Goal: Transaction & Acquisition: Obtain resource

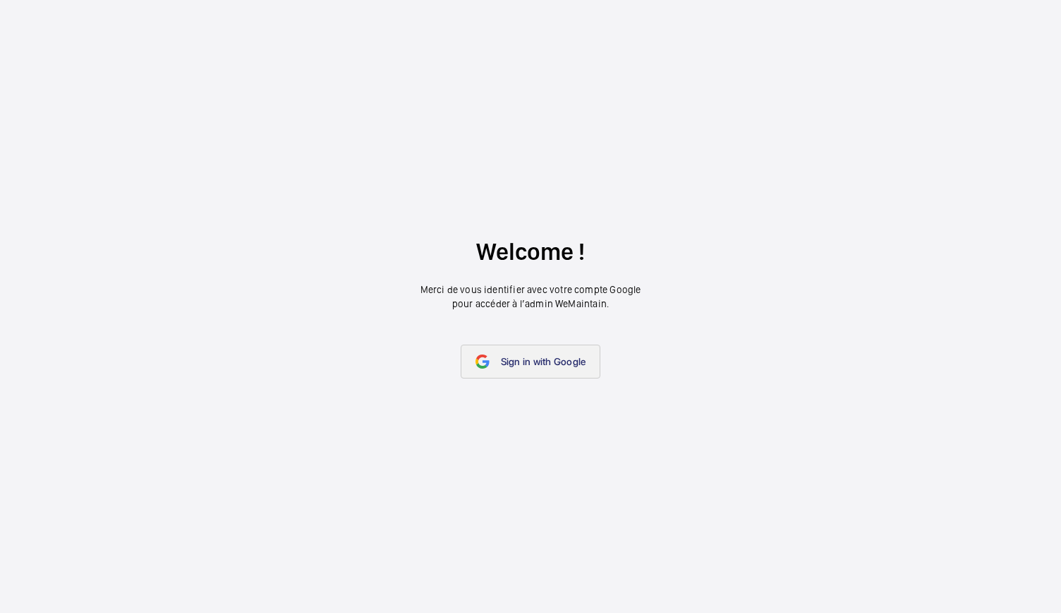
click at [514, 353] on link "Sign in with Google" at bounding box center [531, 361] width 140 height 34
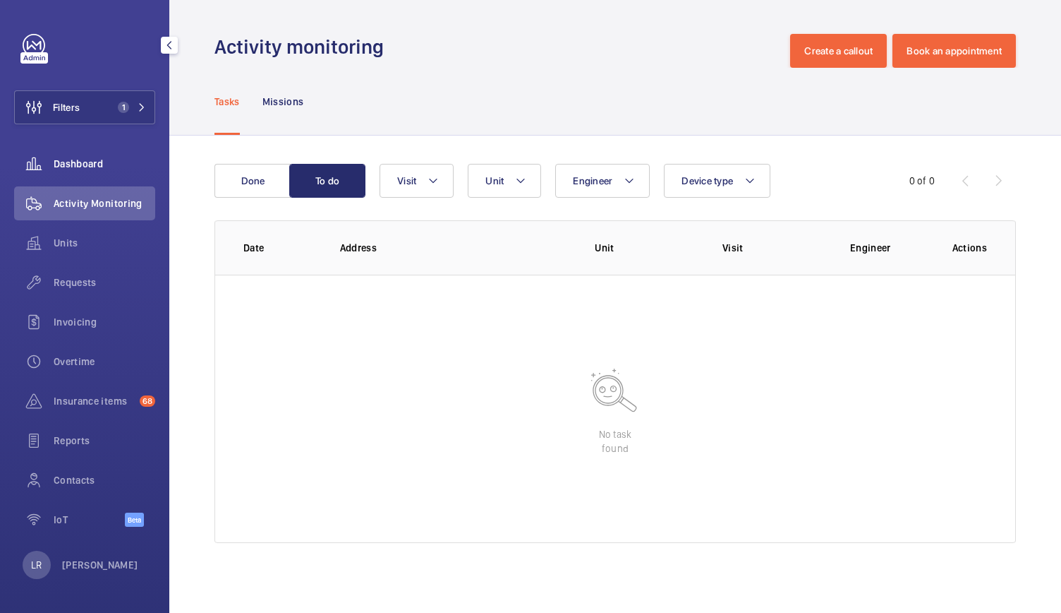
click at [130, 169] on span "Dashboard" at bounding box center [105, 164] width 102 height 14
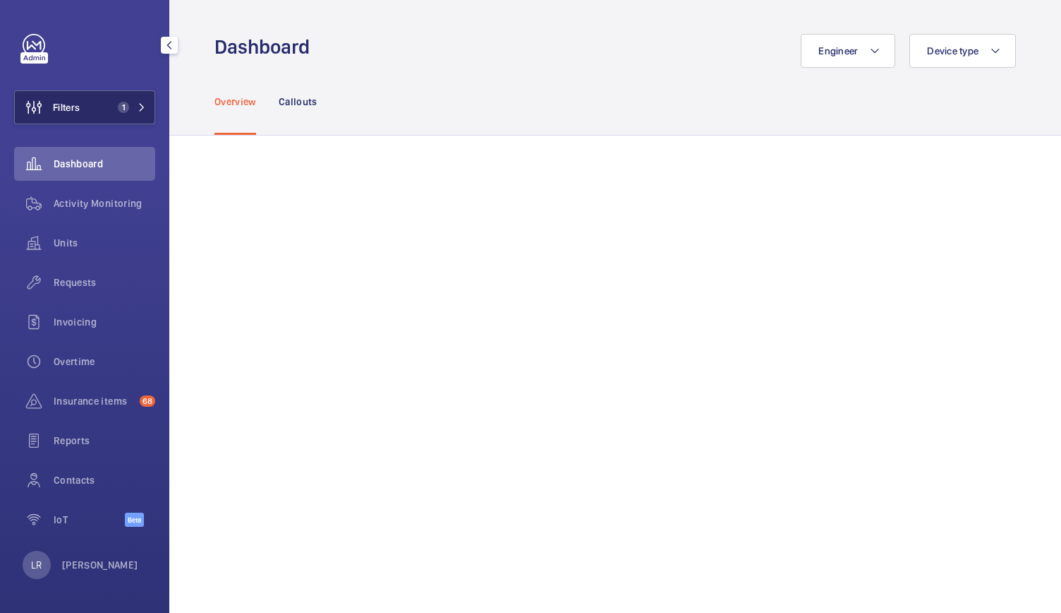
click at [138, 105] on mat-icon at bounding box center [142, 107] width 8 height 8
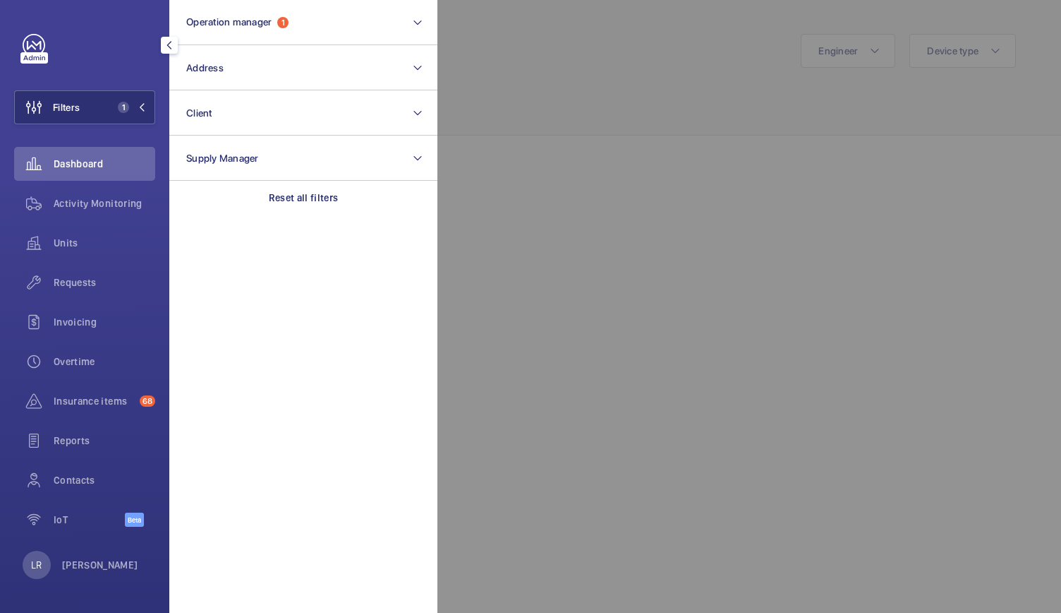
click at [563, 112] on div at bounding box center [968, 306] width 1061 height 613
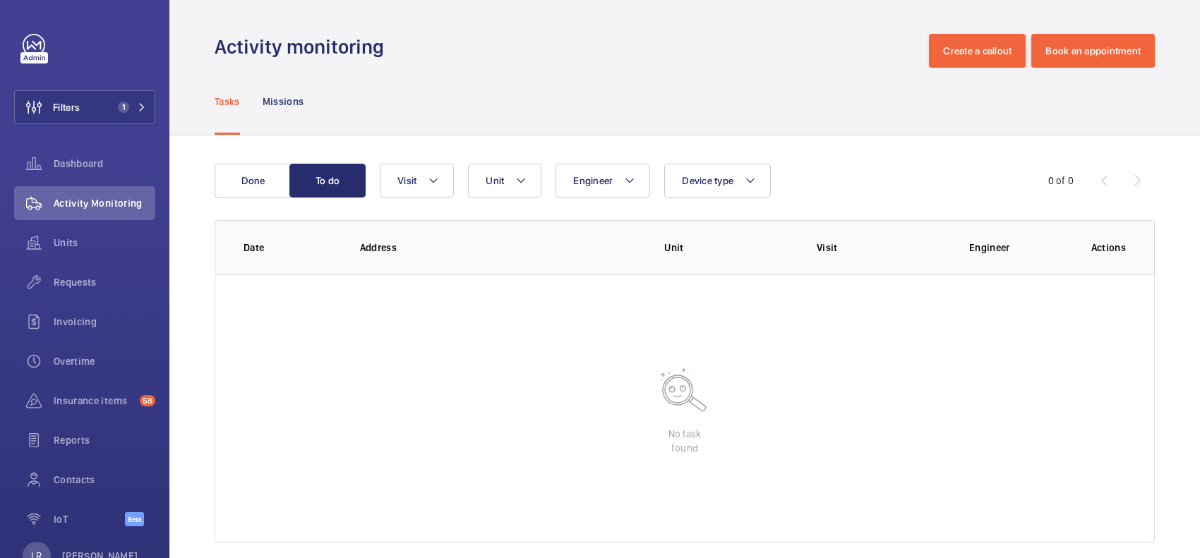
drag, startPoint x: 899, startPoint y: 0, endPoint x: 668, endPoint y: 122, distance: 261.7
click at [667, 122] on div "Tasks Missions" at bounding box center [685, 101] width 940 height 67
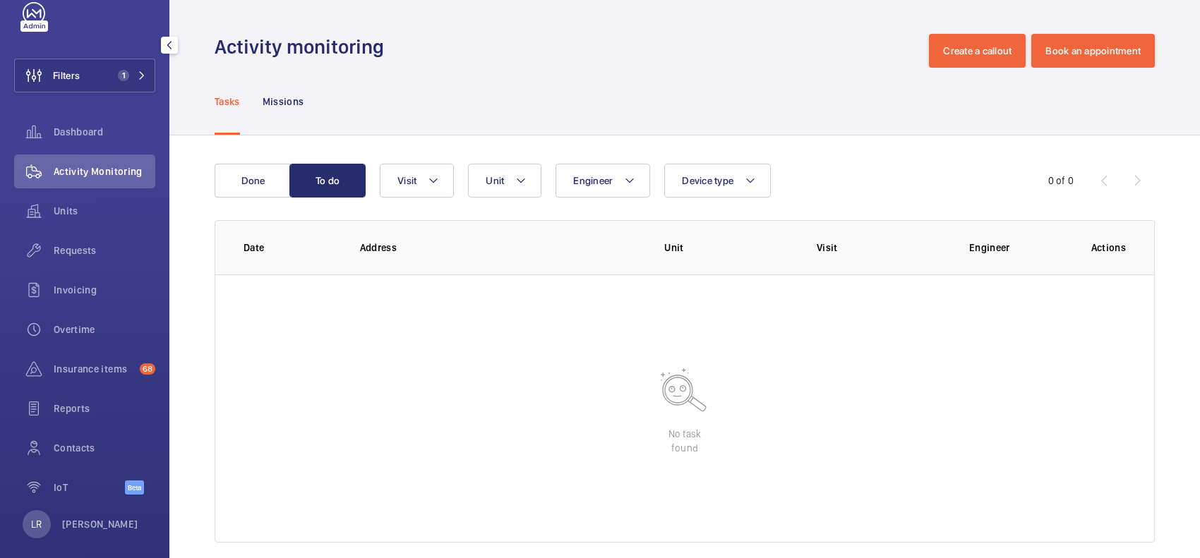
scroll to position [46, 0]
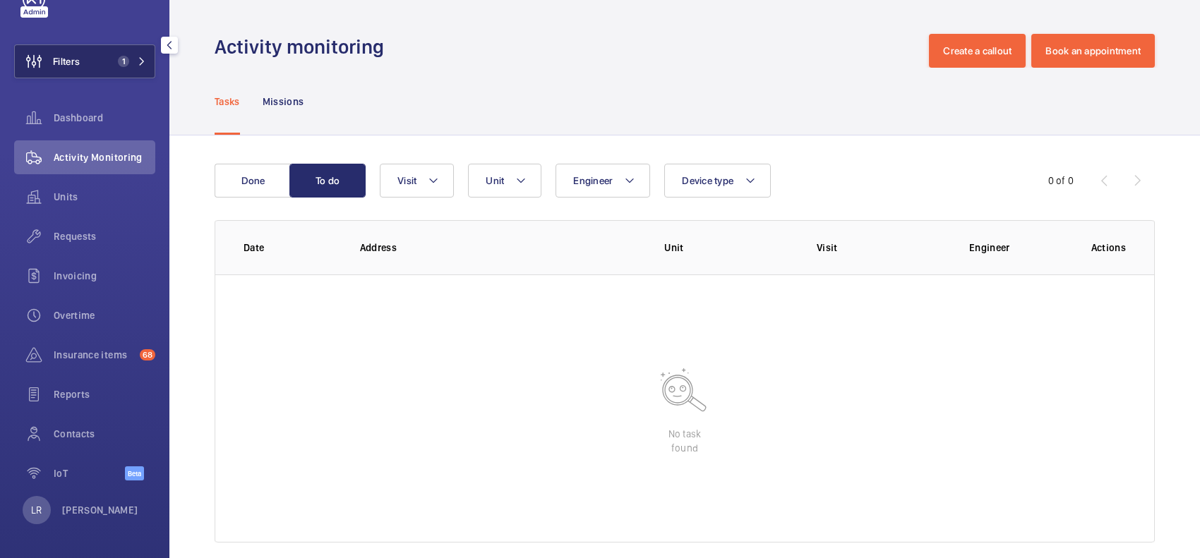
click at [94, 66] on button "Filters 1" at bounding box center [84, 61] width 141 height 34
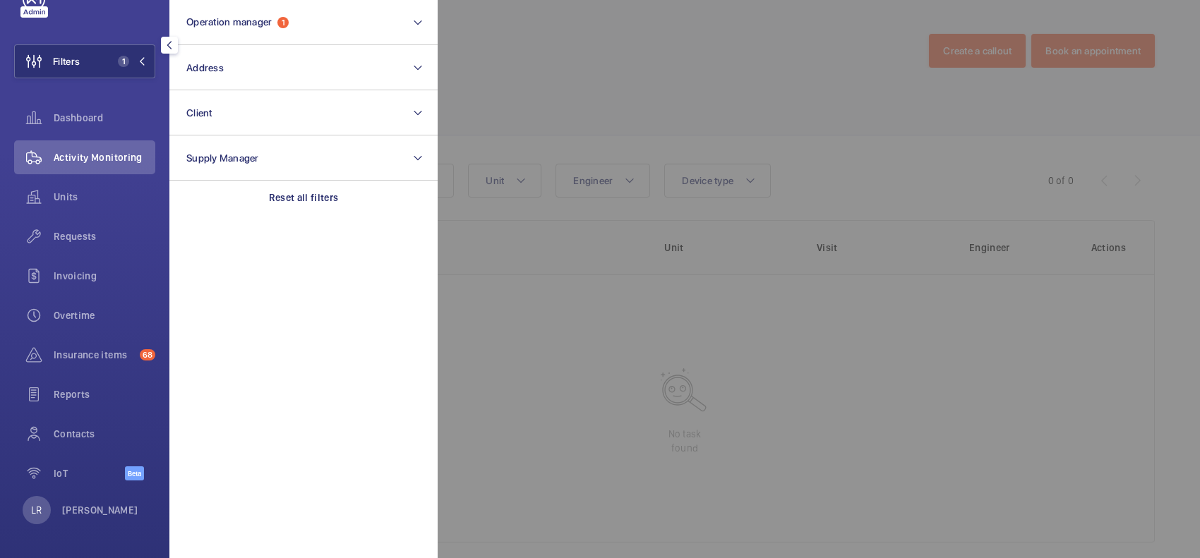
click at [556, 81] on div at bounding box center [1038, 279] width 1200 height 558
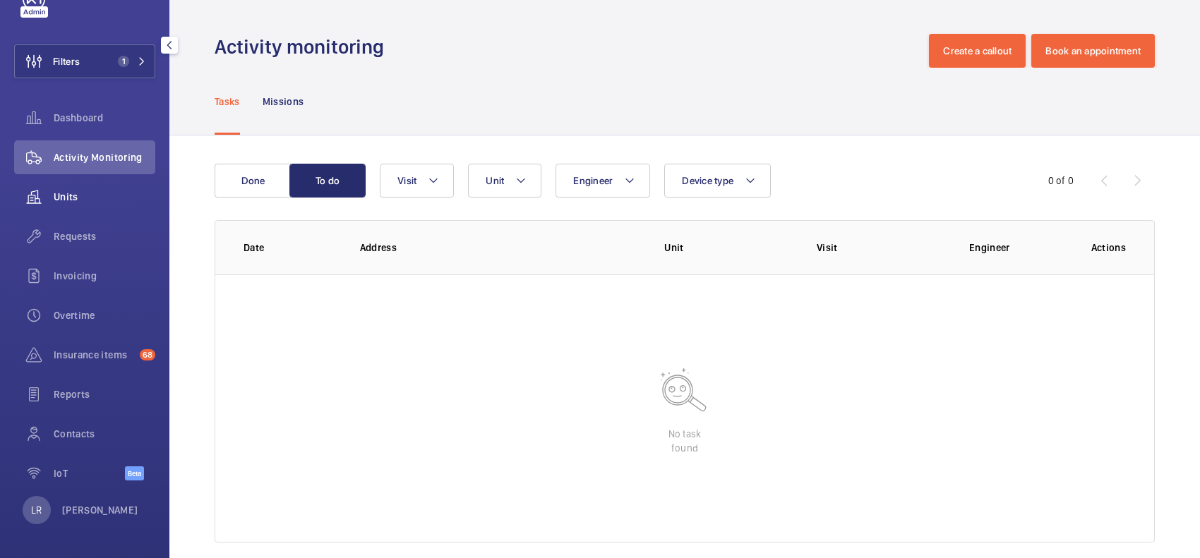
click at [92, 198] on span "Units" at bounding box center [105, 197] width 102 height 14
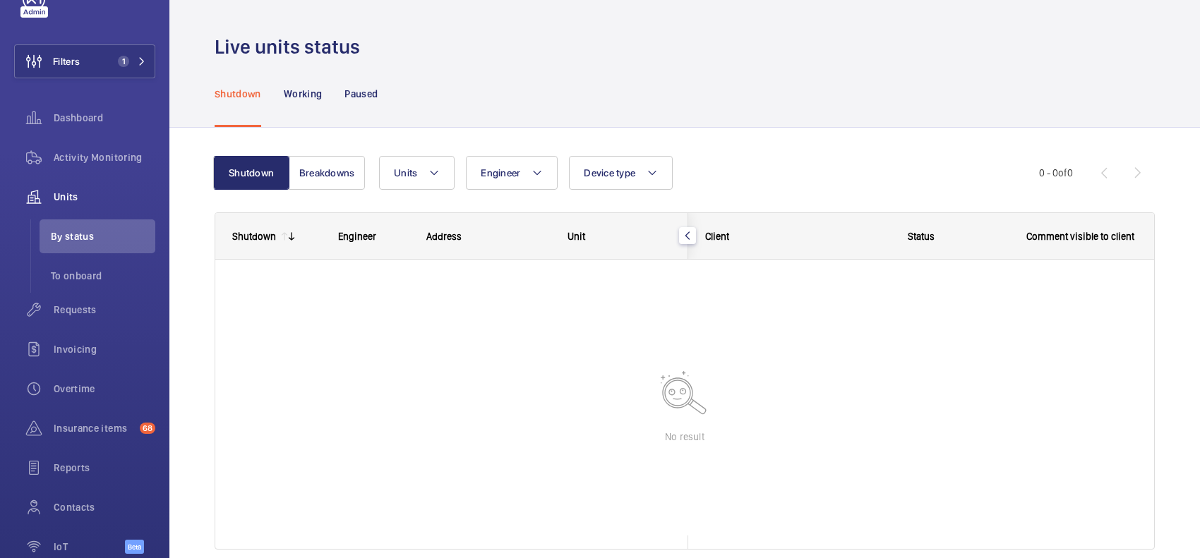
scroll to position [59, 0]
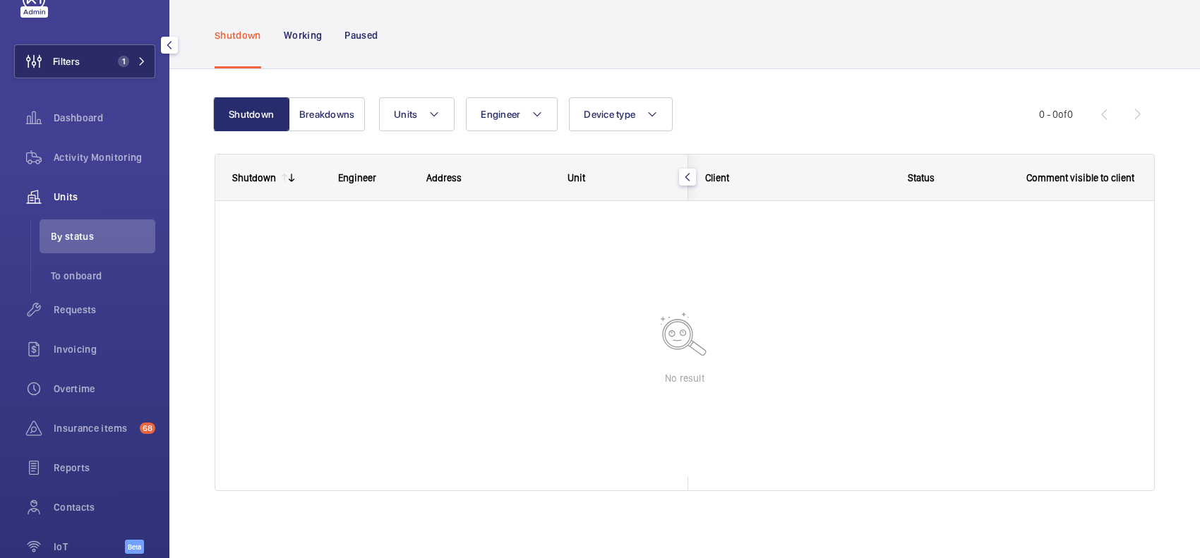
click at [112, 57] on span "1" at bounding box center [120, 61] width 17 height 11
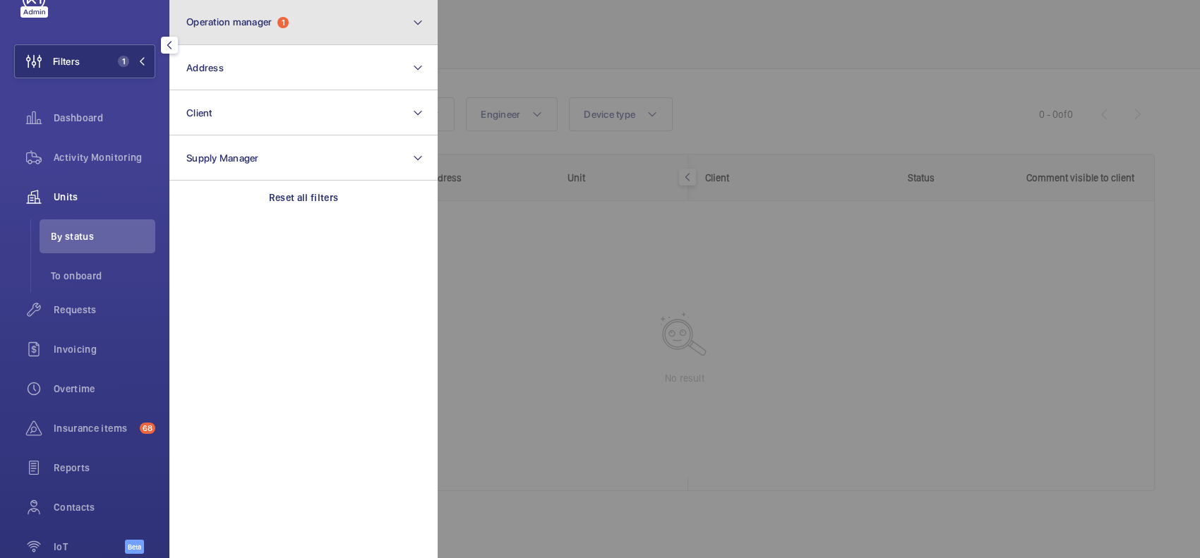
click at [290, 11] on button "Operation manager 1" at bounding box center [303, 22] width 268 height 45
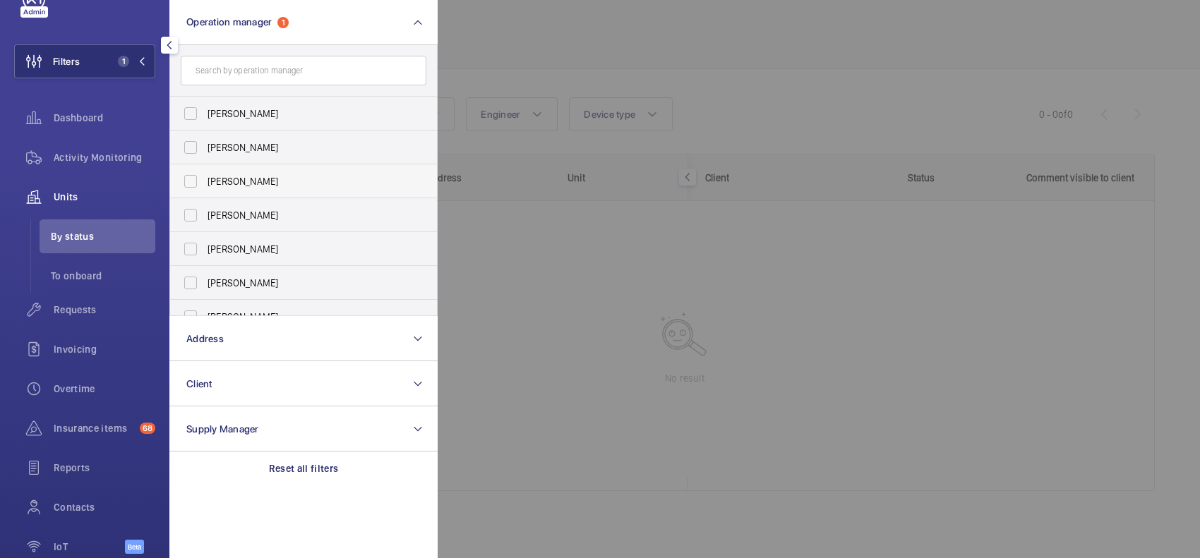
scroll to position [52, 0]
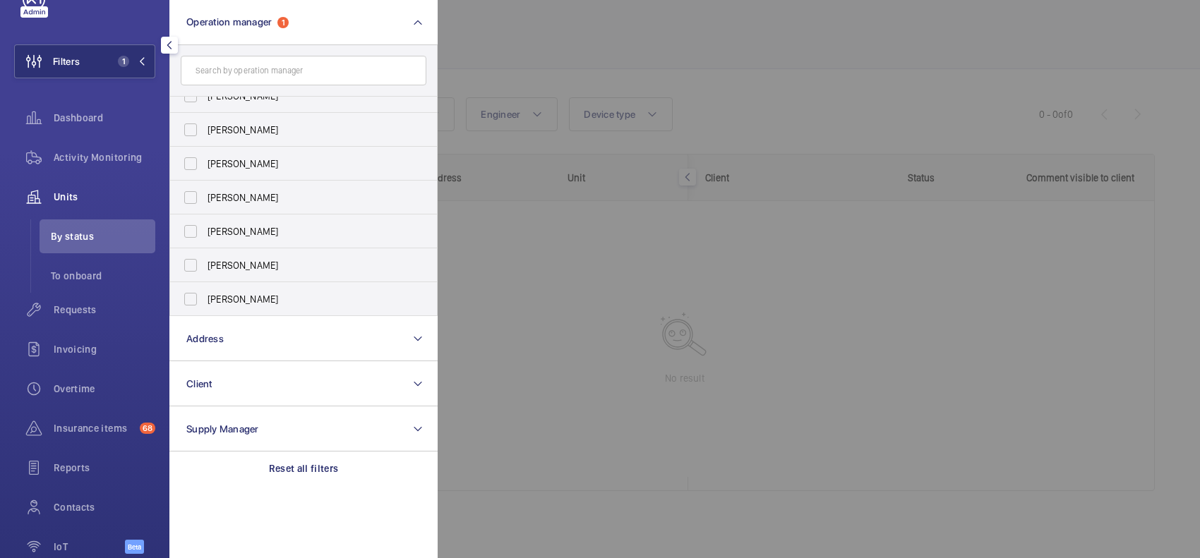
click at [733, 343] on div at bounding box center [1038, 279] width 1200 height 558
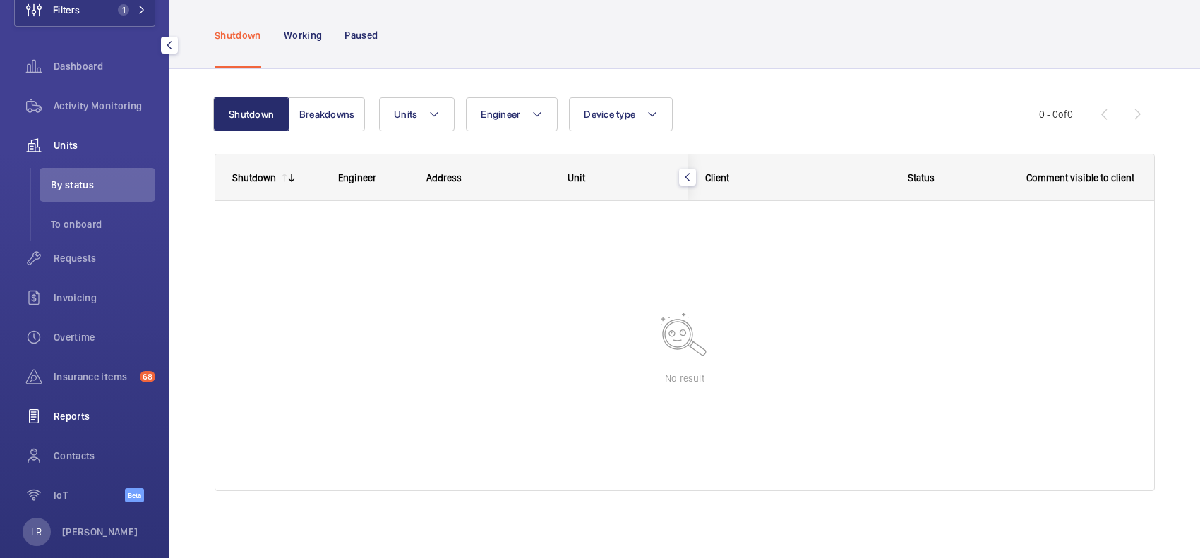
scroll to position [119, 0]
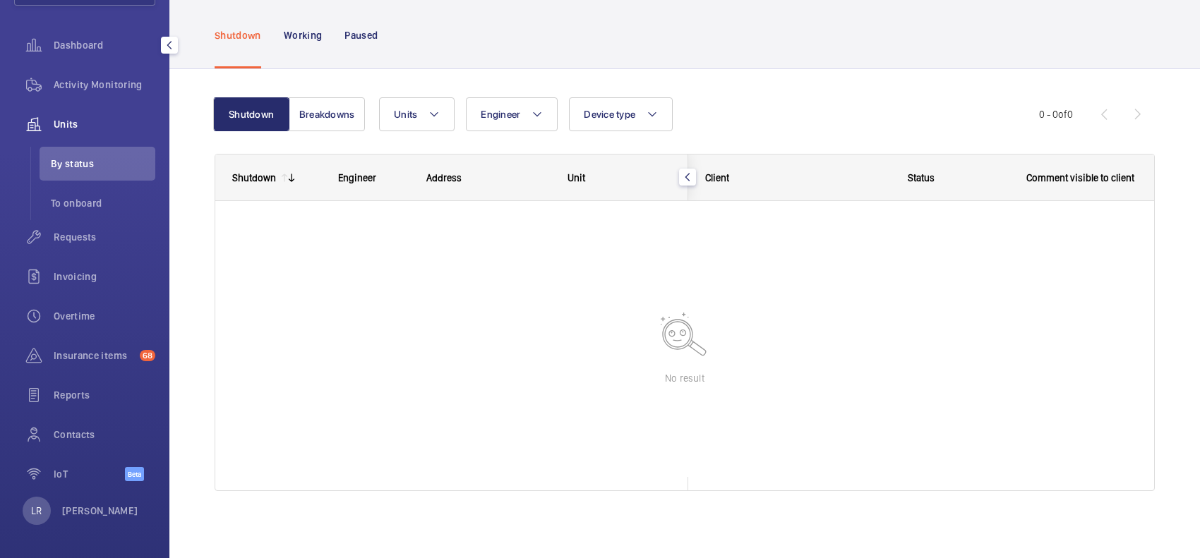
click at [97, 446] on div "LR Lacey Rand" at bounding box center [81, 511] width 116 height 28
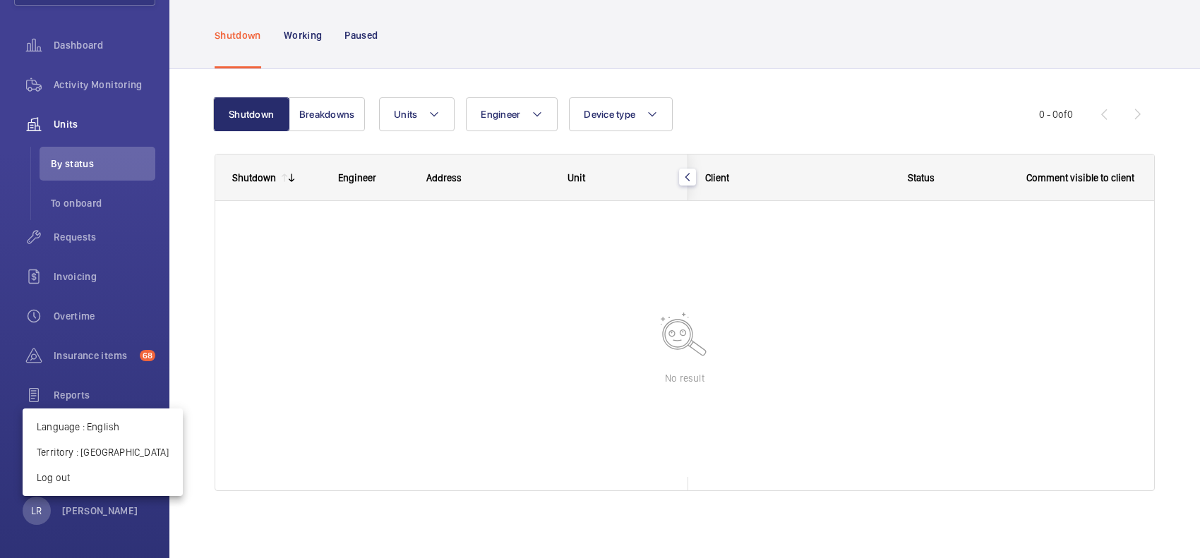
click at [97, 446] on div at bounding box center [600, 279] width 1200 height 558
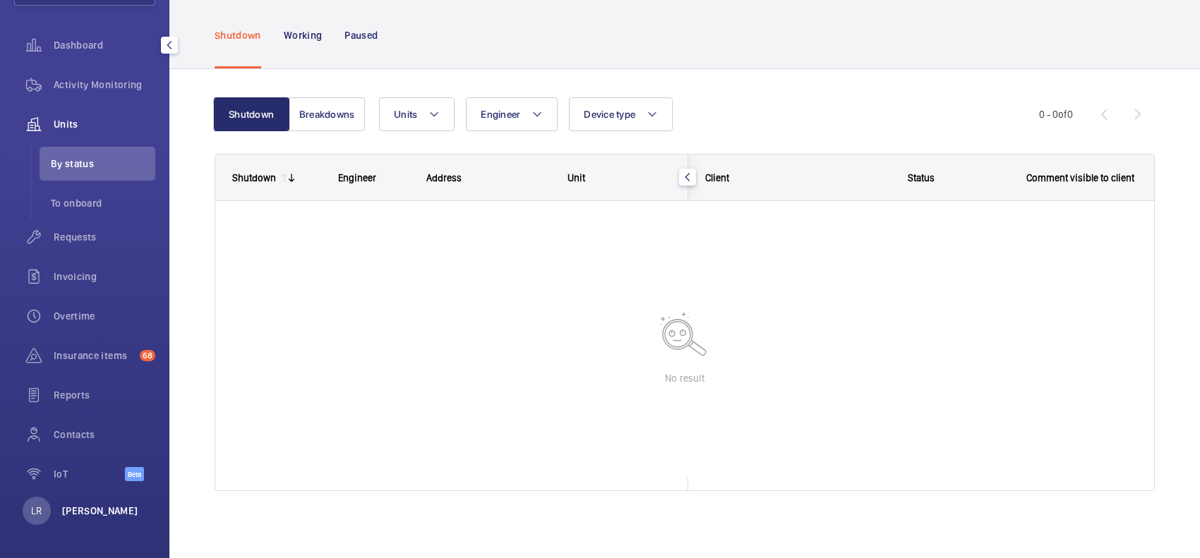
click at [83, 446] on p "[PERSON_NAME]" at bounding box center [100, 511] width 76 height 14
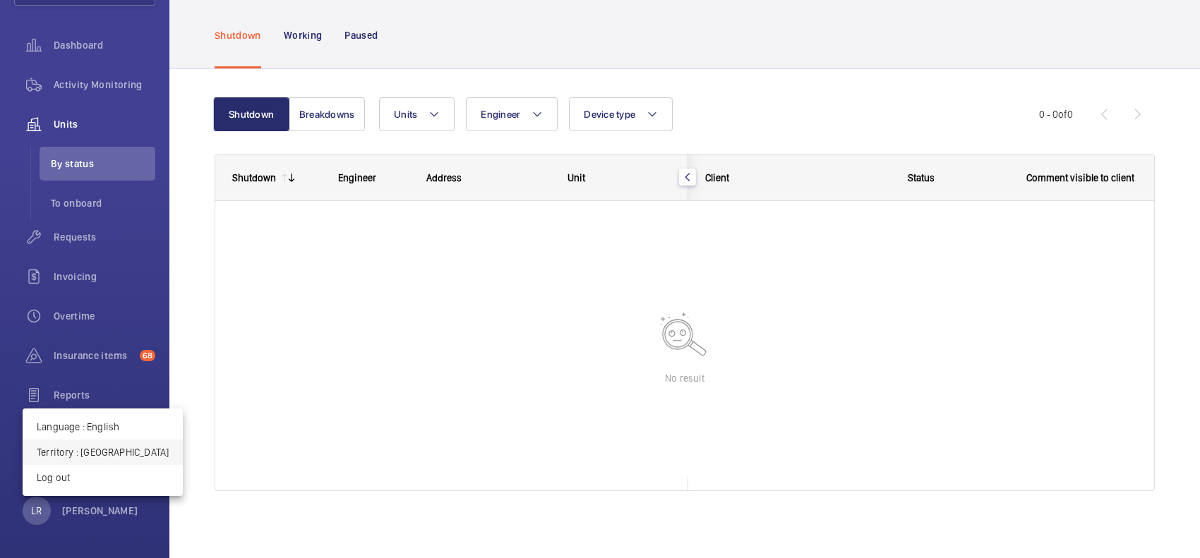
click at [101, 446] on p "Territory : France" at bounding box center [103, 452] width 132 height 14
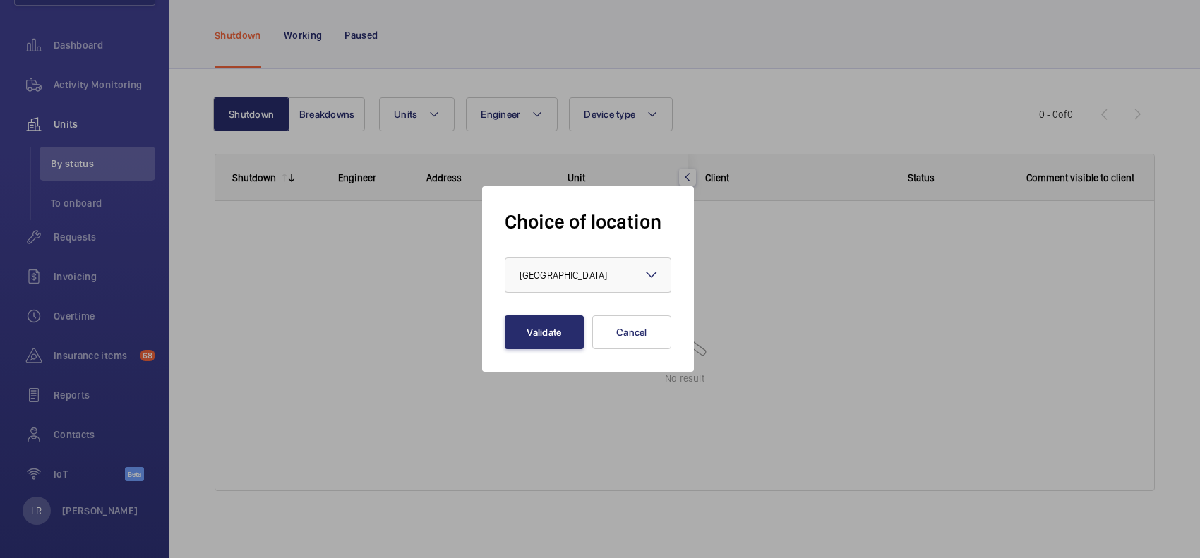
click at [639, 262] on div at bounding box center [587, 275] width 165 height 34
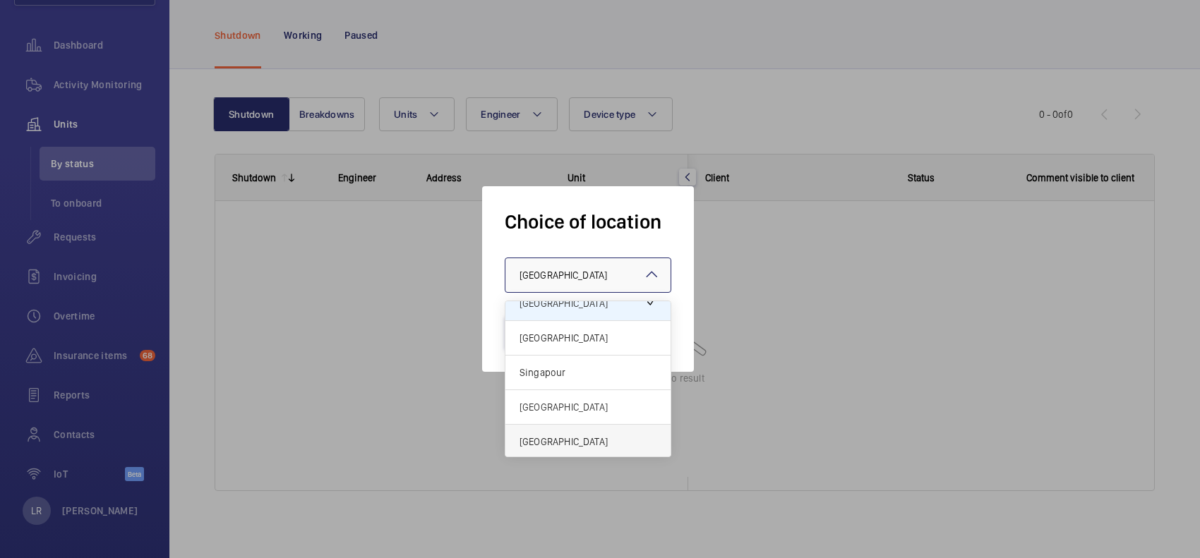
scroll to position [18, 0]
click at [572, 323] on div "[GEOGRAPHIC_DATA]" at bounding box center [587, 336] width 165 height 35
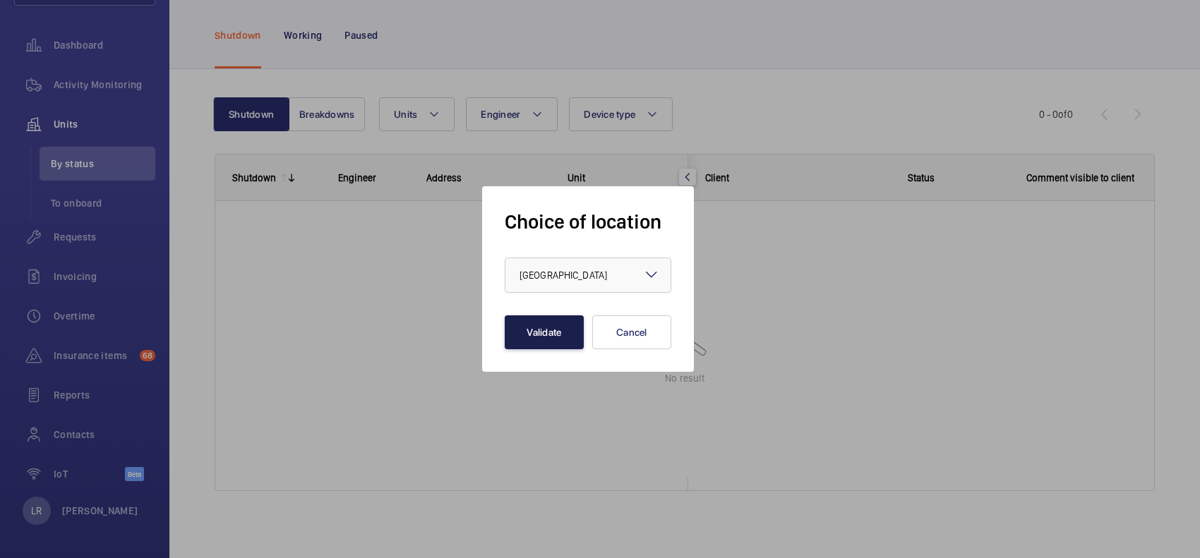
click at [519, 346] on button "Validate" at bounding box center [544, 332] width 79 height 34
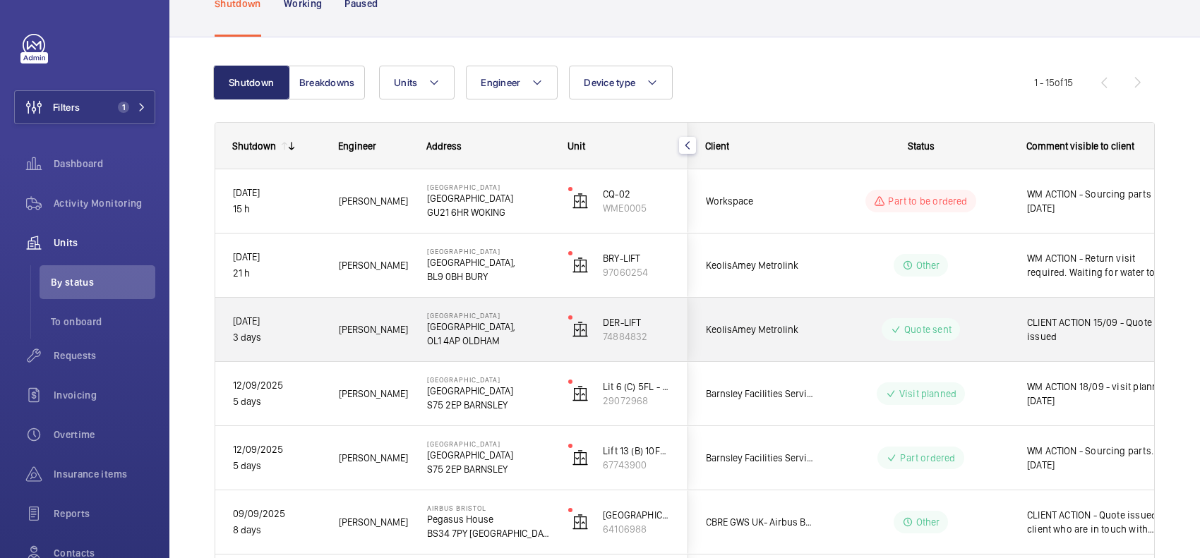
scroll to position [176, 0]
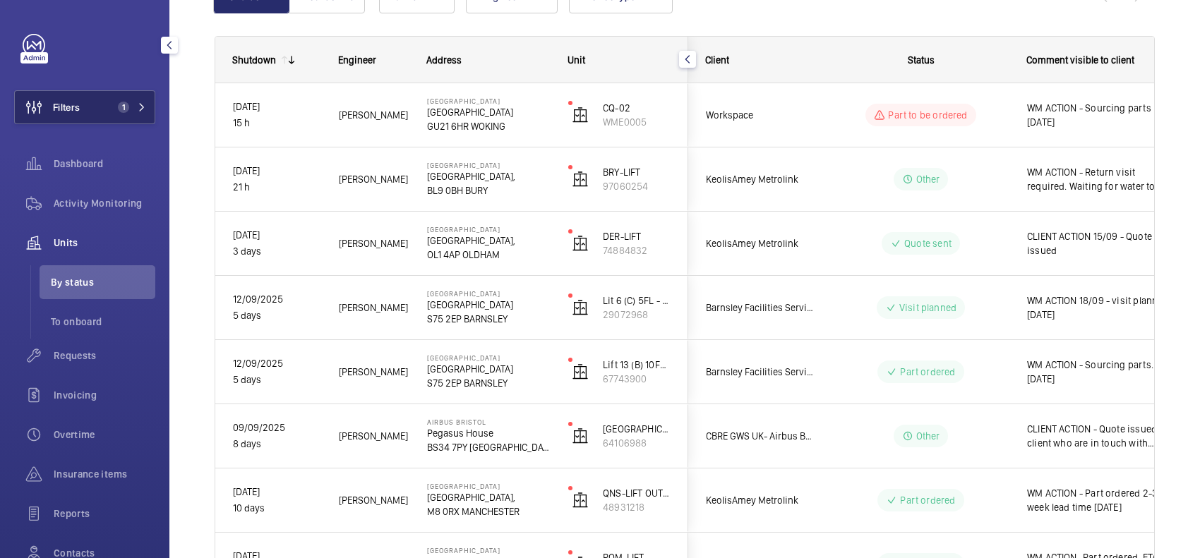
click at [113, 118] on button "Filters 1" at bounding box center [84, 107] width 141 height 34
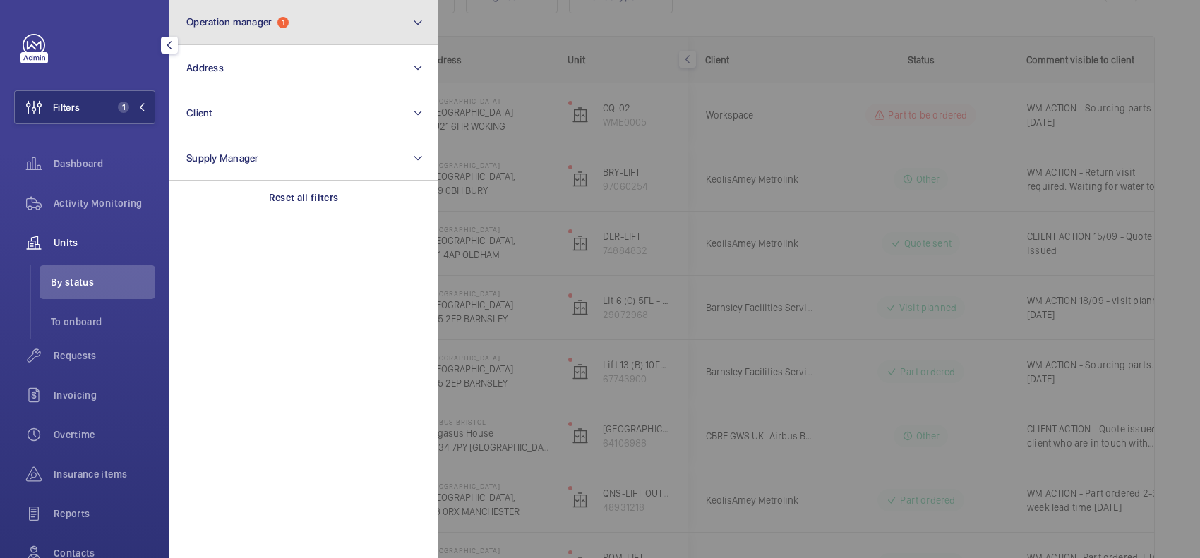
click at [279, 11] on button "Operation manager 1" at bounding box center [303, 22] width 268 height 45
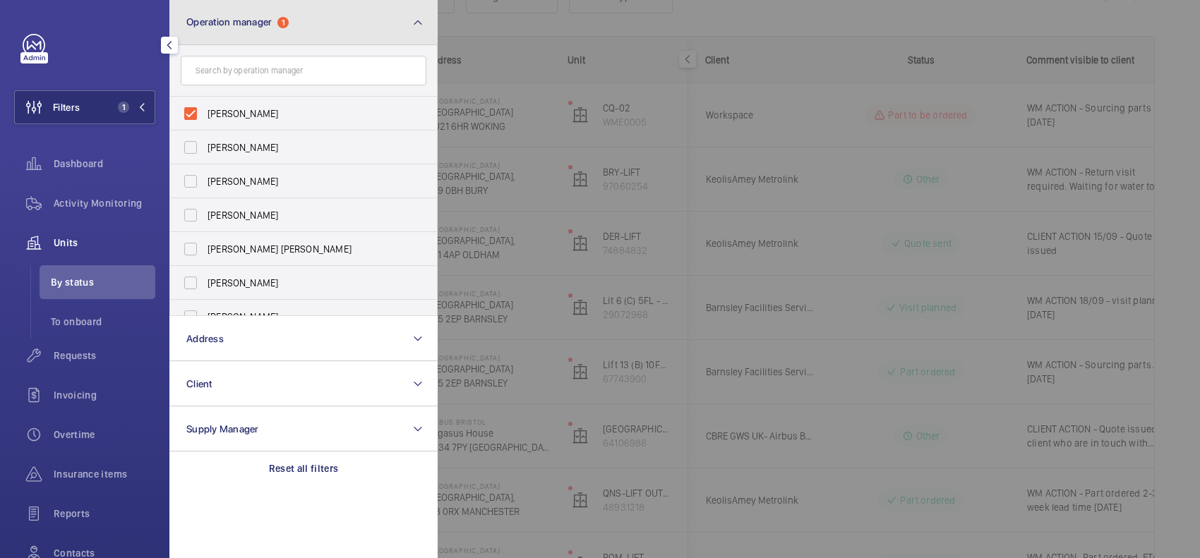
click at [309, 26] on button "Operation manager 1" at bounding box center [303, 22] width 268 height 45
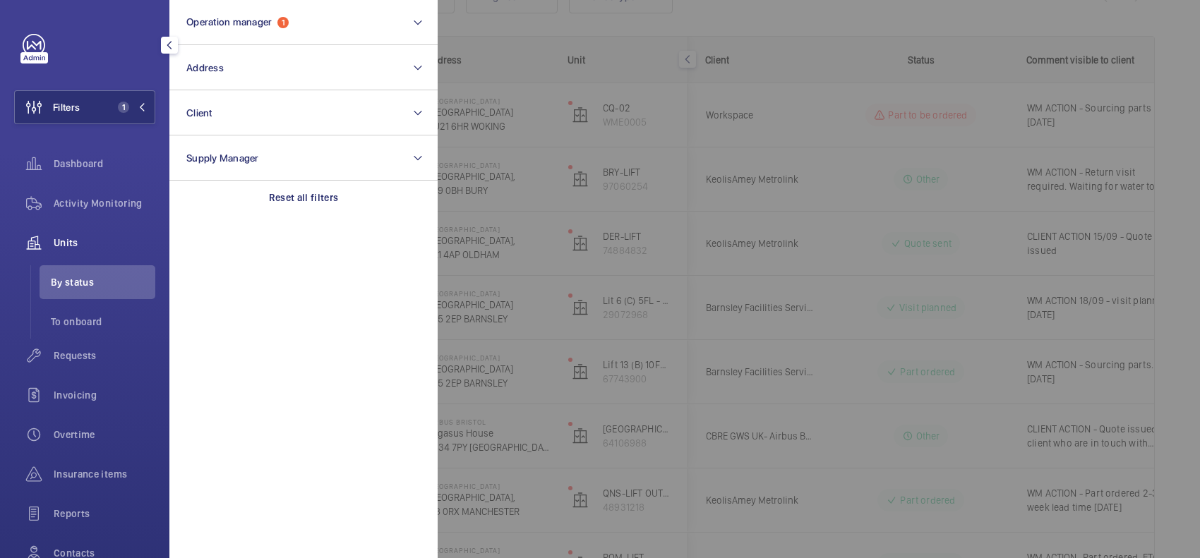
click at [588, 140] on div at bounding box center [1038, 279] width 1200 height 558
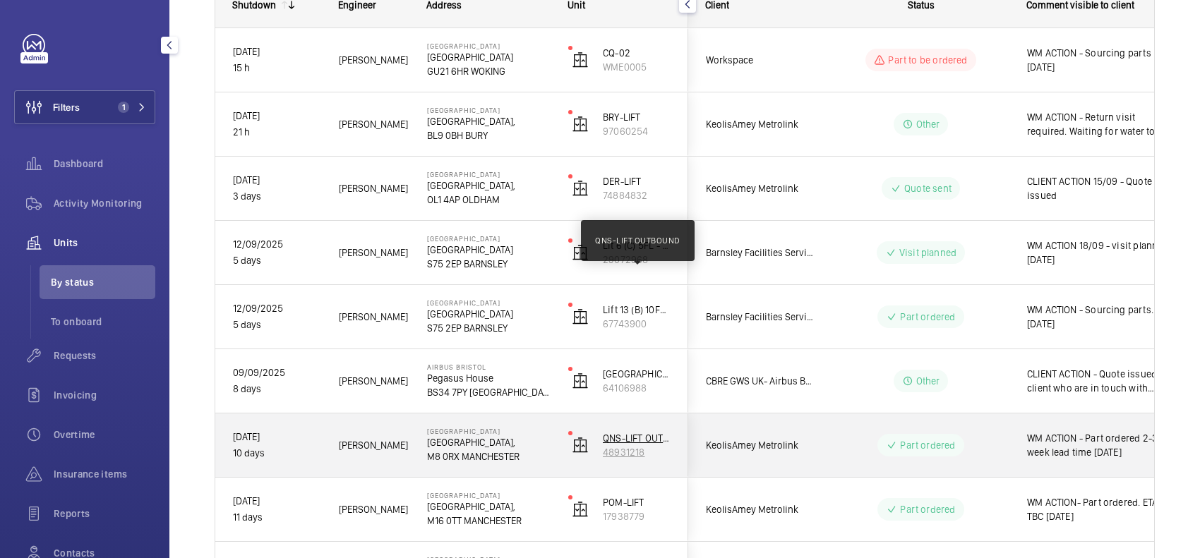
scroll to position [394, 0]
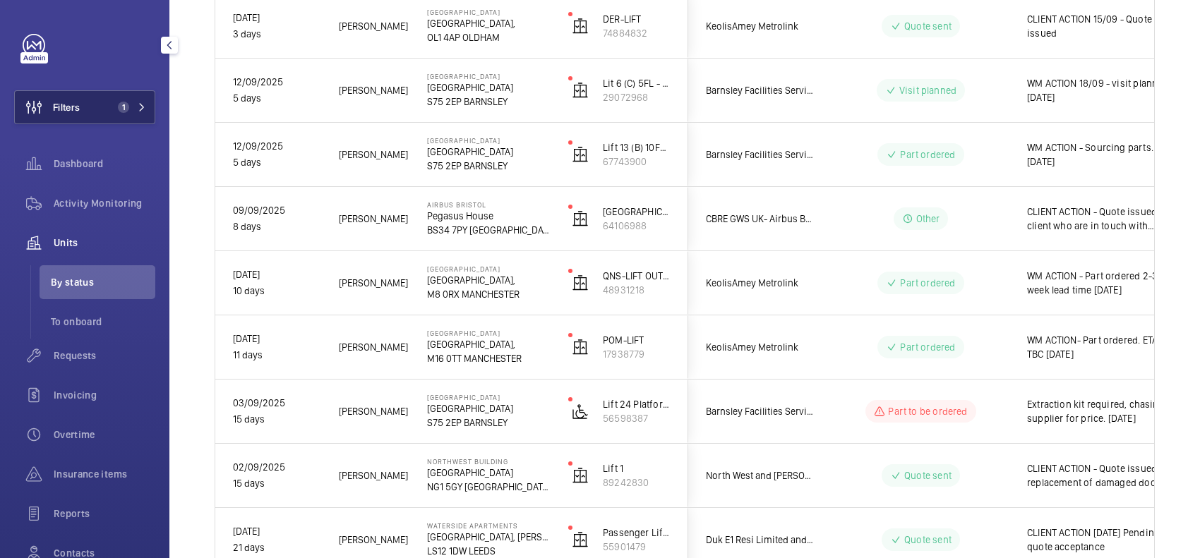
click at [124, 112] on span "1" at bounding box center [120, 107] width 17 height 11
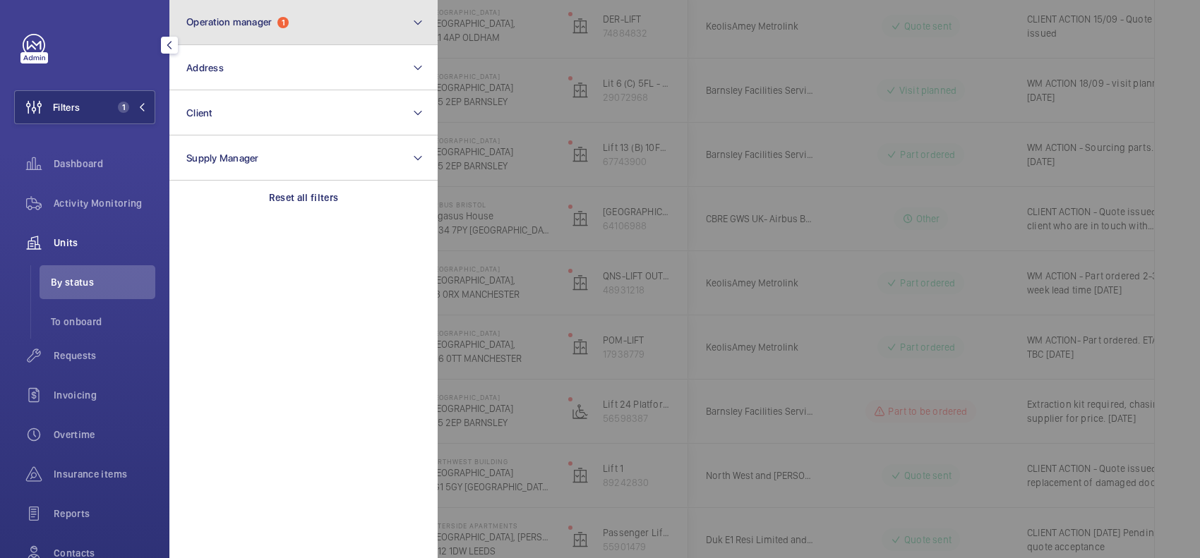
click at [251, 16] on span "Operation manager" at bounding box center [228, 21] width 85 height 11
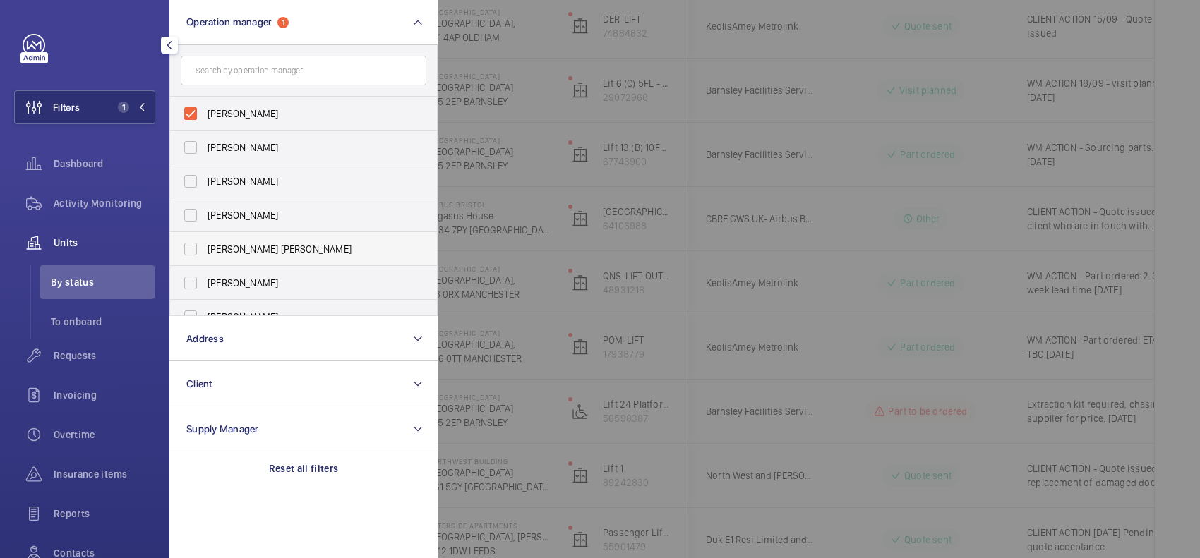
click at [255, 236] on label "[PERSON_NAME] [PERSON_NAME]" at bounding box center [293, 249] width 246 height 34
click at [205, 236] on input "[PERSON_NAME] [PERSON_NAME]" at bounding box center [190, 249] width 28 height 28
checkbox input "true"
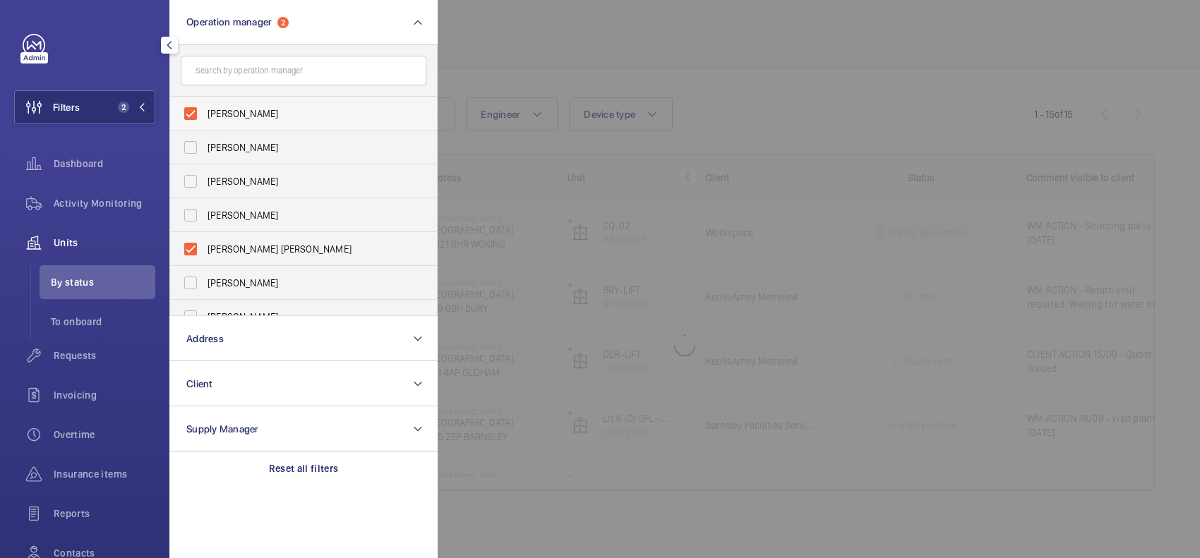
click at [268, 121] on label "[PERSON_NAME]" at bounding box center [293, 114] width 246 height 34
click at [205, 121] on input "[PERSON_NAME]" at bounding box center [190, 114] width 28 height 28
checkbox input "false"
click at [651, 35] on div at bounding box center [1038, 279] width 1200 height 558
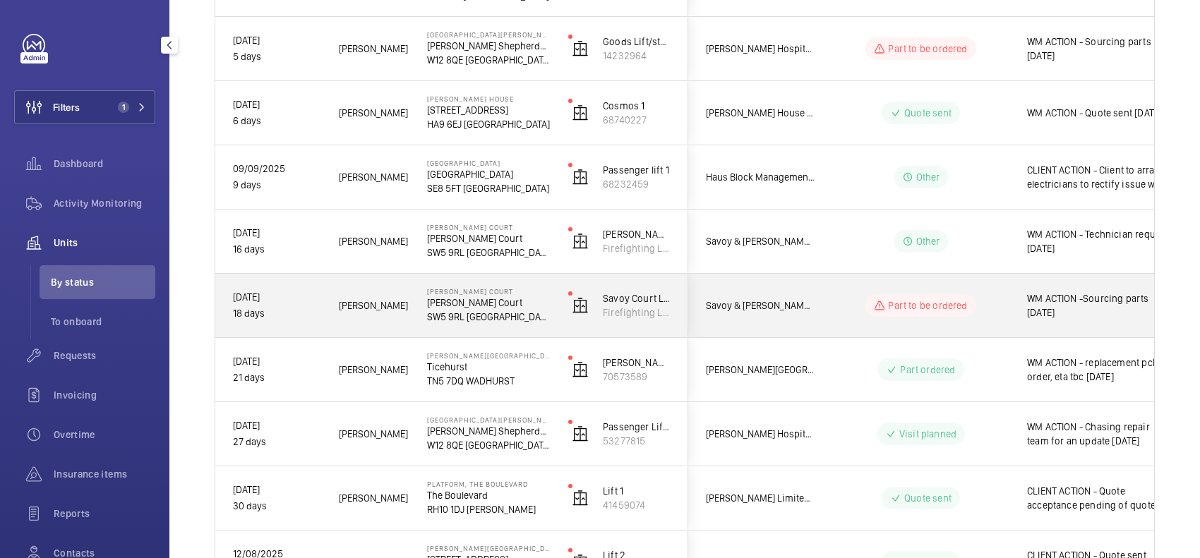
scroll to position [588, 0]
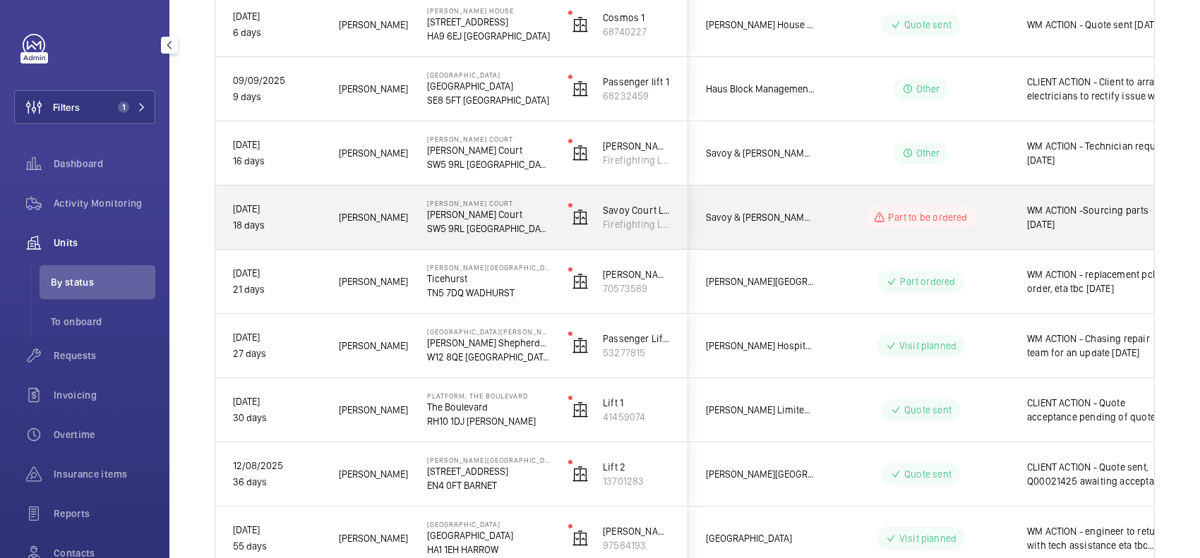
click at [814, 214] on span "Savoy & [PERSON_NAME] Court" at bounding box center [760, 218] width 109 height 16
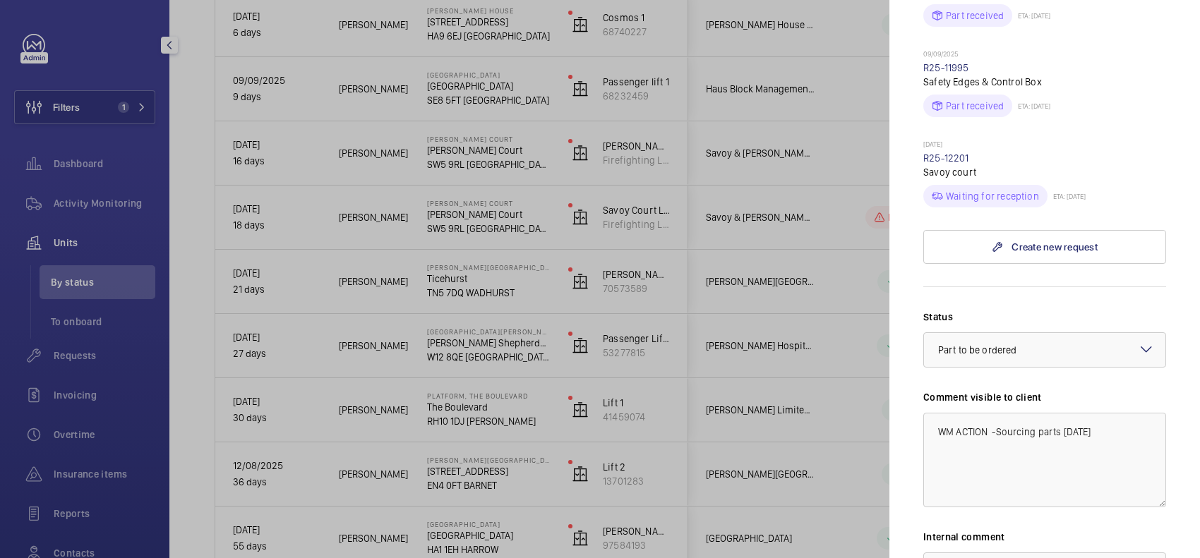
scroll to position [618, 0]
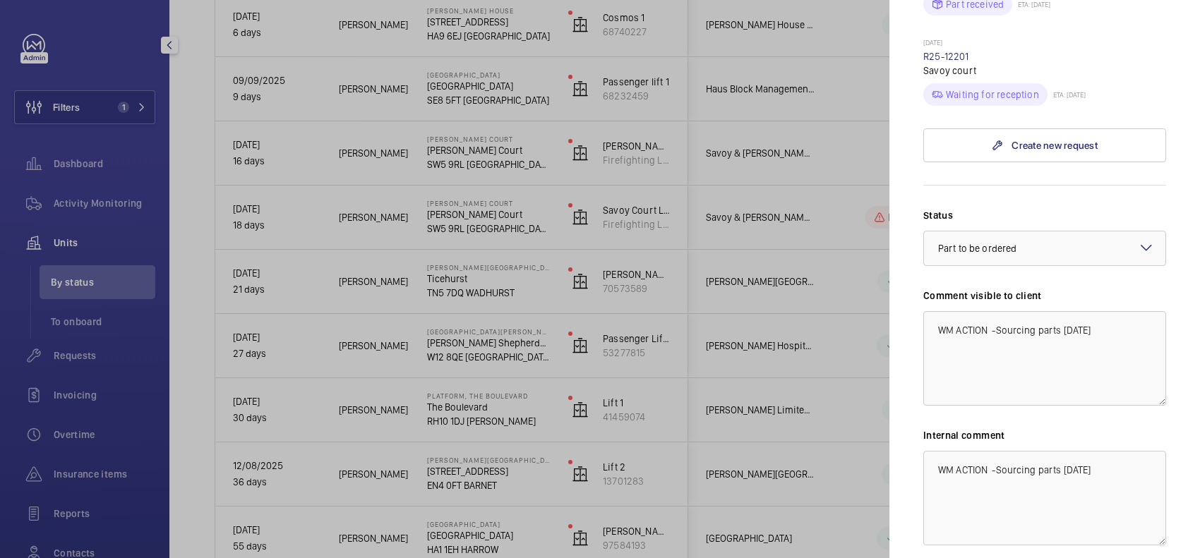
click at [792, 284] on div at bounding box center [600, 279] width 1200 height 558
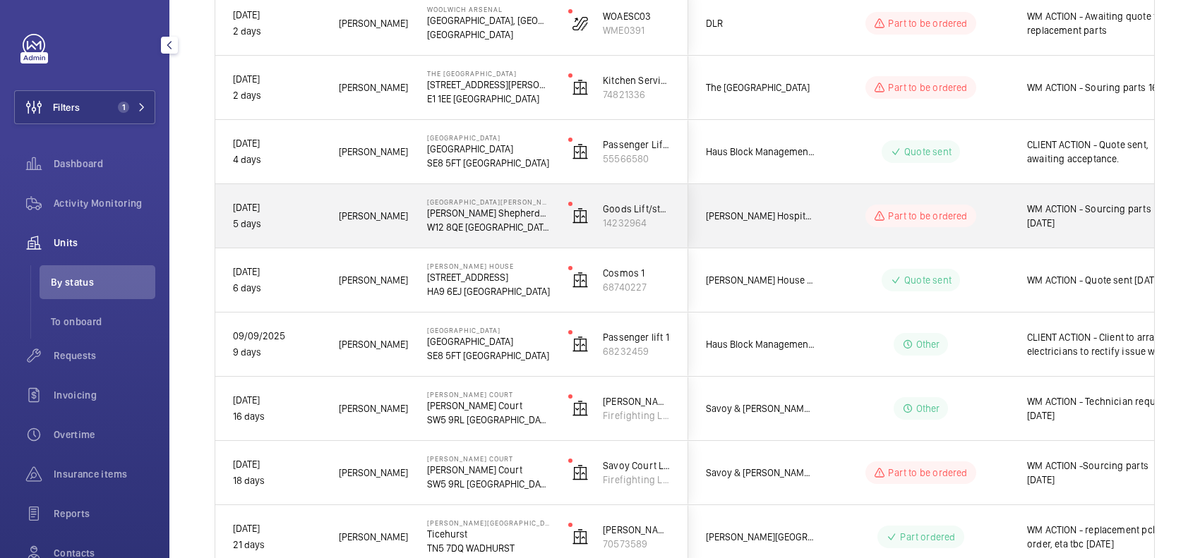
scroll to position [323, 0]
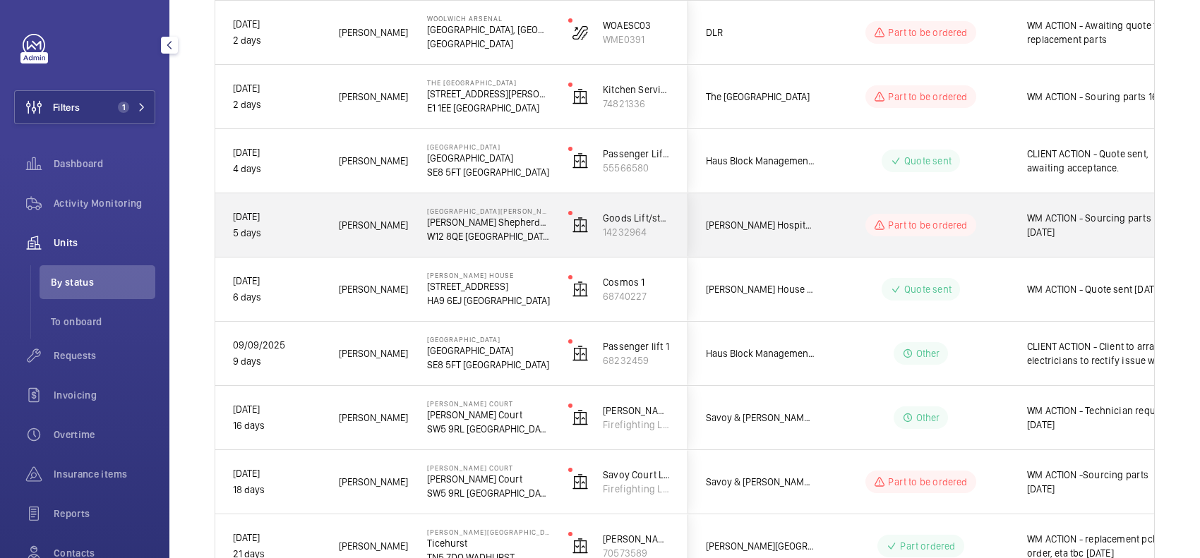
click at [845, 231] on wm-front-pills-cell "Part to be ordered" at bounding box center [921, 225] width 176 height 23
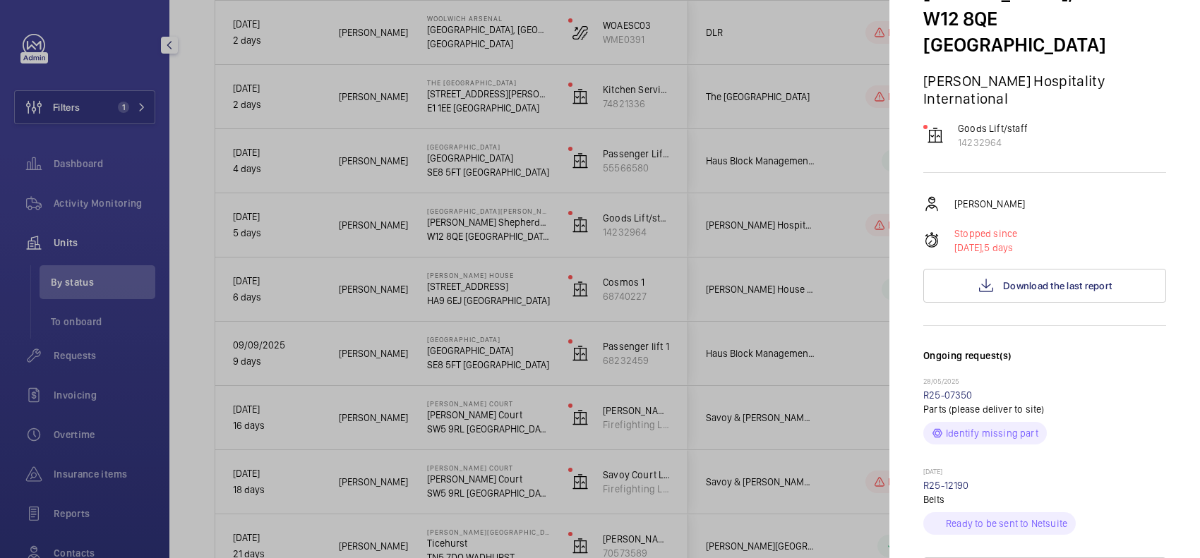
scroll to position [353, 0]
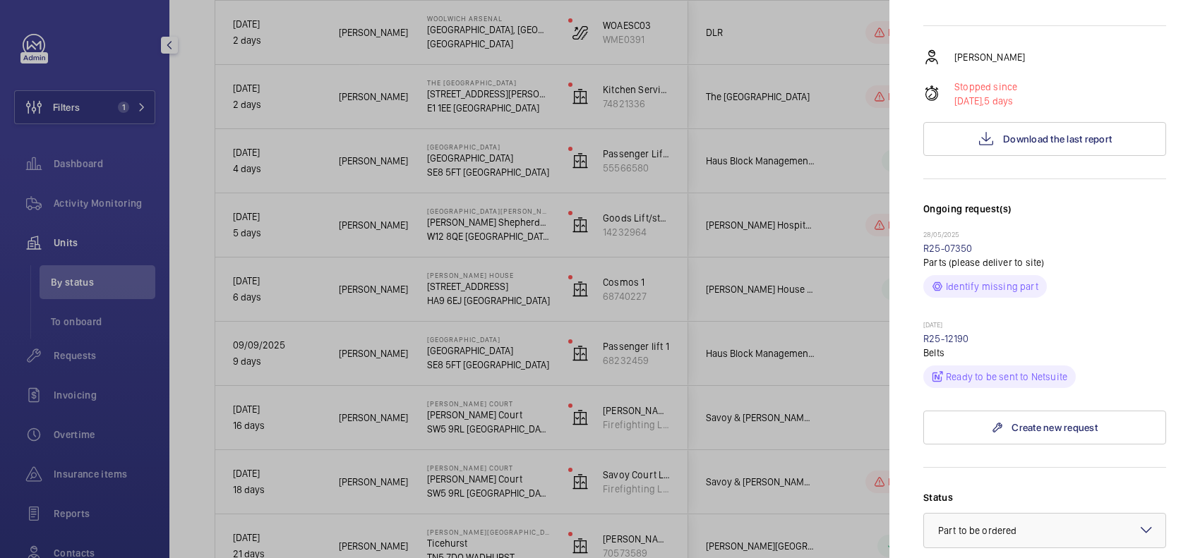
click at [877, 270] on div at bounding box center [600, 279] width 1200 height 558
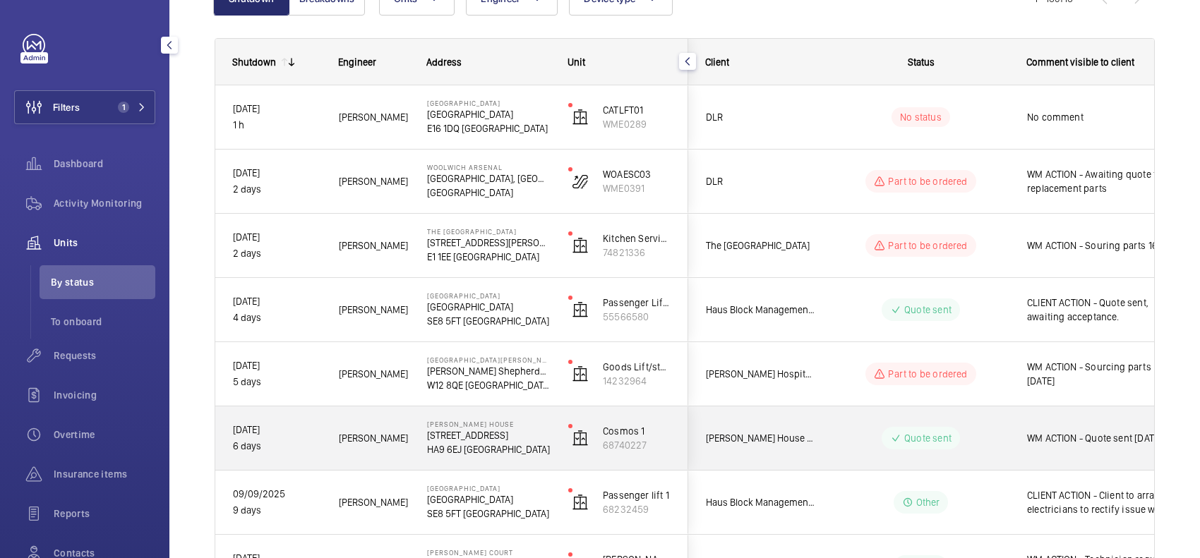
scroll to position [147, 0]
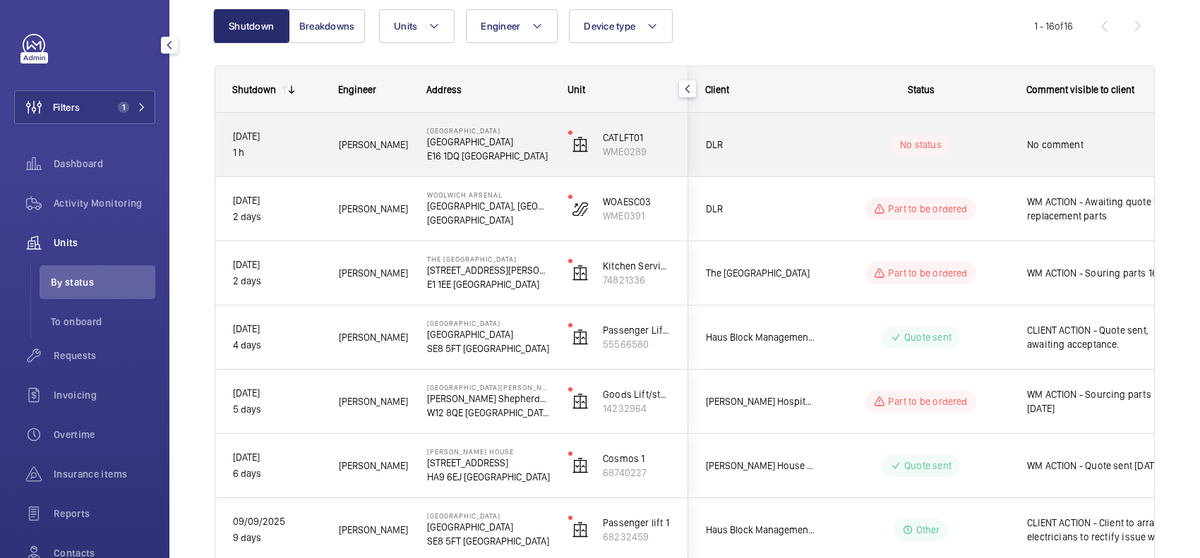
click at [827, 133] on div "No status" at bounding box center [912, 145] width 193 height 48
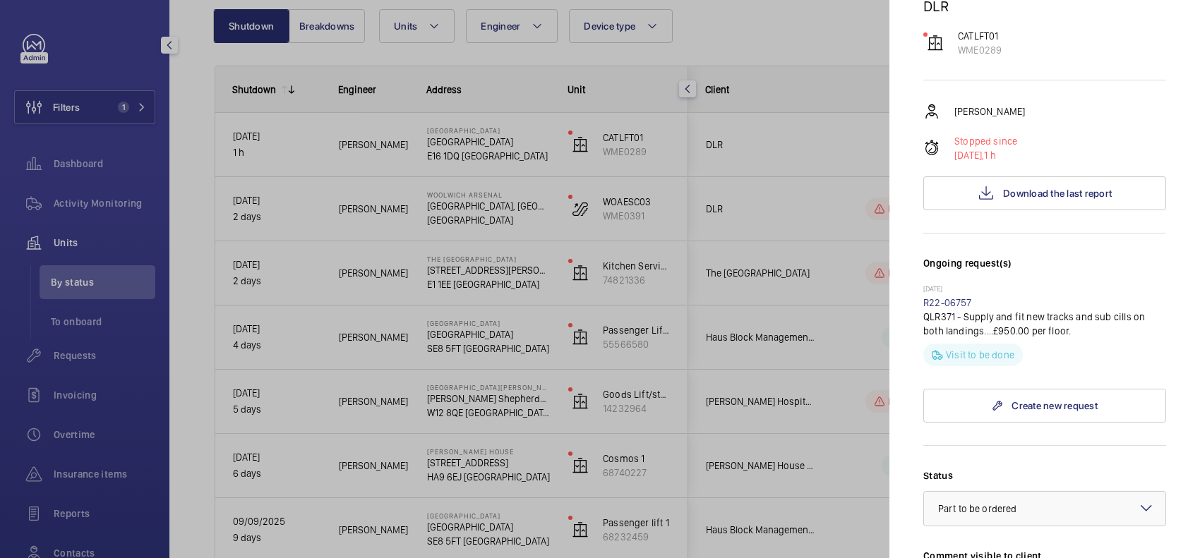
scroll to position [0, 0]
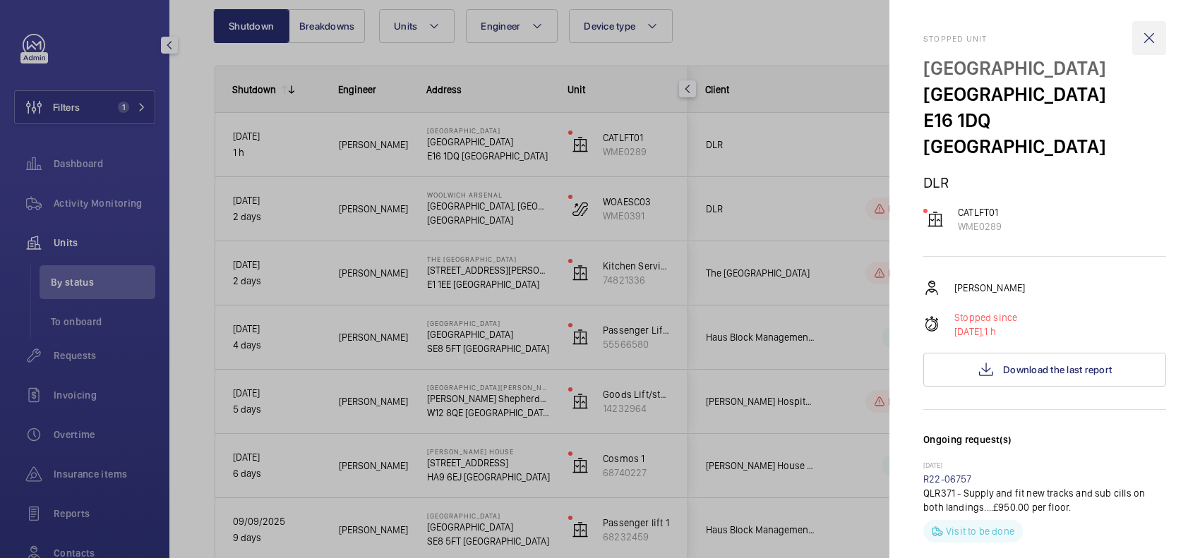
click at [1138, 40] on wm-front-icon-button at bounding box center [1149, 38] width 34 height 34
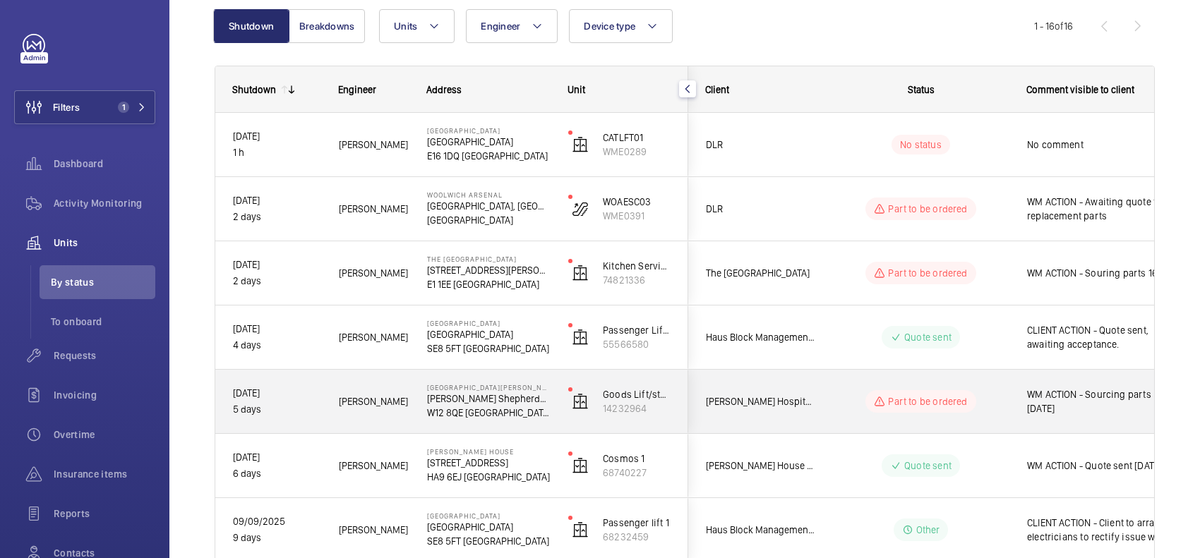
click at [819, 396] on div "Part to be ordered" at bounding box center [912, 401] width 193 height 51
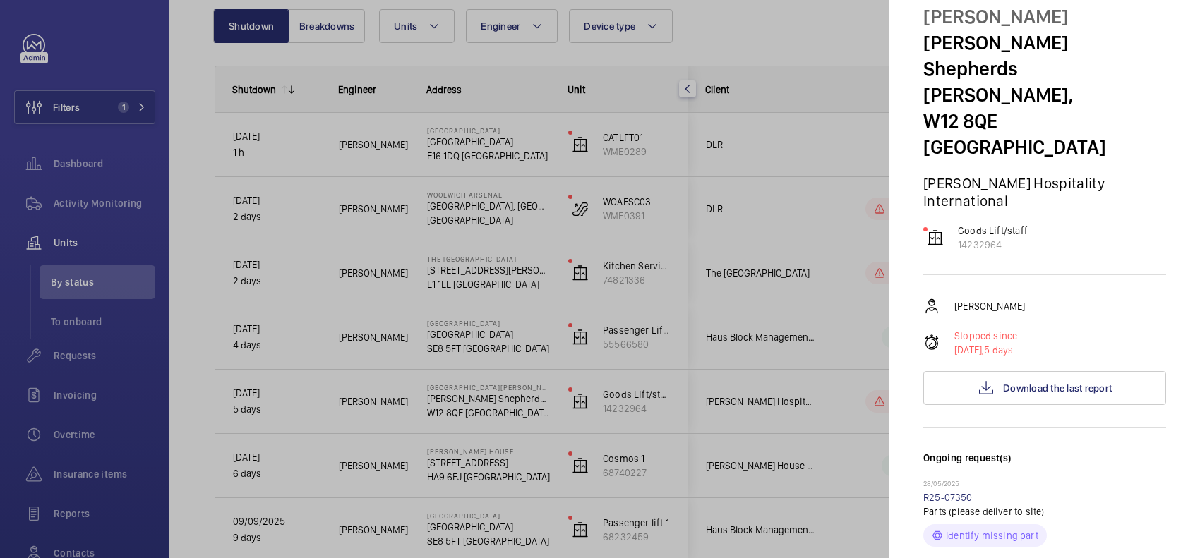
scroll to position [265, 0]
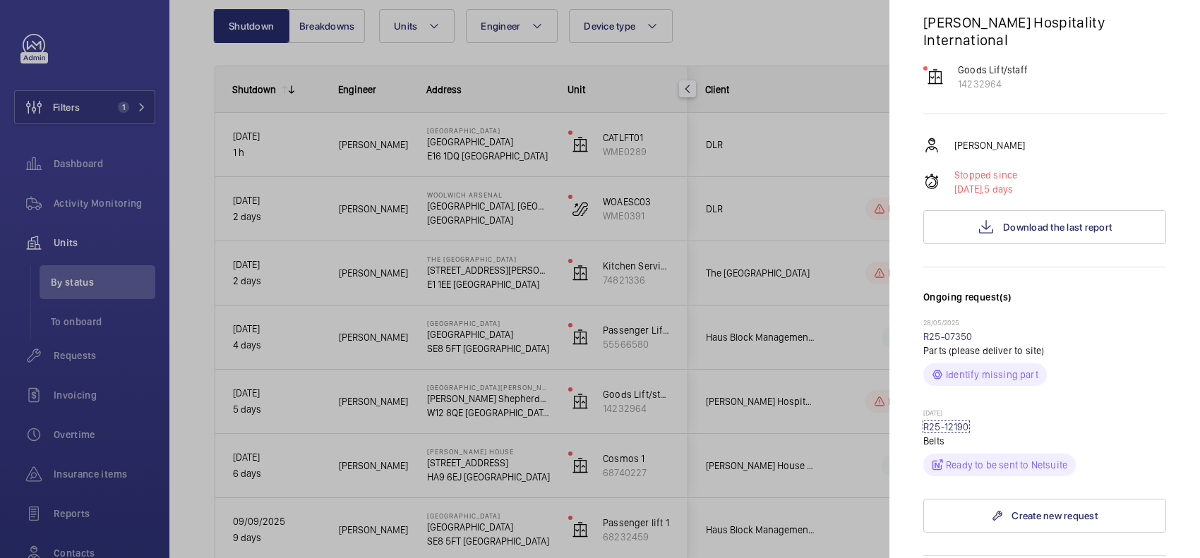
click at [946, 421] on link "R25-12190" at bounding box center [946, 426] width 46 height 11
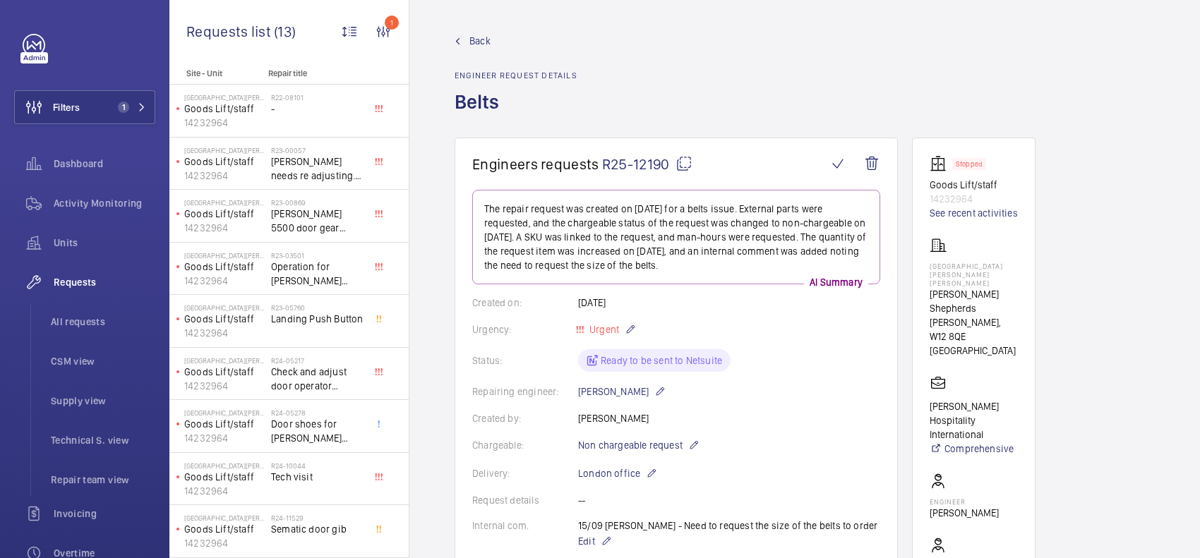
click at [477, 43] on span "Back" at bounding box center [479, 41] width 21 height 14
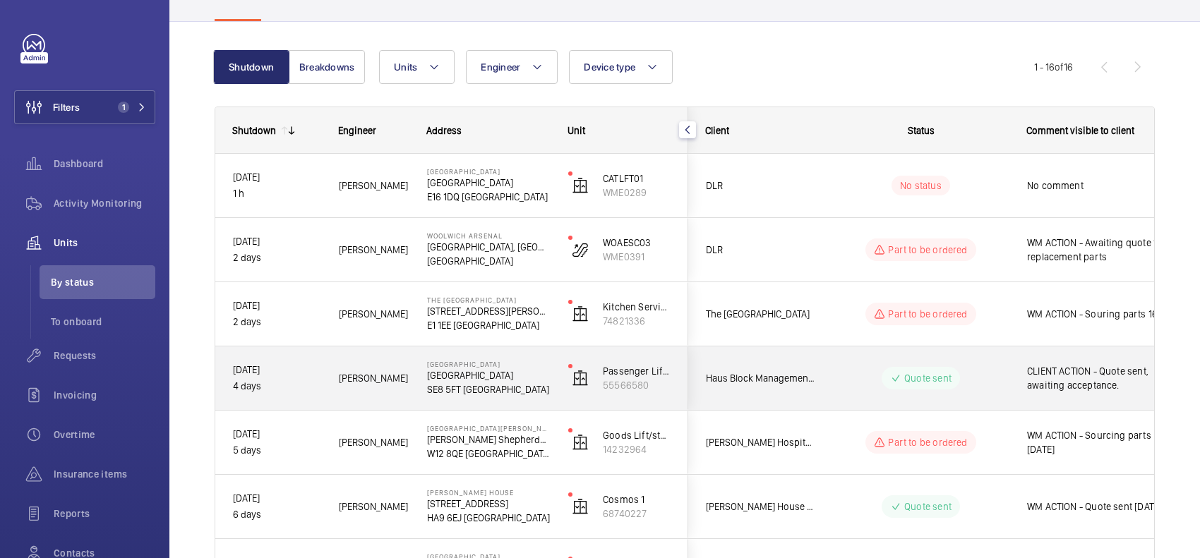
scroll to position [147, 0]
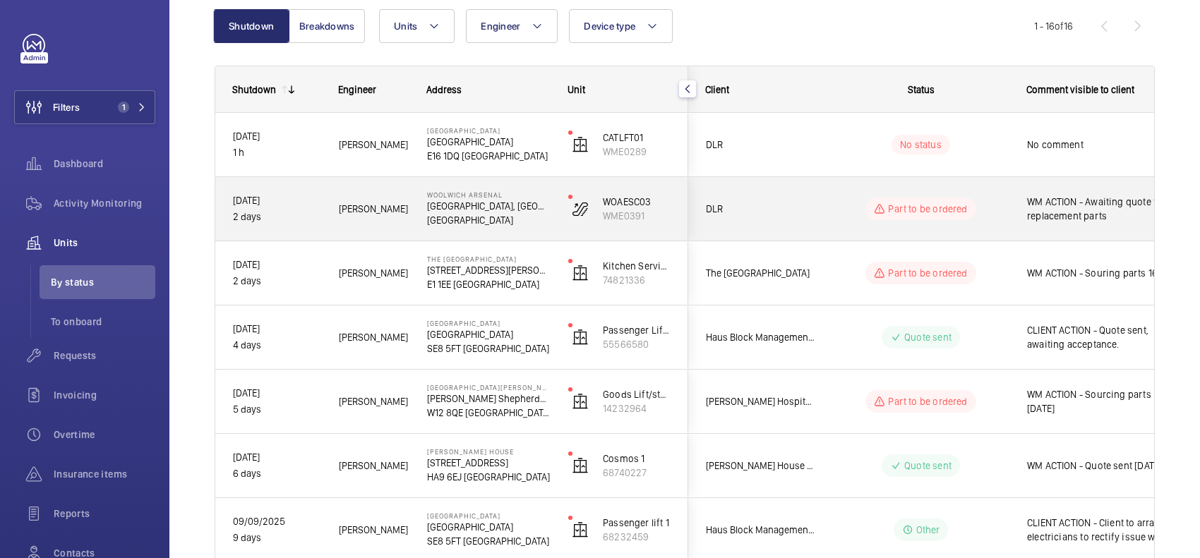
click at [852, 175] on div "No status" at bounding box center [912, 145] width 194 height 64
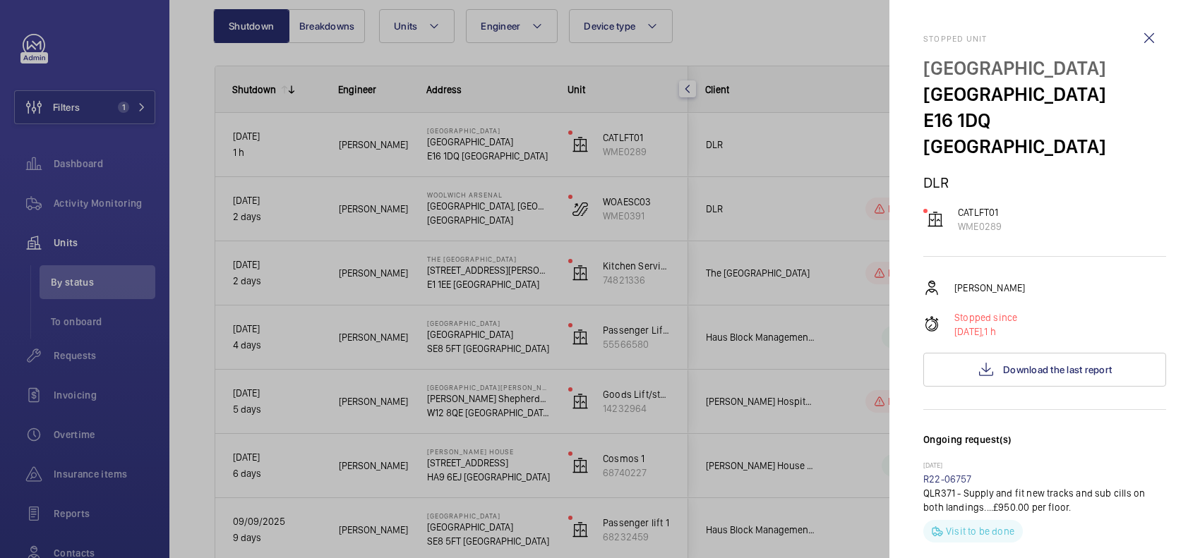
click at [853, 199] on div at bounding box center [600, 279] width 1200 height 558
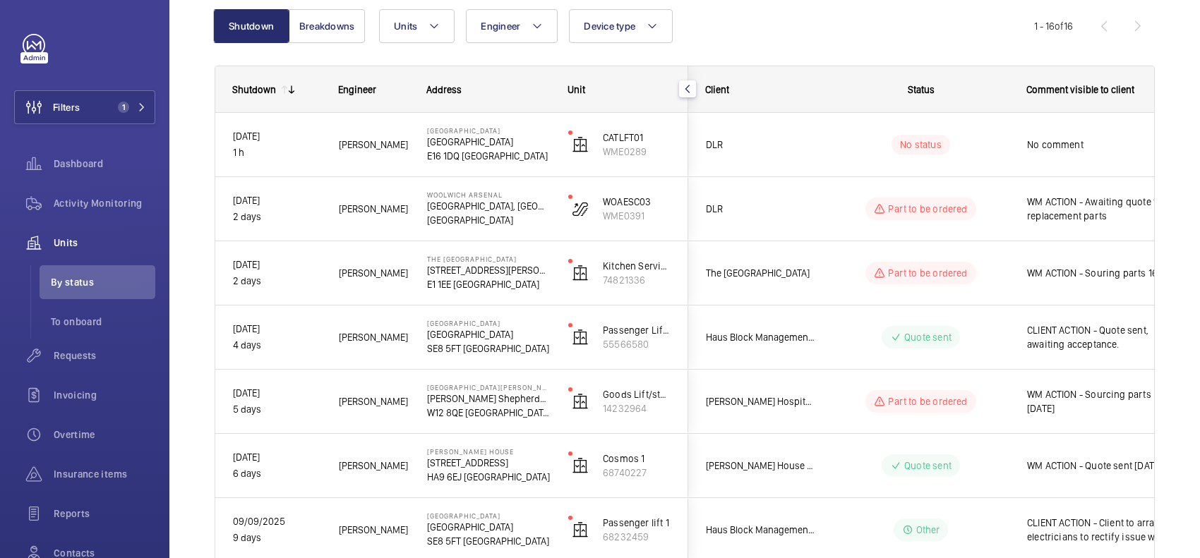
click at [831, 221] on div "Part to be ordered" at bounding box center [912, 208] width 193 height 51
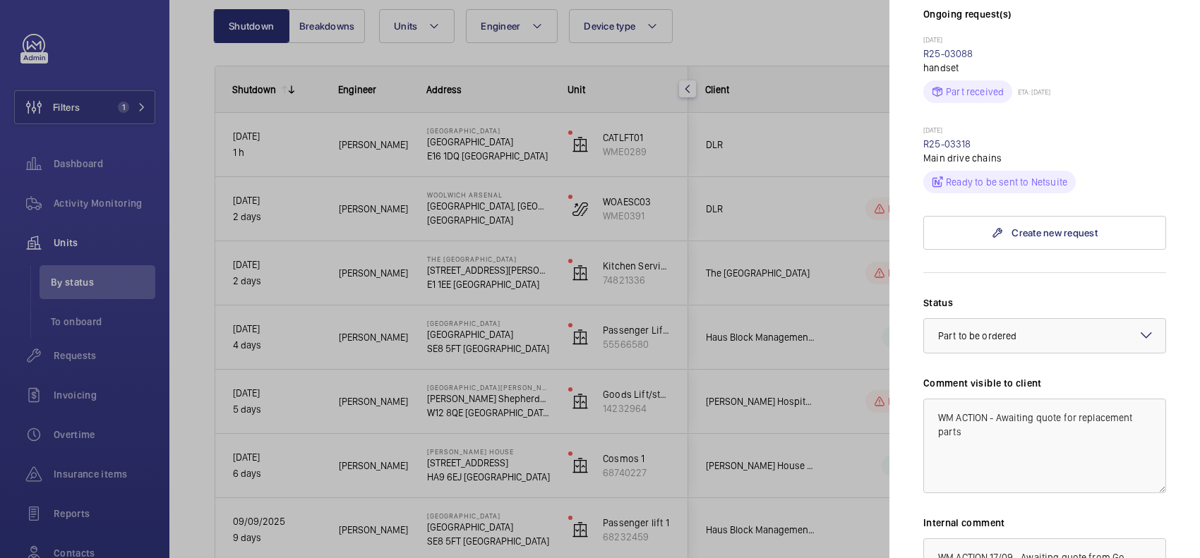
scroll to position [441, 0]
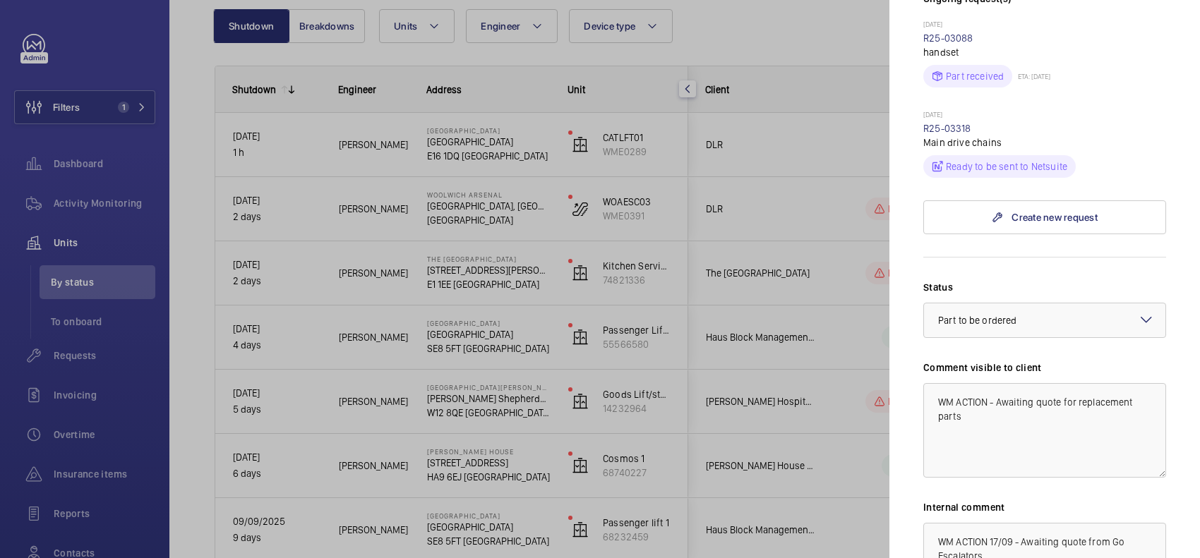
click at [536, 359] on div at bounding box center [600, 279] width 1200 height 558
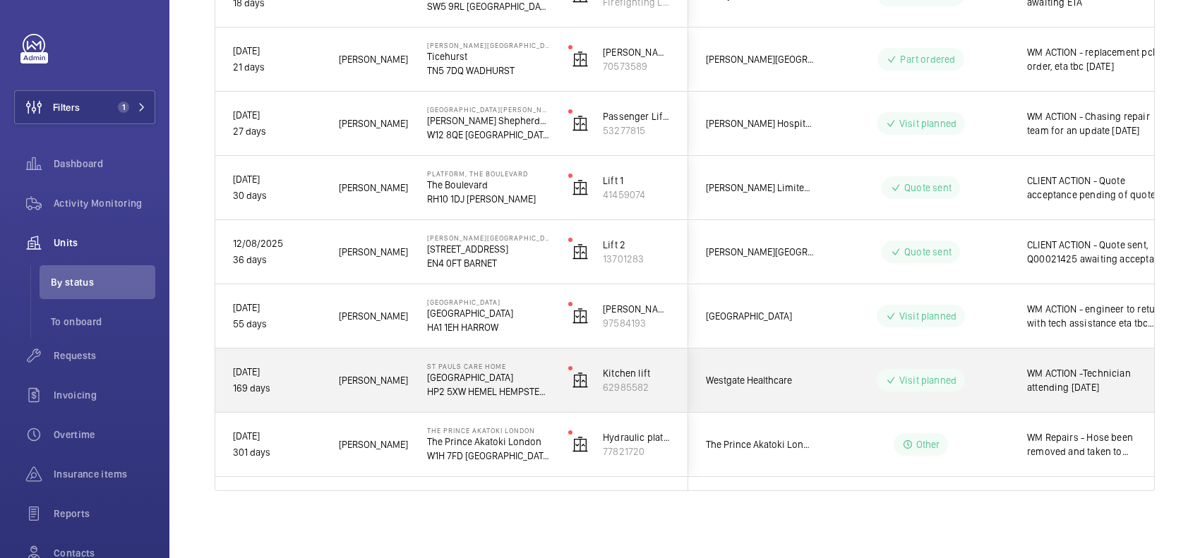
scroll to position [722, 0]
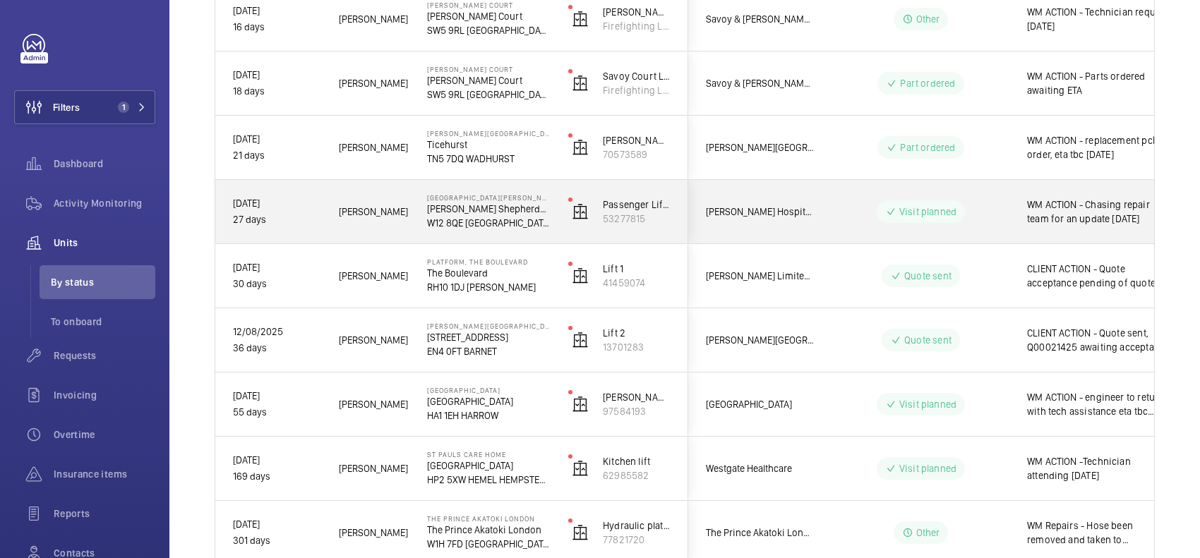
click at [824, 213] on div "Visit planned" at bounding box center [912, 211] width 193 height 51
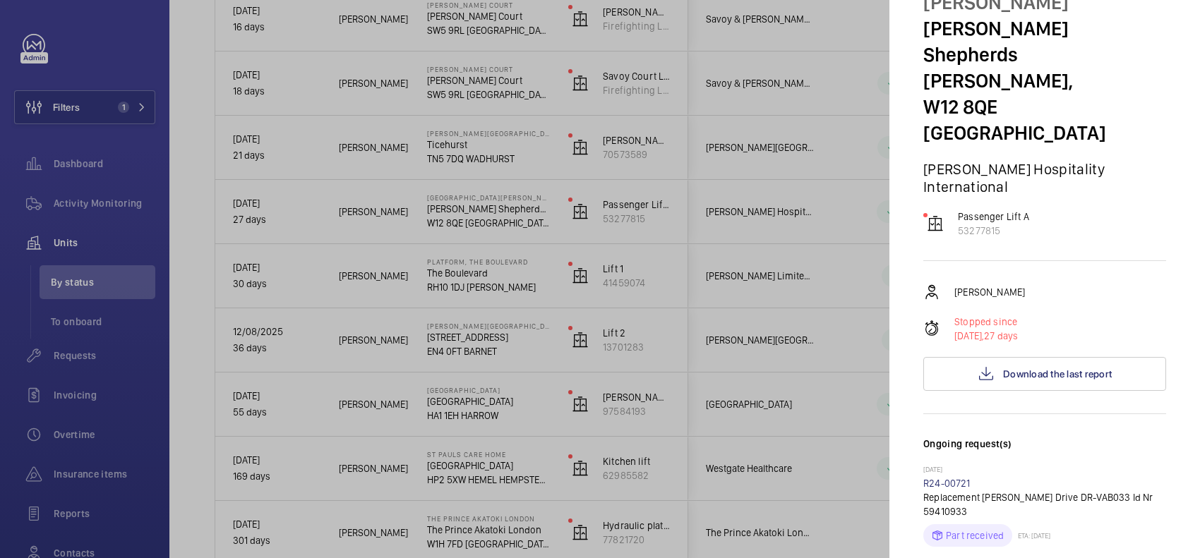
scroll to position [88, 0]
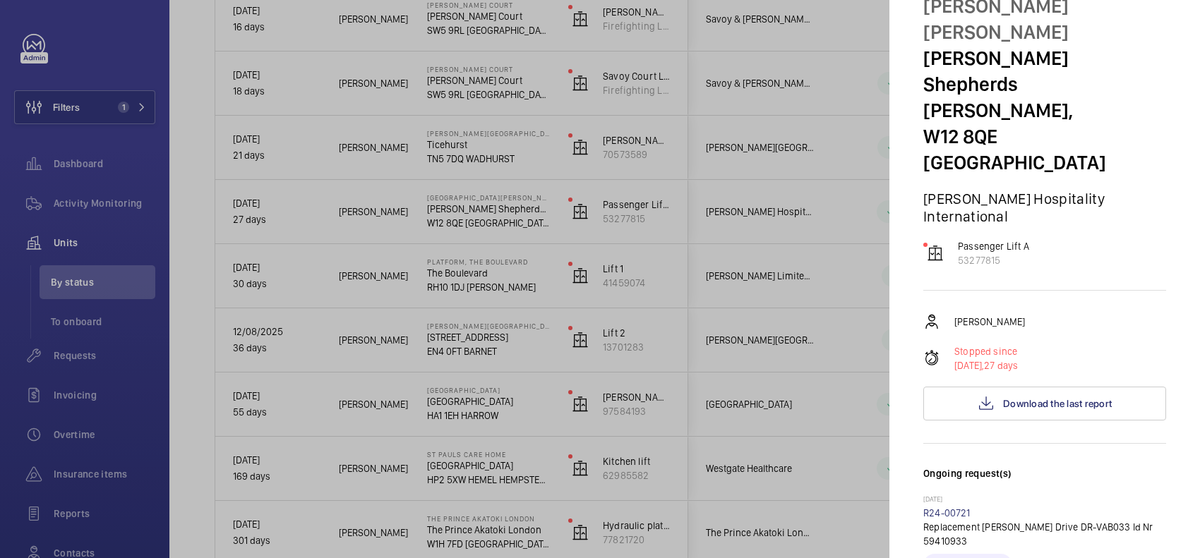
click at [812, 279] on div at bounding box center [600, 279] width 1200 height 558
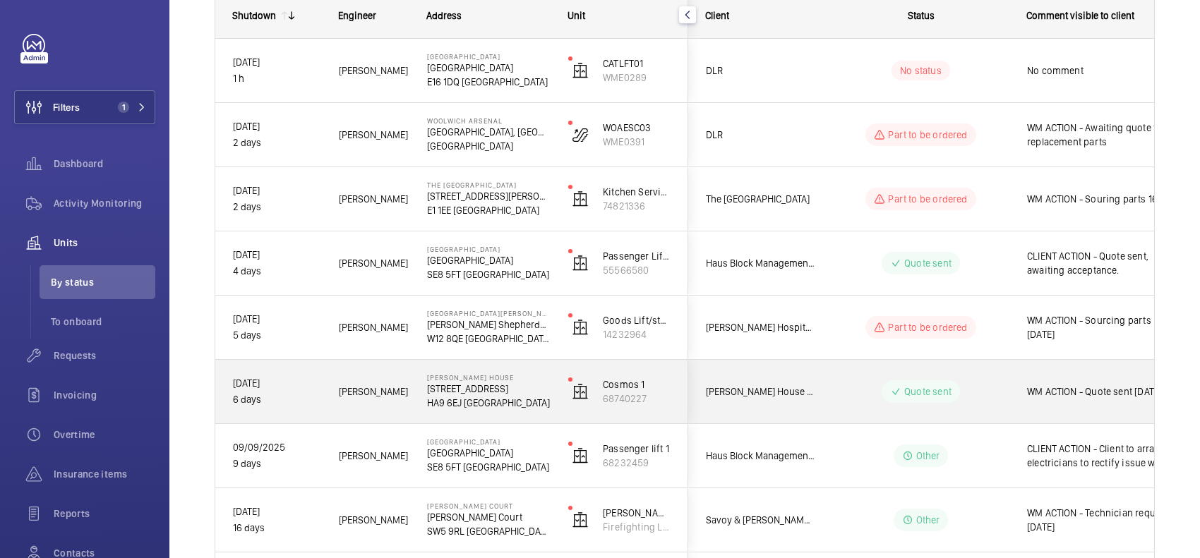
scroll to position [193, 0]
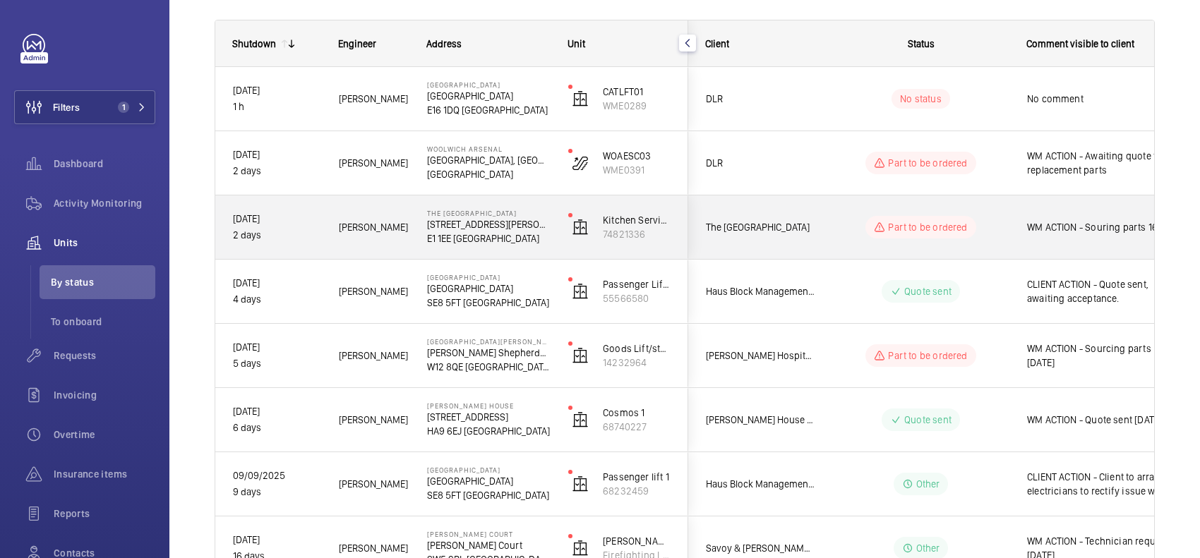
click at [795, 223] on span "The [GEOGRAPHIC_DATA]" at bounding box center [760, 227] width 109 height 16
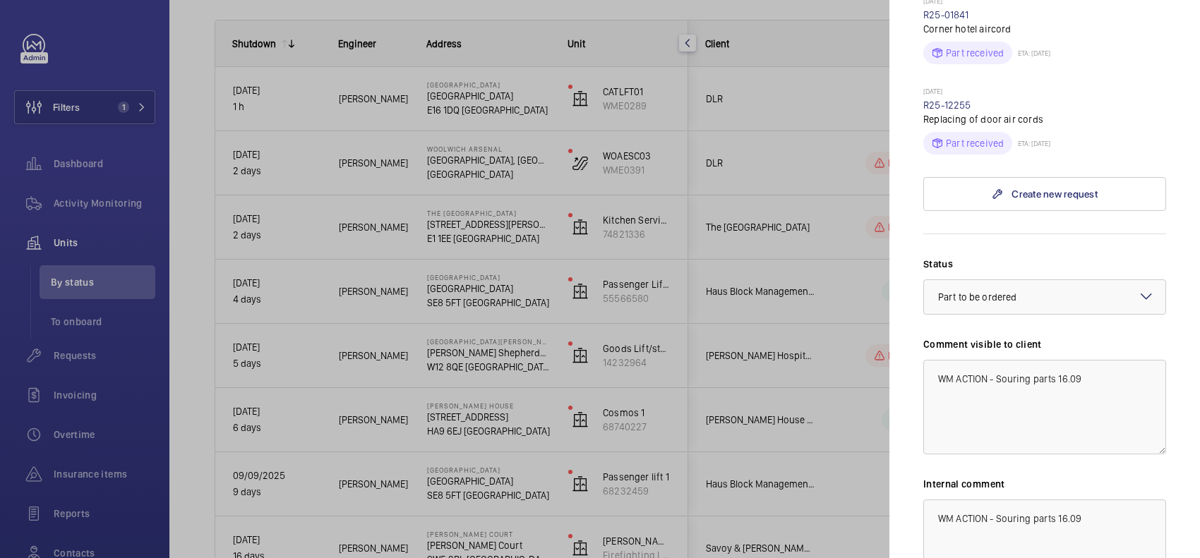
scroll to position [441, 0]
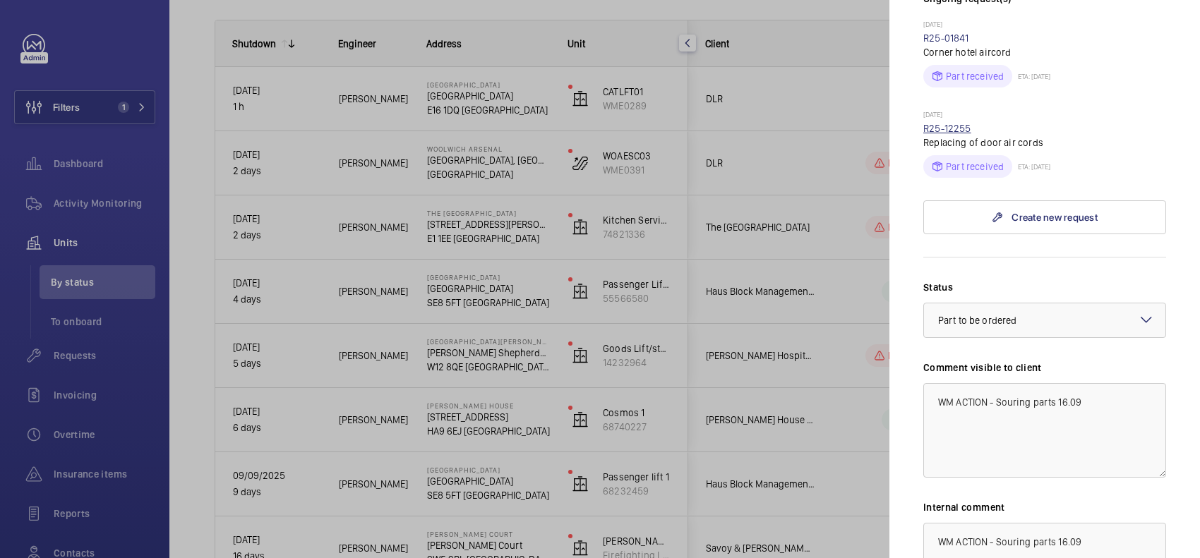
click at [953, 126] on link "R25-12255" at bounding box center [947, 128] width 48 height 11
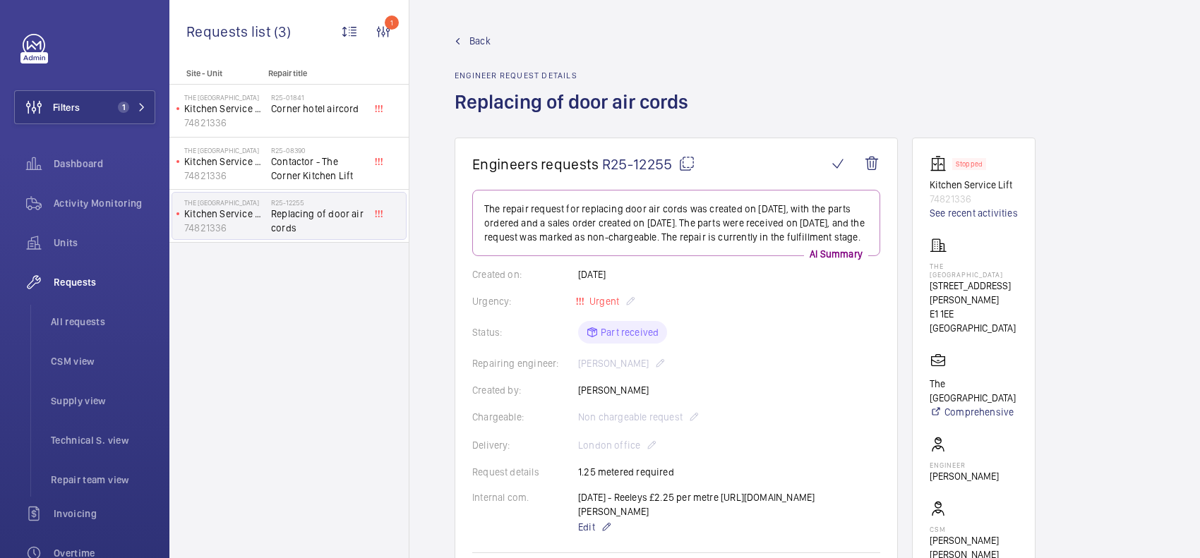
click at [473, 37] on span "Back" at bounding box center [479, 41] width 21 height 14
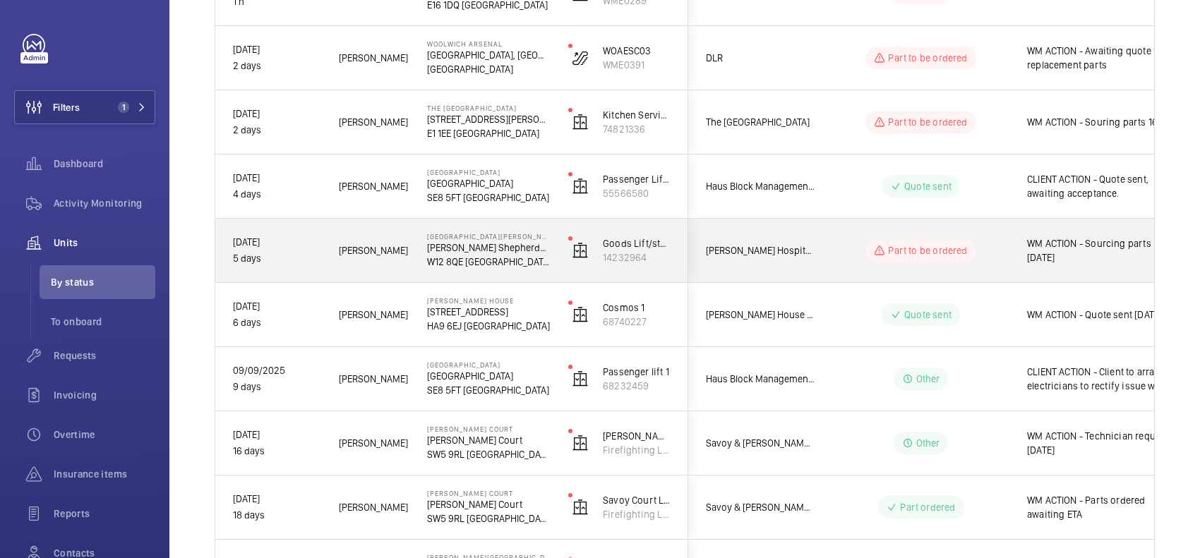
scroll to position [323, 0]
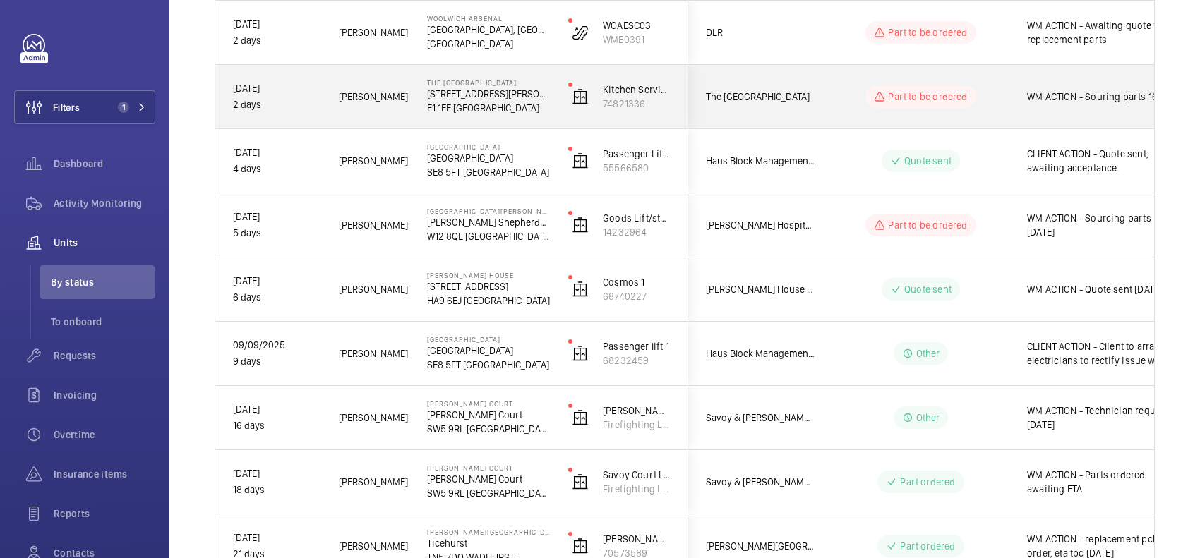
click at [838, 89] on wm-front-pills-cell "Part to be ordered" at bounding box center [921, 96] width 176 height 23
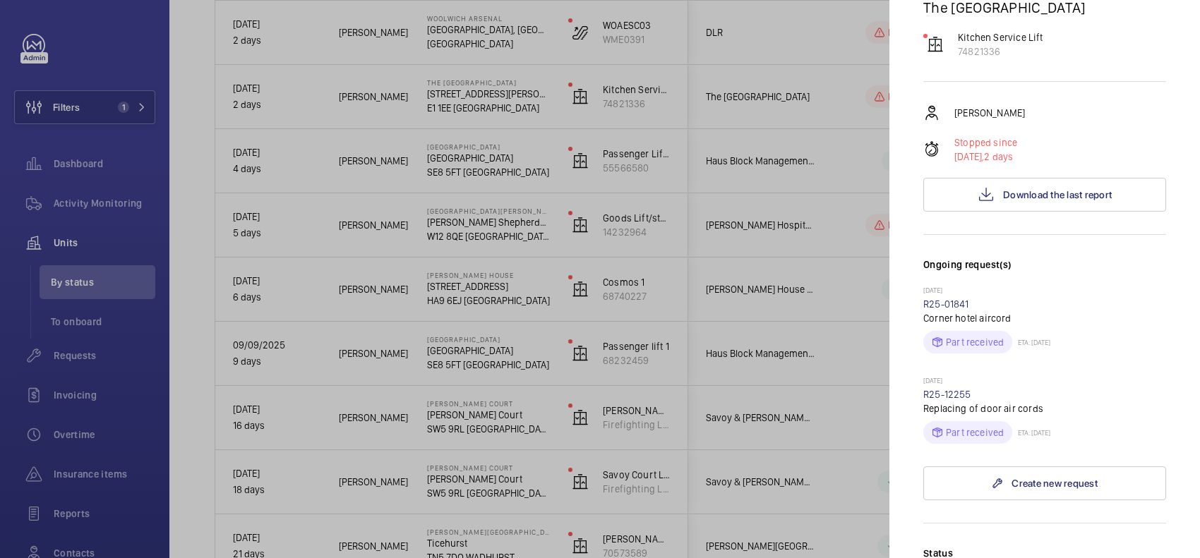
scroll to position [176, 0]
drag, startPoint x: 985, startPoint y: 381, endPoint x: 893, endPoint y: 396, distance: 93.6
click at [893, 396] on mat-sidenav "Stopped unit The Corner Hotel Shoreditch 42 Adler St E1 1EE LONDON The Corner H…" at bounding box center [1044, 279] width 311 height 558
click at [1017, 390] on div "15/09/2025 R25-12255 Replacing of door air cords Part received ETA: 18/09/2025" at bounding box center [1044, 409] width 243 height 68
drag, startPoint x: 982, startPoint y: 392, endPoint x: 923, endPoint y: 399, distance: 59.0
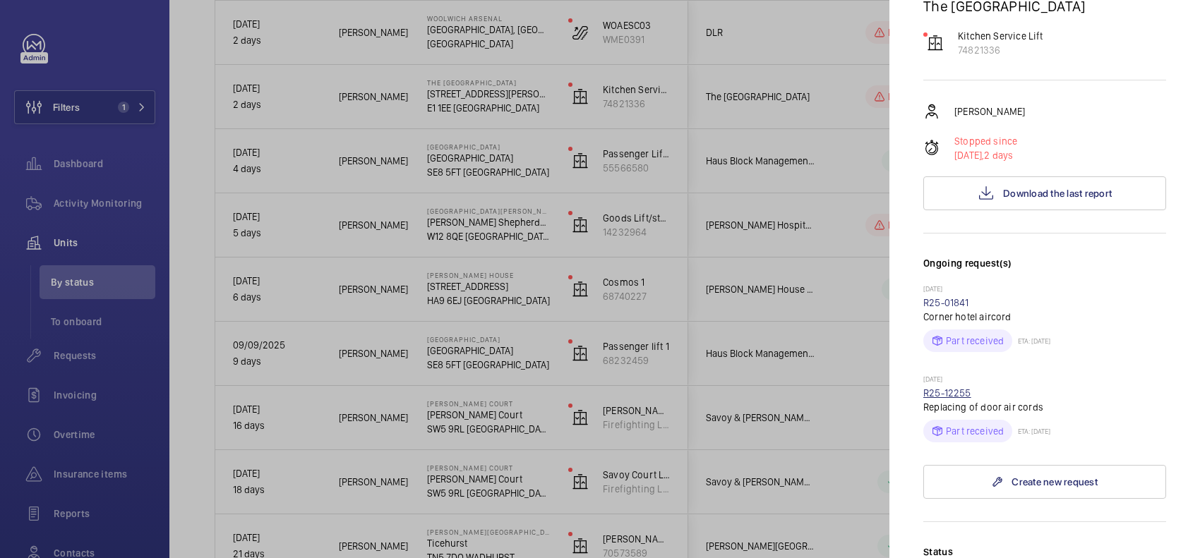
click at [923, 399] on div "15/09/2025 R25-12255 Replacing of door air cords Part received ETA: 18/09/2025" at bounding box center [1044, 409] width 243 height 68
copy link "R25-12255"
drag, startPoint x: 1060, startPoint y: 259, endPoint x: 1052, endPoint y: 252, distance: 10.5
click at [1061, 259] on h3 "Ongoing request(s)" at bounding box center [1044, 270] width 243 height 28
click at [958, 392] on link "R25-12255" at bounding box center [947, 392] width 48 height 11
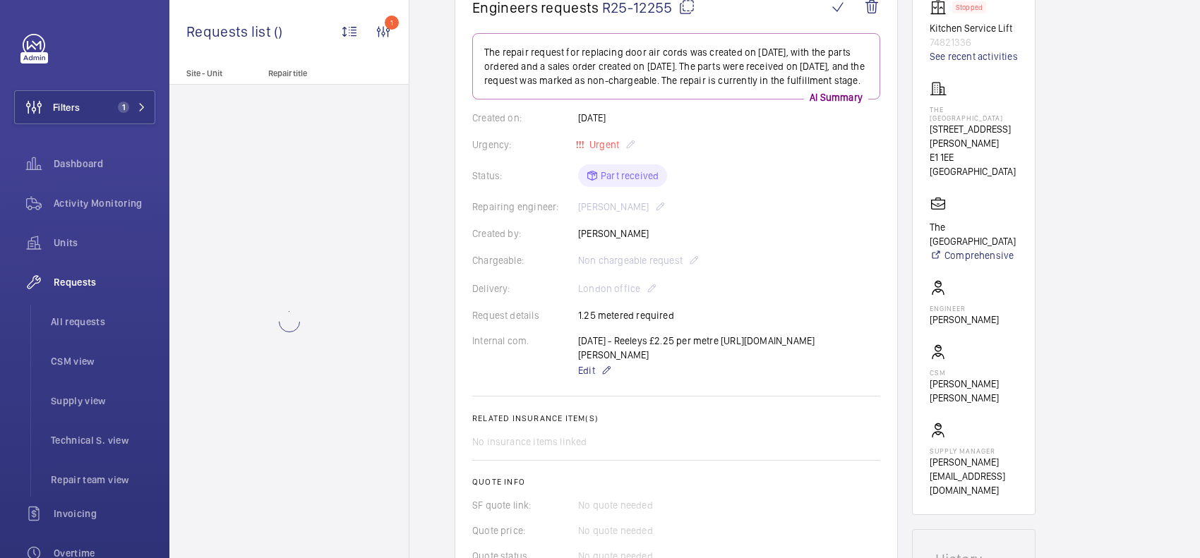
scroll to position [176, 0]
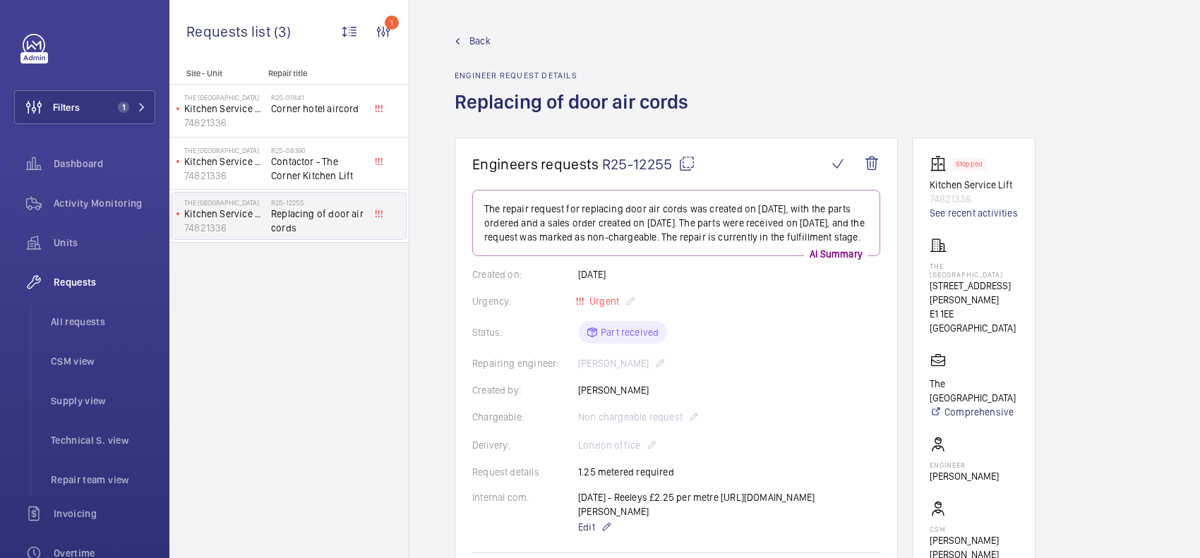
click at [477, 37] on span "Back" at bounding box center [479, 41] width 21 height 14
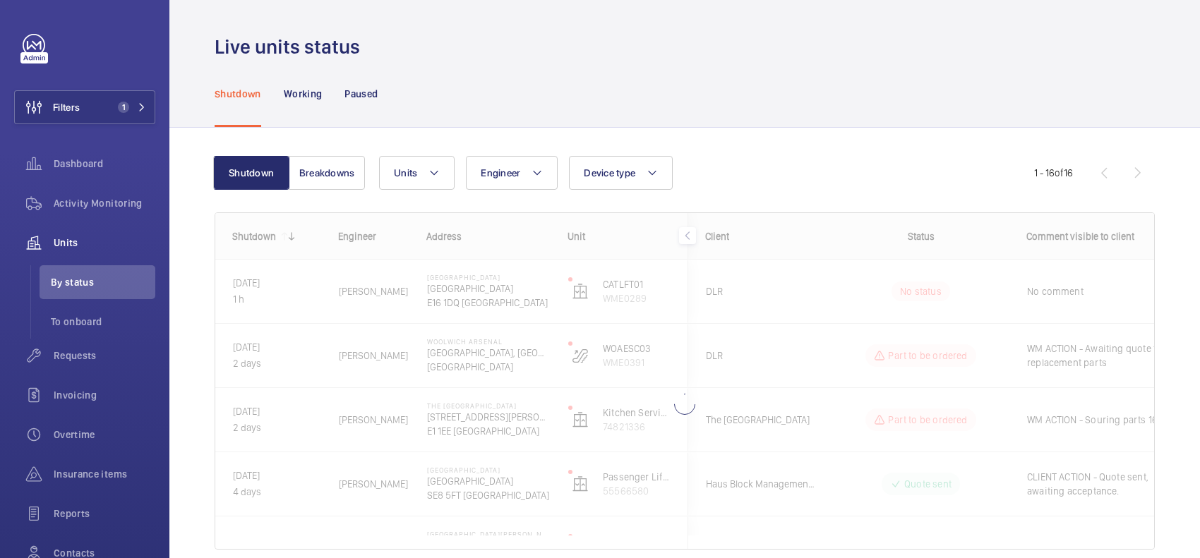
scroll to position [59, 0]
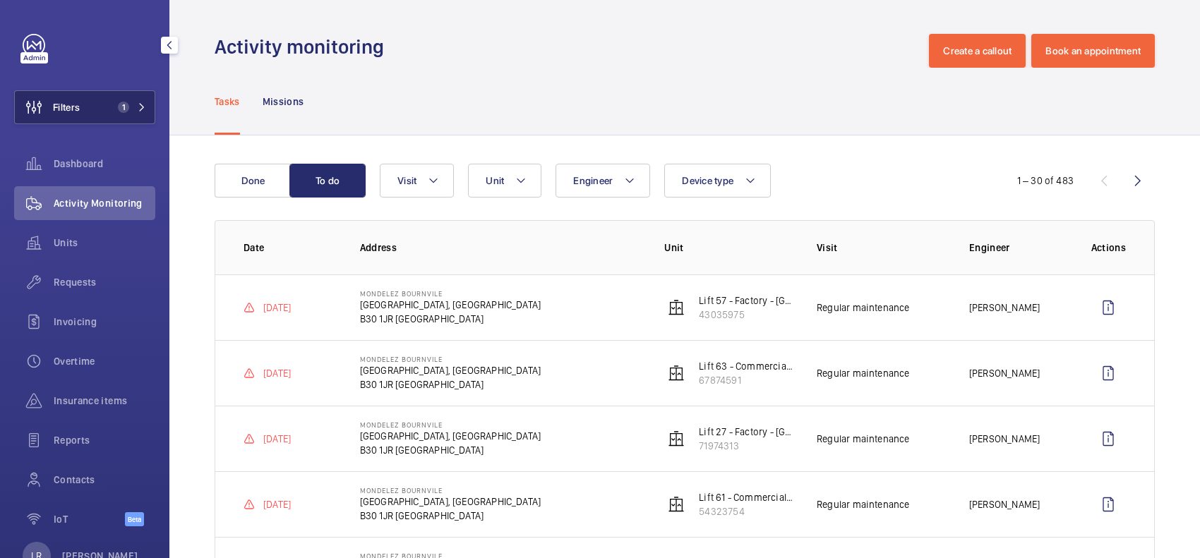
click at [127, 103] on span "1" at bounding box center [129, 107] width 34 height 11
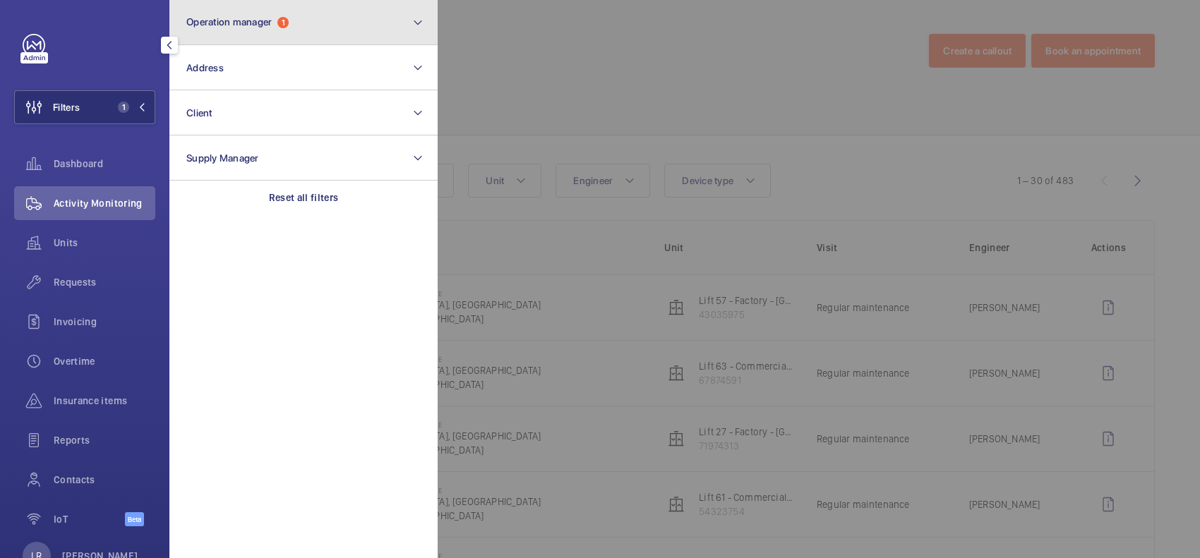
click at [230, 8] on button "Operation manager 1" at bounding box center [303, 22] width 268 height 45
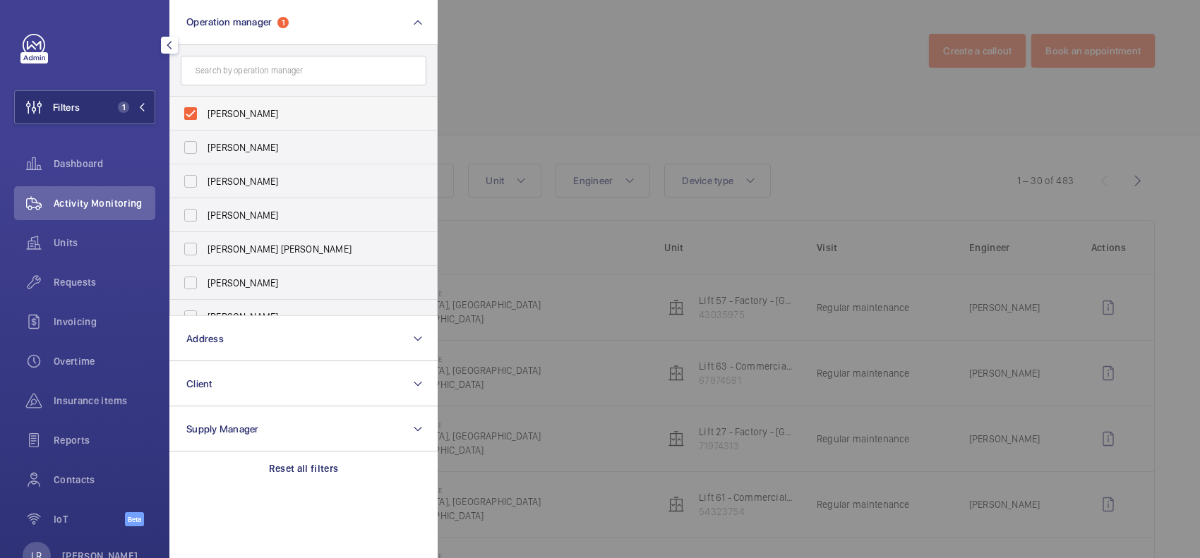
click at [251, 114] on span "[PERSON_NAME]" at bounding box center [304, 114] width 194 height 14
click at [205, 114] on input "[PERSON_NAME]" at bounding box center [190, 114] width 28 height 28
checkbox input "false"
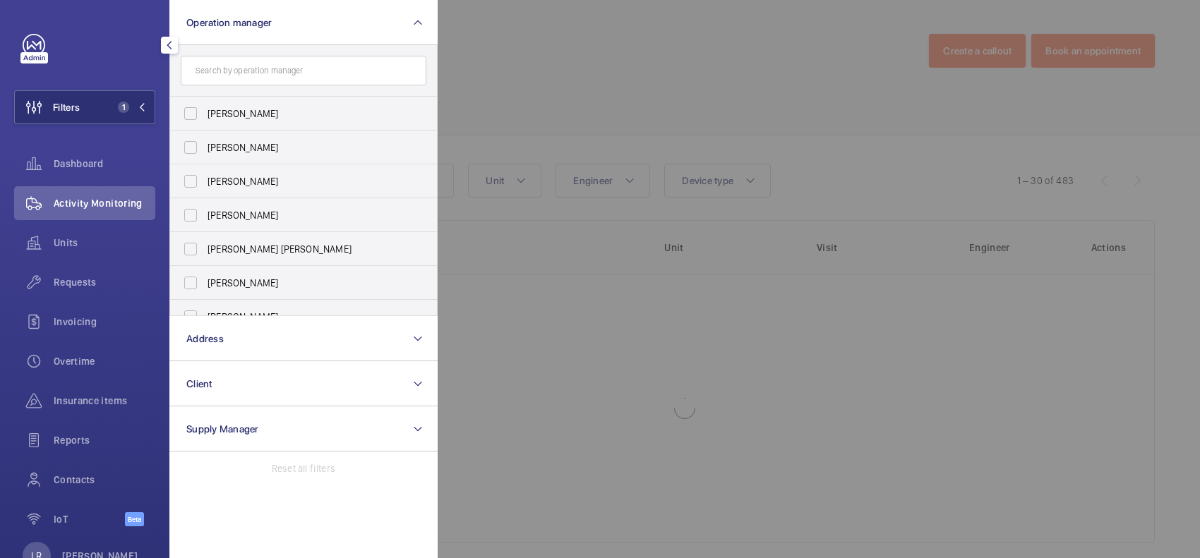
click at [672, 55] on div at bounding box center [1038, 279] width 1200 height 558
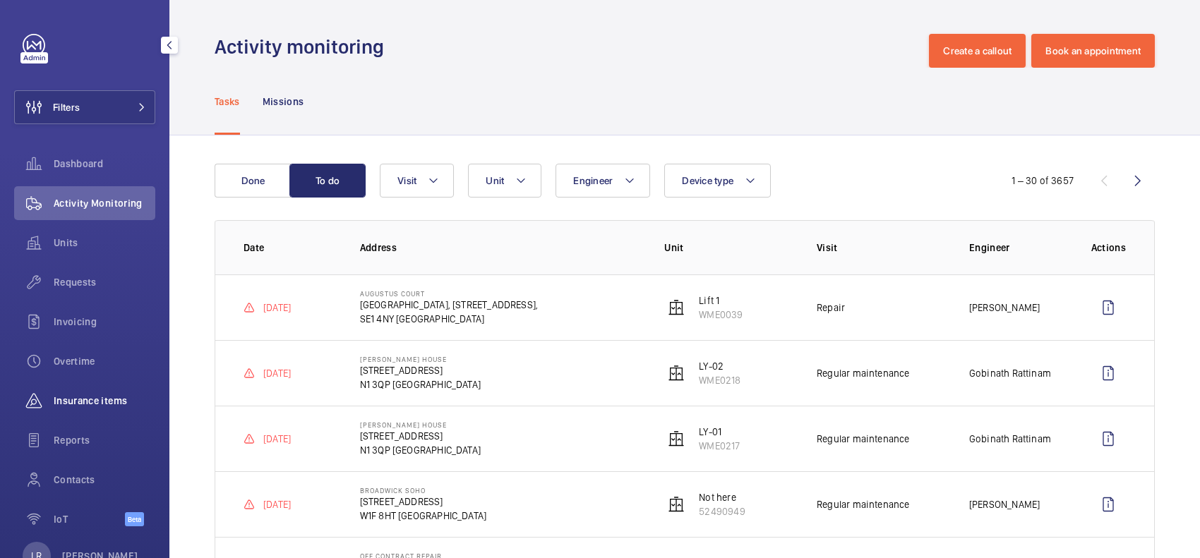
click at [100, 399] on span "Insurance items" at bounding box center [105, 401] width 102 height 14
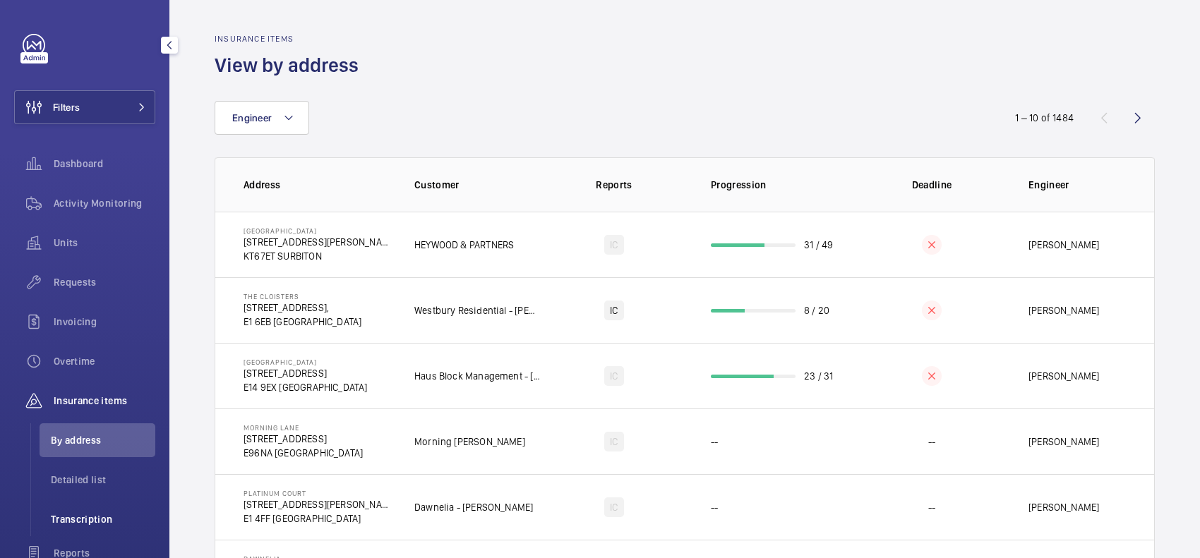
click at [109, 513] on span "Transcription" at bounding box center [103, 519] width 104 height 14
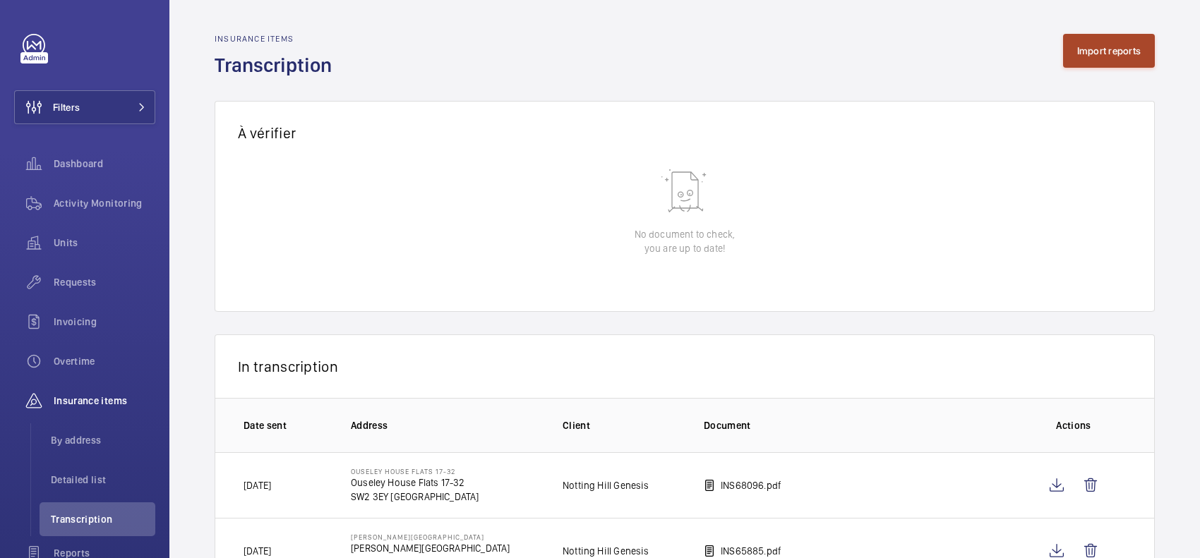
click at [1124, 54] on button "Import reports" at bounding box center [1109, 51] width 92 height 34
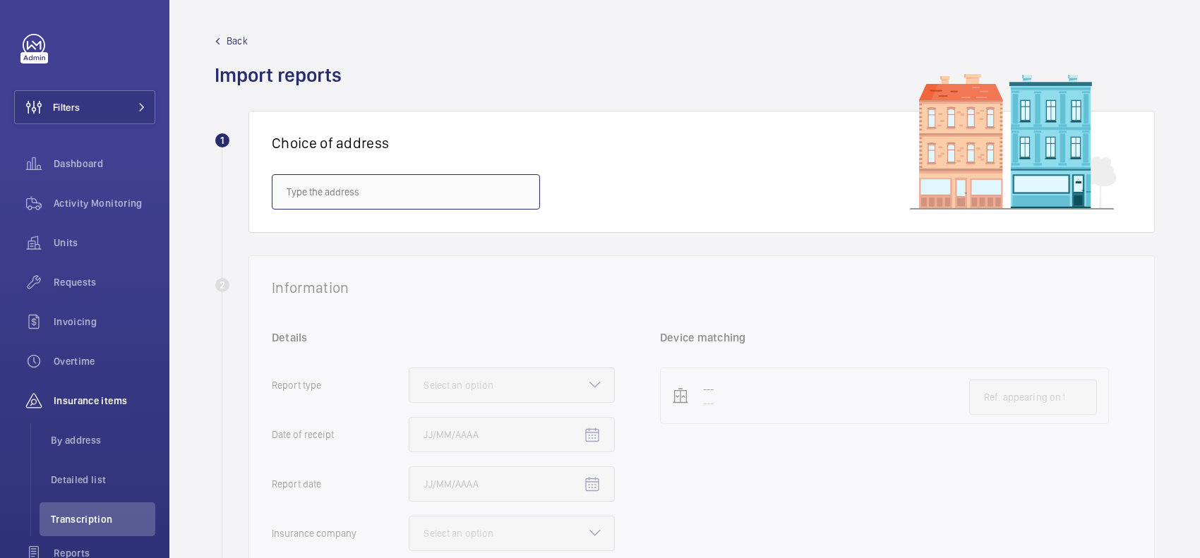
click at [411, 181] on input "text" at bounding box center [406, 191] width 268 height 35
type input "2"
type input "f"
click at [370, 233] on span "[STREET_ADDRESS]" at bounding box center [328, 234] width 83 height 14
type input "[STREET_ADDRESS]"
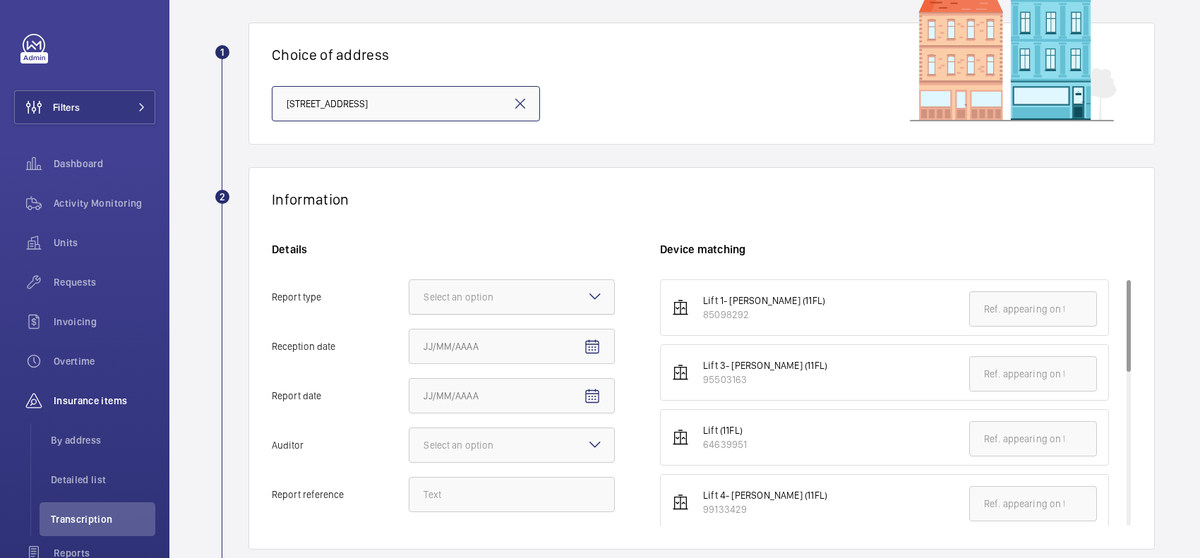
click at [520, 290] on div "Select an option" at bounding box center [475, 297] width 105 height 14
click at [409, 290] on input "Report type Select an option" at bounding box center [409, 297] width 0 height 34
click at [515, 355] on div "Insurance company" at bounding box center [511, 340] width 205 height 35
click at [409, 314] on input "Report type Select an option Insurance company Consultant" at bounding box center [409, 297] width 0 height 34
click at [604, 346] on span "Open calendar" at bounding box center [592, 347] width 34 height 34
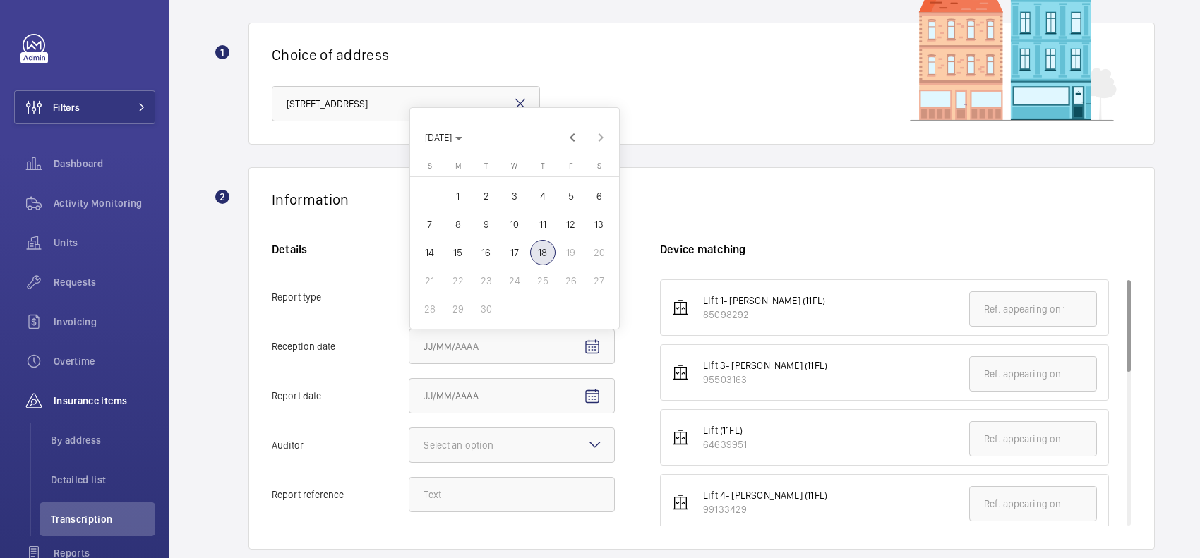
click at [538, 249] on span "18" at bounding box center [542, 252] width 25 height 25
type input "[DATE]"
click at [582, 396] on button "Report date" at bounding box center [592, 397] width 34 height 34
click at [548, 253] on span "4" at bounding box center [542, 245] width 25 height 25
type input "[DATE]"
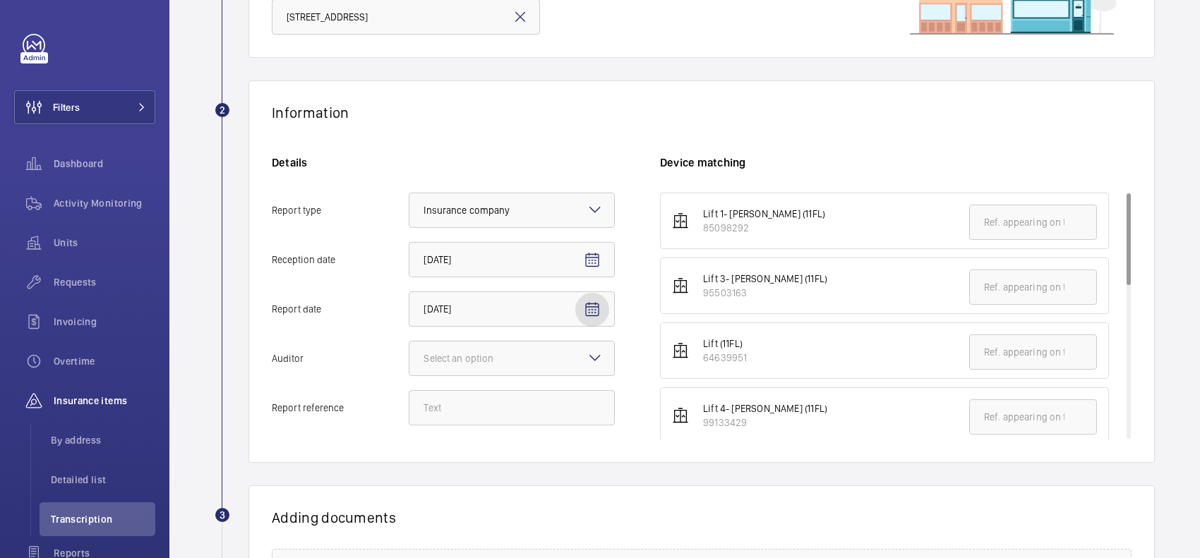
scroll to position [176, 0]
click at [528, 358] on div "Select an option" at bounding box center [475, 357] width 105 height 14
click at [409, 358] on input "Auditor Select an option" at bounding box center [409, 357] width 0 height 34
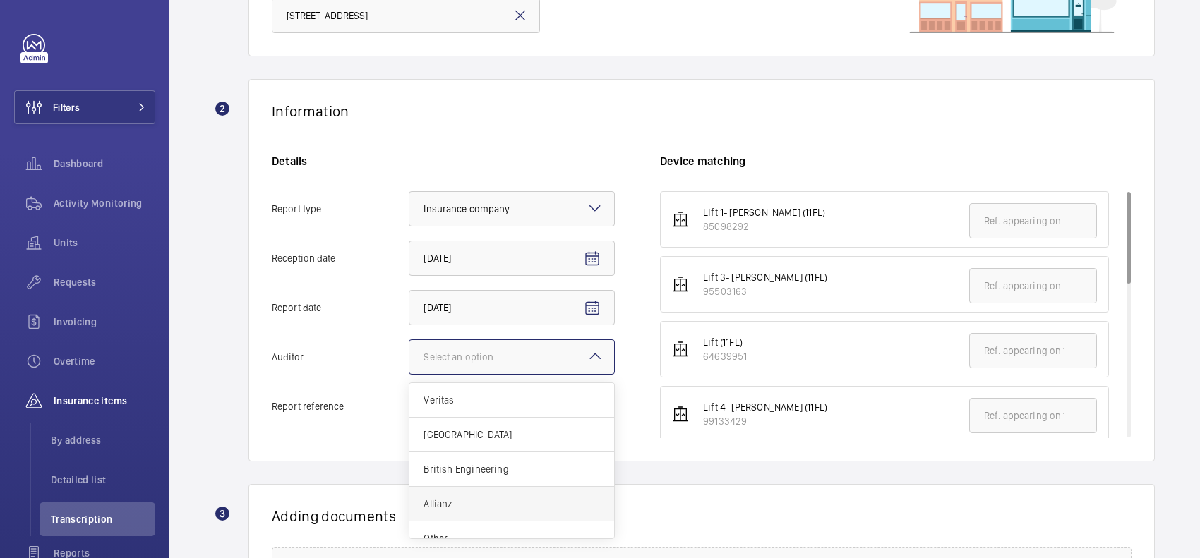
click at [489, 495] on div "Allianz" at bounding box center [511, 504] width 205 height 35
click at [409, 374] on input "Auditor Select an option Veritas Zurich British Engineering Allianz Other" at bounding box center [409, 357] width 0 height 34
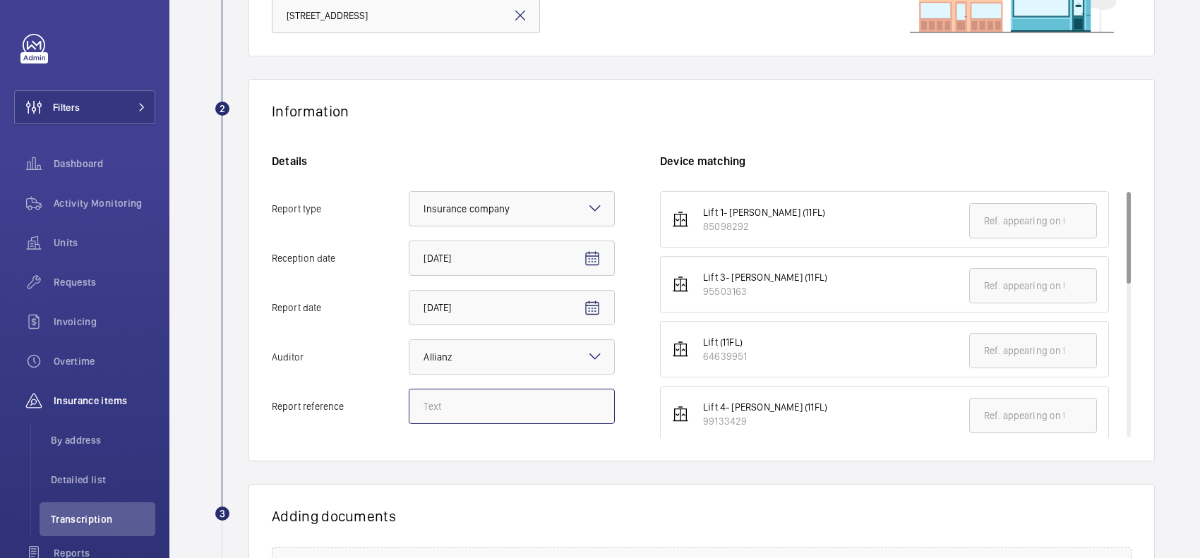
click at [438, 413] on input "Report reference" at bounding box center [512, 406] width 206 height 35
drag, startPoint x: 510, startPoint y: 408, endPoint x: 414, endPoint y: 424, distance: 96.6
click at [414, 424] on input "E53041001948" at bounding box center [512, 406] width 206 height 35
type input "E53041001948"
click at [569, 462] on wm-front-report-upload-form "2 Information Details Report type Select an option × Insurance company × Recept…" at bounding box center [685, 416] width 940 height 675
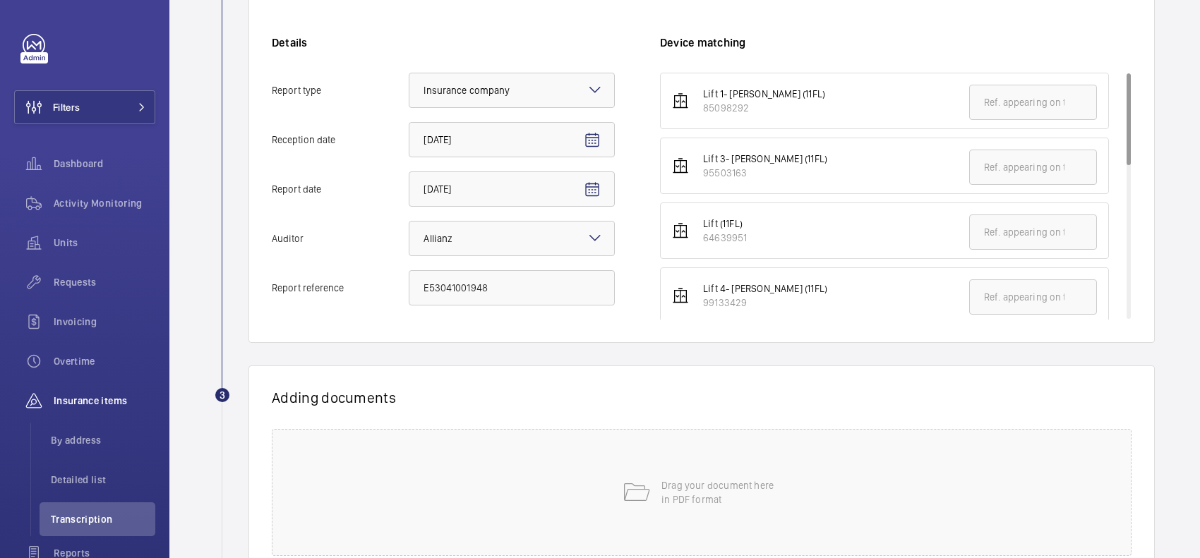
scroll to position [265, 0]
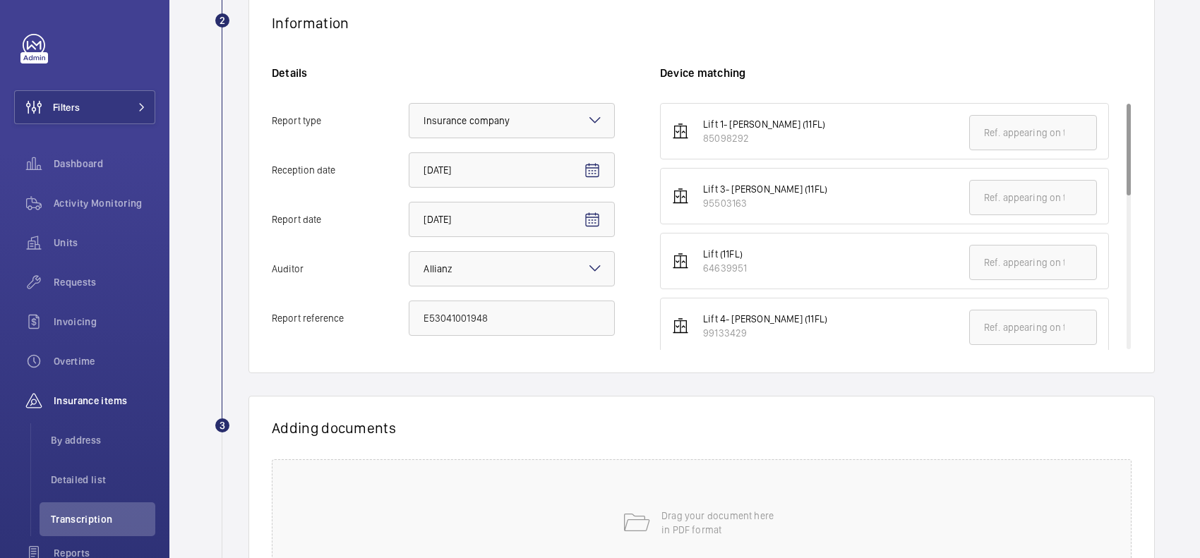
drag, startPoint x: 1112, startPoint y: 181, endPoint x: 1114, endPoint y: 193, distance: 11.5
click at [1114, 193] on ul "Lift 1- Otis Scenic (11FL) 85098292 Lift 3- Otis Scenic (11FL) 95503163 Lift (1…" at bounding box center [895, 423] width 471 height 641
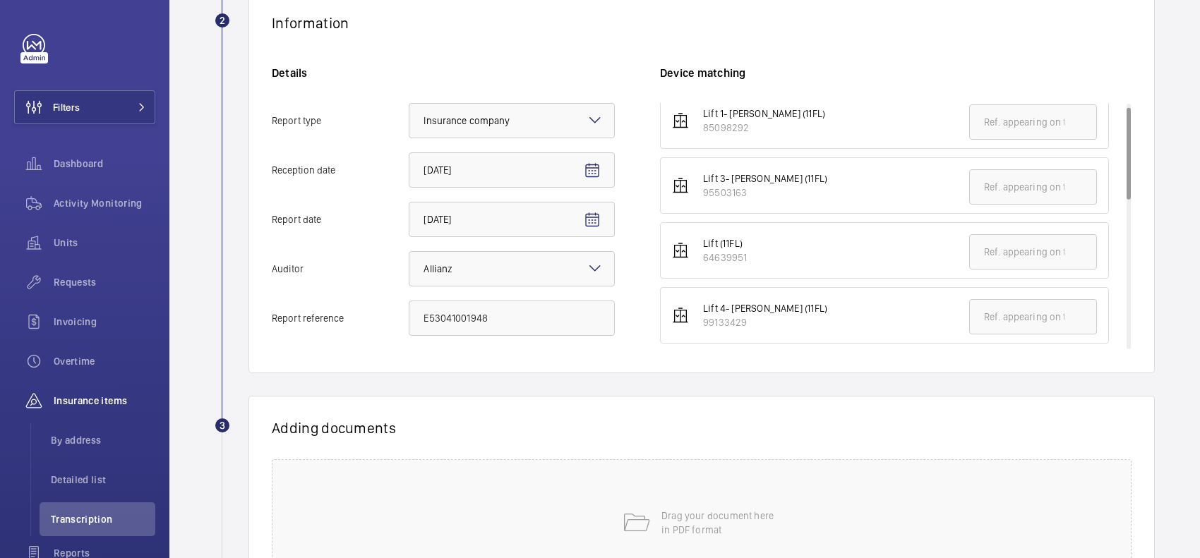
scroll to position [0, 0]
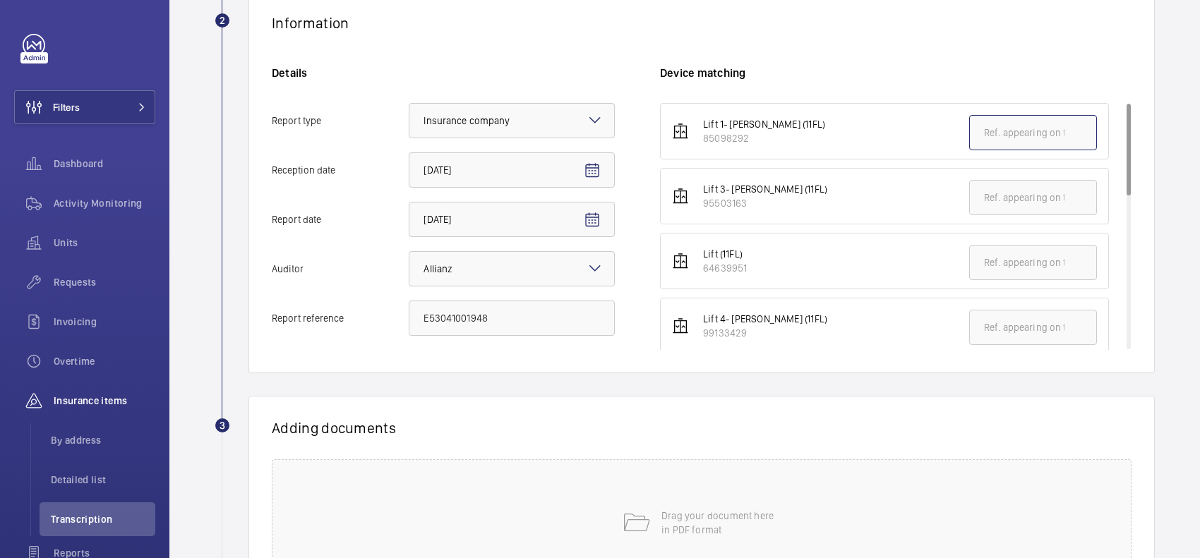
click at [1010, 145] on input "text" at bounding box center [1033, 132] width 128 height 35
paste input "E53041001948"
type input "E53041001948"
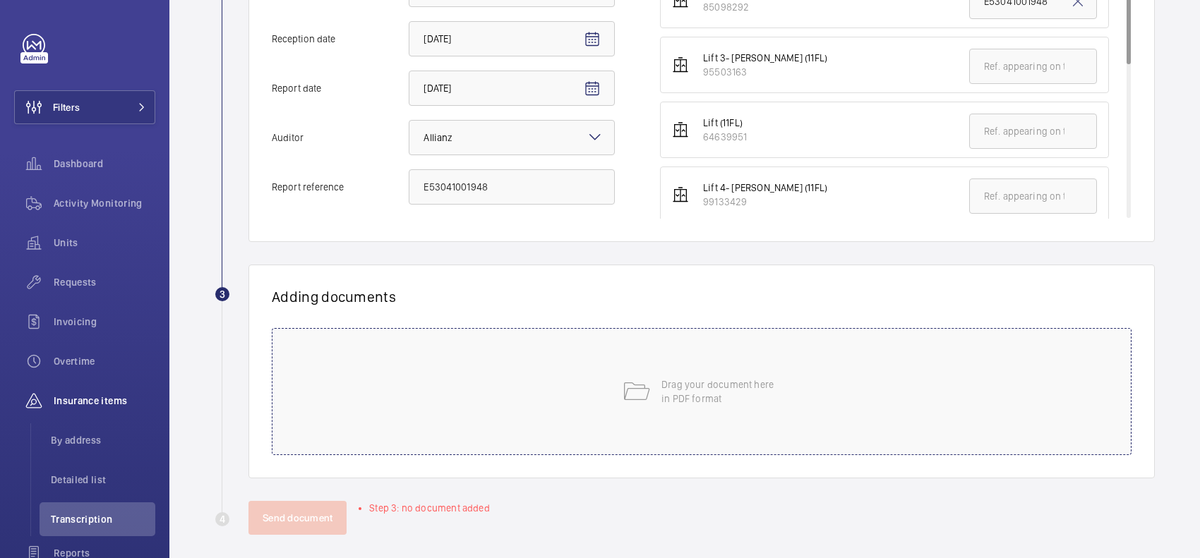
scroll to position [407, 0]
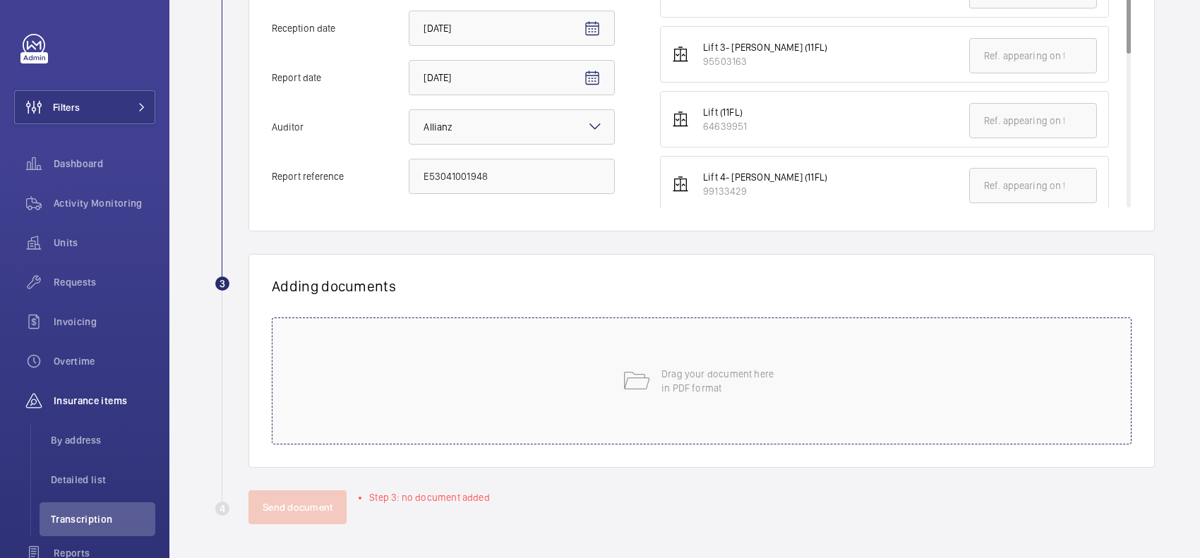
click at [610, 319] on div "Drag your document here in PDF format" at bounding box center [702, 381] width 860 height 127
click at [641, 411] on div "Drag your document here in PDF format" at bounding box center [702, 381] width 860 height 127
click at [517, 421] on div "Drag your document here in PDF format" at bounding box center [702, 381] width 860 height 127
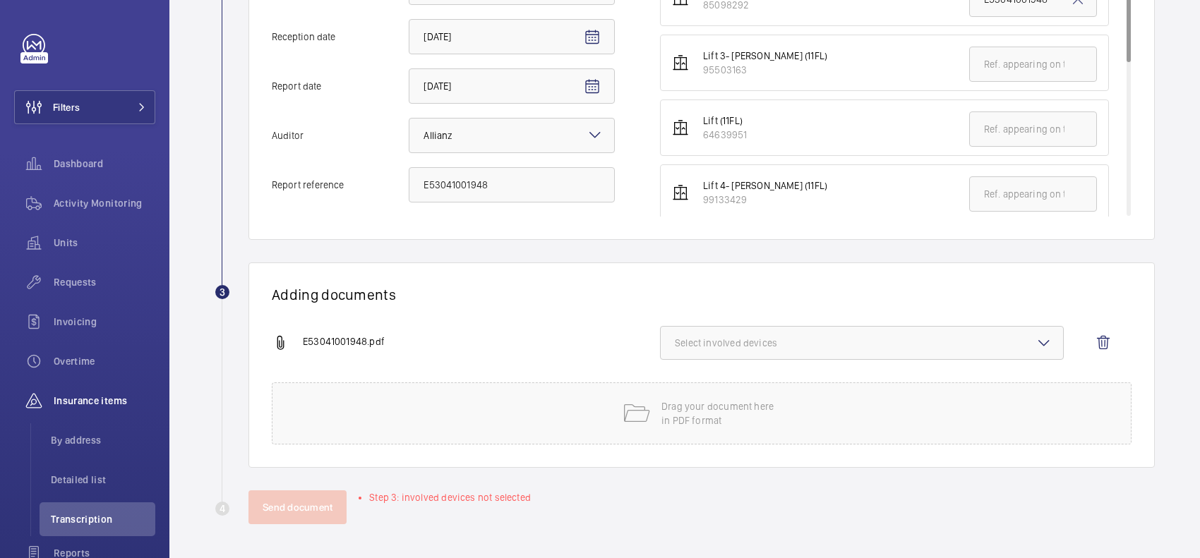
click at [711, 330] on button "Select involved devices" at bounding box center [862, 343] width 404 height 34
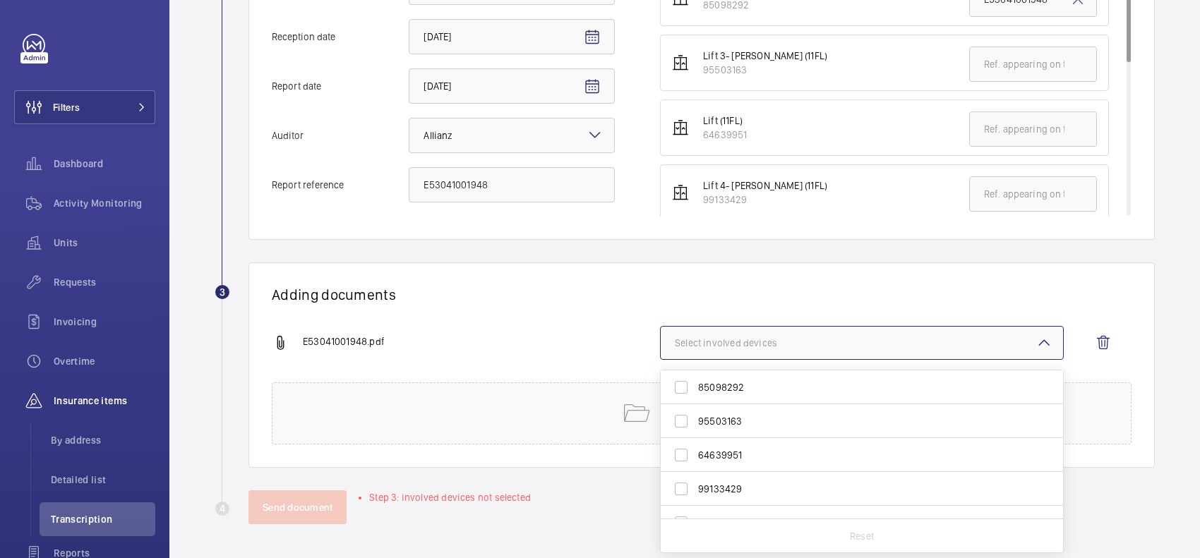
click at [710, 382] on span "85098292" at bounding box center [863, 387] width 330 height 14
click at [695, 382] on input "85098292" at bounding box center [681, 387] width 28 height 28
checkbox input "true"
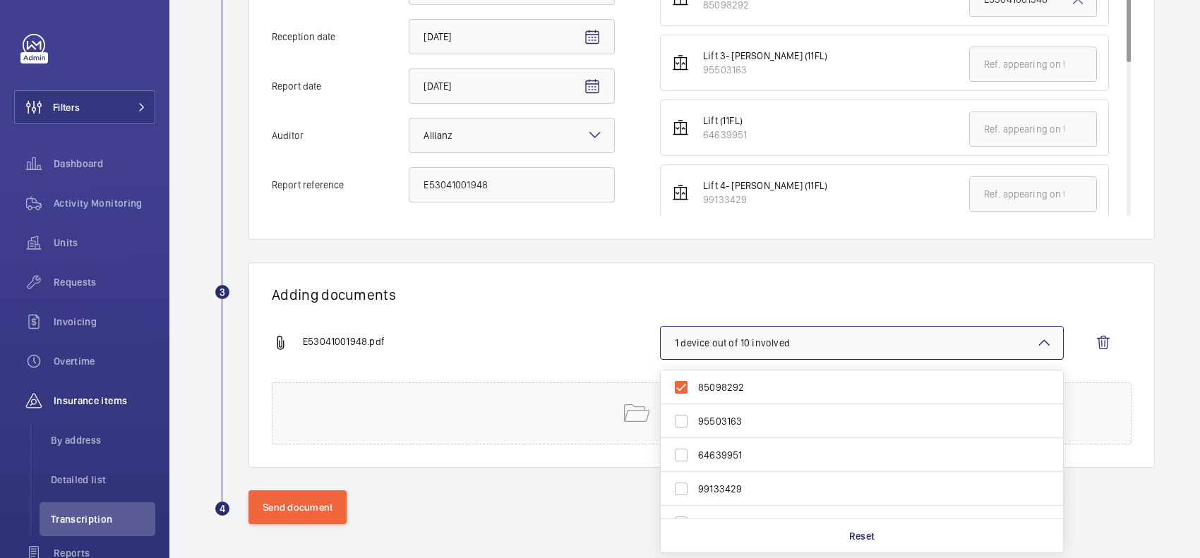
click at [685, 284] on div "Adding documents E53041001948.pdf 1 device out of 10 involved 85098292 95503163…" at bounding box center [701, 365] width 906 height 205
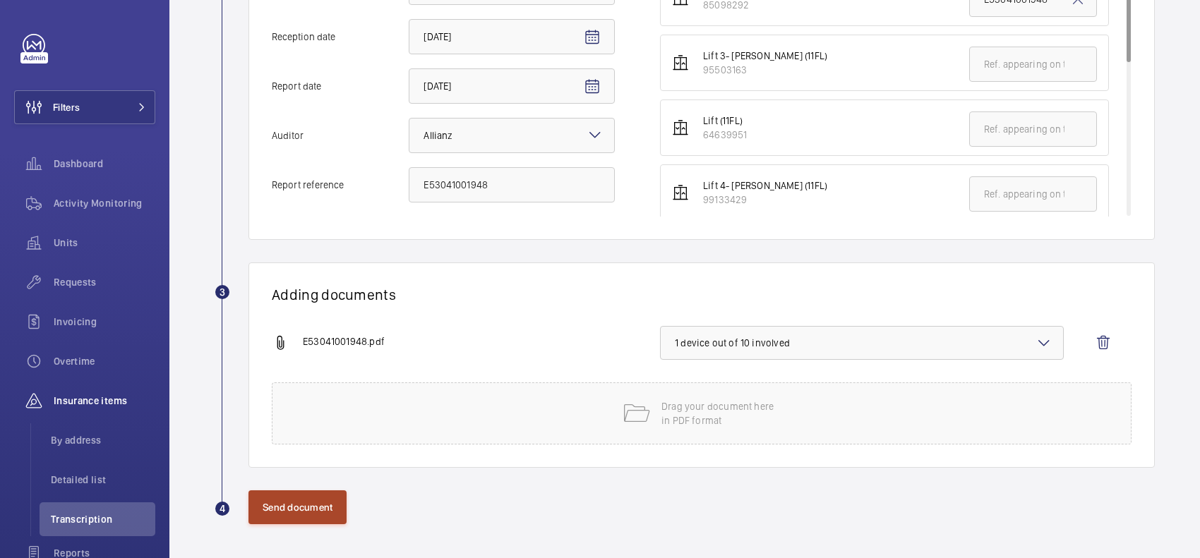
click at [293, 510] on button "Send document" at bounding box center [297, 507] width 98 height 34
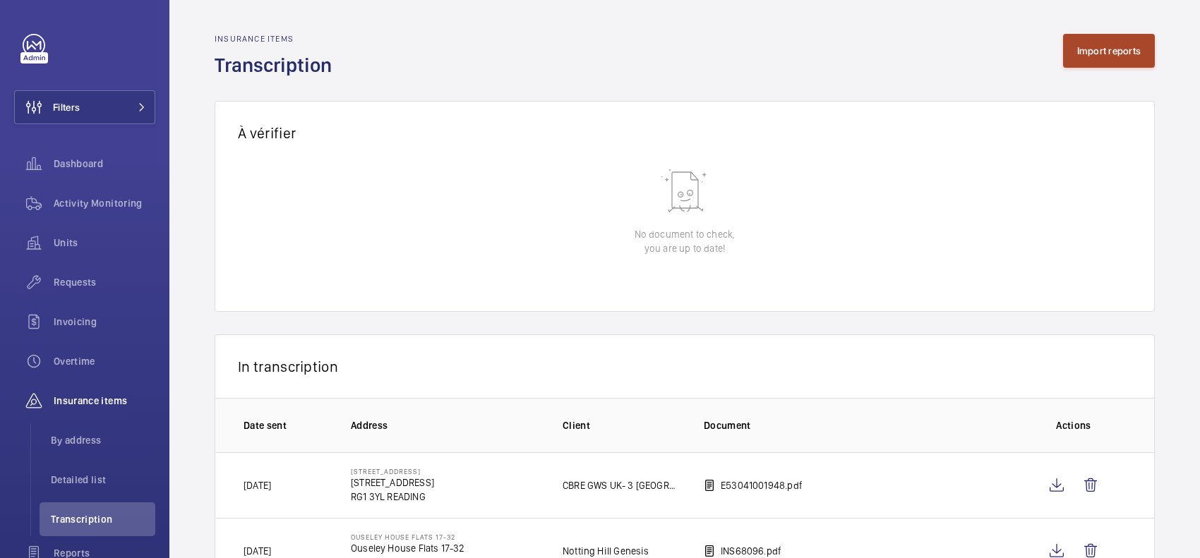
click at [1106, 59] on button "Import reports" at bounding box center [1109, 51] width 92 height 34
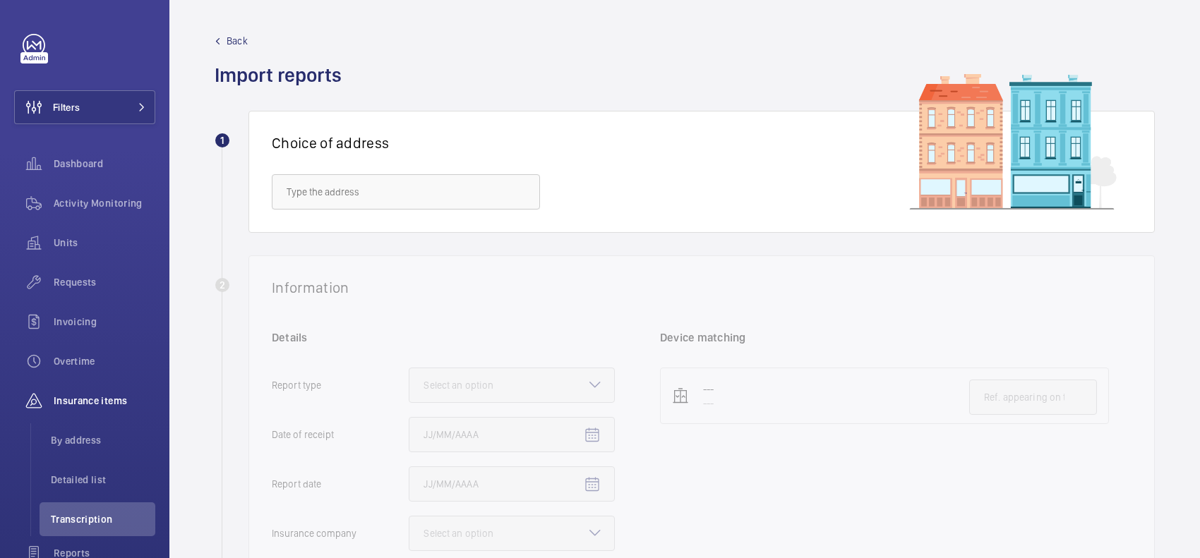
click at [328, 212] on div "Choice of address" at bounding box center [701, 172] width 906 height 122
click at [340, 196] on input "text" at bounding box center [406, 191] width 268 height 35
click at [340, 228] on span "3 Forbury Place - No.3 Forbury Place, READING RG1 3YL" at bounding box center [328, 234] width 83 height 14
type input "3 Forbury Place - No.3 Forbury Place, READING RG1 3YL"
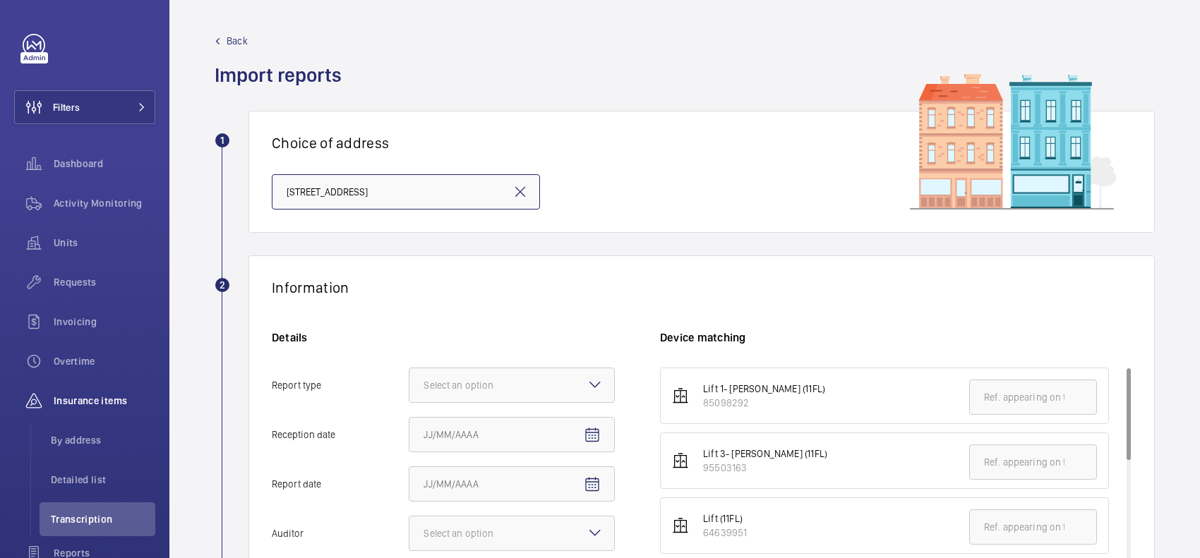
scroll to position [0, 8]
click at [513, 381] on div "Select an option" at bounding box center [475, 385] width 105 height 14
click at [409, 381] on input "Report type Select an option Insurance company Consultant" at bounding box center [409, 385] width 0 height 34
click at [502, 422] on span "Insurance company" at bounding box center [511, 428] width 176 height 14
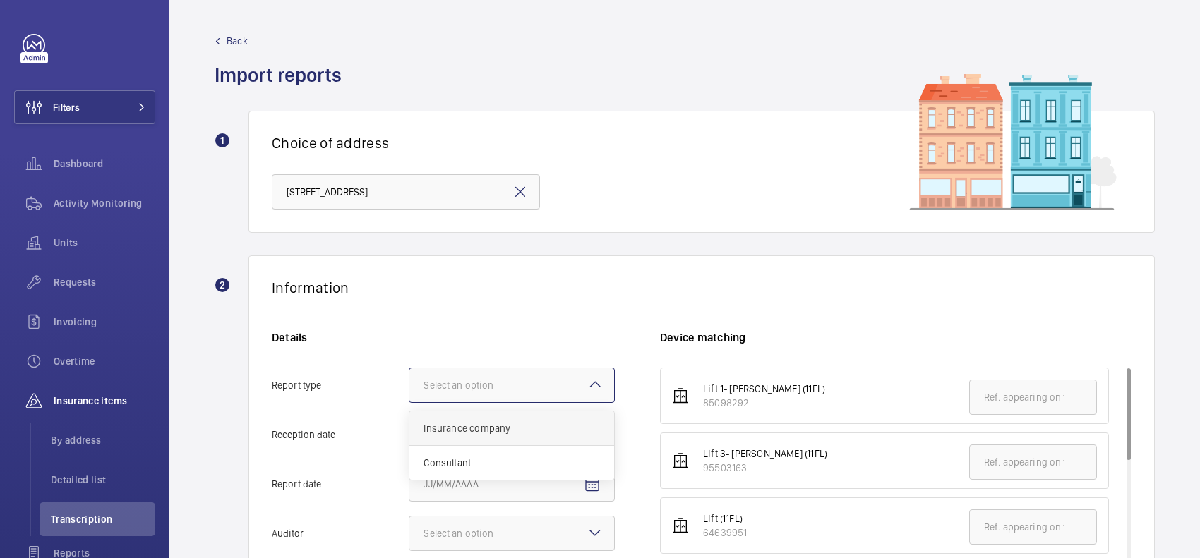
click at [409, 402] on input "Report type Select an option Insurance company Consultant" at bounding box center [409, 385] width 0 height 34
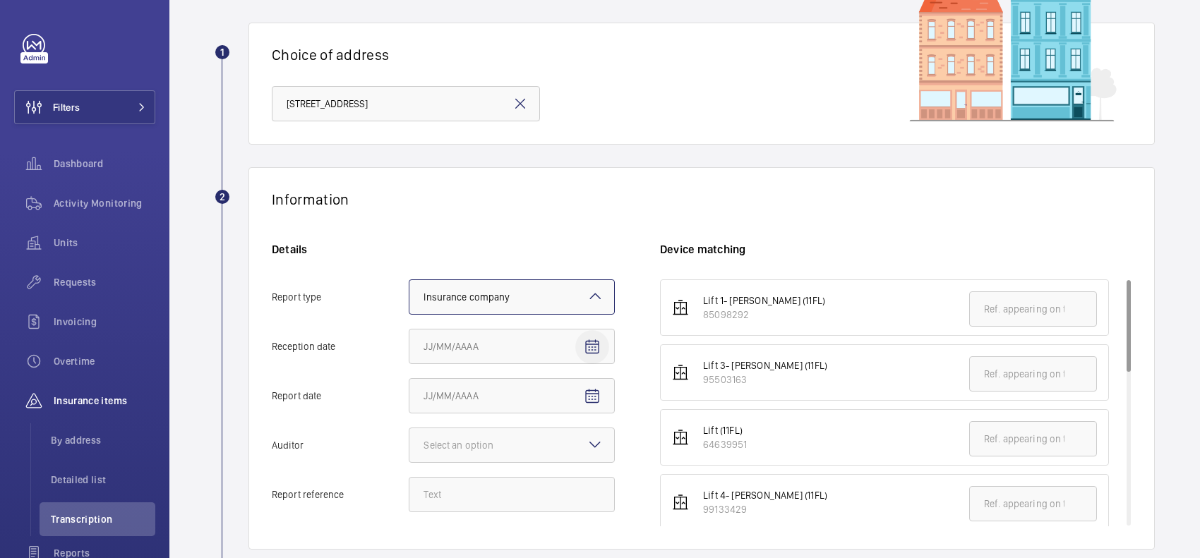
click at [587, 348] on mat-icon "Open calendar" at bounding box center [592, 347] width 17 height 17
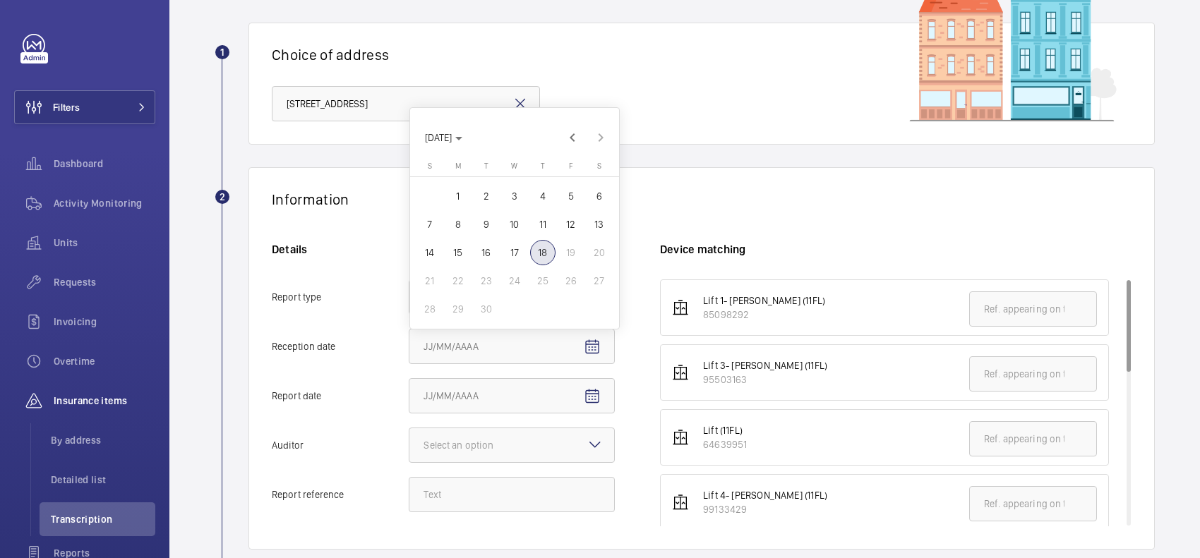
click at [537, 253] on span "18" at bounding box center [542, 252] width 25 height 25
type input "9/18/2025"
click at [591, 406] on span "Open calendar" at bounding box center [592, 397] width 34 height 34
click at [536, 248] on span "4" at bounding box center [542, 245] width 25 height 25
type input "9/4/2025"
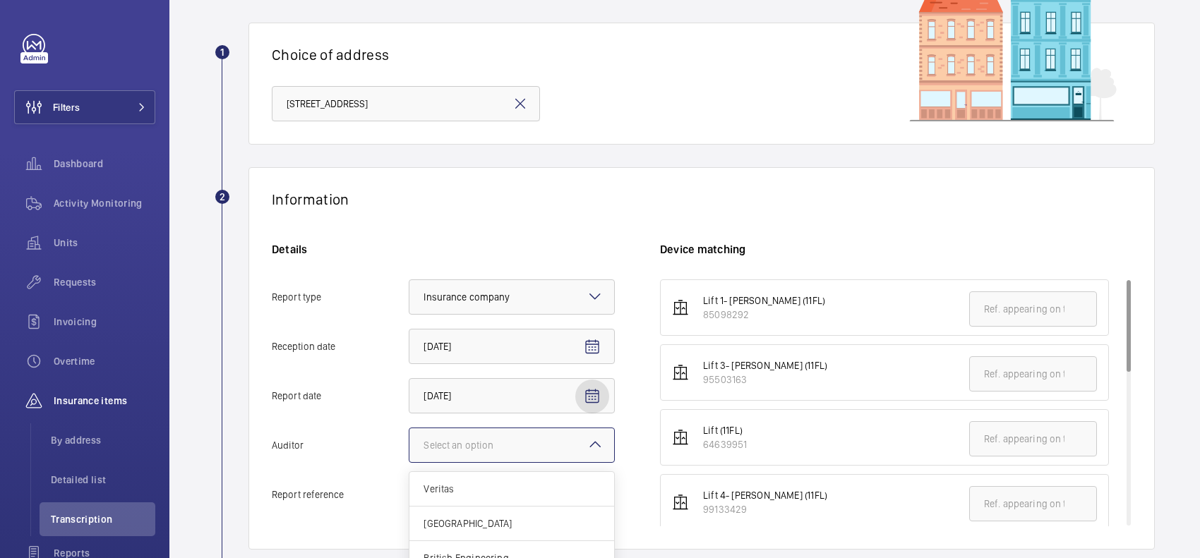
click at [601, 431] on div at bounding box center [511, 445] width 205 height 34
click at [409, 431] on input "Auditor Select an option Veritas Zurich British Engineering Allianz Other" at bounding box center [409, 445] width 0 height 34
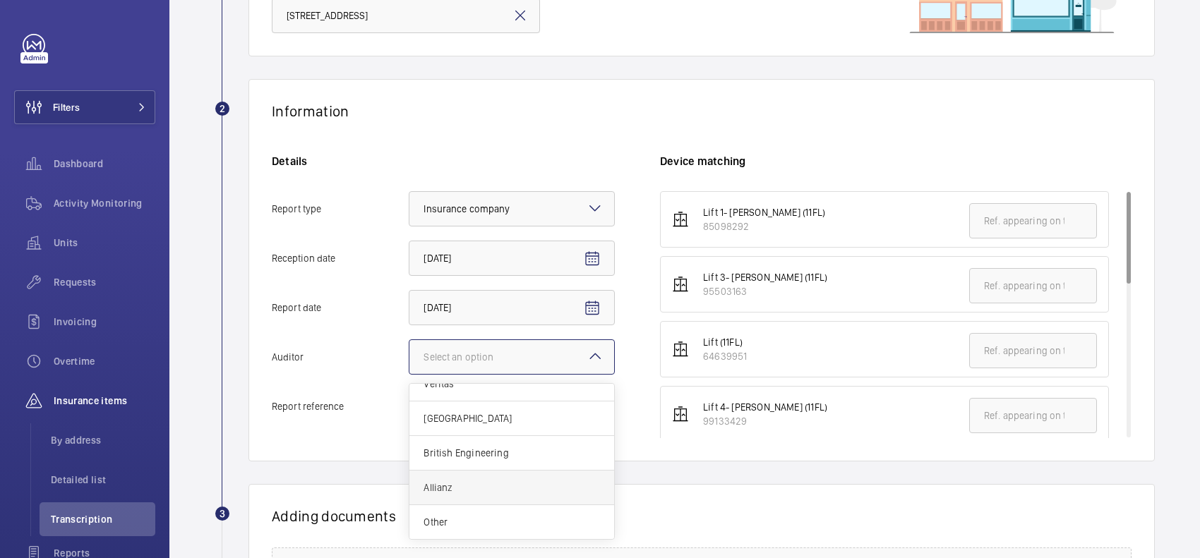
click at [478, 481] on span "Allianz" at bounding box center [511, 488] width 176 height 14
click at [409, 374] on input "Auditor Select an option Veritas Zurich British Engineering Allianz Other" at bounding box center [409, 357] width 0 height 34
click at [489, 429] on div "Details Report type Select an option × Insurance company × Reception date 9/18/…" at bounding box center [466, 296] width 388 height 284
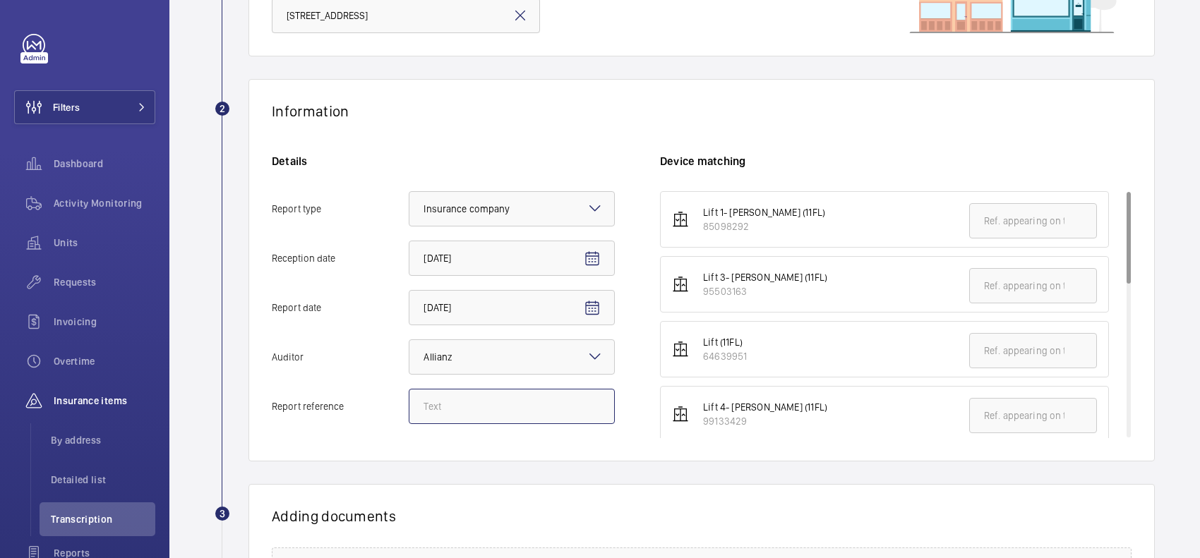
click at [495, 414] on input "Report reference" at bounding box center [512, 406] width 206 height 35
drag, startPoint x: 457, startPoint y: 410, endPoint x: 372, endPoint y: 411, distance: 85.4
click at [372, 411] on label "Report reference E53041001948" at bounding box center [443, 406] width 343 height 35
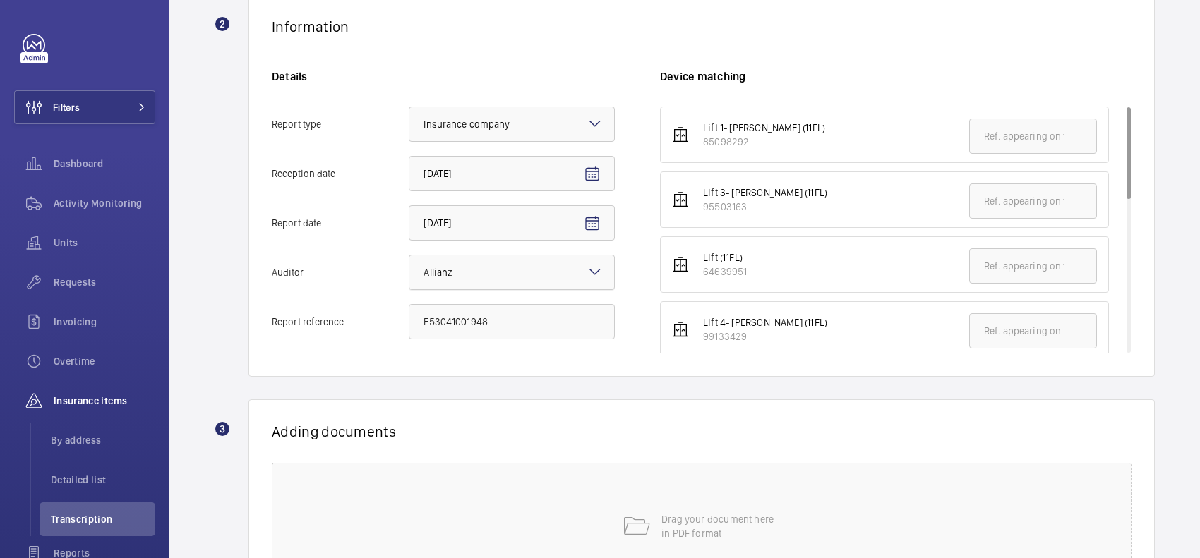
scroll to position [231, 0]
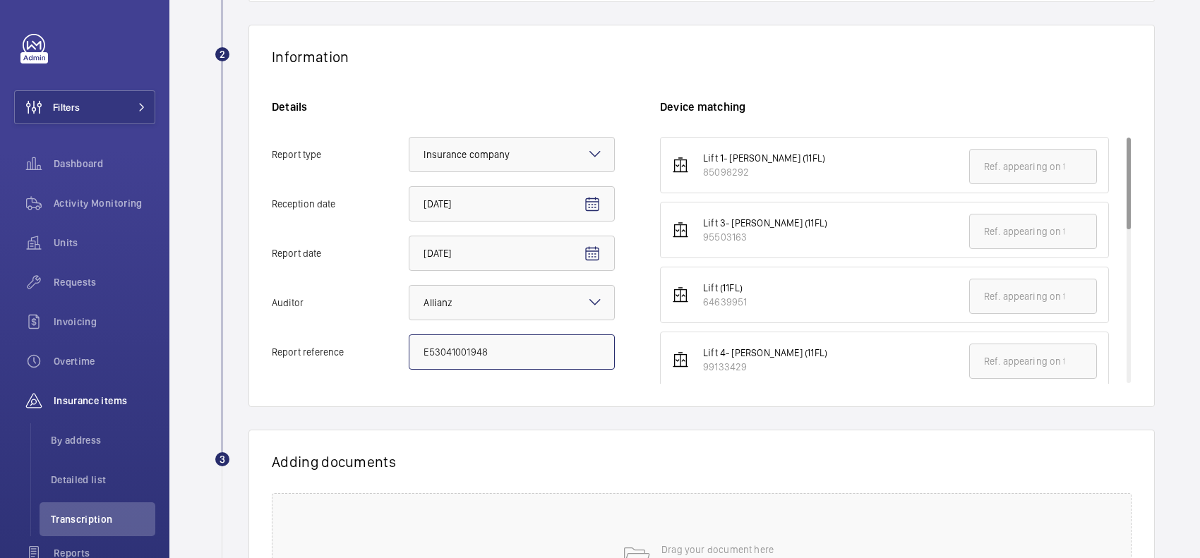
click at [522, 344] on input "E53041001948" at bounding box center [512, 352] width 206 height 35
drag, startPoint x: 520, startPoint y: 344, endPoint x: 399, endPoint y: 348, distance: 121.5
click at [397, 348] on label "Report reference E53041001943" at bounding box center [443, 352] width 343 height 35
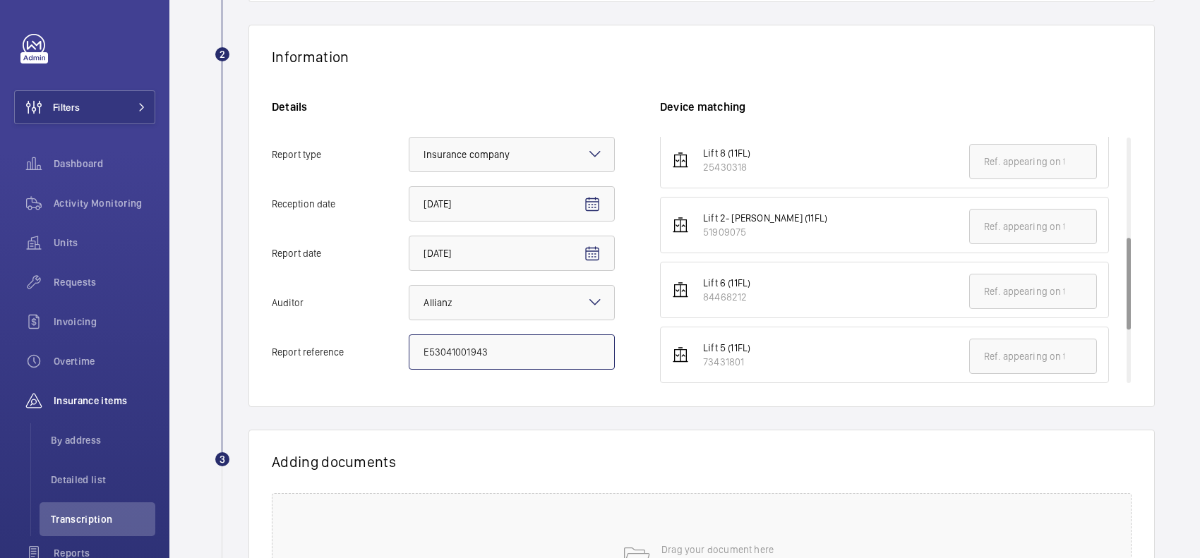
type input "E53041001943"
click at [1030, 231] on input "text" at bounding box center [1033, 226] width 128 height 35
paste input "E53041001943"
type input "E53041001943"
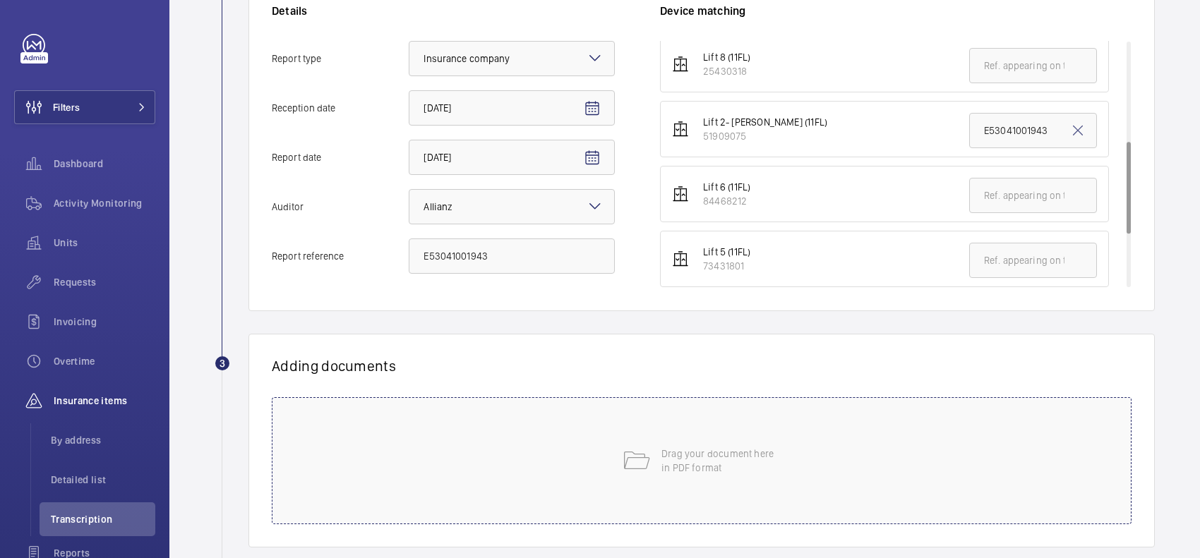
scroll to position [407, 0]
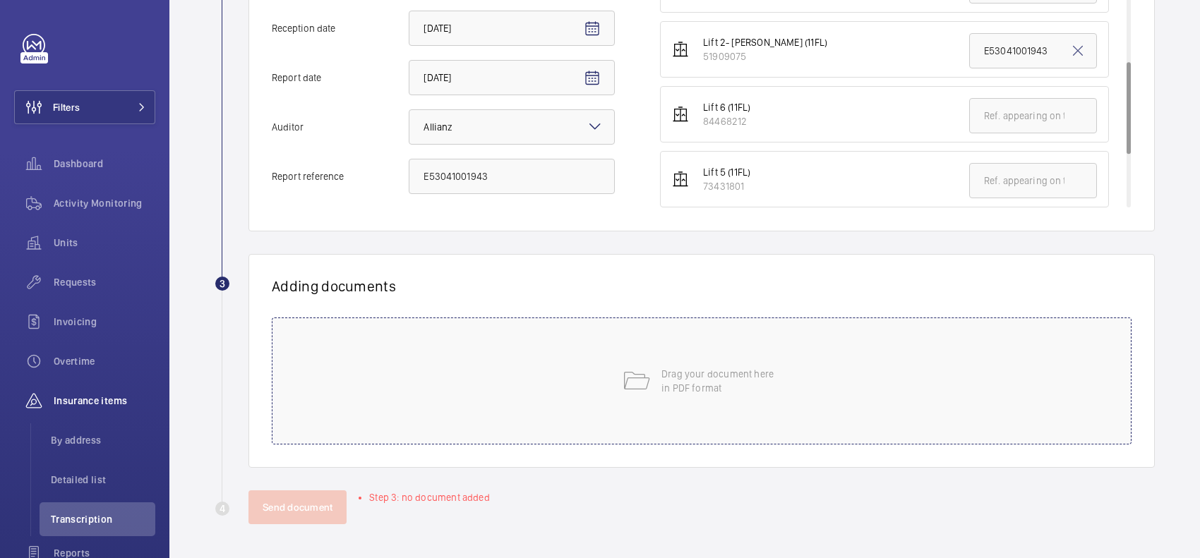
click at [558, 402] on div "Drag your document here in PDF format" at bounding box center [702, 381] width 860 height 127
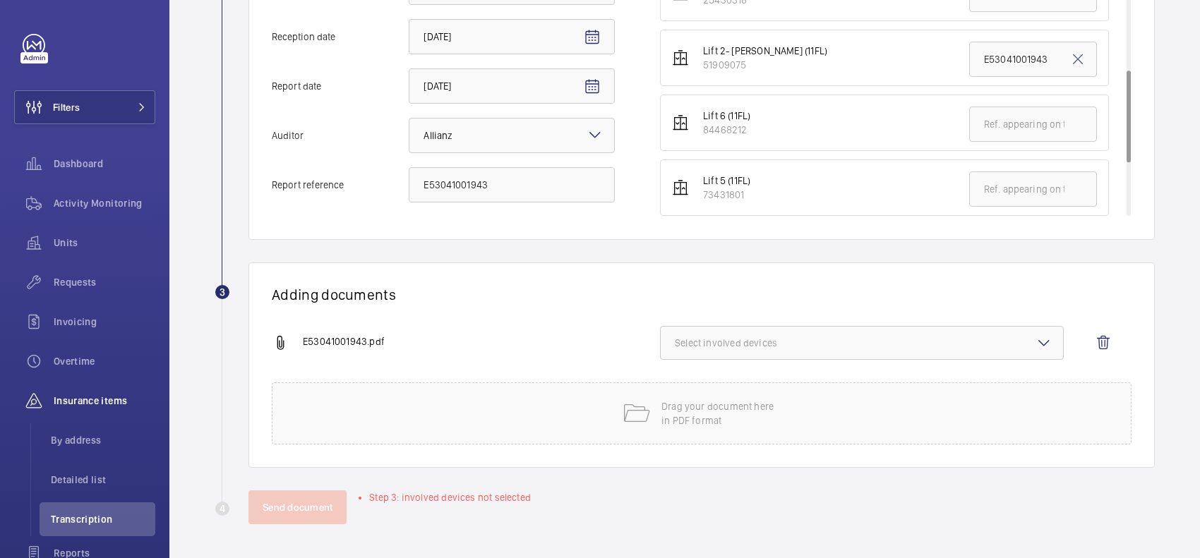
scroll to position [399, 0]
click at [713, 342] on span "Select involved devices" at bounding box center [862, 343] width 374 height 14
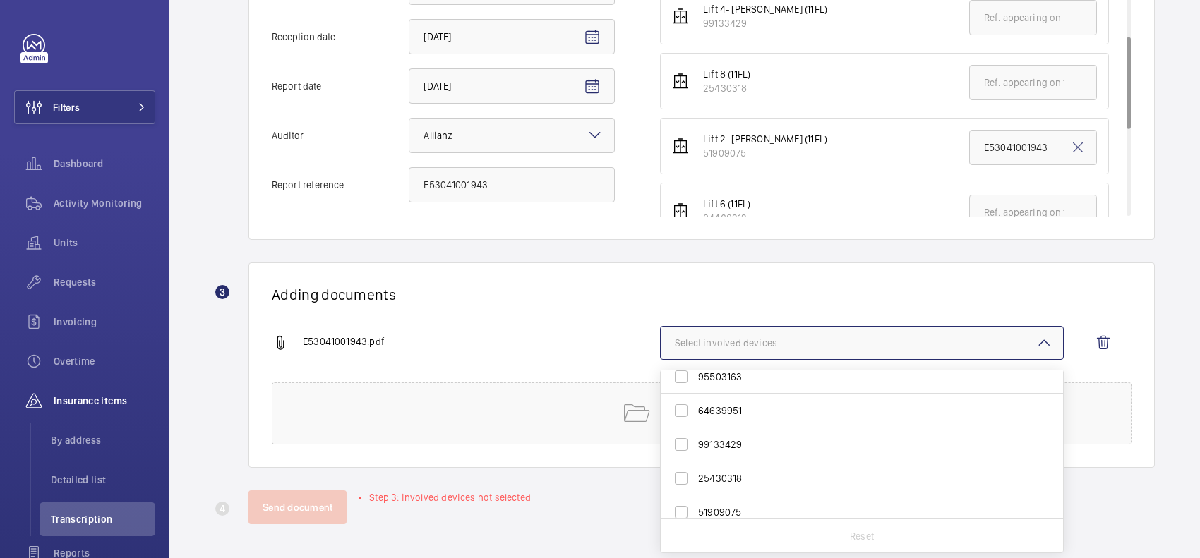
scroll to position [88, 0]
click at [754, 464] on span "51909075" at bounding box center [863, 469] width 330 height 14
click at [695, 464] on input "51909075" at bounding box center [681, 468] width 28 height 28
checkbox input "true"
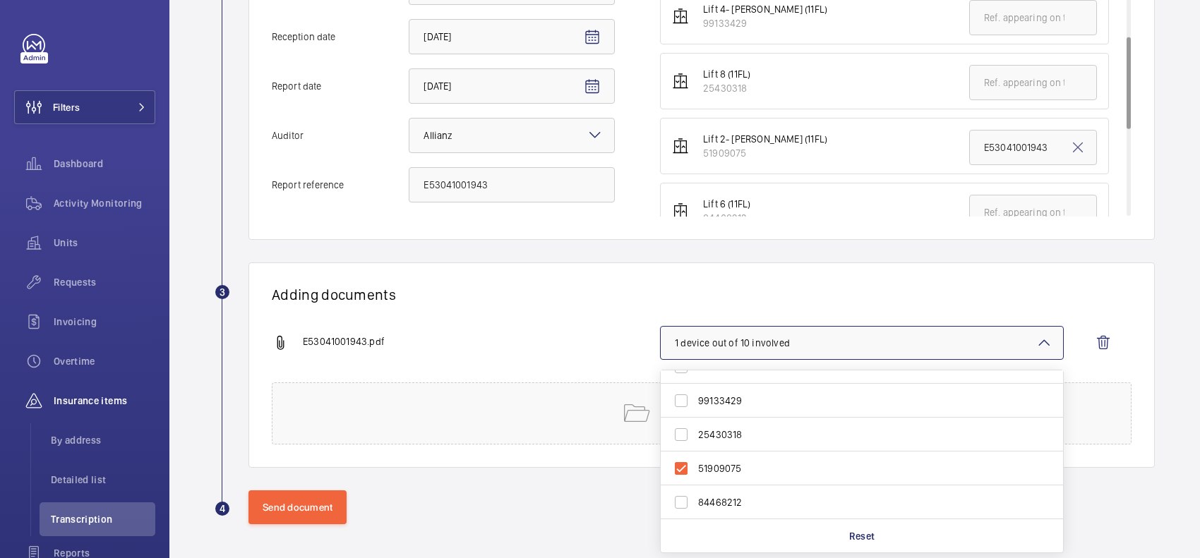
click at [515, 328] on div "E53041001943.pdf 1 device out of 10 involved 85098292 95503163 64639951 9913342…" at bounding box center [696, 354] width 848 height 56
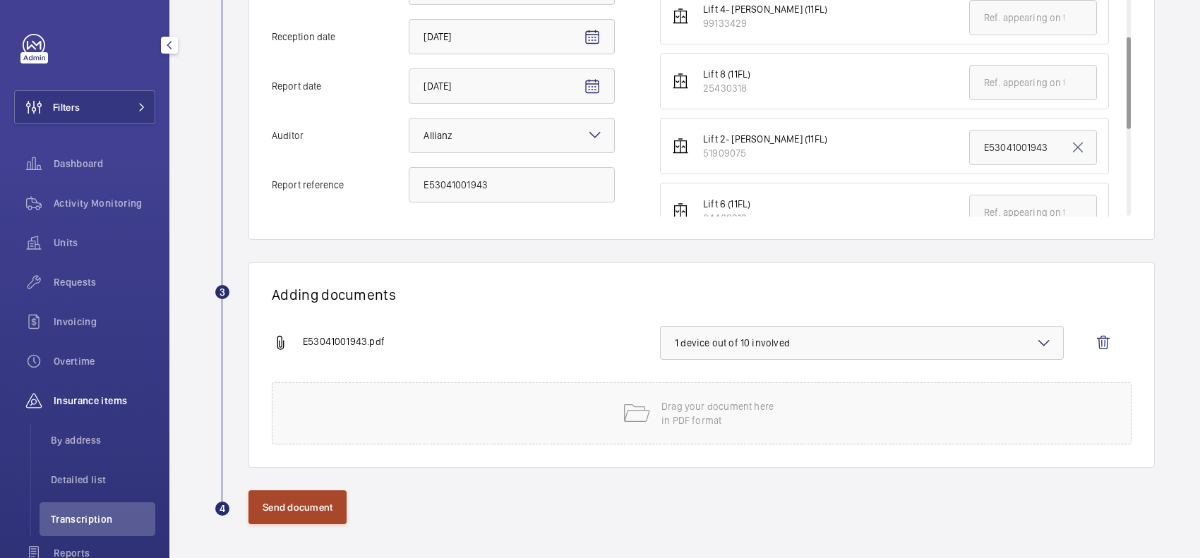
click at [291, 517] on button "Send document" at bounding box center [297, 507] width 98 height 34
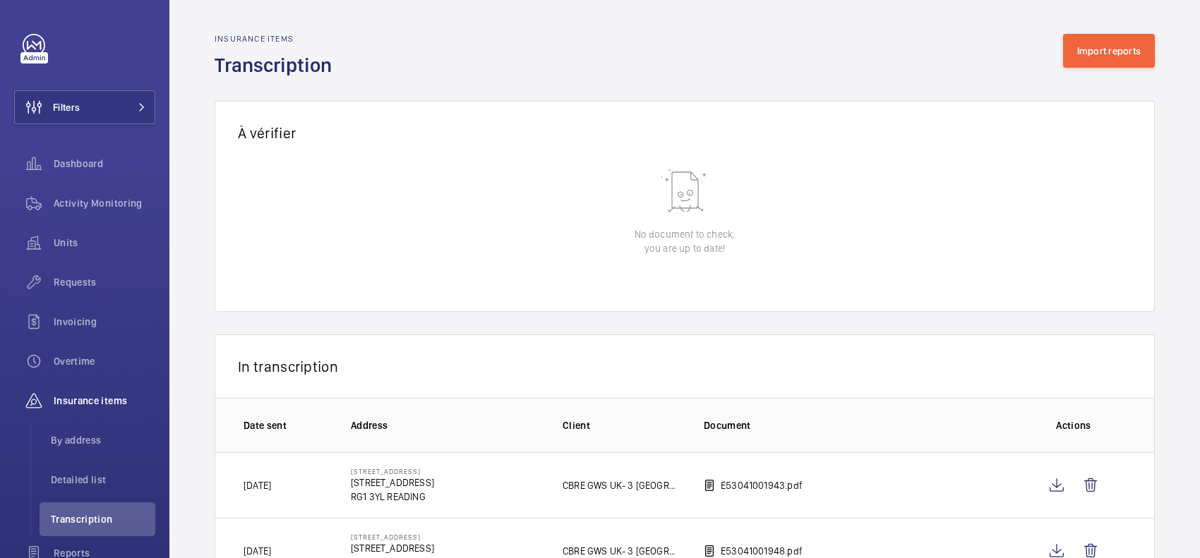
click at [1068, 25] on wm-front-admin-audit-in-transcription-table "Insurance items Transcription Import reports À vérifier 0 of 0 Reception date A…" at bounding box center [684, 407] width 1030 height 815
click at [1087, 50] on button "Import reports" at bounding box center [1109, 51] width 92 height 34
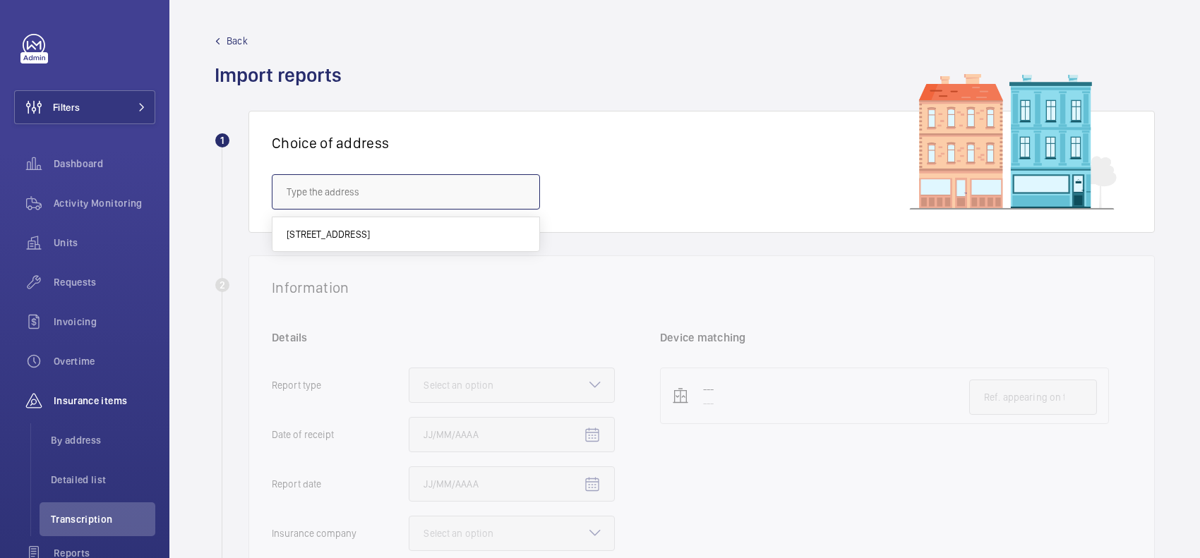
click at [446, 192] on input "text" at bounding box center [406, 191] width 268 height 35
click at [370, 241] on span "3 Forbury Place - No.3 Forbury Place, READING RG1 3YL" at bounding box center [328, 234] width 83 height 14
type input "3 Forbury Place - No.3 Forbury Place, READING RG1 3YL"
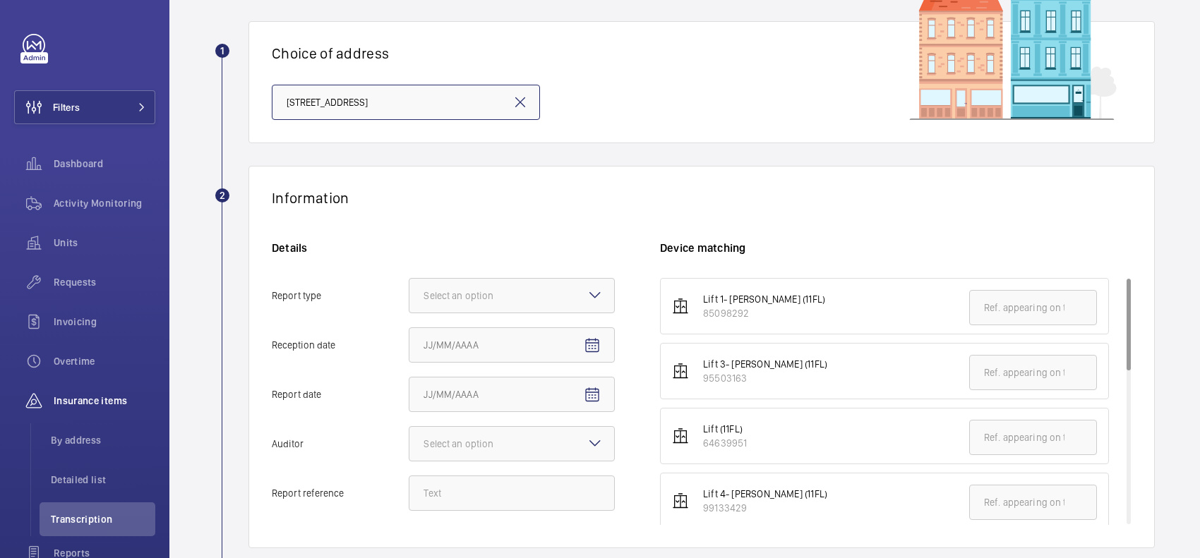
scroll to position [176, 0]
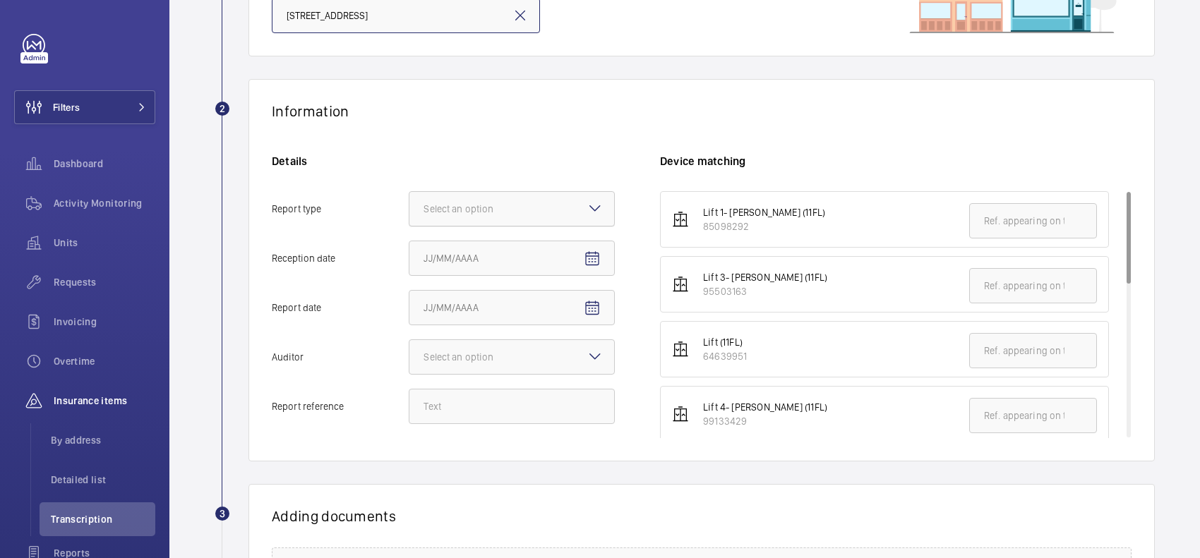
click at [554, 215] on div at bounding box center [511, 209] width 205 height 34
click at [409, 215] on input "Report type Select an option" at bounding box center [409, 209] width 0 height 34
click at [533, 256] on span "Insurance company" at bounding box center [511, 252] width 176 height 14
click at [409, 226] on input "Report type Select an option Insurance company Consultant" at bounding box center [409, 209] width 0 height 34
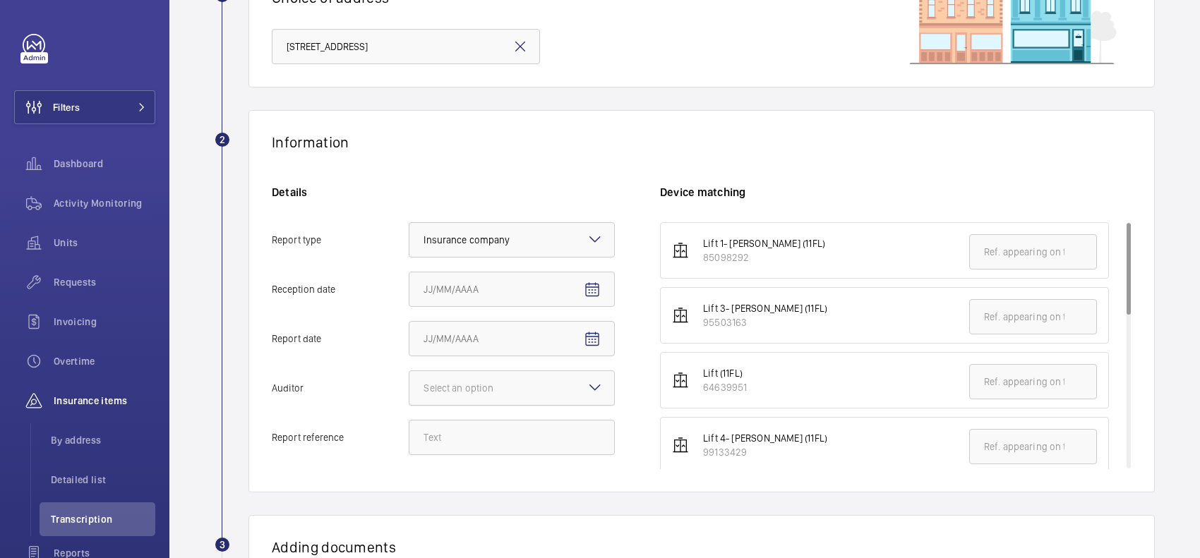
scroll to position [176, 0]
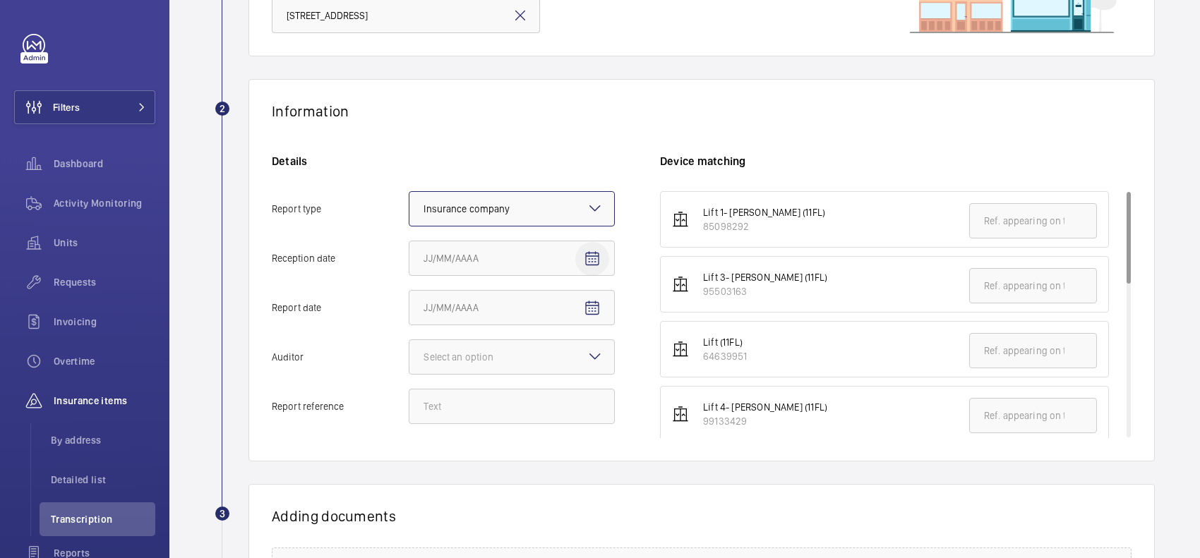
click at [595, 258] on mat-icon "Open calendar" at bounding box center [592, 259] width 17 height 17
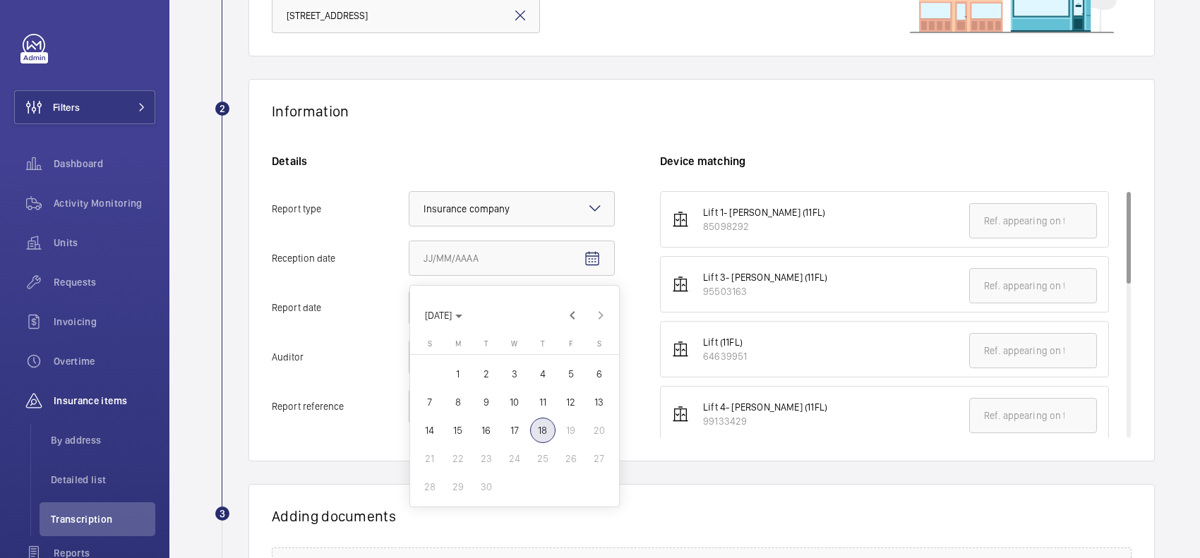
click at [538, 430] on span "18" at bounding box center [542, 430] width 25 height 25
type input "[DATE]"
click at [584, 311] on mat-icon "Open calendar" at bounding box center [592, 308] width 17 height 17
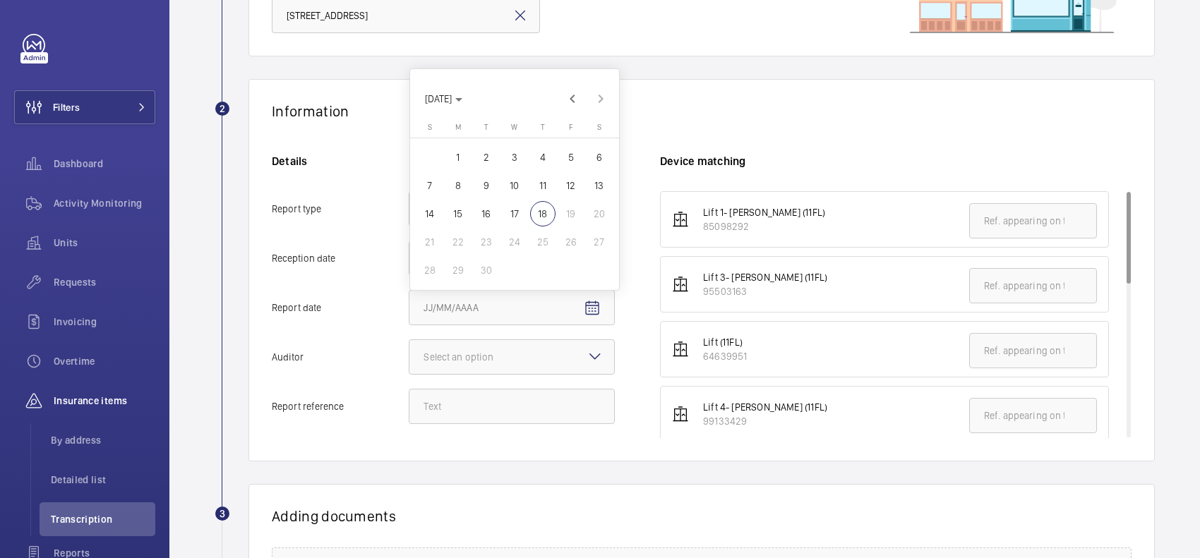
click at [771, 59] on div at bounding box center [600, 279] width 1200 height 558
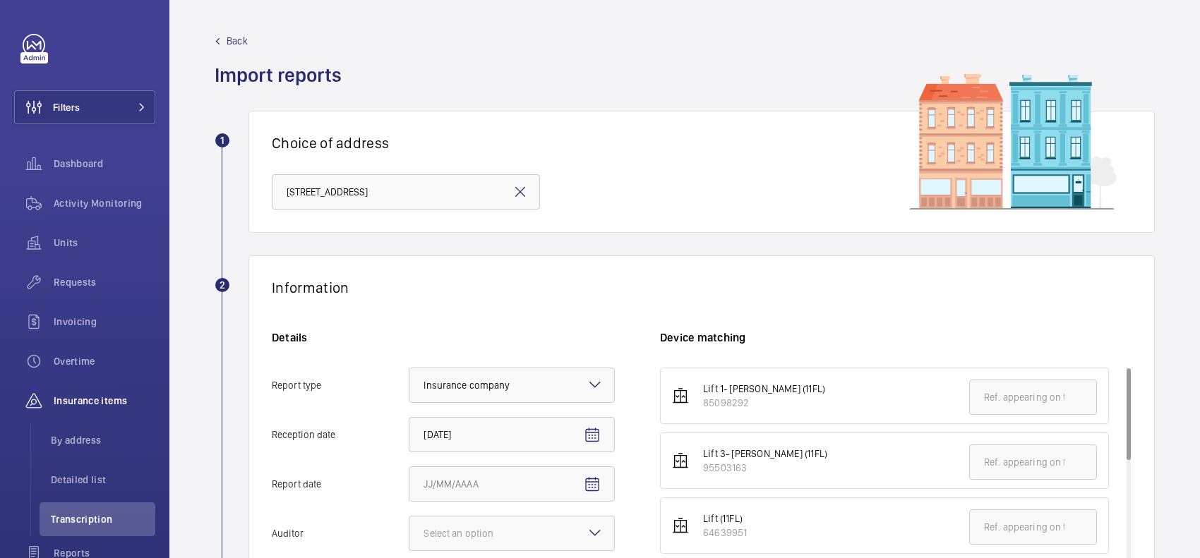
click at [233, 40] on span "Back" at bounding box center [237, 41] width 21 height 14
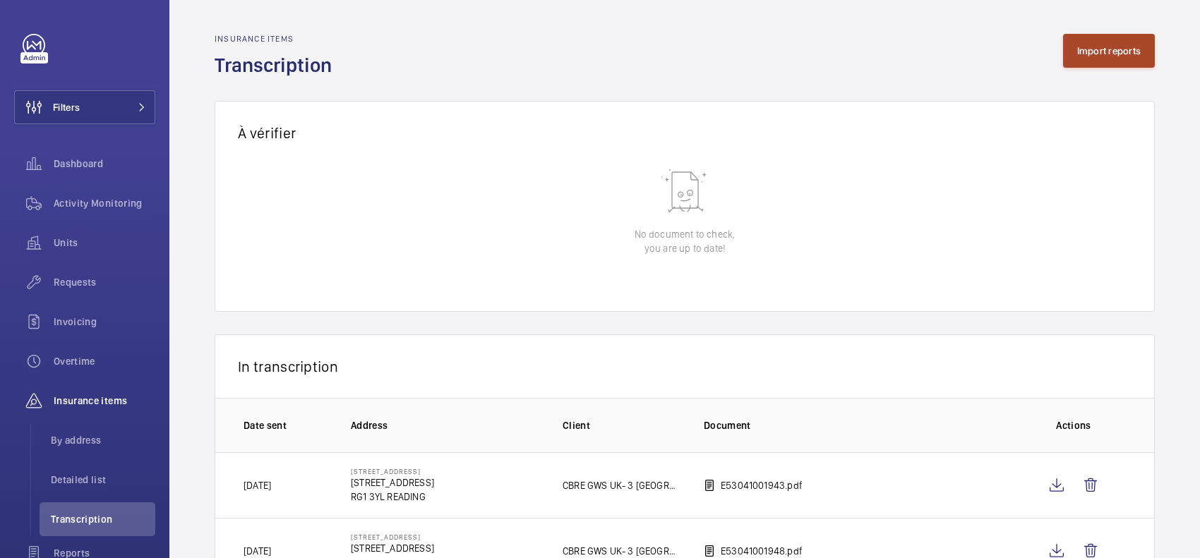
click at [1091, 42] on button "Import reports" at bounding box center [1109, 51] width 92 height 34
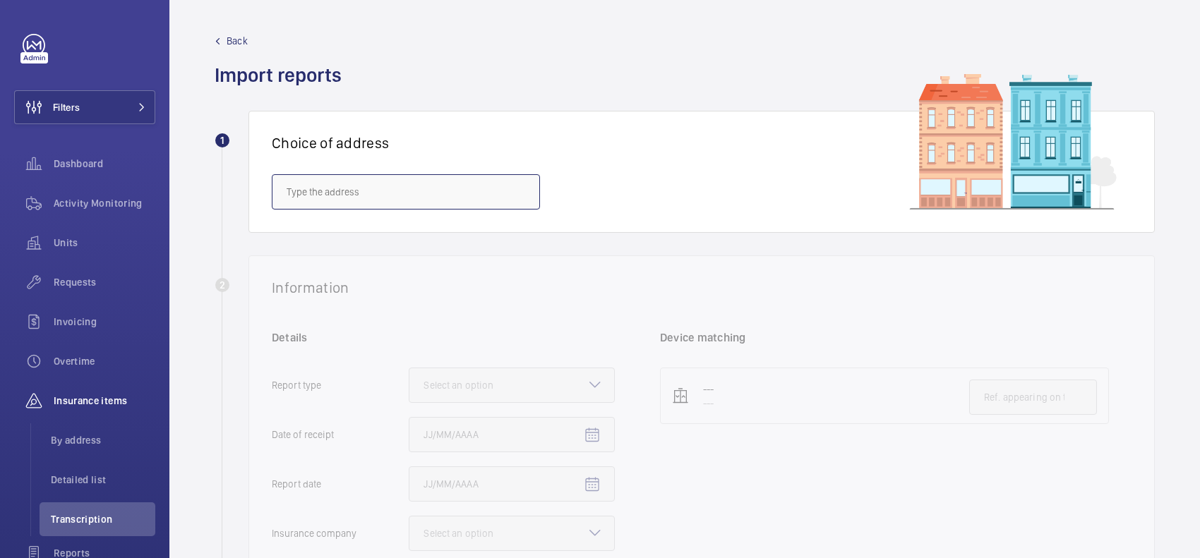
click at [421, 181] on input "text" at bounding box center [406, 191] width 268 height 35
click at [370, 231] on span "3 Forbury Place - No.3 Forbury Place, READING RG1 3YL" at bounding box center [328, 234] width 83 height 14
type input "3 Forbury Place - No.3 Forbury Place, READING RG1 3YL"
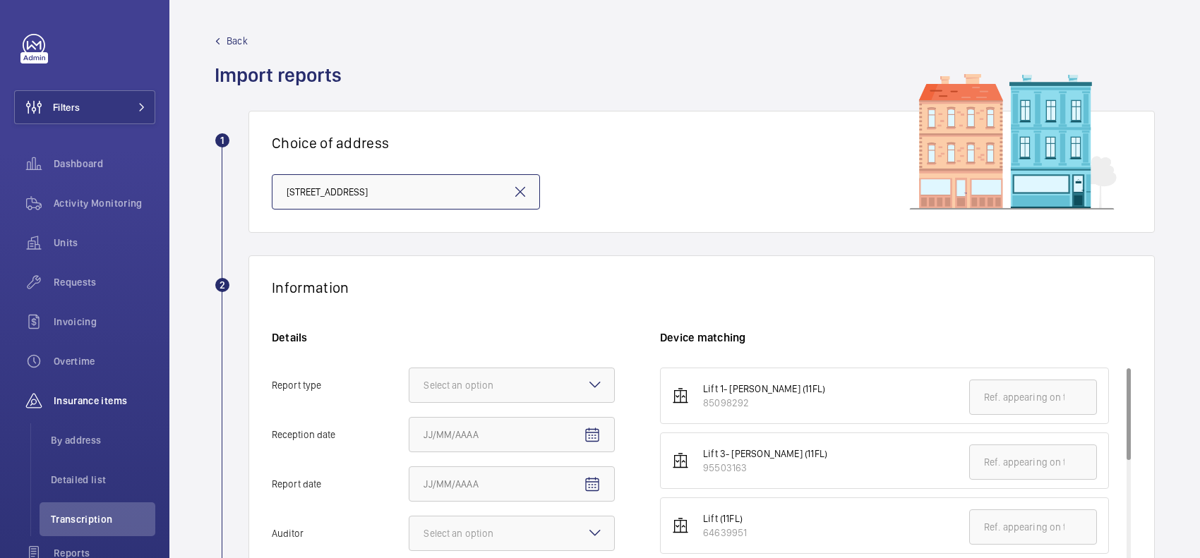
scroll to position [176, 0]
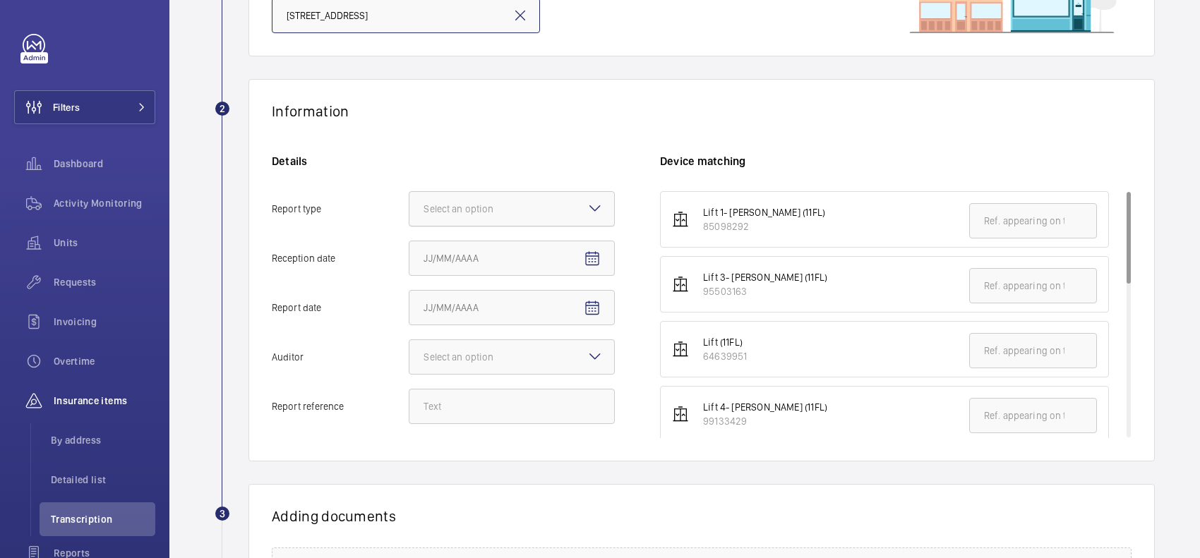
click at [505, 202] on div "Select an option" at bounding box center [475, 209] width 105 height 14
click at [409, 202] on input "Report type Select an option" at bounding box center [409, 209] width 0 height 34
click at [501, 254] on span "Insurance company" at bounding box center [511, 252] width 176 height 14
click at [409, 226] on input "Report type Select an option Insurance company Consultant" at bounding box center [409, 209] width 0 height 34
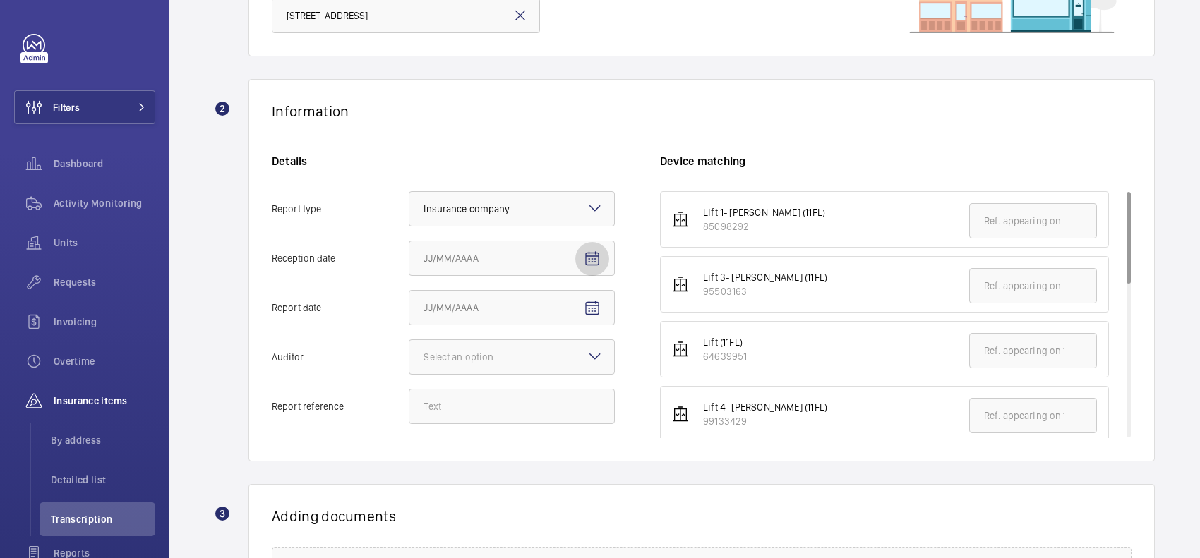
click at [601, 265] on button "Reception date" at bounding box center [592, 259] width 34 height 34
click at [543, 428] on span "18" at bounding box center [542, 430] width 25 height 25
type input "[DATE]"
click at [595, 313] on mat-icon "Open calendar" at bounding box center [592, 308] width 17 height 17
click at [541, 156] on span "4" at bounding box center [542, 157] width 25 height 25
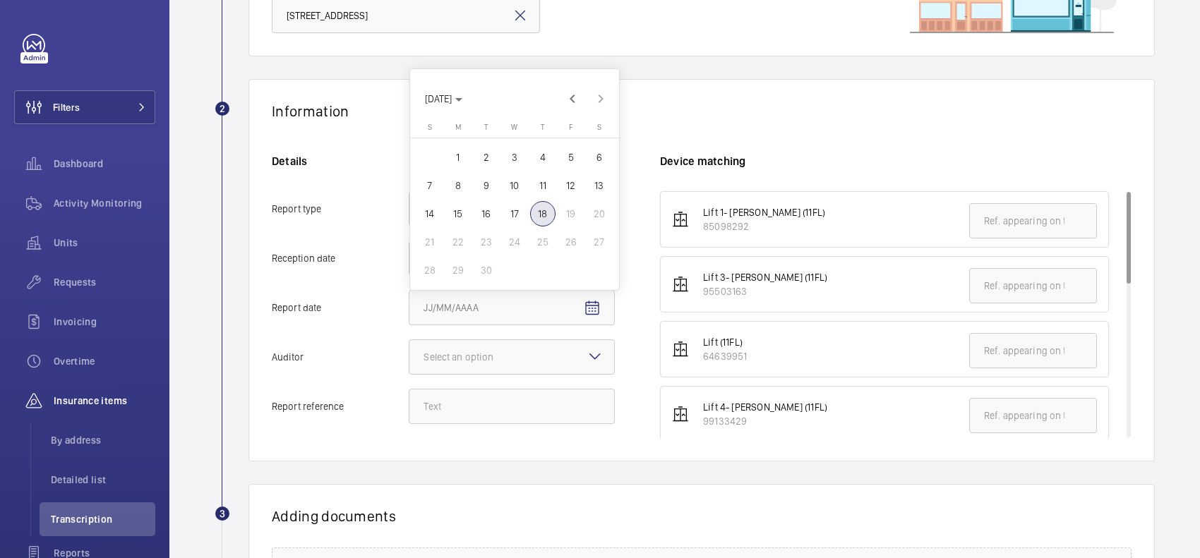
type input "9/4/2025"
click at [516, 371] on div at bounding box center [511, 357] width 205 height 34
click at [409, 371] on input "Auditor Select an option" at bounding box center [409, 357] width 0 height 34
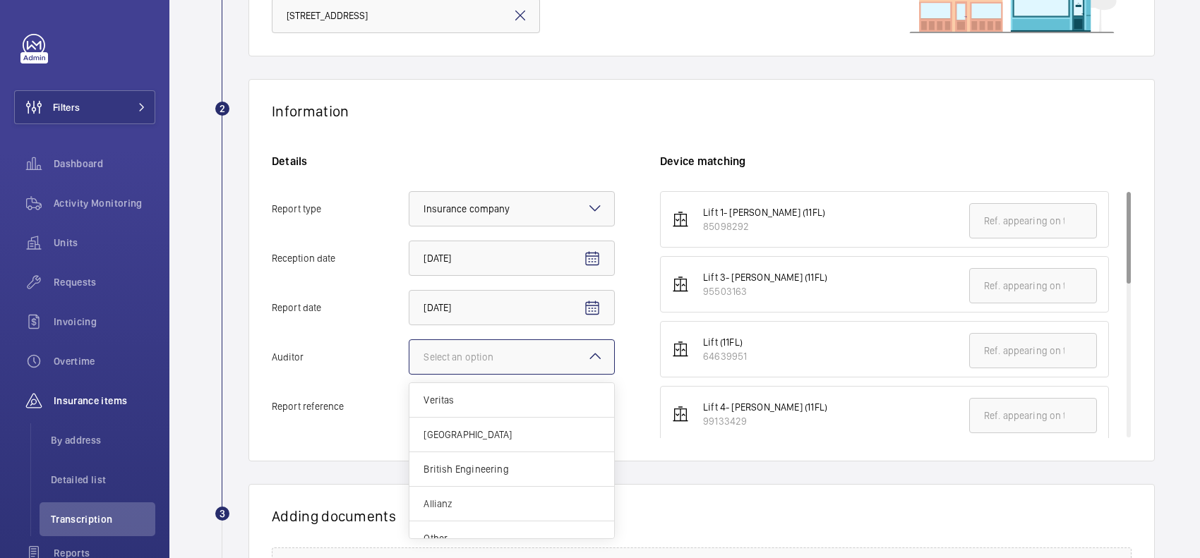
click at [481, 502] on span "Allianz" at bounding box center [511, 504] width 176 height 14
click at [409, 374] on input "Auditor Select an option Veritas Zurich British Engineering Allianz Other" at bounding box center [409, 357] width 0 height 34
click at [484, 410] on input "Report reference" at bounding box center [512, 406] width 206 height 35
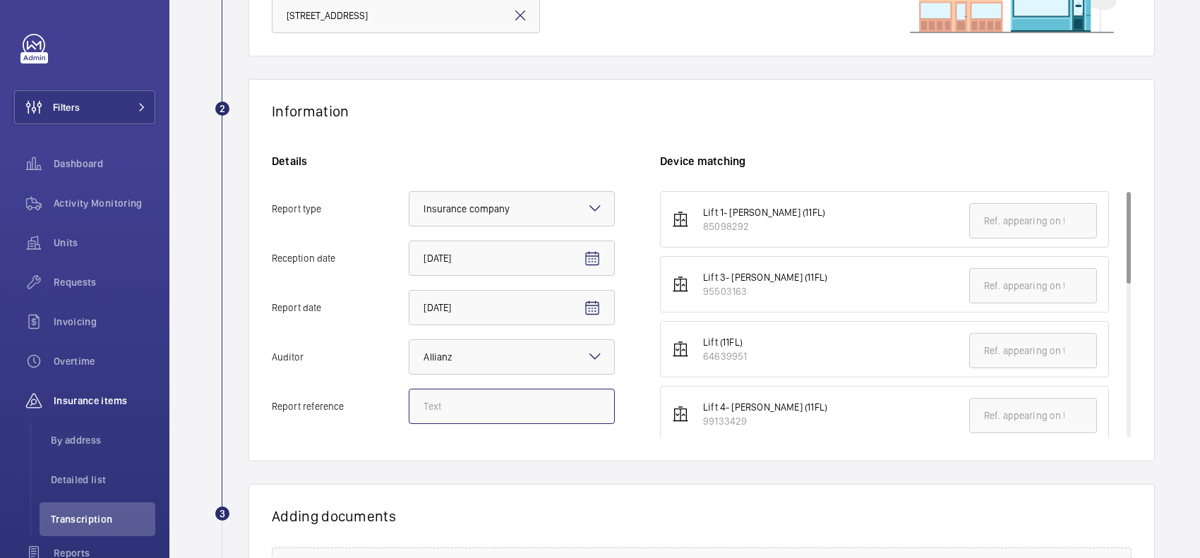
paste input "E53041001943"
click at [503, 404] on input "E53041001944" at bounding box center [512, 406] width 206 height 35
drag, startPoint x: 502, startPoint y: 406, endPoint x: 413, endPoint y: 408, distance: 89.6
click at [413, 408] on input "E53041001944" at bounding box center [512, 406] width 206 height 35
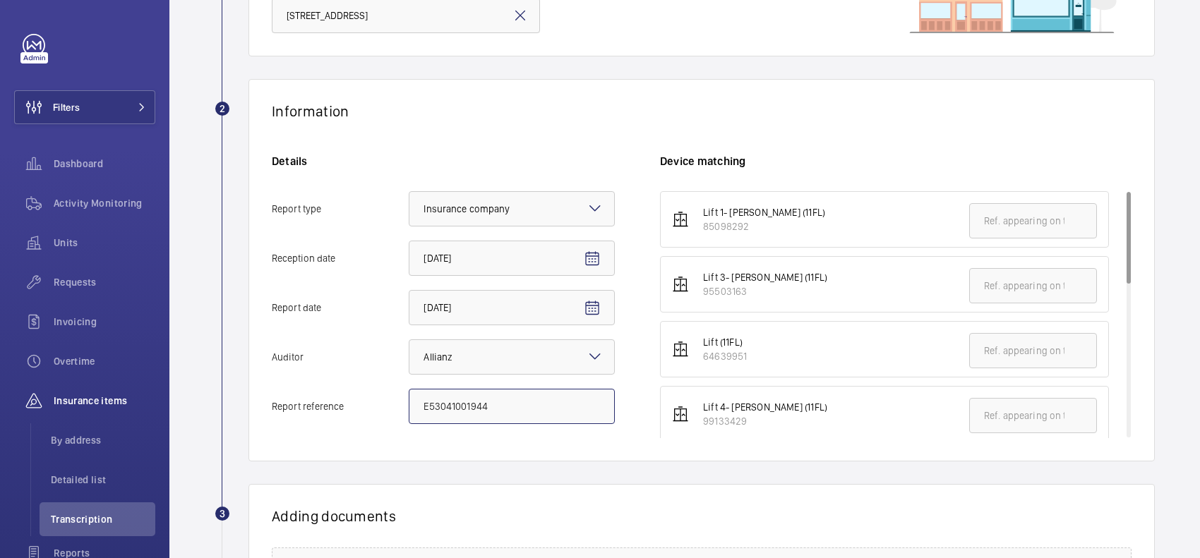
type input "E53041001944"
click at [656, 162] on div "Details Report type Select an option × Insurance company × Reception date 9/18/…" at bounding box center [466, 296] width 388 height 284
click at [1025, 274] on input "text" at bounding box center [1033, 285] width 128 height 35
paste input "E53041001944"
type input "E53041001944"
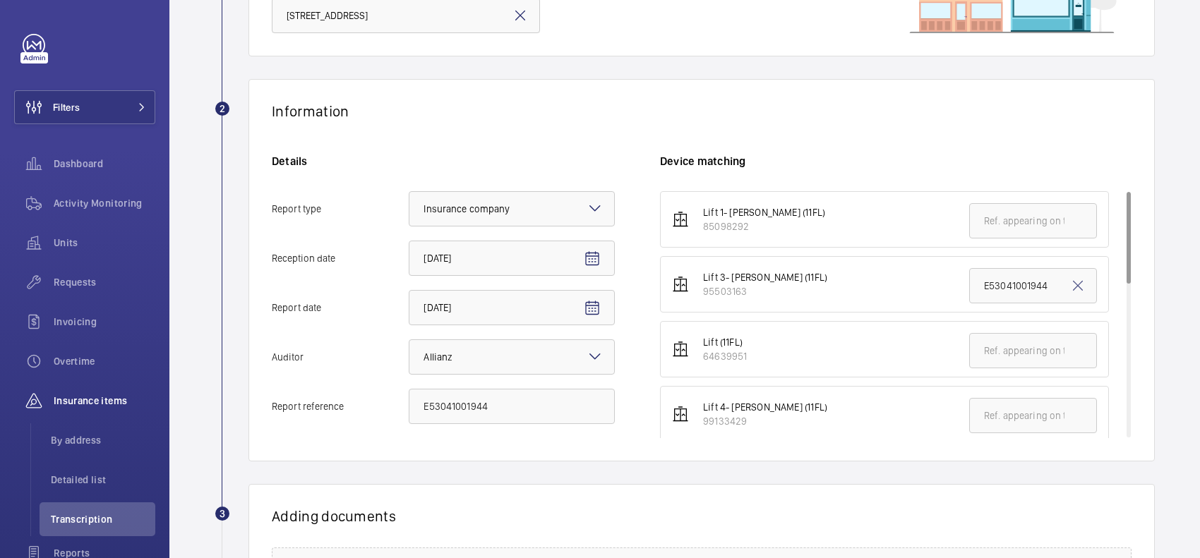
click at [926, 88] on div "Information Details Report type Select an option × Insurance company × Receptio…" at bounding box center [701, 270] width 906 height 382
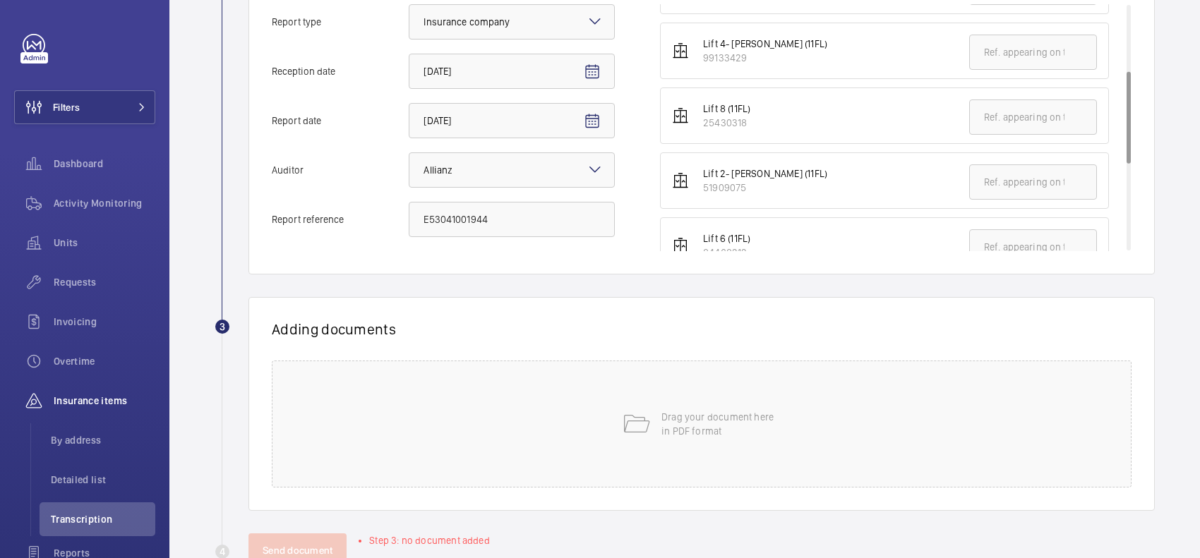
scroll to position [407, 0]
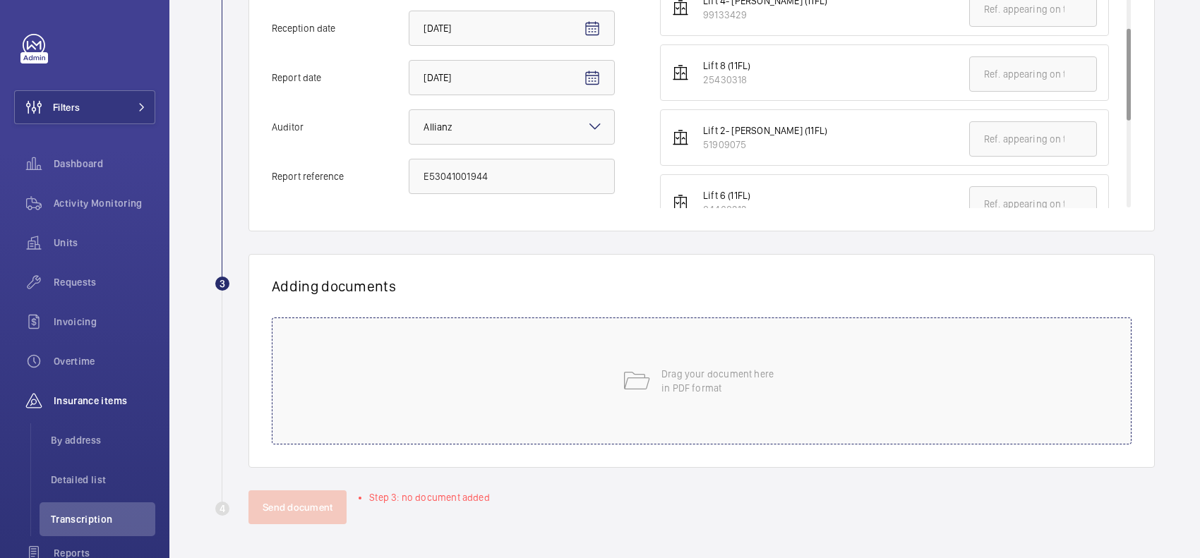
click at [622, 381] on mat-icon at bounding box center [636, 381] width 28 height 28
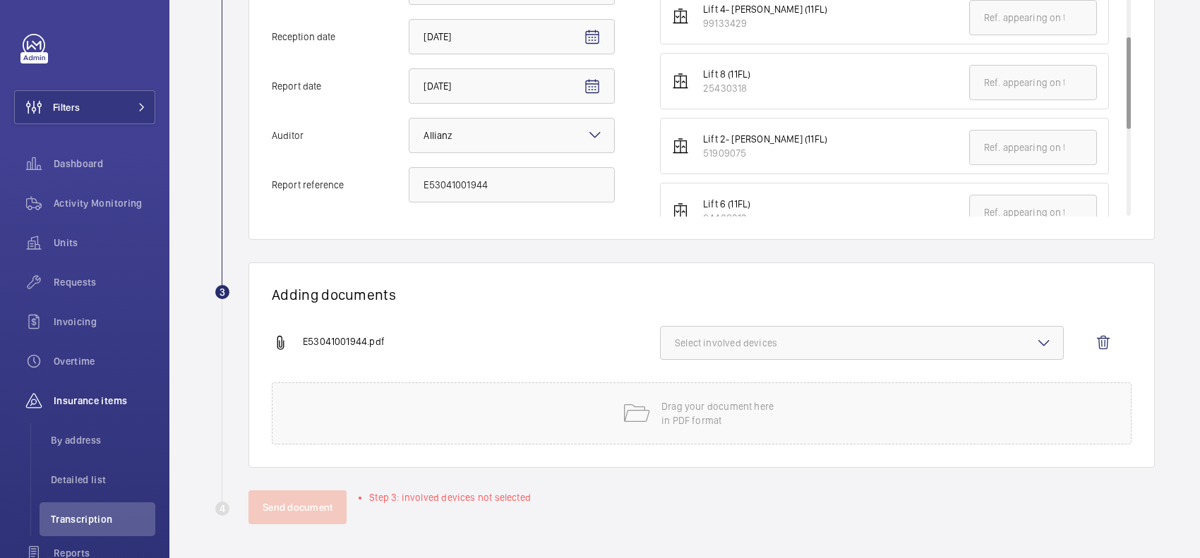
click at [855, 351] on button "Select involved devices" at bounding box center [862, 343] width 404 height 34
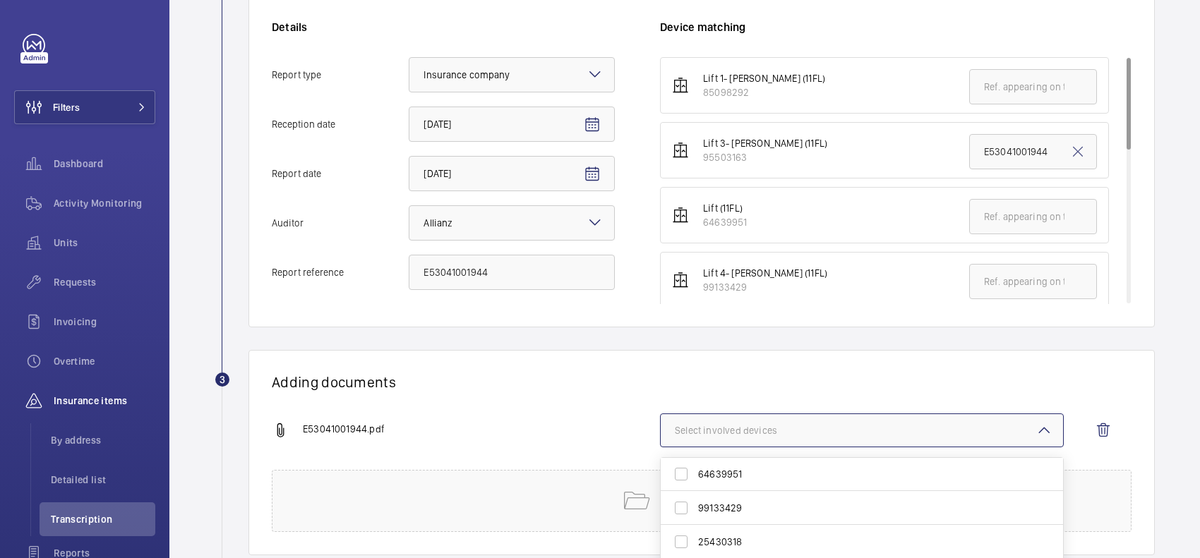
scroll to position [88, 0]
click at [745, 482] on span "99133429" at bounding box center [863, 488] width 330 height 14
click at [695, 482] on input "99133429" at bounding box center [681, 488] width 28 height 28
checkbox input "true"
click at [735, 378] on h1 "Adding documents" at bounding box center [702, 382] width 860 height 18
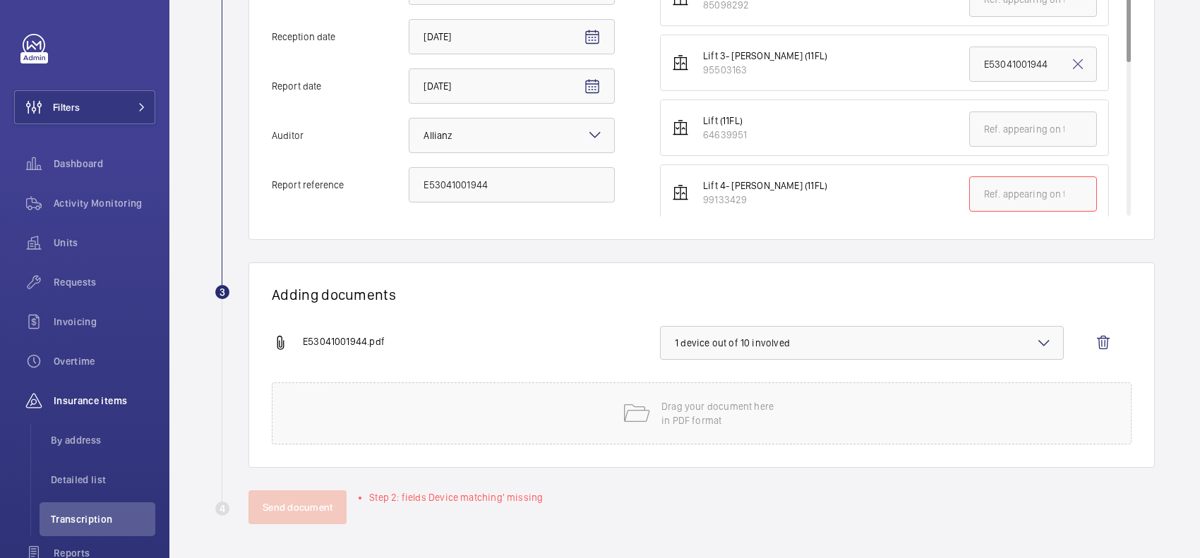
scroll to position [311, 0]
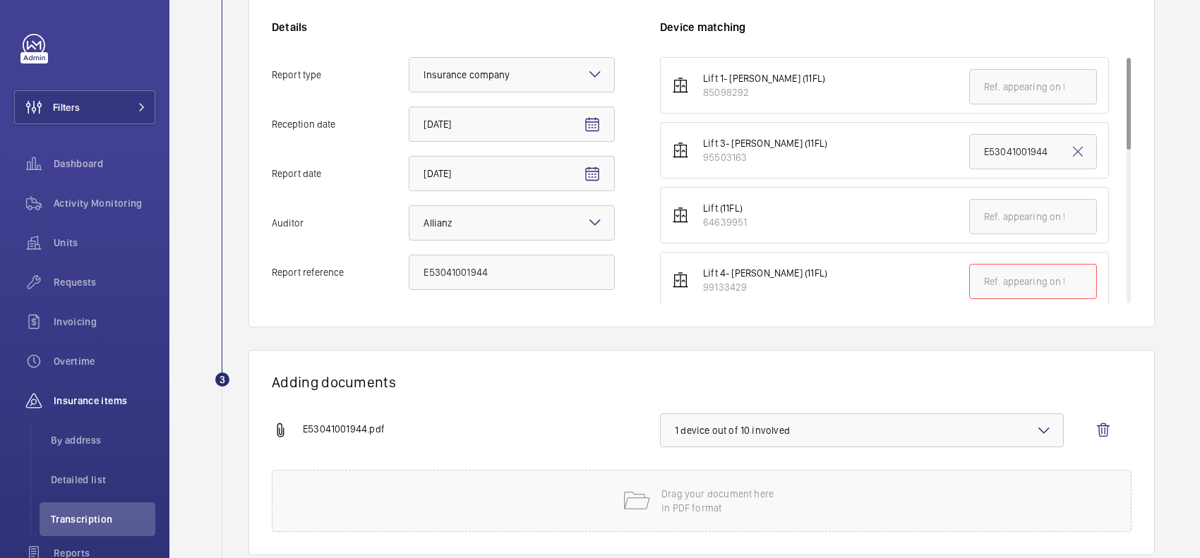
click at [774, 445] on button "1 device out of 10 involved" at bounding box center [862, 431] width 404 height 34
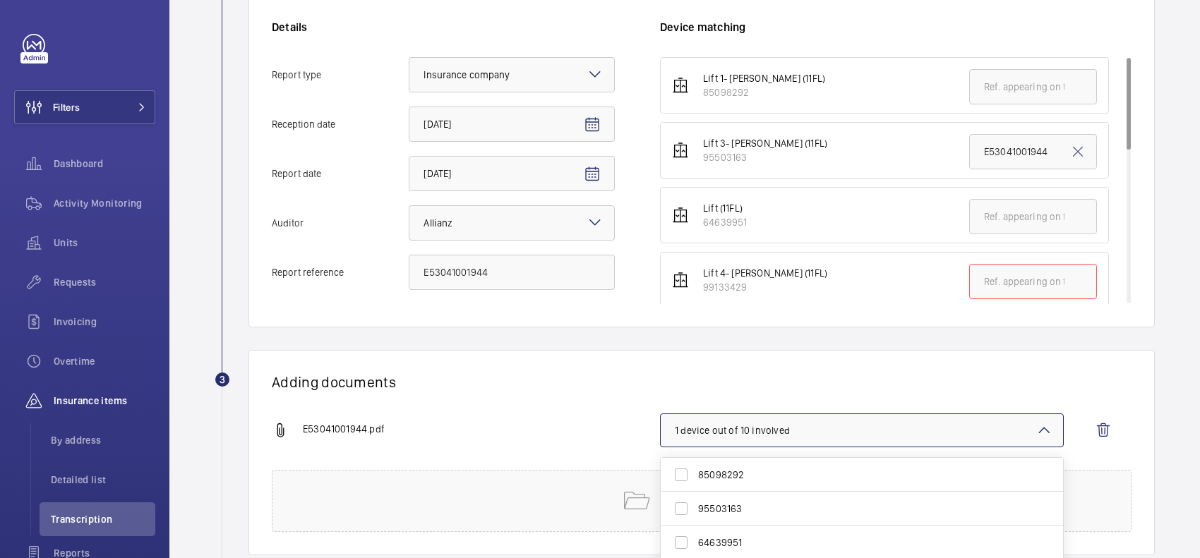
click at [764, 516] on span "95503163" at bounding box center [863, 509] width 330 height 14
click at [695, 516] on input "95503163" at bounding box center [681, 509] width 28 height 28
checkbox input "true"
click at [722, 495] on span "99133429" at bounding box center [863, 488] width 330 height 14
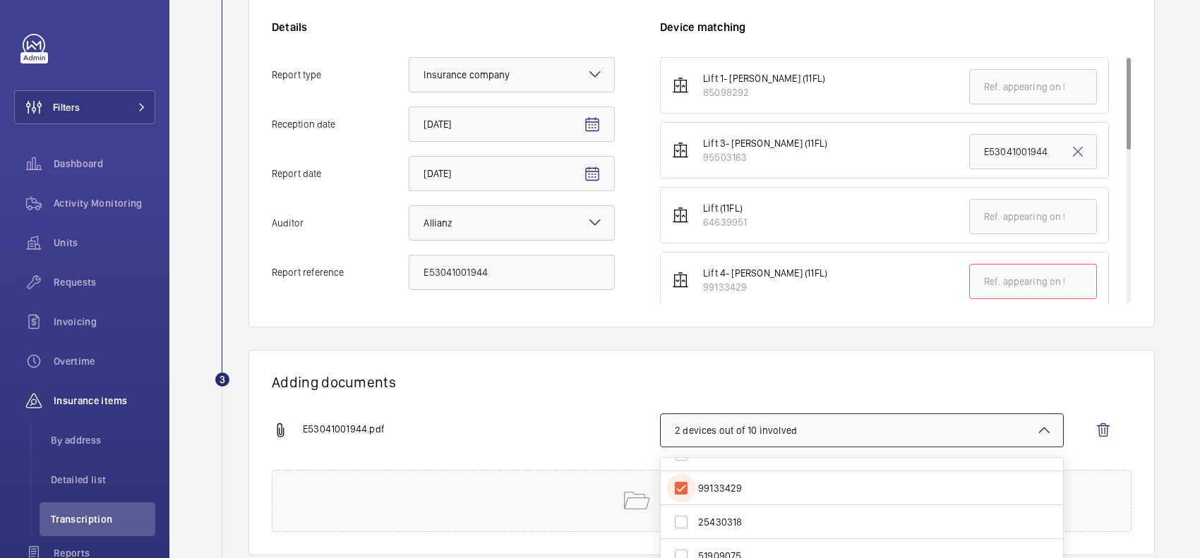
click at [695, 495] on input "99133429" at bounding box center [681, 488] width 28 height 28
checkbox input "false"
click at [720, 371] on div "Adding documents E53041001944.pdf 1 device out of 10 involved 85098292 95503163…" at bounding box center [701, 452] width 906 height 205
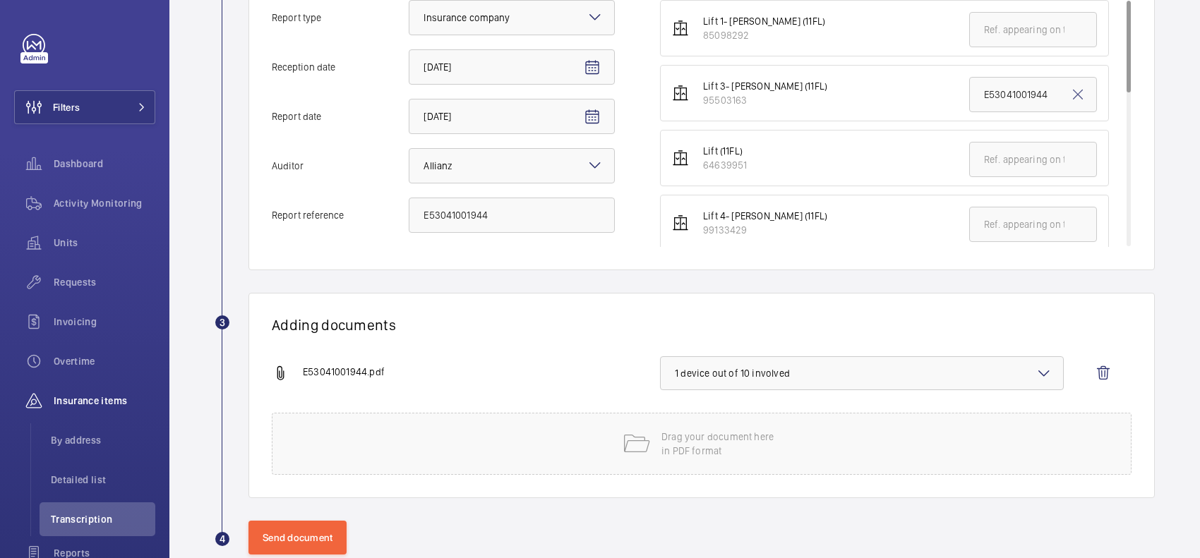
scroll to position [399, 0]
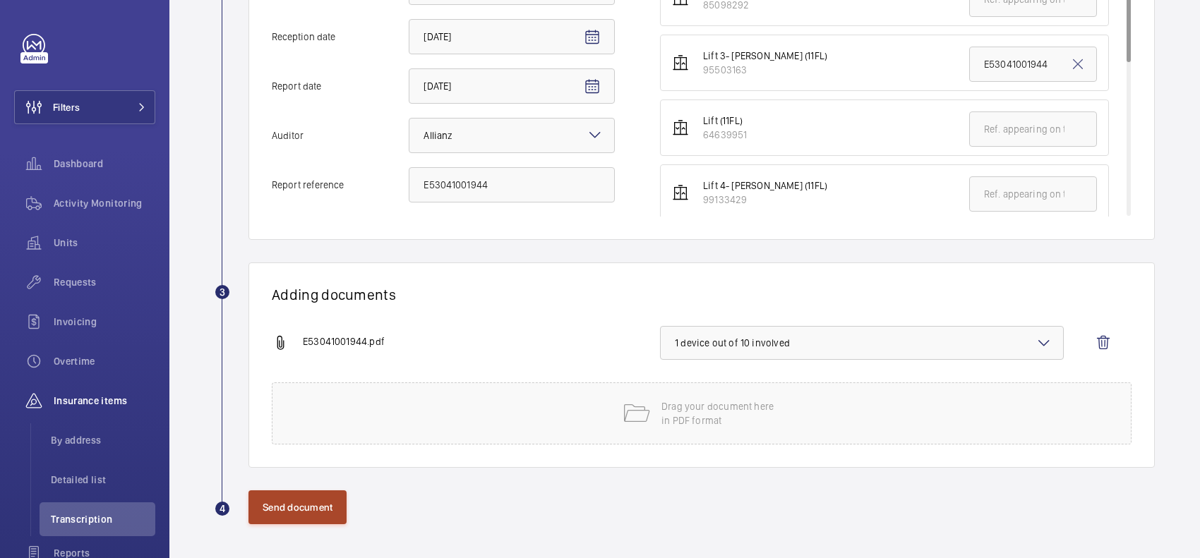
click at [258, 515] on button "Send document" at bounding box center [297, 507] width 98 height 34
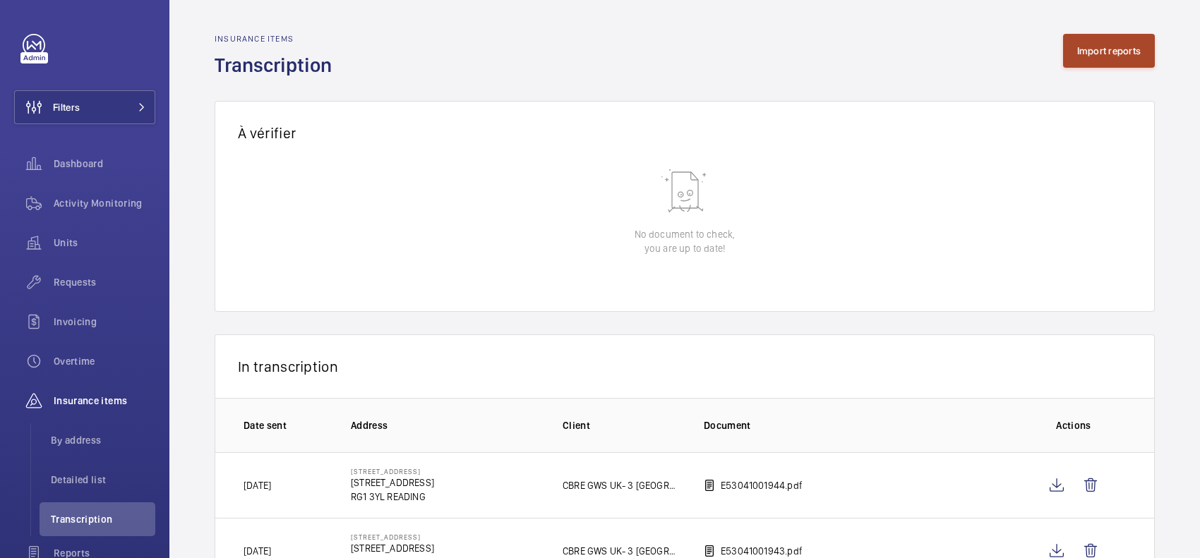
click at [1108, 58] on button "Import reports" at bounding box center [1109, 51] width 92 height 34
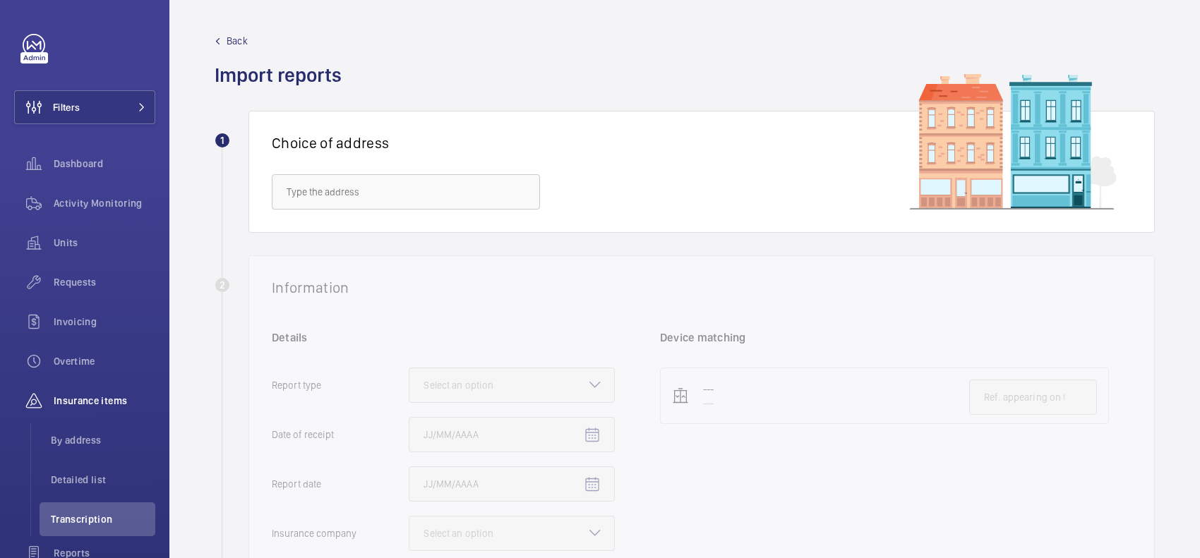
click at [351, 210] on div "Choice of address" at bounding box center [701, 172] width 906 height 122
click at [360, 198] on input "text" at bounding box center [406, 191] width 268 height 35
click at [361, 251] on mat-option "3 Forbury Place - No.3 Forbury Place, READING RG1 3YL" at bounding box center [405, 234] width 267 height 34
type input "3 Forbury Place - No.3 Forbury Place, READING RG1 3YL"
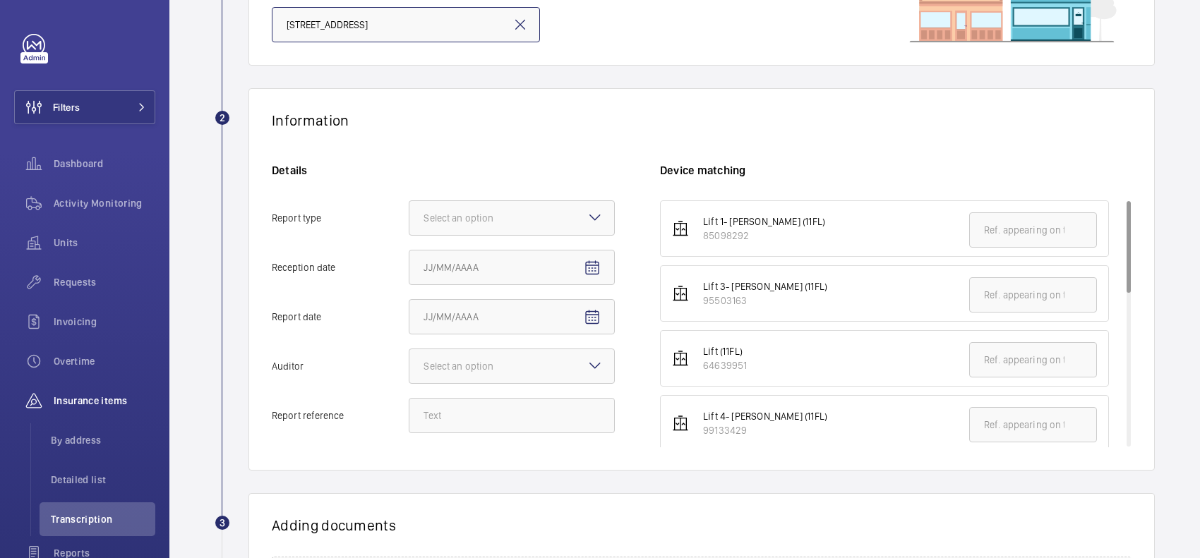
scroll to position [265, 0]
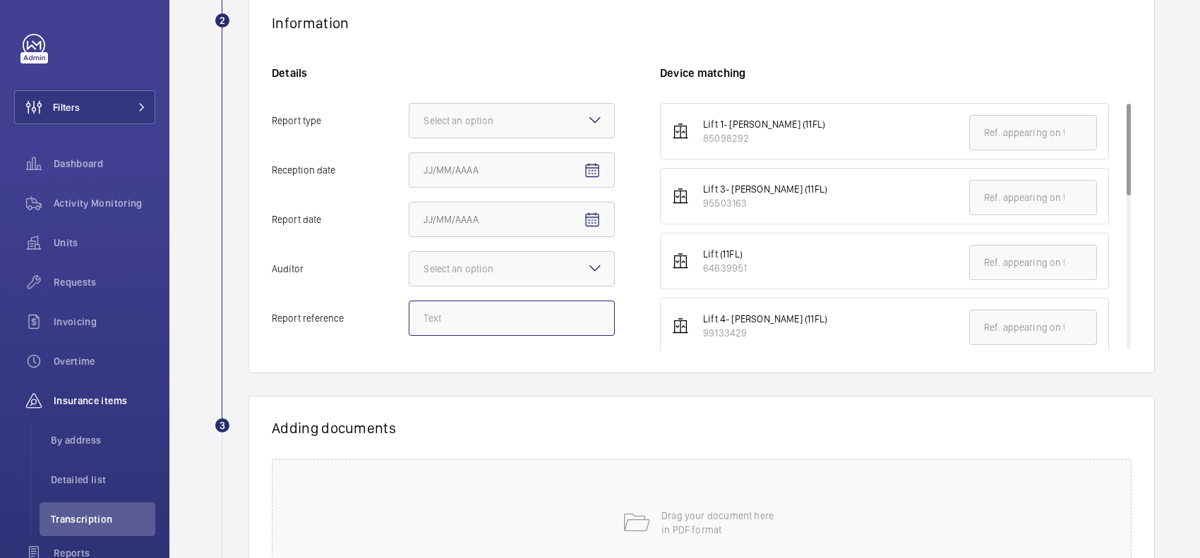
click at [509, 316] on input "Report reference" at bounding box center [512, 318] width 206 height 35
paste input "E53041001944"
drag, startPoint x: 499, startPoint y: 321, endPoint x: 426, endPoint y: 320, distance: 73.4
click at [426, 320] on input "E53041001951" at bounding box center [512, 318] width 206 height 35
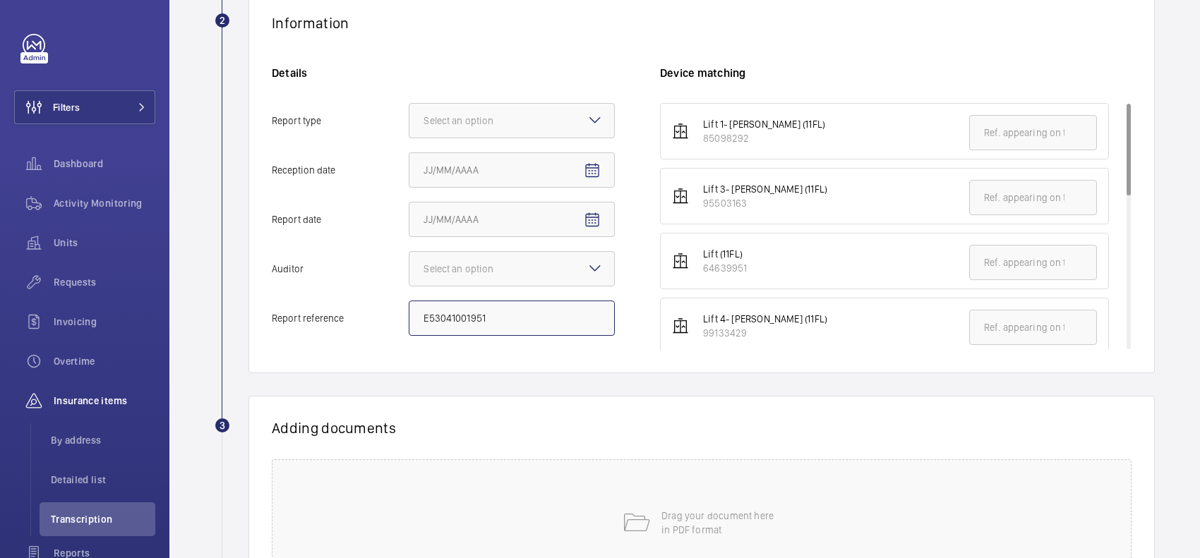
type input "E53041001951"
click at [972, 327] on input "text" at bounding box center [1033, 327] width 128 height 35
paste input "E53041001951"
click at [495, 124] on div "Select an option" at bounding box center [475, 121] width 105 height 14
type input "E53041001951"
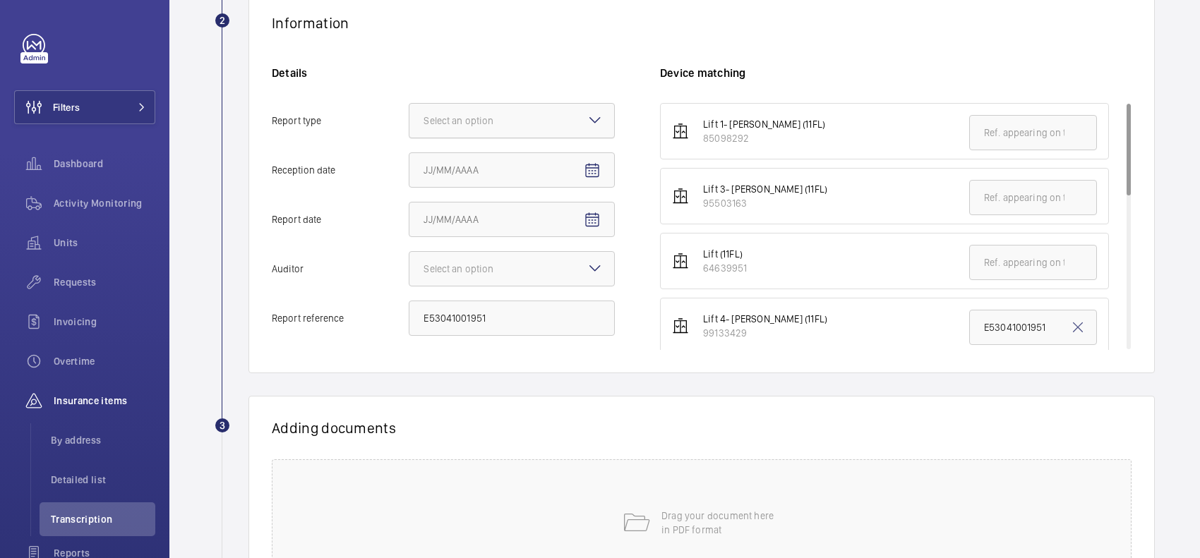
click at [409, 124] on input "Report type Select an option" at bounding box center [409, 121] width 0 height 34
click at [513, 178] on div "Insurance company" at bounding box center [511, 164] width 205 height 35
click at [409, 138] on input "Report type Select an option Insurance company Consultant" at bounding box center [409, 121] width 0 height 34
click at [576, 171] on div at bounding box center [512, 169] width 206 height 35
click at [576, 171] on input "Reception date" at bounding box center [512, 169] width 206 height 35
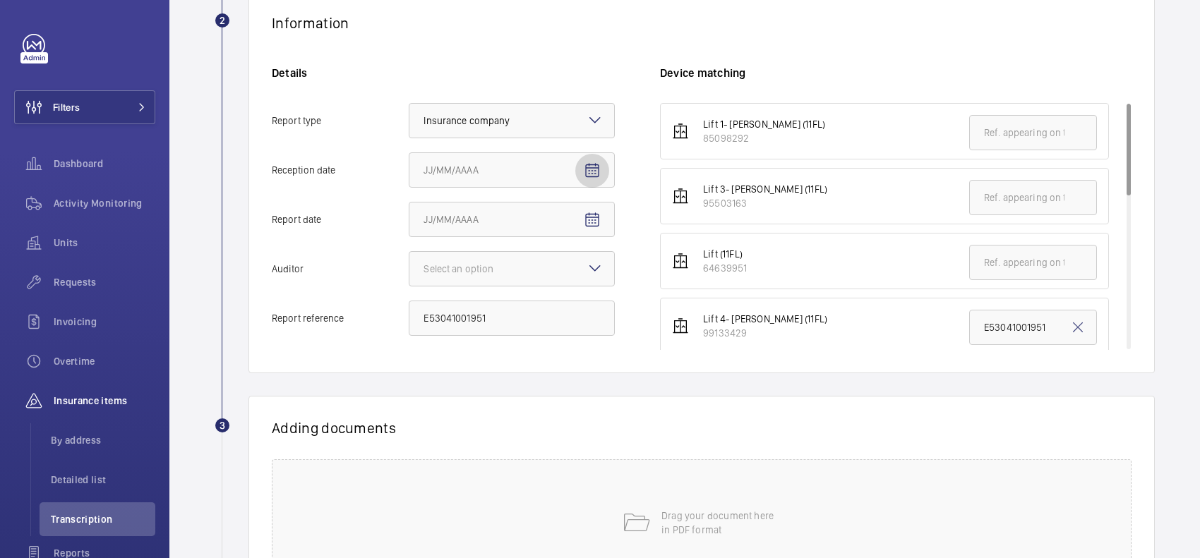
click at [588, 174] on mat-icon "Open calendar" at bounding box center [592, 170] width 17 height 17
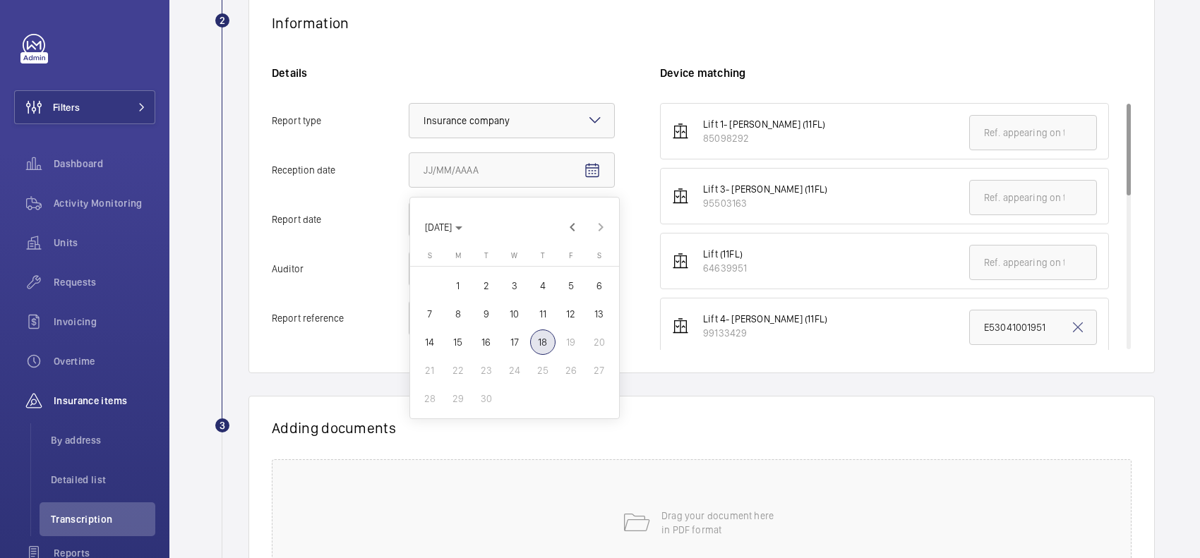
click at [541, 347] on span "18" at bounding box center [542, 342] width 25 height 25
type input "[DATE]"
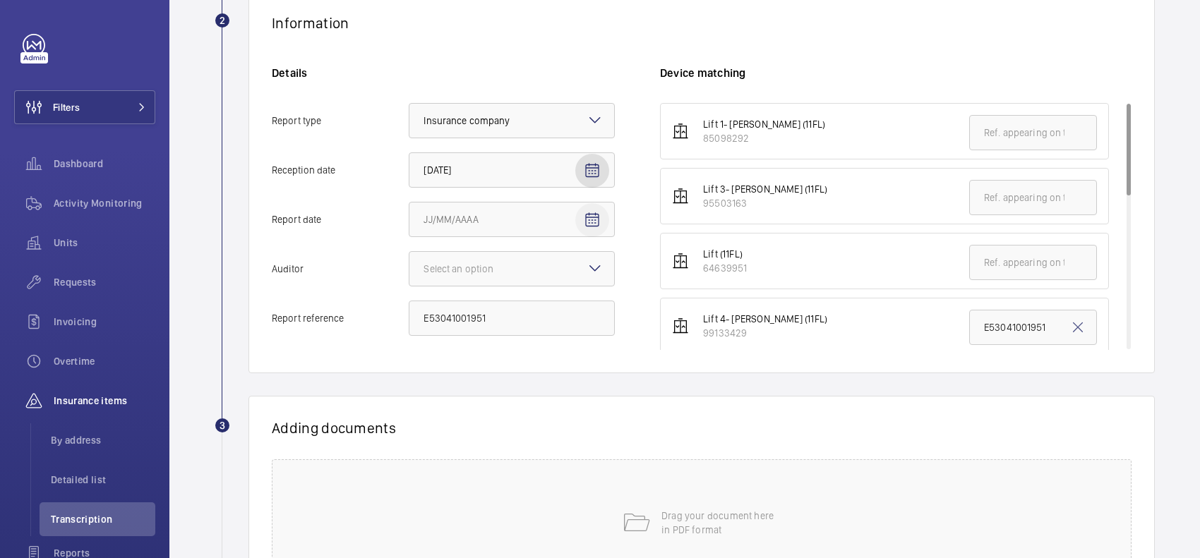
click at [593, 209] on span "Open calendar" at bounding box center [592, 220] width 34 height 34
click at [538, 336] on span "4" at bounding box center [542, 335] width 25 height 25
type input "9/4/2025"
click at [556, 276] on div at bounding box center [511, 269] width 205 height 34
click at [409, 276] on input "Auditor Select an option" at bounding box center [409, 269] width 0 height 34
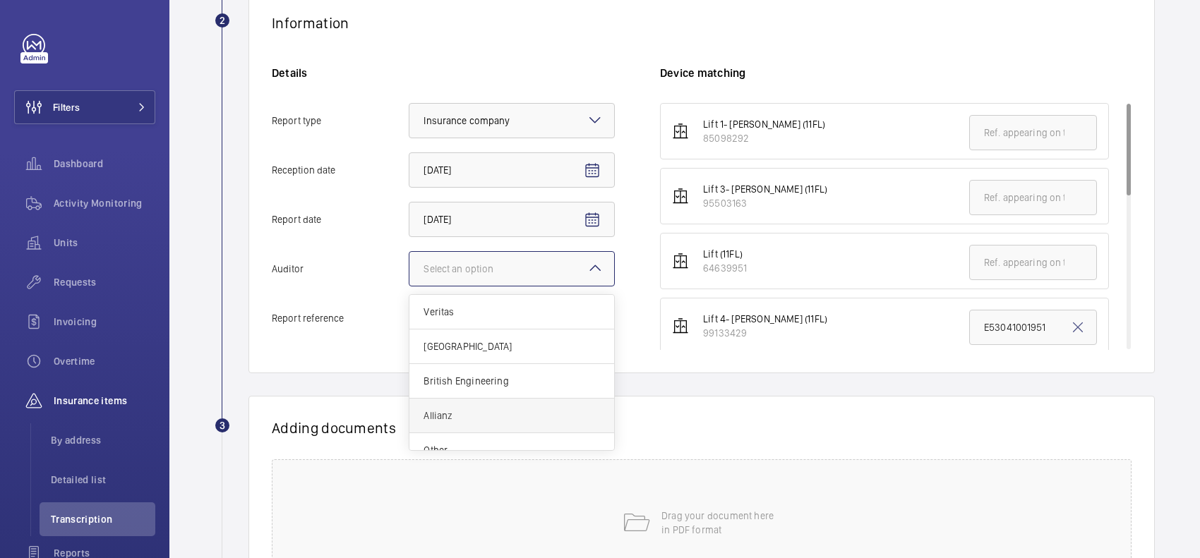
click at [495, 415] on span "Allianz" at bounding box center [511, 416] width 176 height 14
click at [409, 286] on input "Auditor Select an option Veritas Zurich British Engineering Allianz Other" at bounding box center [409, 269] width 0 height 34
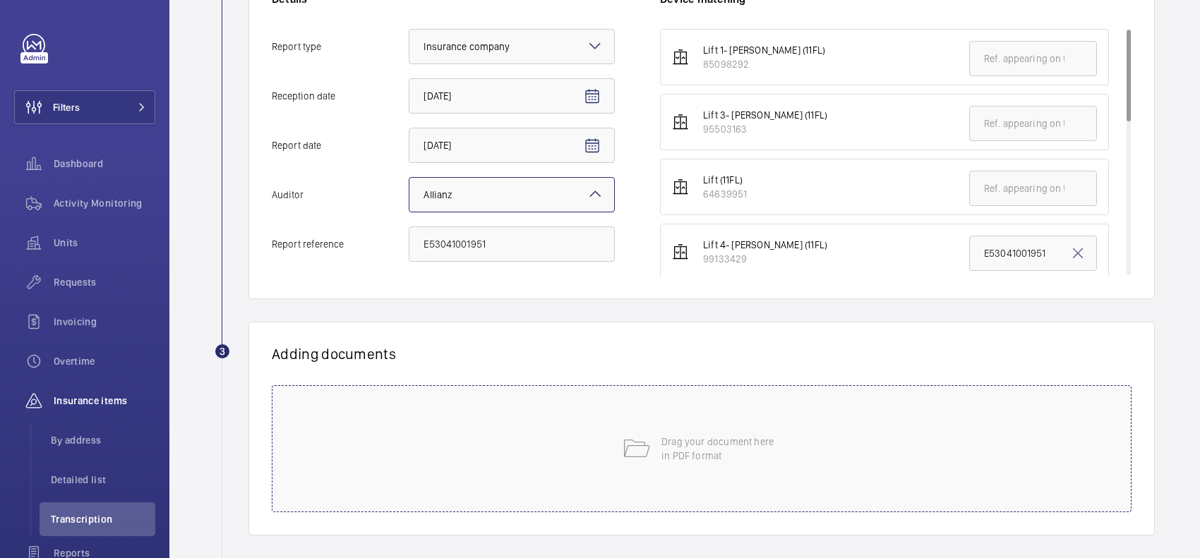
scroll to position [407, 0]
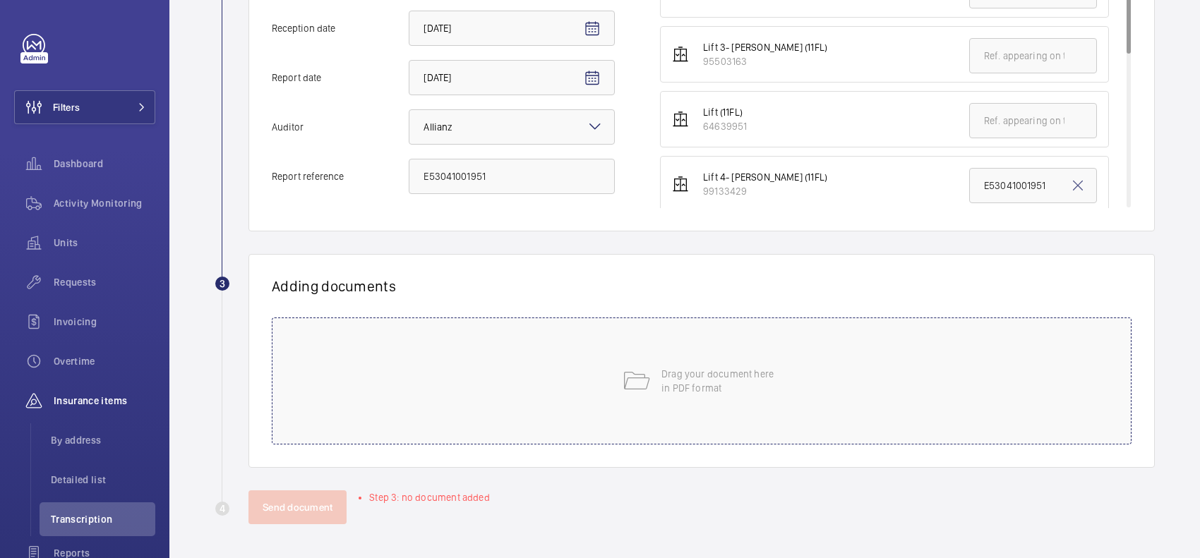
click at [745, 393] on p "Drag your document here in PDF format" at bounding box center [721, 381] width 120 height 28
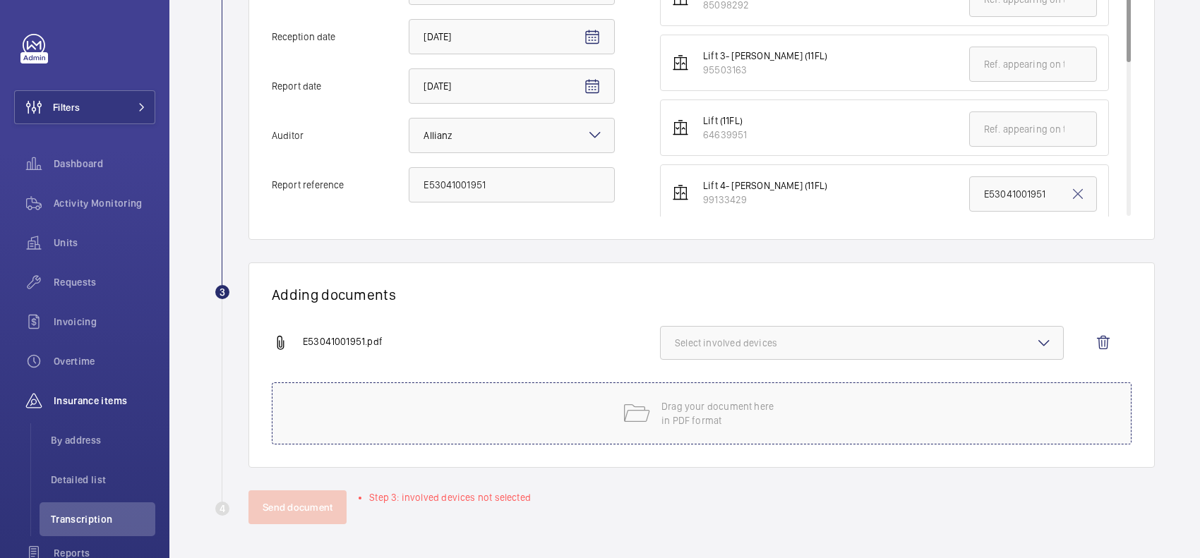
scroll to position [399, 0]
click at [890, 344] on span "Select involved devices" at bounding box center [862, 343] width 374 height 14
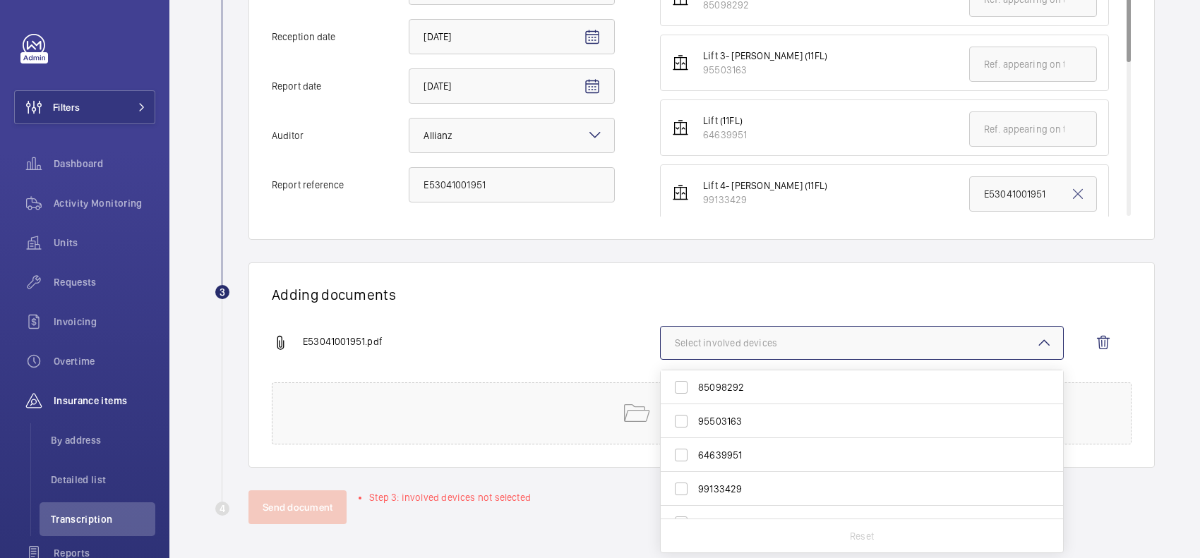
click at [725, 486] on span "99133429" at bounding box center [863, 489] width 330 height 14
click at [695, 486] on input "99133429" at bounding box center [681, 489] width 28 height 28
checkbox input "true"
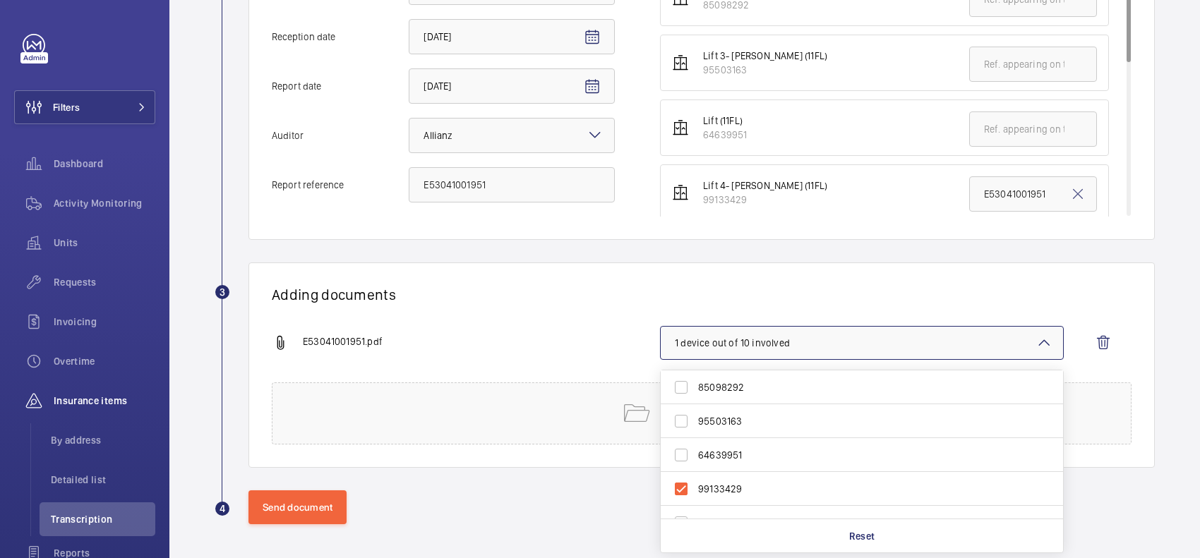
click at [774, 273] on div "Adding documents E53041001951.pdf 1 device out of 10 involved 85098292 95503163…" at bounding box center [701, 365] width 906 height 205
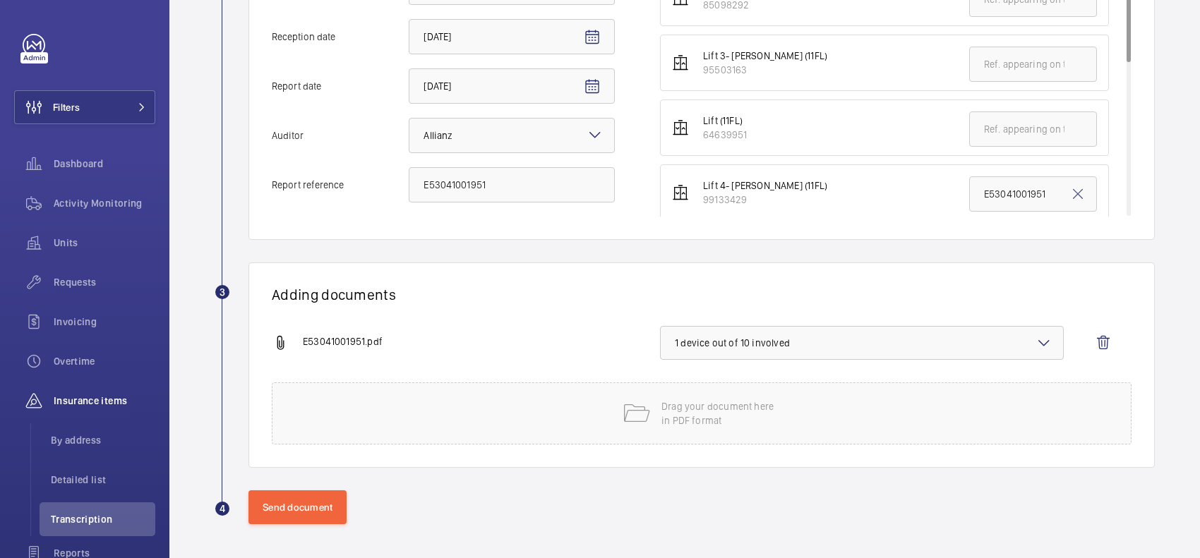
click at [803, 332] on button "1 device out of 10 involved" at bounding box center [862, 343] width 404 height 34
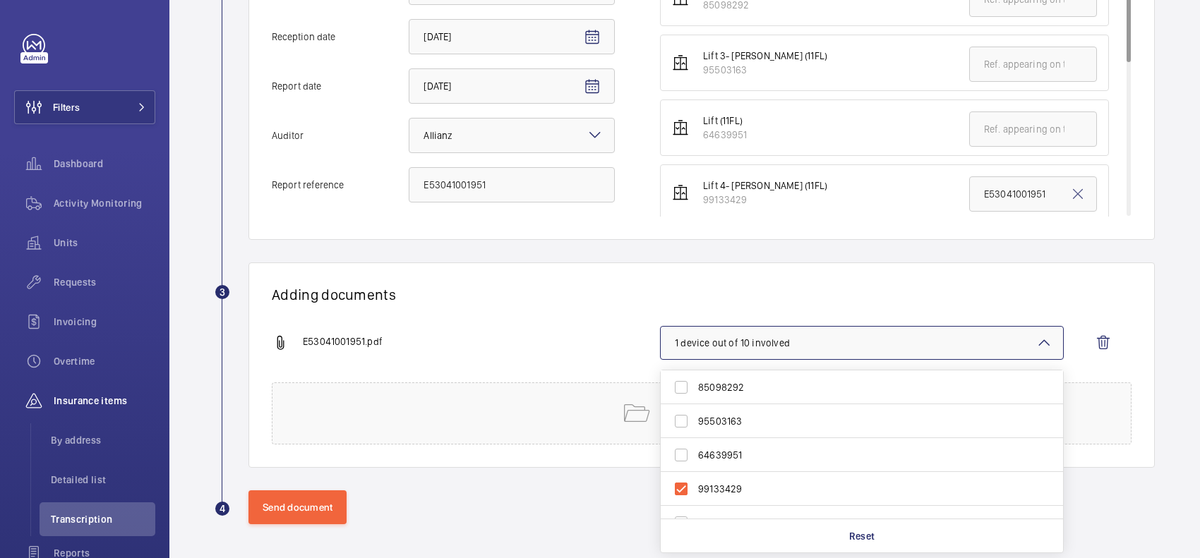
click at [745, 294] on h1 "Adding documents" at bounding box center [702, 295] width 860 height 18
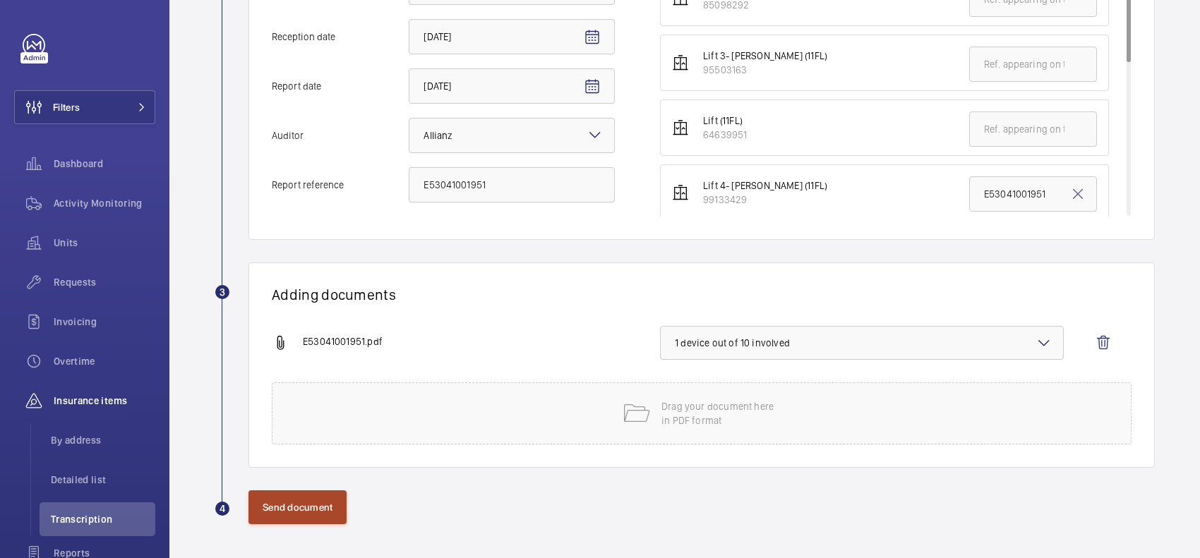
click at [273, 512] on button "Send document" at bounding box center [297, 507] width 98 height 34
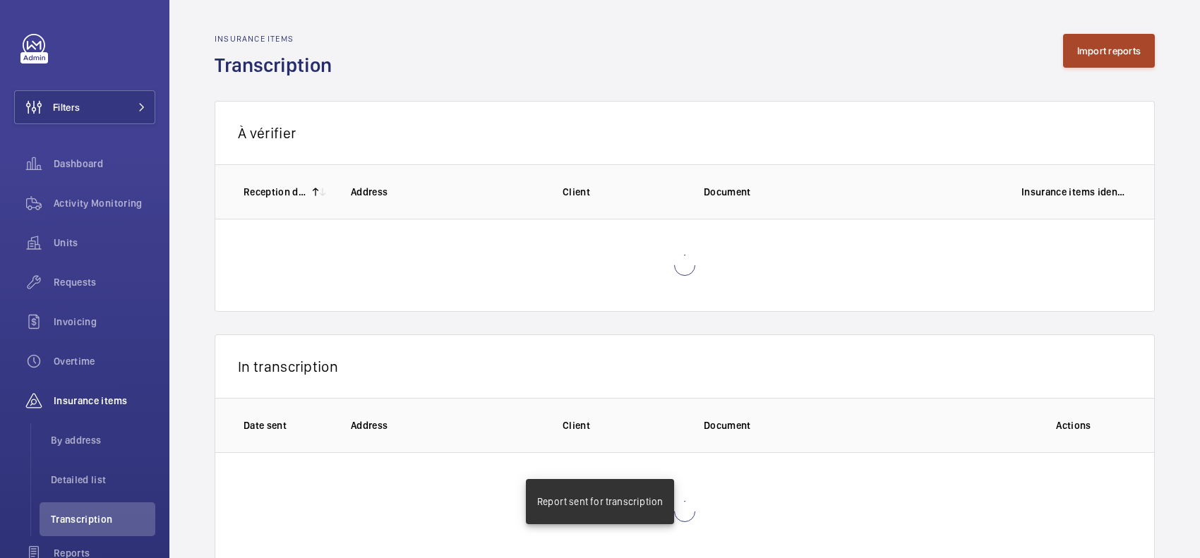
click at [1069, 47] on button "Import reports" at bounding box center [1109, 51] width 92 height 34
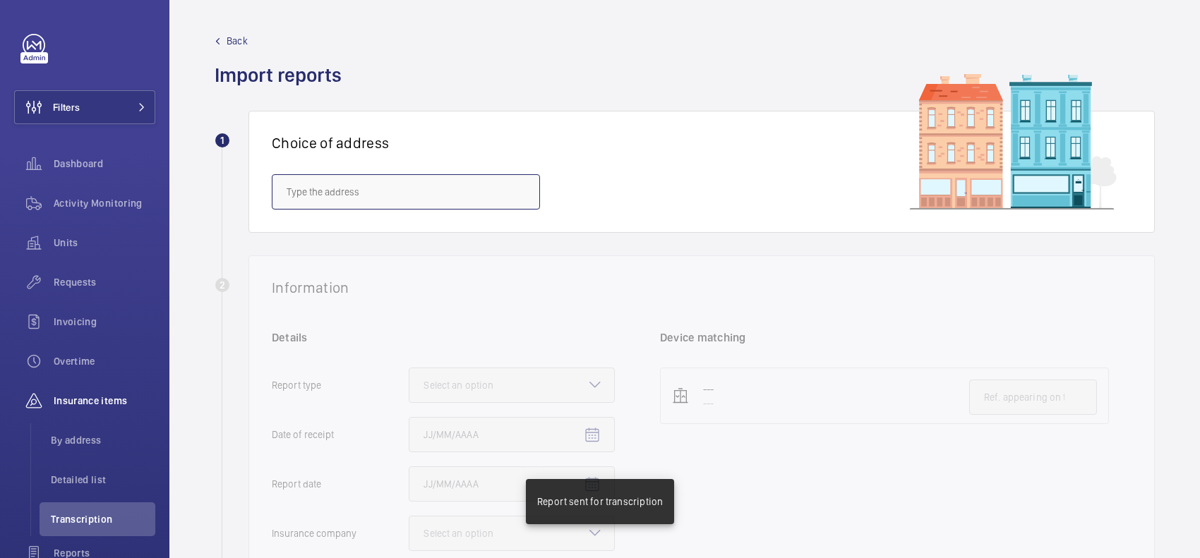
click at [459, 191] on input "text" at bounding box center [406, 191] width 268 height 35
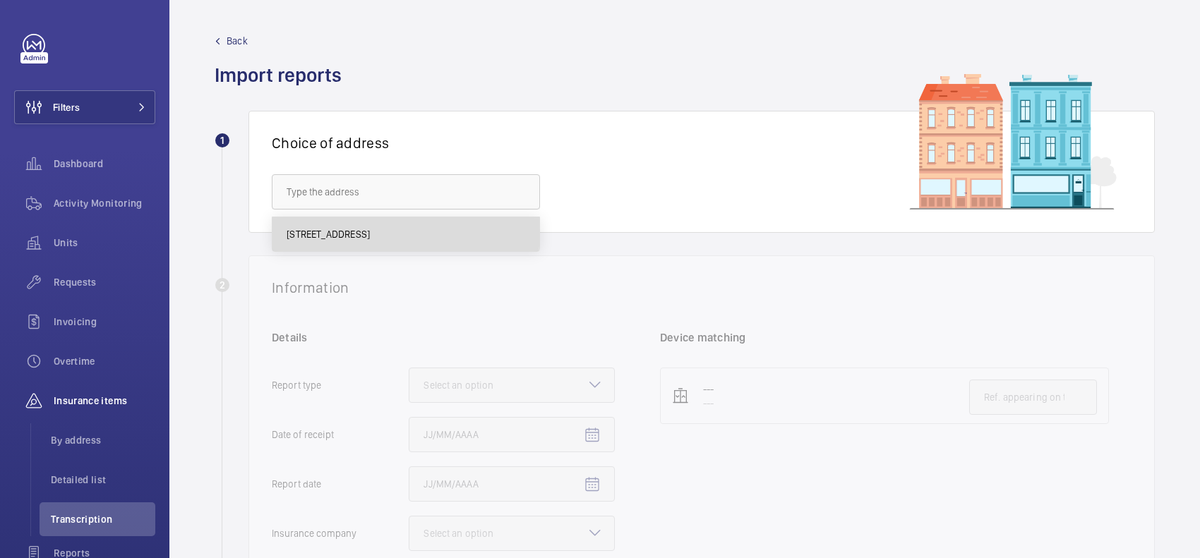
click at [353, 231] on span "3 Forbury Place - No.3 Forbury Place, READING RG1 3YL" at bounding box center [328, 234] width 83 height 14
type input "3 Forbury Place - No.3 Forbury Place, READING RG1 3YL"
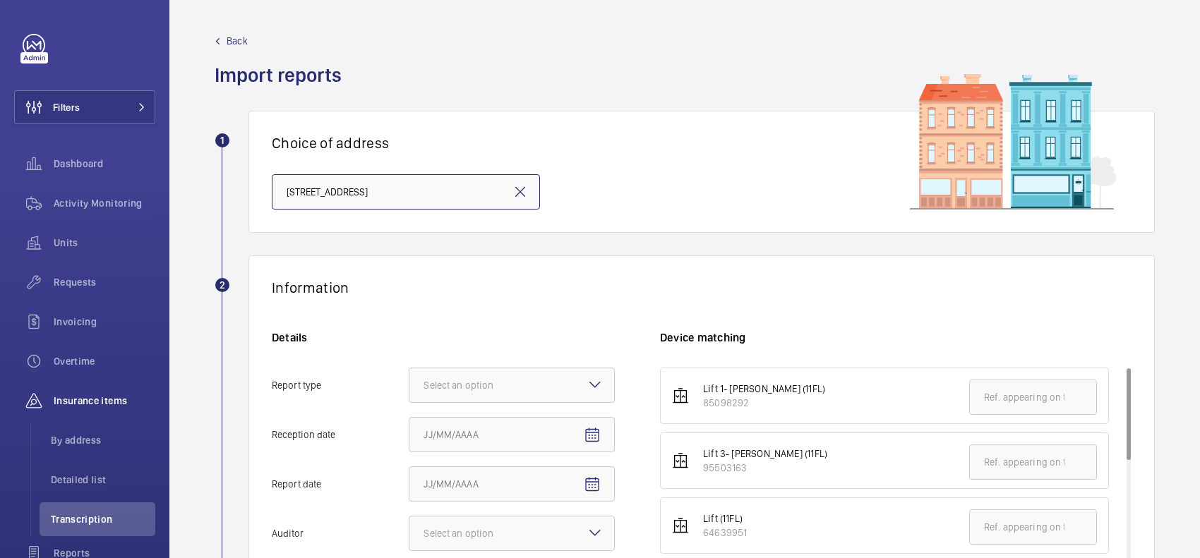
scroll to position [176, 0]
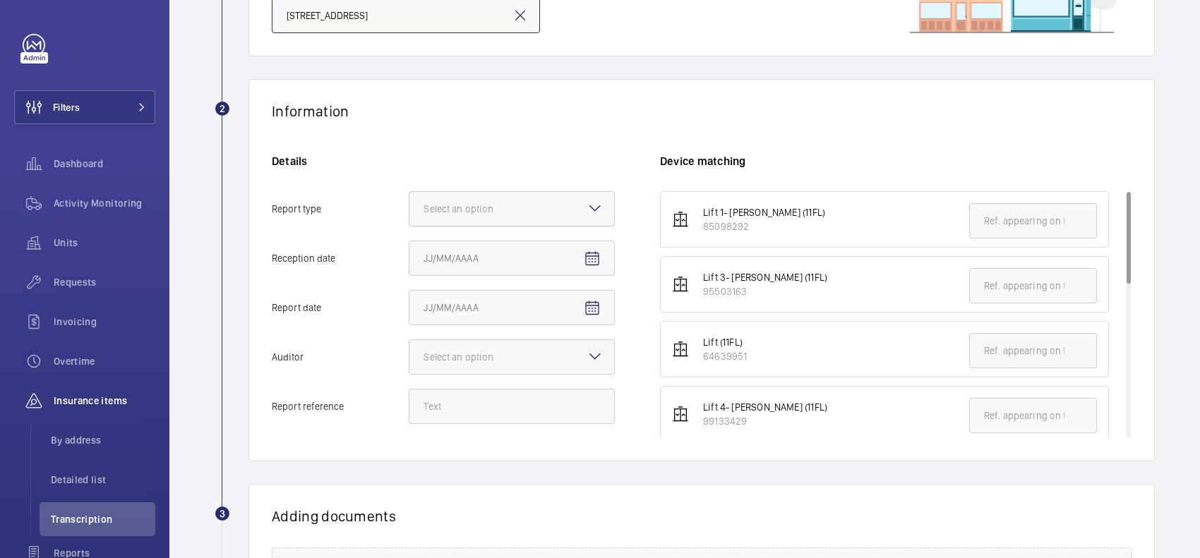
click at [540, 201] on div at bounding box center [511, 209] width 205 height 34
click at [409, 201] on input "Report type Select an option" at bounding box center [409, 209] width 0 height 34
click at [531, 268] on div "Insurance company" at bounding box center [511, 252] width 205 height 35
click at [409, 226] on input "Report type Select an option Insurance company Consultant" at bounding box center [409, 209] width 0 height 34
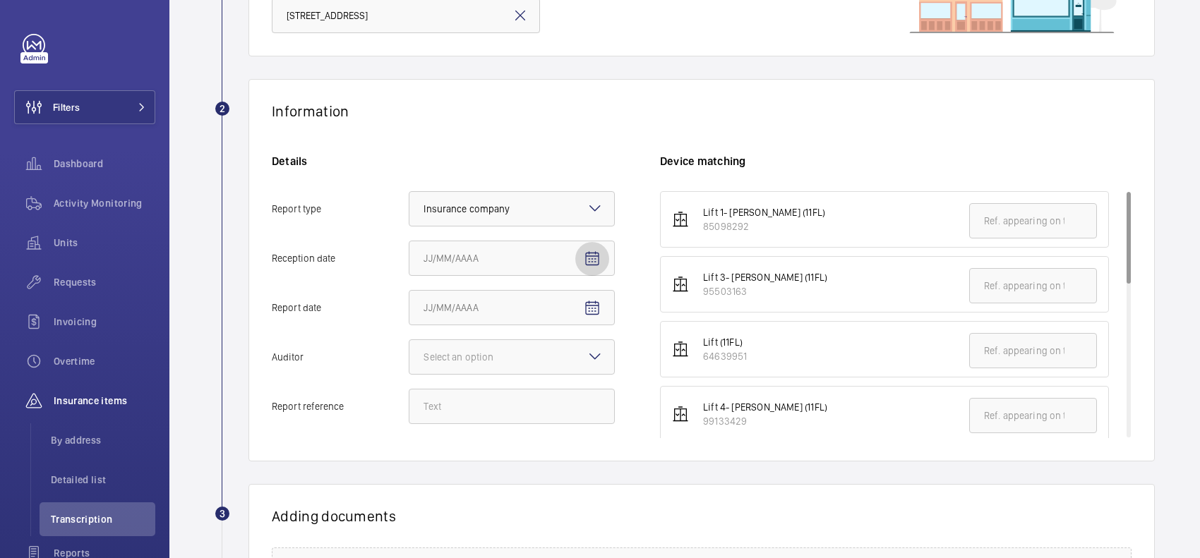
click at [594, 259] on mat-icon "Open calendar" at bounding box center [592, 259] width 17 height 17
click at [541, 432] on span "18" at bounding box center [542, 430] width 25 height 25
type input "9/18/2025"
click at [594, 311] on mat-icon "Open calendar" at bounding box center [592, 308] width 17 height 17
click at [537, 162] on span "4" at bounding box center [542, 157] width 25 height 25
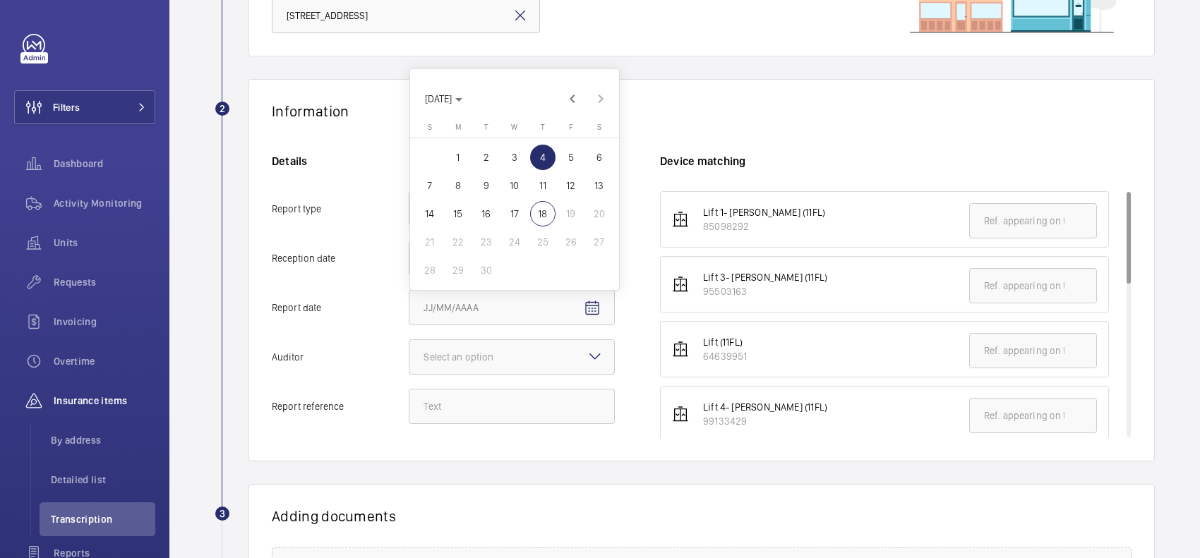
type input "9/4/2025"
click at [538, 353] on div at bounding box center [511, 357] width 205 height 34
click at [409, 353] on input "Auditor Select an option" at bounding box center [409, 357] width 0 height 34
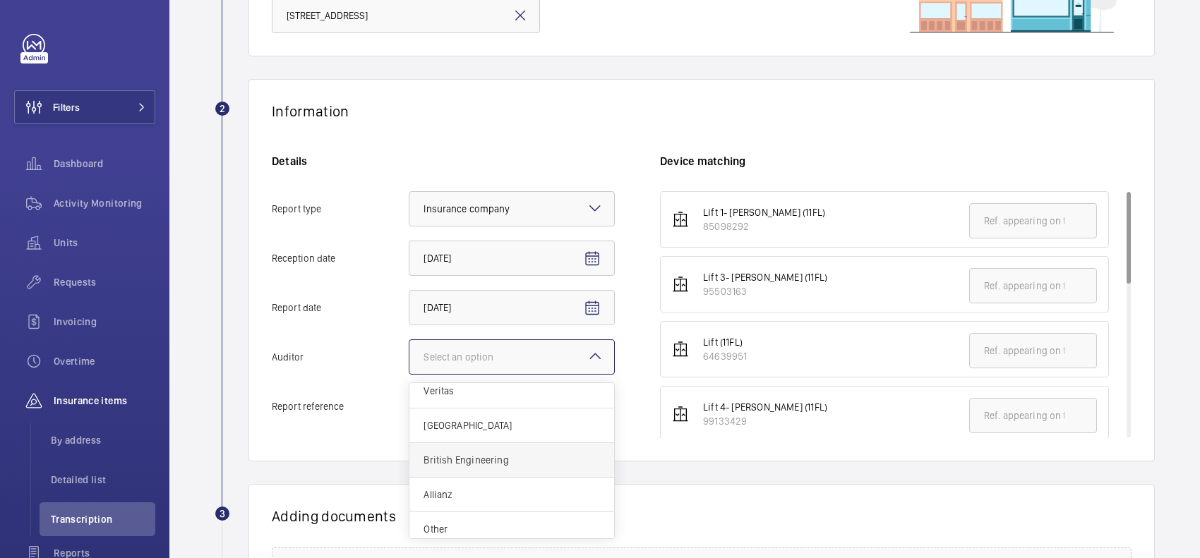
scroll to position [18, 0]
click at [484, 478] on div "Allianz" at bounding box center [511, 487] width 205 height 35
click at [409, 374] on input "Auditor Select an option Veritas Zurich British Engineering Allianz Other" at bounding box center [409, 357] width 0 height 34
click at [494, 410] on input "Report reference" at bounding box center [512, 406] width 206 height 35
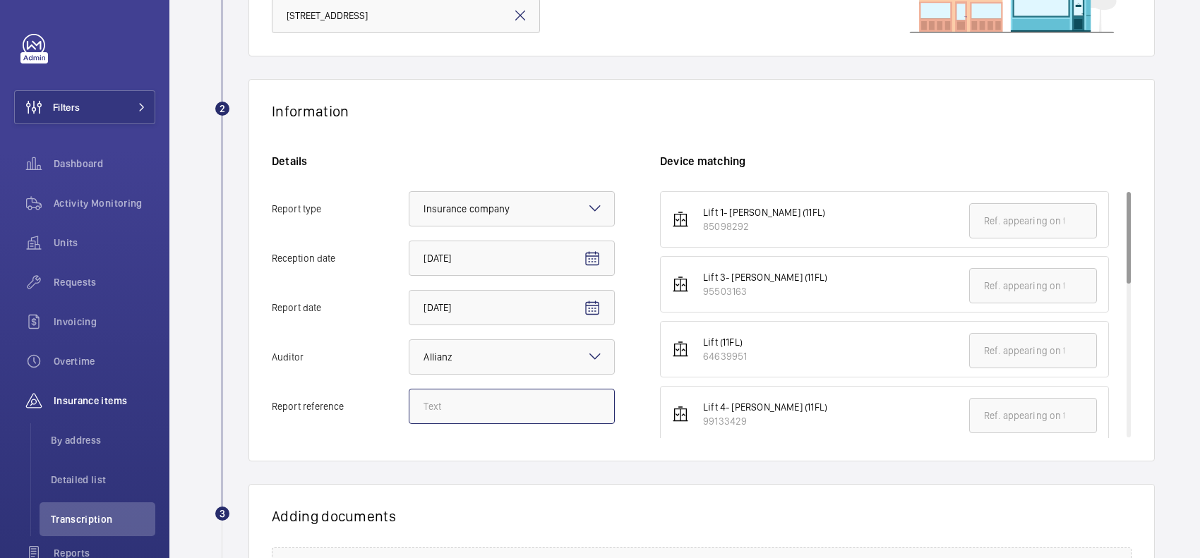
click at [505, 401] on input "Report reference" at bounding box center [512, 406] width 206 height 35
paste input "E53041001951"
drag, startPoint x: 579, startPoint y: 411, endPoint x: 407, endPoint y: 400, distance: 172.6
click at [407, 404] on label "Report reference E53041001945" at bounding box center [443, 406] width 343 height 35
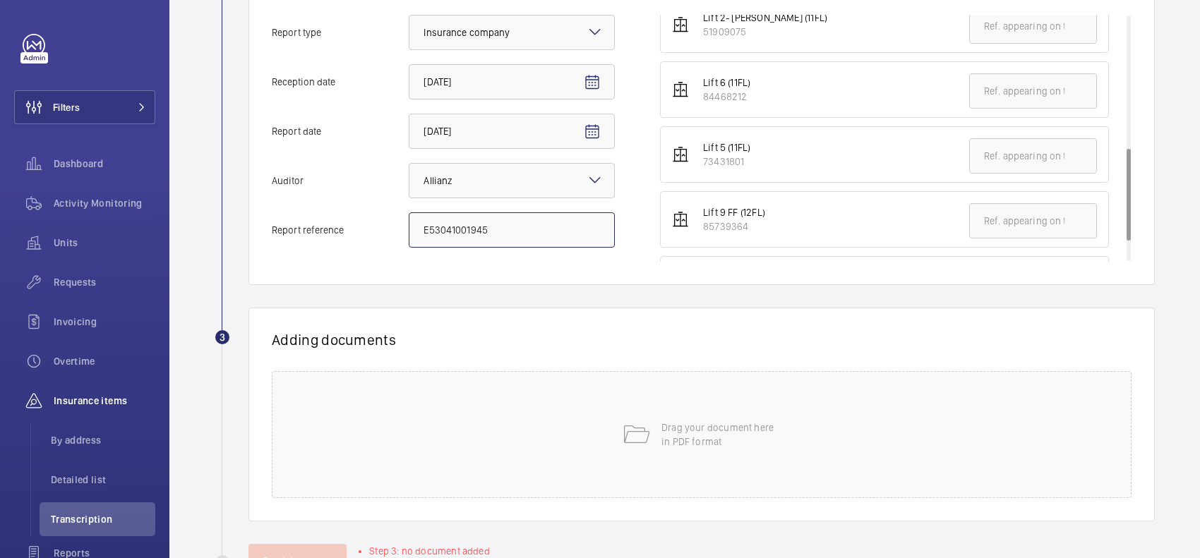
scroll to position [353, 0]
type input "E53041001945"
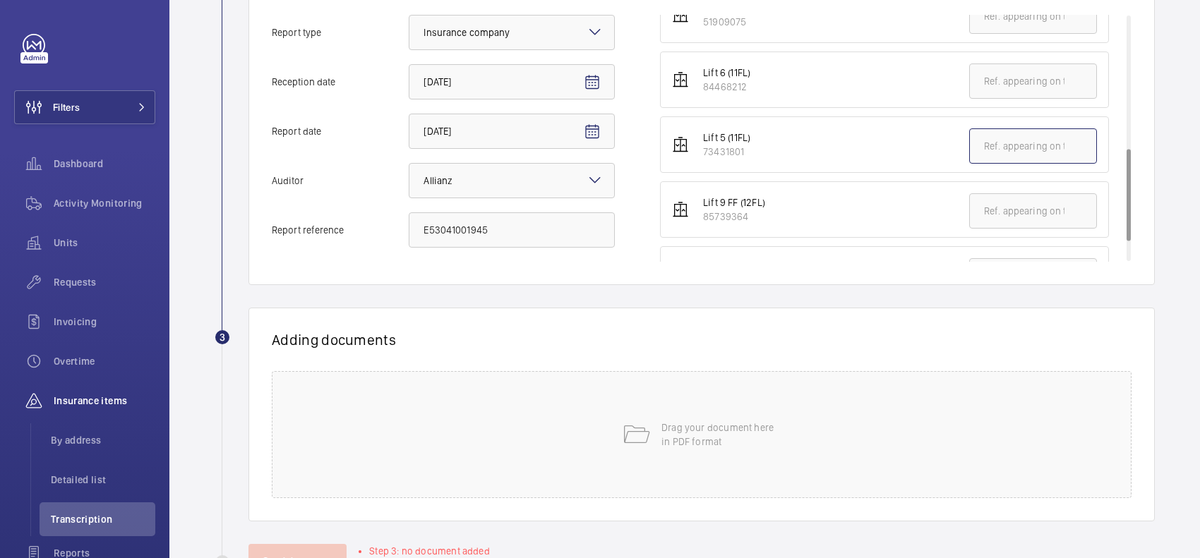
click at [1047, 157] on input "text" at bounding box center [1033, 145] width 128 height 35
paste input "E53041001945"
type input "E53041001945"
click at [685, 443] on p "Drag your document here in PDF format" at bounding box center [721, 435] width 120 height 28
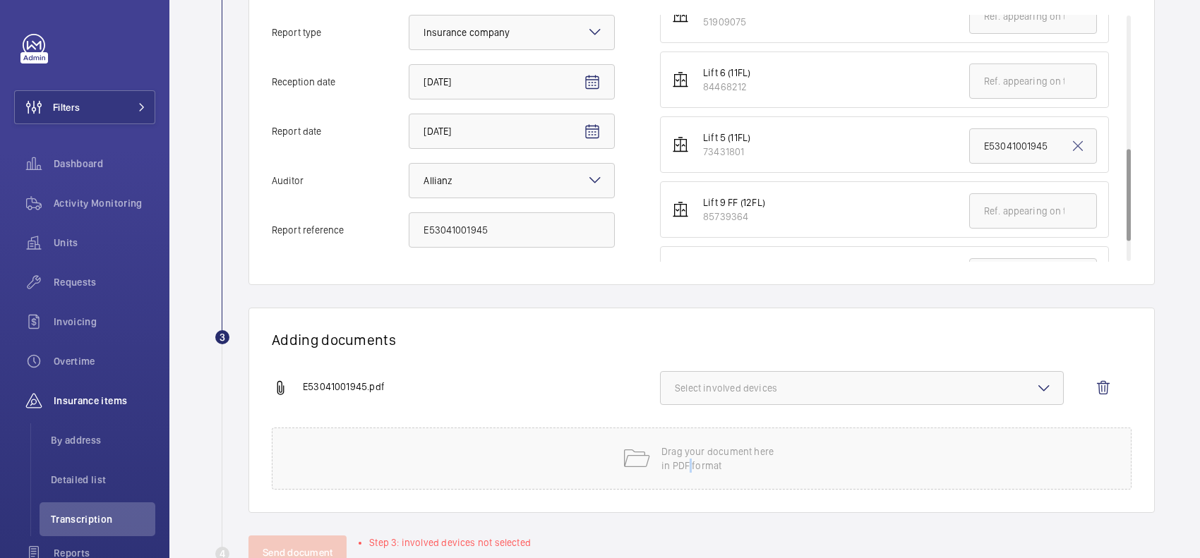
click at [697, 378] on button "Select involved devices" at bounding box center [862, 388] width 404 height 34
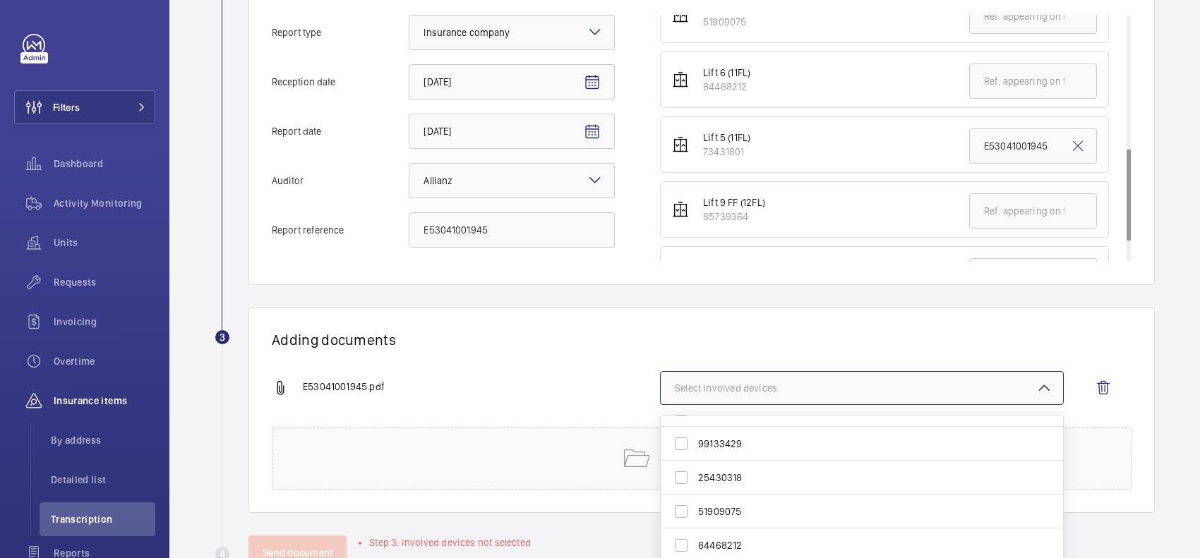
scroll to position [176, 0]
click at [757, 493] on span "73431801" at bounding box center [863, 493] width 330 height 14
click at [695, 493] on input "73431801" at bounding box center [681, 493] width 28 height 28
checkbox input "true"
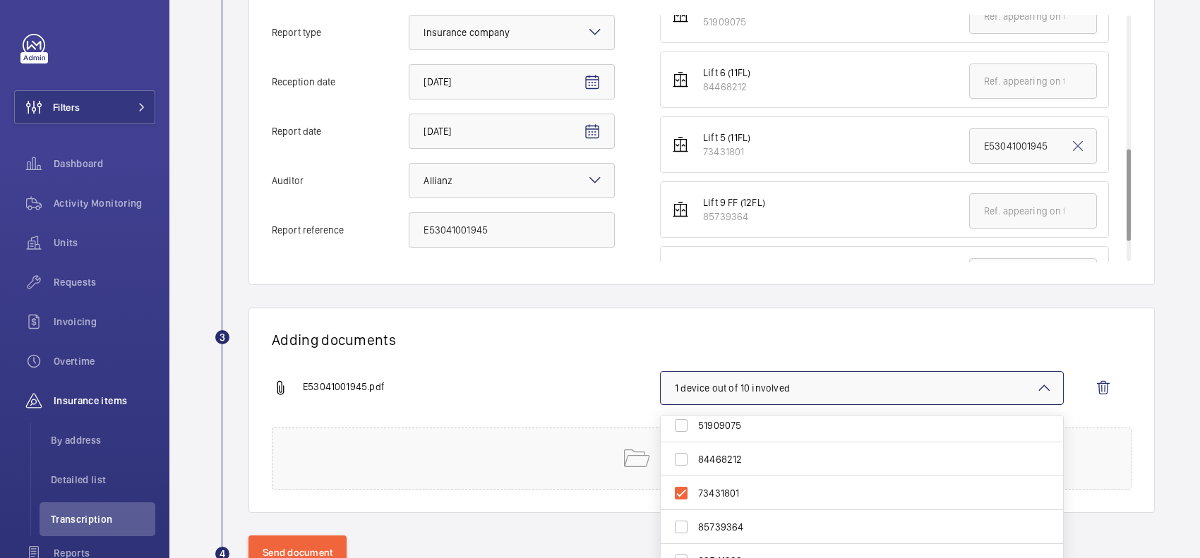
click at [729, 329] on div "Adding documents E53041001945.pdf 1 device out of 10 involved 85098292 95503163…" at bounding box center [701, 410] width 906 height 205
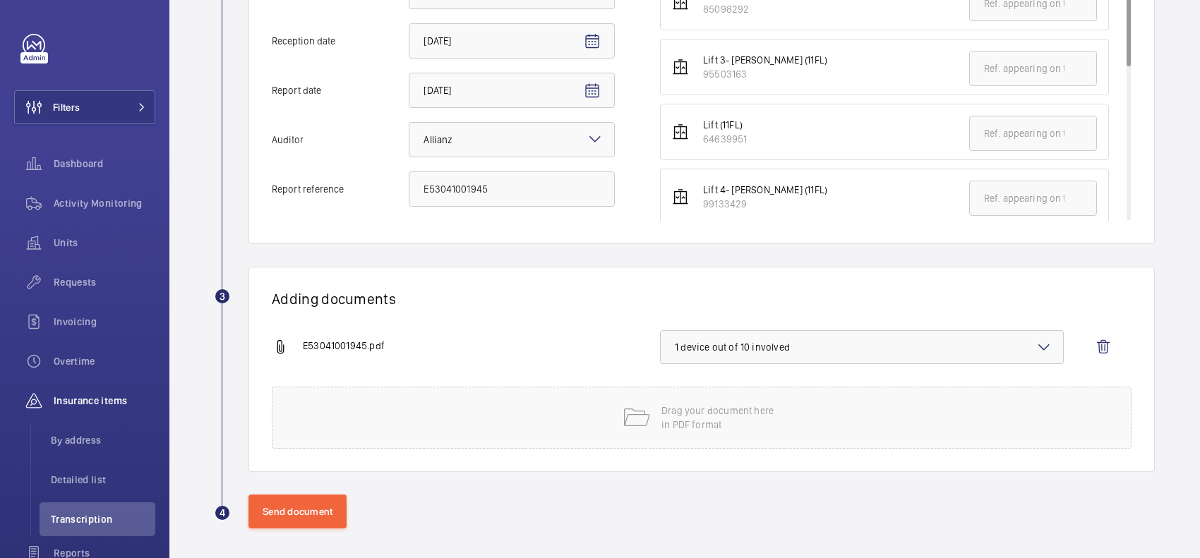
scroll to position [399, 0]
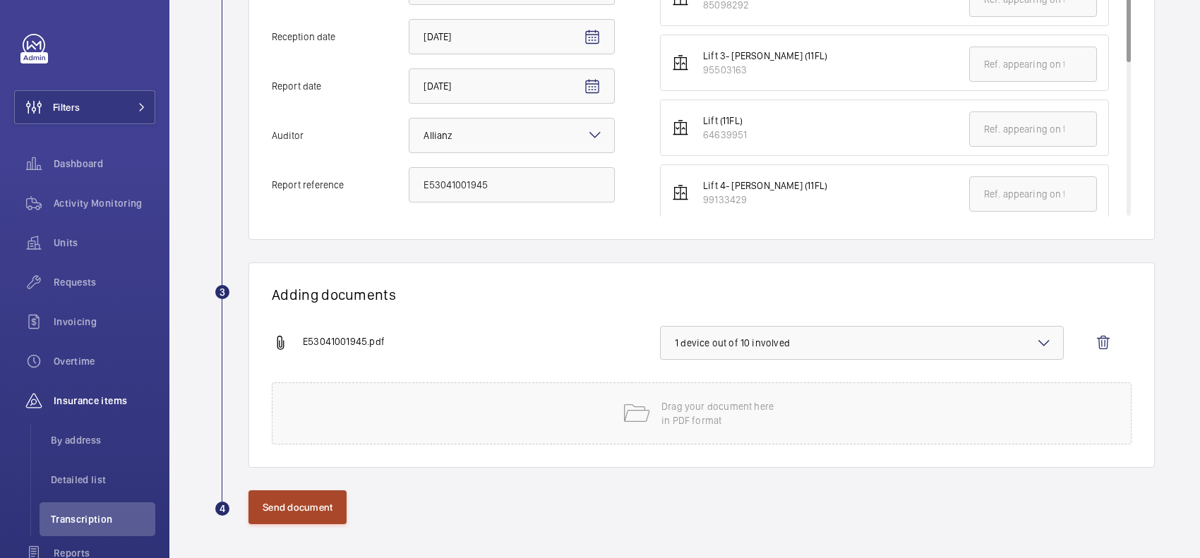
click at [312, 513] on button "Send document" at bounding box center [297, 507] width 98 height 34
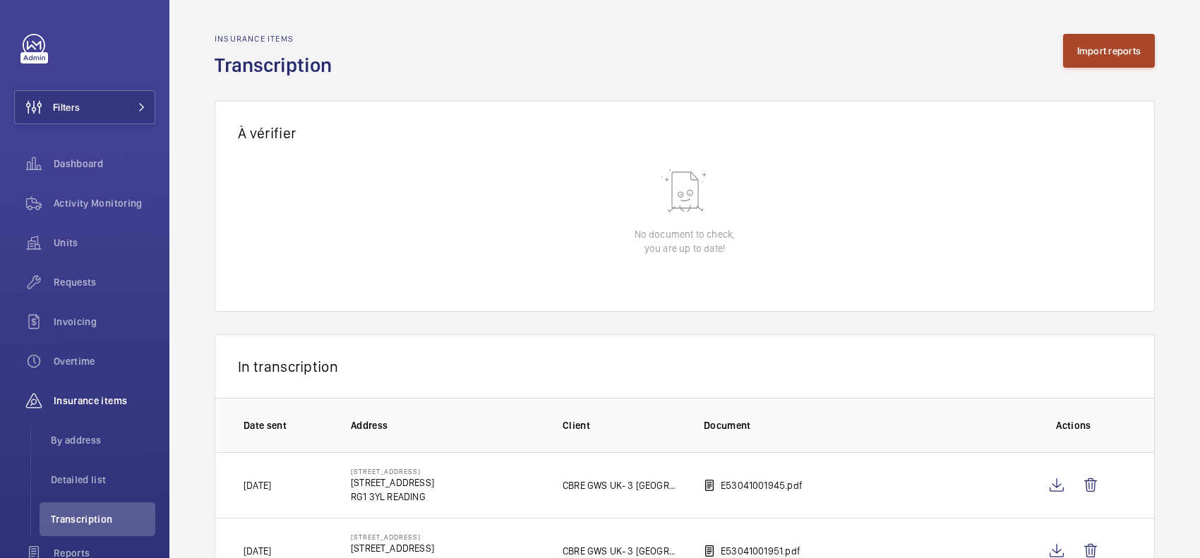
click at [1075, 54] on button "Import reports" at bounding box center [1109, 51] width 92 height 34
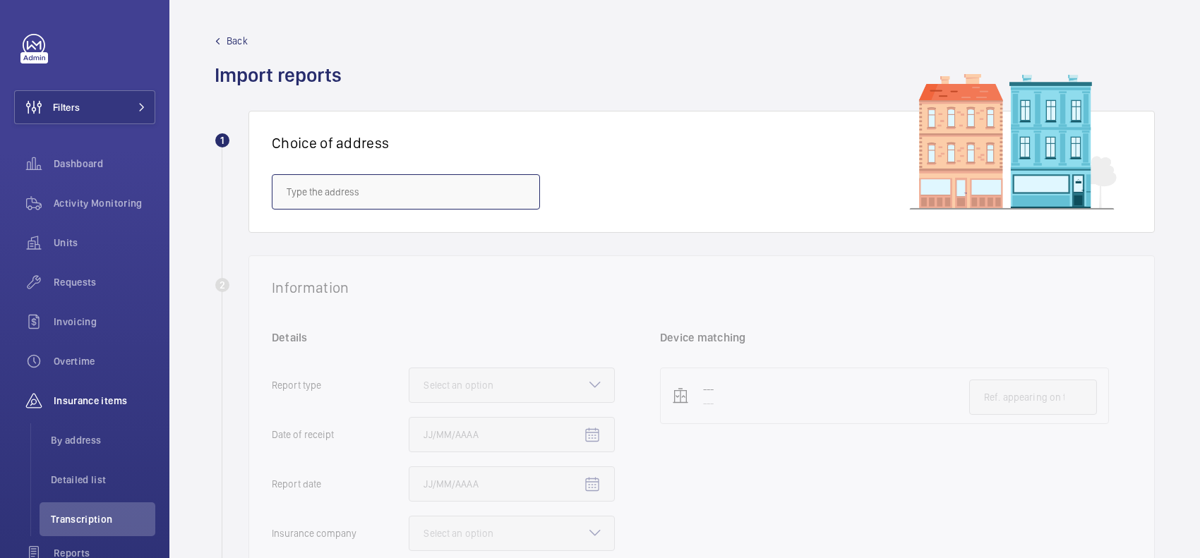
click at [354, 196] on input "text" at bounding box center [406, 191] width 268 height 35
drag, startPoint x: 354, startPoint y: 195, endPoint x: 326, endPoint y: 237, distance: 50.9
click at [326, 237] on span "3 Forbury Place - No.3 Forbury Place, READING RG1 3YL" at bounding box center [328, 234] width 83 height 14
type input "3 Forbury Place - No.3 Forbury Place, READING RG1 3YL"
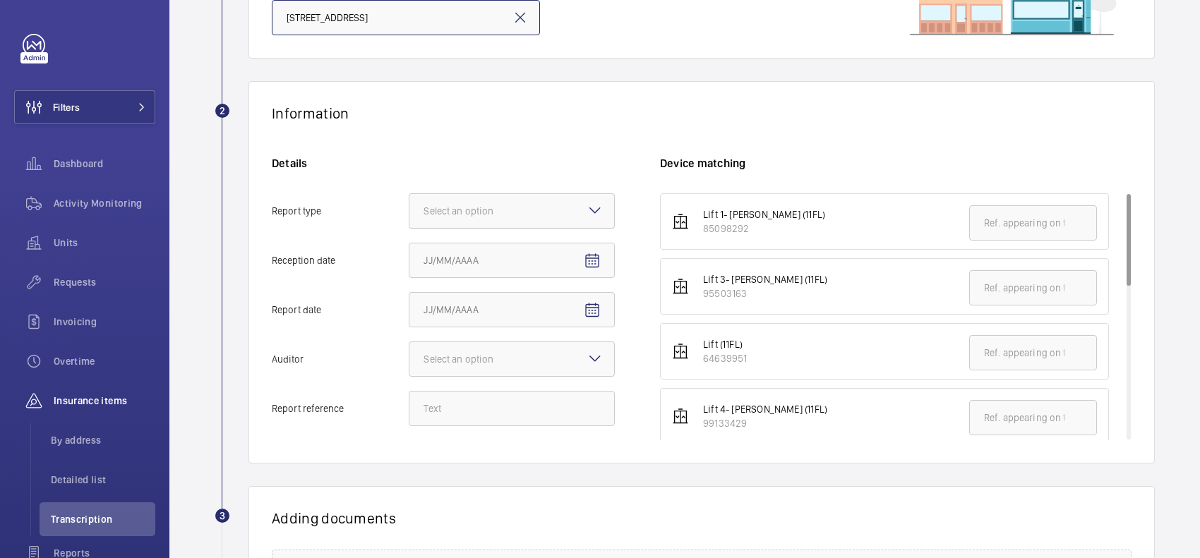
scroll to position [176, 0]
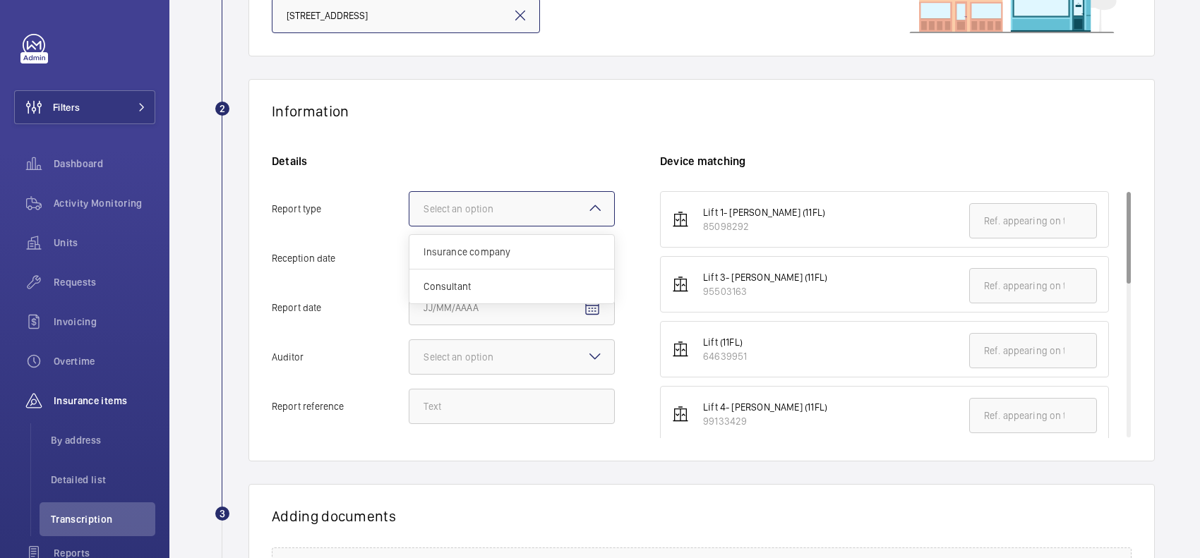
click at [556, 203] on div at bounding box center [511, 209] width 205 height 34
click at [409, 203] on input "Report type Select an option Insurance company Consultant" at bounding box center [409, 209] width 0 height 34
click at [538, 255] on span "Insurance company" at bounding box center [511, 252] width 176 height 14
click at [409, 226] on input "Report type Select an option Insurance company Consultant" at bounding box center [409, 209] width 0 height 34
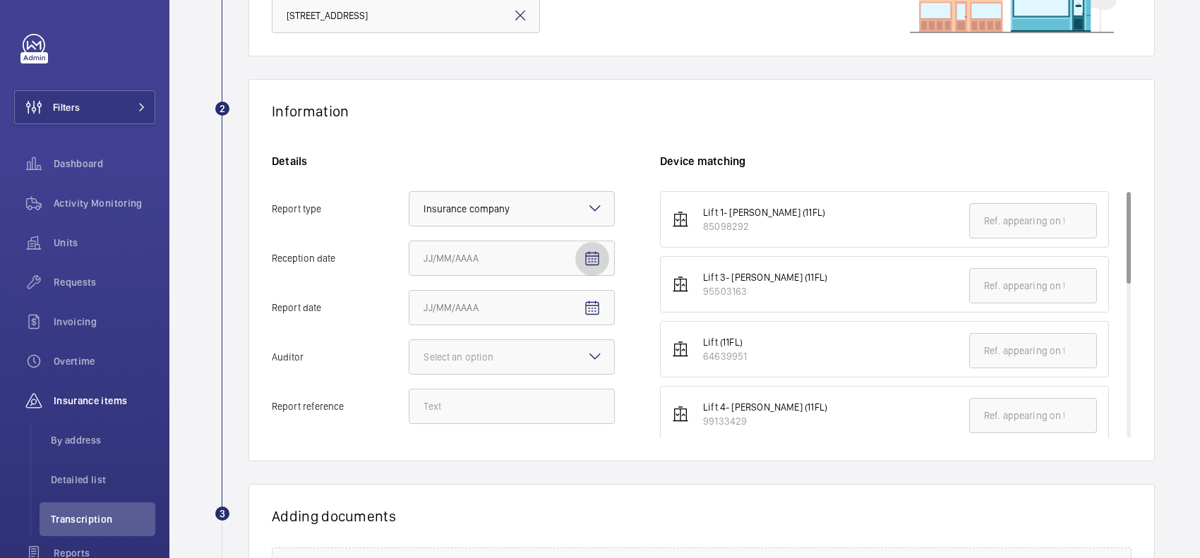
click at [597, 263] on mat-icon "Open calendar" at bounding box center [592, 259] width 17 height 17
click at [548, 438] on span "18" at bounding box center [542, 430] width 25 height 25
type input "9/18/2025"
click at [600, 308] on mat-icon "Open calendar" at bounding box center [592, 308] width 17 height 17
click at [538, 152] on span "4" at bounding box center [542, 157] width 25 height 25
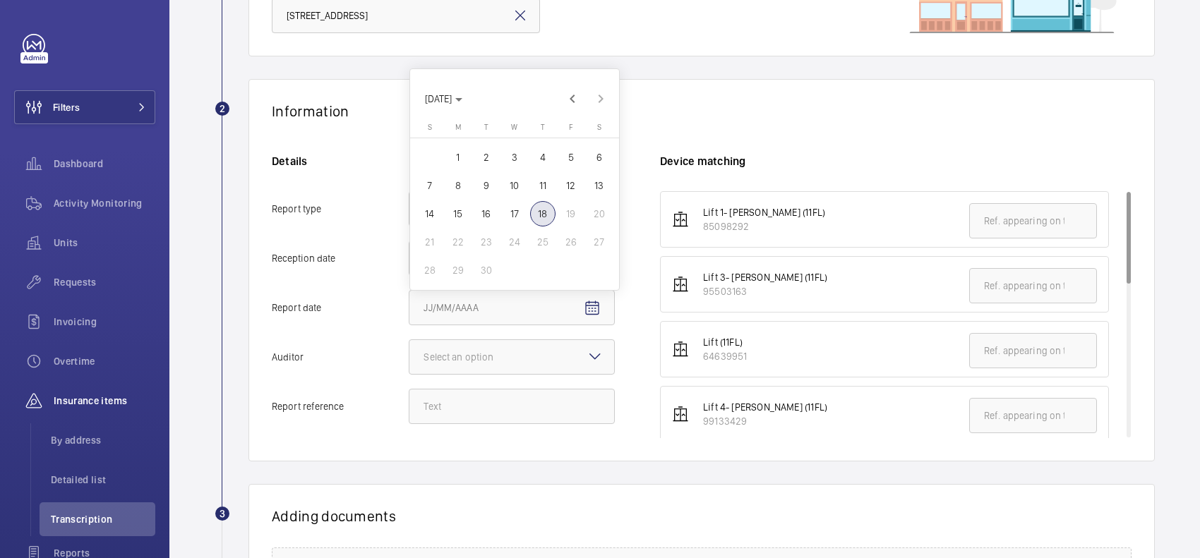
type input "9/4/2025"
click at [485, 371] on div at bounding box center [511, 357] width 205 height 34
click at [409, 371] on input "Auditor Select an option" at bounding box center [409, 357] width 0 height 34
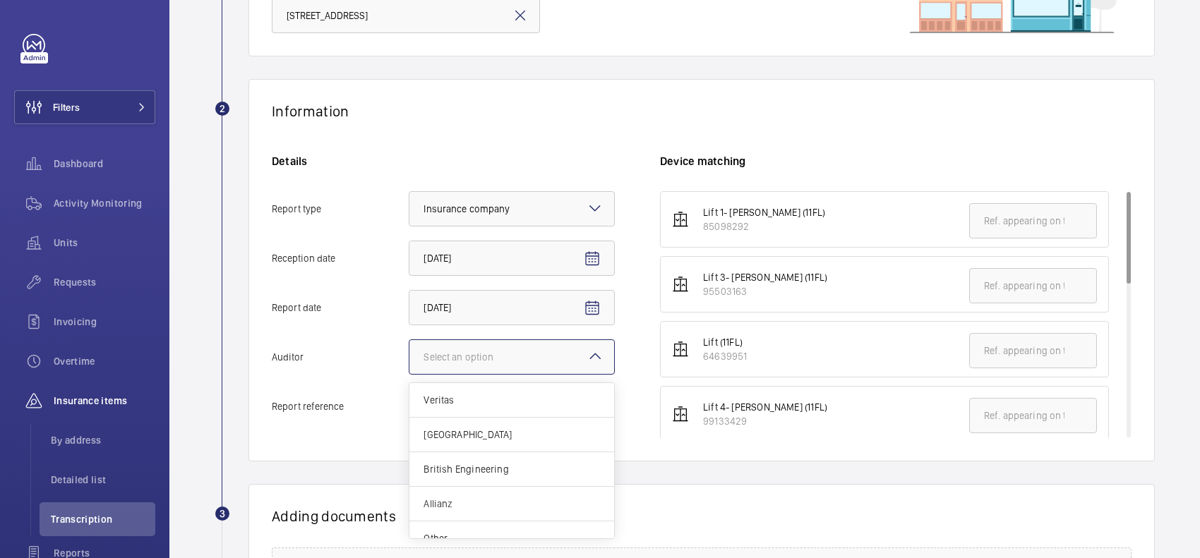
click at [447, 494] on div "Allianz" at bounding box center [511, 504] width 205 height 35
click at [409, 374] on input "Auditor Select an option Veritas Zurich British Engineering Allianz Other" at bounding box center [409, 357] width 0 height 34
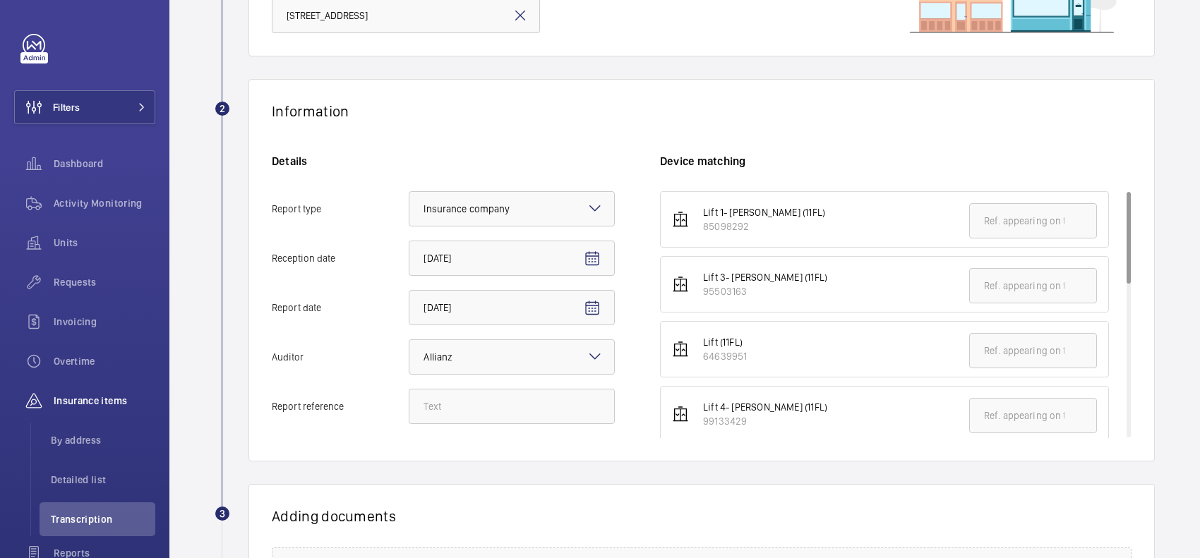
click at [452, 385] on div "Details Report type Select an option × Insurance company × Reception date 9/18/…" at bounding box center [466, 296] width 388 height 284
click at [443, 402] on input "Report reference" at bounding box center [512, 406] width 206 height 35
paste input "E53041001945"
drag, startPoint x: 529, startPoint y: 408, endPoint x: 378, endPoint y: 390, distance: 152.1
click at [378, 390] on label "Report reference E53041001949" at bounding box center [443, 406] width 343 height 35
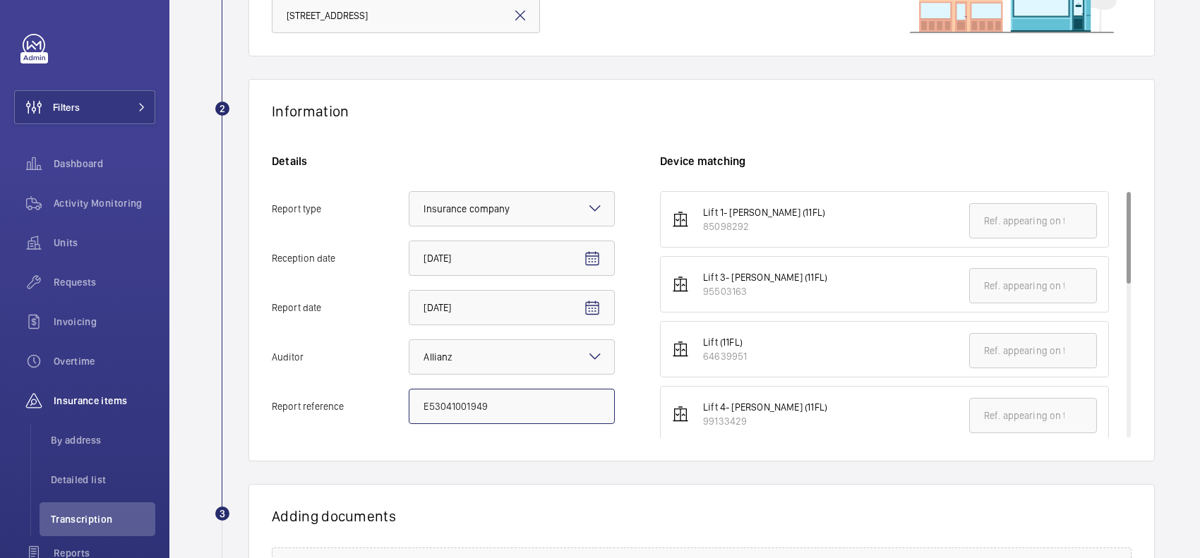
type input "E53041001949"
click at [643, 399] on div "Details Report type Select an option × Insurance company × Reception date 9/18/…" at bounding box center [466, 296] width 388 height 284
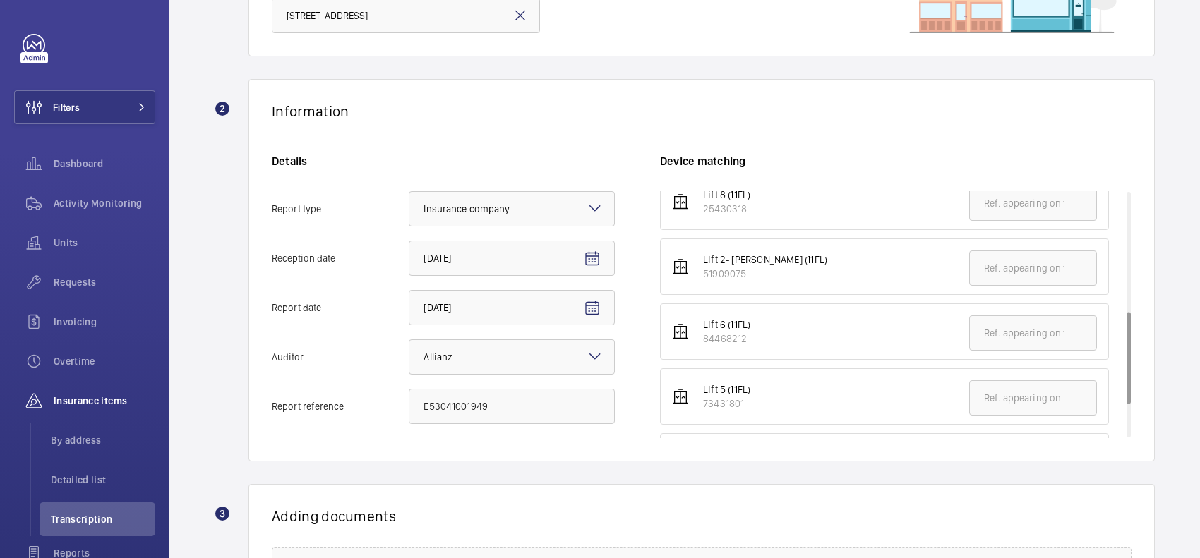
scroll to position [176, 0]
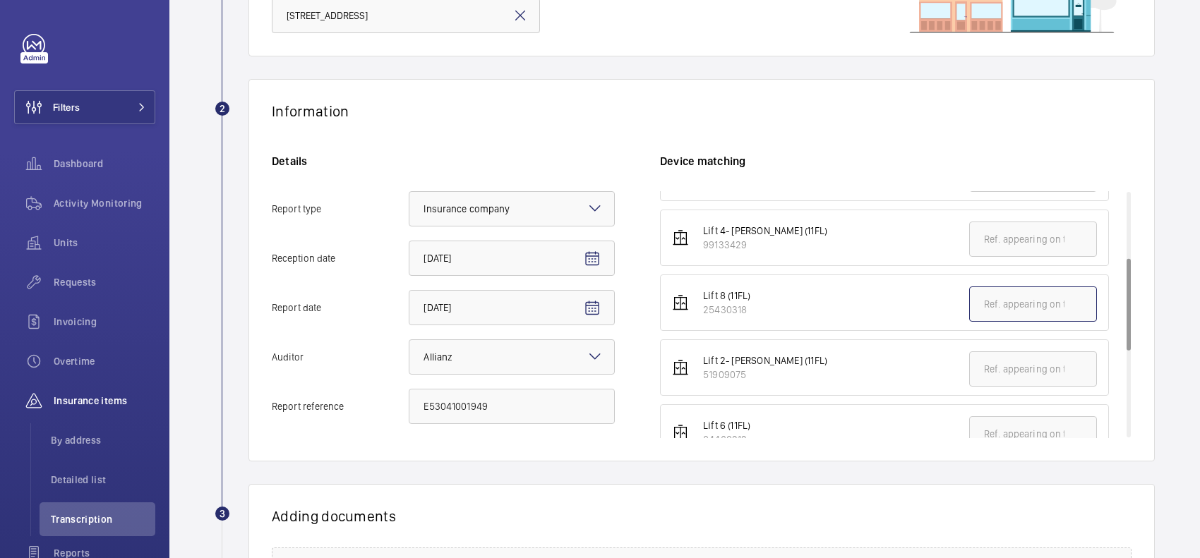
click at [993, 306] on input "text" at bounding box center [1033, 304] width 128 height 35
paste input "E53041001949"
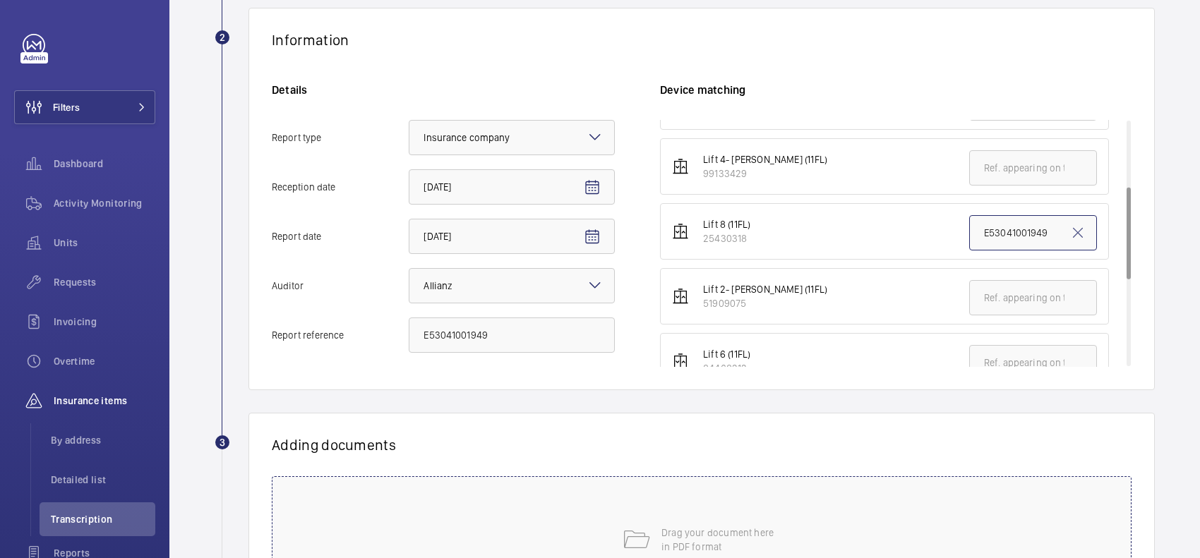
scroll to position [353, 0]
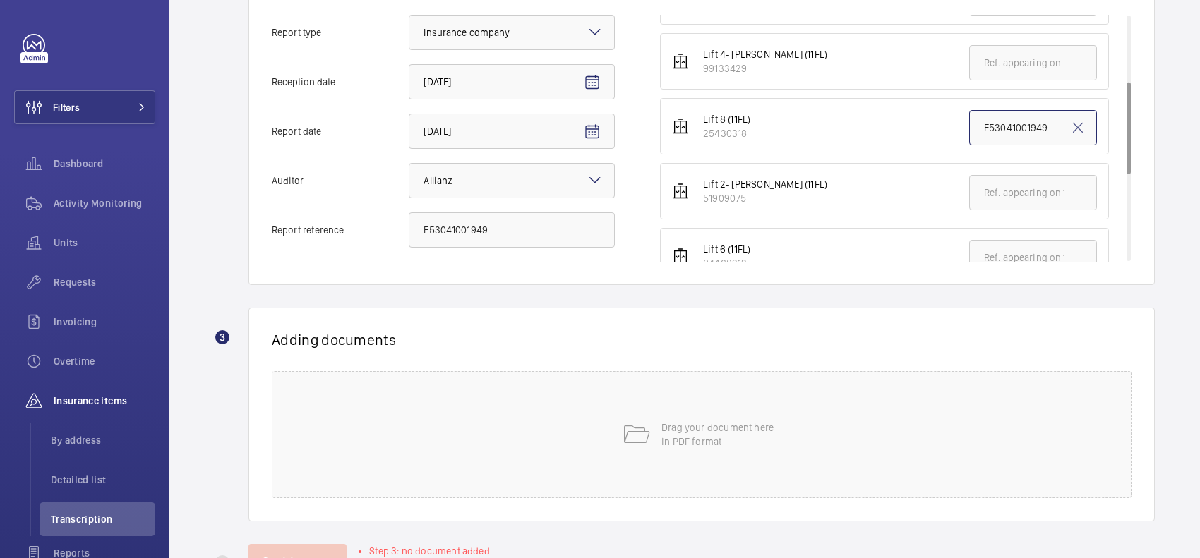
type input "E53041001949"
click at [748, 430] on p "Drag your document here in PDF format" at bounding box center [721, 435] width 120 height 28
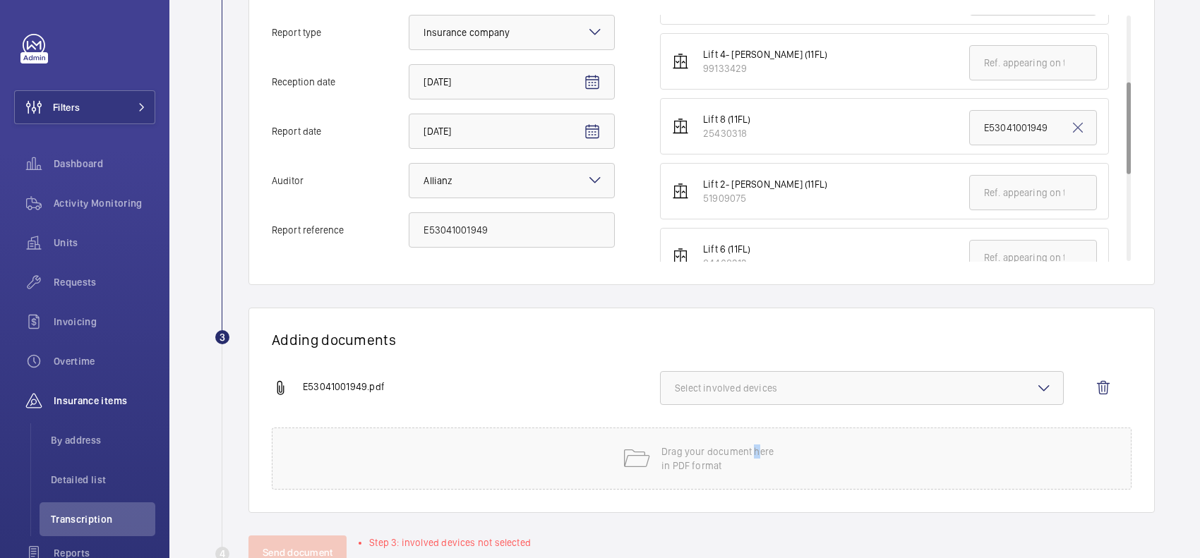
click at [725, 385] on span "Select involved devices" at bounding box center [862, 388] width 374 height 14
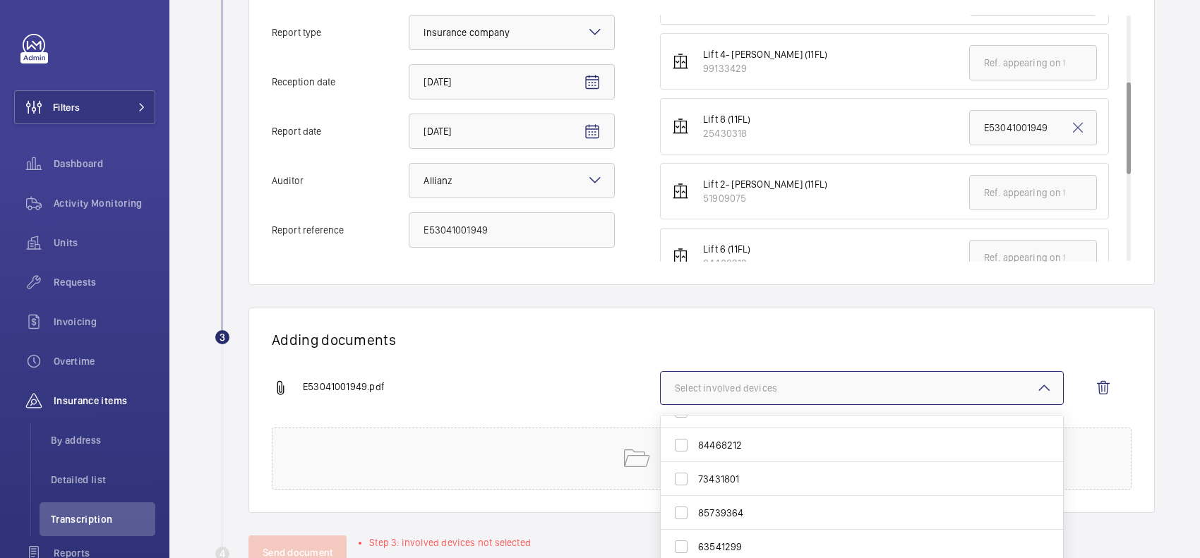
scroll to position [102, 0]
click at [785, 462] on span "25430318" at bounding box center [863, 466] width 330 height 14
click at [695, 462] on input "25430318" at bounding box center [681, 466] width 28 height 28
checkbox input "true"
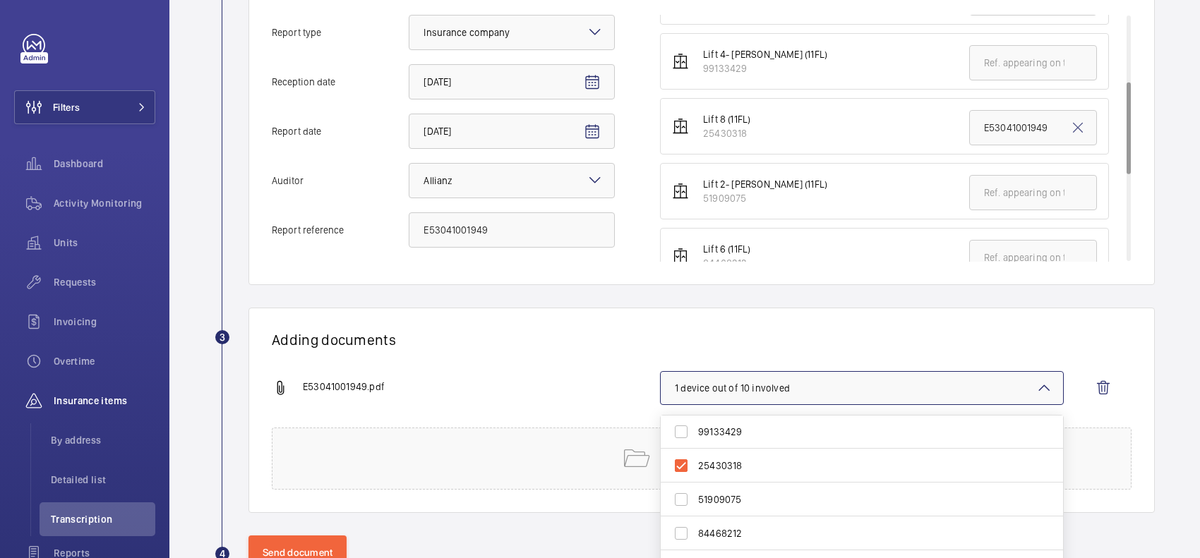
click at [791, 325] on div "Adding documents E53041001949.pdf 1 device out of 10 involved 85098292 95503163…" at bounding box center [701, 410] width 906 height 205
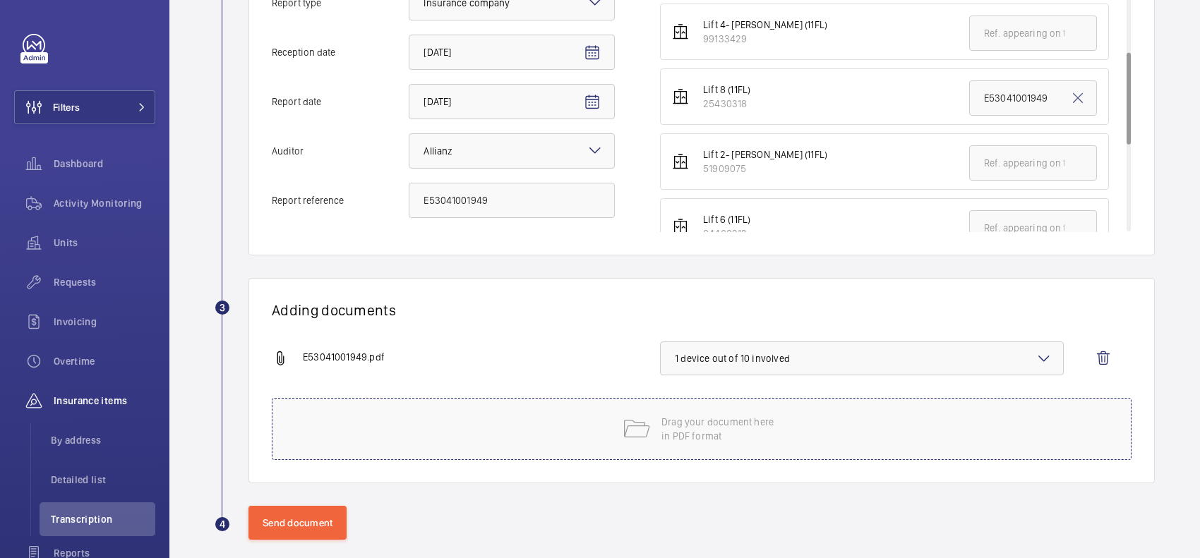
scroll to position [399, 0]
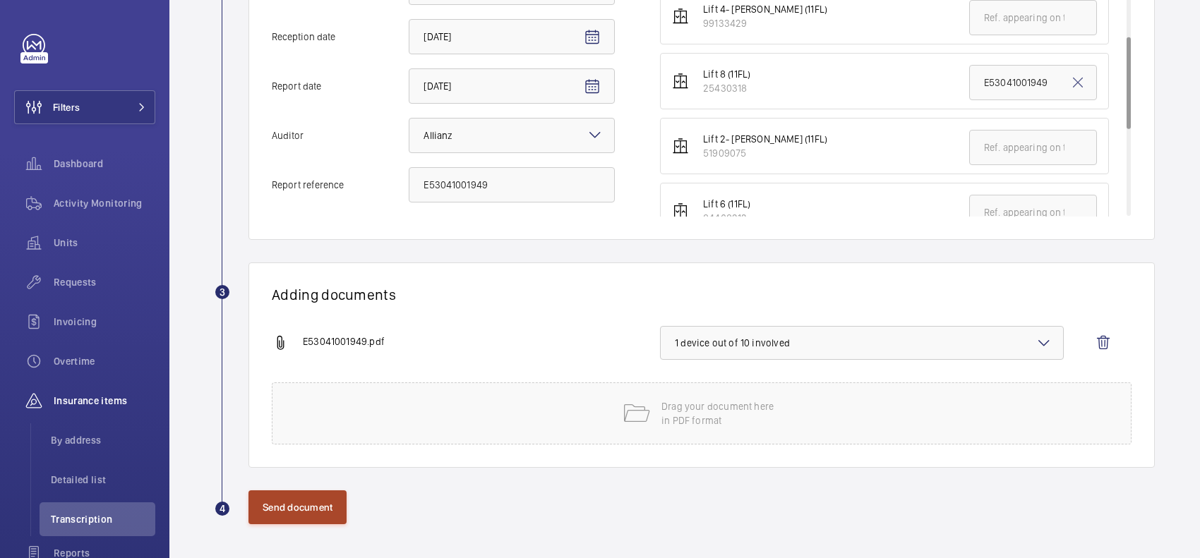
click at [318, 495] on button "Send document" at bounding box center [297, 507] width 98 height 34
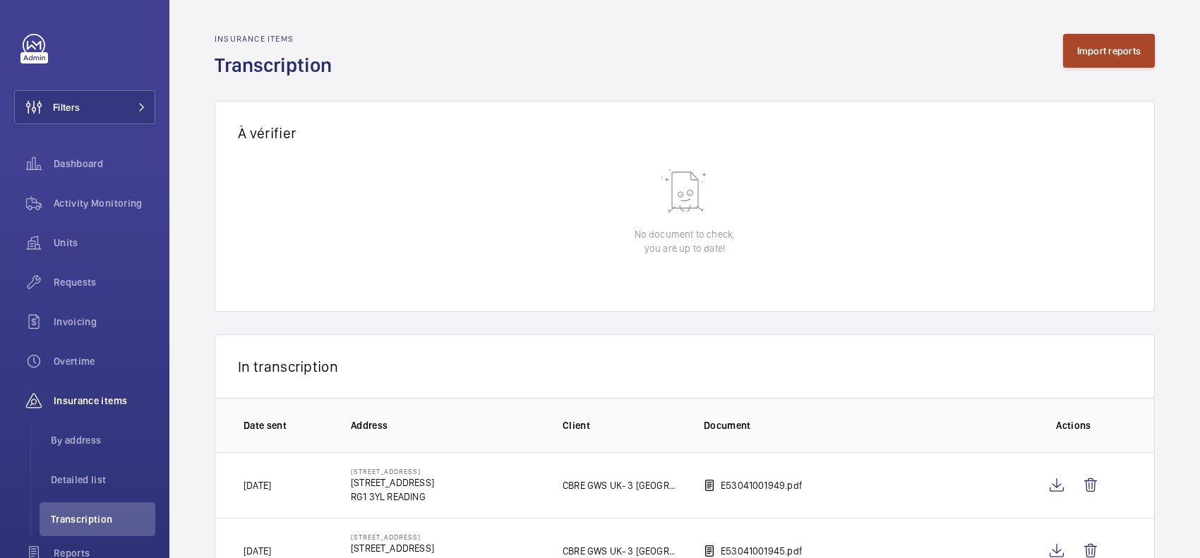
click at [1064, 49] on button "Import reports" at bounding box center [1109, 51] width 92 height 34
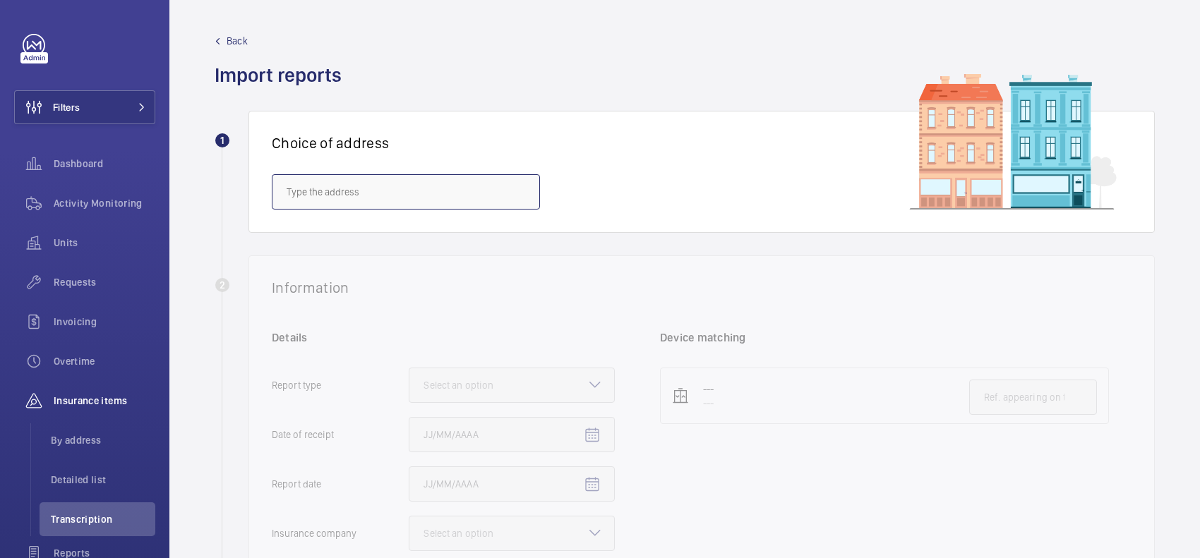
click at [385, 193] on input "text" at bounding box center [406, 191] width 268 height 35
click at [413, 246] on mat-option "3 Forbury Place - No.3 Forbury Place, READING RG1 3YL" at bounding box center [405, 234] width 267 height 34
type input "3 Forbury Place - No.3 Forbury Place, READING RG1 3YL"
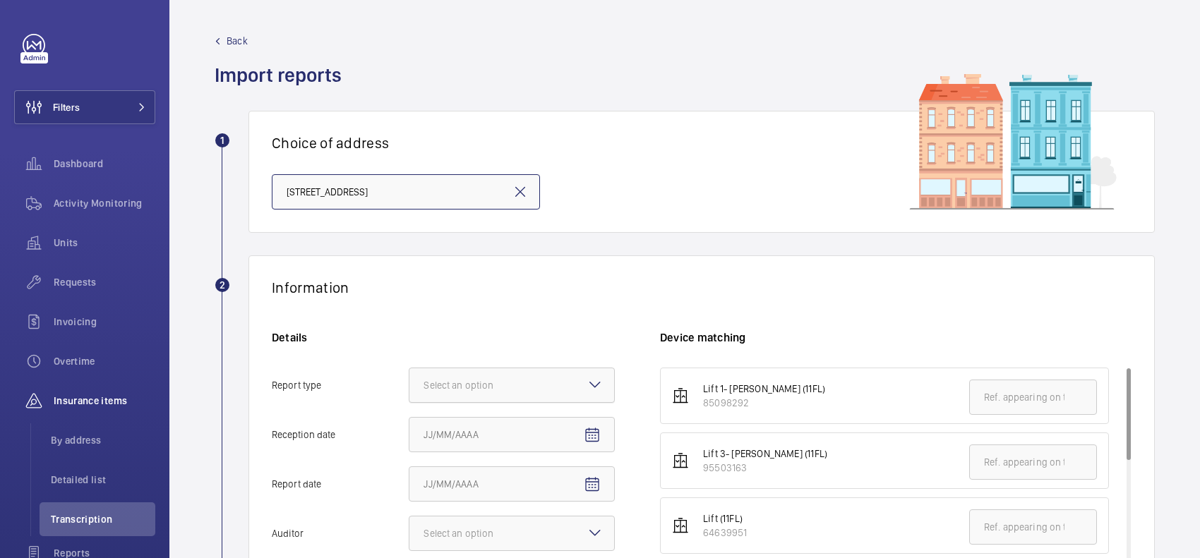
click at [528, 392] on div "Select an option" at bounding box center [475, 385] width 105 height 14
click at [409, 392] on input "Report type Select an option" at bounding box center [409, 385] width 0 height 34
click at [502, 425] on span "Insurance company" at bounding box center [511, 428] width 176 height 14
click at [409, 402] on input "Report type Select an option Insurance company Consultant" at bounding box center [409, 385] width 0 height 34
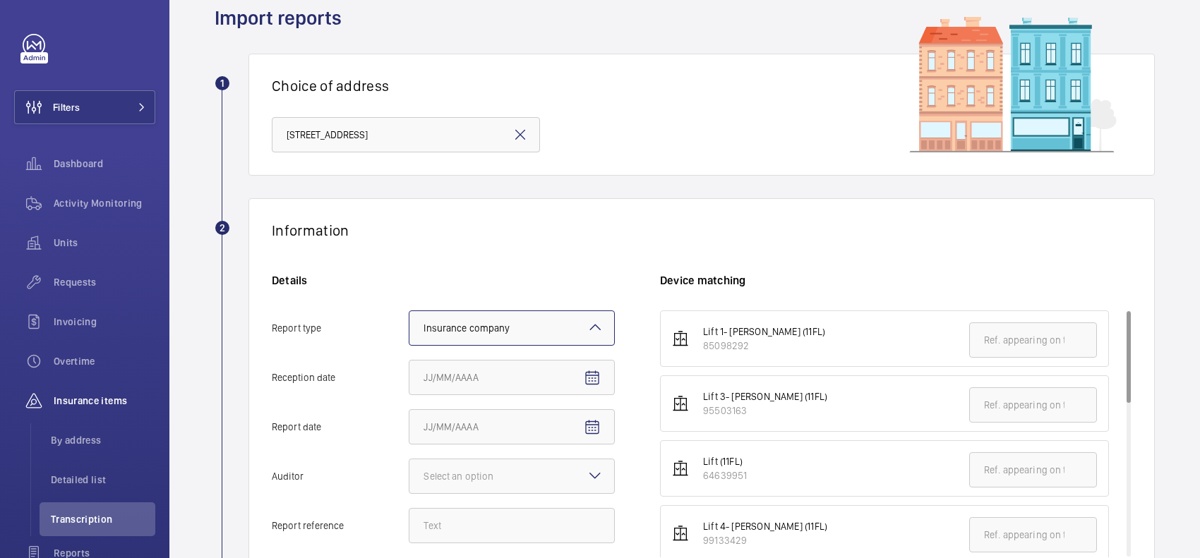
scroll to position [88, 0]
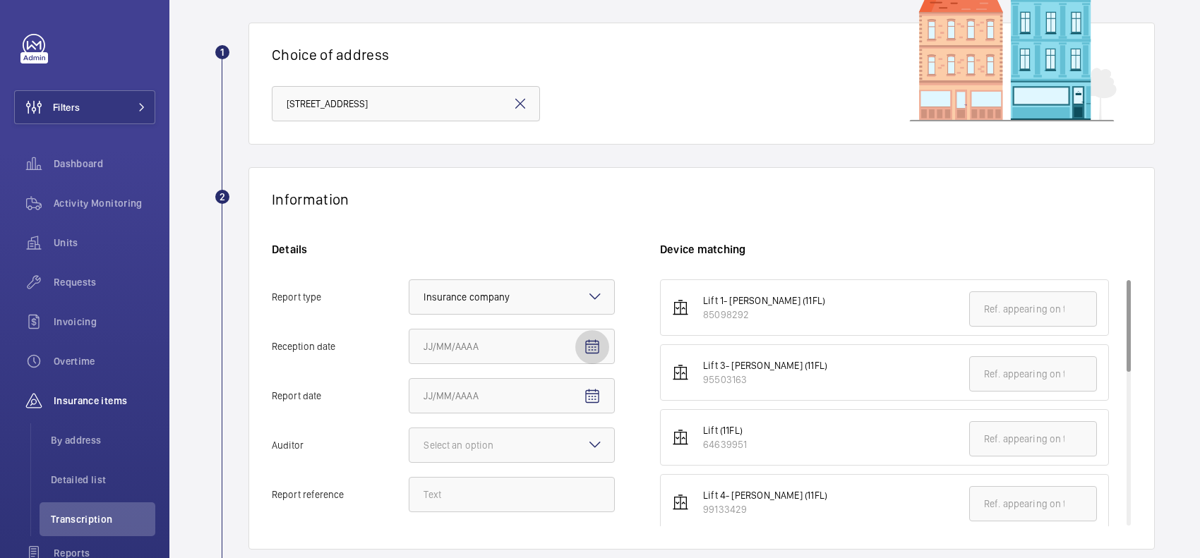
click at [605, 353] on span "Open calendar" at bounding box center [592, 347] width 34 height 34
click at [549, 251] on span "18" at bounding box center [542, 252] width 25 height 25
type input "9/18/2025"
click at [591, 393] on mat-icon "Open calendar" at bounding box center [592, 396] width 17 height 17
click at [537, 244] on span "4" at bounding box center [542, 245] width 25 height 25
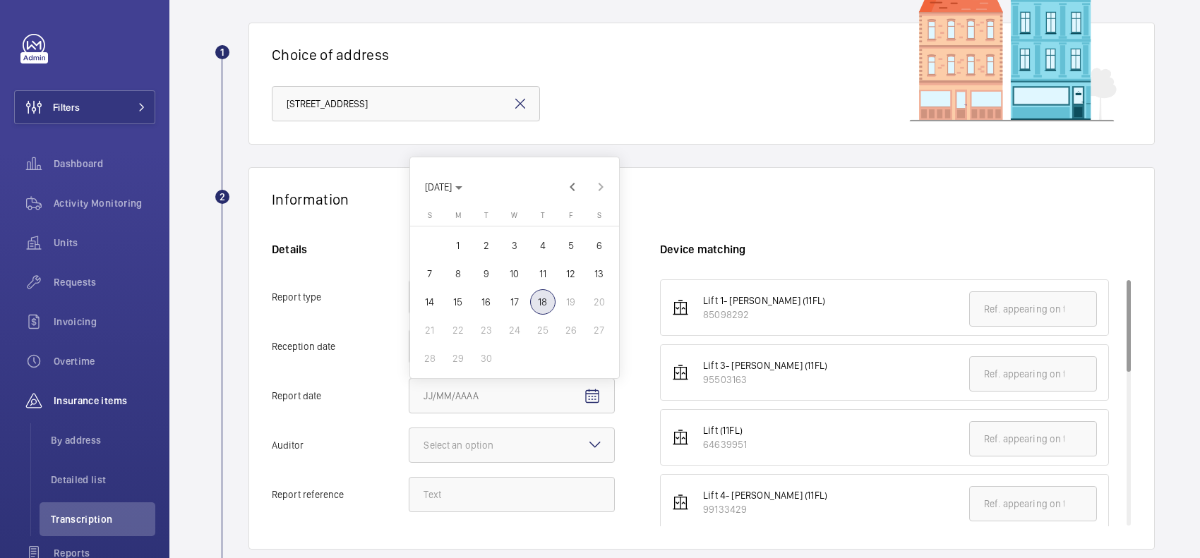
type input "9/4/2025"
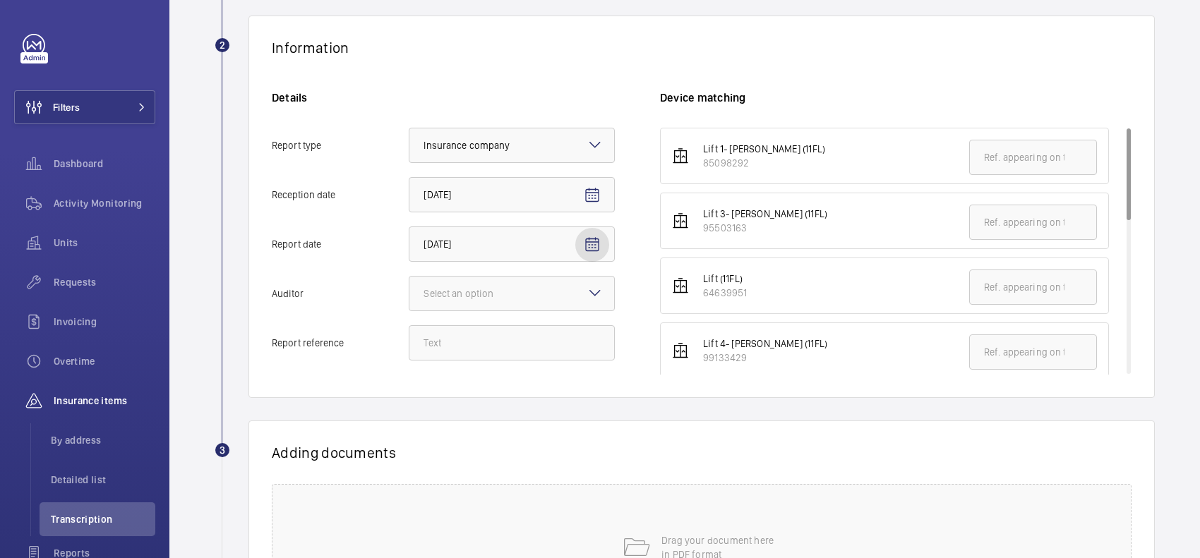
scroll to position [265, 0]
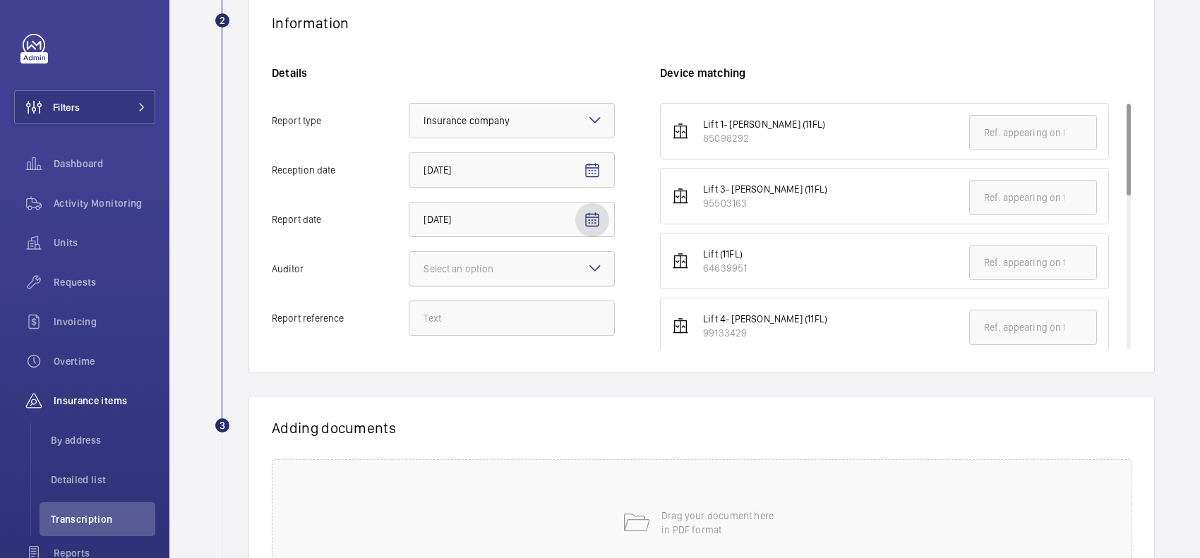
click at [517, 260] on div at bounding box center [511, 269] width 205 height 34
click at [409, 260] on input "Auditor Select an option" at bounding box center [409, 269] width 0 height 34
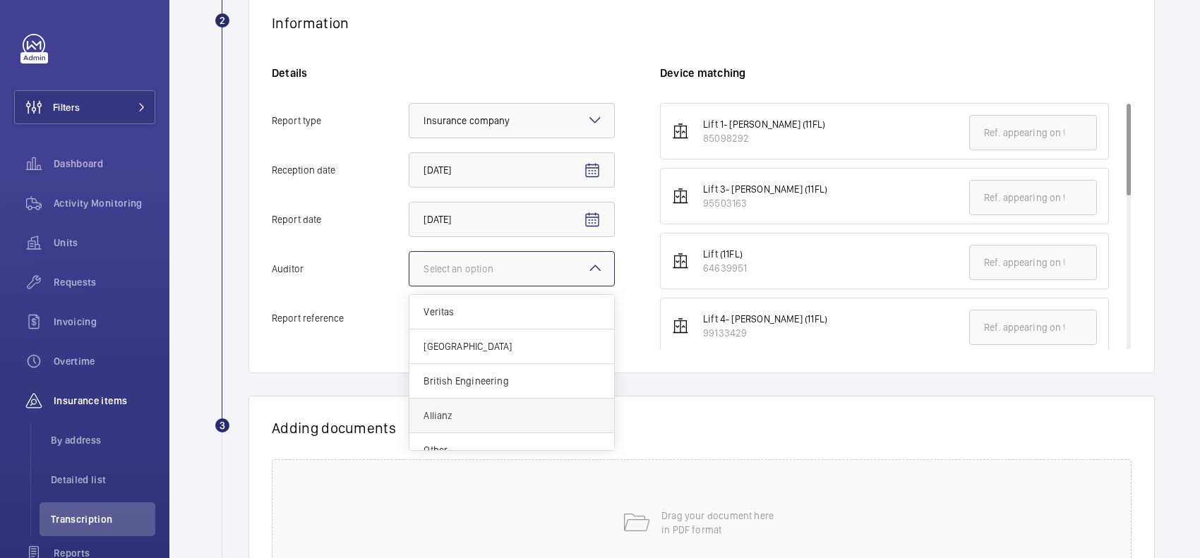
click at [477, 429] on div "Allianz" at bounding box center [511, 416] width 205 height 35
click at [409, 286] on input "Auditor Select an option Veritas Zurich British Engineering Allianz Other" at bounding box center [409, 269] width 0 height 34
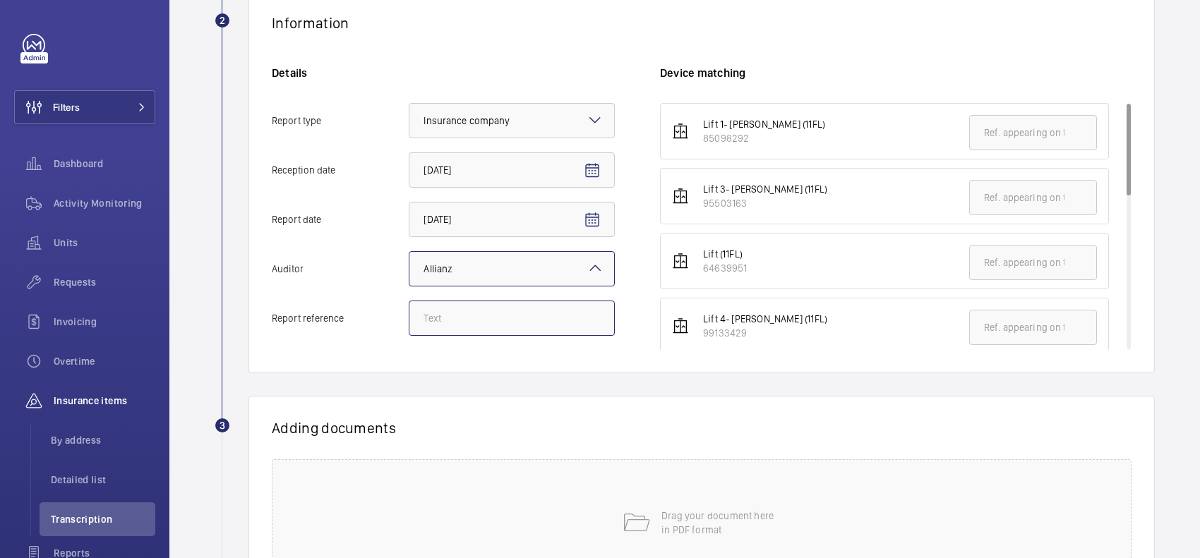
click at [483, 311] on input "Report reference" at bounding box center [512, 318] width 206 height 35
paste input "E53041001949"
drag, startPoint x: 552, startPoint y: 318, endPoint x: 354, endPoint y: 318, distance: 197.6
click at [354, 318] on label "Report reference E53041001946" at bounding box center [443, 318] width 343 height 35
type input "E53041001946"
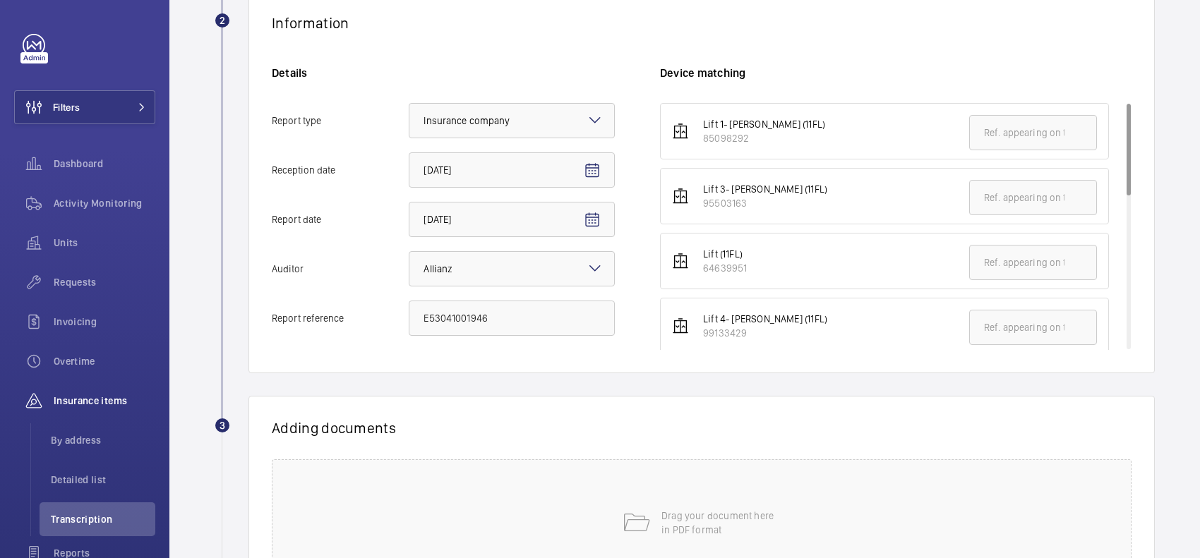
click at [550, 362] on div "Information Details Report type Select an option × Insurance company × Receptio…" at bounding box center [701, 182] width 906 height 382
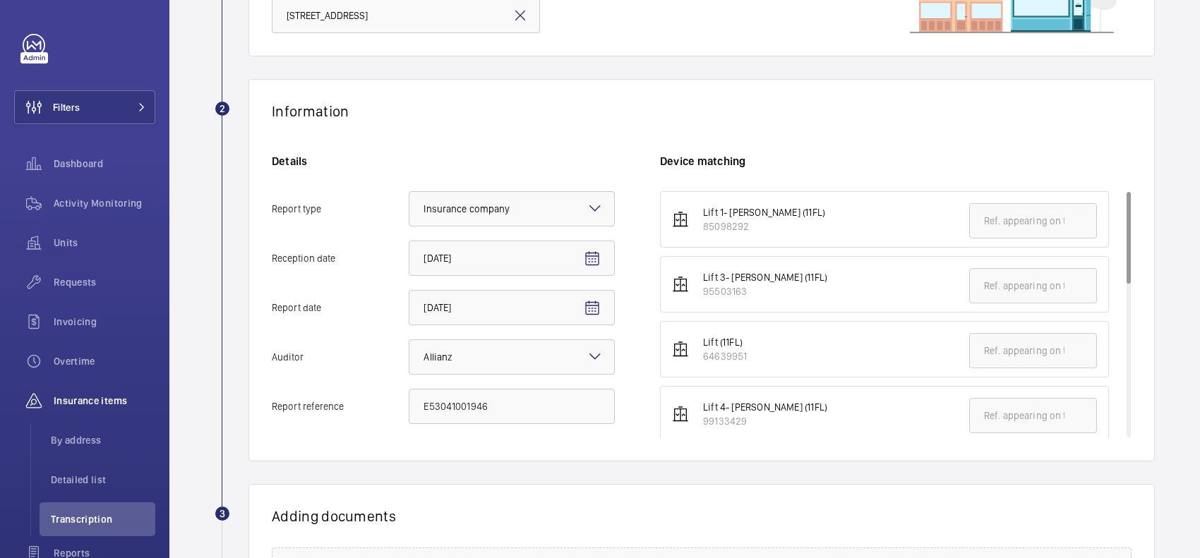
scroll to position [88, 0]
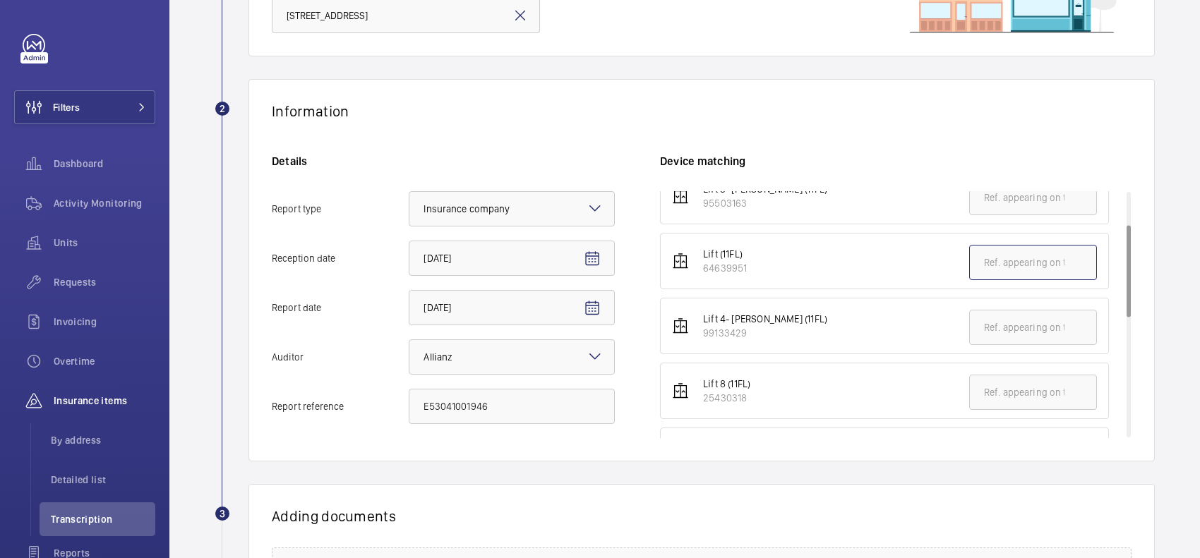
click at [1003, 270] on input "text" at bounding box center [1033, 262] width 128 height 35
paste input "E53041001946"
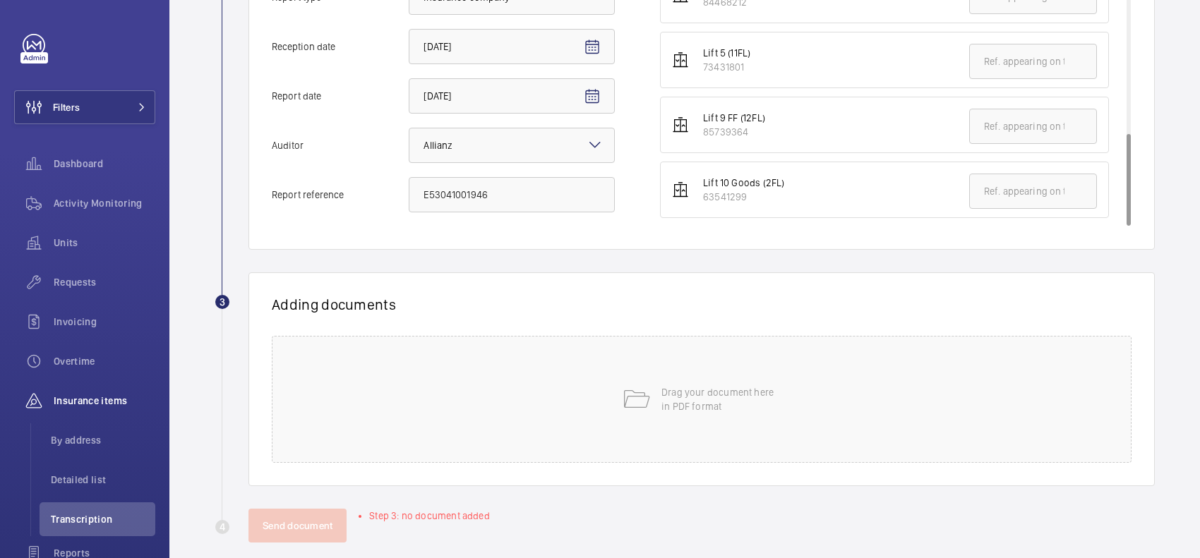
scroll to position [407, 0]
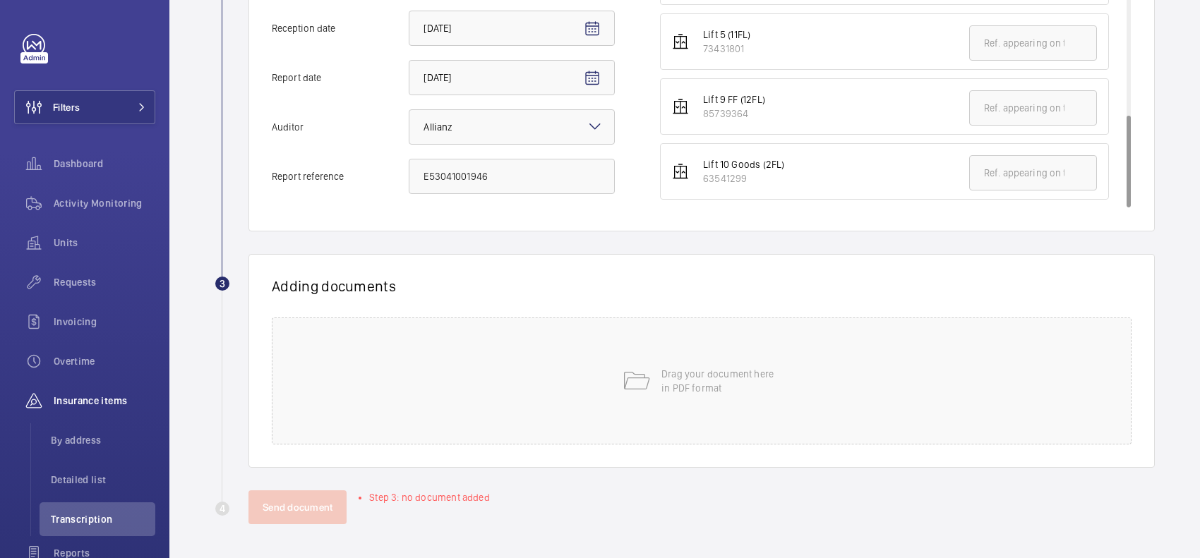
type input "E53041001946"
click at [519, 392] on div "Drag your document here in PDF format" at bounding box center [702, 381] width 860 height 127
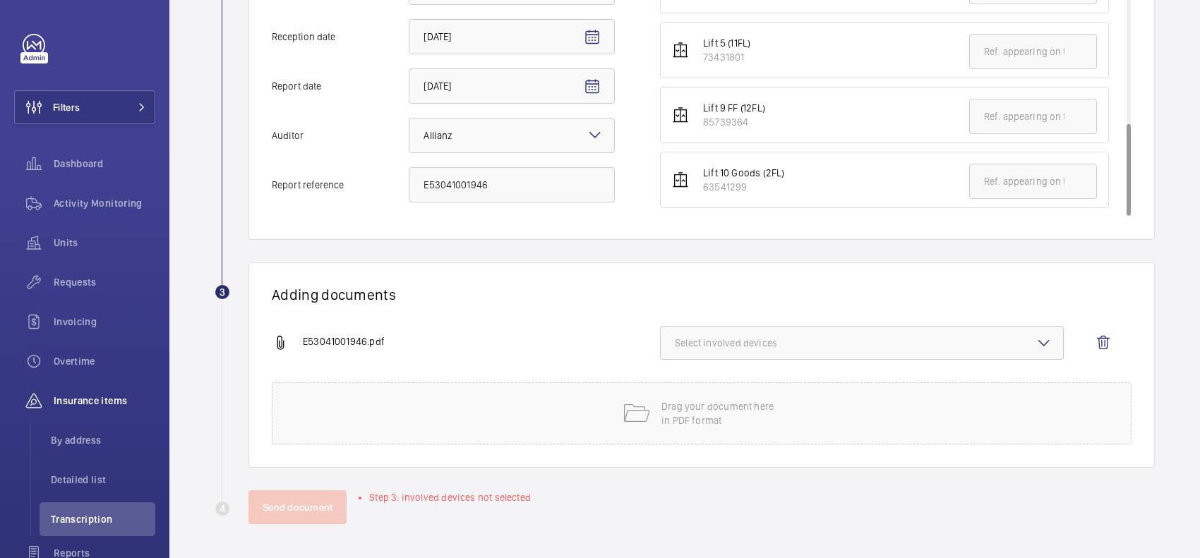
click at [728, 350] on button "Select involved devices" at bounding box center [862, 343] width 404 height 34
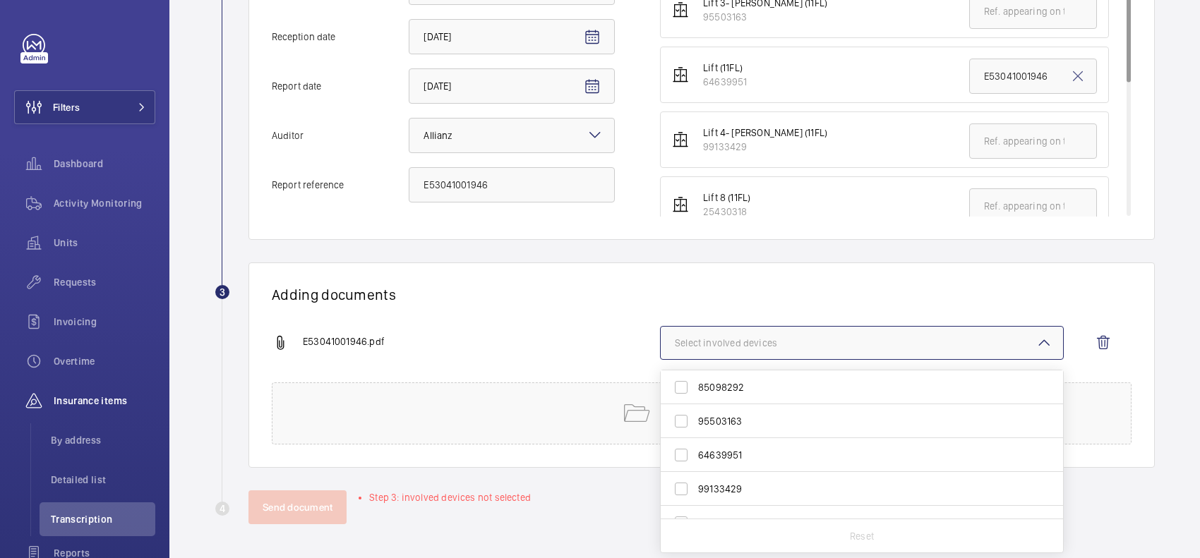
click at [737, 464] on label "64639951" at bounding box center [851, 455] width 381 height 34
click at [695, 464] on input "64639951" at bounding box center [681, 455] width 28 height 28
checkbox input "true"
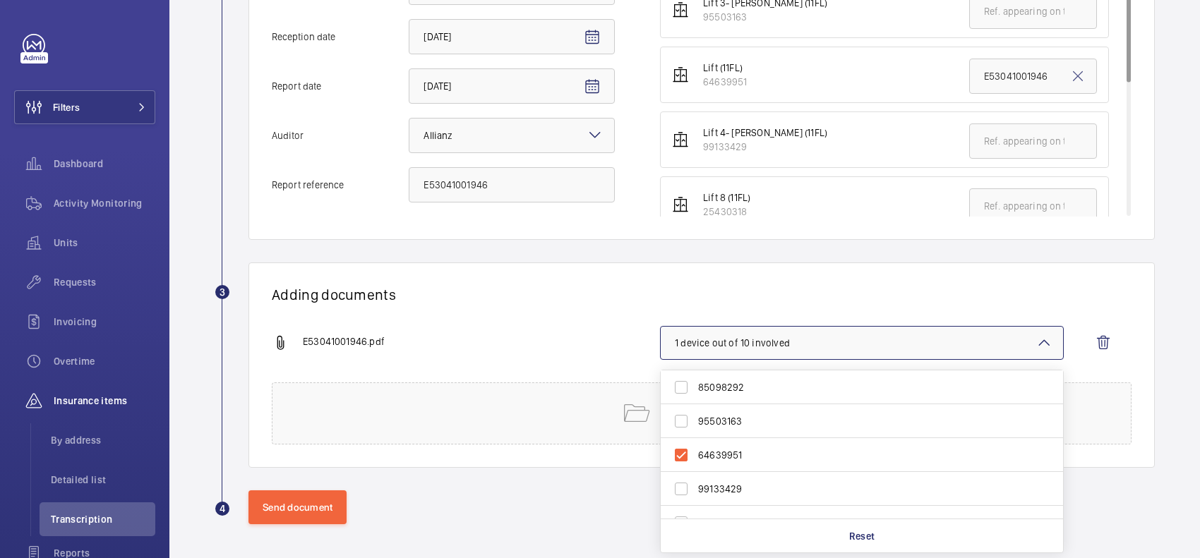
click at [821, 272] on div "Adding documents E53041001946.pdf 1 device out of 10 involved 85098292 95503163…" at bounding box center [701, 365] width 906 height 205
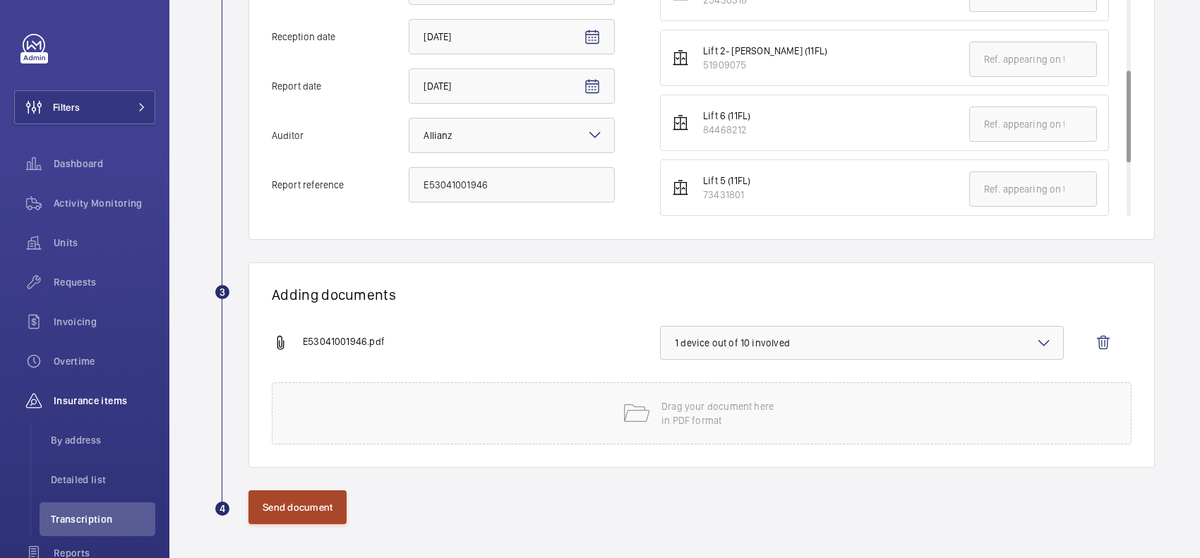
click at [297, 496] on button "Send document" at bounding box center [297, 507] width 98 height 34
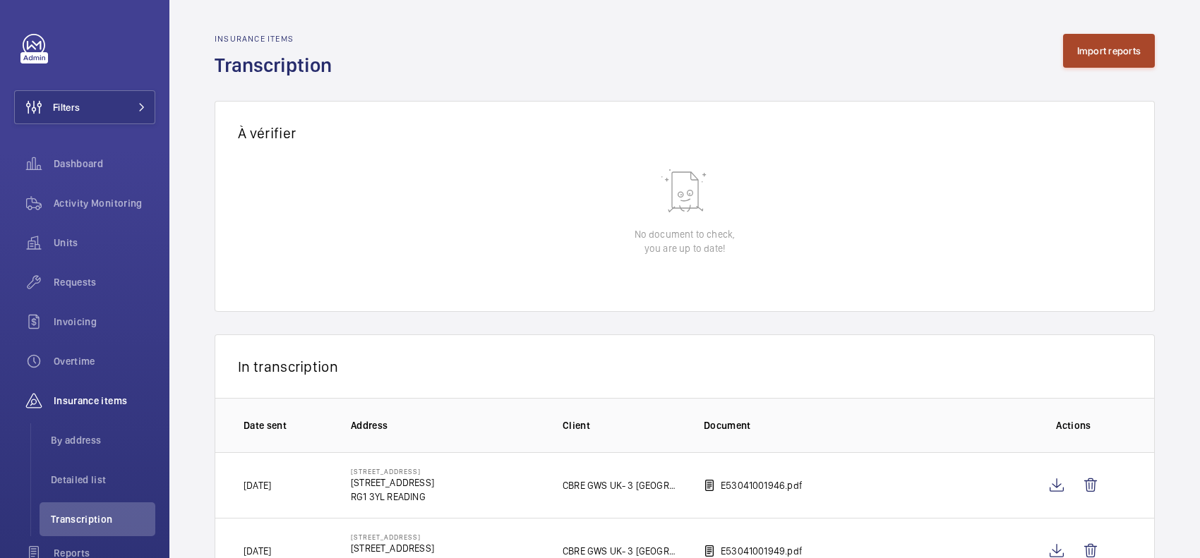
click at [1080, 42] on button "Import reports" at bounding box center [1109, 51] width 92 height 34
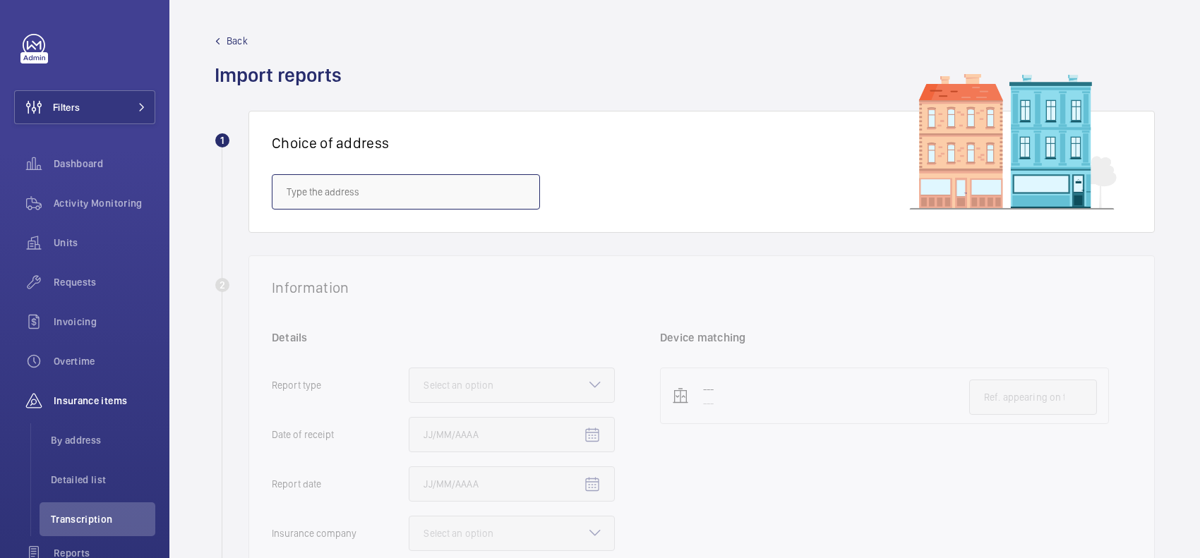
click at [314, 186] on input "text" at bounding box center [406, 191] width 268 height 35
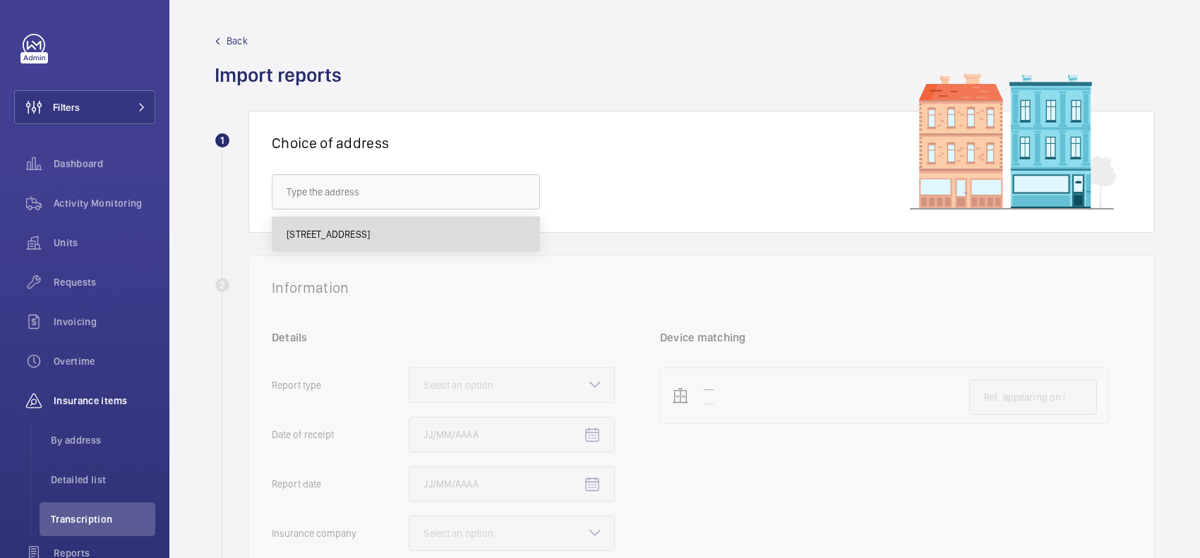
click at [329, 224] on mat-option "3 Forbury Place - No.3 Forbury Place, READING RG1 3YL" at bounding box center [405, 234] width 267 height 34
type input "3 Forbury Place - No.3 Forbury Place, READING RG1 3YL"
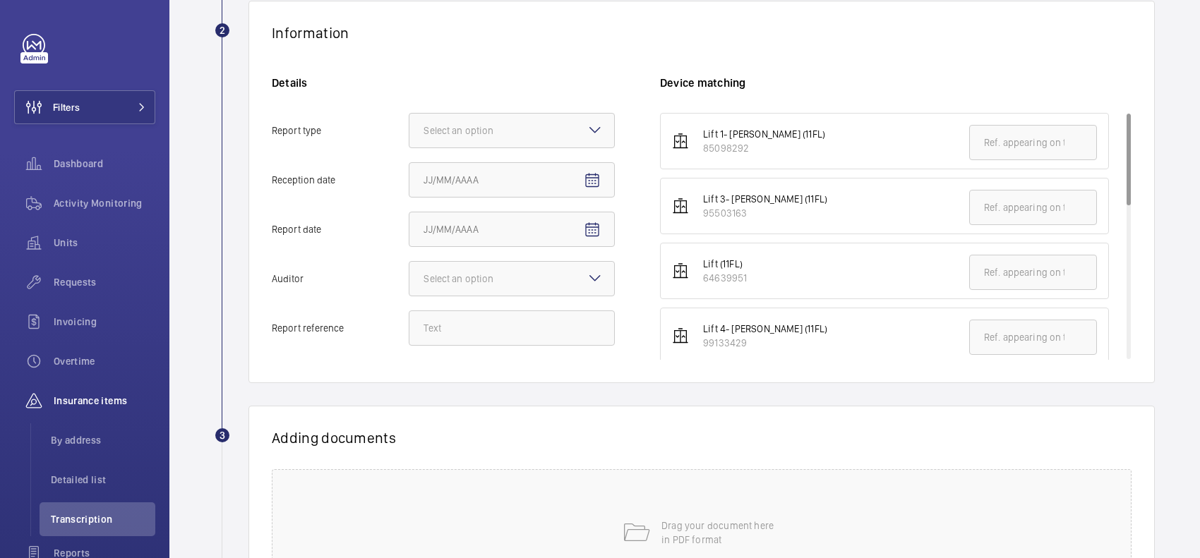
scroll to position [265, 0]
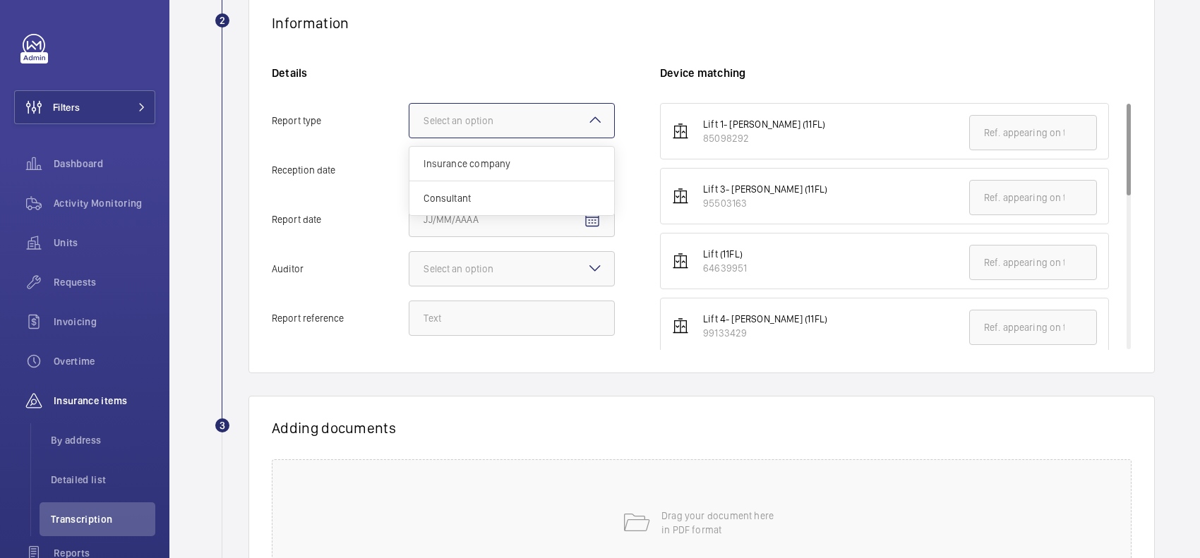
click at [531, 107] on div at bounding box center [511, 121] width 205 height 34
click at [409, 107] on input "Report type Select an option Insurance company Consultant" at bounding box center [409, 121] width 0 height 34
click at [522, 155] on div "Insurance company" at bounding box center [511, 164] width 205 height 35
click at [409, 138] on input "Report type Select an option Insurance company Consultant" at bounding box center [409, 121] width 0 height 34
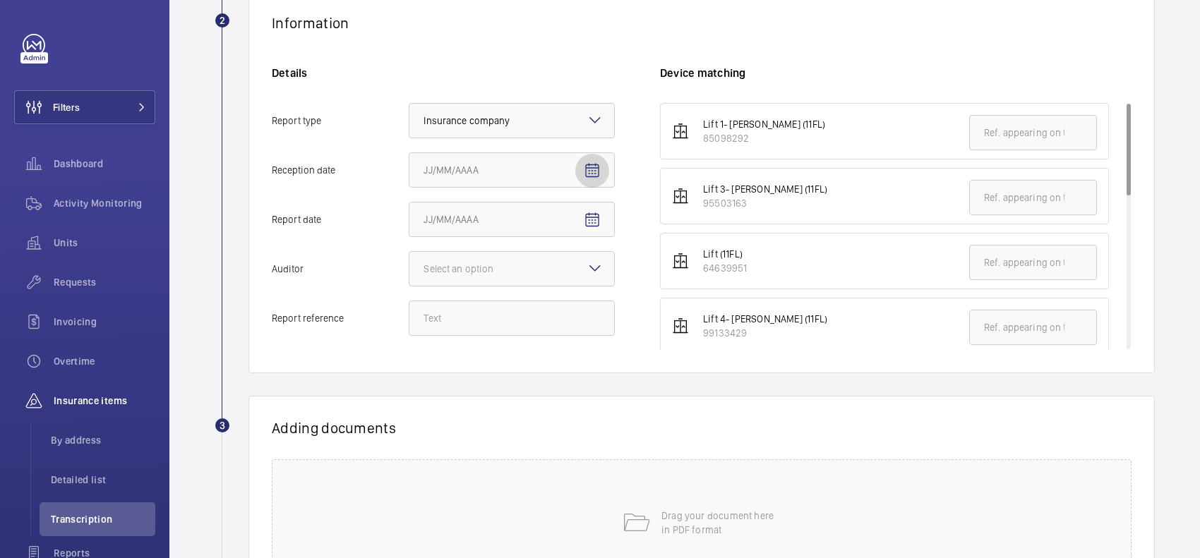
click at [591, 164] on mat-icon "Open calendar" at bounding box center [592, 170] width 17 height 17
click at [551, 347] on span "18" at bounding box center [542, 342] width 25 height 25
type input "9/18/2025"
click at [588, 206] on span "Open calendar" at bounding box center [592, 220] width 34 height 34
click at [546, 337] on span "4" at bounding box center [542, 335] width 25 height 25
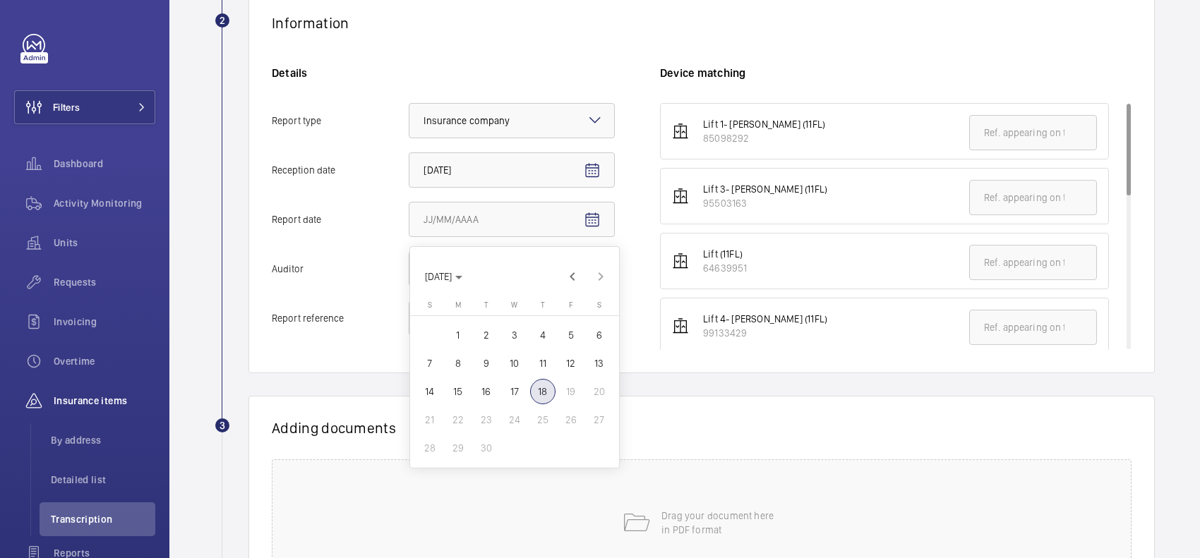
type input "9/4/2025"
click at [595, 272] on mat-icon at bounding box center [594, 268] width 17 height 17
click at [409, 272] on input "Auditor Select an option" at bounding box center [409, 269] width 0 height 34
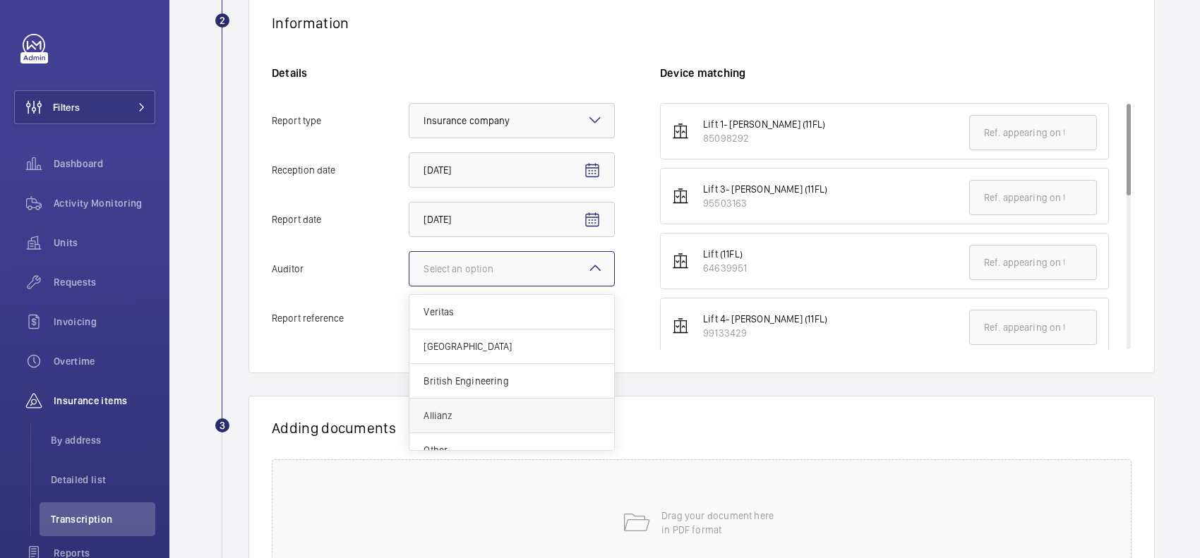
click at [519, 417] on span "Allianz" at bounding box center [511, 416] width 176 height 14
click at [409, 286] on input "Auditor Select an option Veritas Zurich British Engineering Allianz Other" at bounding box center [409, 269] width 0 height 34
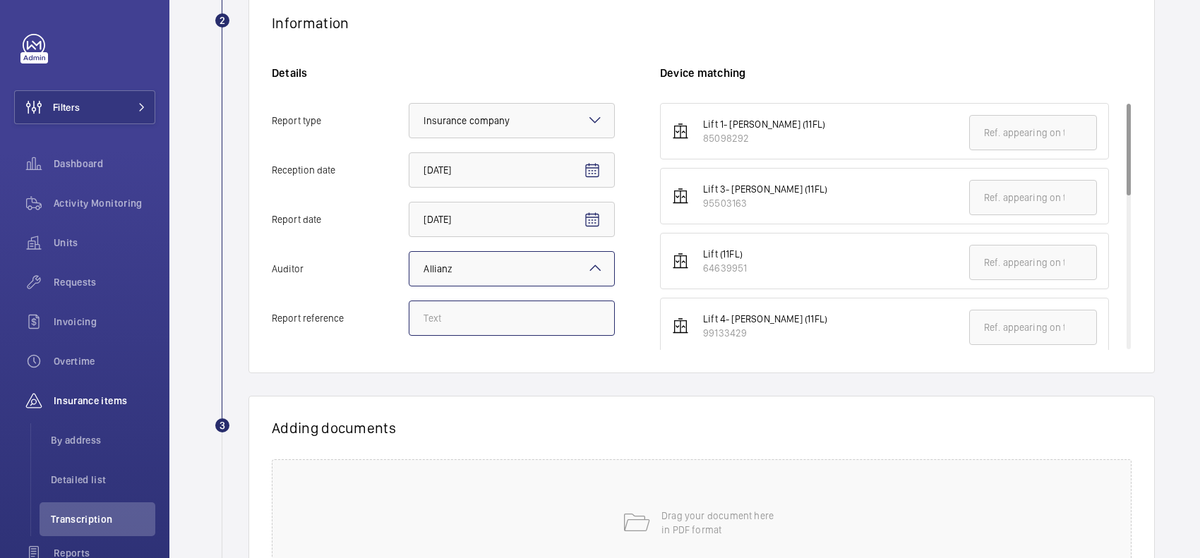
click at [530, 319] on input "Report reference" at bounding box center [512, 318] width 206 height 35
paste input "E53041001946"
drag, startPoint x: 434, startPoint y: 332, endPoint x: 378, endPoint y: 332, distance: 56.5
click at [378, 332] on label "Report reference E53041001943" at bounding box center [443, 318] width 343 height 35
type input "E53041001943"
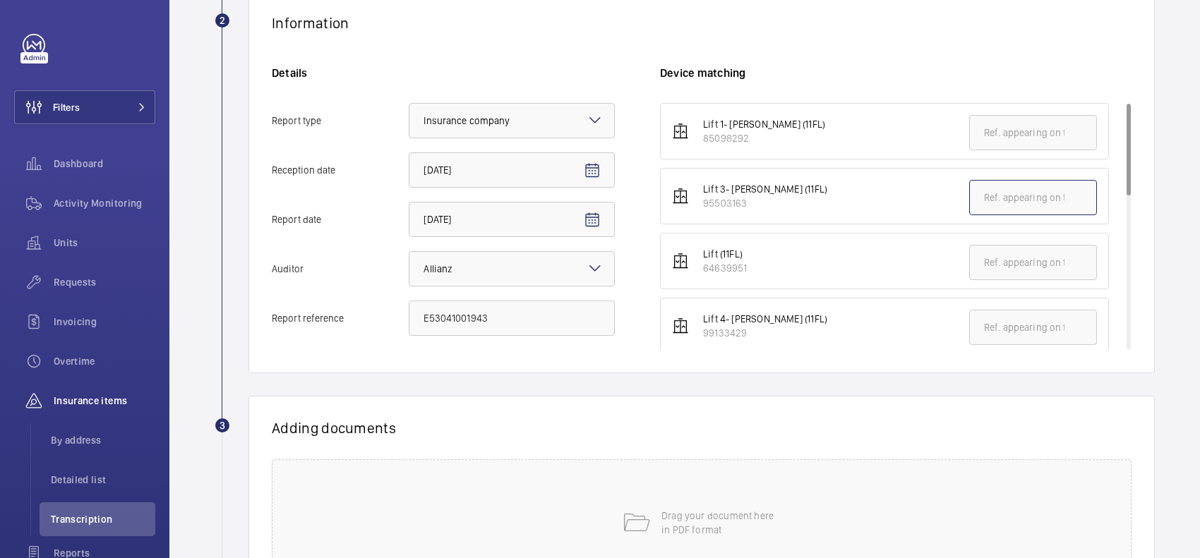
click at [996, 199] on input "text" at bounding box center [1033, 197] width 128 height 35
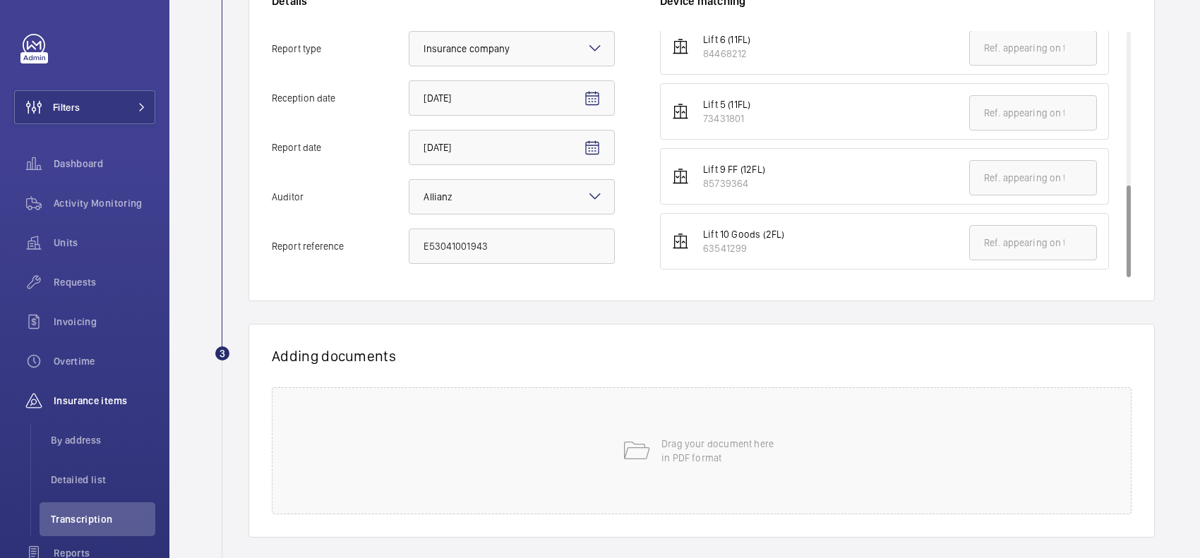
scroll to position [407, 0]
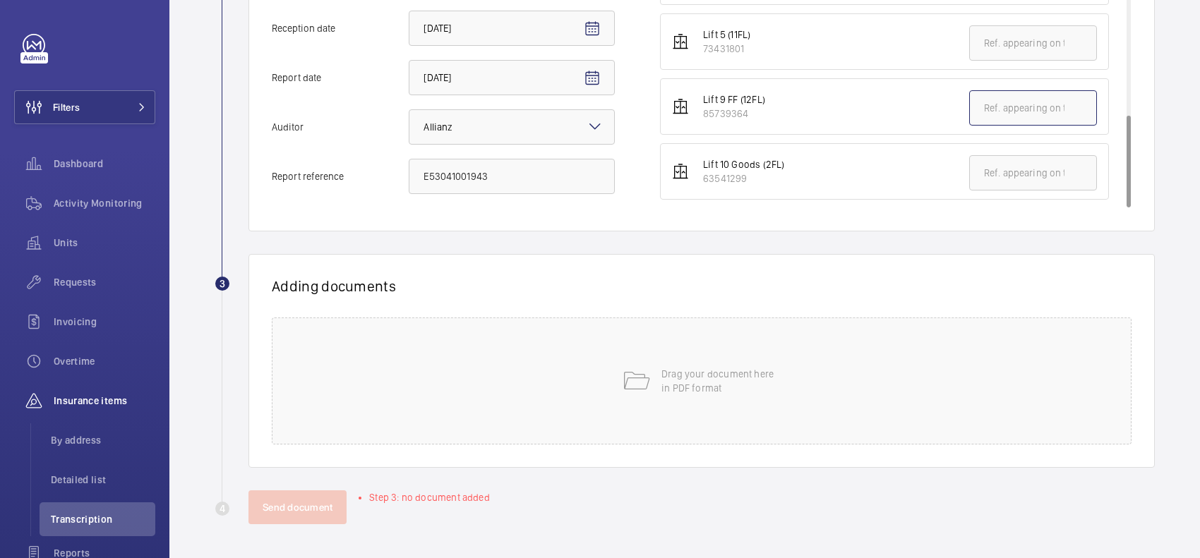
click at [1008, 104] on input "text" at bounding box center [1033, 107] width 128 height 35
paste input "E53041001943"
type input "E53041001943"
click at [696, 363] on div "Drag your document here in PDF format" at bounding box center [702, 381] width 860 height 127
click at [661, 375] on p "Drag your document here in PDF format" at bounding box center [721, 381] width 120 height 28
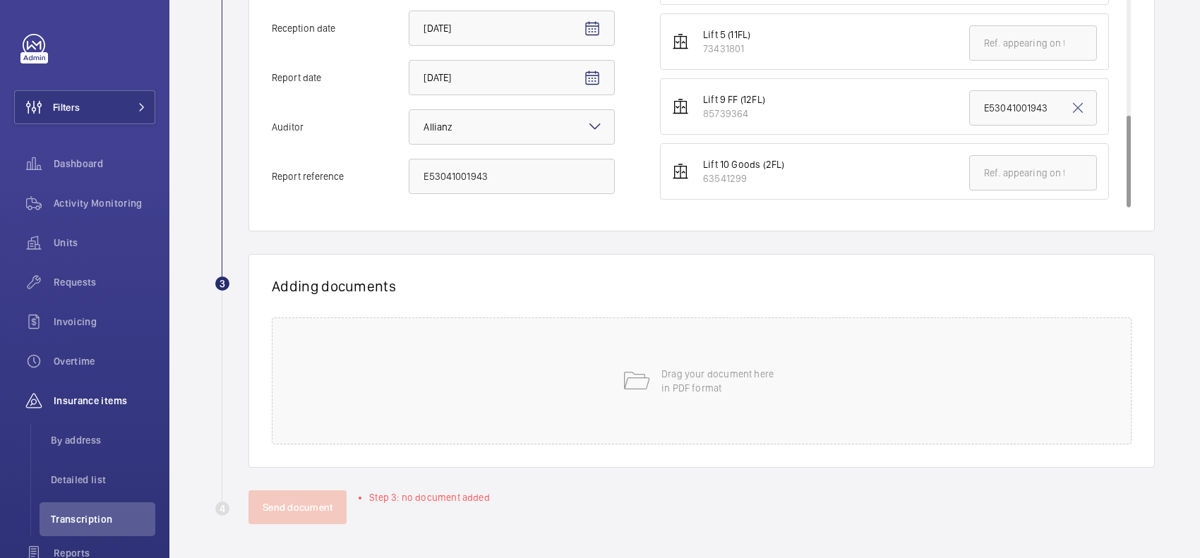
scroll to position [399, 0]
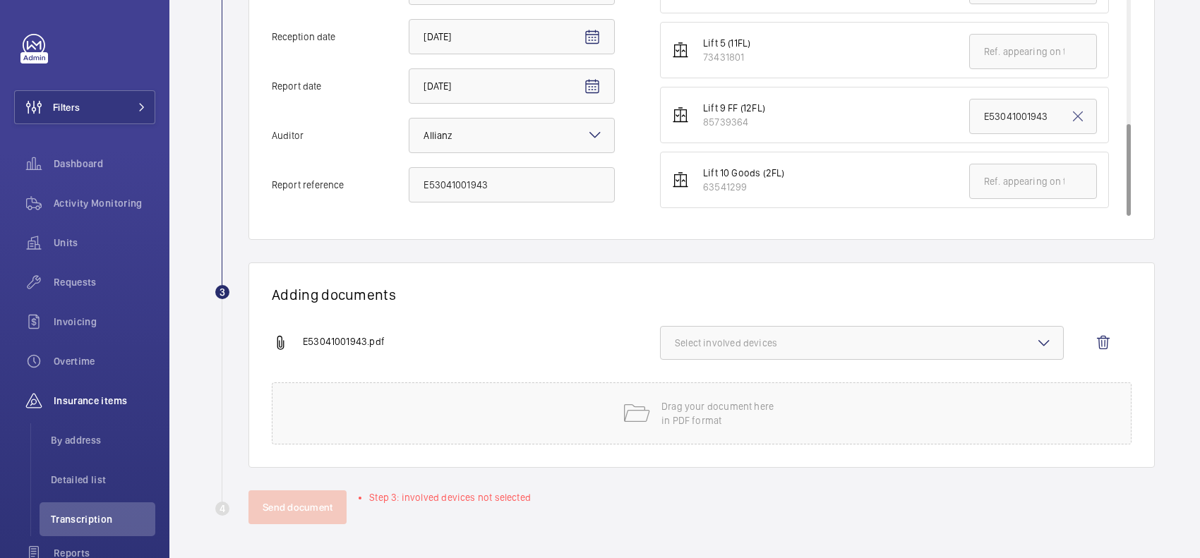
click at [697, 344] on span "Select involved devices" at bounding box center [862, 343] width 374 height 14
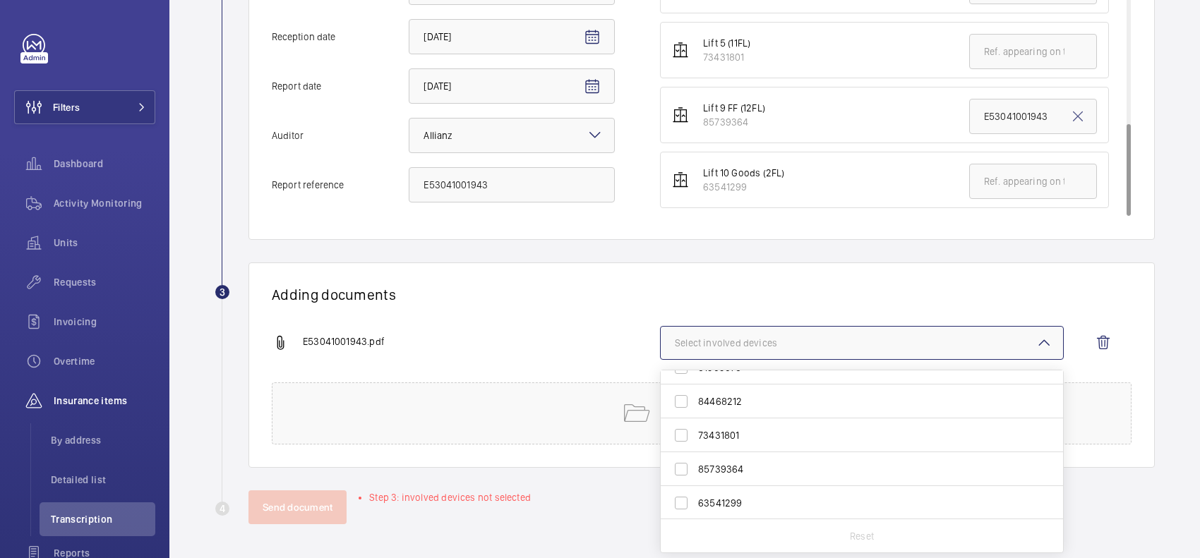
scroll to position [191, 0]
click at [771, 461] on span "85739364" at bounding box center [863, 468] width 330 height 14
click at [695, 461] on input "85739364" at bounding box center [681, 468] width 28 height 28
checkbox input "true"
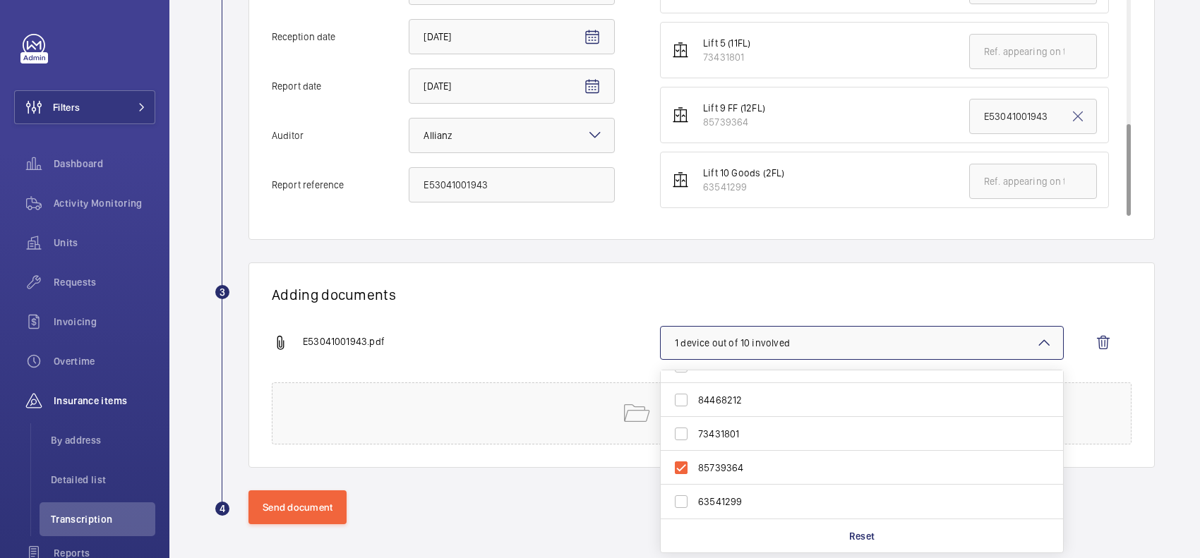
click at [606, 319] on div "Adding documents E53041001943.pdf 1 device out of 10 involved 85098292 95503163…" at bounding box center [701, 365] width 906 height 205
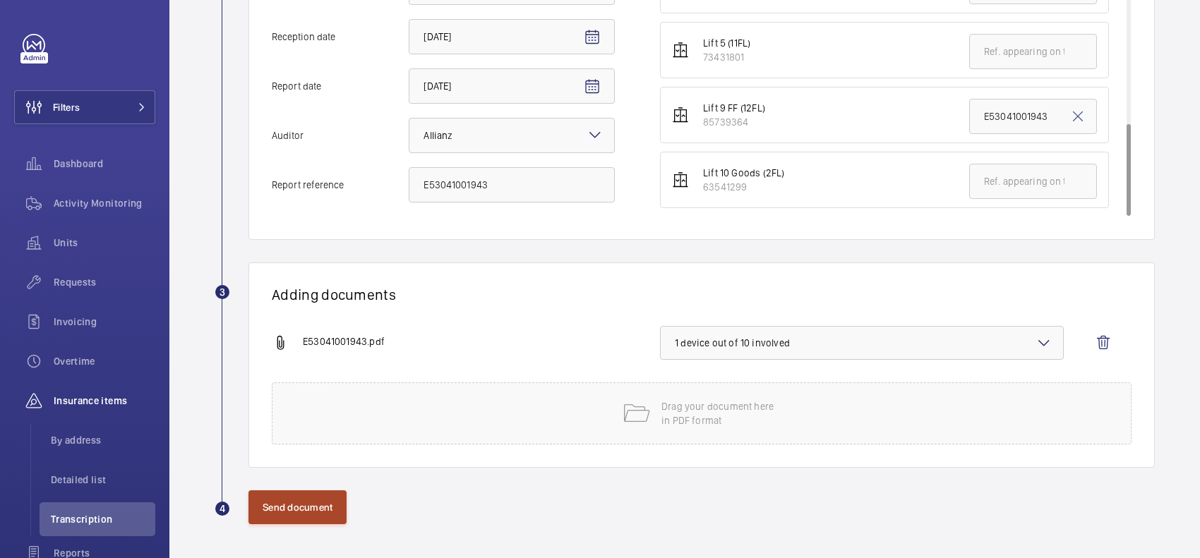
click at [307, 507] on button "Send document" at bounding box center [297, 507] width 98 height 34
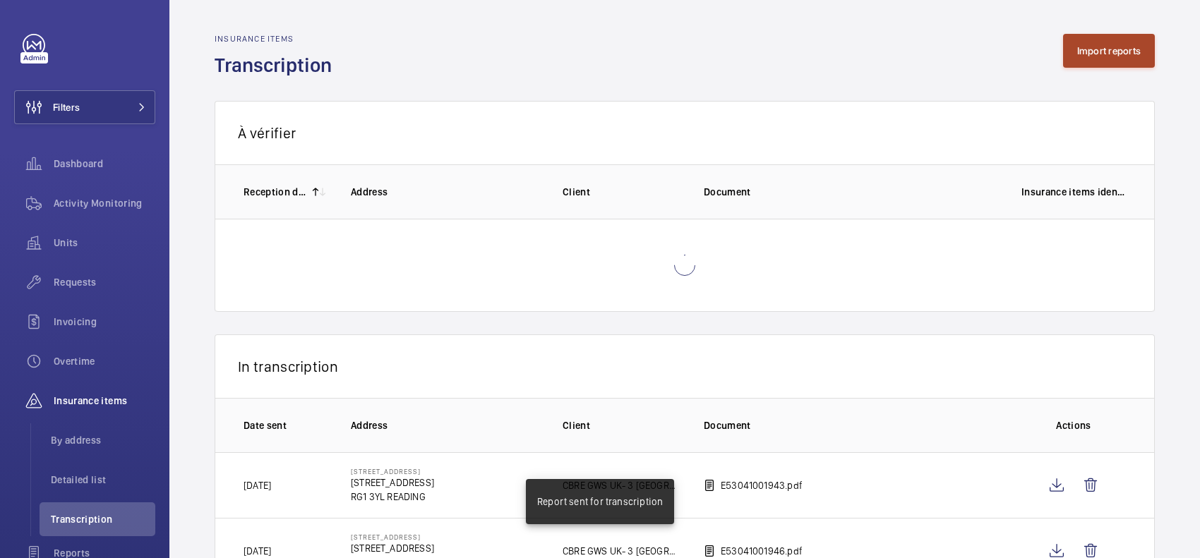
click at [1116, 53] on button "Import reports" at bounding box center [1109, 51] width 92 height 34
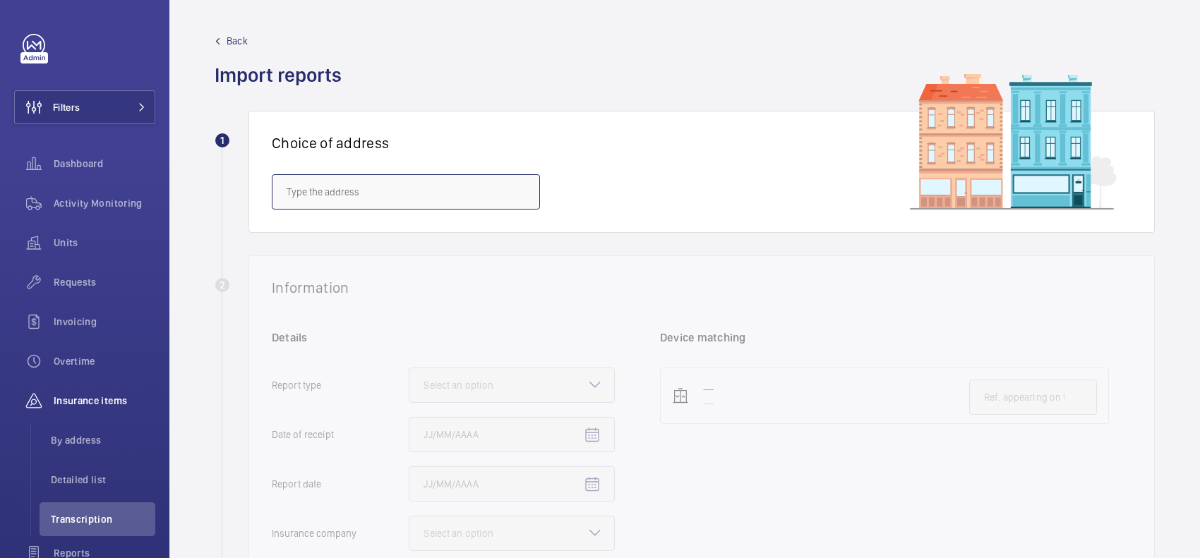
drag, startPoint x: 368, startPoint y: 199, endPoint x: 375, endPoint y: 193, distance: 9.5
click at [368, 199] on input "text" at bounding box center [406, 191] width 268 height 35
drag, startPoint x: 376, startPoint y: 193, endPoint x: 330, endPoint y: 234, distance: 62.5
click at [330, 234] on span "3 Forbury Place - No.3 Forbury Place, READING RG1 3YL" at bounding box center [328, 234] width 83 height 14
type input "3 Forbury Place - No.3 Forbury Place, READING RG1 3YL"
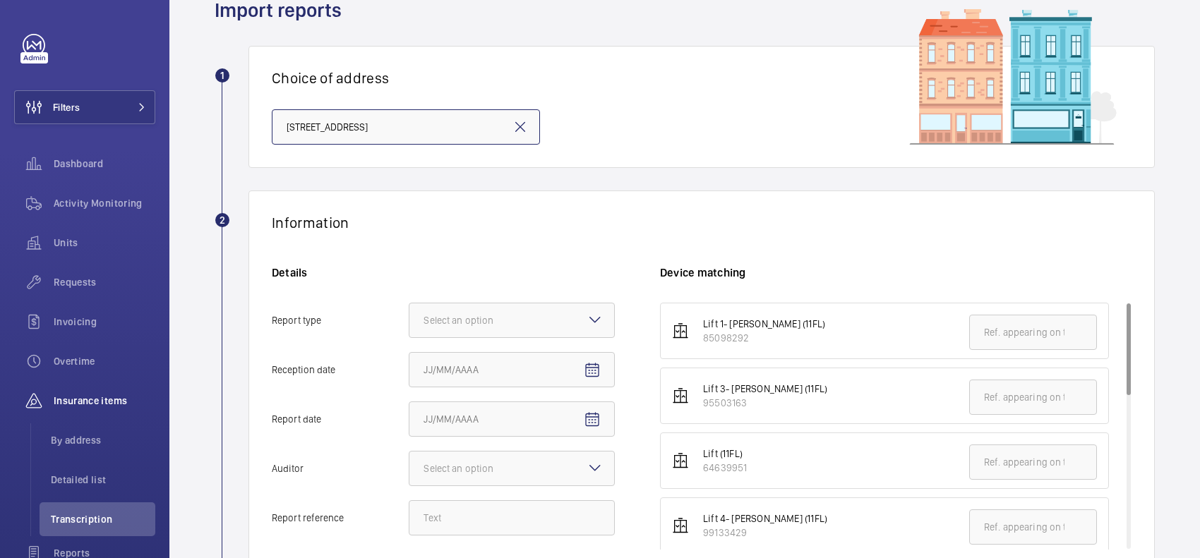
scroll to position [176, 0]
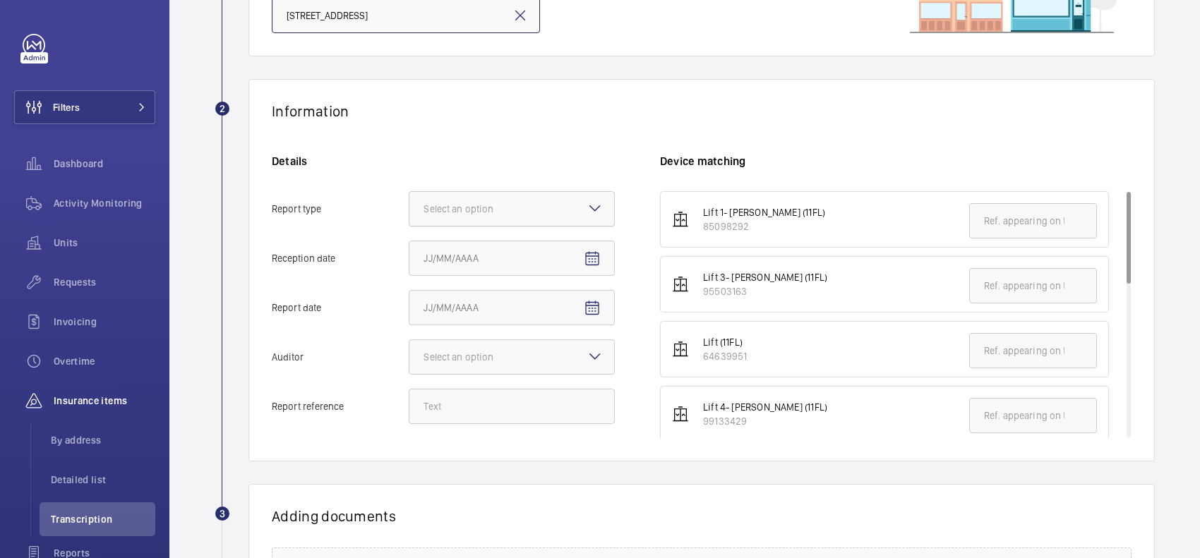
click at [570, 215] on div at bounding box center [511, 209] width 205 height 34
click at [409, 215] on input "Report type Select an option" at bounding box center [409, 209] width 0 height 34
click at [569, 251] on span "Insurance company" at bounding box center [511, 252] width 176 height 14
click at [409, 226] on input "Report type Select an option Insurance company Consultant" at bounding box center [409, 209] width 0 height 34
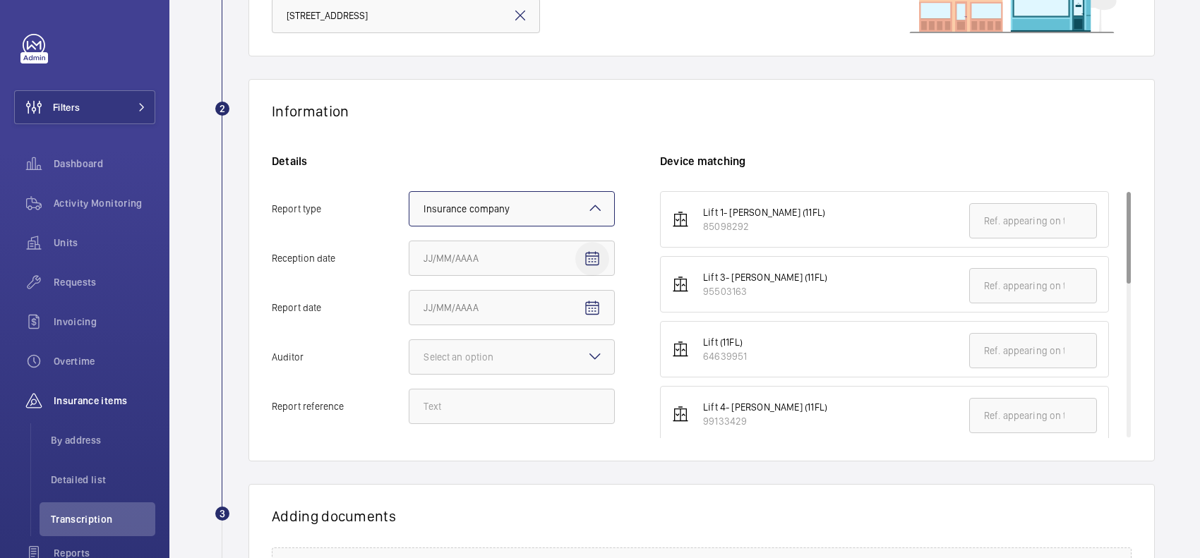
click at [594, 255] on mat-icon "Open calendar" at bounding box center [592, 259] width 17 height 17
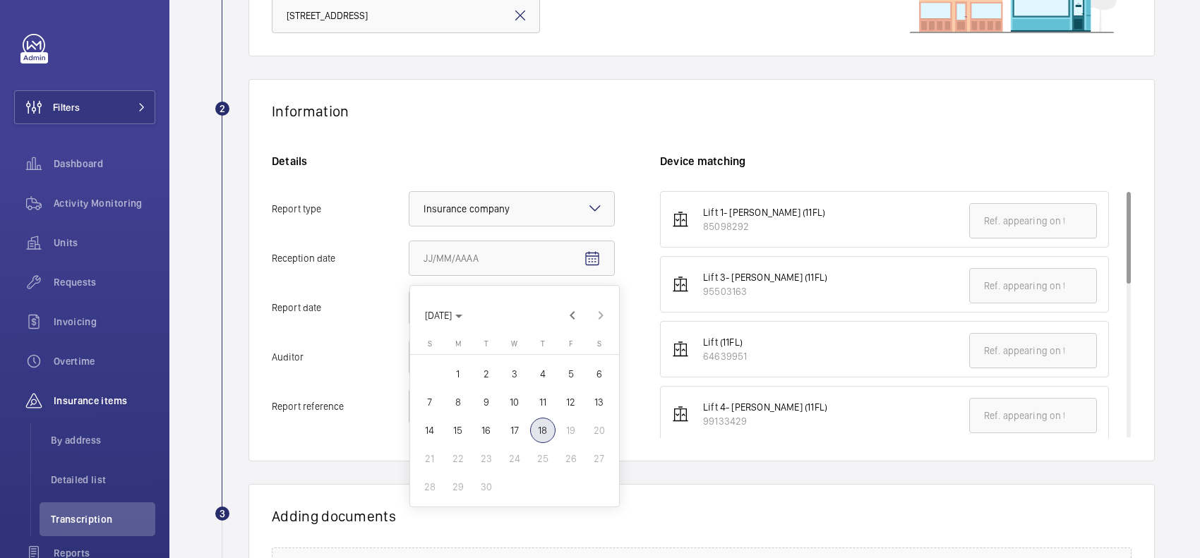
click at [541, 420] on span "18" at bounding box center [542, 430] width 25 height 25
type input "9/18/2025"
click at [591, 306] on mat-icon "Open calendar" at bounding box center [592, 308] width 17 height 17
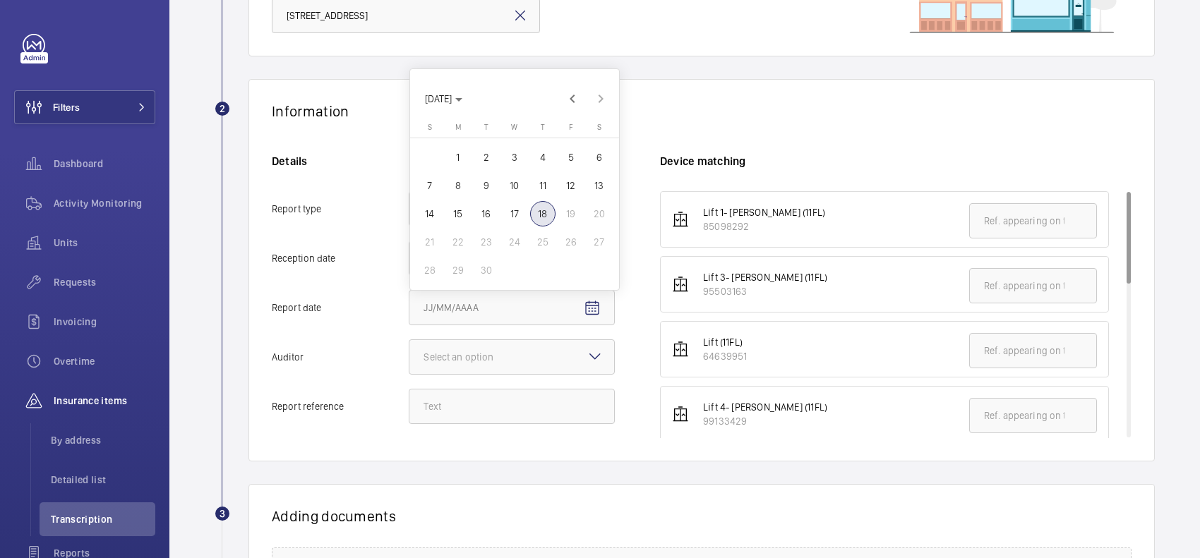
click at [541, 156] on span "4" at bounding box center [542, 157] width 25 height 25
type input "9/4/2025"
click at [549, 354] on div at bounding box center [511, 357] width 205 height 34
click at [409, 354] on input "Auditor Select an option" at bounding box center [409, 357] width 0 height 34
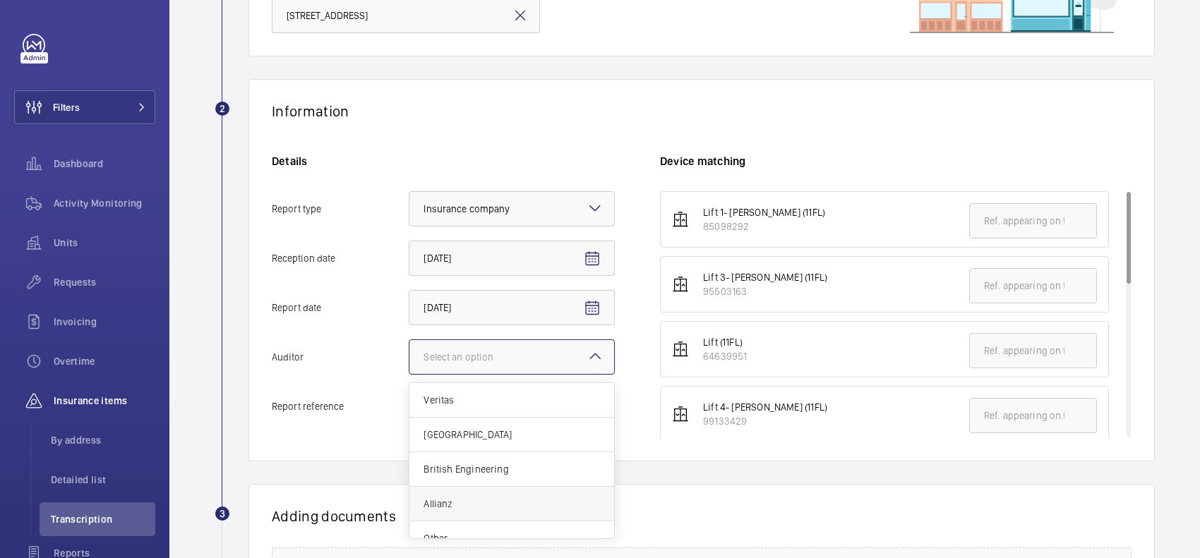
click at [463, 493] on div "Allianz" at bounding box center [511, 504] width 205 height 35
click at [409, 374] on input "Auditor Select an option Veritas Zurich British Engineering Allianz Other" at bounding box center [409, 357] width 0 height 34
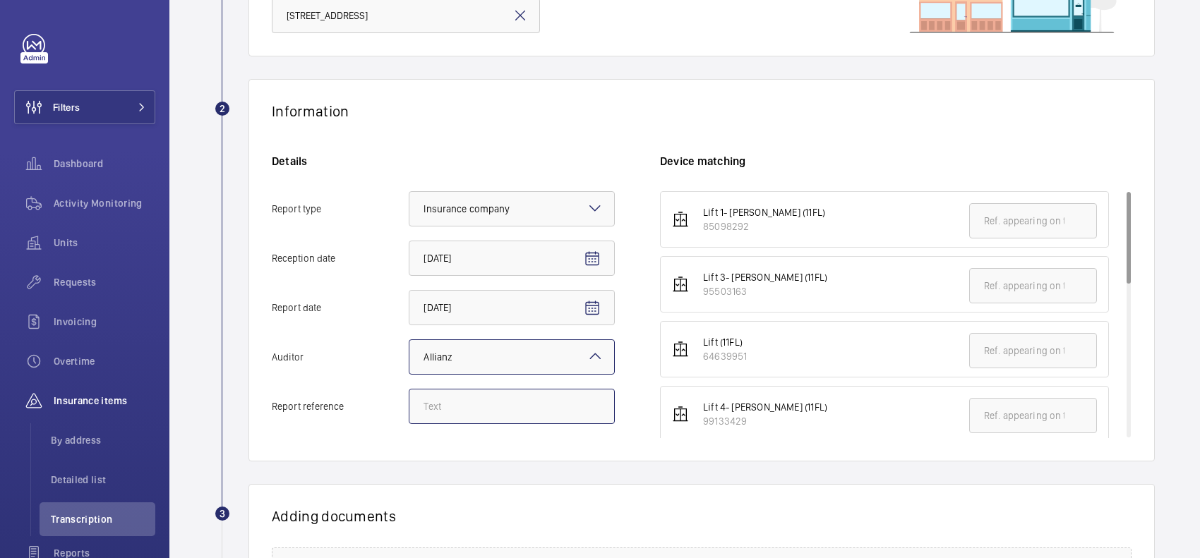
click at [471, 416] on input "Report reference" at bounding box center [512, 406] width 206 height 35
paste input "E53041001943"
drag, startPoint x: 505, startPoint y: 407, endPoint x: 436, endPoint y: 421, distance: 70.4
click at [351, 417] on label "Report reference E53041001944" at bounding box center [443, 406] width 343 height 35
type input "E53041001944"
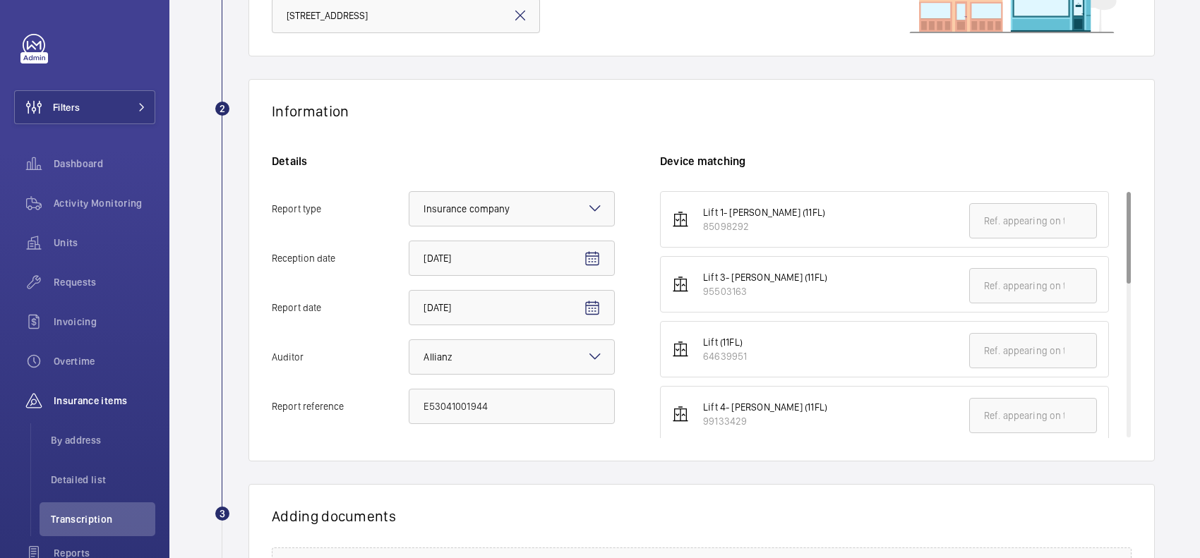
click at [766, 126] on div "Information Details Report type Select an option × Insurance company × Receptio…" at bounding box center [701, 270] width 906 height 382
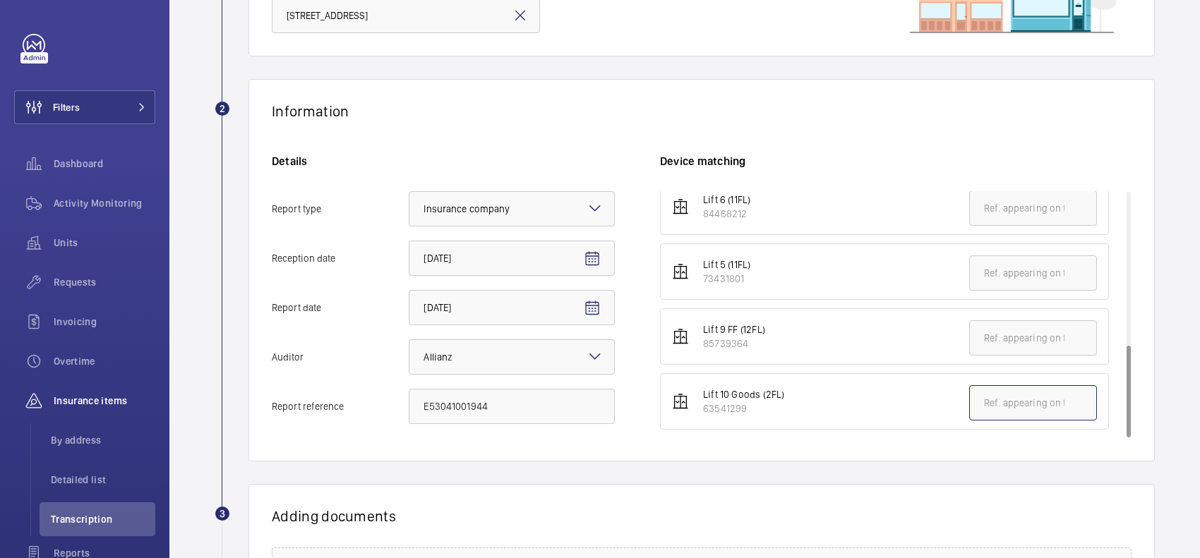
click at [982, 395] on input "text" at bounding box center [1033, 402] width 128 height 35
paste input "E53041001944"
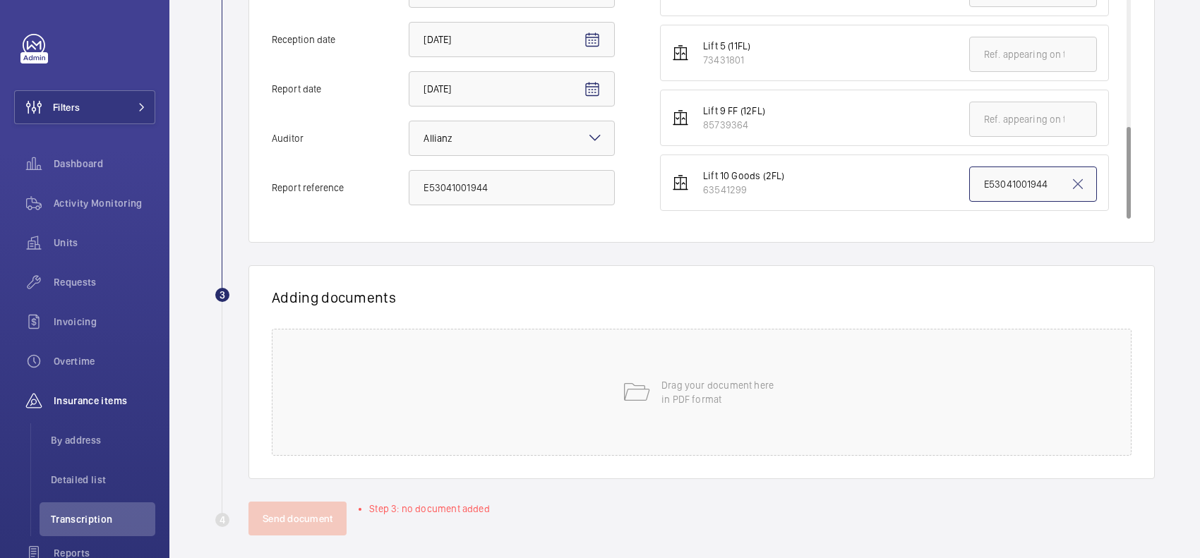
scroll to position [407, 0]
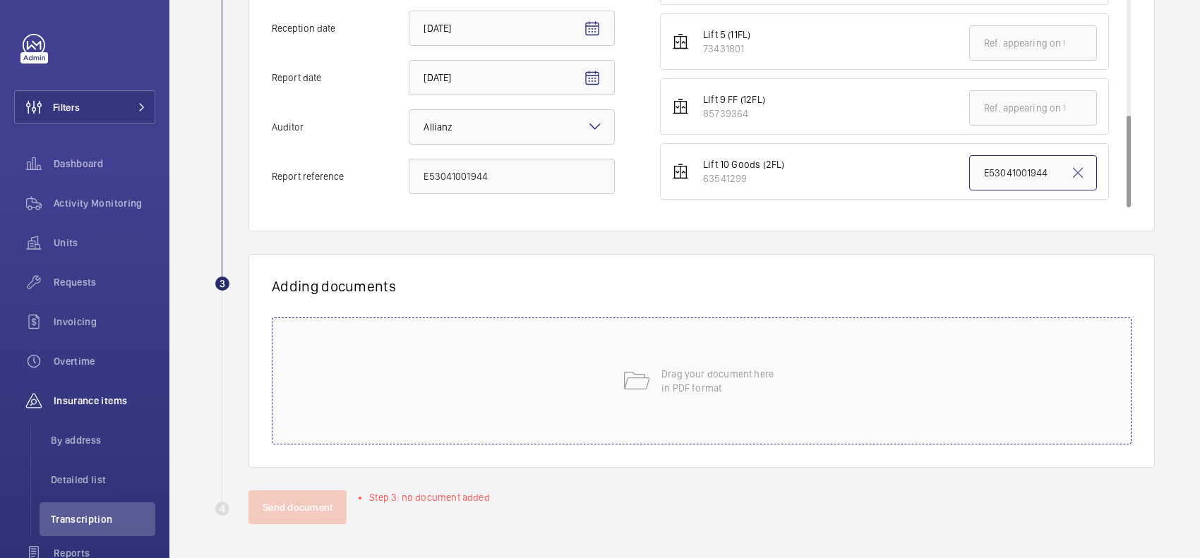
type input "E53041001944"
click at [759, 358] on div "Drag your document here in PDF format" at bounding box center [702, 381] width 860 height 127
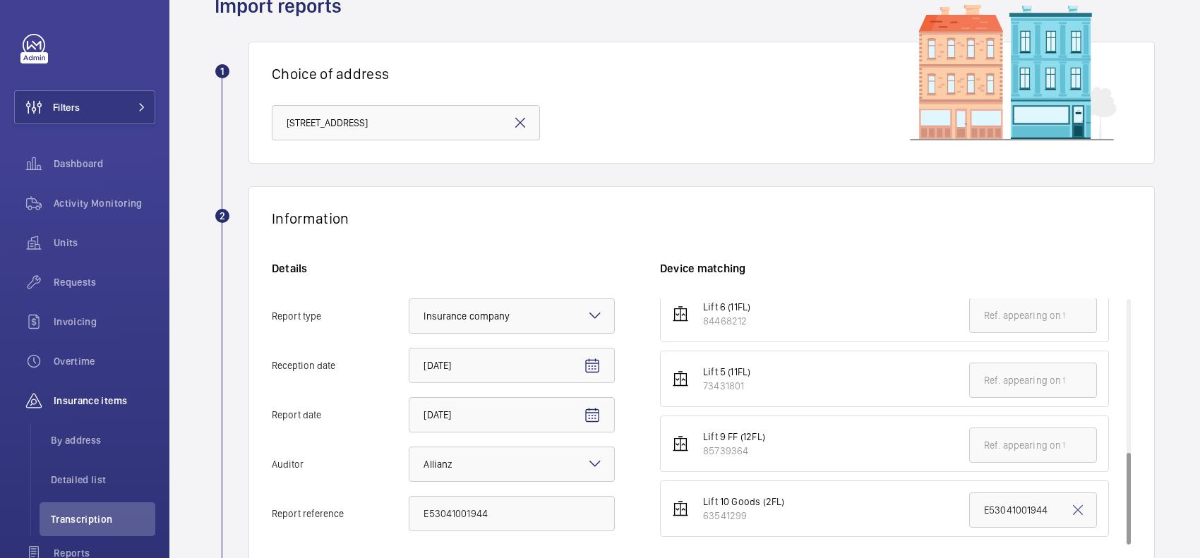
scroll to position [0, 0]
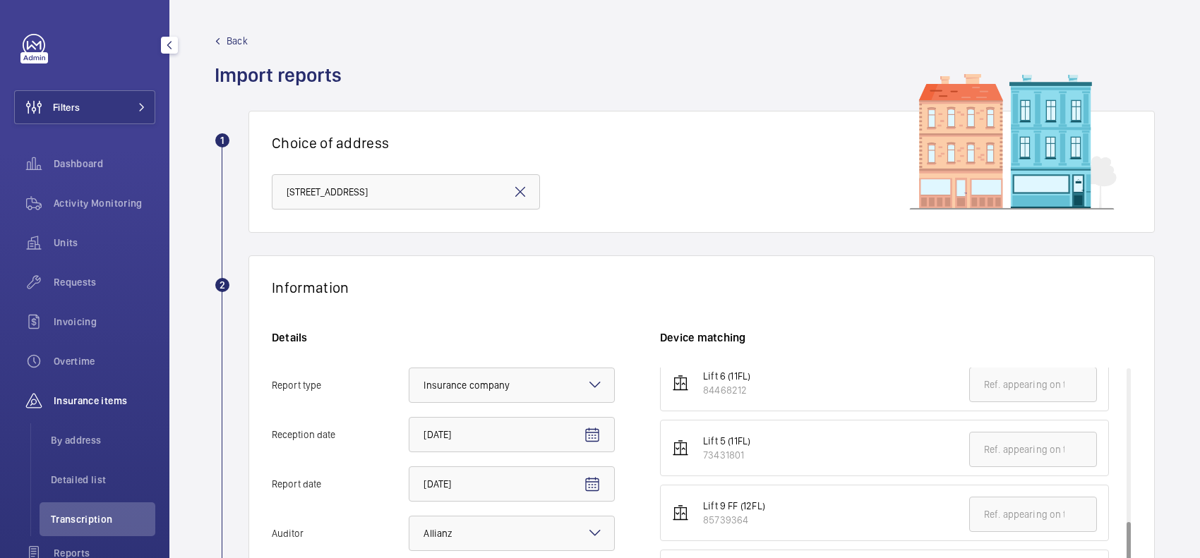
click at [237, 44] on span "Back" at bounding box center [237, 41] width 21 height 14
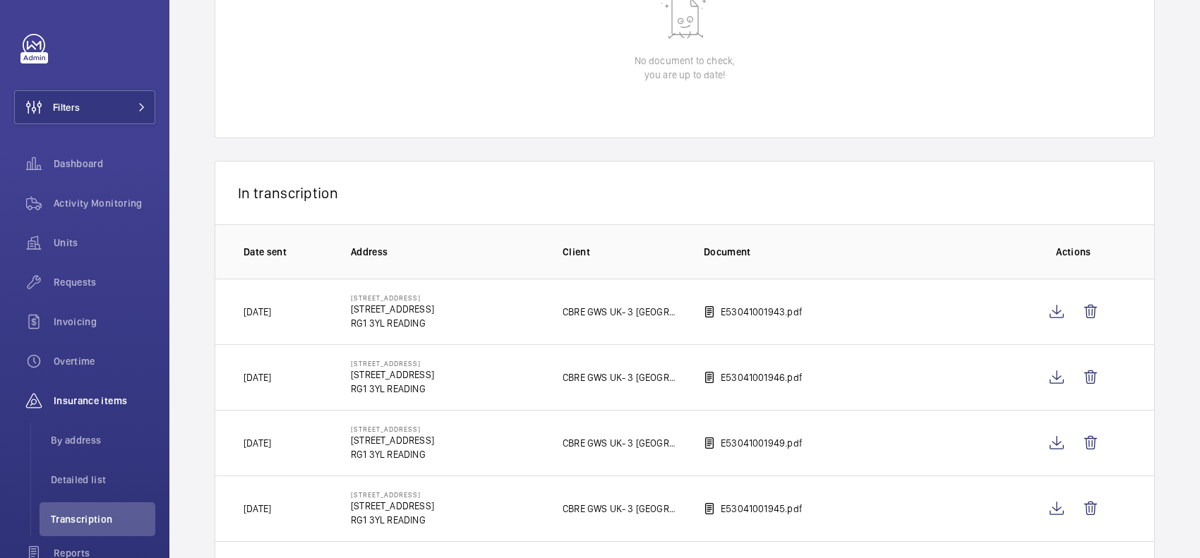
scroll to position [176, 0]
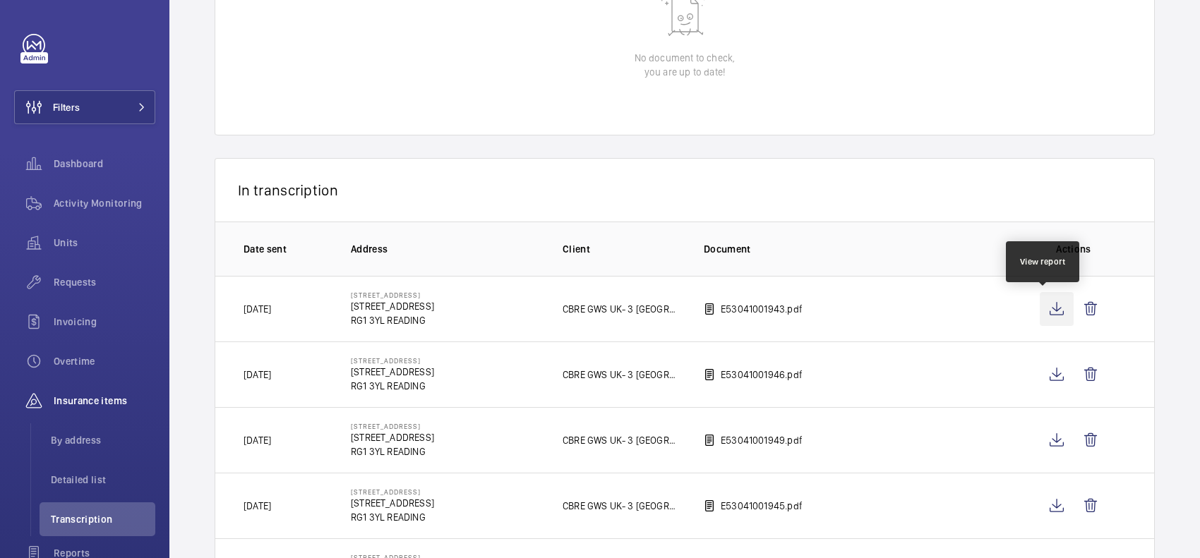
click at [1044, 311] on wm-front-icon-button at bounding box center [1057, 309] width 34 height 34
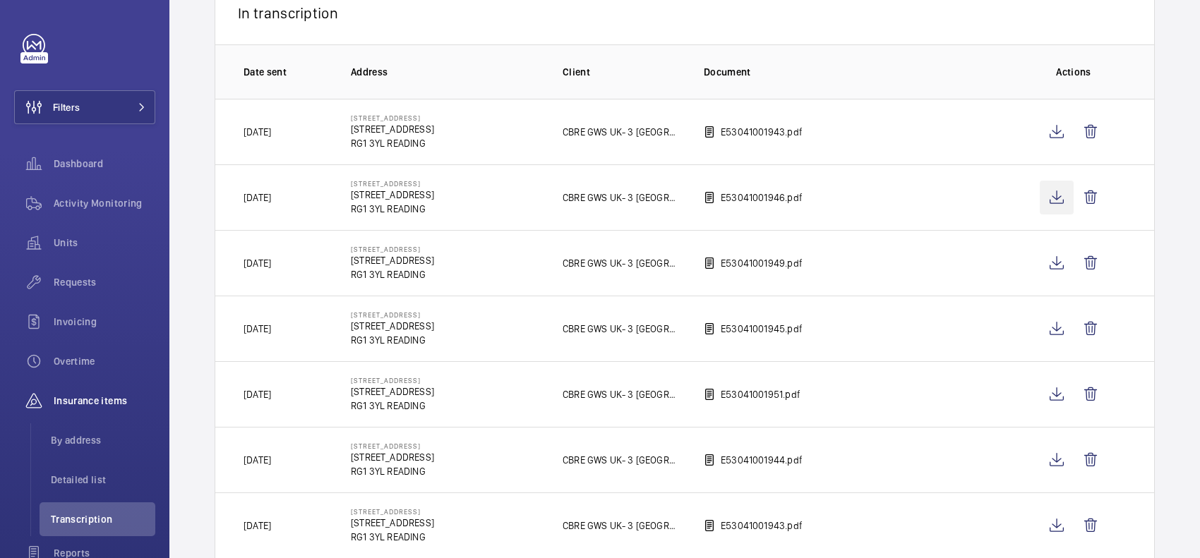
scroll to position [353, 0]
click at [1085, 131] on wm-front-icon-button at bounding box center [1090, 133] width 34 height 34
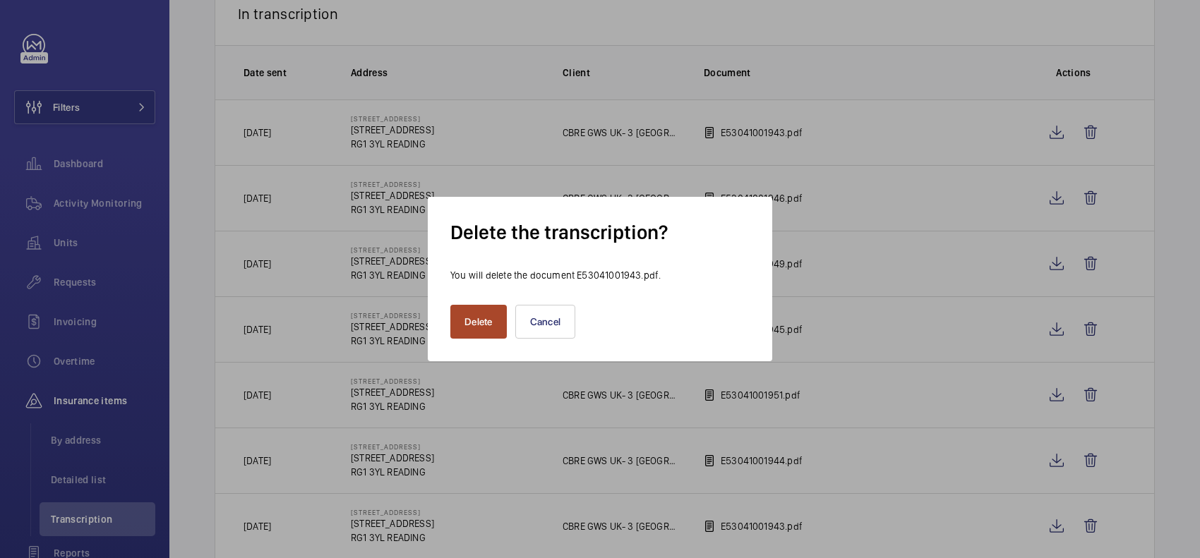
click at [471, 323] on button "Delete" at bounding box center [478, 322] width 56 height 34
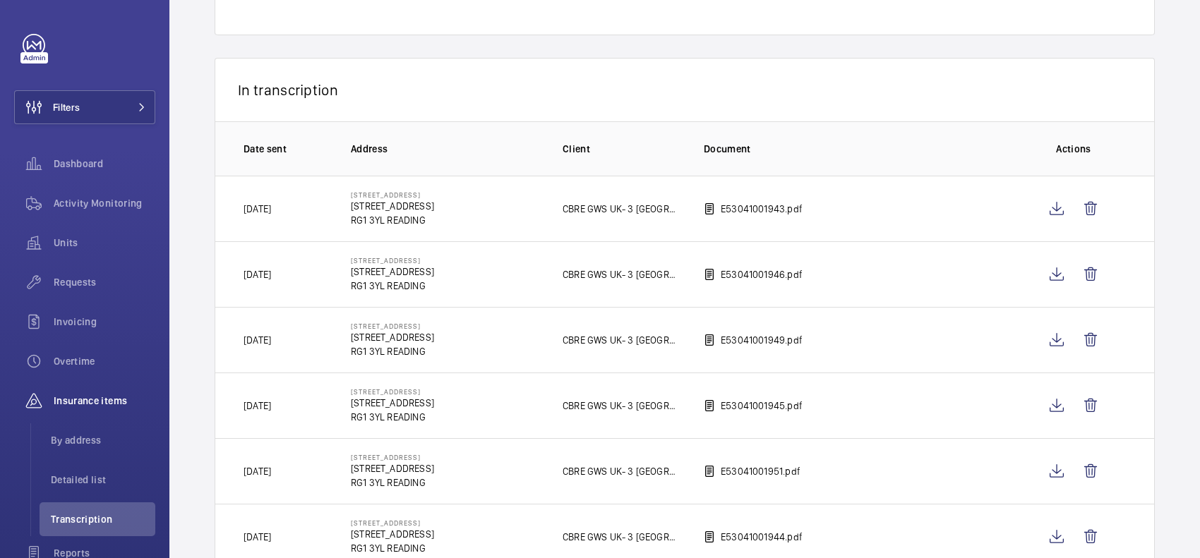
scroll to position [265, 0]
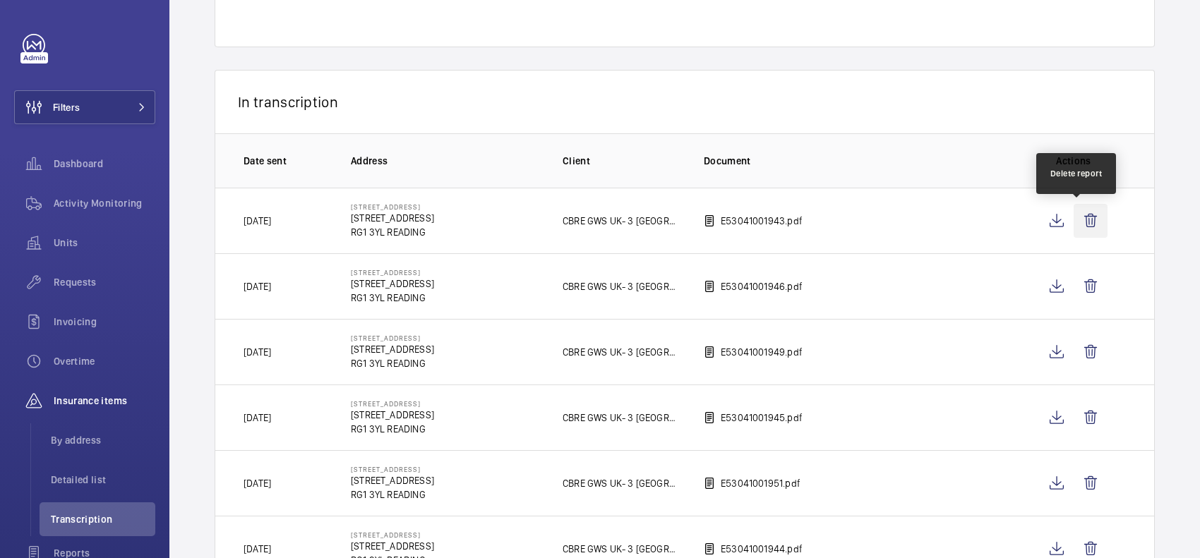
click at [1078, 228] on wm-front-icon-button at bounding box center [1090, 221] width 34 height 34
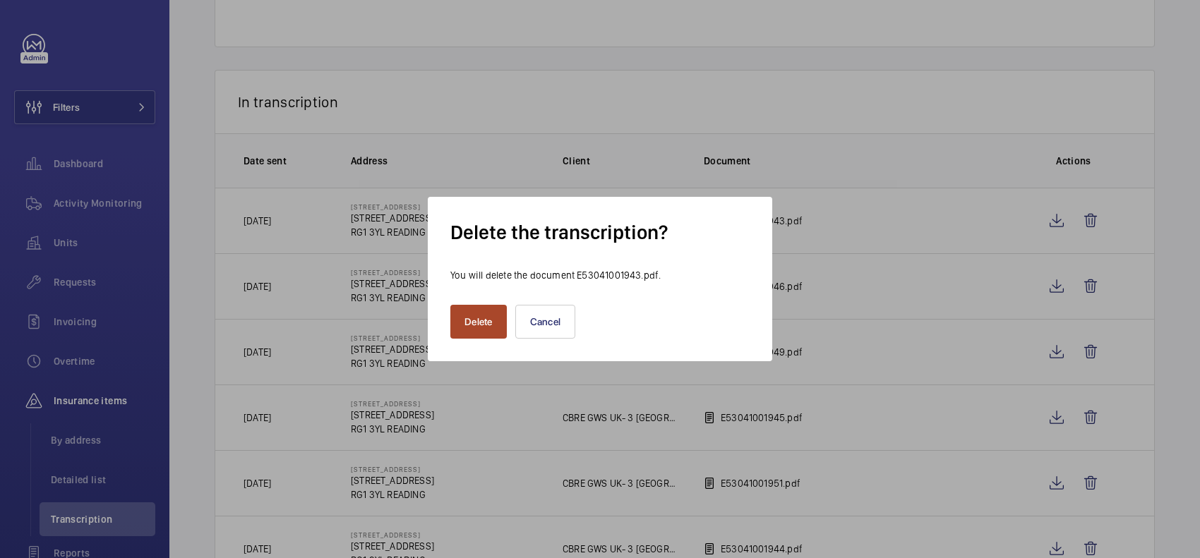
click at [480, 316] on button "Delete" at bounding box center [478, 322] width 56 height 34
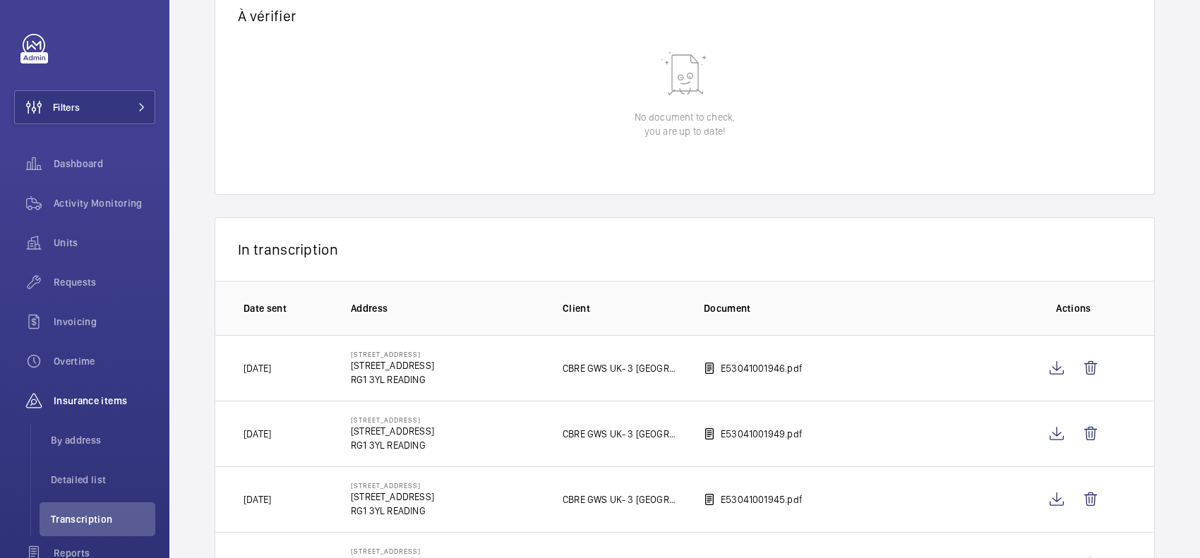
scroll to position [47, 0]
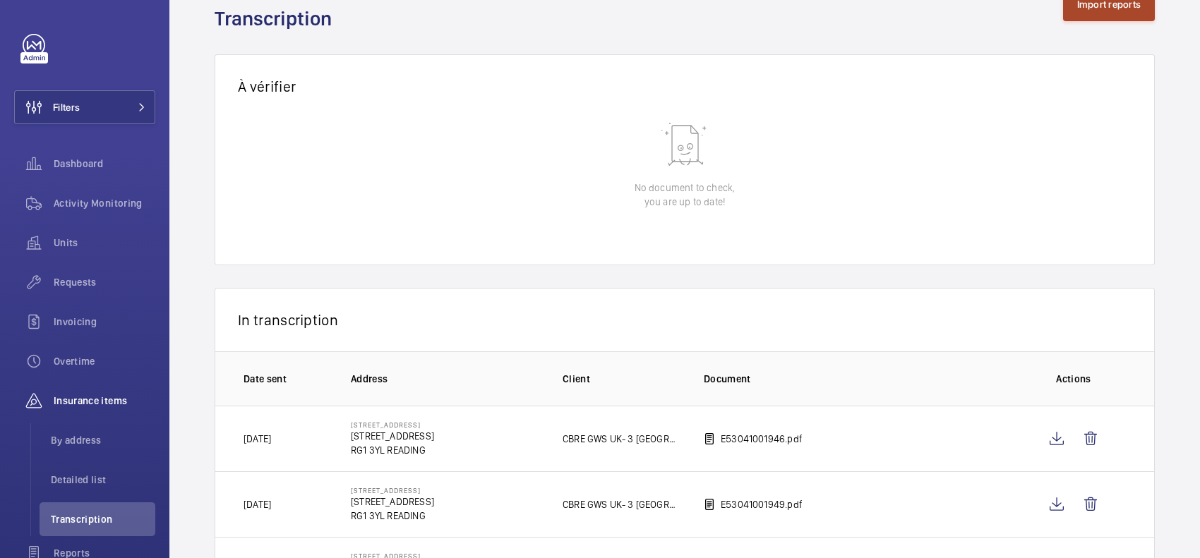
click at [1070, 16] on button "Import reports" at bounding box center [1109, 4] width 92 height 34
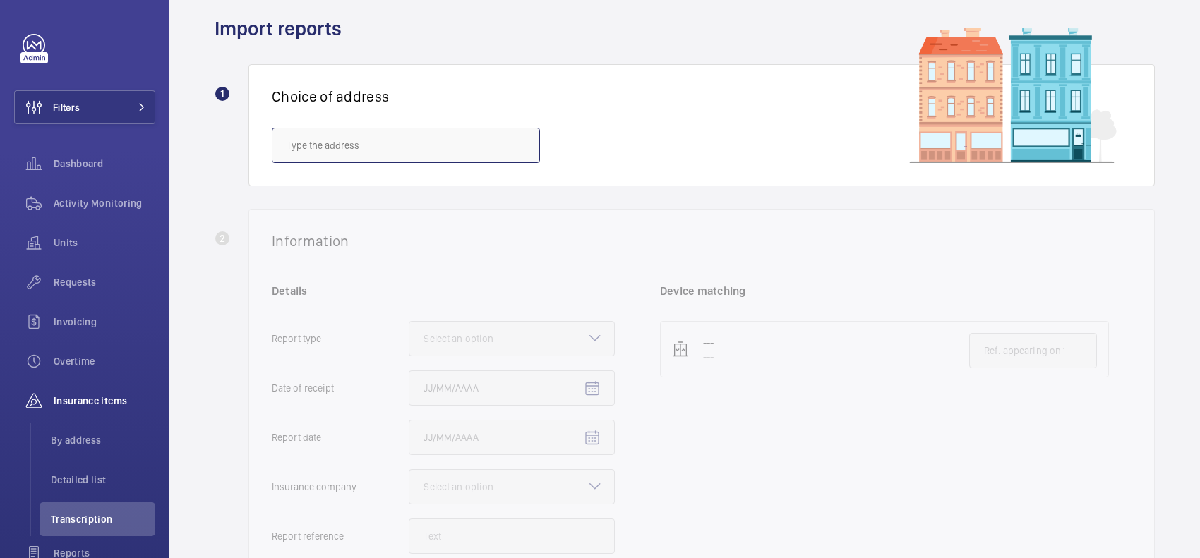
click at [464, 152] on input "text" at bounding box center [406, 145] width 268 height 35
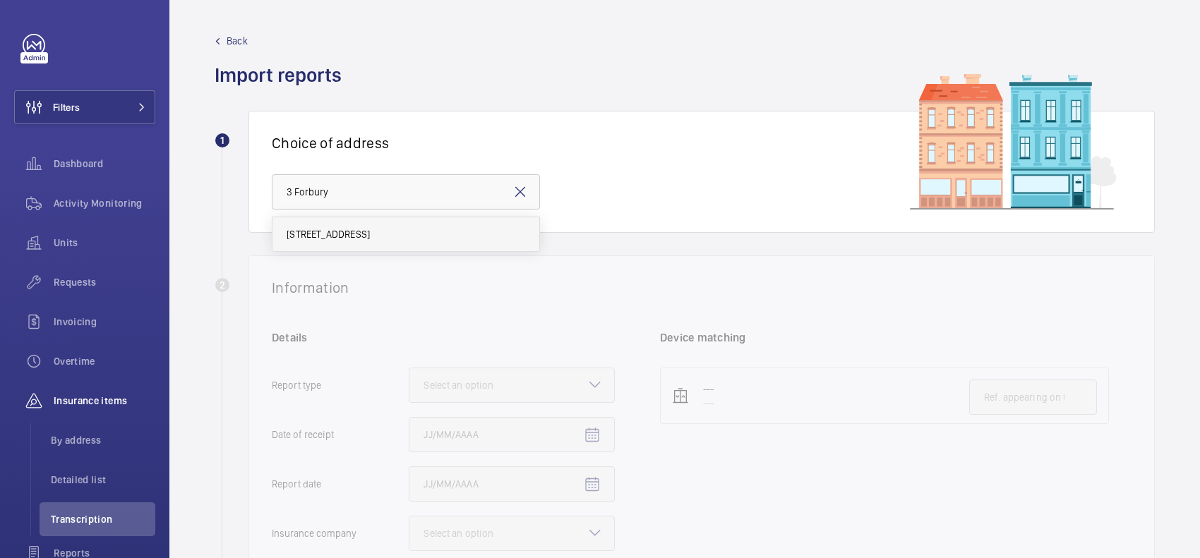
click at [370, 233] on span "[STREET_ADDRESS]" at bounding box center [328, 234] width 83 height 14
type input "[STREET_ADDRESS]"
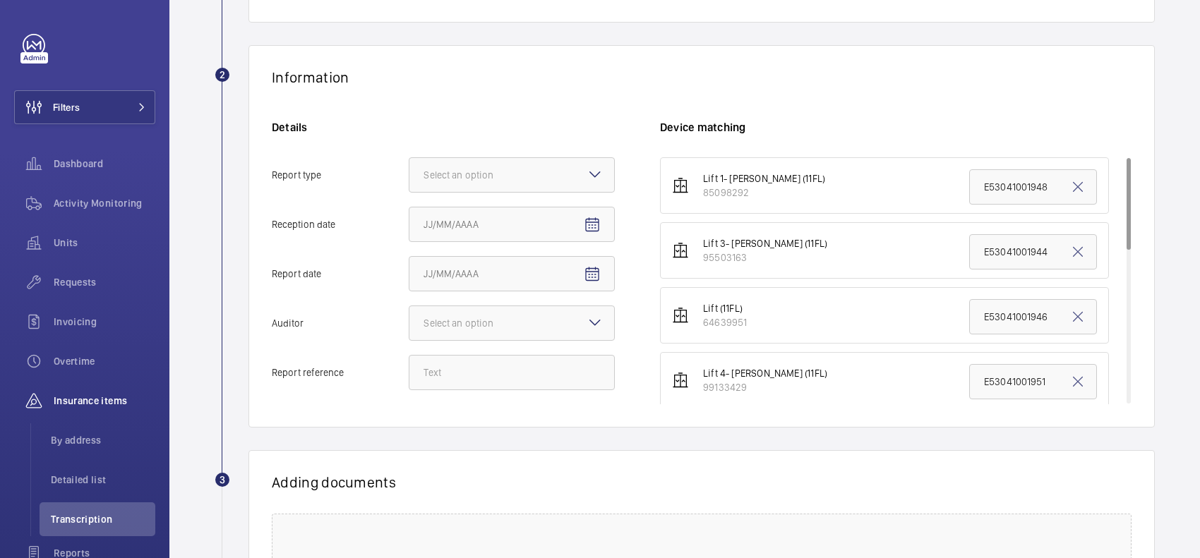
scroll to position [265, 0]
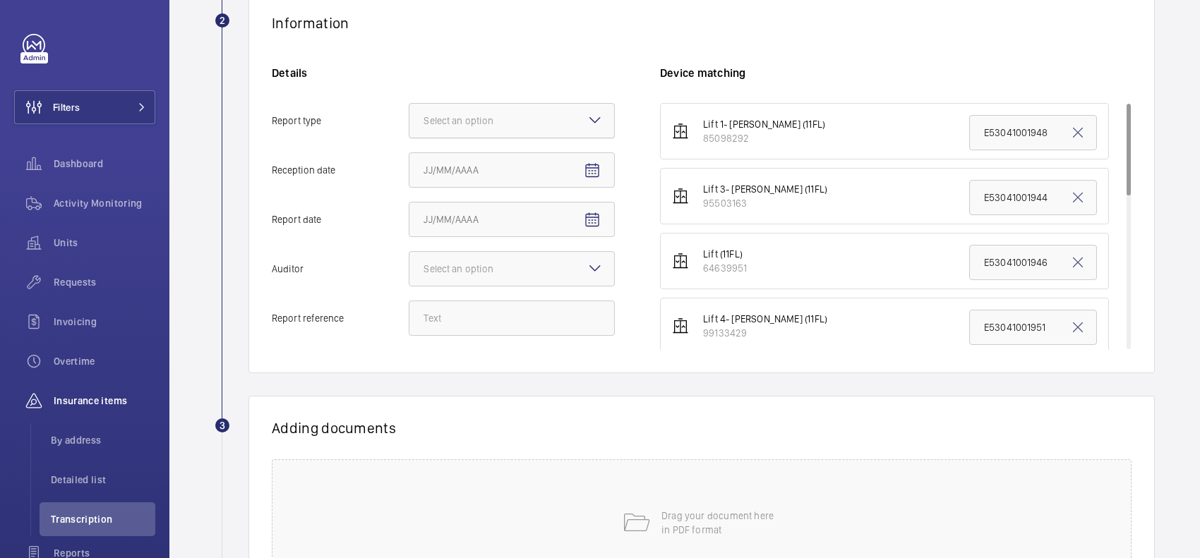
click at [568, 115] on div at bounding box center [511, 121] width 205 height 34
click at [409, 115] on input "Report type Select an option" at bounding box center [409, 121] width 0 height 34
click at [570, 164] on span "Insurance company" at bounding box center [511, 164] width 176 height 14
click at [409, 138] on input "Report type Select an option Insurance company Consultant" at bounding box center [409, 121] width 0 height 34
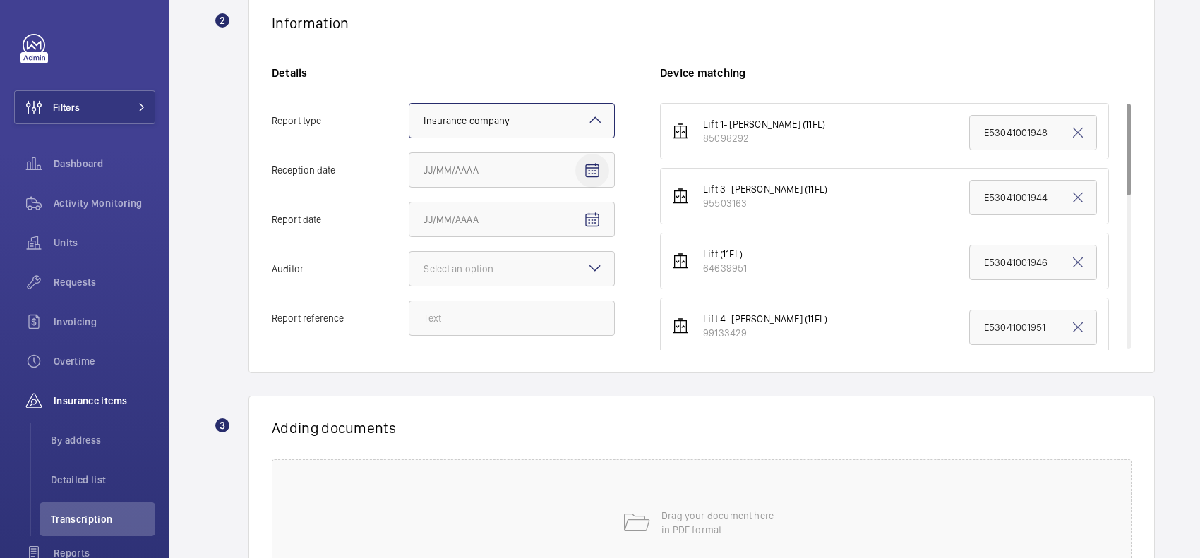
click at [594, 164] on mat-icon "Open calendar" at bounding box center [592, 170] width 17 height 17
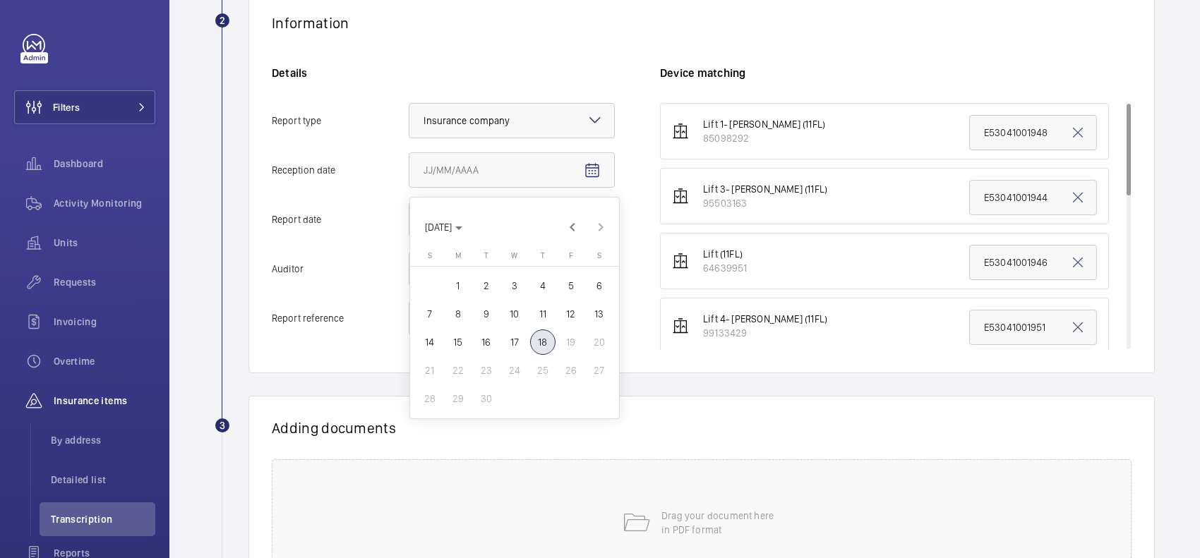
click at [537, 339] on span "18" at bounding box center [542, 342] width 25 height 25
type input "[DATE]"
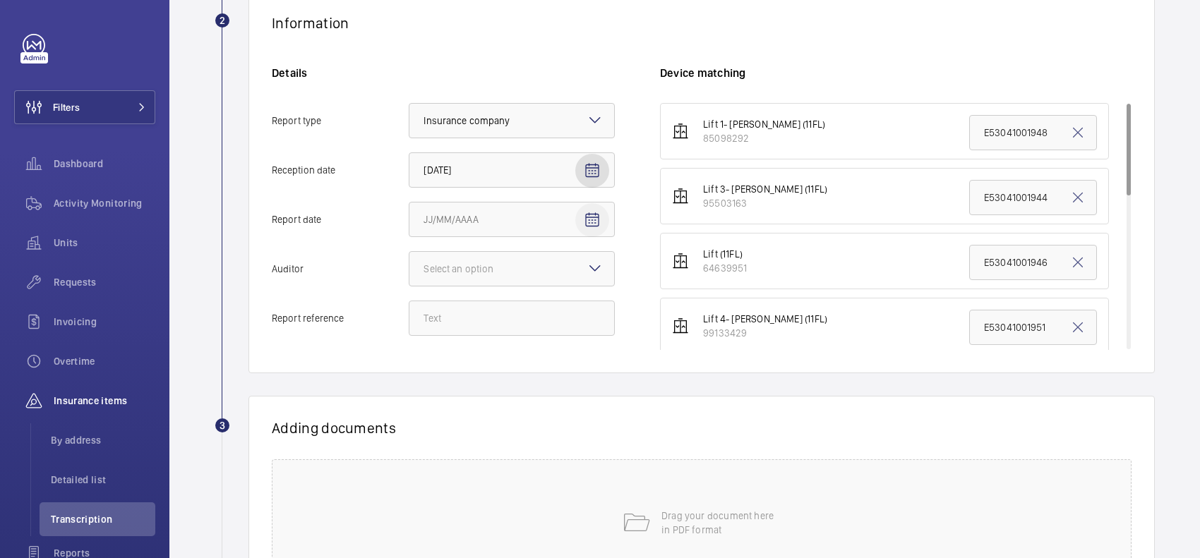
click at [595, 217] on mat-icon "Open calendar" at bounding box center [592, 220] width 17 height 17
click at [545, 332] on span "4" at bounding box center [542, 335] width 25 height 25
type input "[DATE]"
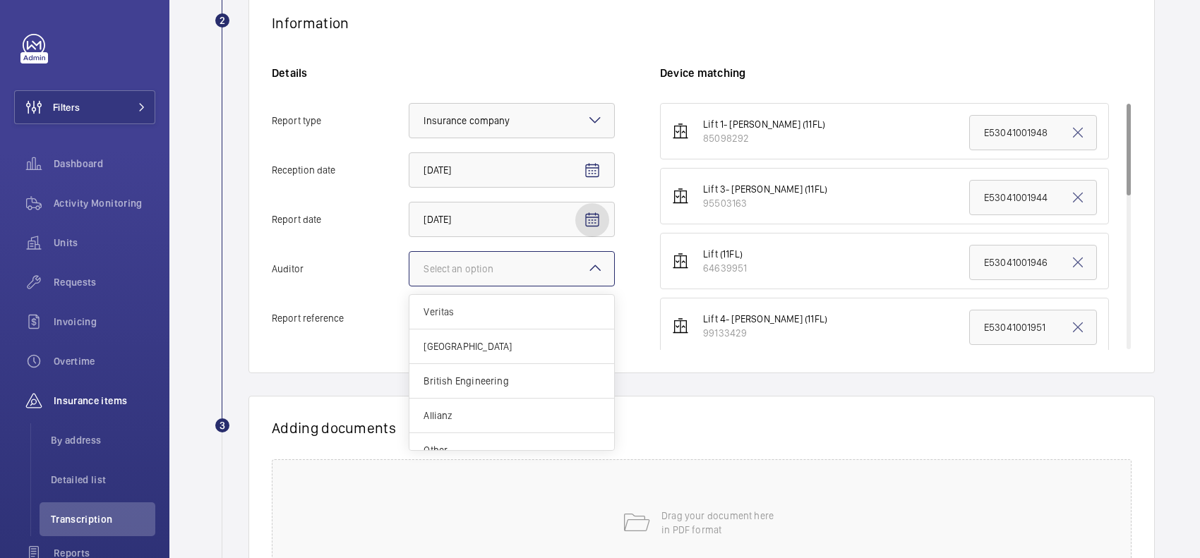
click at [572, 270] on div at bounding box center [511, 269] width 205 height 34
click at [409, 270] on input "Auditor Select an option Veritas Zurich British Engineering Allianz Other" at bounding box center [409, 269] width 0 height 34
click at [471, 424] on div "Allianz" at bounding box center [511, 416] width 205 height 35
click at [409, 286] on input "Auditor Select an option Veritas Zurich British Engineering Allianz Other" at bounding box center [409, 269] width 0 height 34
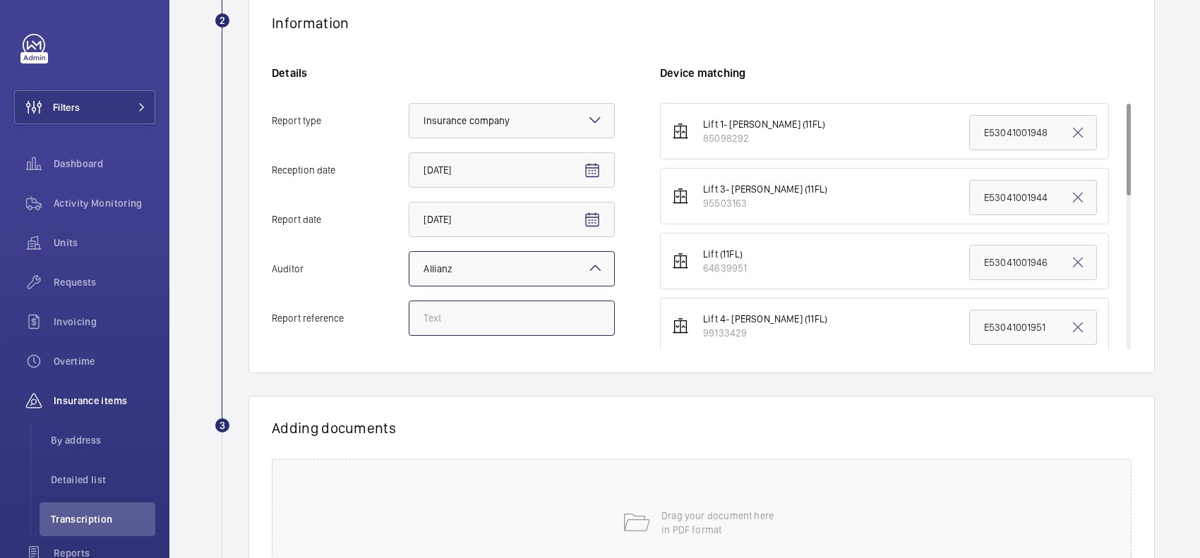
click at [464, 316] on input "Report reference" at bounding box center [512, 318] width 206 height 35
paste input "E53041001944"
drag, startPoint x: 508, startPoint y: 315, endPoint x: 410, endPoint y: 315, distance: 98.1
click at [410, 315] on input "E33626030043" at bounding box center [512, 318] width 206 height 35
type input "E33626030043"
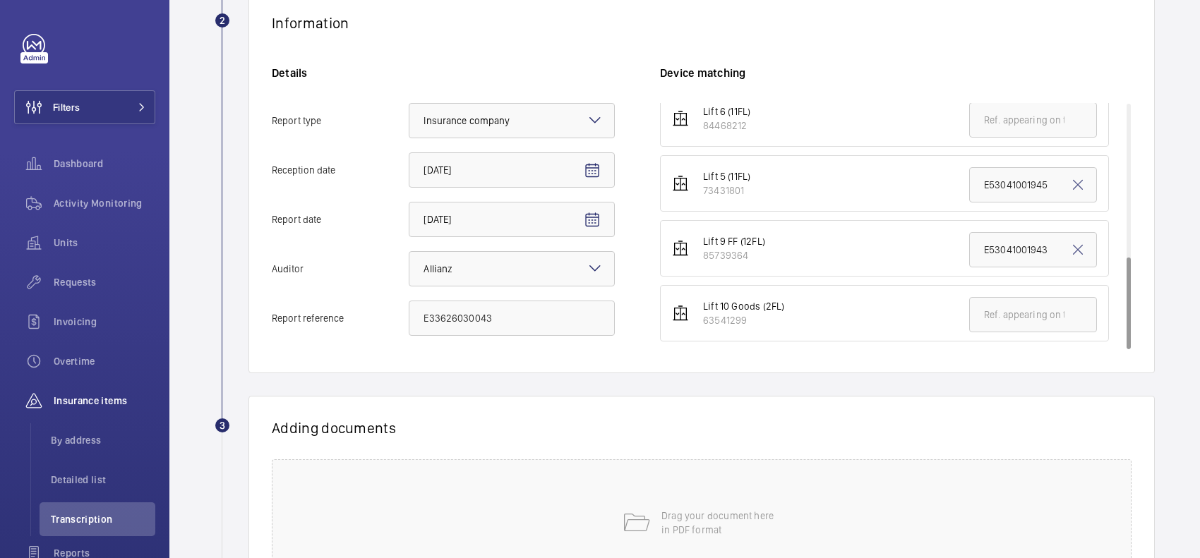
scroll to position [353, 0]
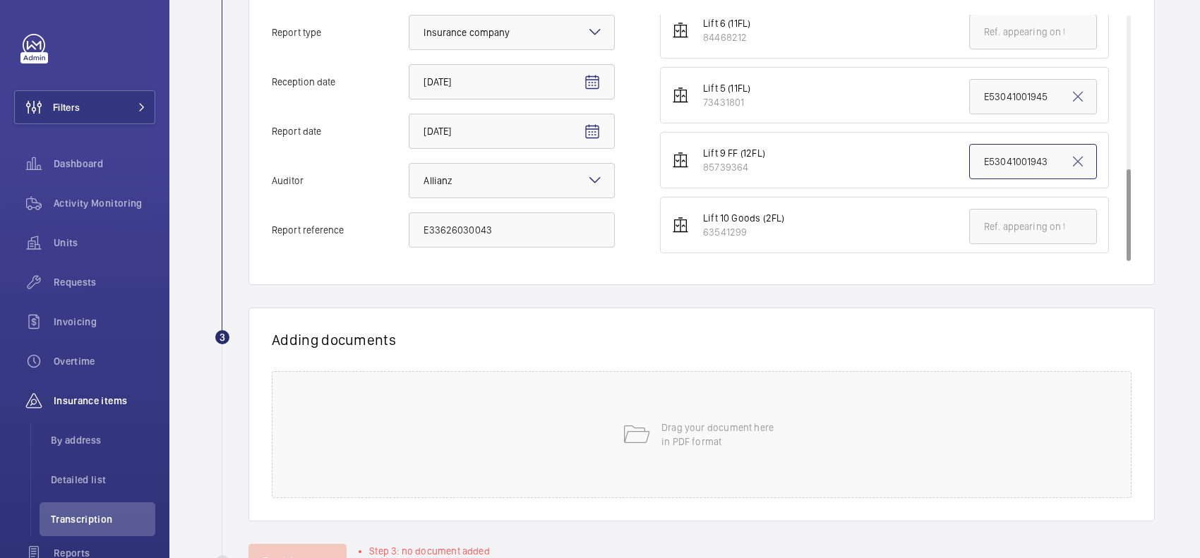
click at [1020, 162] on input "E53041001943" at bounding box center [1033, 161] width 128 height 35
click at [1037, 161] on input "E53041001943" at bounding box center [1033, 161] width 128 height 35
paste input "336260300"
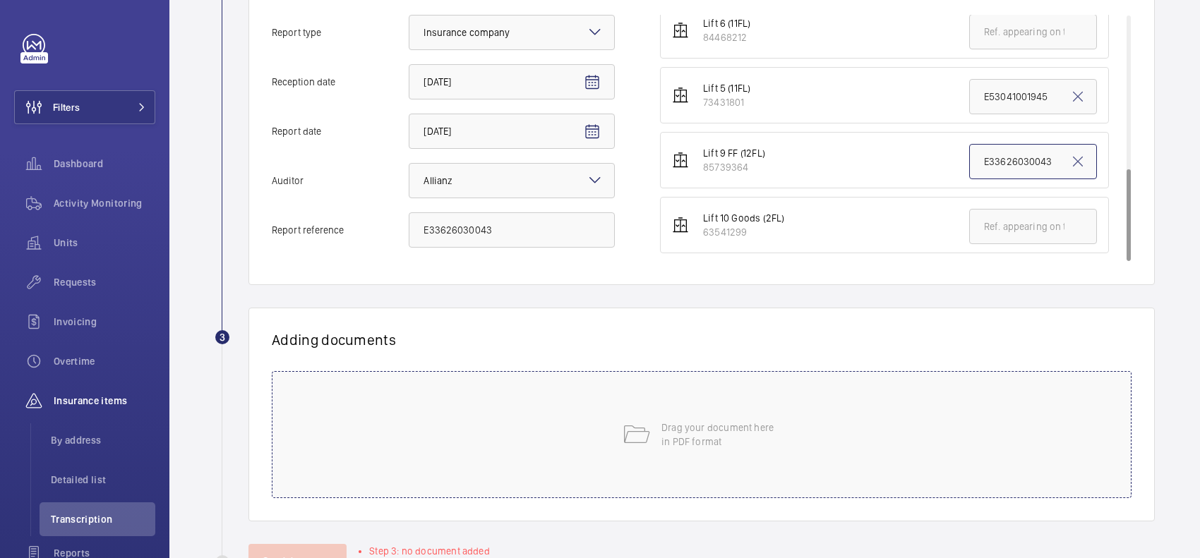
type input "E33626030043"
click at [699, 455] on div "Drag your document here in PDF format" at bounding box center [702, 434] width 860 height 127
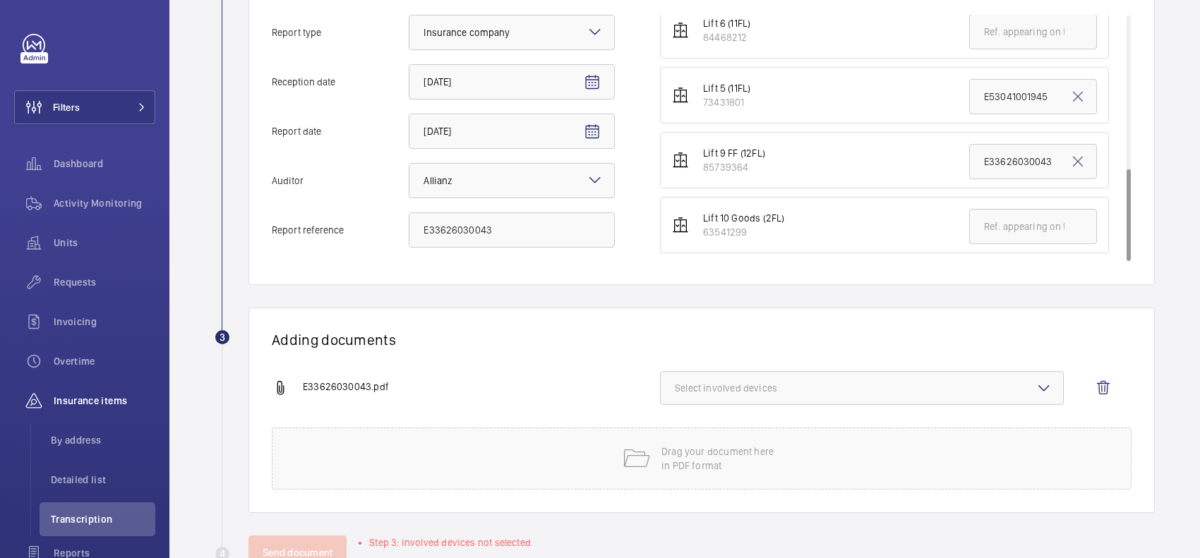
click at [704, 367] on div "Adding documents E33626030043.pdf Select involved devices Drag your document he…" at bounding box center [701, 410] width 906 height 205
click at [703, 390] on span "Select involved devices" at bounding box center [862, 388] width 374 height 14
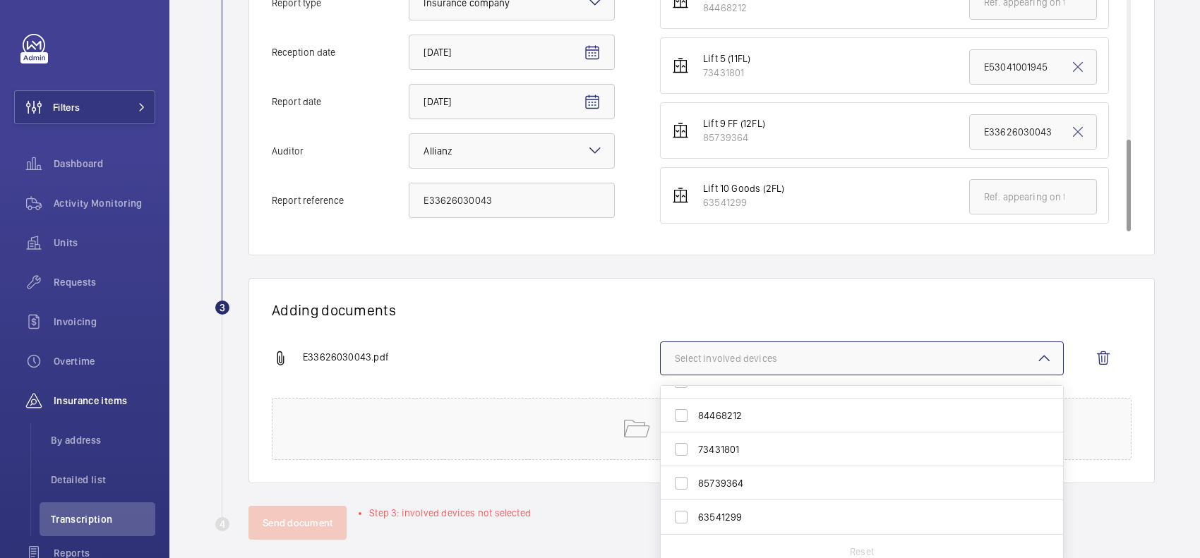
scroll to position [399, 0]
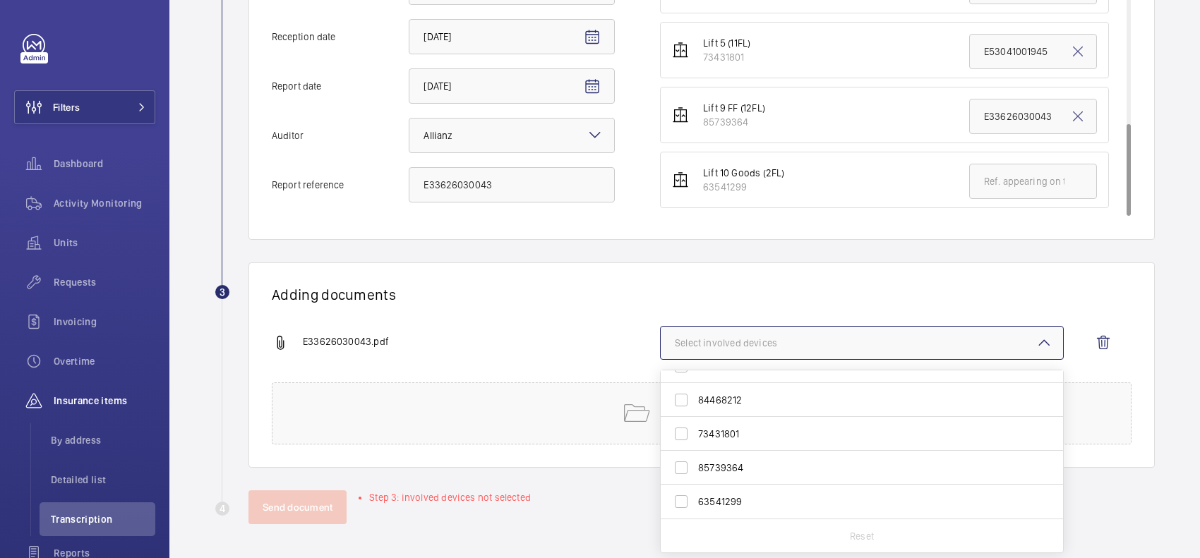
click at [739, 473] on span "85739364" at bounding box center [863, 468] width 330 height 14
click at [695, 473] on input "85739364" at bounding box center [681, 468] width 28 height 28
checkbox input "true"
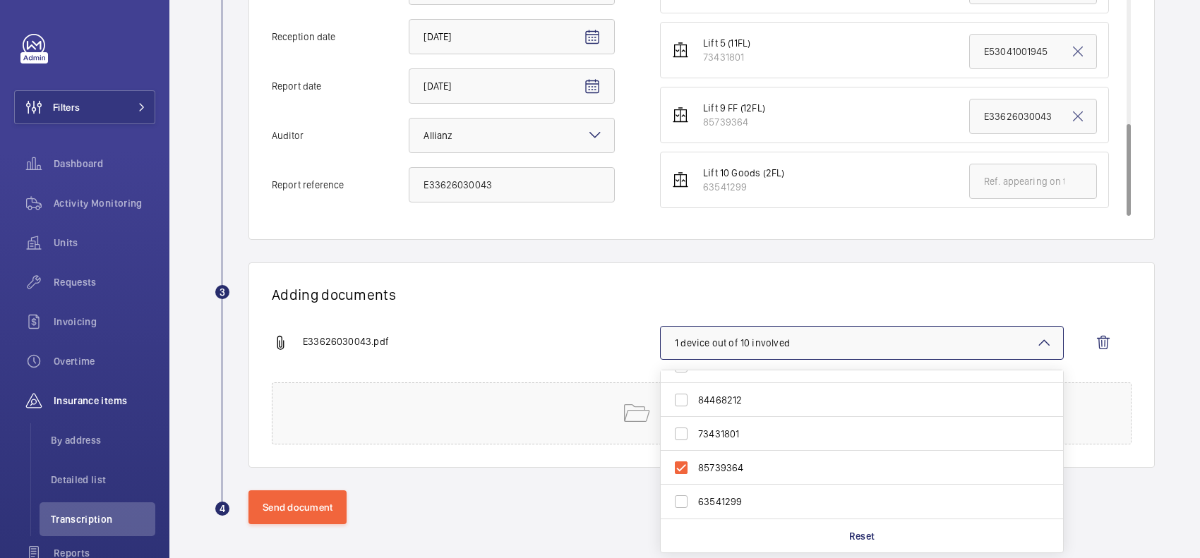
click at [603, 319] on div "Adding documents E33626030043.pdf 1 device out of 10 involved 85098292 95503163…" at bounding box center [701, 365] width 906 height 205
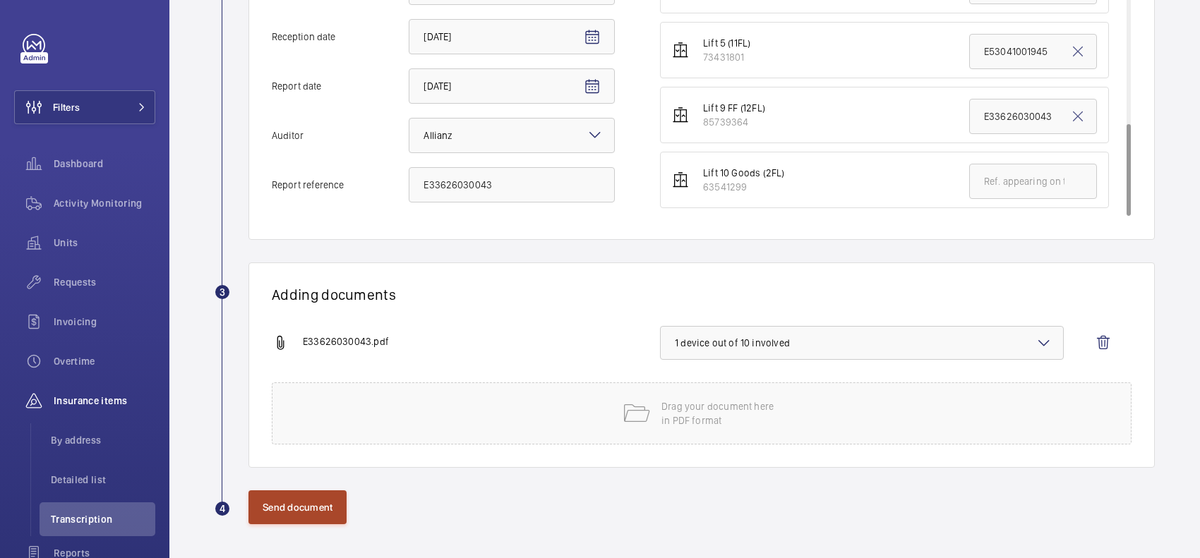
click at [304, 498] on button "Send document" at bounding box center [297, 507] width 98 height 34
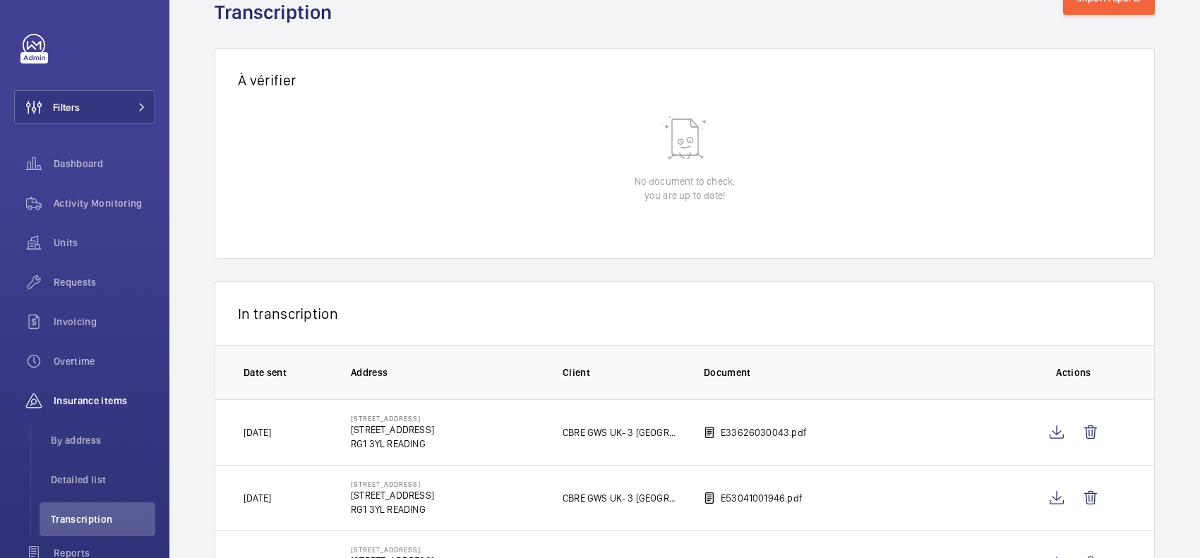
scroll to position [47, 0]
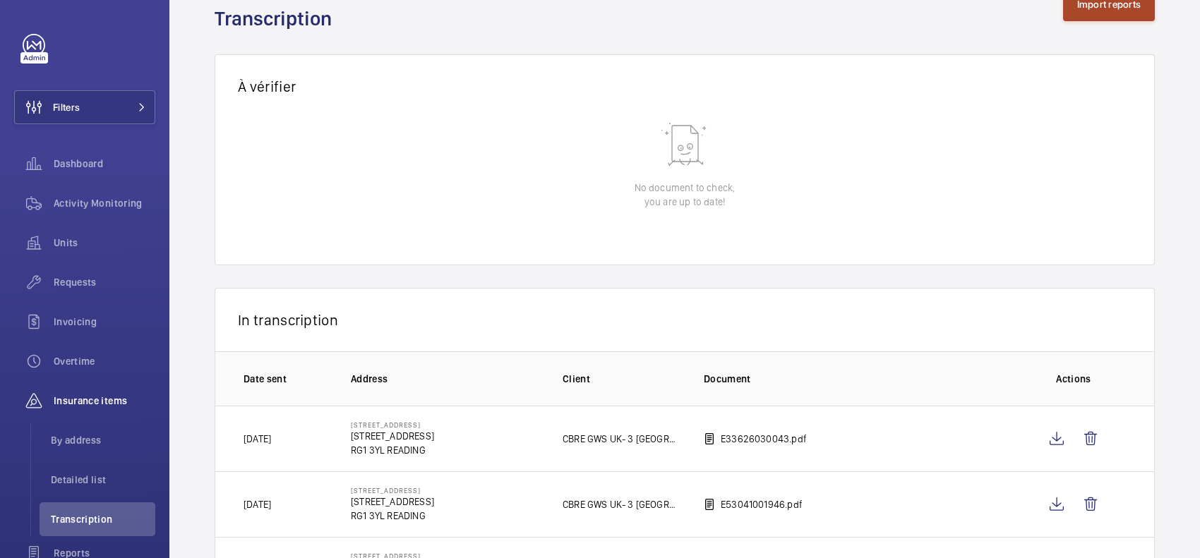
click at [1071, 11] on button "Import reports" at bounding box center [1109, 4] width 92 height 34
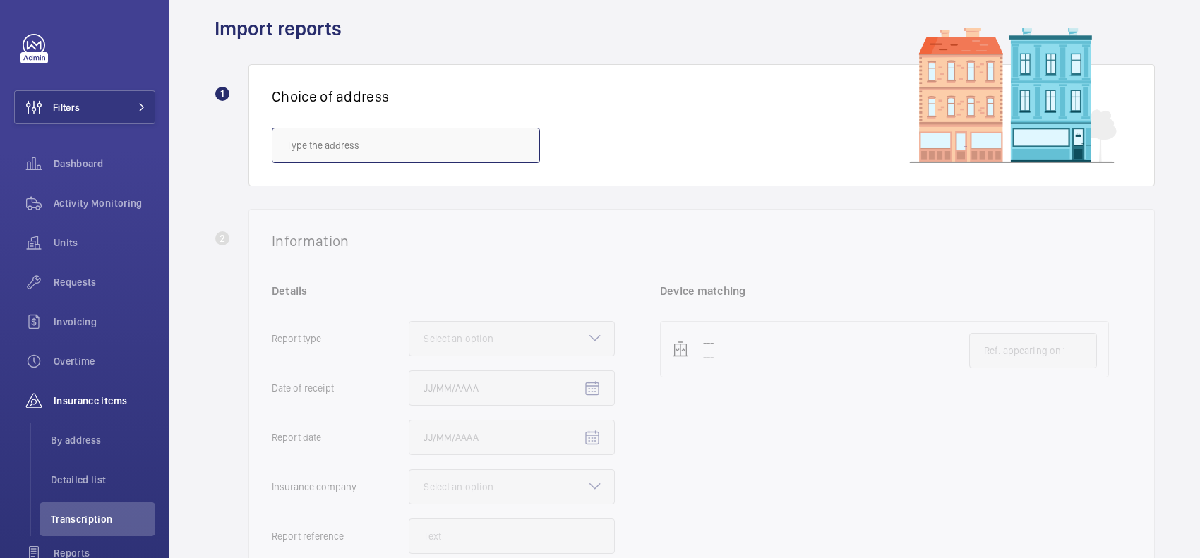
click at [424, 128] on input "text" at bounding box center [406, 145] width 268 height 35
click at [370, 181] on span "[STREET_ADDRESS]" at bounding box center [328, 188] width 83 height 14
type input "[STREET_ADDRESS]"
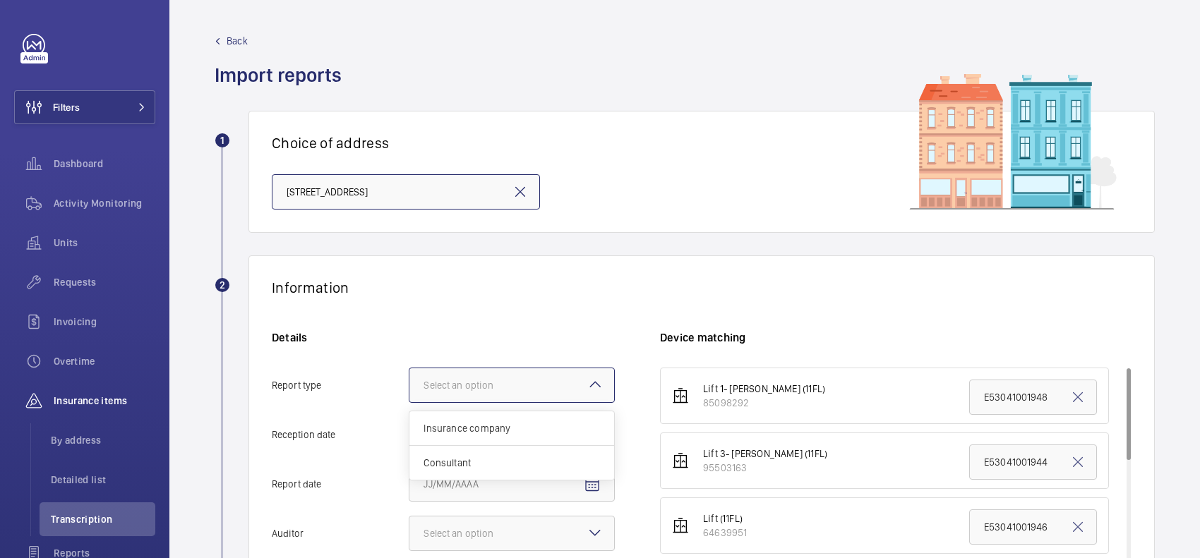
click at [513, 385] on div "Select an option" at bounding box center [475, 385] width 105 height 14
click at [409, 385] on input "Report type Select an option Insurance company Consultant" at bounding box center [409, 385] width 0 height 34
click at [515, 418] on div "Insurance company" at bounding box center [511, 428] width 205 height 35
click at [409, 402] on input "Report type Select an option Insurance company Consultant" at bounding box center [409, 385] width 0 height 34
click at [598, 433] on mat-icon "Open calendar" at bounding box center [592, 435] width 17 height 17
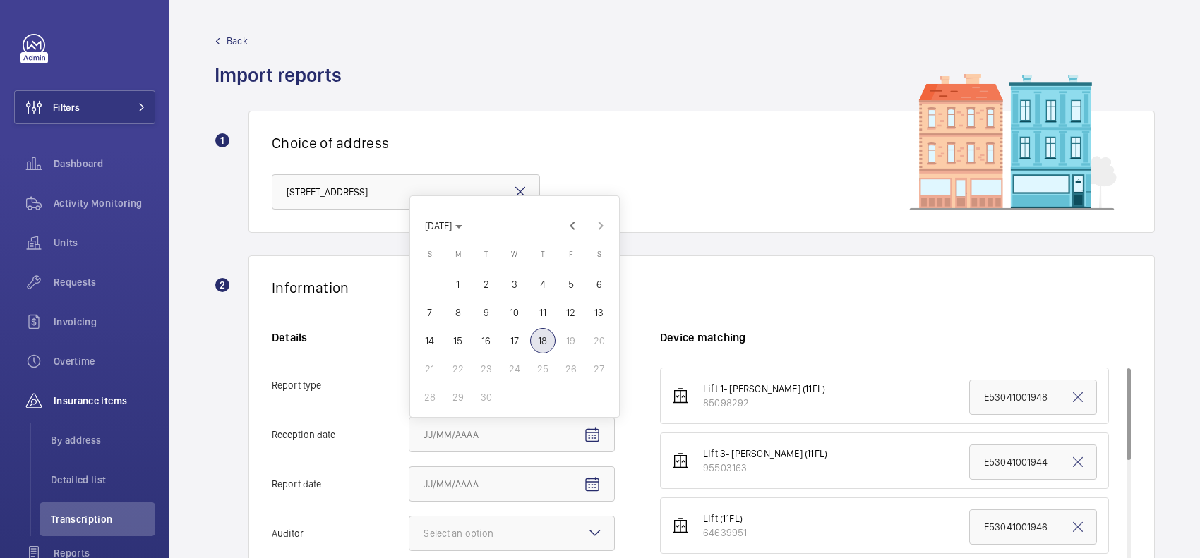
click at [541, 337] on span "18" at bounding box center [542, 340] width 25 height 25
type input "[DATE]"
click at [593, 485] on mat-icon "Open calendar" at bounding box center [592, 484] width 17 height 17
click at [543, 334] on span "4" at bounding box center [542, 333] width 25 height 25
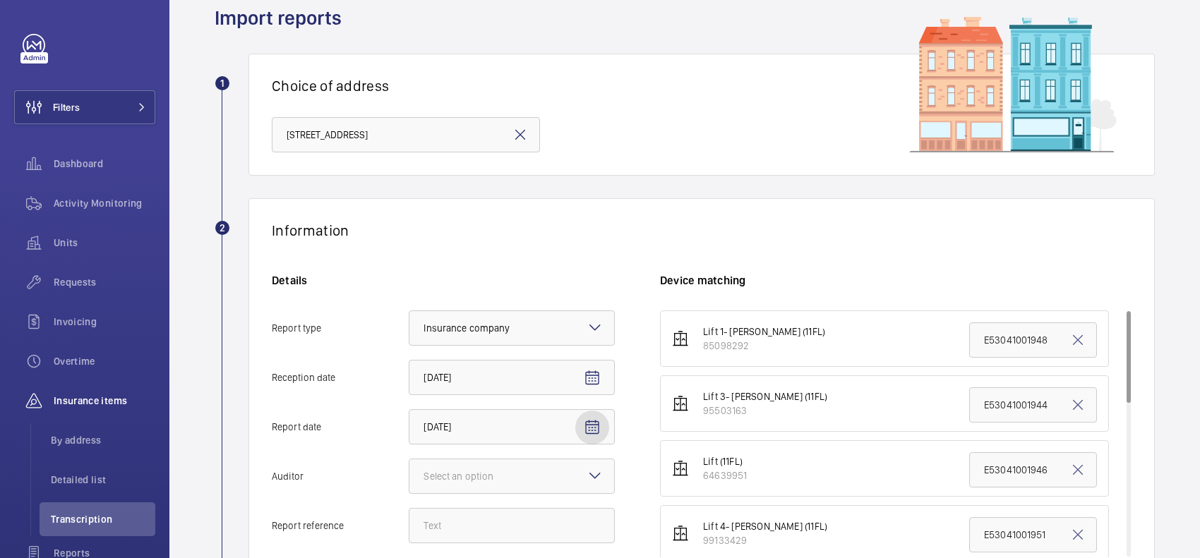
scroll to position [88, 0]
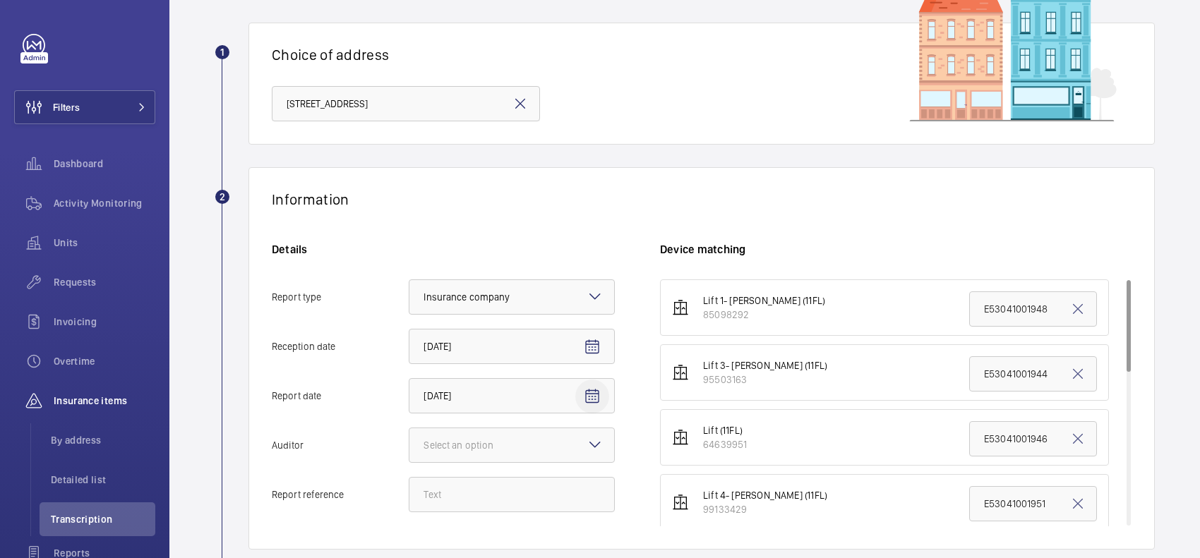
click at [598, 393] on mat-icon "Open calendar" at bounding box center [592, 396] width 17 height 17
click at [568, 241] on span "5" at bounding box center [570, 245] width 25 height 25
type input "[DATE]"
click at [488, 453] on div at bounding box center [511, 445] width 205 height 34
click at [409, 453] on input "Auditor Select an option Veritas Zurich British Engineering Allianz Other" at bounding box center [409, 445] width 0 height 34
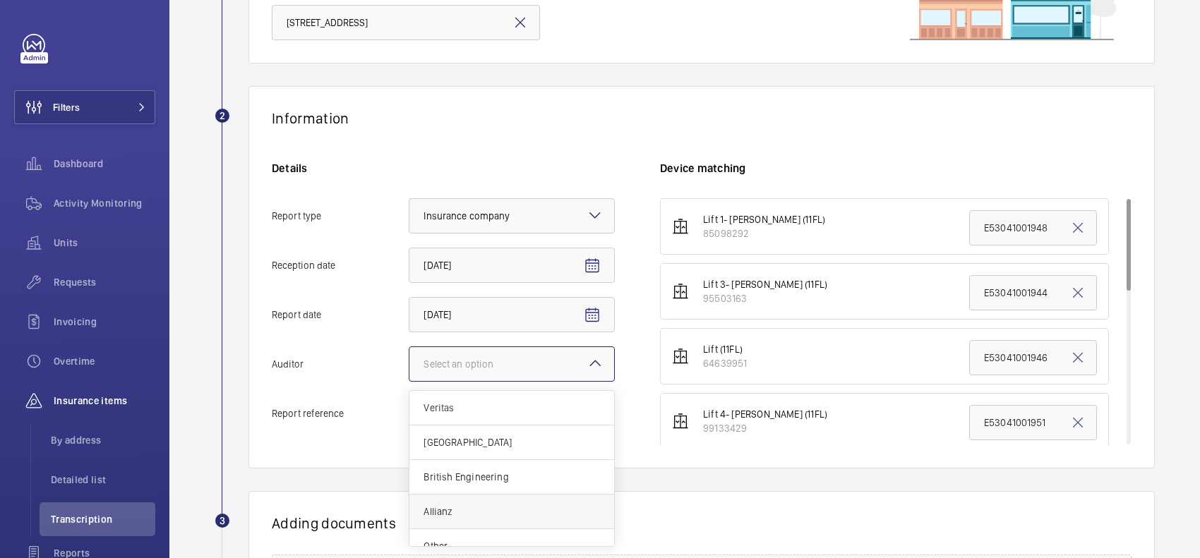
scroll to position [265, 0]
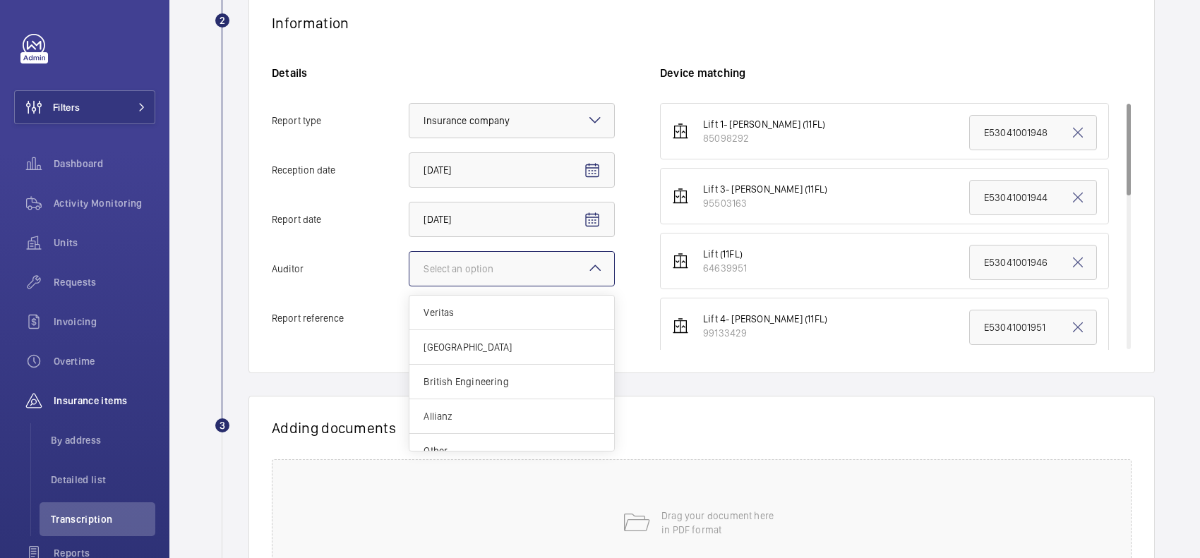
click at [471, 425] on div "Allianz" at bounding box center [511, 416] width 205 height 35
click at [409, 286] on input "Auditor Select an option Veritas Zurich British Engineering Allianz Other" at bounding box center [409, 269] width 0 height 34
click at [527, 321] on input "Report reference" at bounding box center [512, 318] width 206 height 35
paste input "E33626030043"
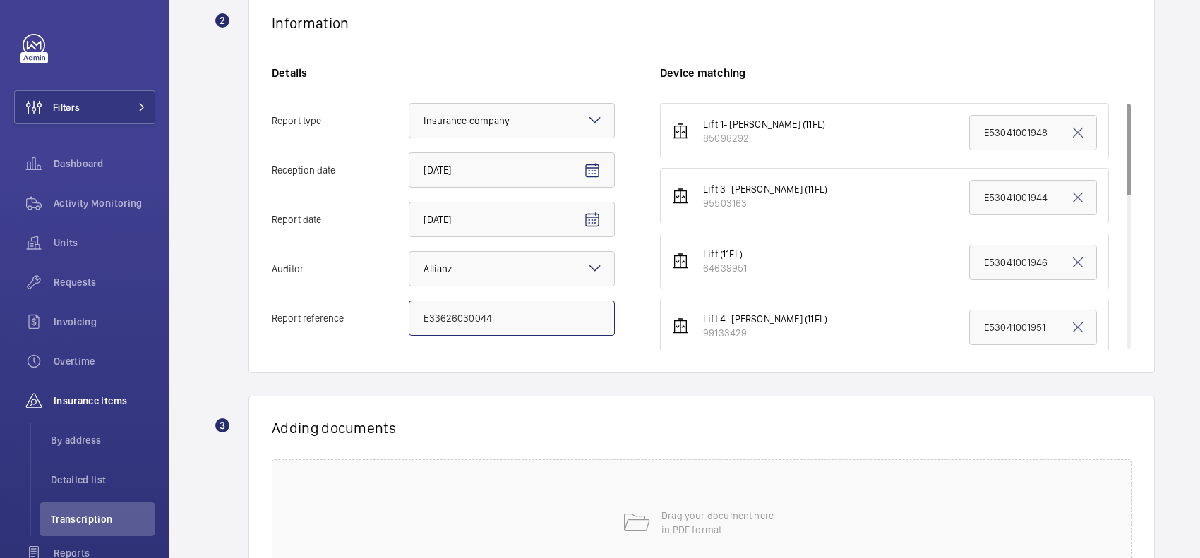
drag, startPoint x: 415, startPoint y: 316, endPoint x: 385, endPoint y: 315, distance: 30.4
click at [385, 315] on label "Report reference E33626030044" at bounding box center [443, 318] width 343 height 35
click at [500, 318] on input "E33626030044" at bounding box center [512, 318] width 206 height 35
drag, startPoint x: 515, startPoint y: 316, endPoint x: 422, endPoint y: 316, distance: 93.2
click at [422, 316] on input "E33626030044" at bounding box center [512, 318] width 206 height 35
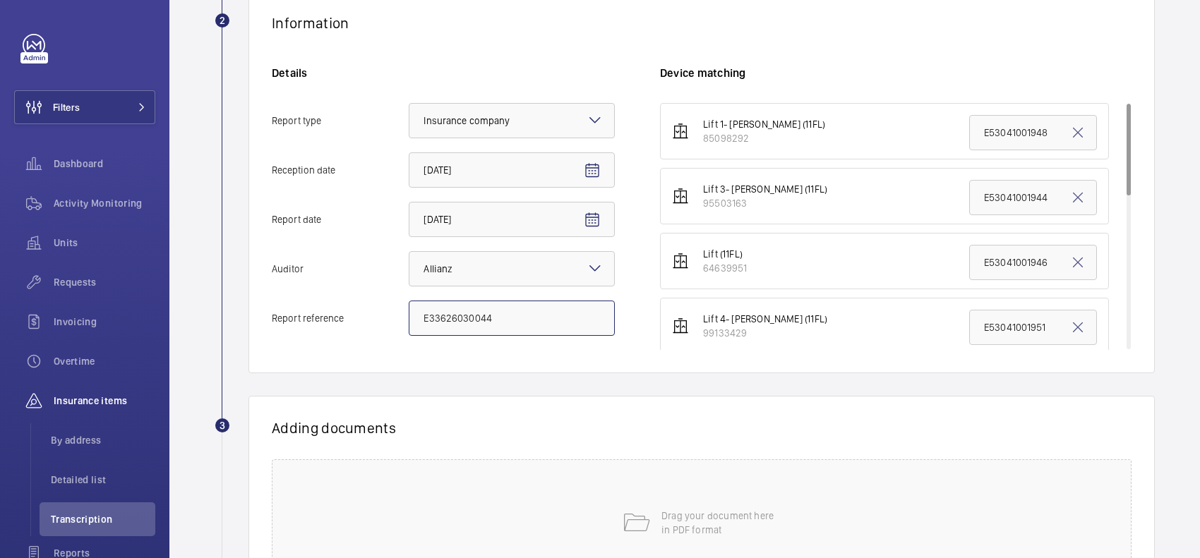
type input "E33626030044"
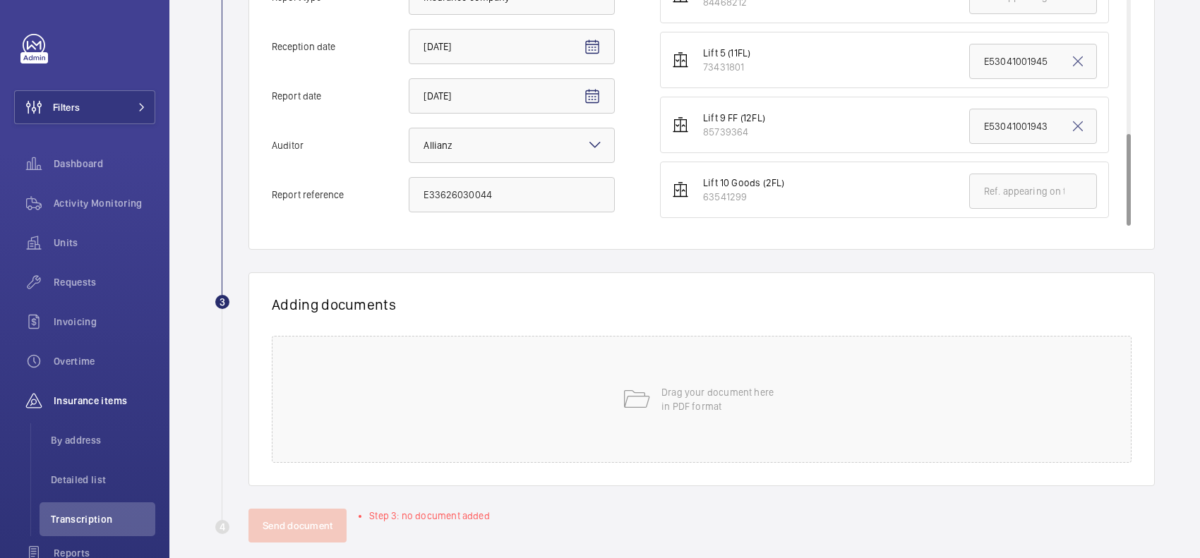
scroll to position [407, 0]
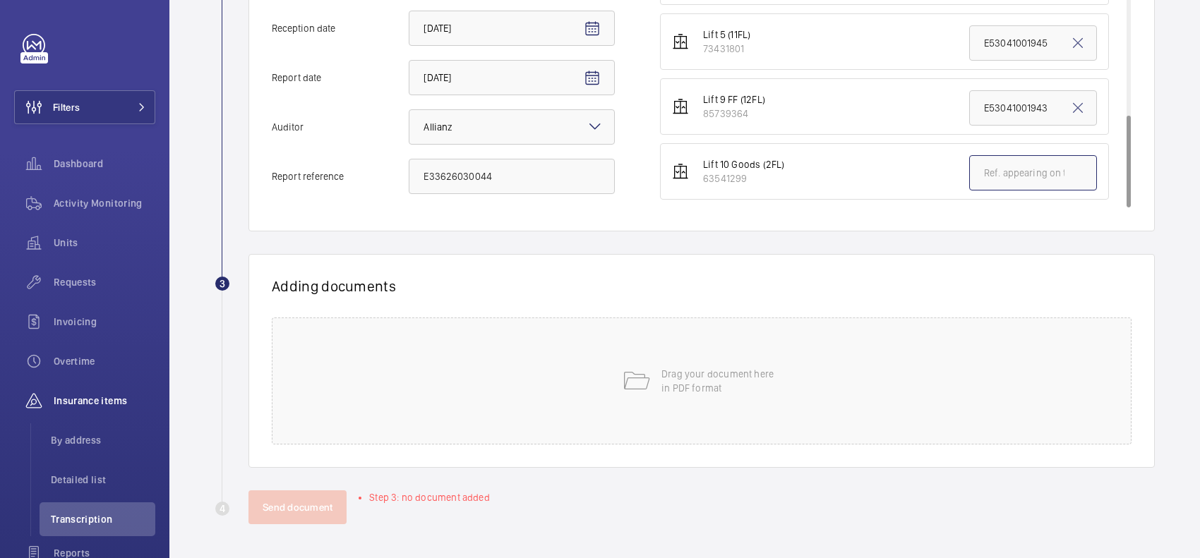
click at [1004, 167] on input "text" at bounding box center [1033, 172] width 128 height 35
paste input "E33626030044"
type input "E33626030044"
click at [724, 364] on div "Drag your document here in PDF format" at bounding box center [702, 381] width 860 height 127
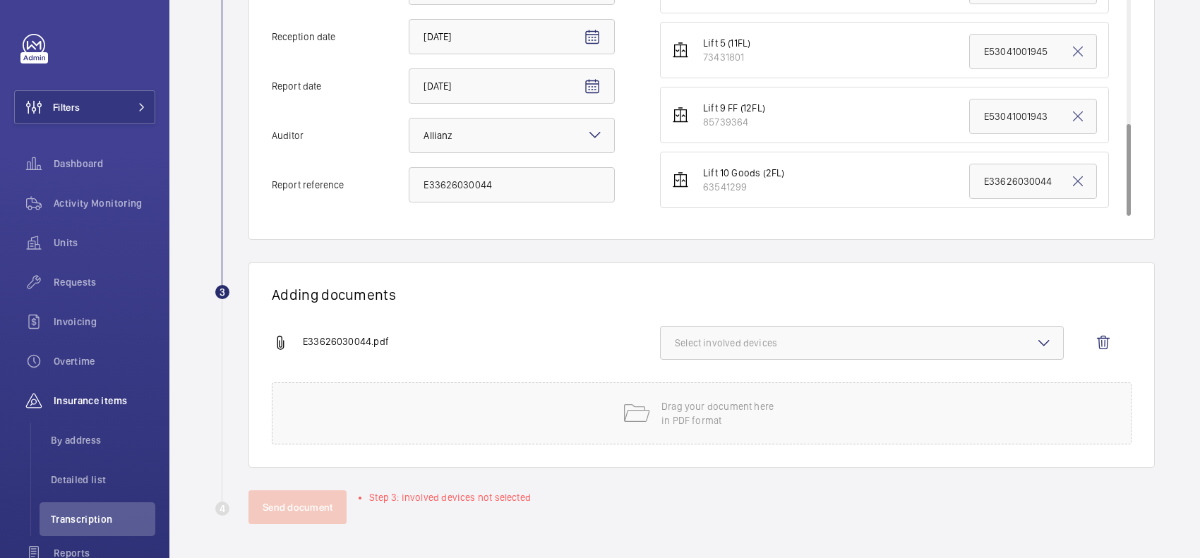
scroll to position [399, 0]
click at [734, 347] on span "Select involved devices" at bounding box center [862, 343] width 374 height 14
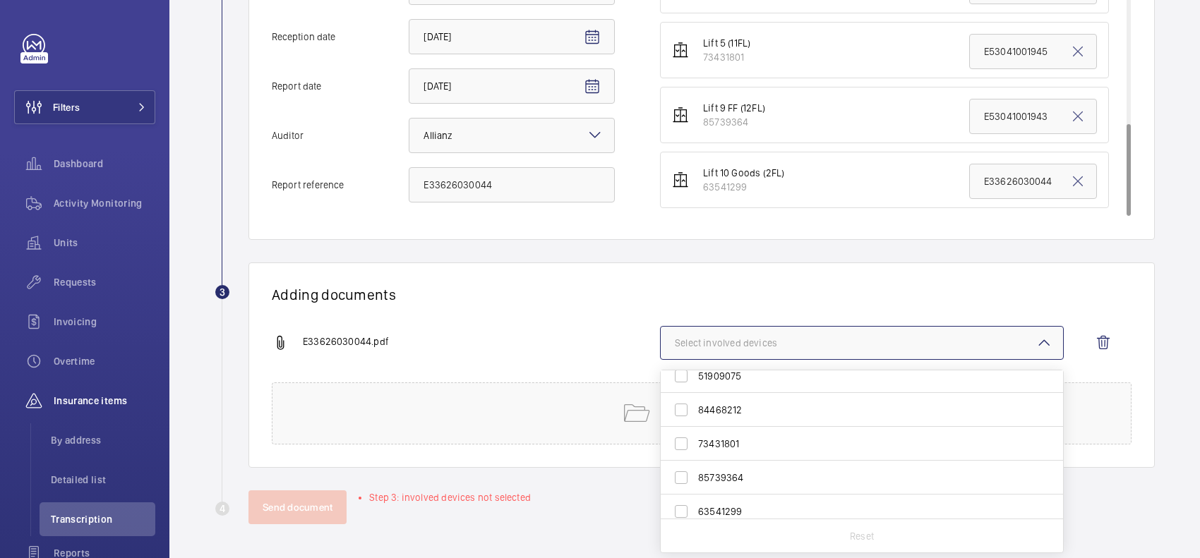
scroll to position [191, 0]
click at [727, 500] on span "63541299" at bounding box center [863, 502] width 330 height 14
click at [695, 500] on input "63541299" at bounding box center [681, 502] width 28 height 28
checkbox input "true"
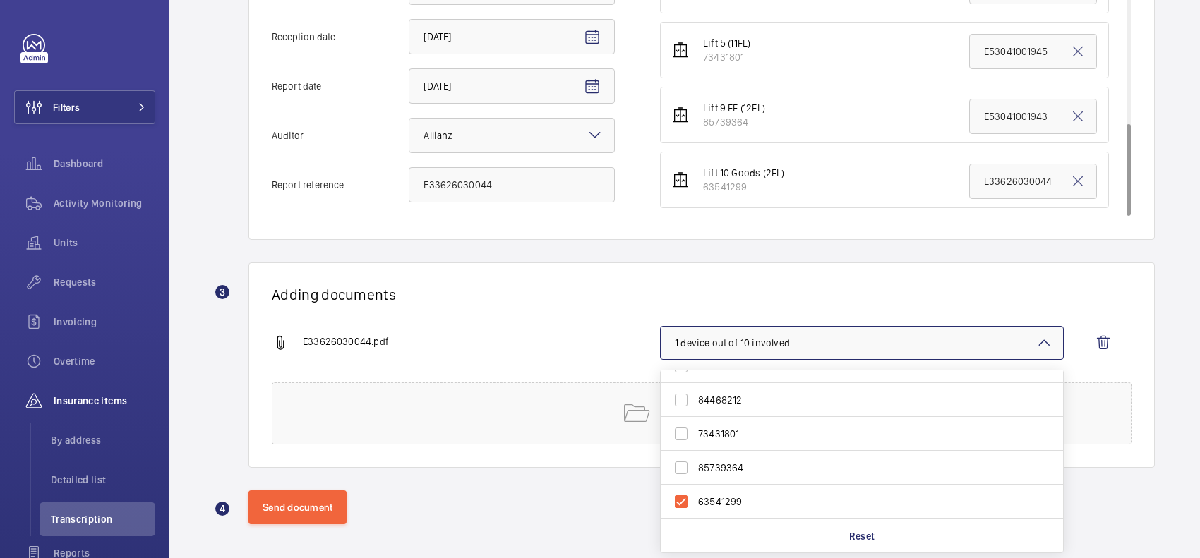
click at [512, 303] on h1 "Adding documents" at bounding box center [702, 295] width 860 height 18
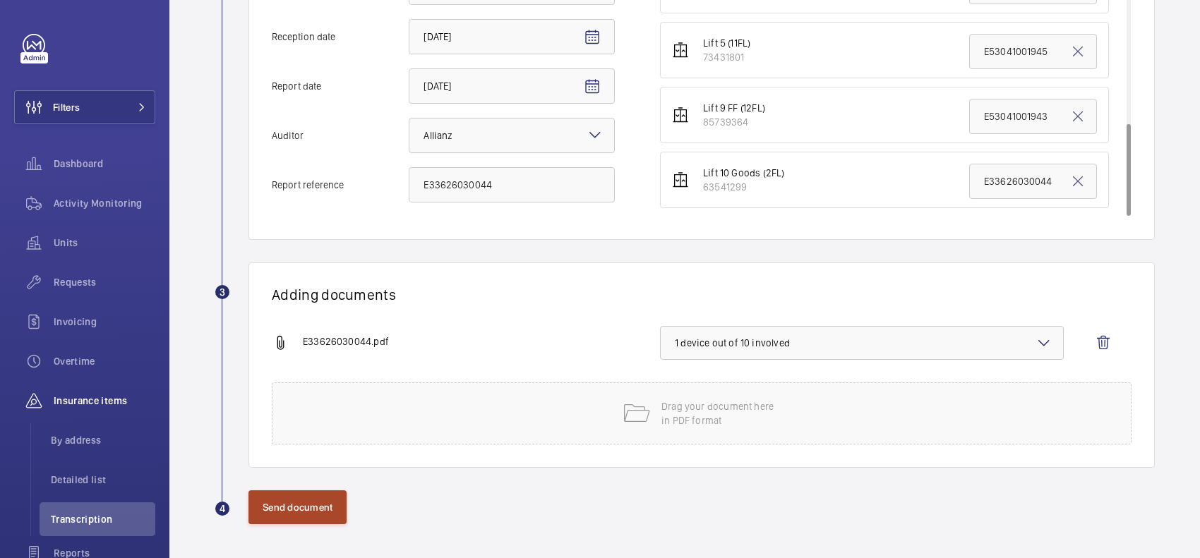
click at [279, 500] on button "Send document" at bounding box center [297, 507] width 98 height 34
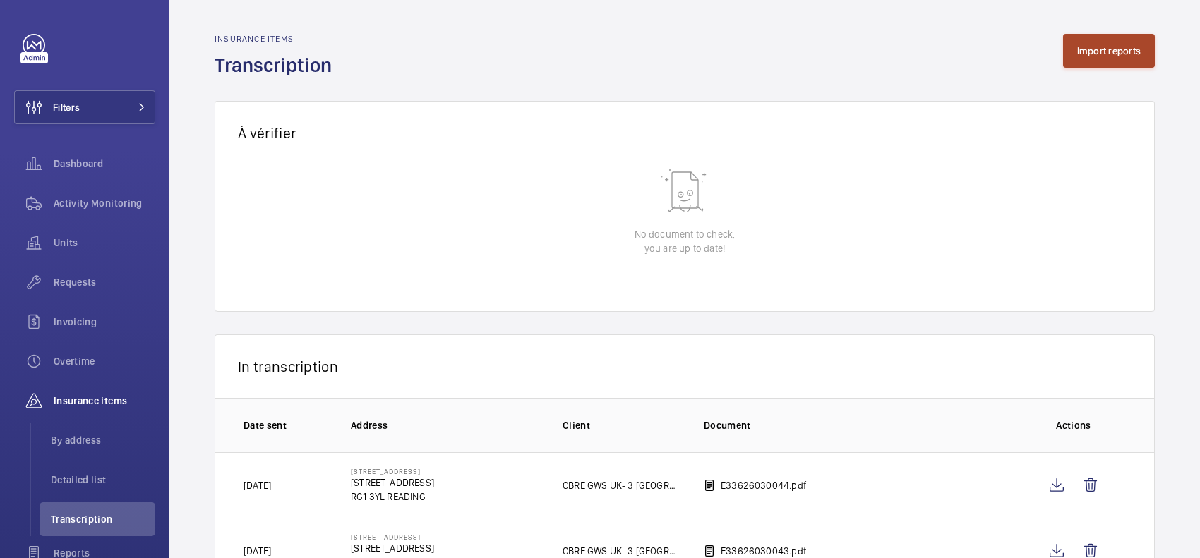
click at [1077, 54] on button "Import reports" at bounding box center [1109, 51] width 92 height 34
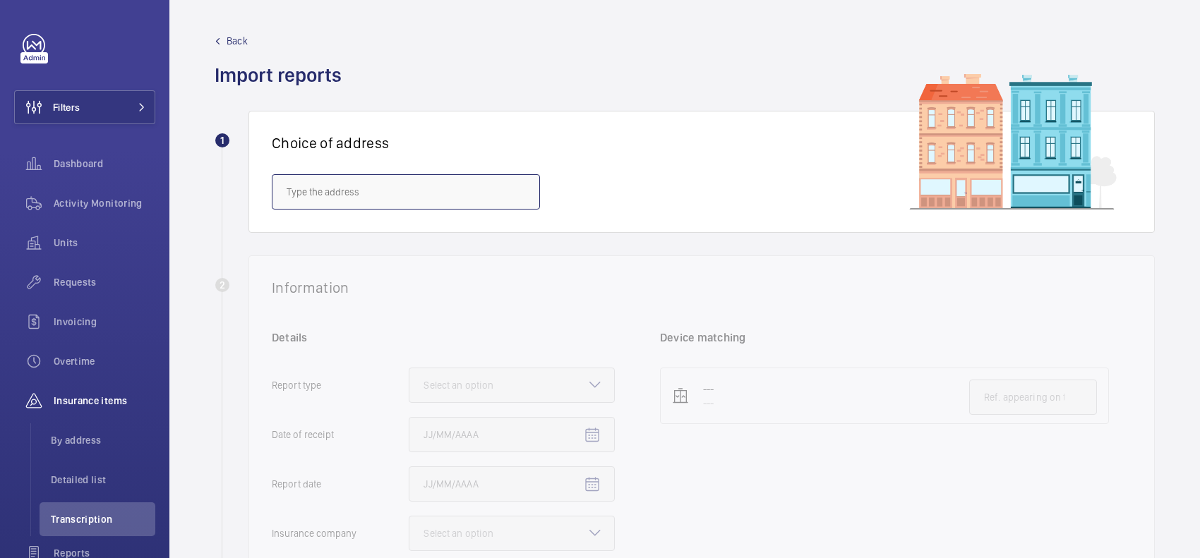
click at [378, 205] on input "text" at bounding box center [406, 191] width 268 height 35
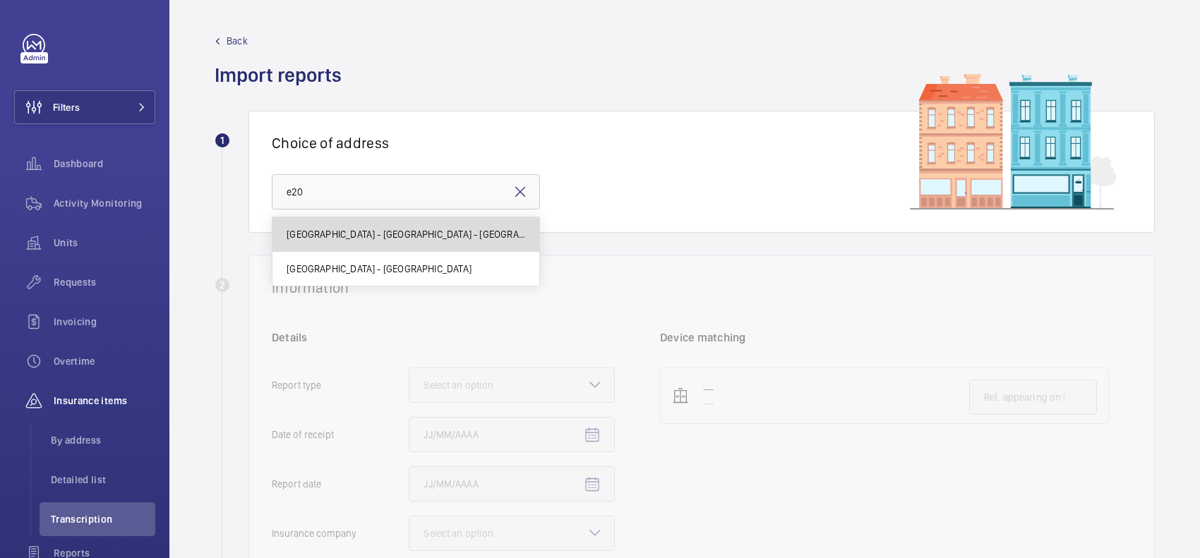
click at [336, 240] on span "Premier Inn - Stratford - Premier Inn London Stratford hotel, LONDON E20 1EE" at bounding box center [406, 234] width 239 height 14
type input "Premier Inn - Stratford - Premier Inn London Stratford hotel, LONDON E20 1EE"
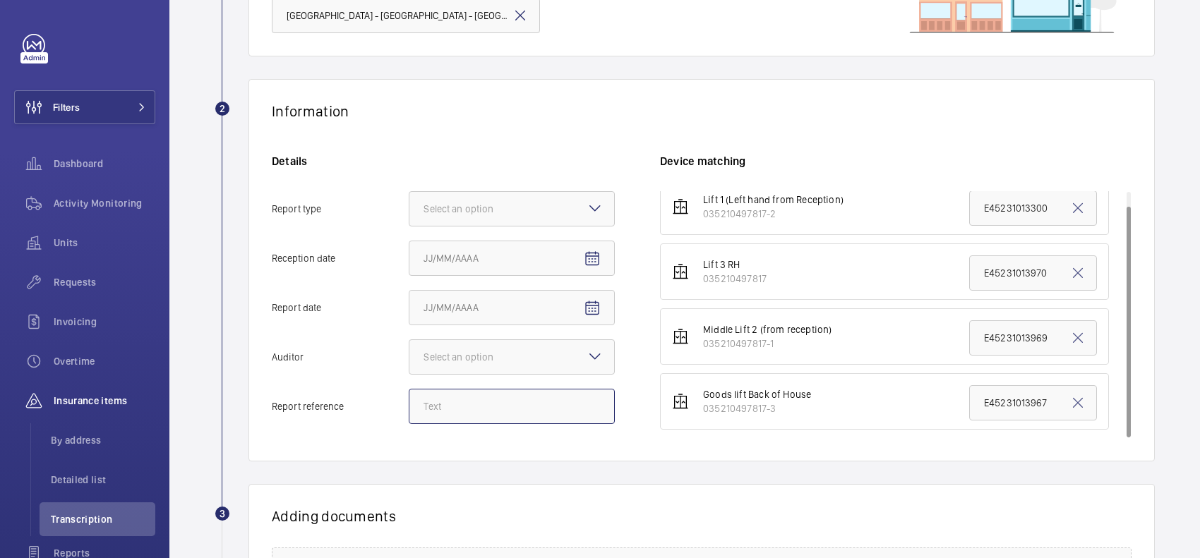
click at [470, 400] on input "Report reference" at bounding box center [512, 406] width 206 height 35
paste input "E45231014589"
click at [531, 203] on div "Select an option" at bounding box center [511, 209] width 205 height 14
type input "E45231014589"
click at [409, 203] on input "Report type Select an option" at bounding box center [409, 209] width 0 height 34
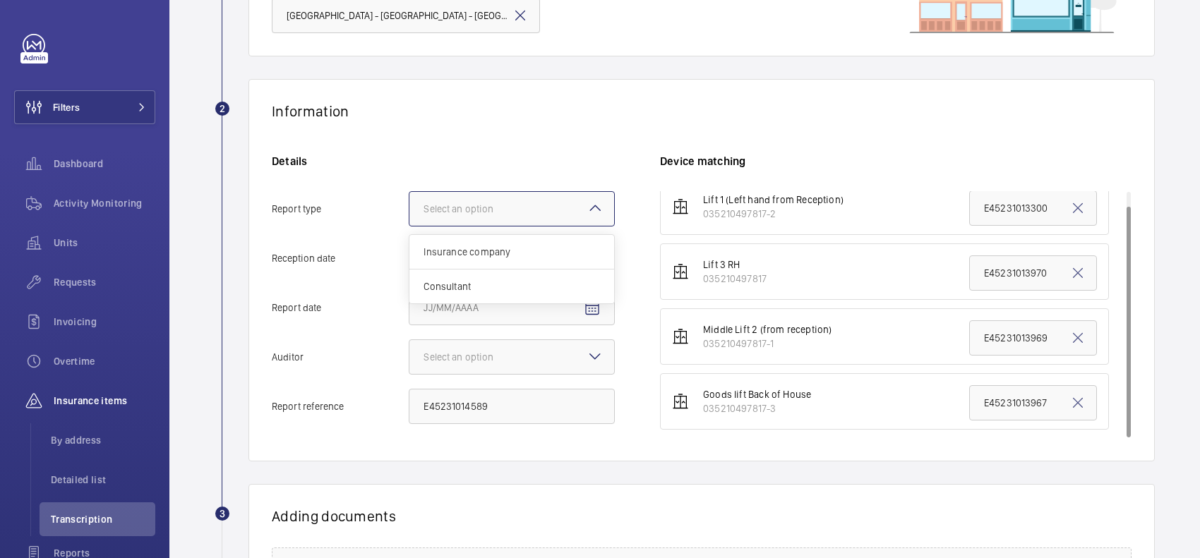
click at [522, 249] on span "Insurance company" at bounding box center [511, 252] width 176 height 14
click at [409, 226] on input "Report type Select an option Insurance company Consultant" at bounding box center [409, 209] width 0 height 34
click at [528, 251] on input "Reception date" at bounding box center [512, 258] width 206 height 35
click at [579, 254] on span "Open calendar" at bounding box center [592, 259] width 34 height 34
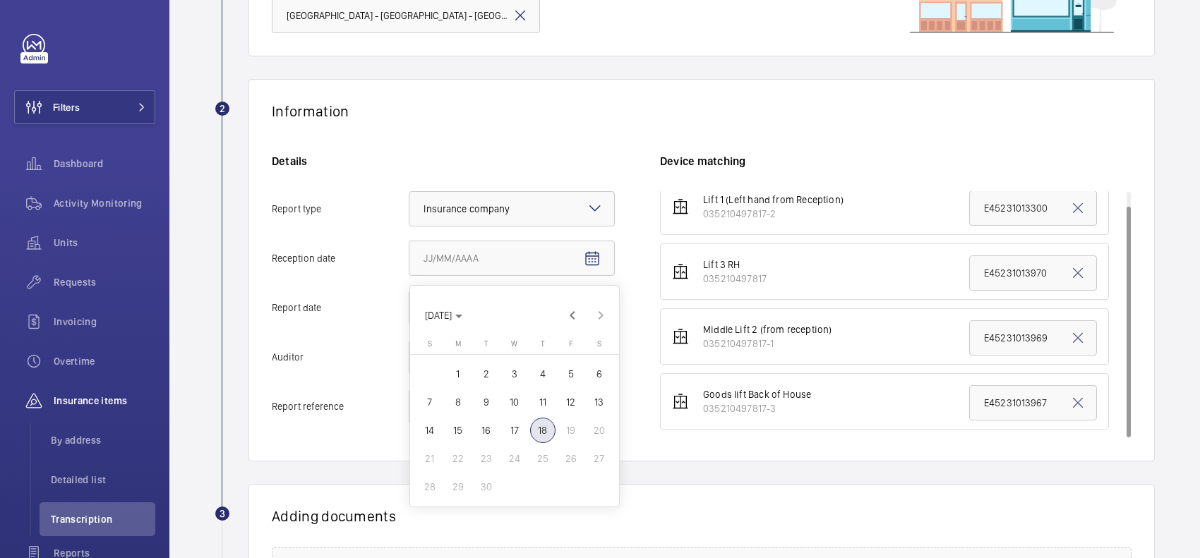
click at [548, 438] on span "18" at bounding box center [542, 430] width 25 height 25
type input "[DATE]"
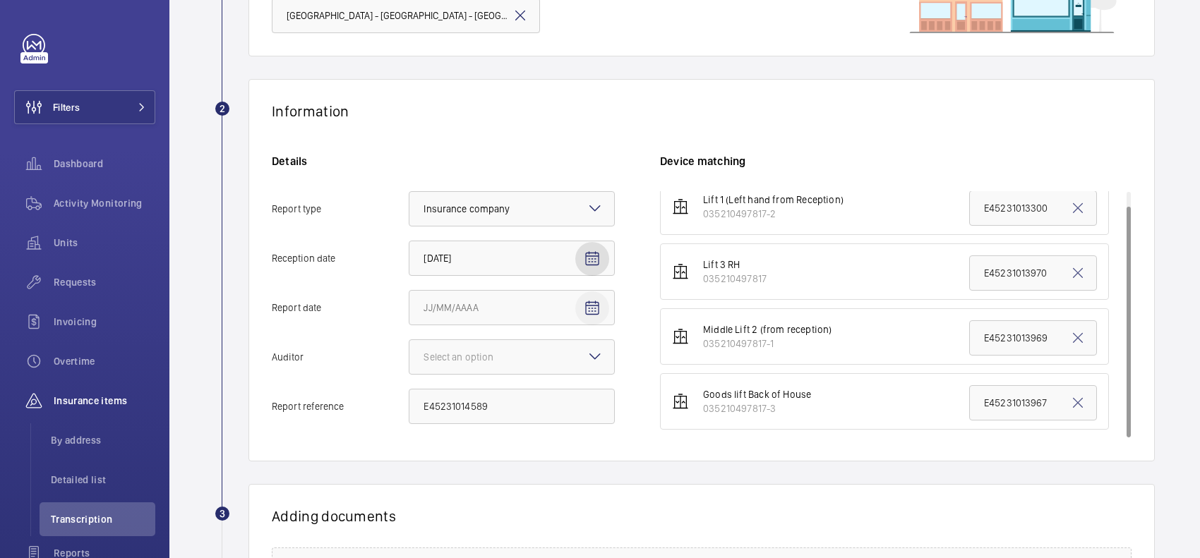
click at [593, 307] on mat-icon "Open calendar" at bounding box center [592, 308] width 17 height 17
click at [487, 203] on span "16" at bounding box center [486, 213] width 25 height 25
type input "9/16/2025"
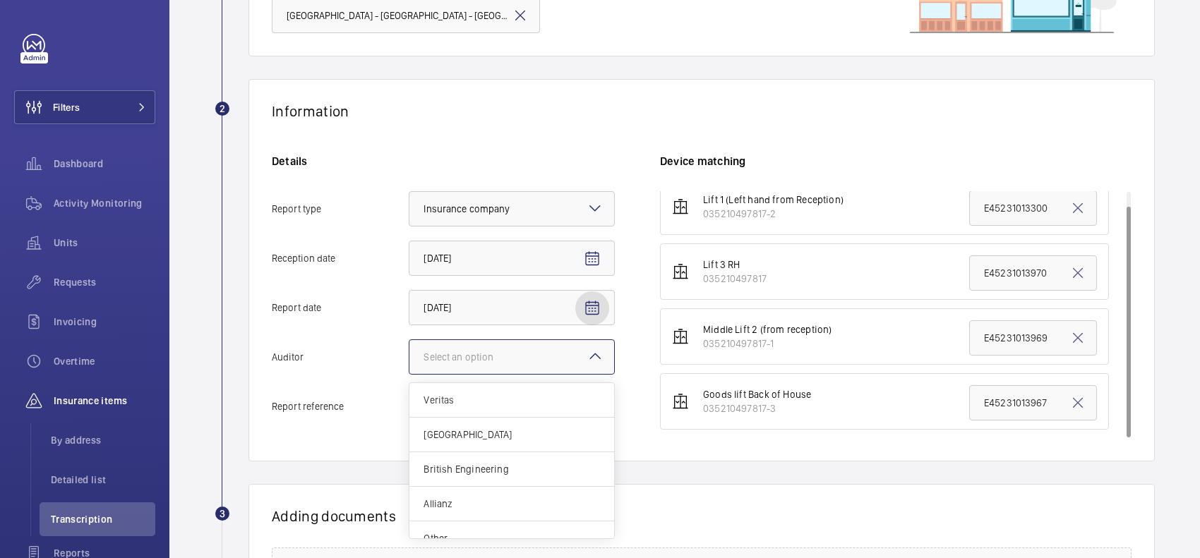
click at [531, 344] on div at bounding box center [511, 357] width 205 height 34
click at [409, 344] on input "Auditor Select an option Veritas Zurich British Engineering Allianz Other" at bounding box center [409, 357] width 0 height 34
click at [459, 489] on span "Allianz" at bounding box center [511, 487] width 176 height 14
click at [409, 374] on input "Auditor Select an option Veritas Zurich British Engineering Allianz Other" at bounding box center [409, 357] width 0 height 34
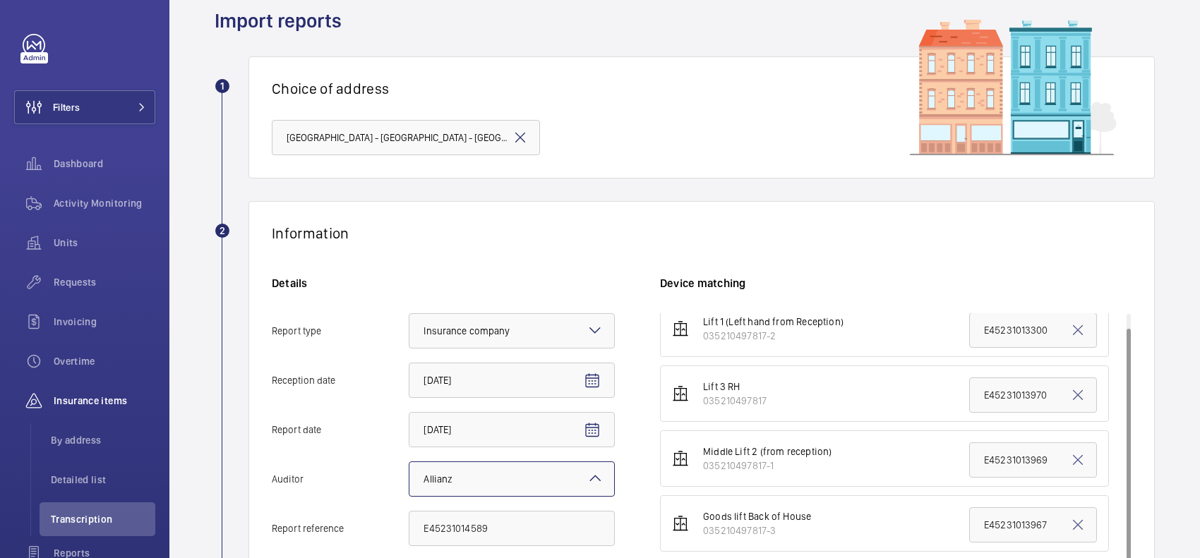
scroll to position [176, 0]
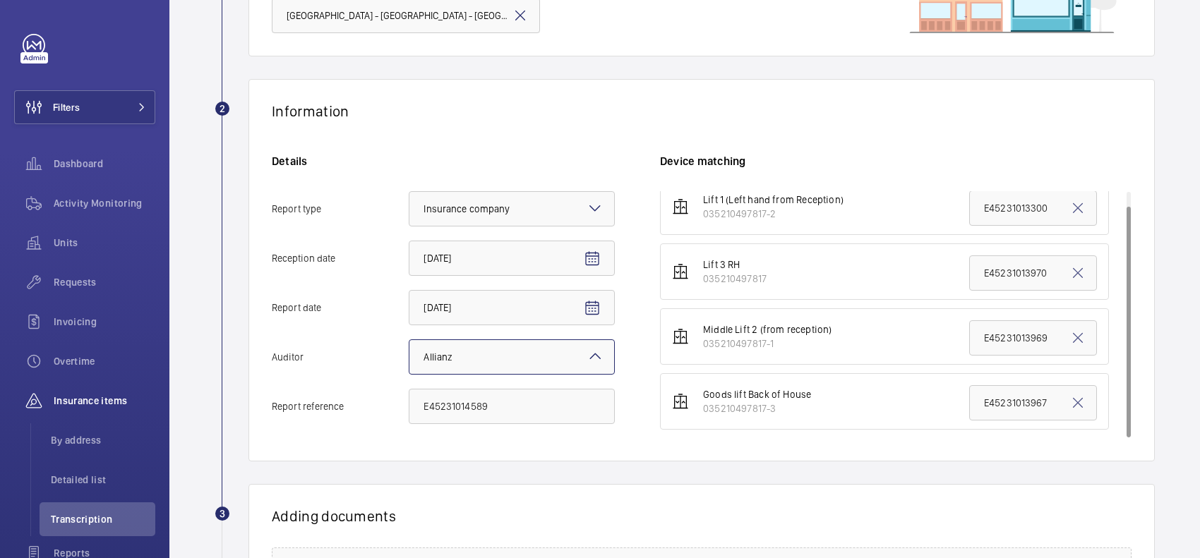
click at [502, 356] on div at bounding box center [511, 357] width 205 height 34
click at [409, 356] on input "Auditor Select an option × Allianz ×" at bounding box center [409, 357] width 0 height 34
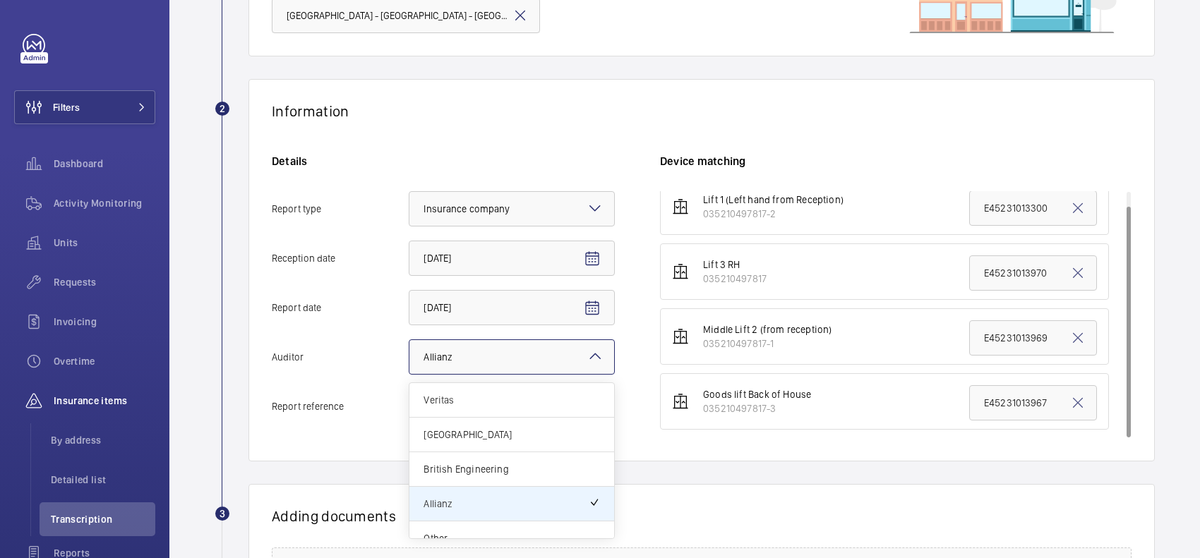
click at [541, 97] on div "Information Details Report type Select an option × Insurance company × Receptio…" at bounding box center [701, 270] width 906 height 382
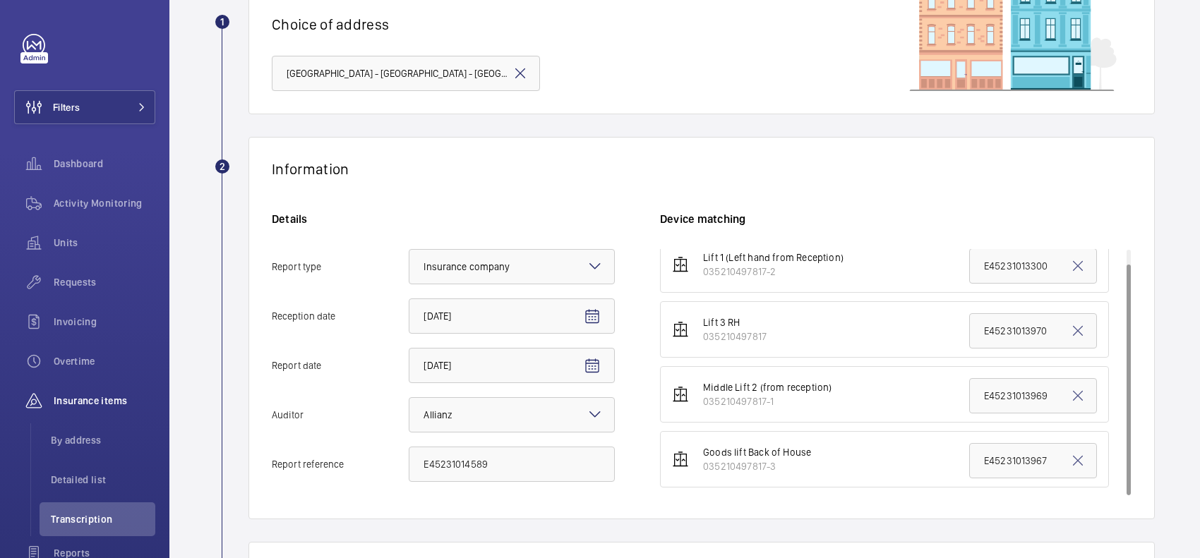
scroll to position [88, 0]
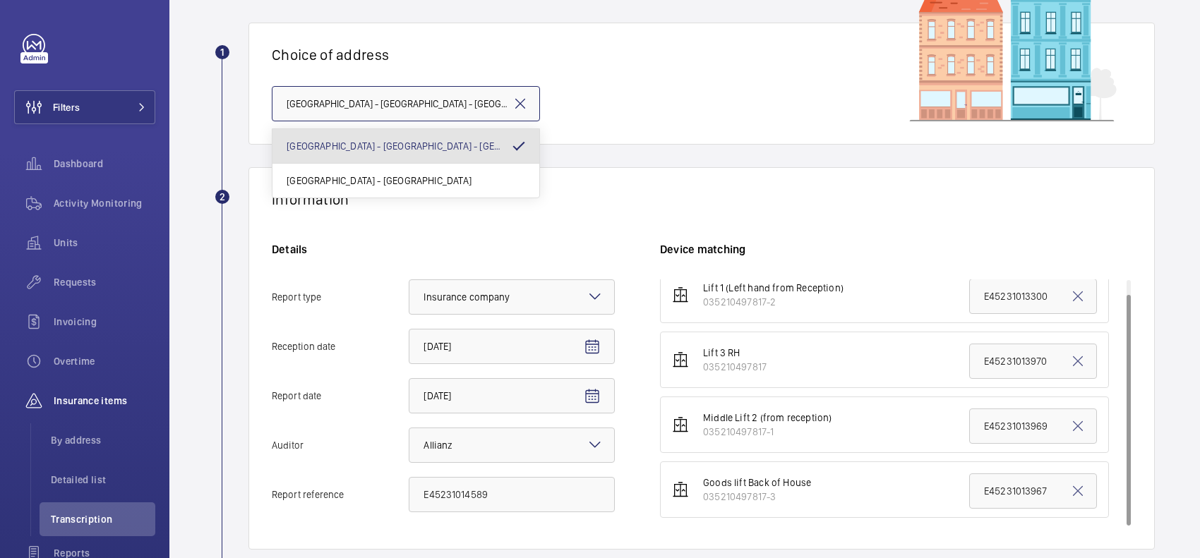
drag, startPoint x: 290, startPoint y: 108, endPoint x: 379, endPoint y: 115, distance: 89.2
click at [379, 115] on input "Premier Inn - Stratford - Premier Inn London Stratford hotel, LONDON E20 1EE" at bounding box center [406, 103] width 268 height 35
click at [463, 44] on div "Choice of address Premier Inn - Stratford - Premier Inn London Stratford hotel,…" at bounding box center [701, 84] width 906 height 122
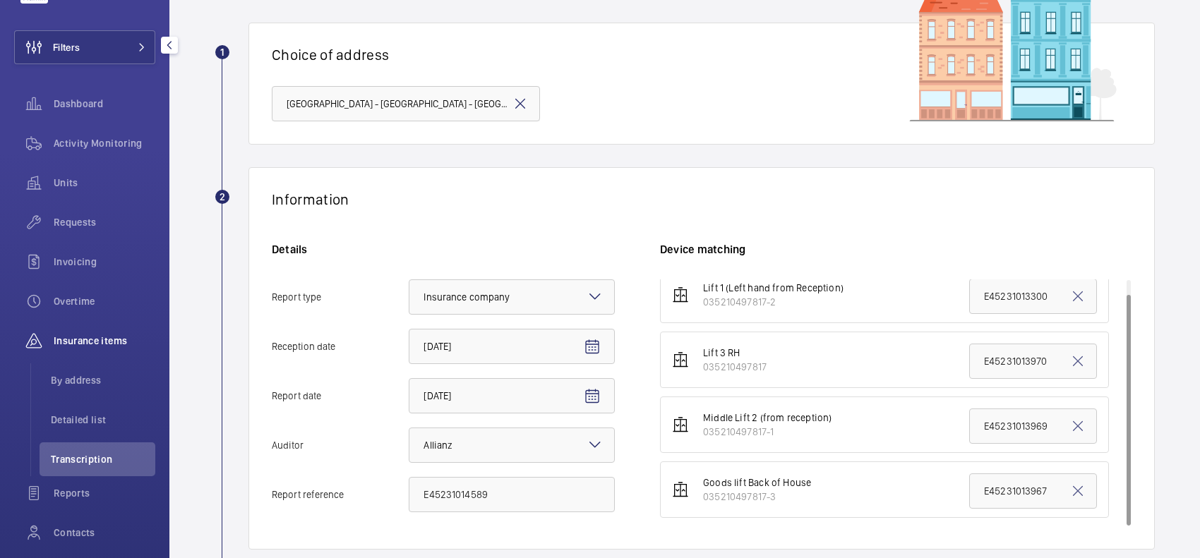
scroll to position [159, 0]
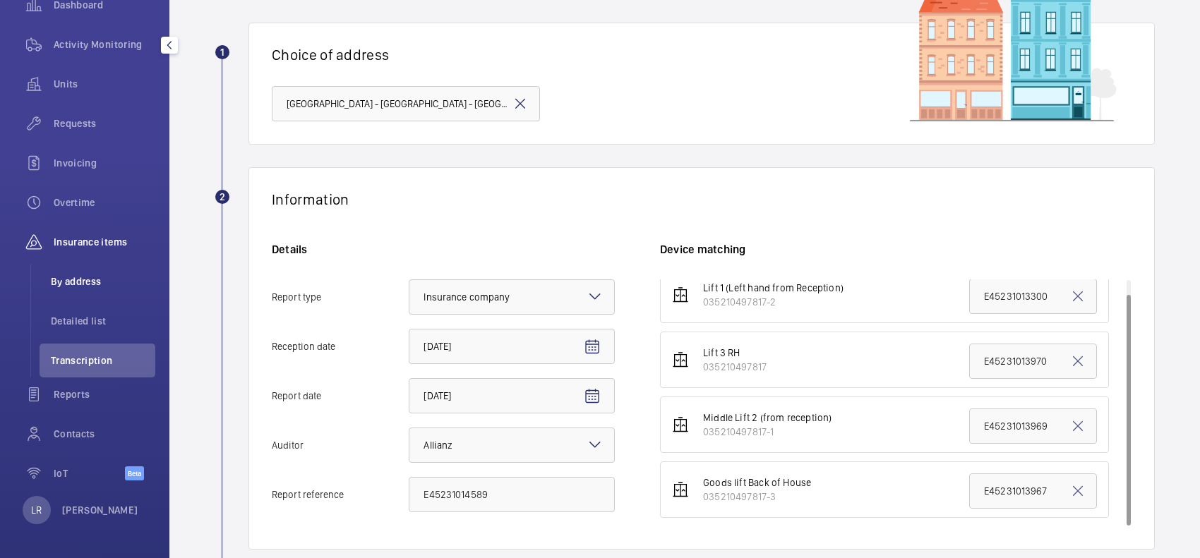
click at [95, 286] on span "By address" at bounding box center [103, 282] width 104 height 14
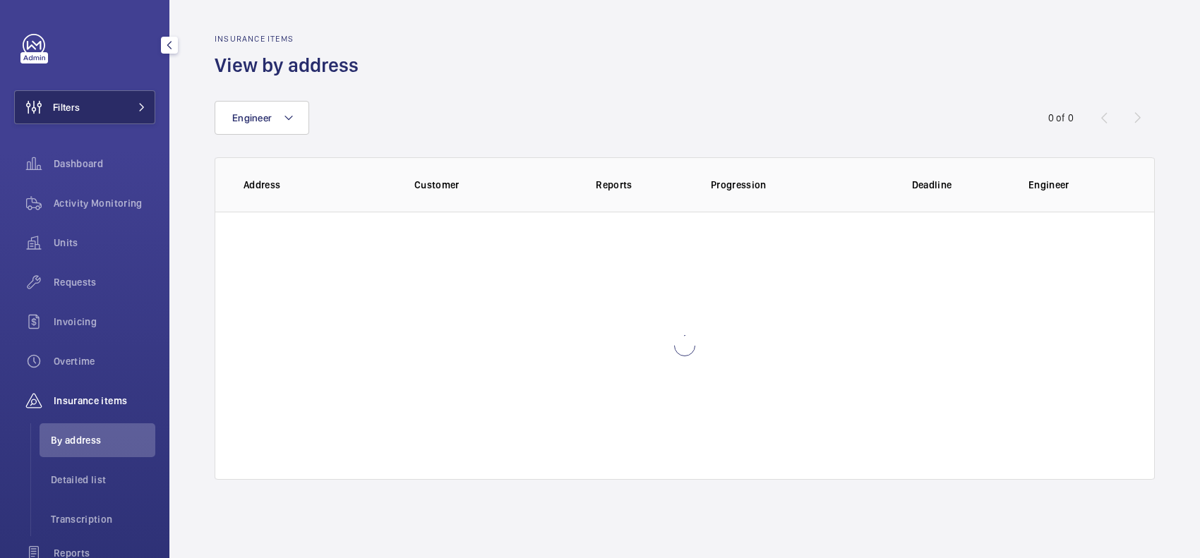
click at [113, 106] on button "Filters" at bounding box center [84, 107] width 141 height 34
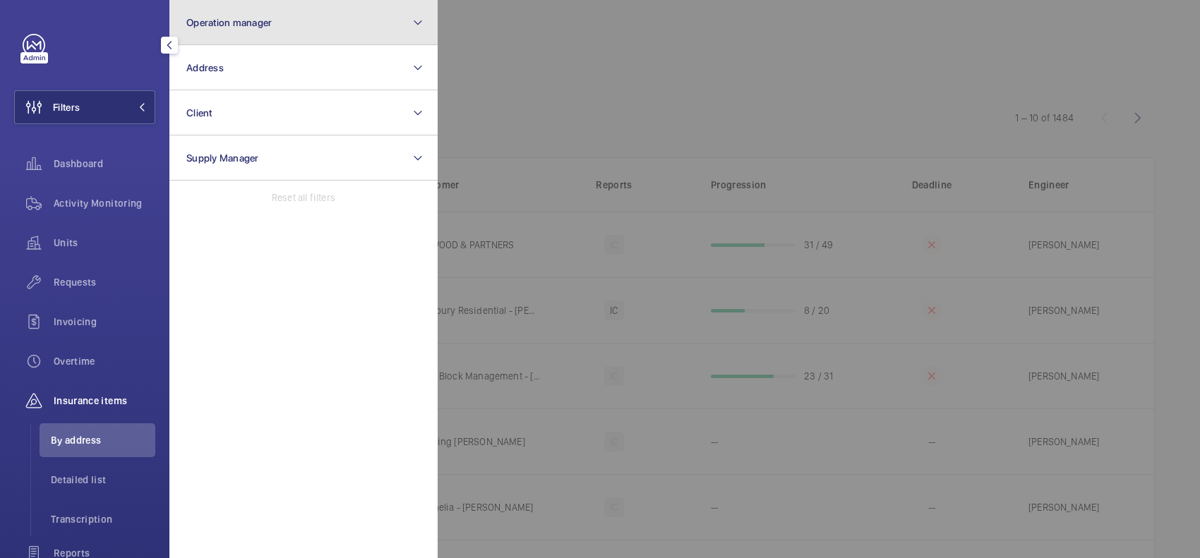
click at [268, 40] on button "Operation manager" at bounding box center [303, 22] width 268 height 45
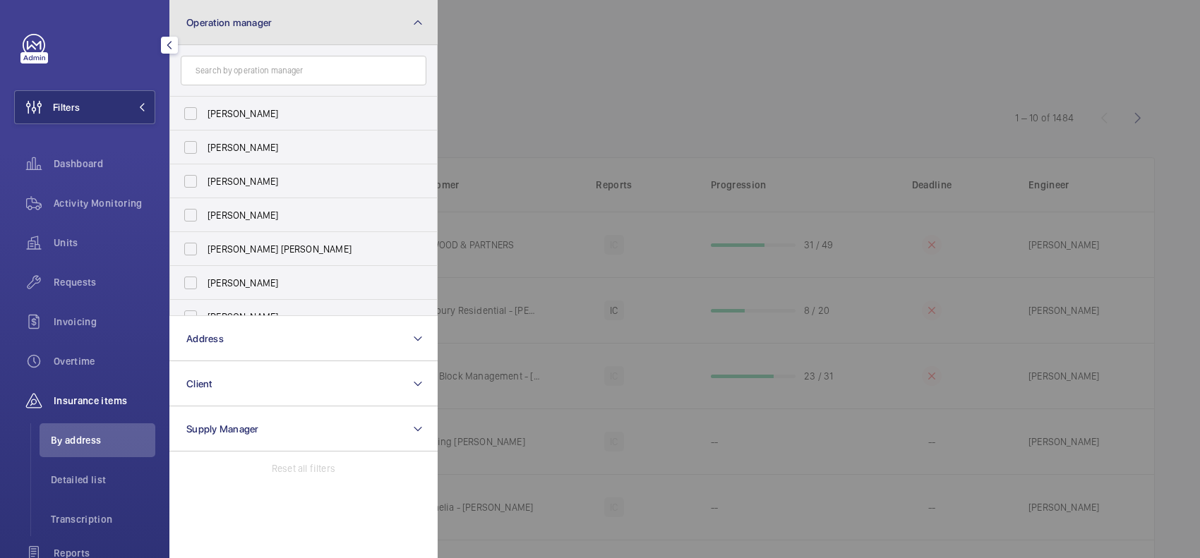
click at [339, 16] on button "Operation manager" at bounding box center [303, 22] width 268 height 45
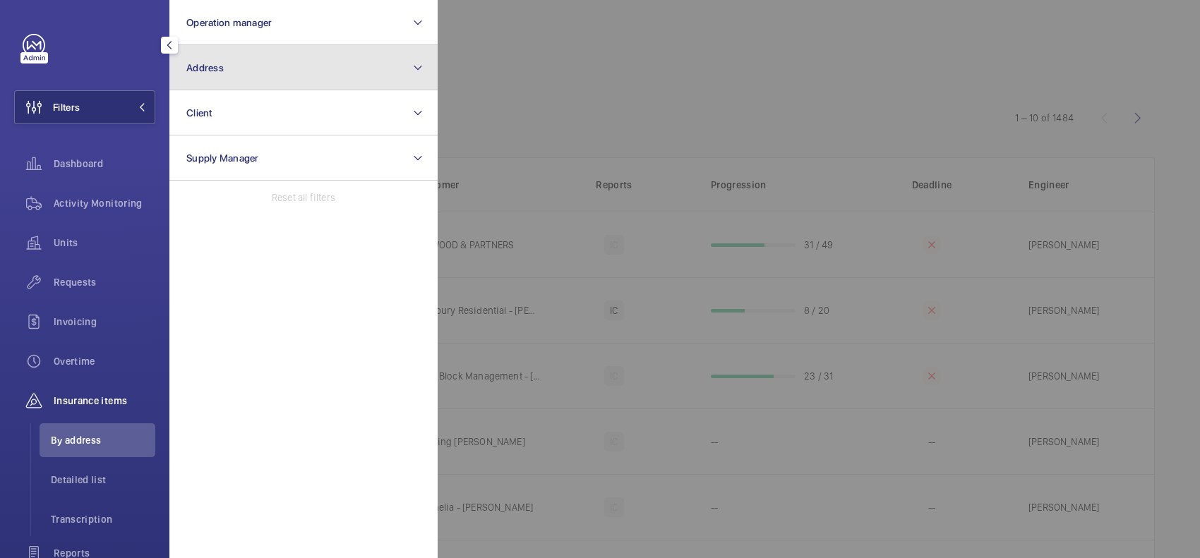
click at [323, 76] on button "Address" at bounding box center [303, 67] width 268 height 45
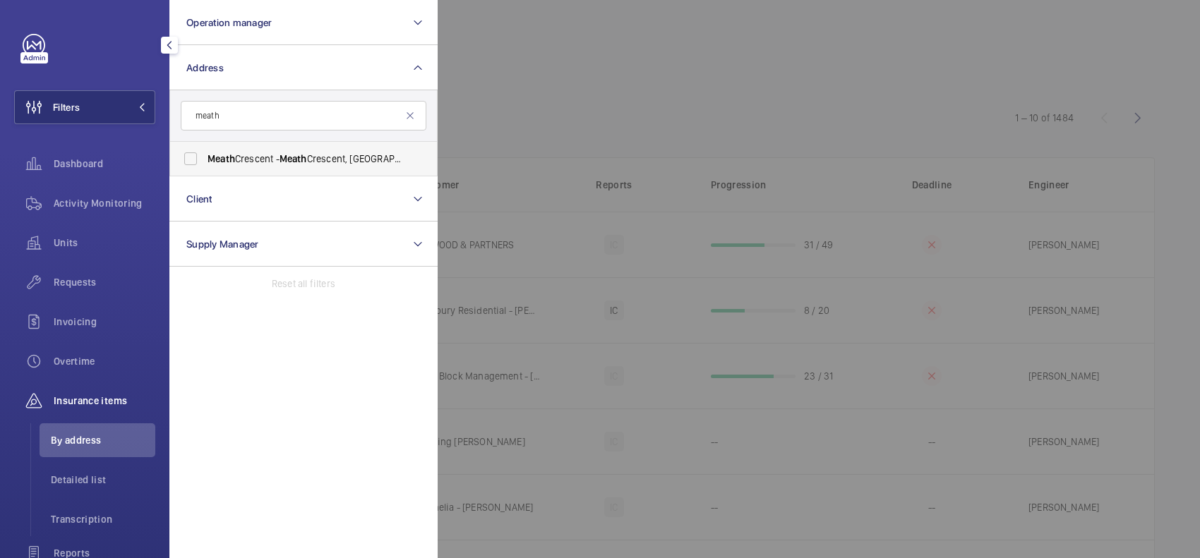
type input "meath"
click at [410, 156] on label "Meath Crescent - Meath Crescent, LONDON E2 0QG" at bounding box center [293, 159] width 246 height 34
click at [205, 156] on input "Meath Crescent - Meath Crescent, LONDON E2 0QG" at bounding box center [190, 159] width 28 height 28
checkbox input "true"
click at [654, 113] on div at bounding box center [1038, 279] width 1200 height 558
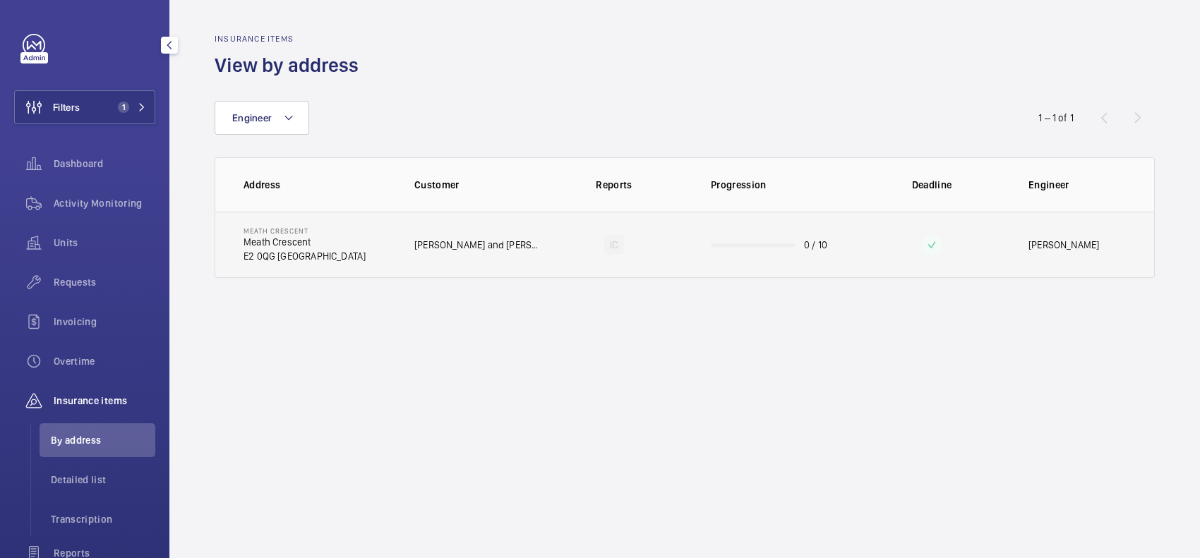
click at [656, 231] on td "IC" at bounding box center [614, 245] width 148 height 66
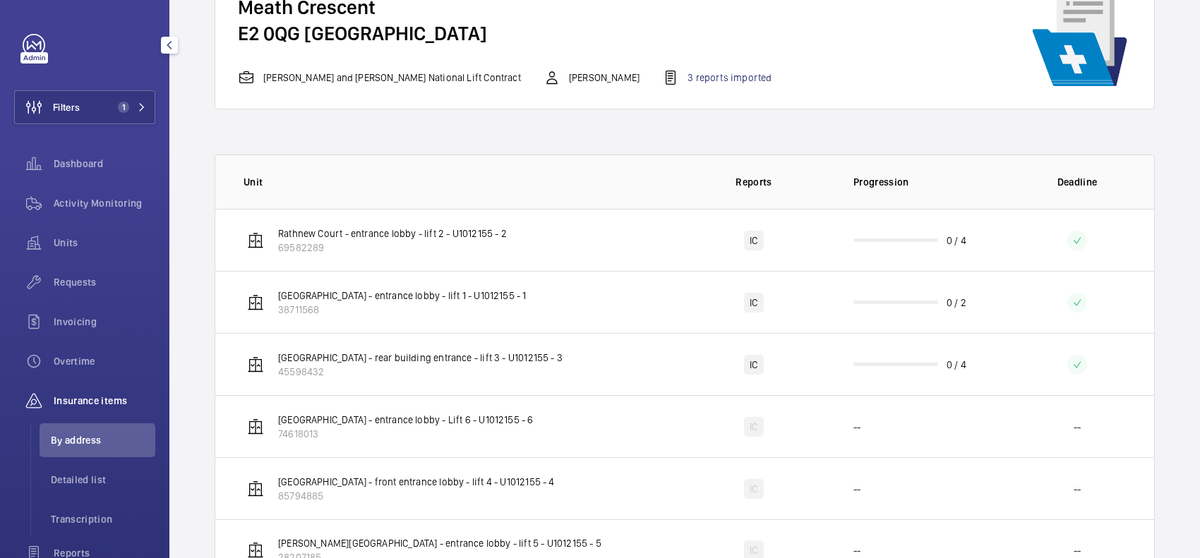
scroll to position [90, 0]
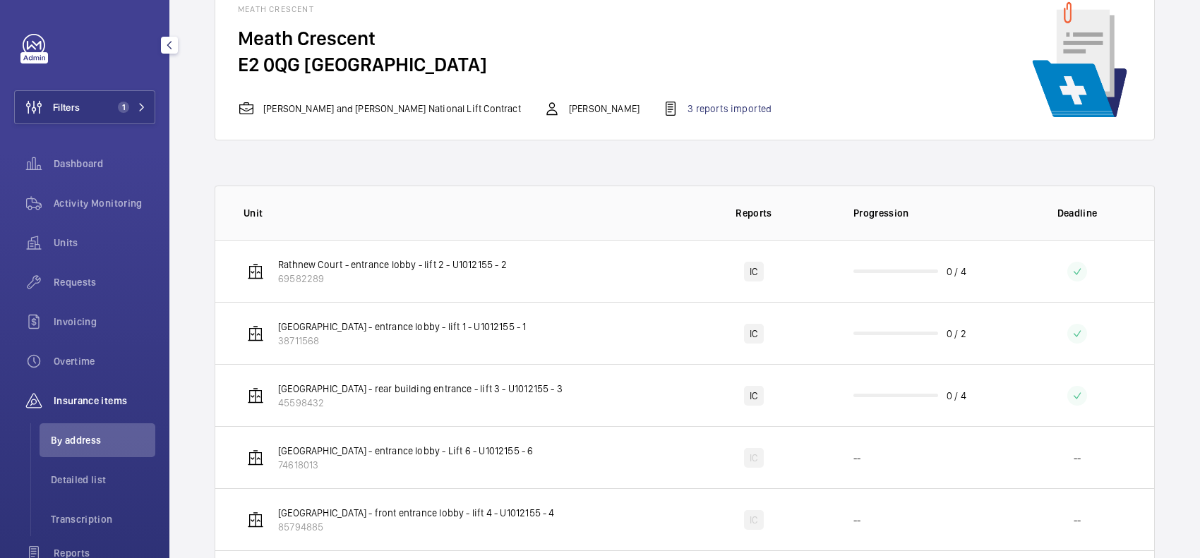
click at [674, 90] on div "Meath Crescent Meath Crescent E2 0QG LONDON Rendall and Rittner National Lift C…" at bounding box center [516, 60] width 556 height 113
click at [667, 104] on div "3 reports imported" at bounding box center [716, 108] width 109 height 17
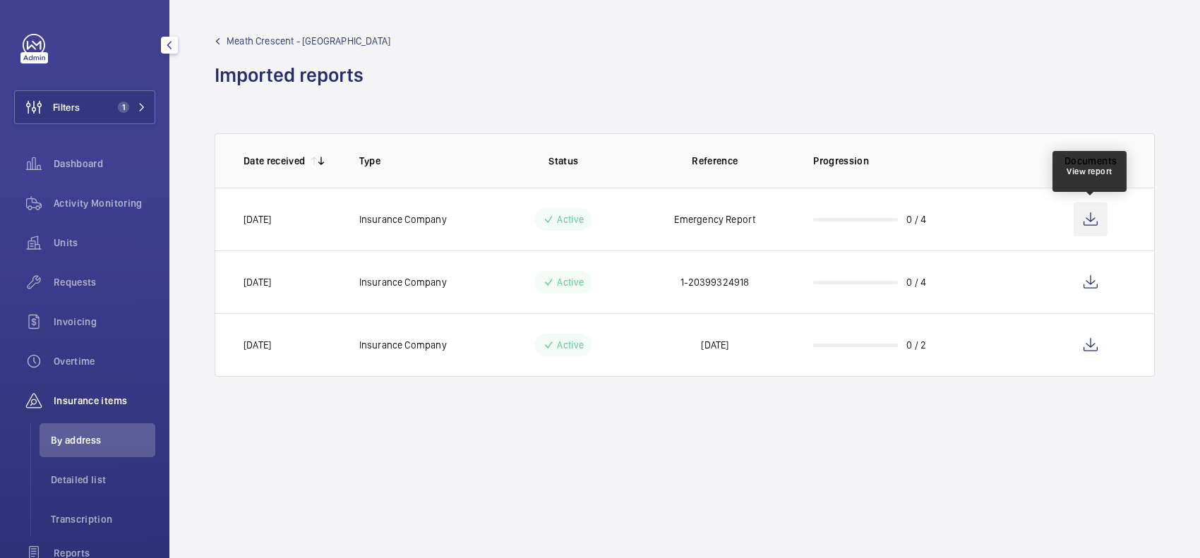
click at [1089, 227] on wm-front-icon-button at bounding box center [1090, 220] width 34 height 34
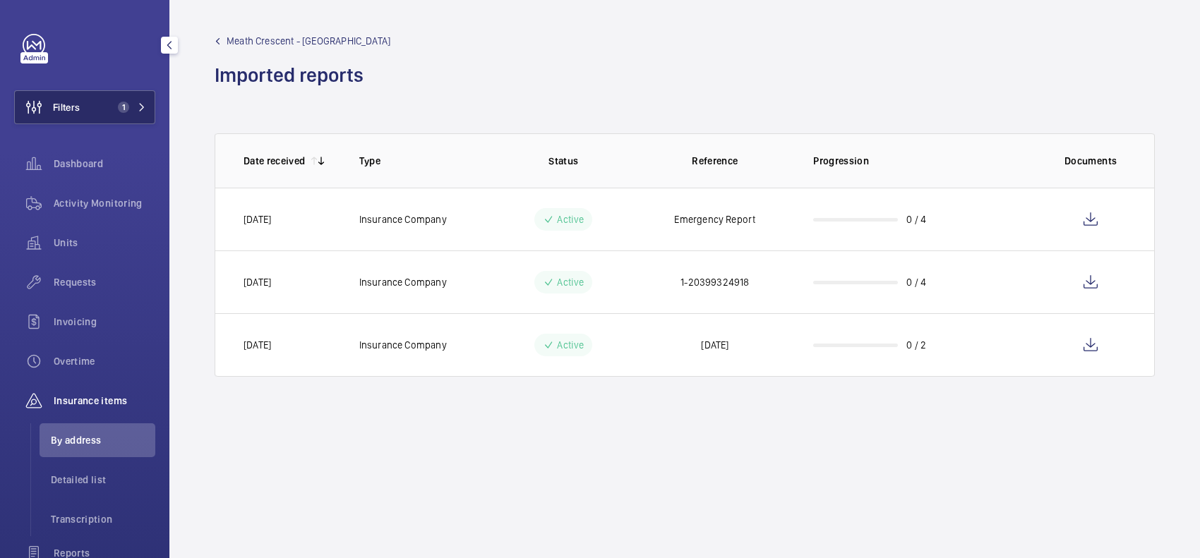
click at [125, 100] on button "Filters 1" at bounding box center [84, 107] width 141 height 34
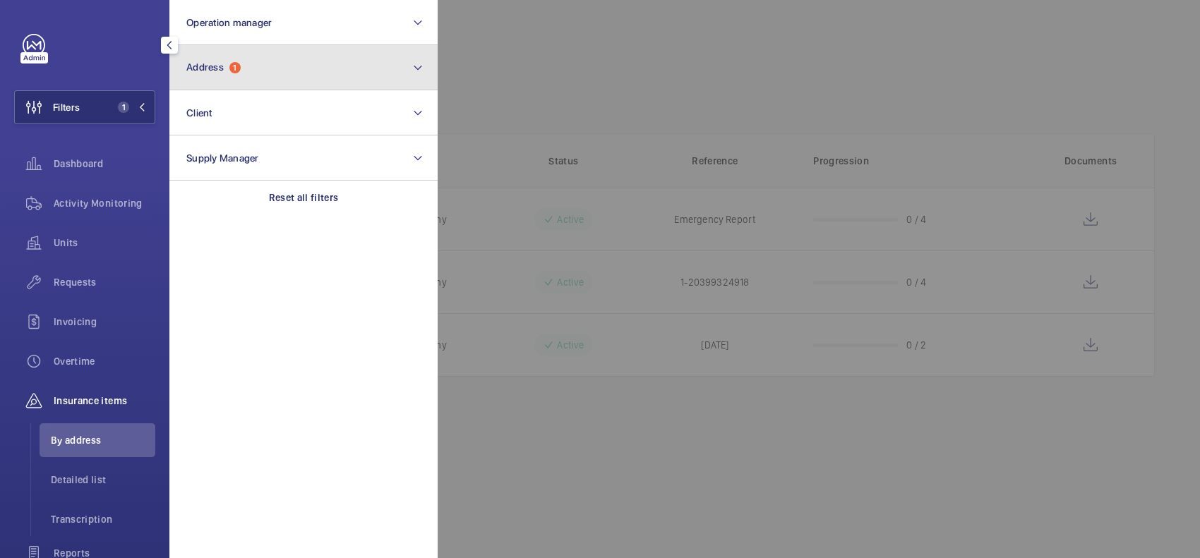
click at [219, 61] on span "Address" at bounding box center [204, 66] width 37 height 11
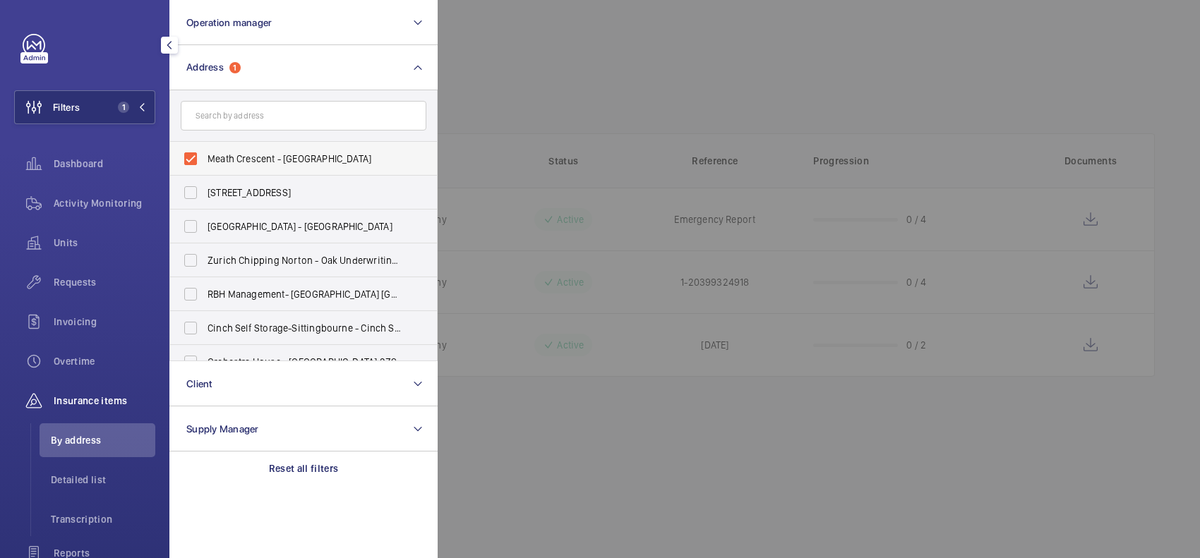
click at [265, 155] on span "Meath Crescent - Meath Crescent, LONDON E2 0QG" at bounding box center [304, 159] width 194 height 14
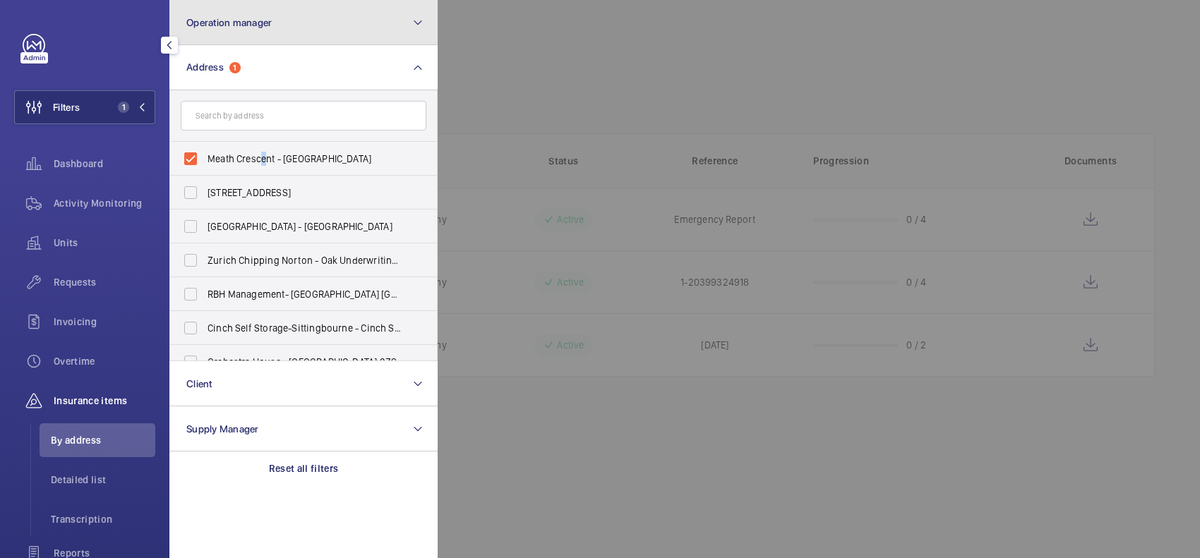
click at [291, 18] on button "Operation manager" at bounding box center [303, 22] width 268 height 45
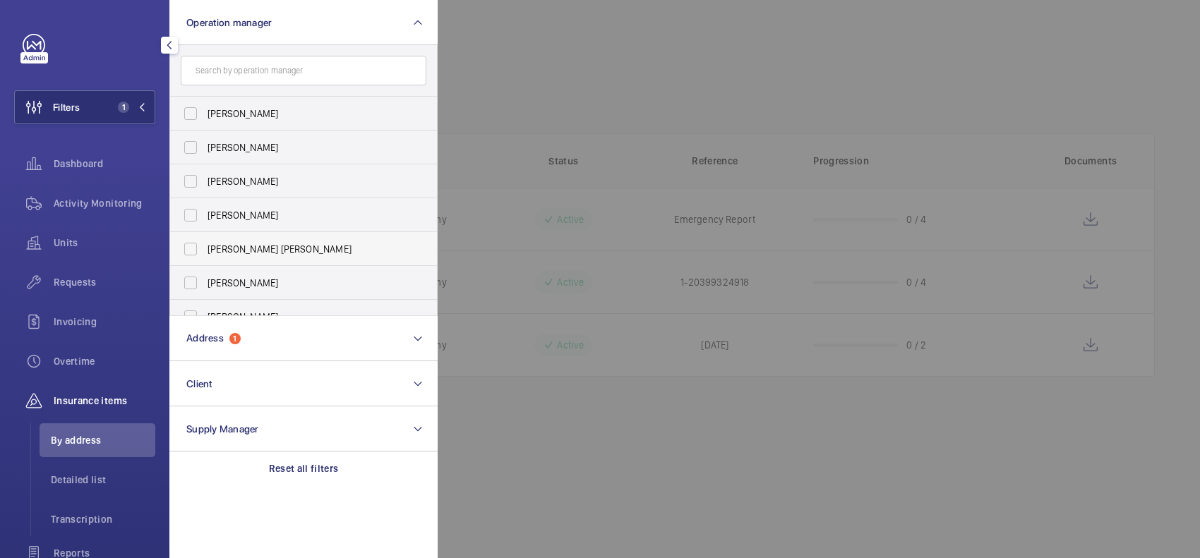
click at [291, 245] on span "Connor Tarpey" at bounding box center [304, 249] width 194 height 14
click at [205, 245] on input "Connor Tarpey" at bounding box center [190, 249] width 28 height 28
checkbox input "true"
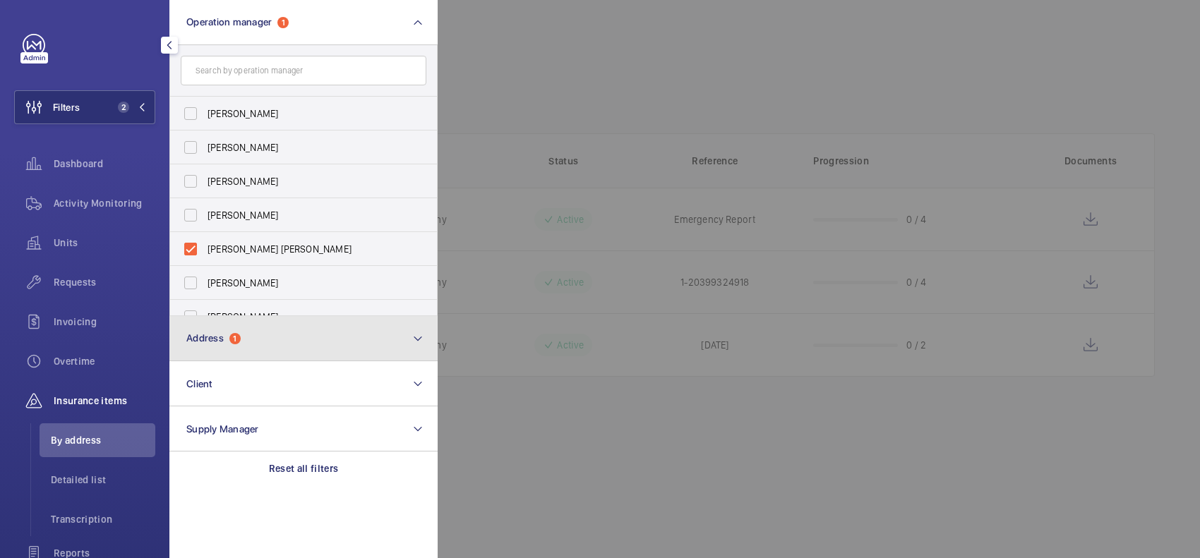
click at [305, 337] on button "Address 1" at bounding box center [303, 338] width 268 height 45
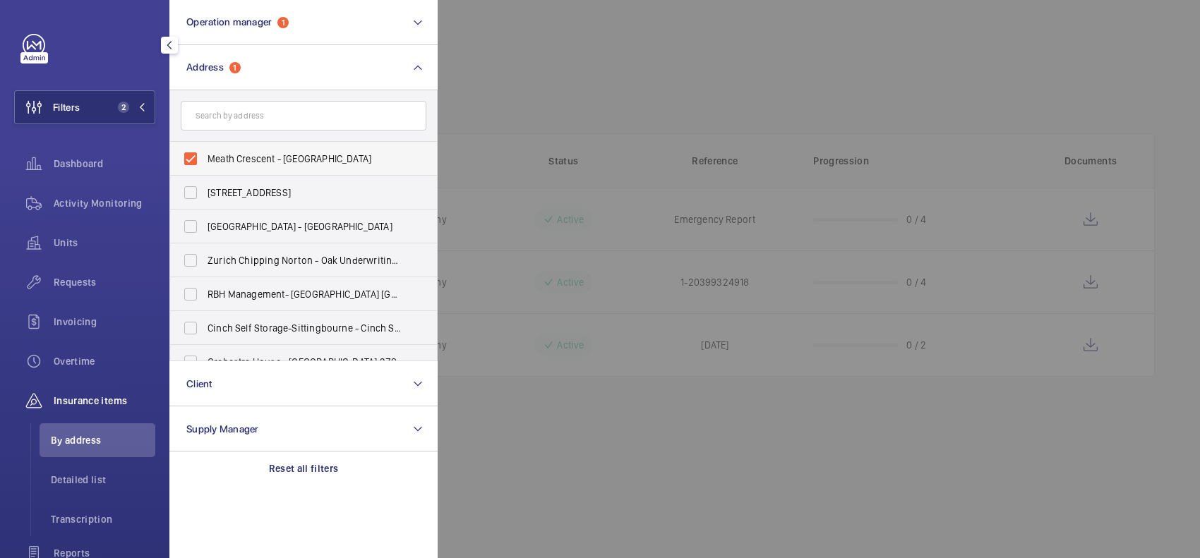
click at [337, 152] on span "Meath Crescent - Meath Crescent, LONDON E2 0QG" at bounding box center [304, 159] width 194 height 14
click at [205, 152] on input "Meath Crescent - Meath Crescent, LONDON E2 0QG" at bounding box center [190, 159] width 28 height 28
checkbox input "false"
click at [503, 83] on div at bounding box center [1038, 279] width 1200 height 558
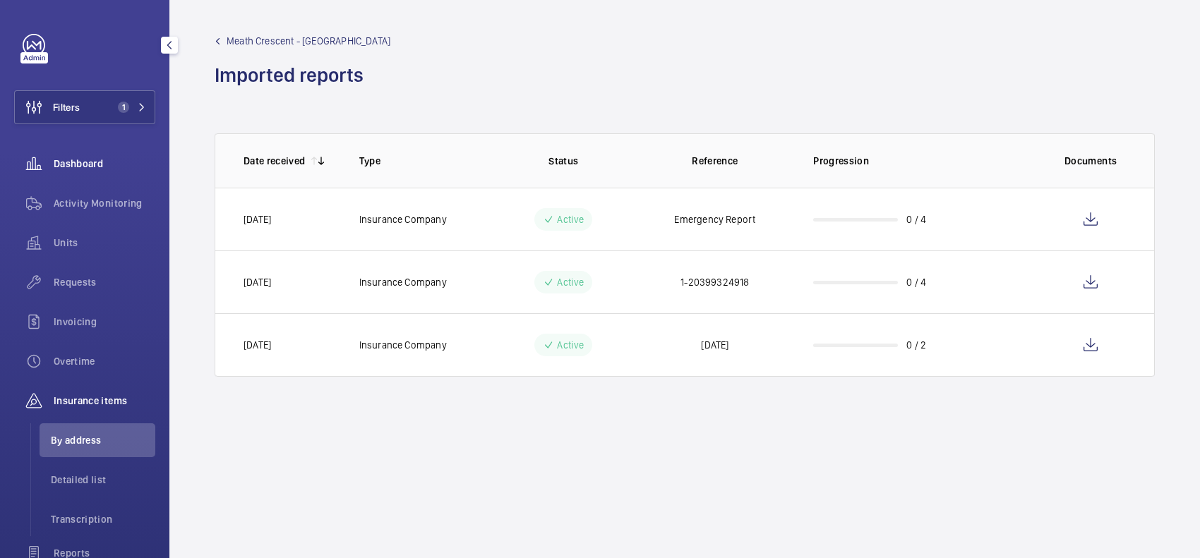
click at [107, 168] on span "Dashboard" at bounding box center [105, 164] width 102 height 14
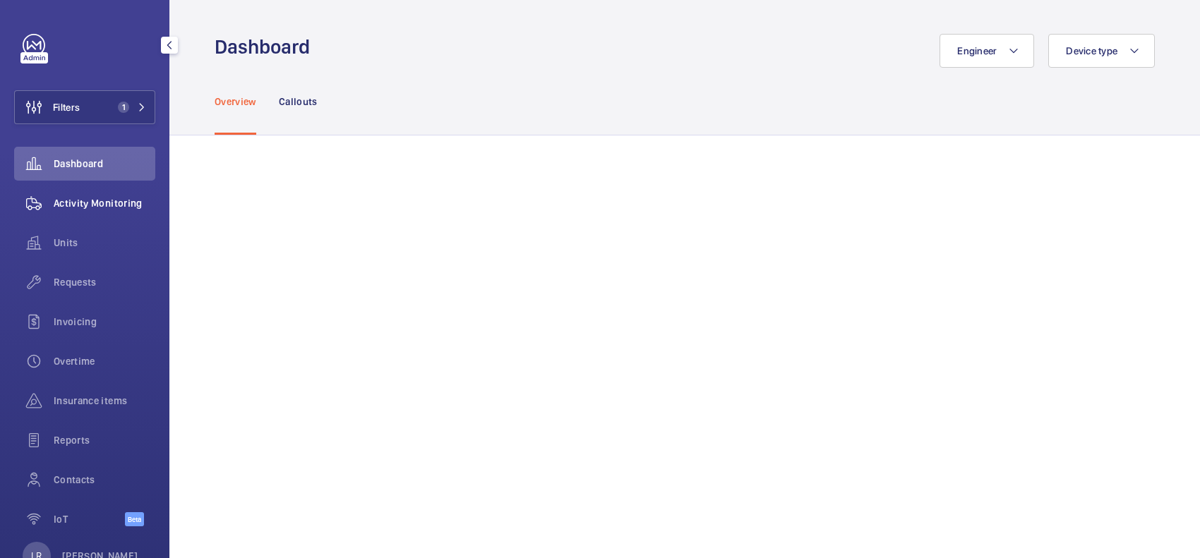
click at [107, 209] on span "Activity Monitoring" at bounding box center [105, 203] width 102 height 14
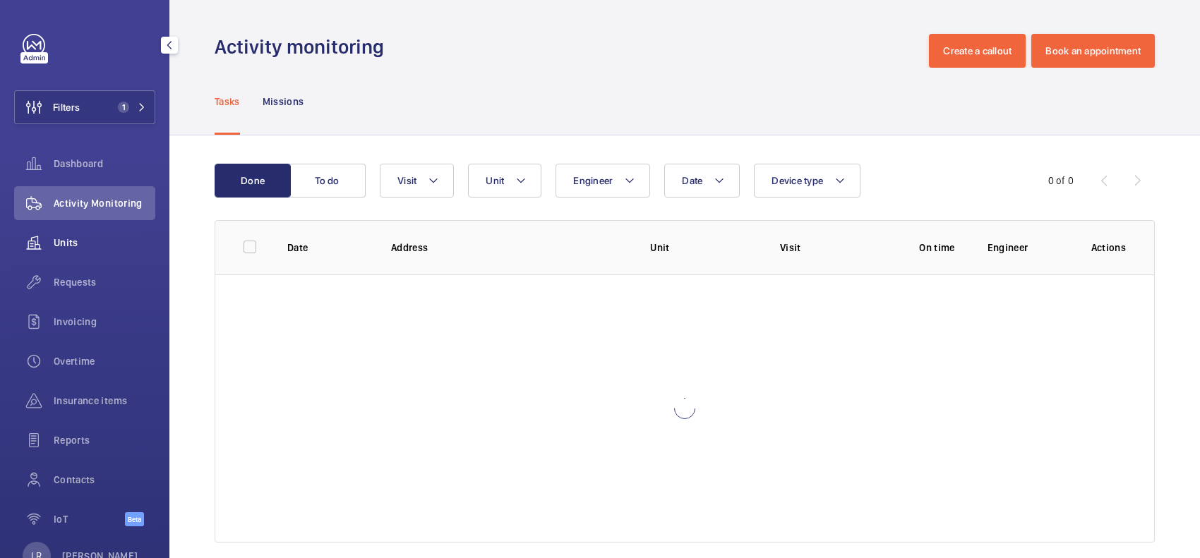
click at [112, 248] on span "Units" at bounding box center [105, 243] width 102 height 14
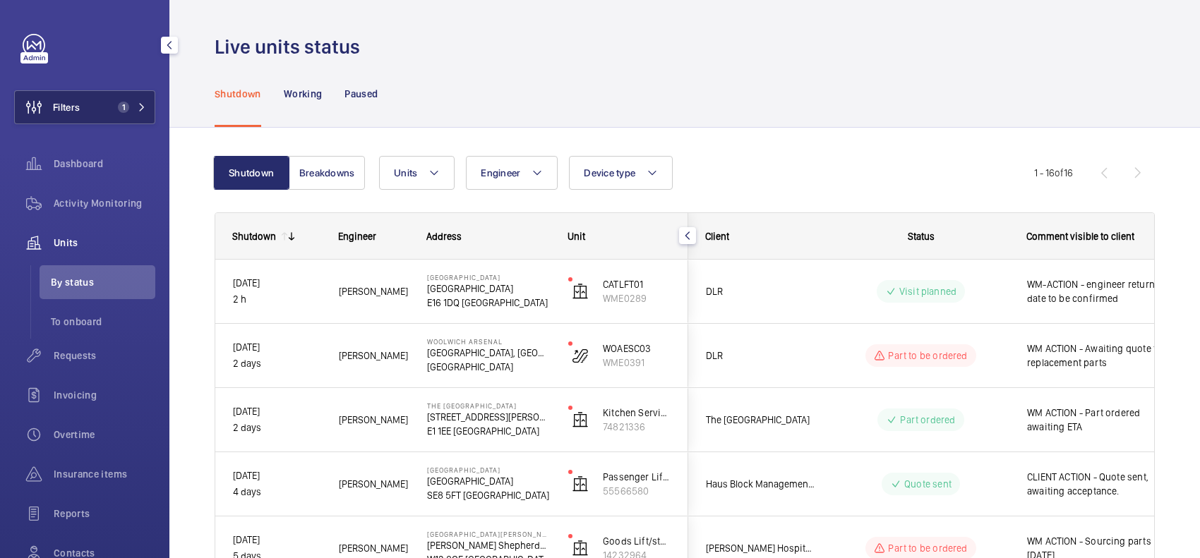
drag, startPoint x: 75, startPoint y: 90, endPoint x: 85, endPoint y: 92, distance: 10.8
click at [86, 94] on button "Filters 1" at bounding box center [84, 107] width 141 height 34
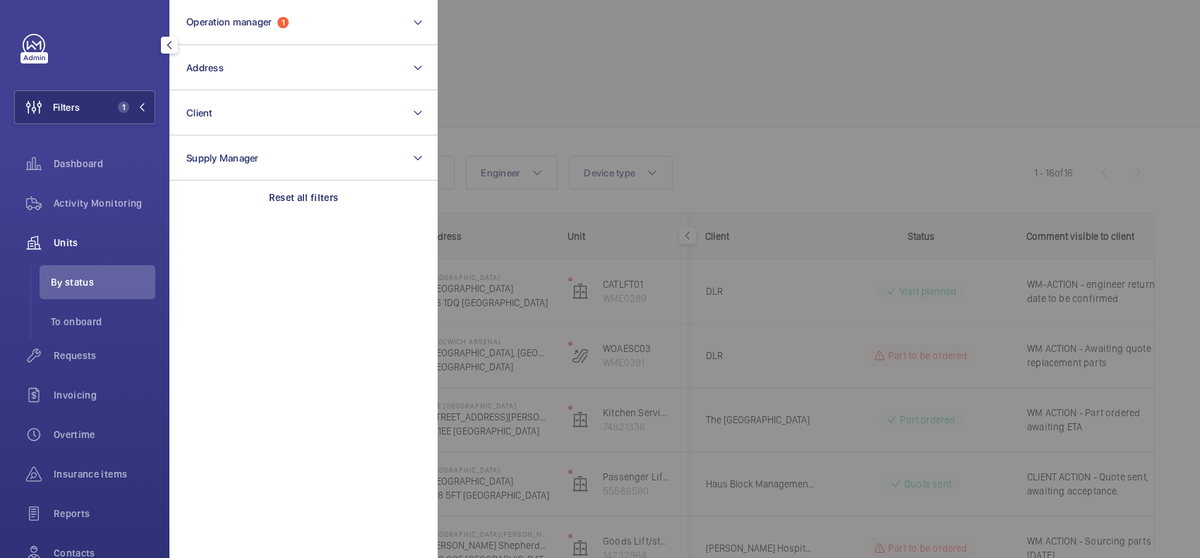
click at [577, 52] on div at bounding box center [1038, 279] width 1200 height 558
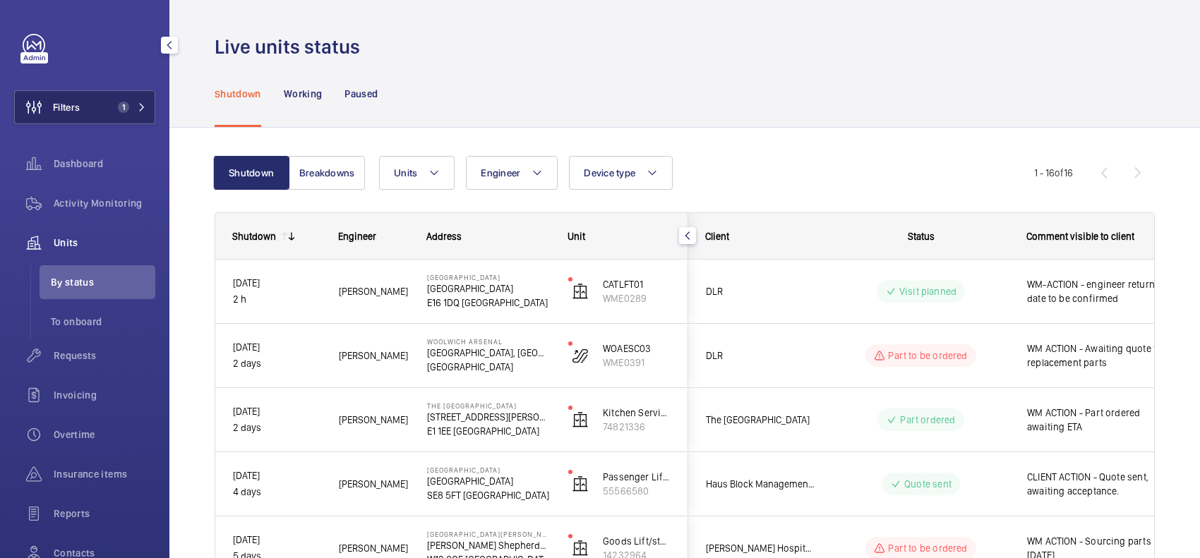
click at [71, 106] on span "Filters" at bounding box center [66, 107] width 27 height 14
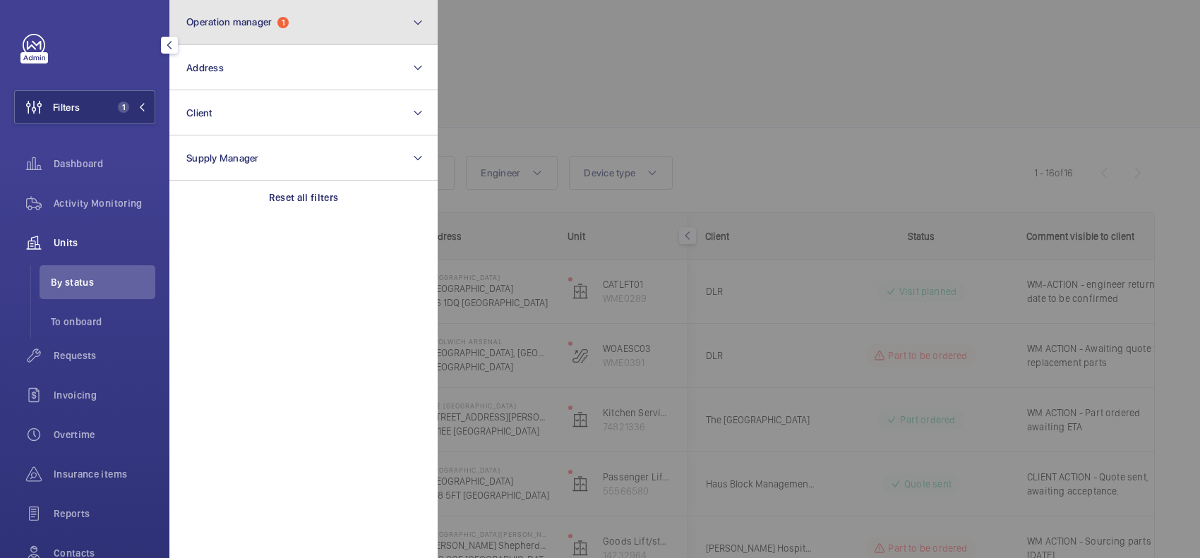
click at [273, 32] on button "Operation manager 1" at bounding box center [303, 22] width 268 height 45
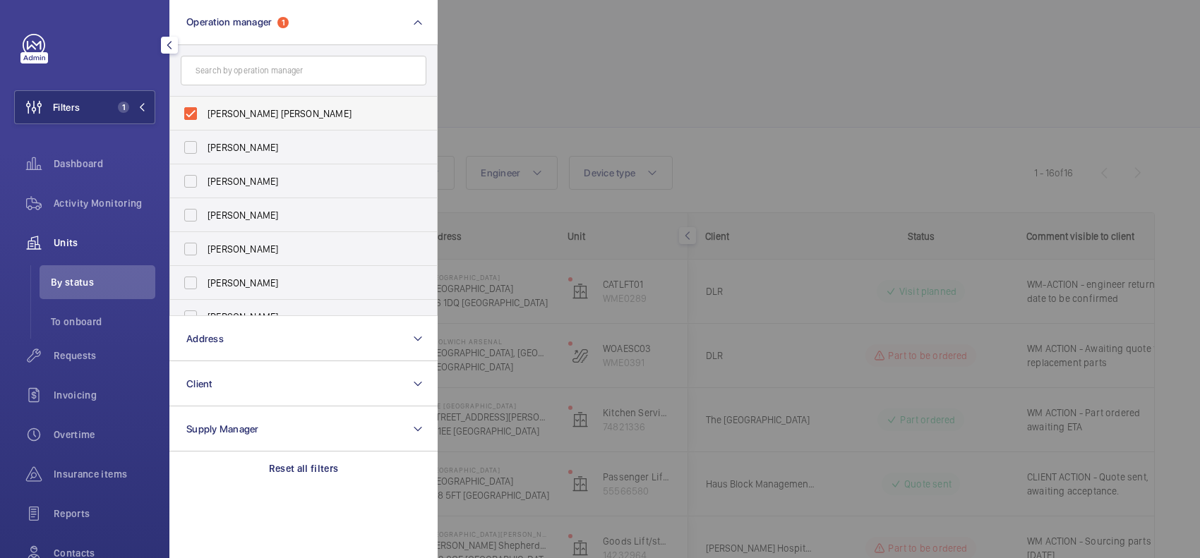
drag, startPoint x: 284, startPoint y: 115, endPoint x: 283, endPoint y: 125, distance: 10.0
click at [284, 116] on span "[PERSON_NAME] [PERSON_NAME]" at bounding box center [304, 114] width 194 height 14
click at [205, 116] on input "[PERSON_NAME] [PERSON_NAME]" at bounding box center [190, 114] width 28 height 28
checkbox input "false"
click at [252, 258] on label "[PERSON_NAME]" at bounding box center [293, 249] width 246 height 34
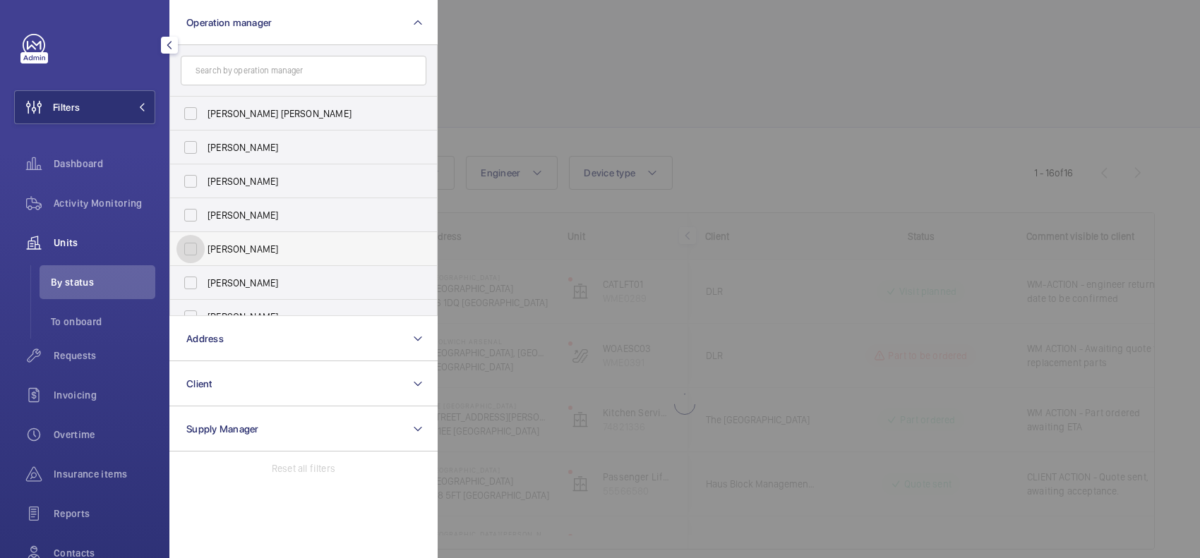
click at [205, 258] on input "[PERSON_NAME]" at bounding box center [190, 249] width 28 height 28
checkbox input "true"
click at [552, 121] on div at bounding box center [1038, 279] width 1200 height 558
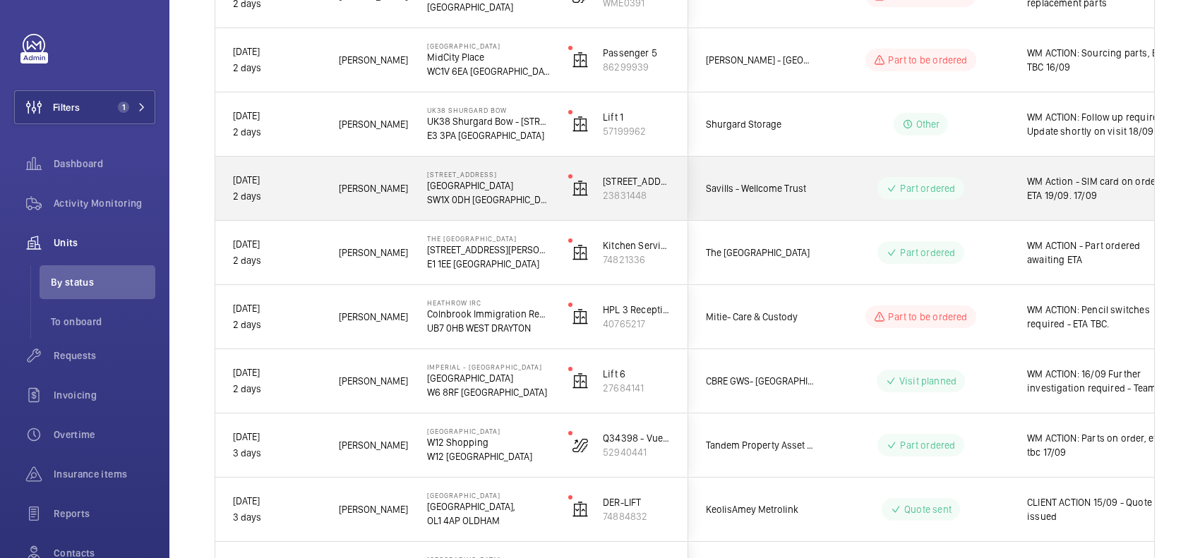
scroll to position [1411, 0]
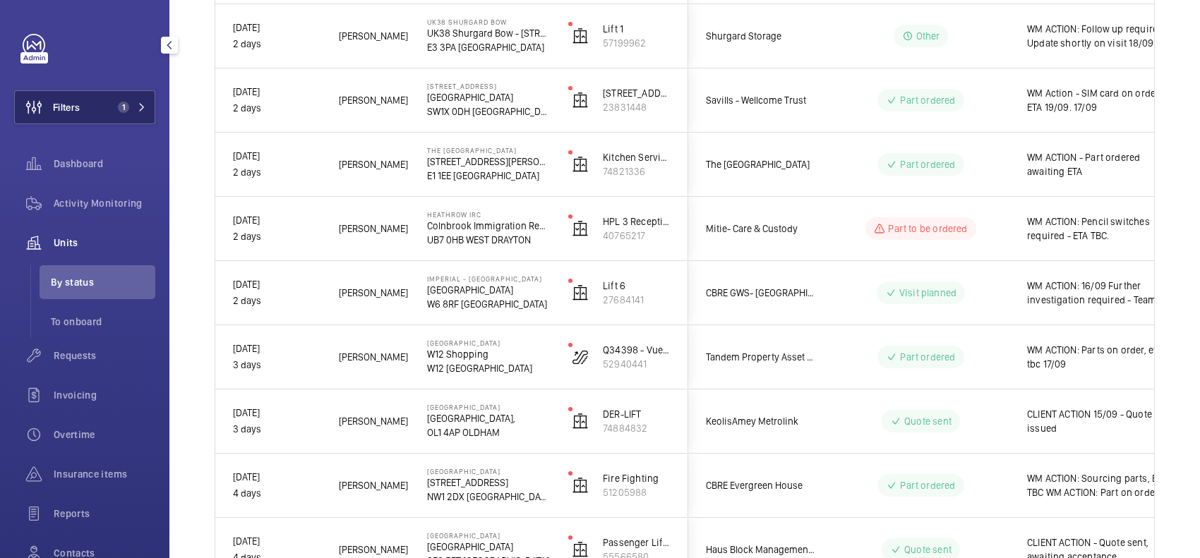
click at [138, 99] on button "Filters 1" at bounding box center [84, 107] width 141 height 34
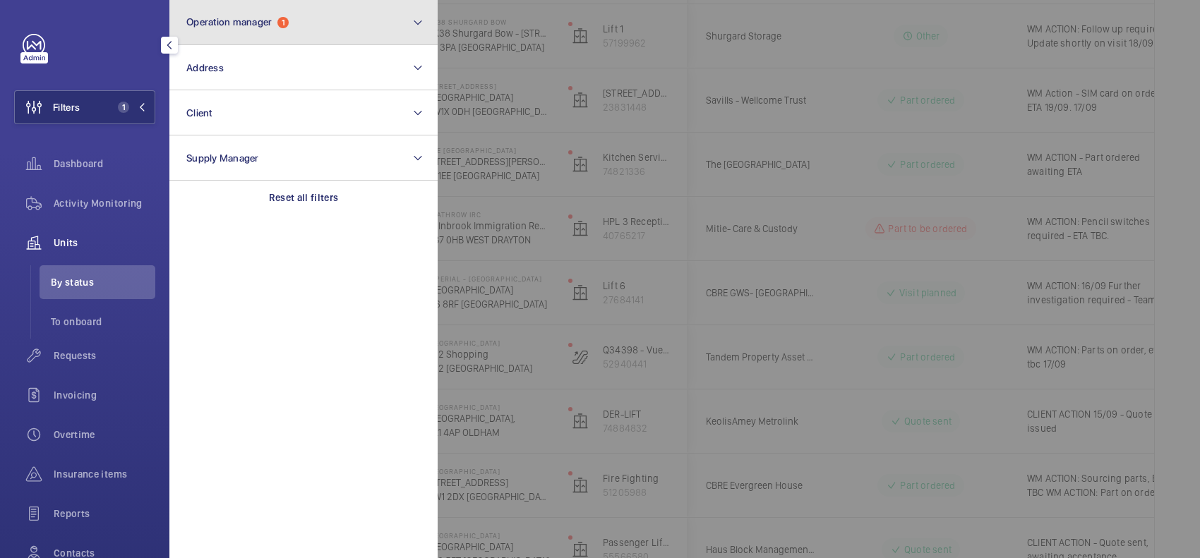
click at [224, 18] on span "Operation manager" at bounding box center [228, 21] width 85 height 11
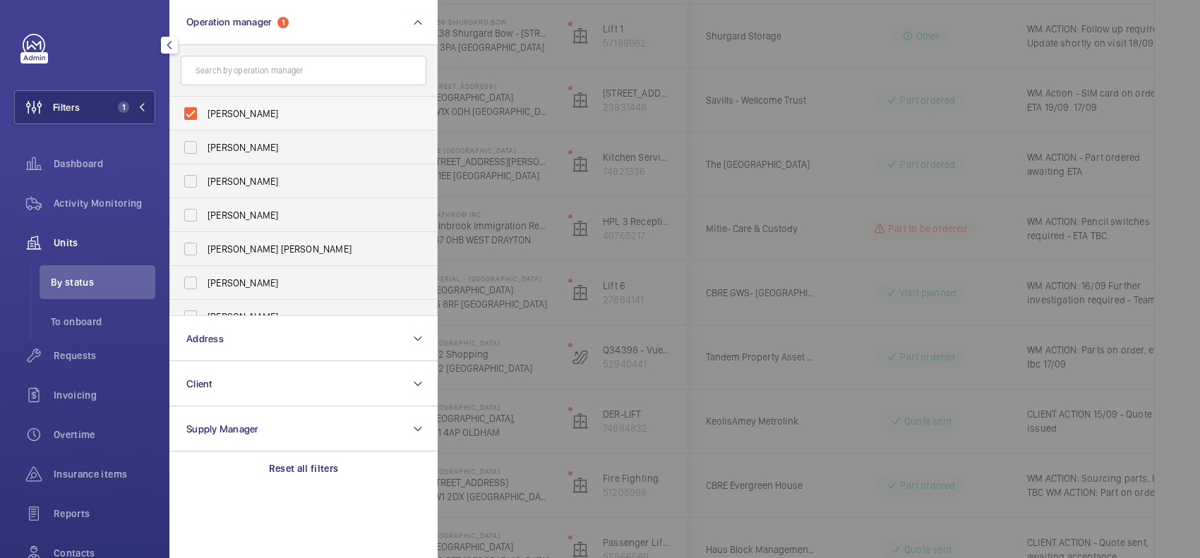
click at [243, 111] on span "[PERSON_NAME]" at bounding box center [304, 114] width 194 height 14
click at [205, 111] on input "[PERSON_NAME]" at bounding box center [190, 114] width 28 height 28
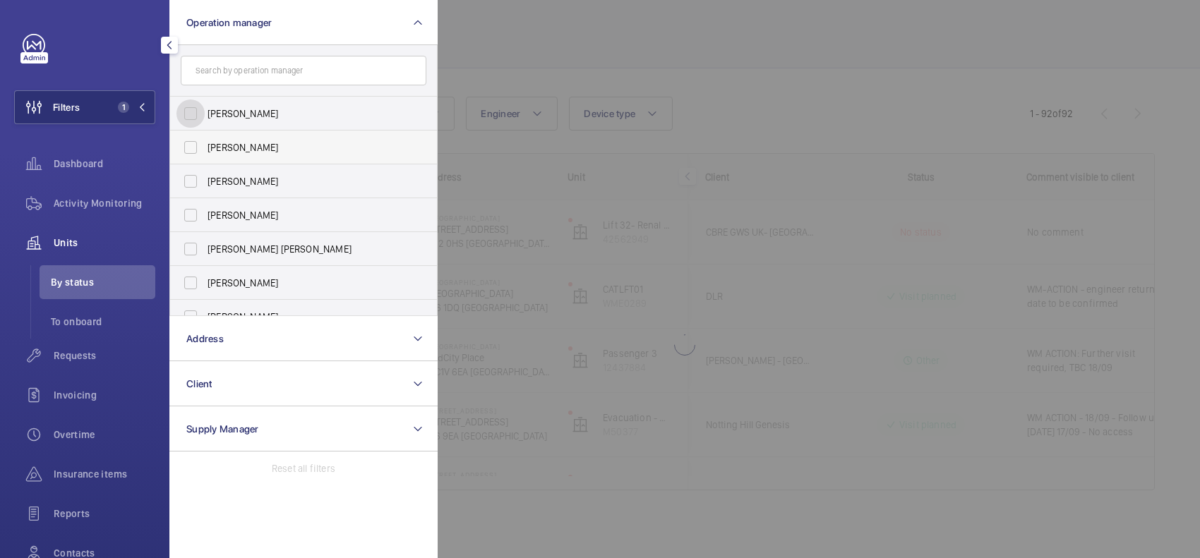
scroll to position [59, 0]
click at [269, 112] on span "[PERSON_NAME]" at bounding box center [304, 114] width 194 height 14
click at [205, 112] on input "[PERSON_NAME]" at bounding box center [190, 114] width 28 height 28
checkbox input "true"
click at [483, 55] on div at bounding box center [1038, 279] width 1200 height 558
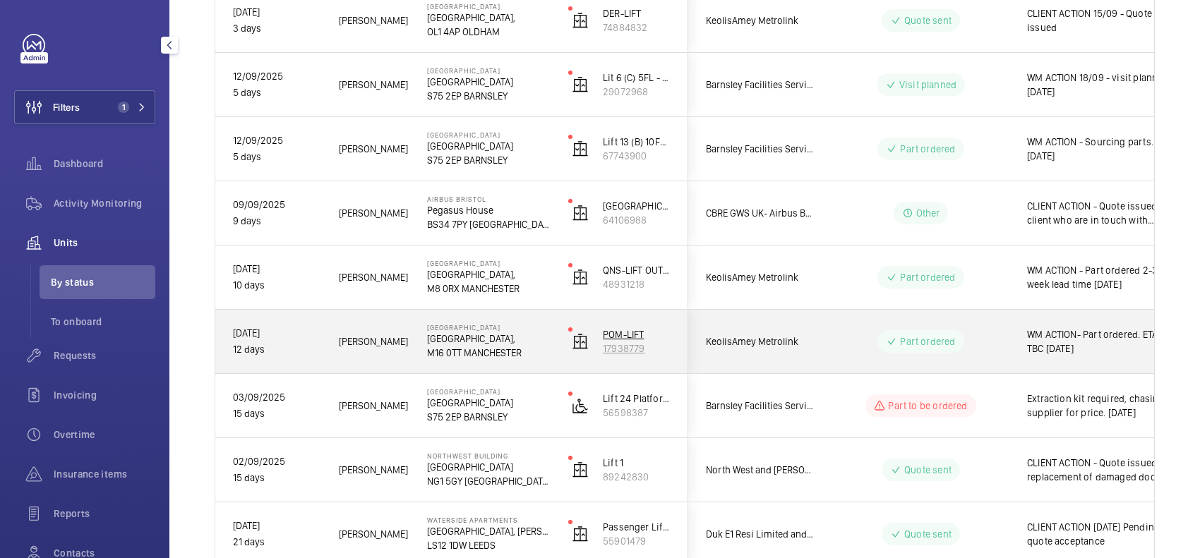
scroll to position [394, 0]
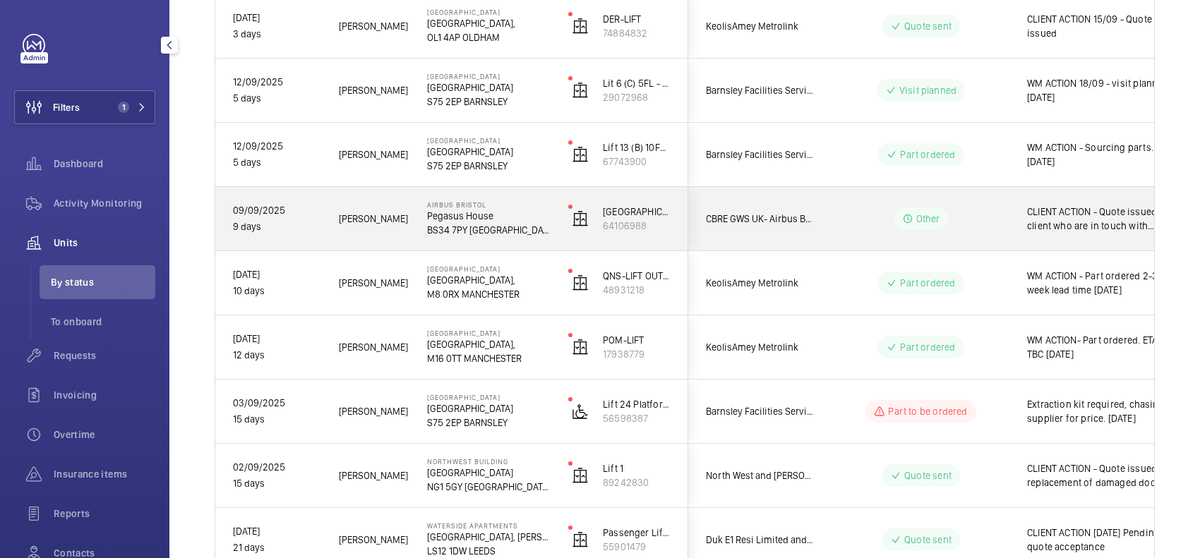
click at [824, 227] on div "Other" at bounding box center [912, 218] width 193 height 51
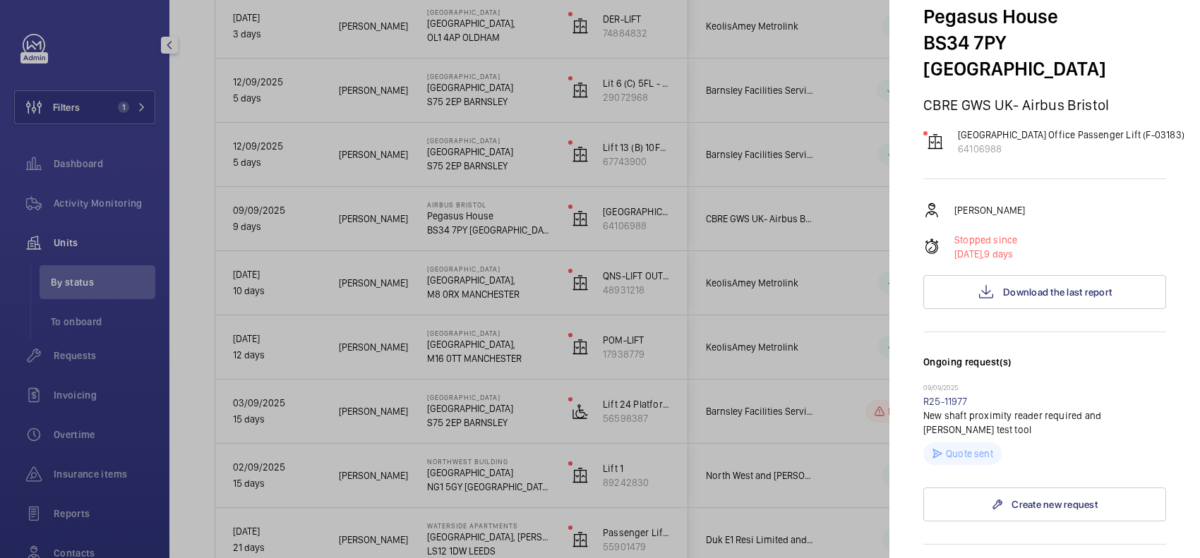
scroll to position [0, 0]
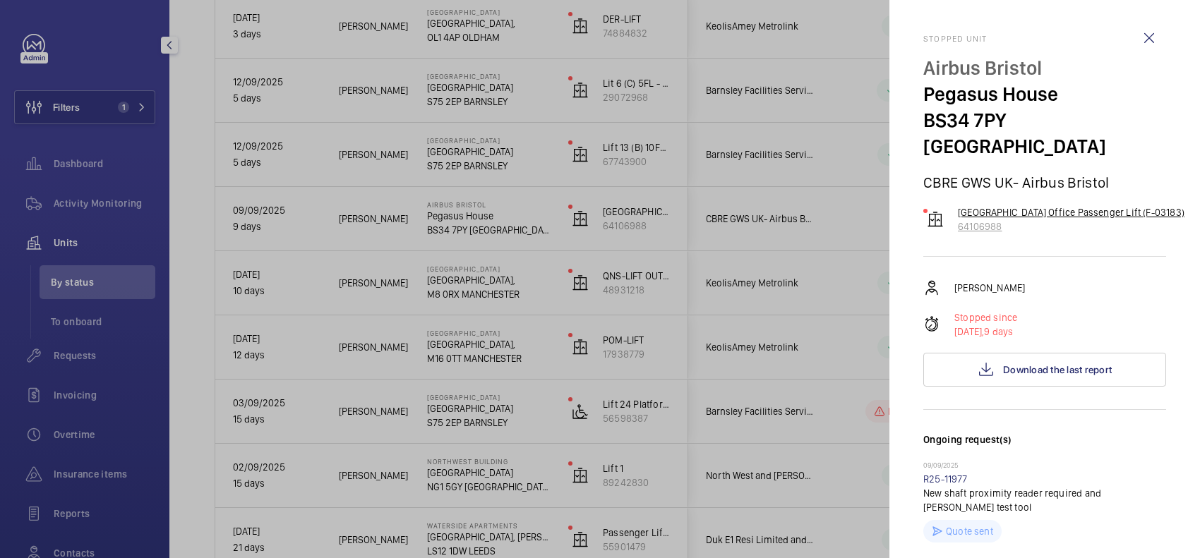
click at [1070, 219] on p "64106988" at bounding box center [1071, 226] width 227 height 14
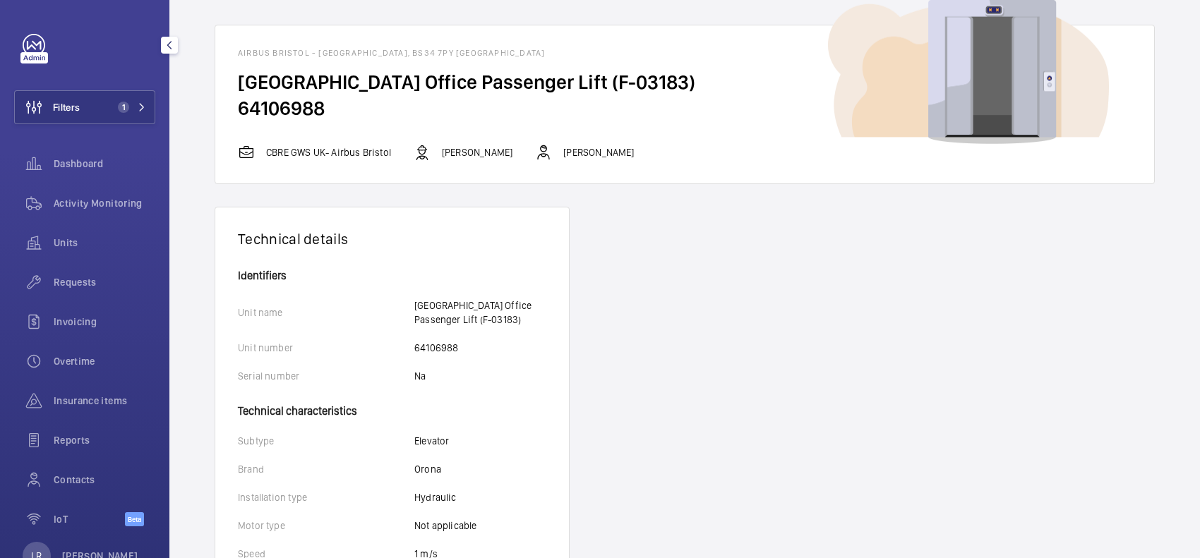
scroll to position [88, 0]
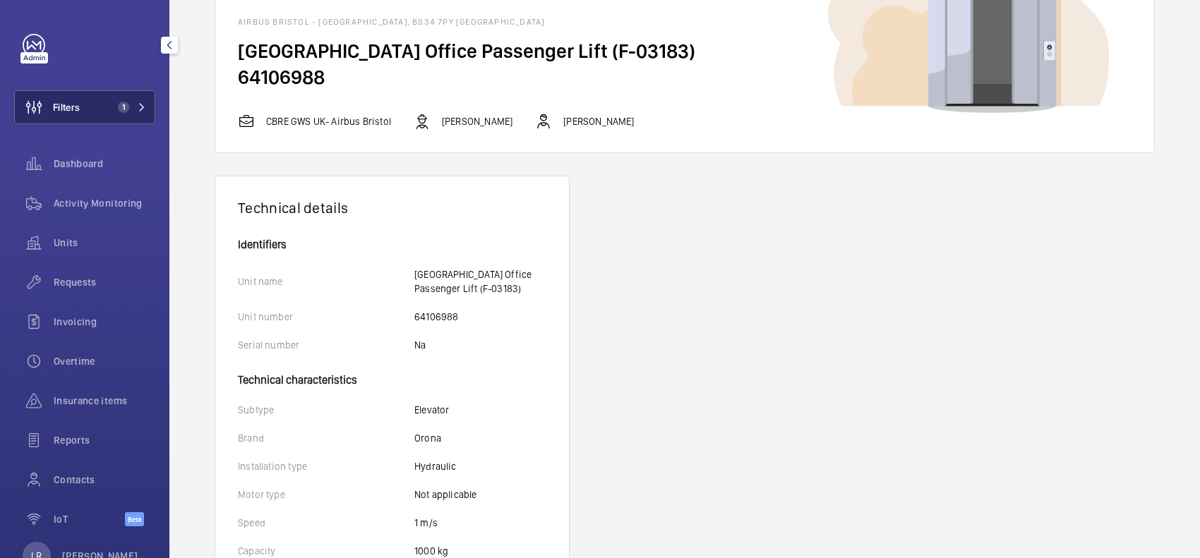
click at [109, 92] on button "Filters 1" at bounding box center [84, 107] width 141 height 34
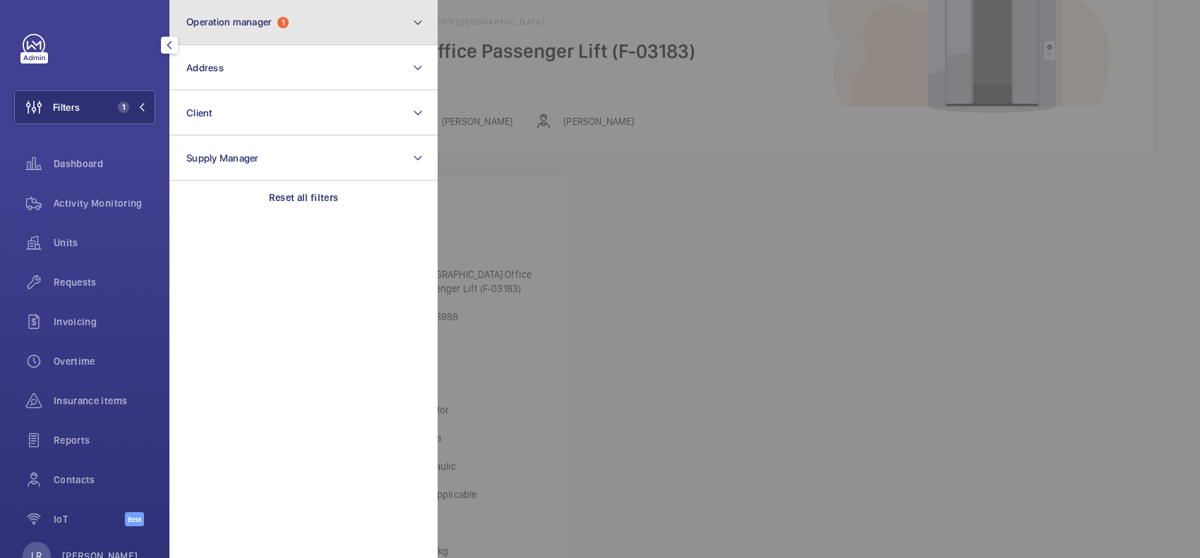
click at [246, 25] on span "Operation manager" at bounding box center [228, 21] width 85 height 11
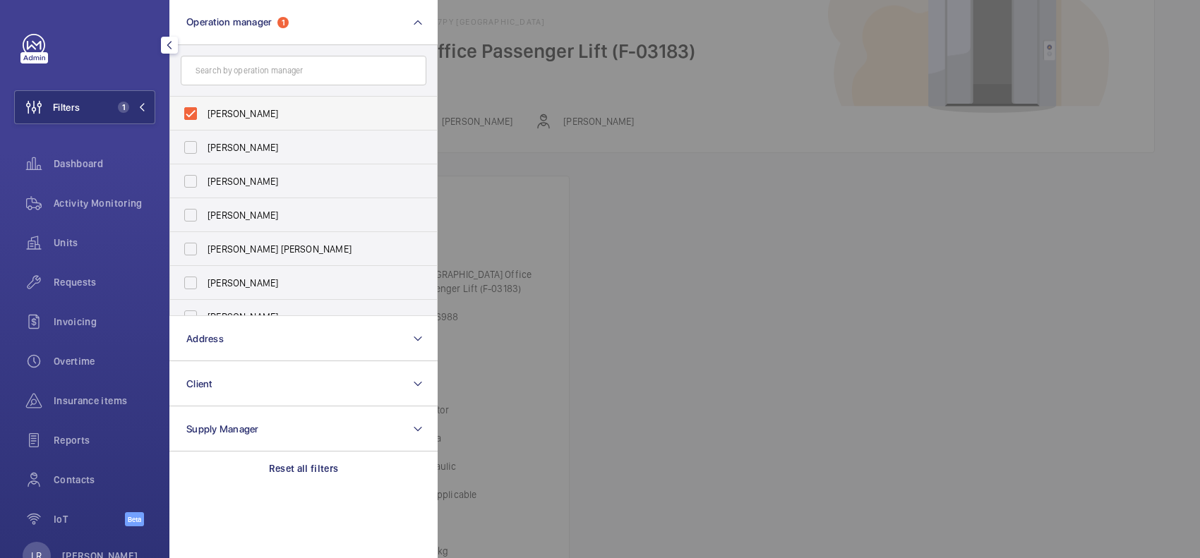
click at [261, 108] on span "[PERSON_NAME]" at bounding box center [304, 114] width 194 height 14
click at [205, 108] on input "[PERSON_NAME]" at bounding box center [190, 114] width 28 height 28
checkbox input "false"
click at [88, 381] on div "Overtime" at bounding box center [84, 364] width 141 height 40
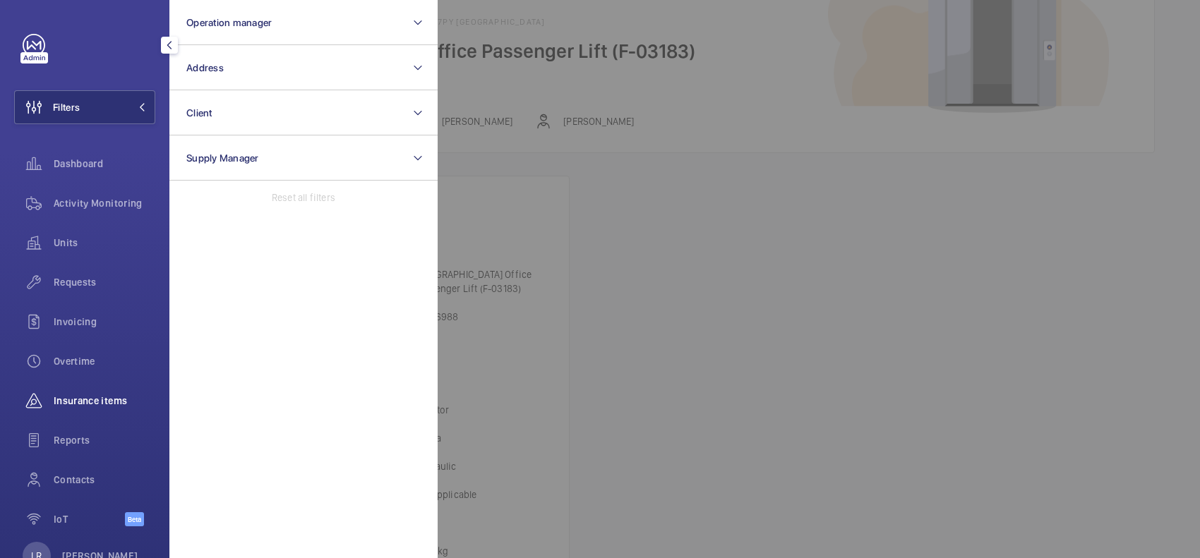
click at [90, 399] on span "Insurance items" at bounding box center [105, 401] width 102 height 14
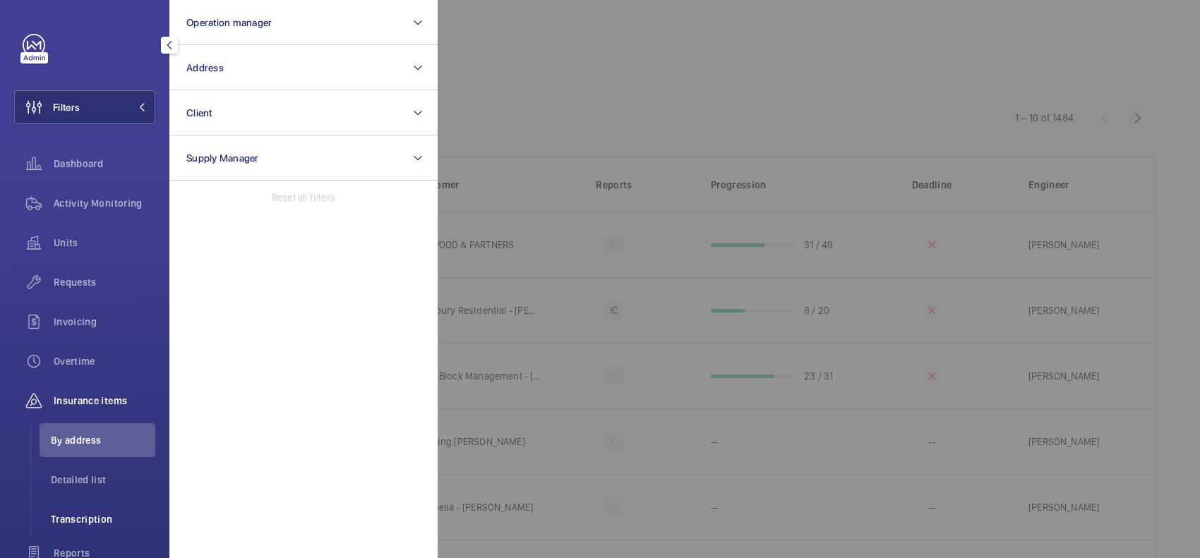
click at [95, 516] on span "Transcription" at bounding box center [103, 519] width 104 height 14
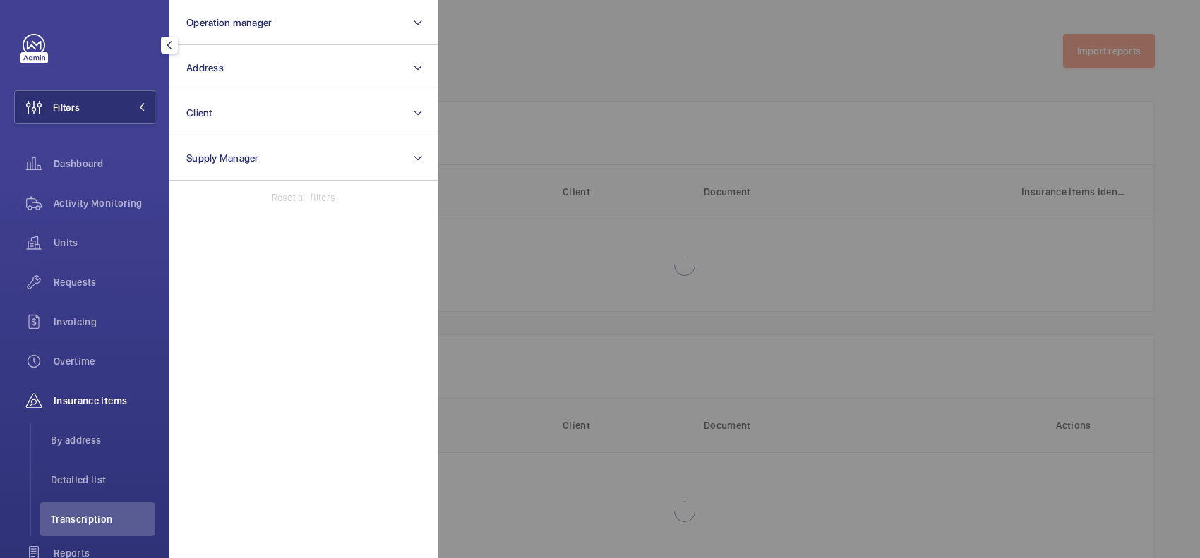
click at [510, 178] on div at bounding box center [1038, 279] width 1200 height 558
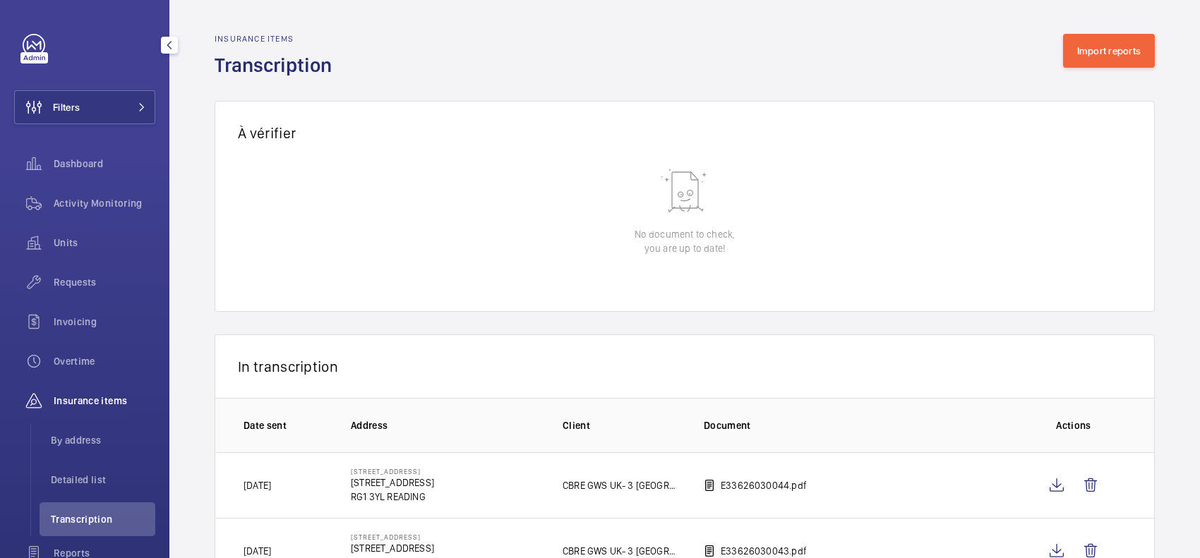
click at [1130, 51] on button "Import reports" at bounding box center [1109, 51] width 92 height 34
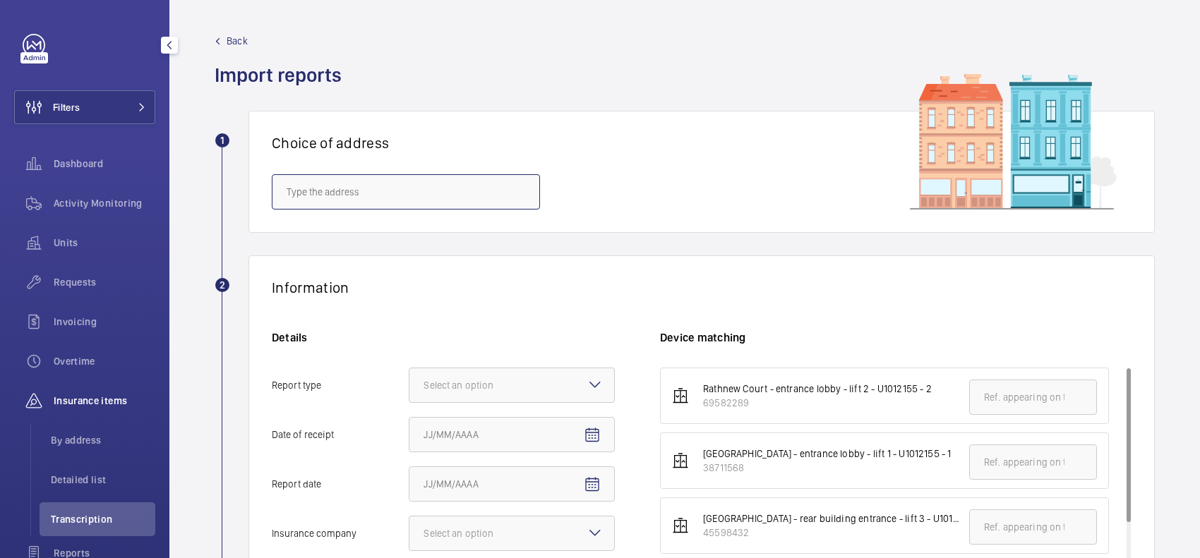
click at [477, 186] on input "text" at bounding box center [406, 191] width 268 height 35
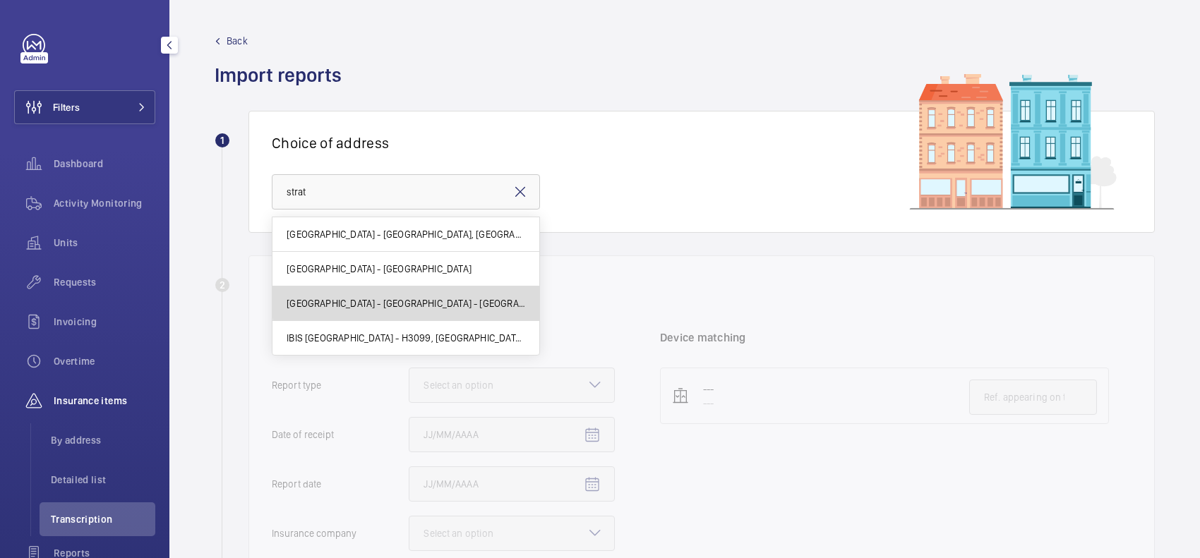
click at [487, 294] on mat-option "Premier Inn - Stratford - Premier Inn London Stratford hotel, LONDON E20 1EE" at bounding box center [405, 304] width 267 height 35
type input "Premier Inn - Stratford - Premier Inn London Stratford hotel, LONDON E20 1EE"
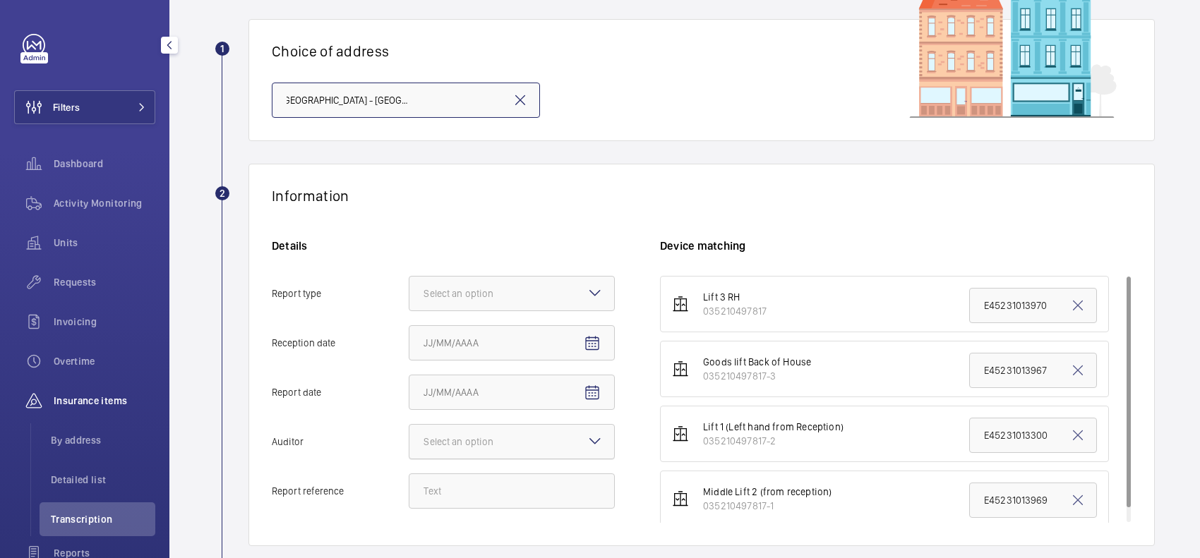
scroll to position [176, 0]
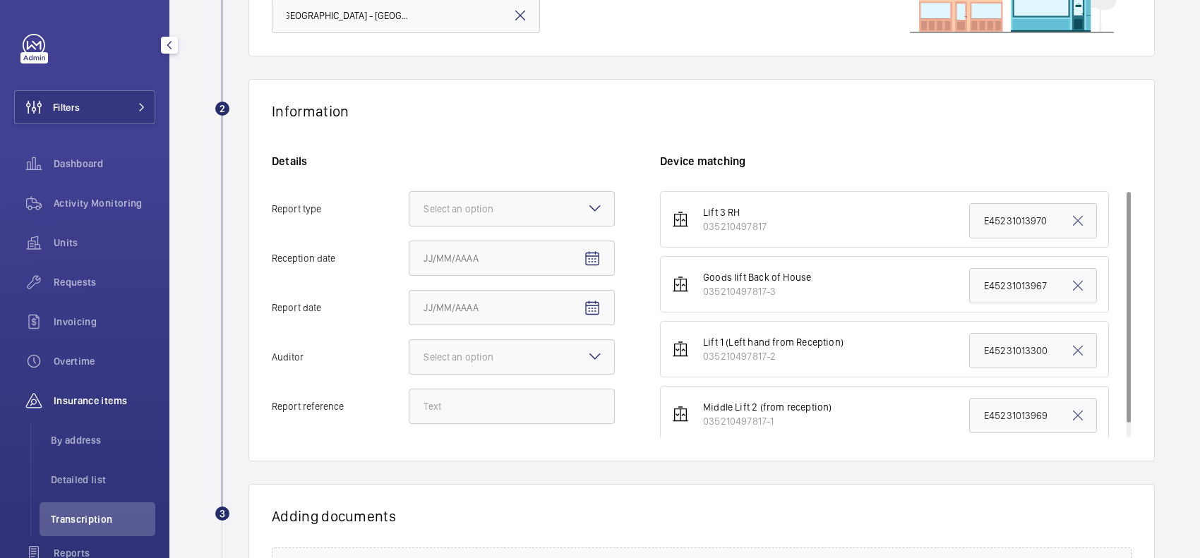
click at [591, 191] on div "Details Report type Select an option Reception date Report date Auditor Select …" at bounding box center [466, 296] width 388 height 284
click at [590, 200] on mat-icon at bounding box center [594, 208] width 17 height 17
click at [409, 199] on input "Report type Select an option" at bounding box center [409, 209] width 0 height 34
click at [588, 244] on div "Insurance company" at bounding box center [511, 252] width 205 height 35
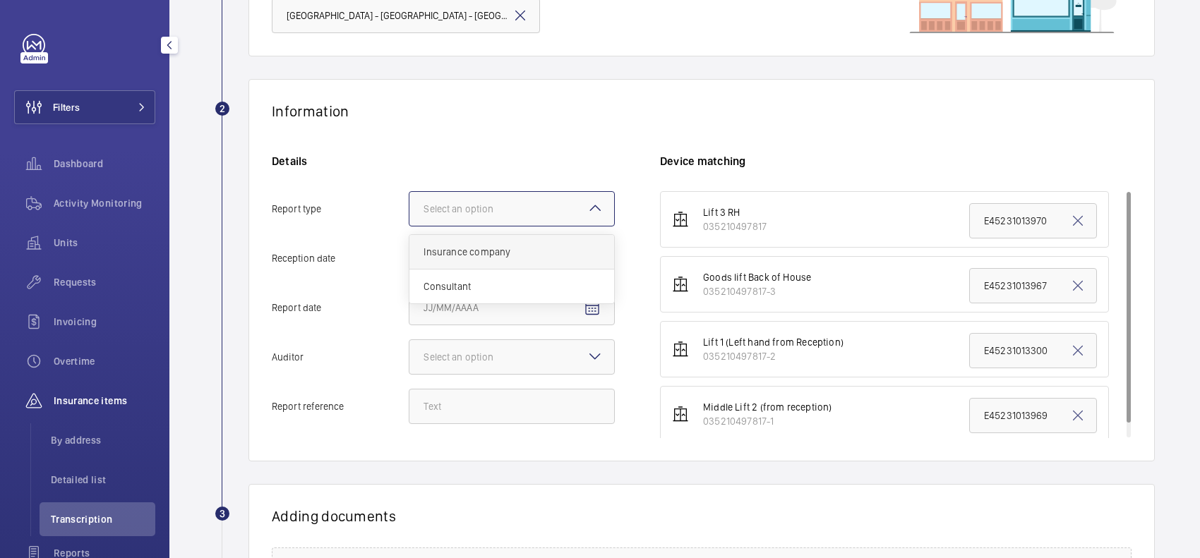
click at [409, 226] on input "Report type Select an option Insurance company Consultant" at bounding box center [409, 209] width 0 height 34
click at [594, 268] on span "Open calendar" at bounding box center [592, 259] width 34 height 34
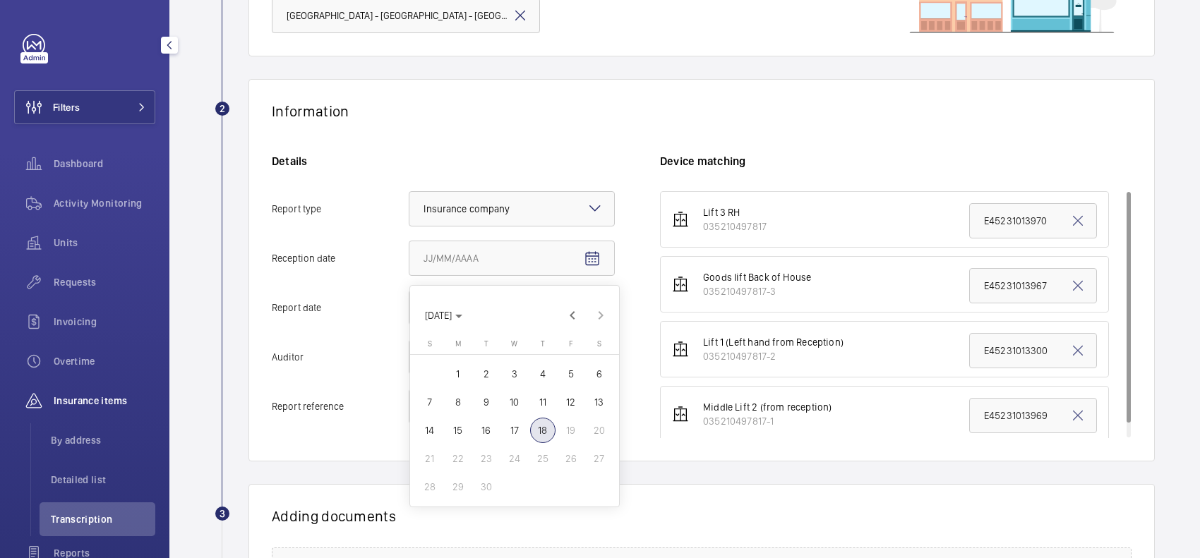
click at [549, 421] on span "18" at bounding box center [542, 430] width 25 height 25
type input "[DATE]"
click at [589, 311] on mat-icon "Open calendar" at bounding box center [592, 308] width 17 height 17
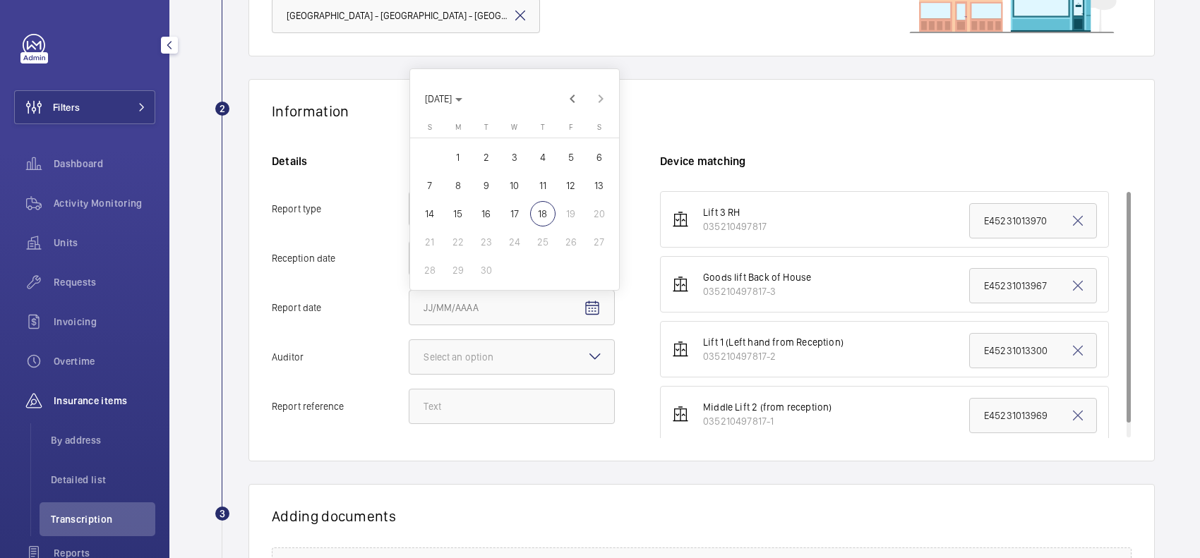
click at [488, 209] on span "16" at bounding box center [486, 213] width 25 height 25
type input "[DATE]"
click at [512, 344] on div at bounding box center [511, 357] width 205 height 34
click at [409, 344] on input "Auditor Select an option" at bounding box center [409, 357] width 0 height 34
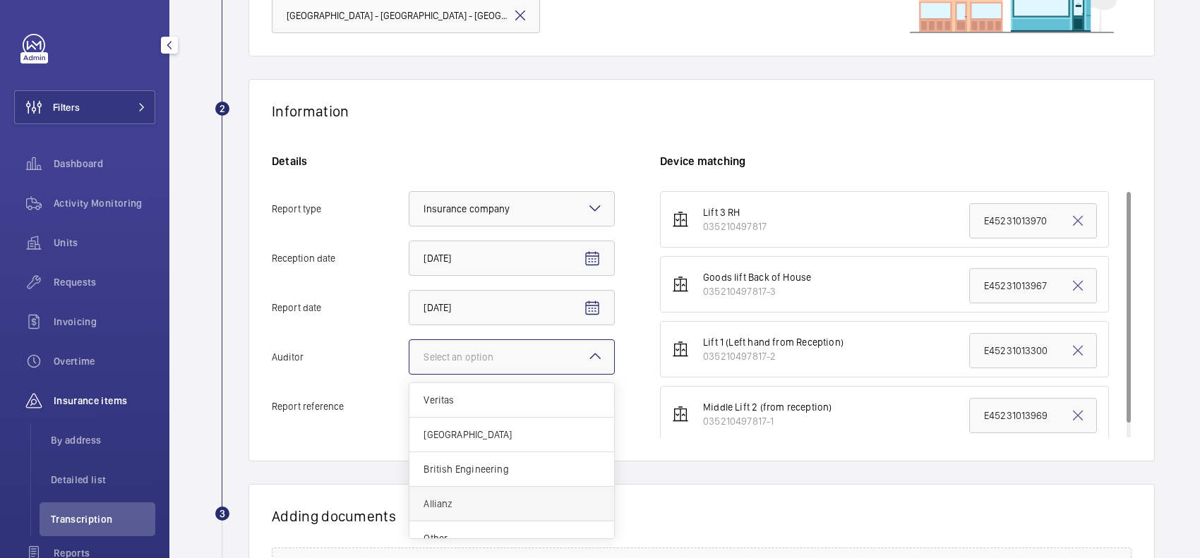
click at [442, 491] on div "Allianz" at bounding box center [511, 504] width 205 height 35
click at [409, 374] on input "Auditor Select an option Veritas Zurich British Engineering Allianz Other" at bounding box center [409, 357] width 0 height 34
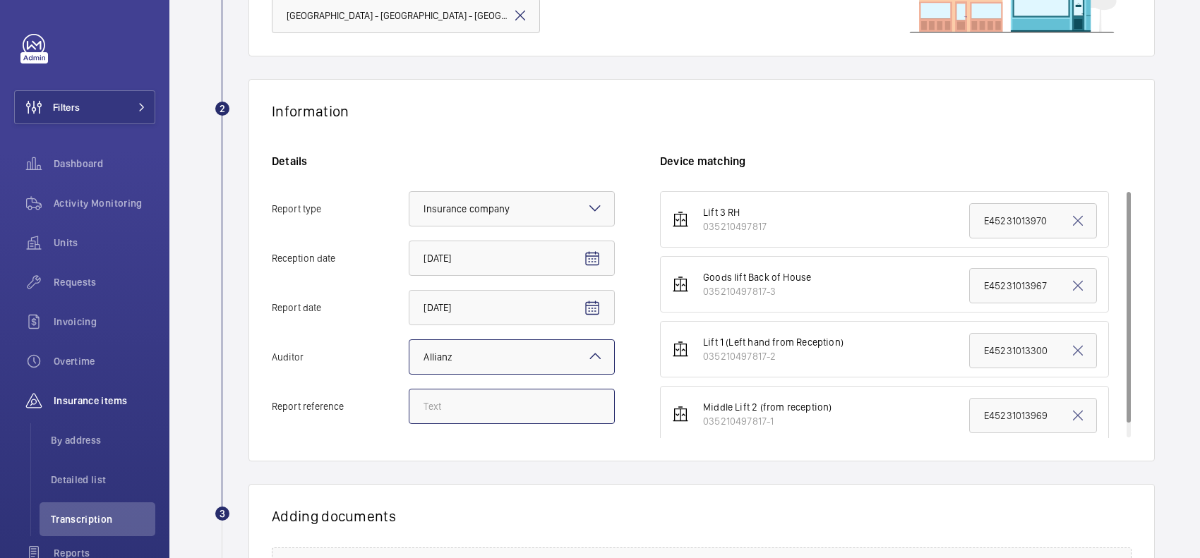
click at [482, 422] on input "Report reference" at bounding box center [512, 406] width 206 height 35
click at [464, 396] on input "Report reference" at bounding box center [512, 406] width 206 height 35
paste input "E45231014590"
type input "E45231014590"
click at [629, 378] on div "Details Report type Select an option × Insurance company × Reception date 9/18/…" at bounding box center [466, 296] width 388 height 284
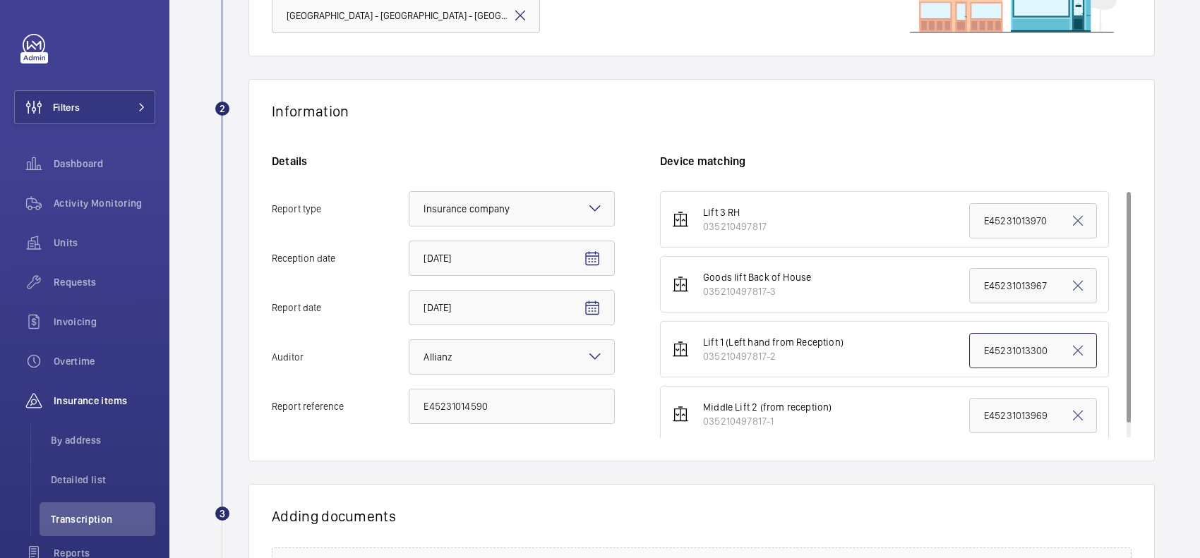
click at [1007, 350] on input "E45231013300" at bounding box center [1033, 350] width 128 height 35
click at [1003, 349] on input "E45231013300" at bounding box center [1033, 350] width 128 height 35
click at [1002, 347] on input "E45231013300" at bounding box center [1033, 350] width 128 height 35
click at [1004, 347] on input "E45231013300" at bounding box center [1033, 350] width 128 height 35
paste input "459"
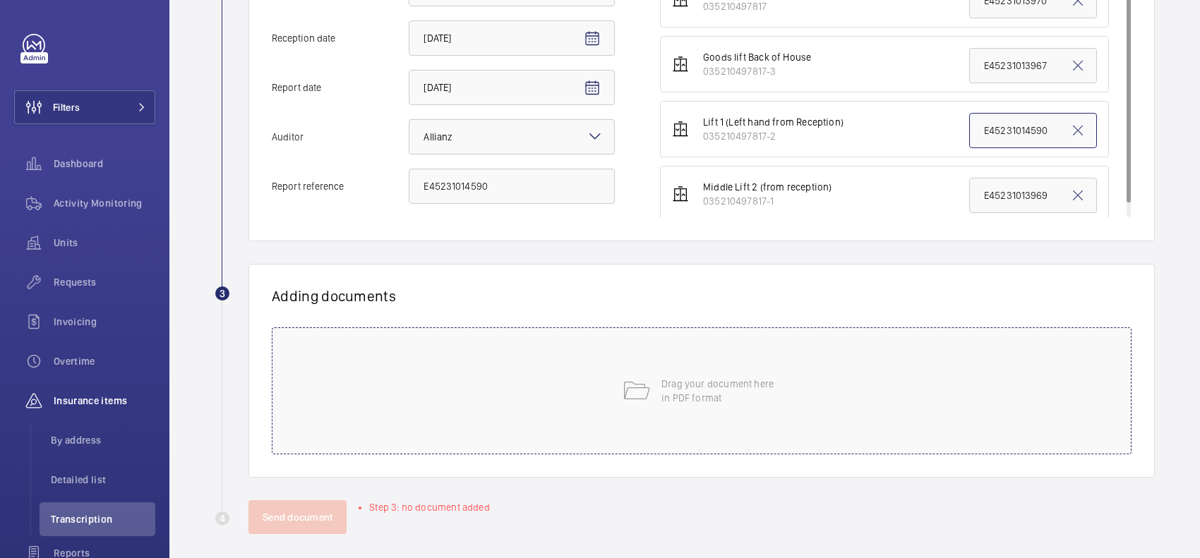
scroll to position [407, 0]
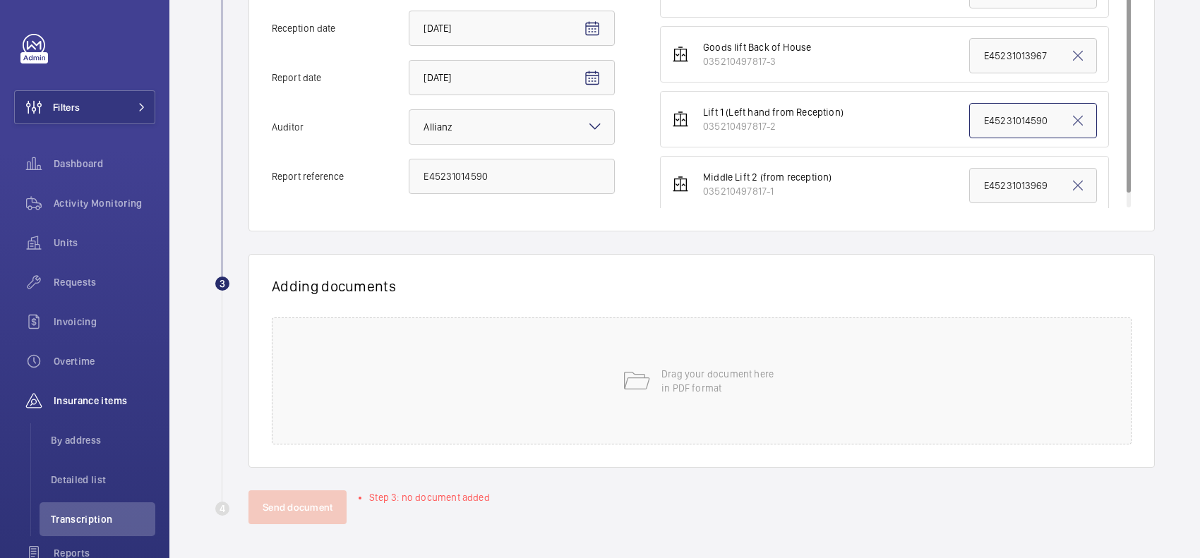
type input "E45231014590"
click at [693, 367] on p "Drag your document here in PDF format" at bounding box center [721, 381] width 120 height 28
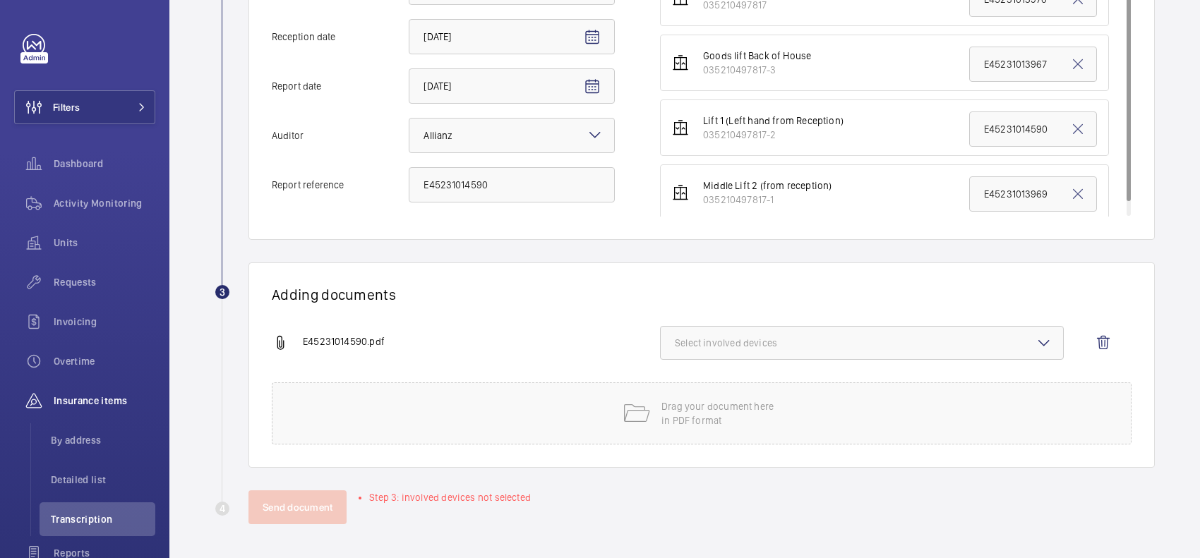
scroll to position [399, 0]
click at [674, 339] on button "Select involved devices" at bounding box center [862, 343] width 404 height 34
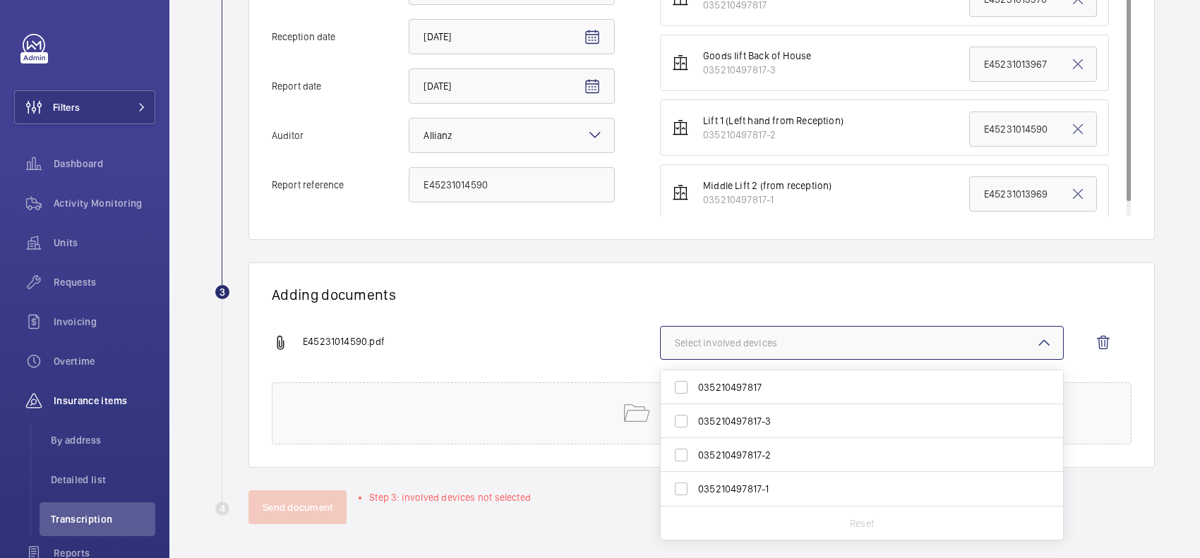
click at [706, 454] on span "035210497817-2" at bounding box center [863, 455] width 330 height 14
click at [695, 454] on input "035210497817-2" at bounding box center [681, 455] width 28 height 28
checkbox input "true"
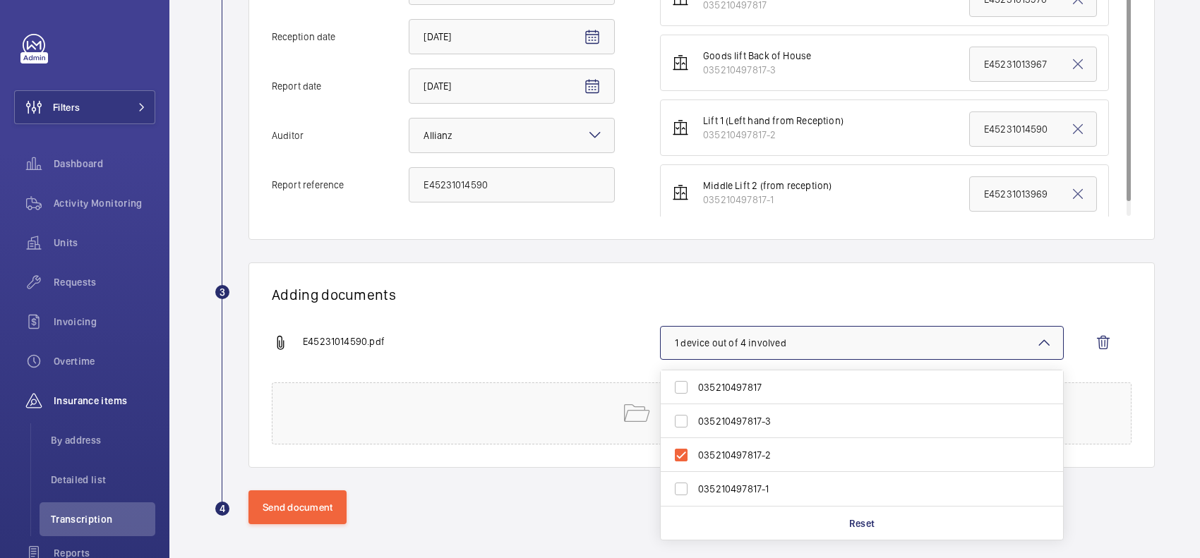
click at [540, 344] on div "E45231014590.pdf" at bounding box center [466, 343] width 388 height 17
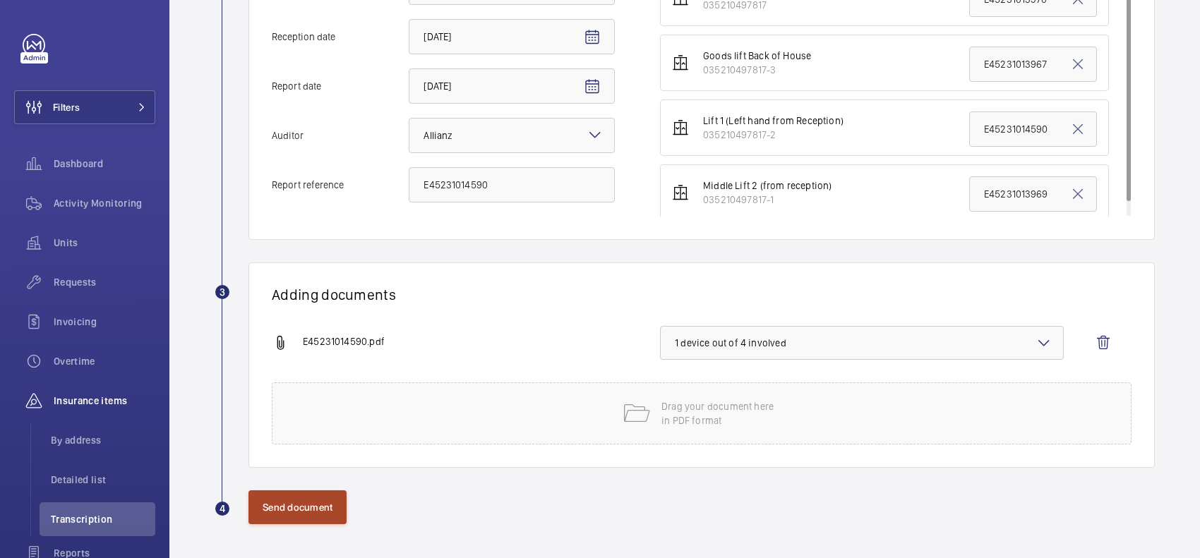
click at [270, 500] on button "Send document" at bounding box center [297, 507] width 98 height 34
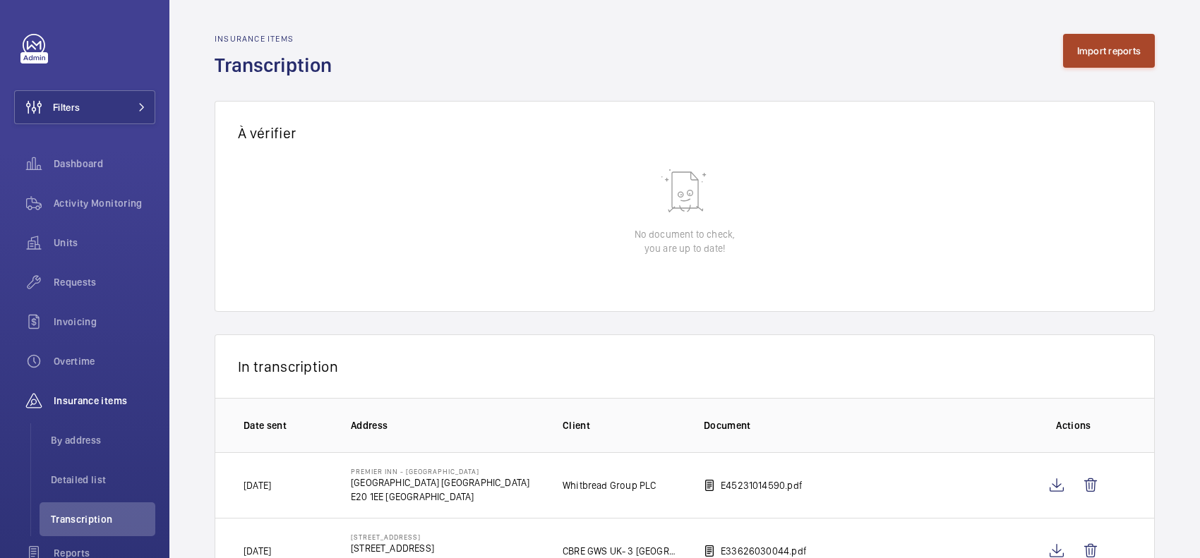
click at [1095, 40] on button "Import reports" at bounding box center [1109, 51] width 92 height 34
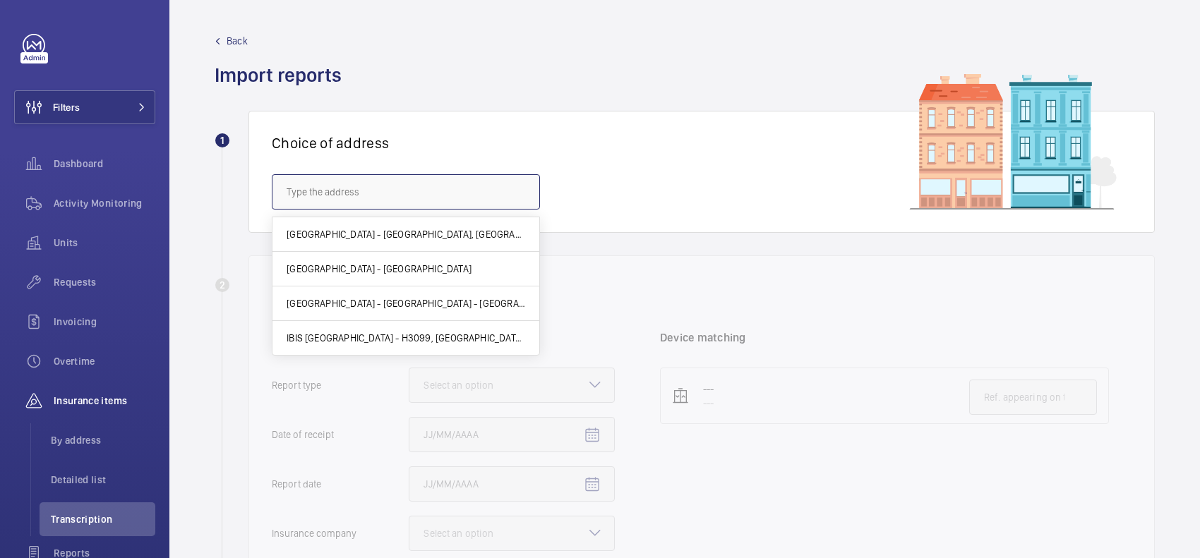
click at [411, 188] on input "text" at bounding box center [406, 191] width 268 height 35
click at [406, 302] on span "Premier Inn - Stratford - Premier Inn London Stratford hotel, LONDON E20 1EE" at bounding box center [406, 303] width 239 height 14
type input "Premier Inn - Stratford - Premier Inn London Stratford hotel, LONDON E20 1EE"
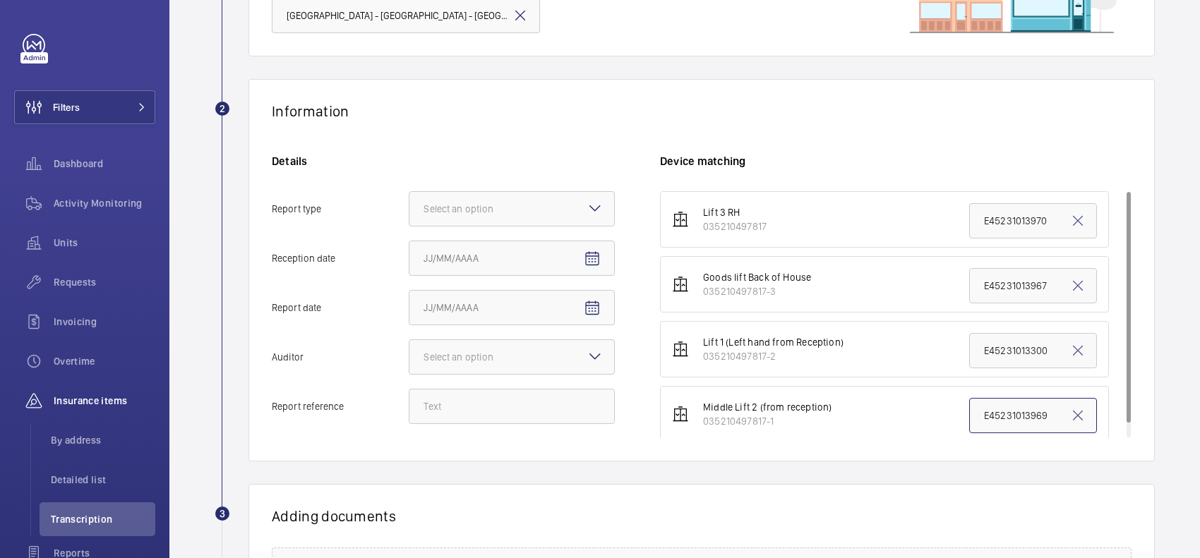
click at [1010, 414] on input "E45231013969" at bounding box center [1033, 415] width 128 height 35
paste input "4592"
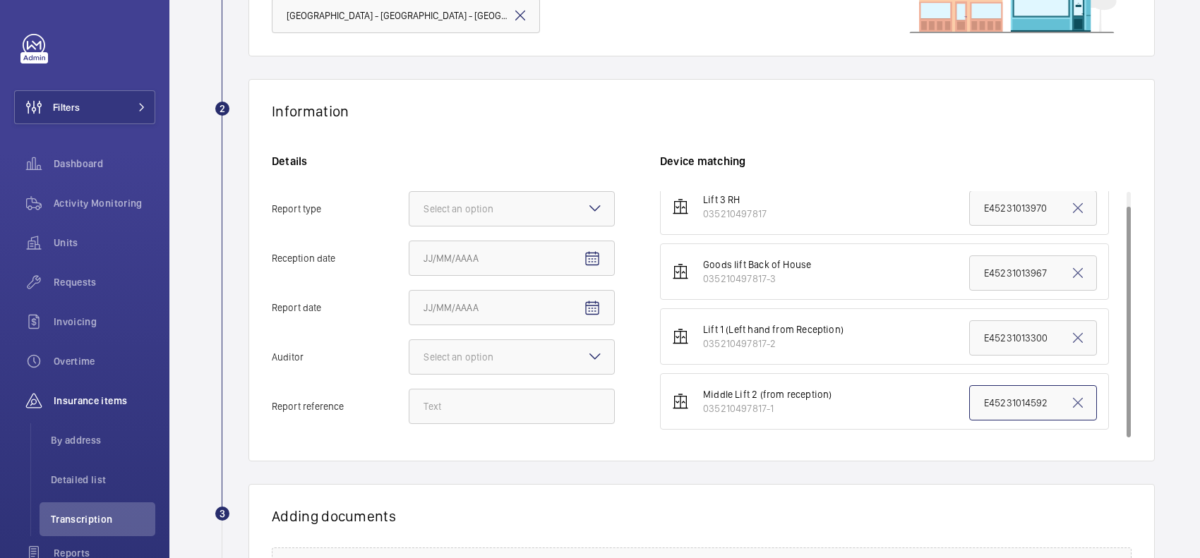
type input "E45231014592"
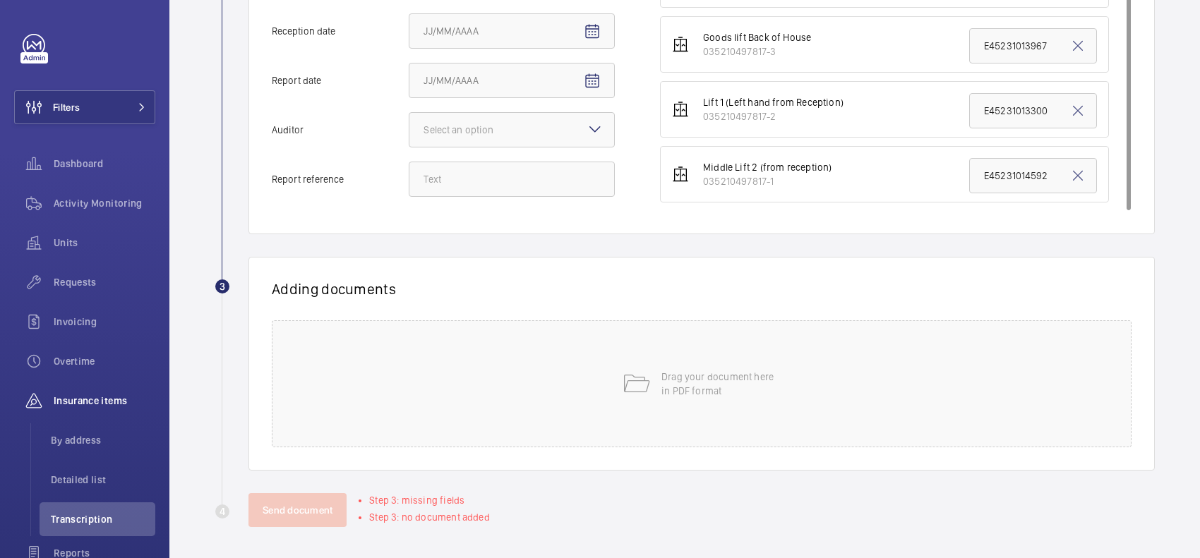
scroll to position [407, 0]
click at [672, 372] on p "Drag your document here in PDF format" at bounding box center [721, 381] width 120 height 28
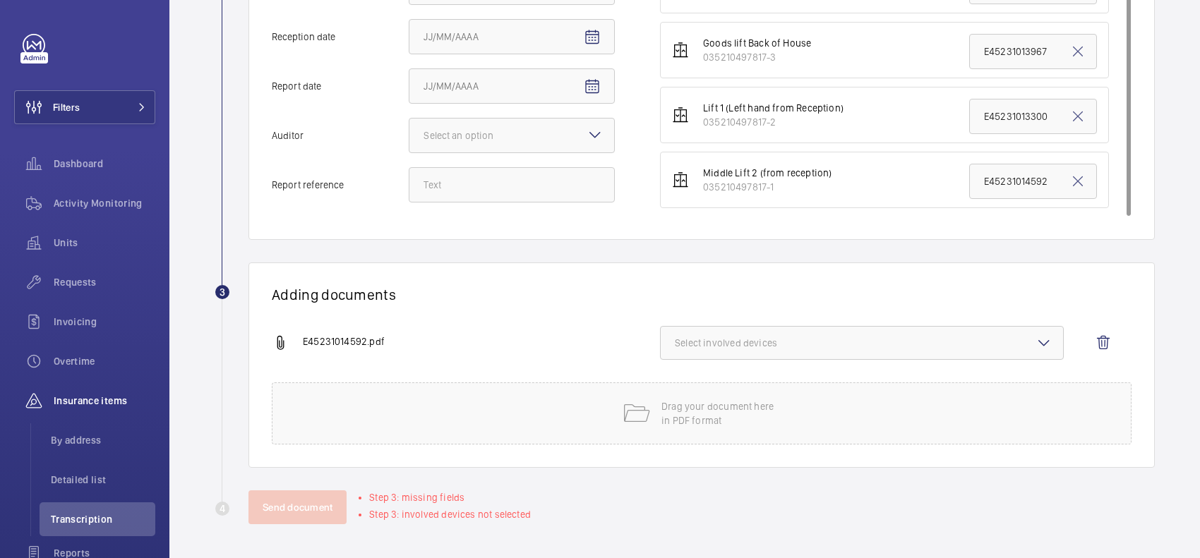
scroll to position [399, 0]
click at [732, 349] on span "Select involved devices" at bounding box center [862, 343] width 374 height 14
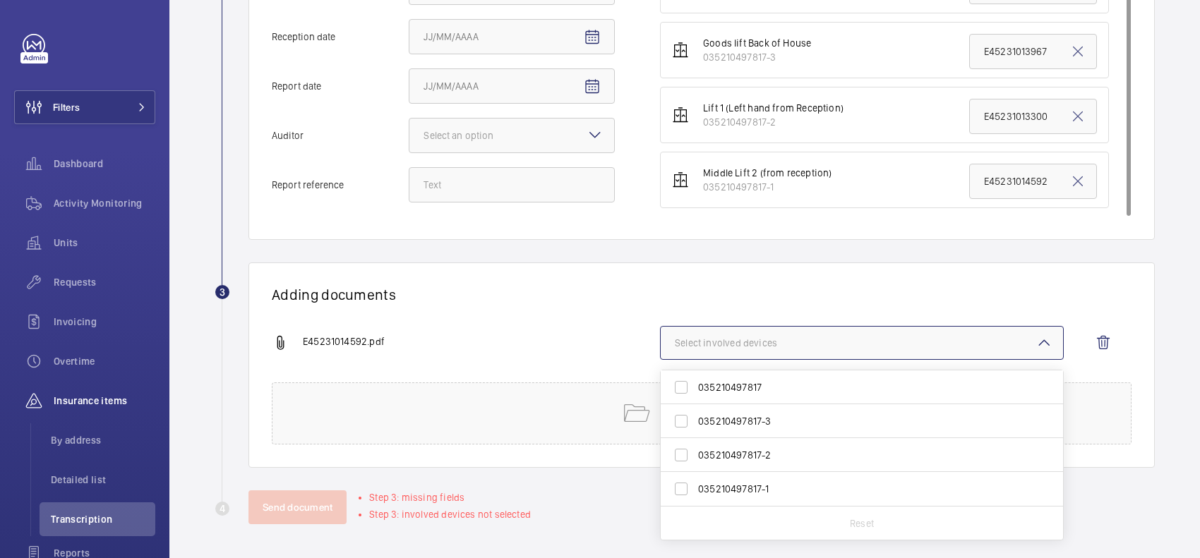
click at [743, 456] on span "035210497817-2" at bounding box center [863, 455] width 330 height 14
click at [695, 456] on input "035210497817-2" at bounding box center [681, 455] width 28 height 28
checkbox input "true"
click at [778, 294] on h1 "Adding documents" at bounding box center [702, 295] width 860 height 18
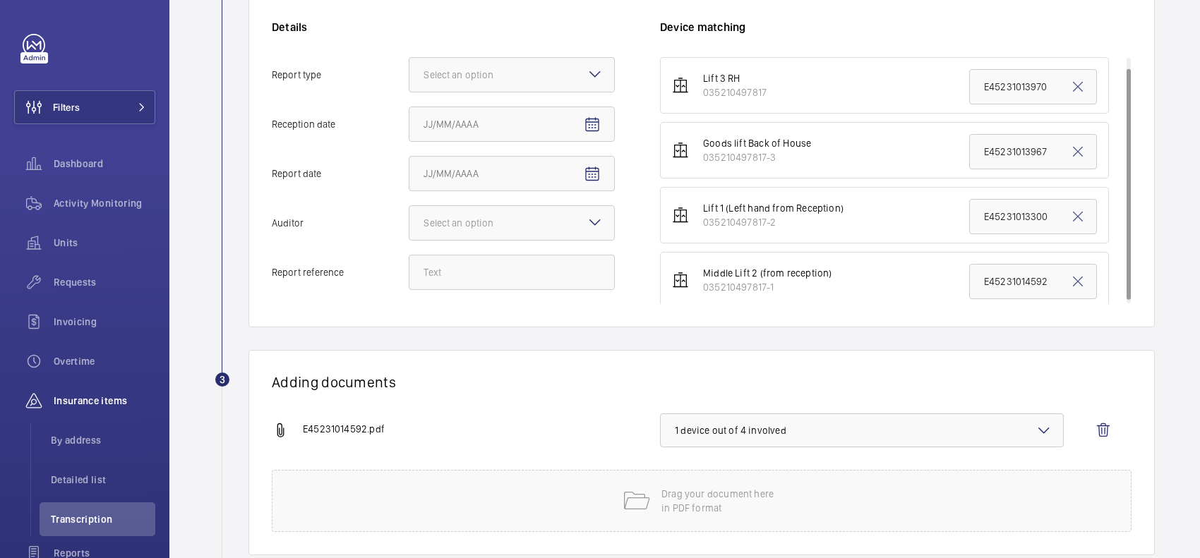
scroll to position [14, 0]
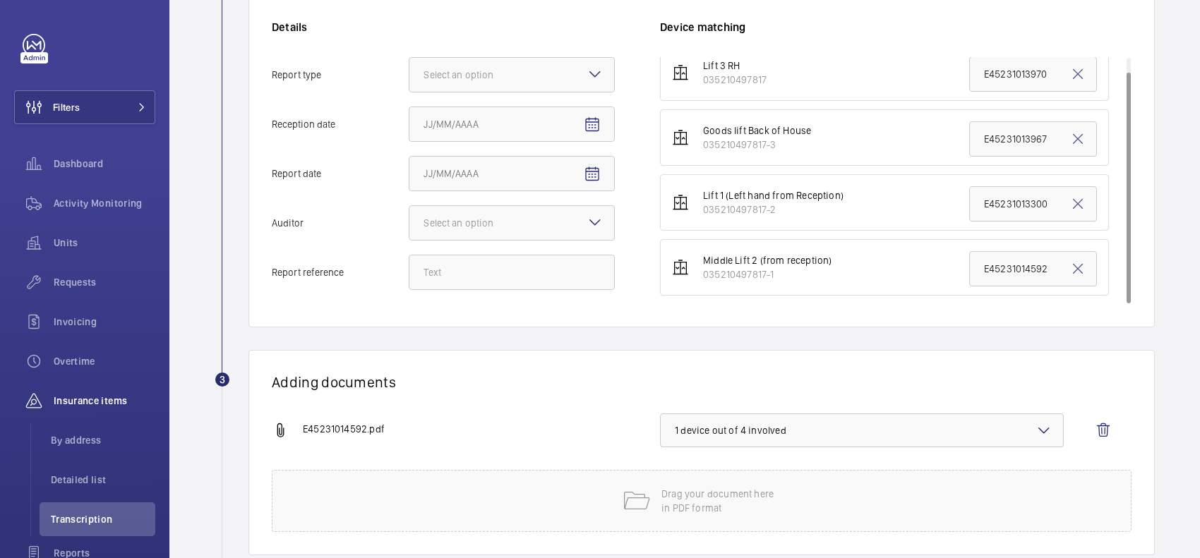
click at [809, 431] on span "1 device out of 4 involved" at bounding box center [862, 430] width 374 height 14
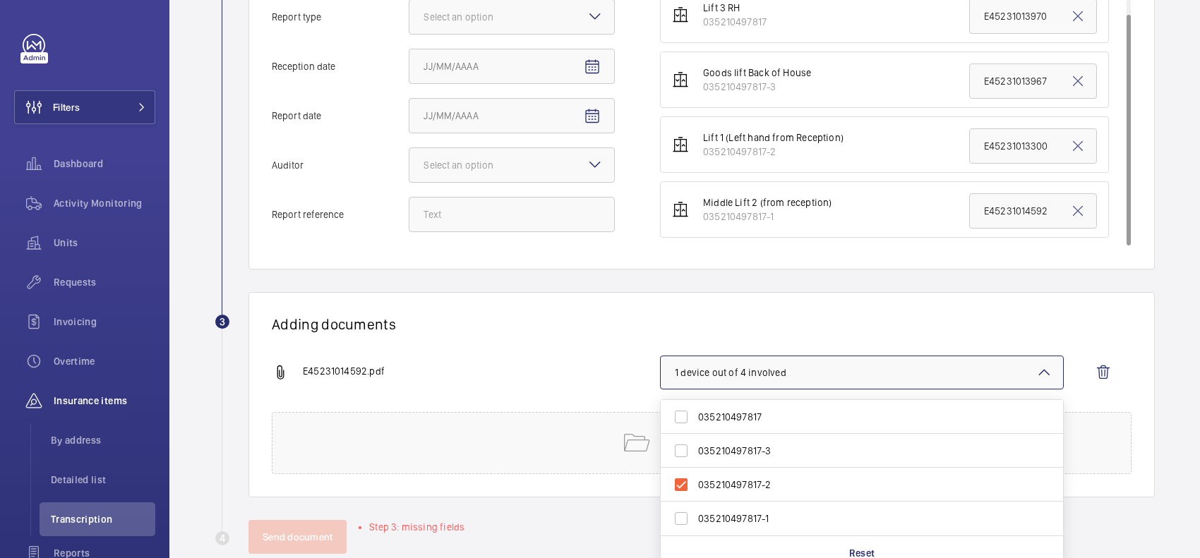
scroll to position [399, 0]
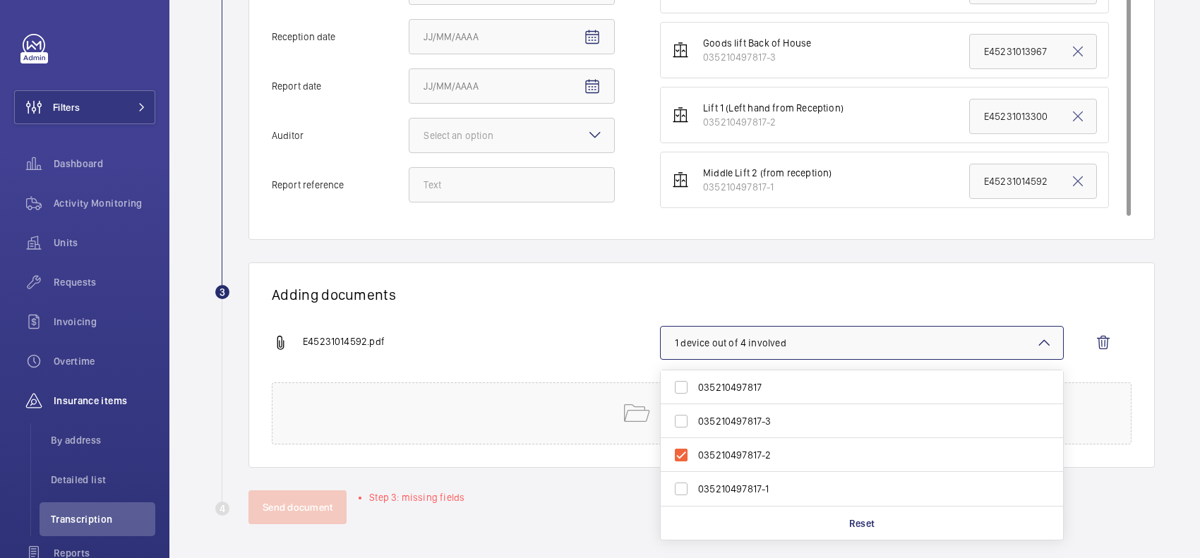
click at [737, 476] on label "035210497817-1" at bounding box center [851, 489] width 381 height 34
click at [695, 476] on input "035210497817-1" at bounding box center [681, 489] width 28 height 28
checkbox input "true"
click at [739, 454] on span "035210497817-2" at bounding box center [863, 455] width 330 height 14
click at [686, 452] on input "035210497817-2" at bounding box center [681, 455] width 28 height 28
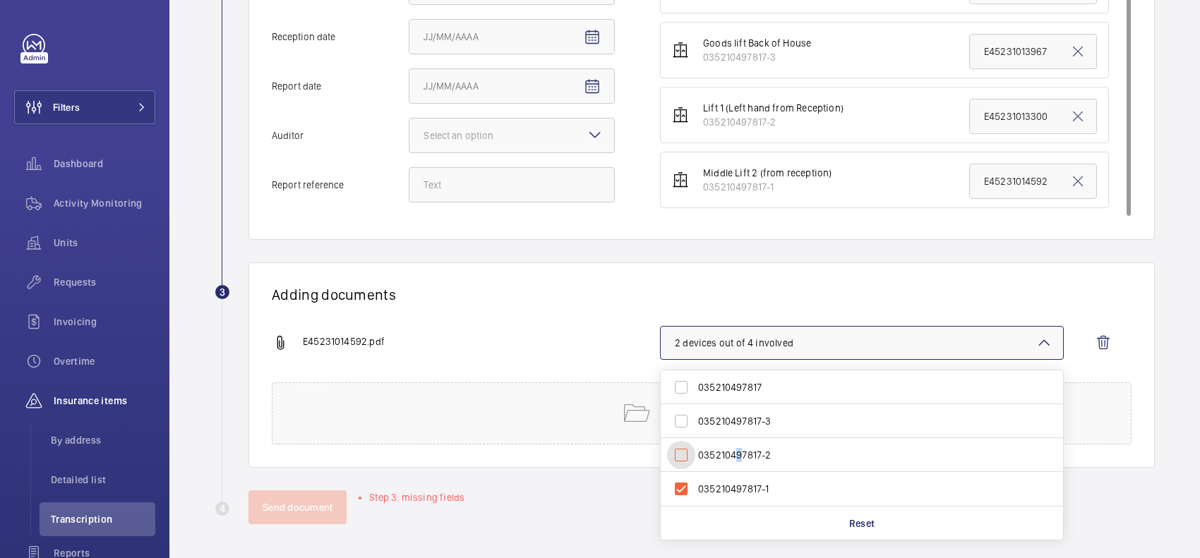
checkbox input "false"
click at [718, 306] on div "Adding documents E45231014592.pdf 1 device out of 4 involved 035210497817 03521…" at bounding box center [701, 365] width 906 height 205
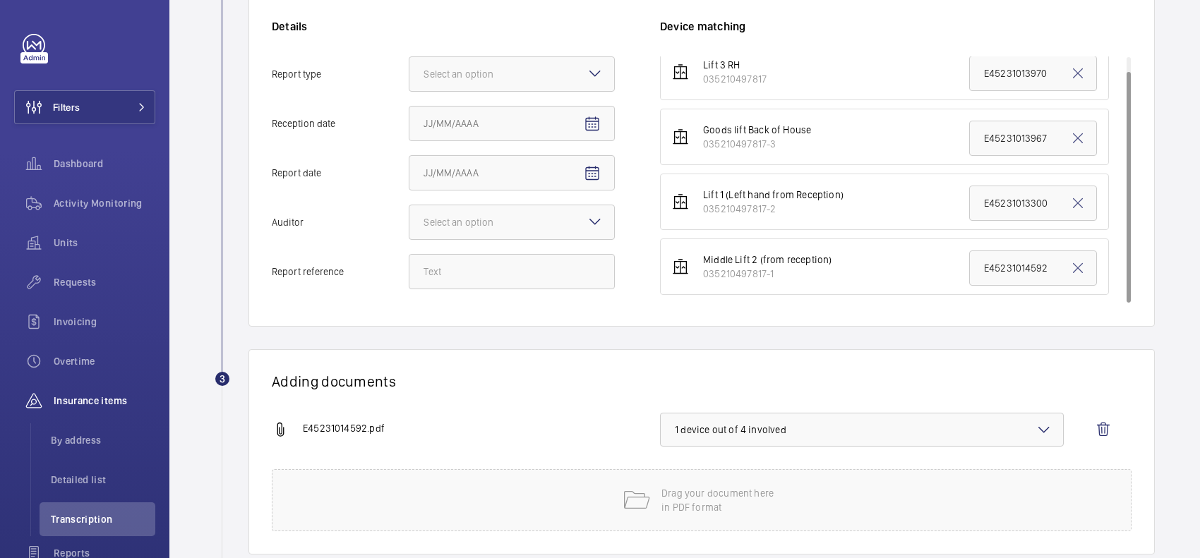
scroll to position [311, 0]
click at [594, 72] on mat-icon at bounding box center [594, 74] width 17 height 17
click at [409, 72] on input "Report type Select an option" at bounding box center [409, 75] width 0 height 34
click at [577, 119] on span "Insurance company" at bounding box center [511, 118] width 176 height 14
click at [409, 92] on input "Report type Select an option Insurance company Consultant" at bounding box center [409, 75] width 0 height 34
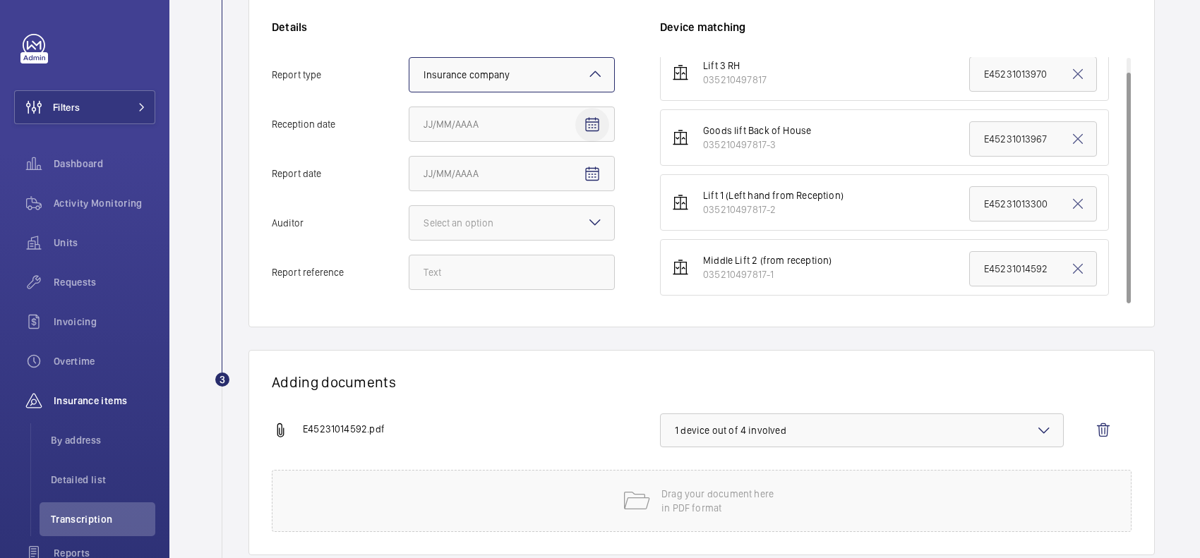
click at [593, 129] on mat-icon "Open calendar" at bounding box center [592, 124] width 17 height 17
click at [546, 298] on span "18" at bounding box center [542, 296] width 25 height 25
type input "[DATE]"
click at [593, 169] on mat-icon "Open calendar" at bounding box center [592, 174] width 17 height 17
click at [503, 340] on span "17" at bounding box center [514, 345] width 25 height 25
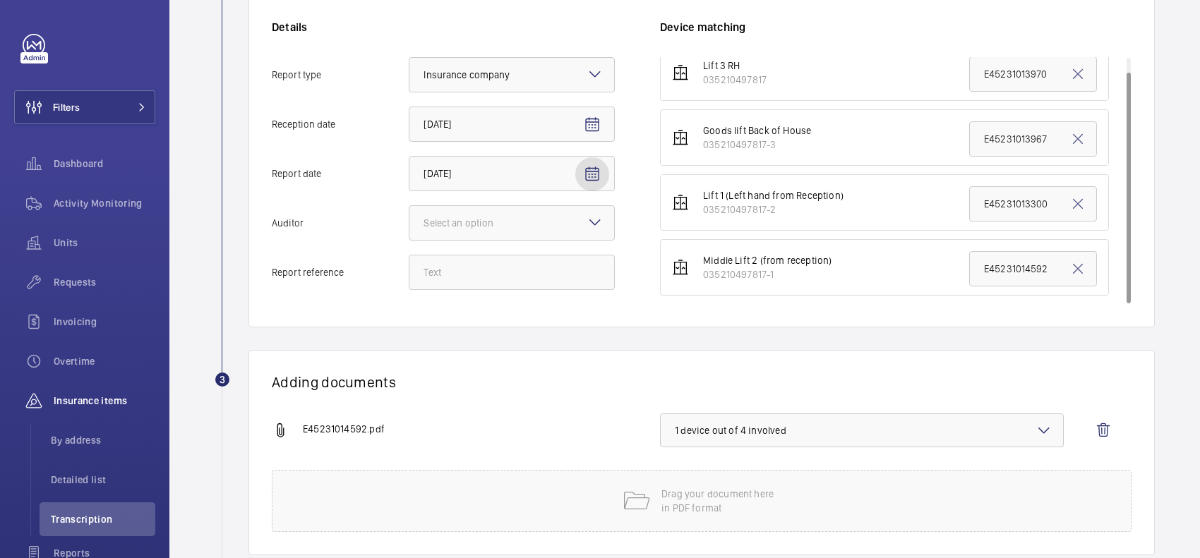
click at [593, 164] on button "Report date 9/17/2025" at bounding box center [592, 174] width 34 height 34
click at [474, 350] on button "16" at bounding box center [486, 346] width 28 height 28
type input "[DATE]"
click at [517, 214] on div at bounding box center [511, 223] width 205 height 34
click at [409, 214] on input "Auditor Select an option Veritas Zurich British Engineering Allianz Other" at bounding box center [409, 223] width 0 height 34
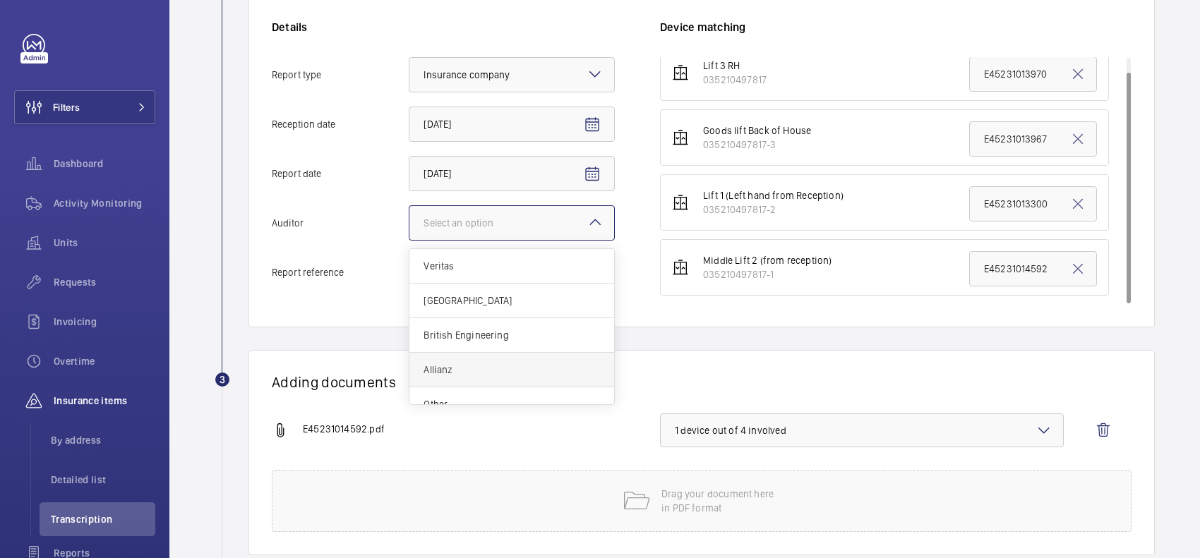
click at [468, 357] on div "Allianz" at bounding box center [511, 370] width 205 height 35
click at [409, 240] on input "Auditor Select an option Veritas Zurich British Engineering Allianz Other" at bounding box center [409, 223] width 0 height 34
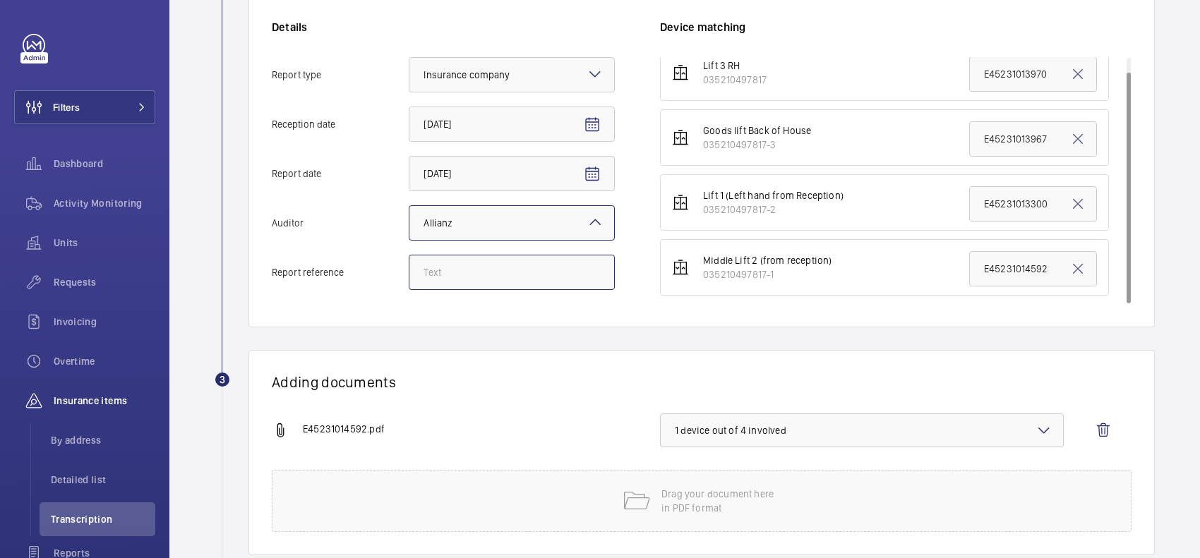
click at [481, 270] on input "Report reference" at bounding box center [512, 272] width 206 height 35
paste input "E45231014592"
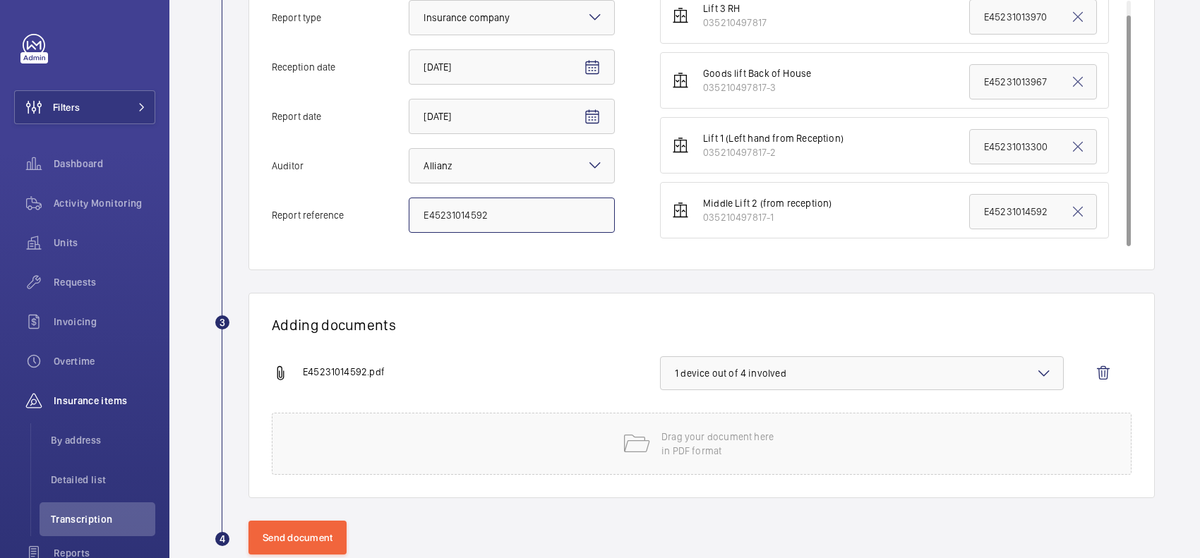
scroll to position [399, 0]
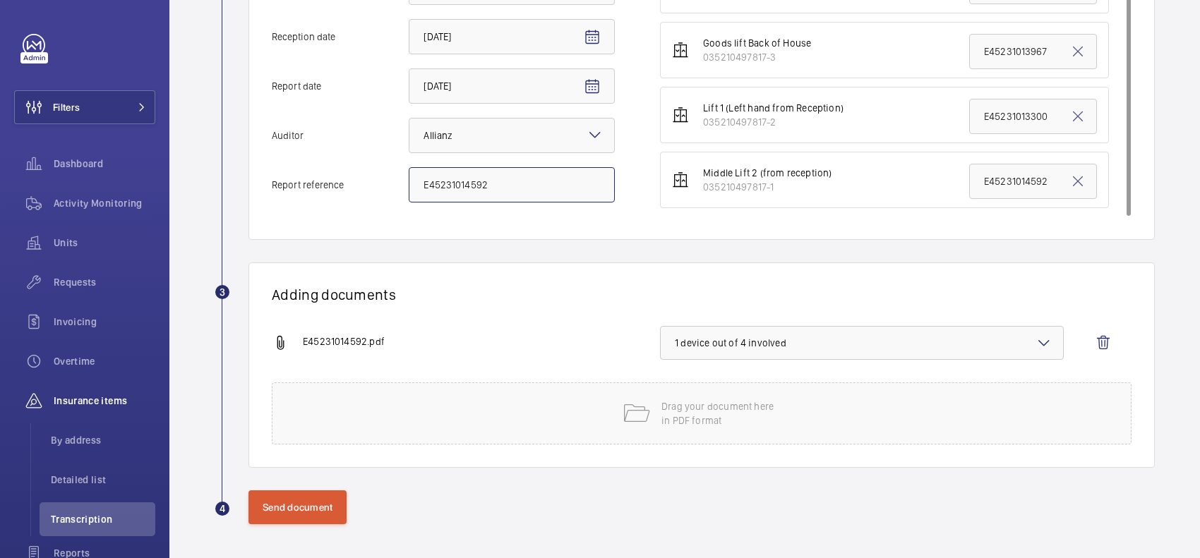
type input "E45231014592"
click at [323, 500] on button "Send document" at bounding box center [297, 507] width 98 height 34
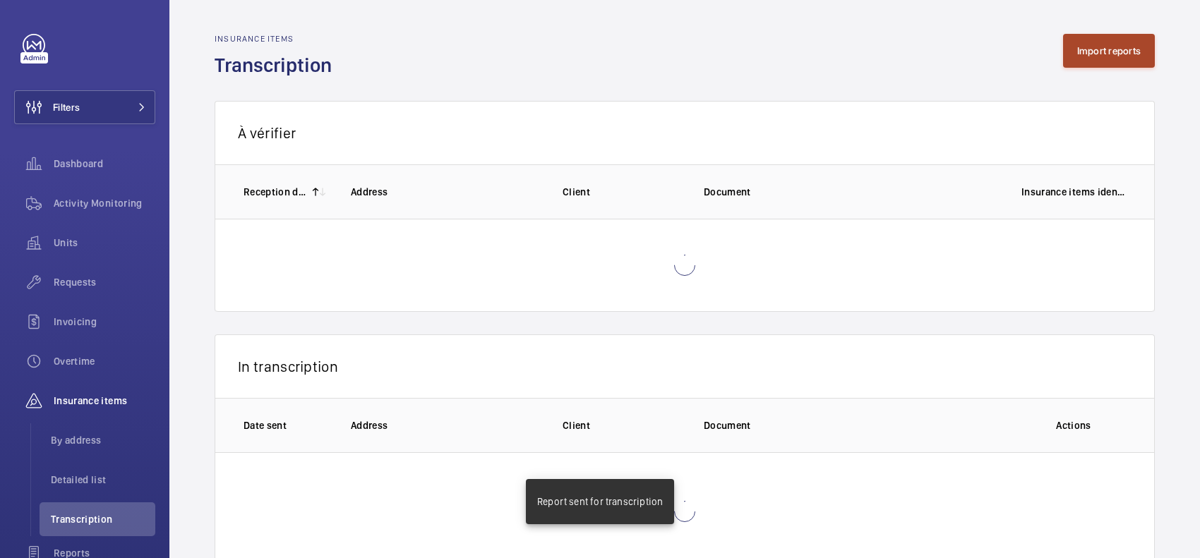
click at [1101, 60] on button "Import reports" at bounding box center [1109, 51] width 92 height 34
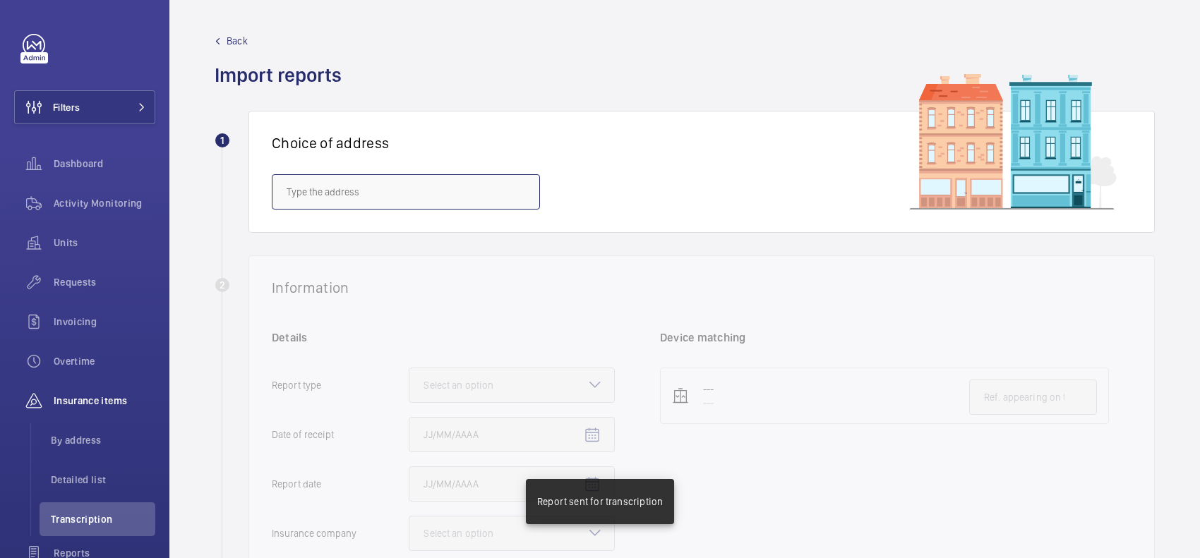
click at [457, 198] on input "text" at bounding box center [406, 191] width 268 height 35
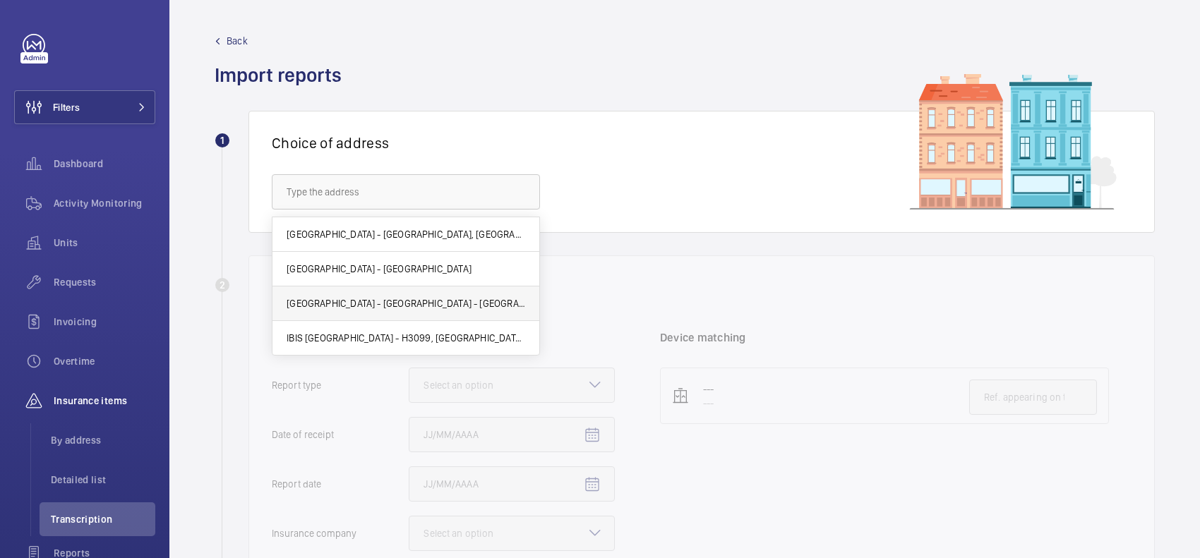
click at [381, 299] on span "Premier Inn - Stratford - Premier Inn London Stratford hotel, LONDON E20 1EE" at bounding box center [406, 303] width 239 height 14
type input "Premier Inn - Stratford - Premier Inn London Stratford hotel, LONDON E20 1EE"
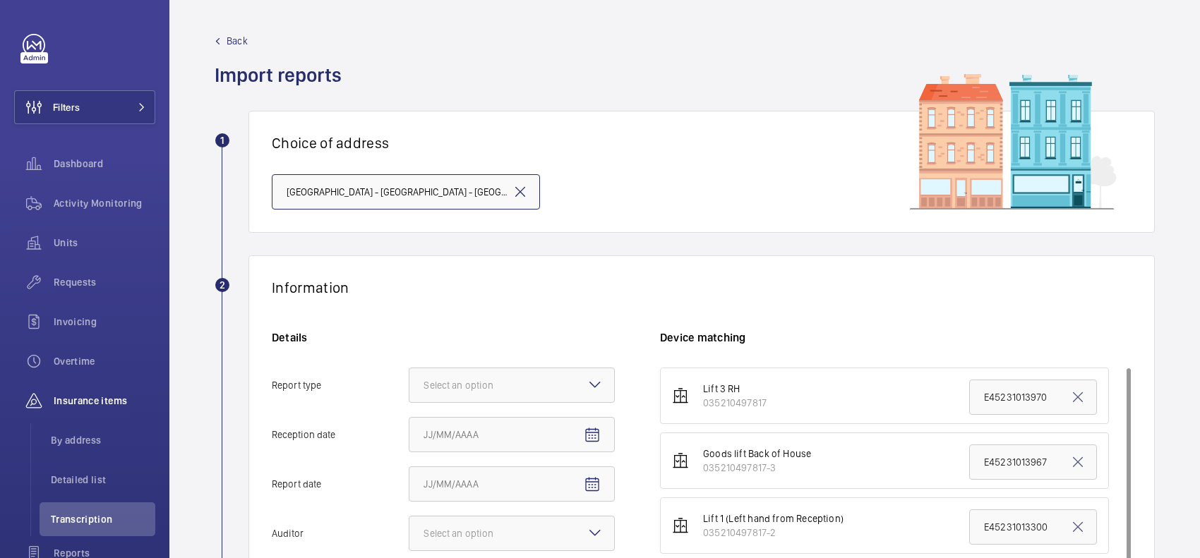
scroll to position [0, 100]
click at [566, 386] on div at bounding box center [511, 385] width 205 height 34
click at [409, 386] on input "Report type Select an option" at bounding box center [409, 385] width 0 height 34
click at [517, 438] on div "Insurance company" at bounding box center [511, 428] width 205 height 35
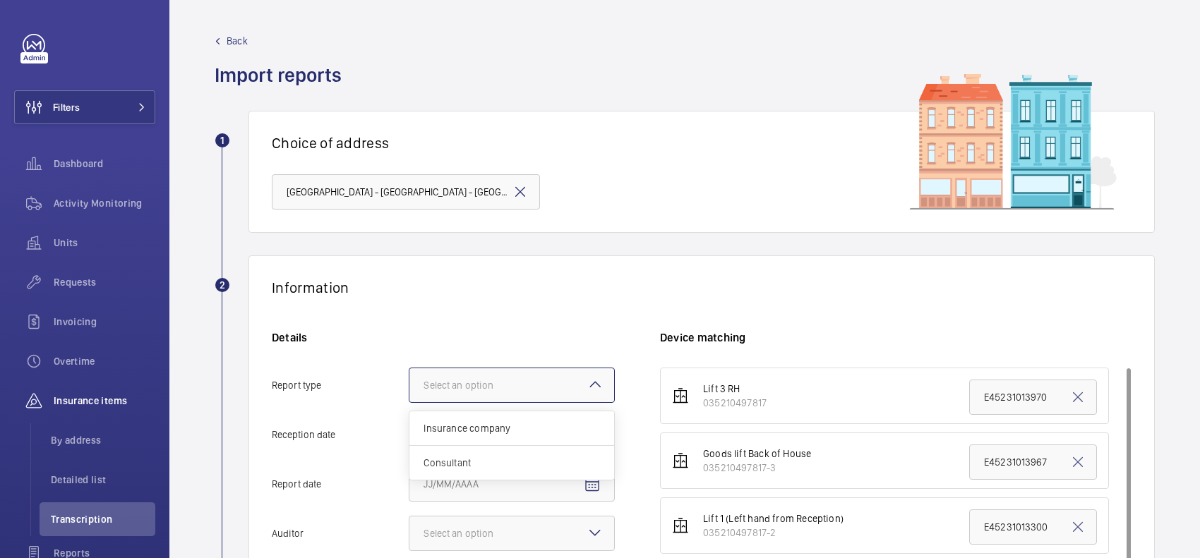
click at [409, 402] on input "Report type Select an option Insurance company Consultant" at bounding box center [409, 385] width 0 height 34
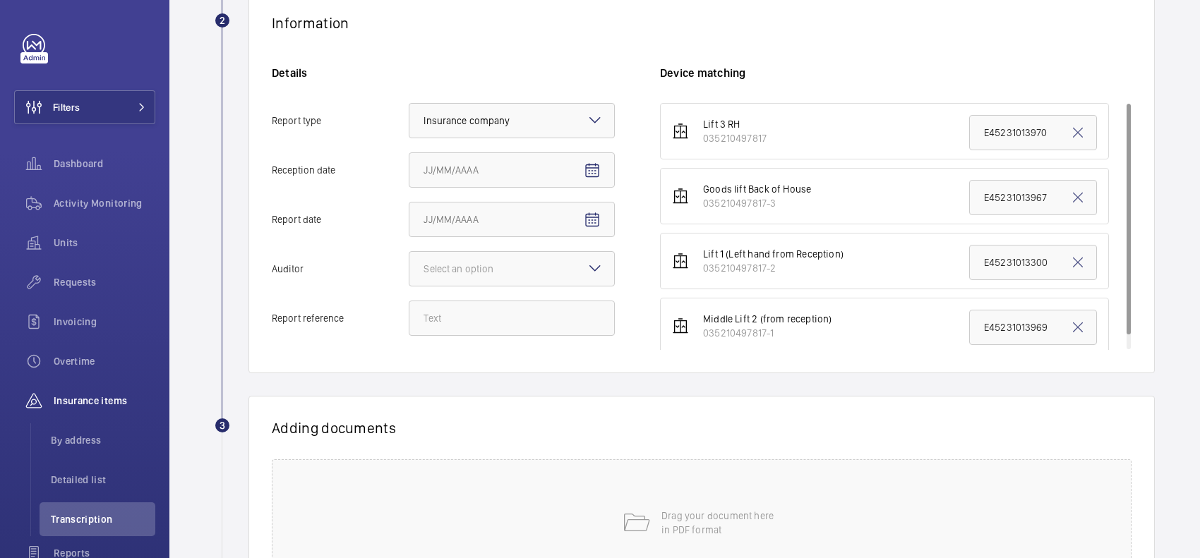
scroll to position [176, 0]
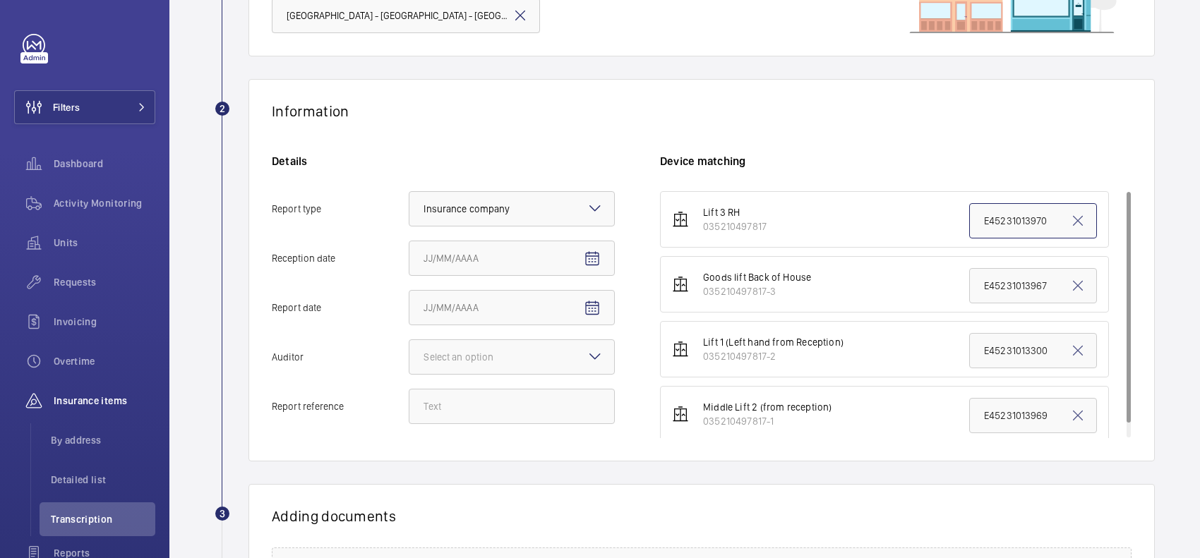
click at [1009, 226] on input "E45231013970" at bounding box center [1033, 220] width 128 height 35
click at [1010, 226] on input "E45231013970" at bounding box center [1033, 220] width 128 height 35
paste input "4591"
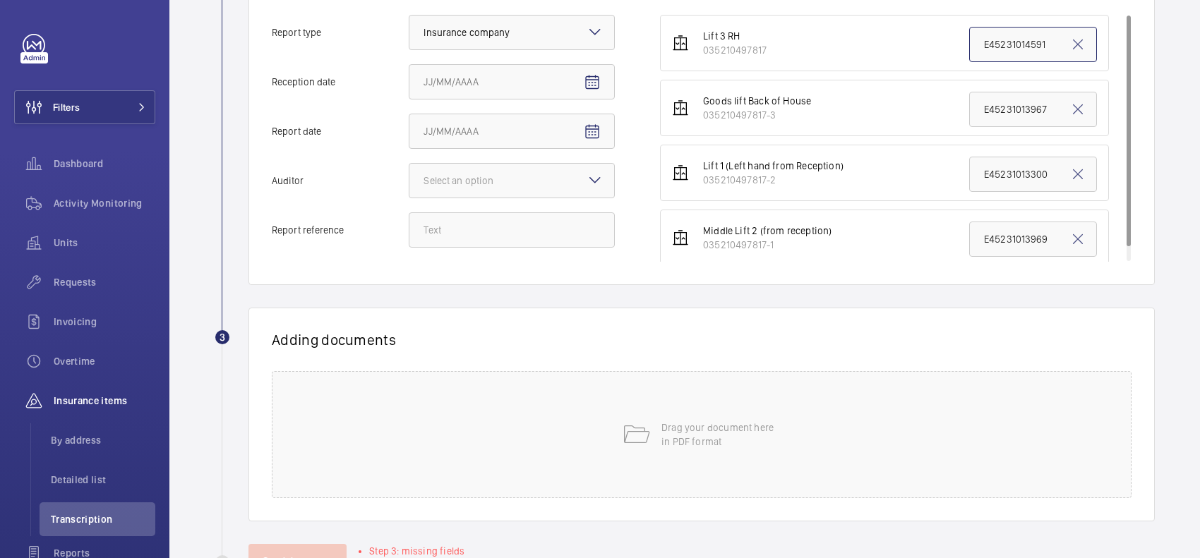
type input "E45231014591"
click at [547, 428] on div "Drag your document here in PDF format" at bounding box center [702, 434] width 860 height 127
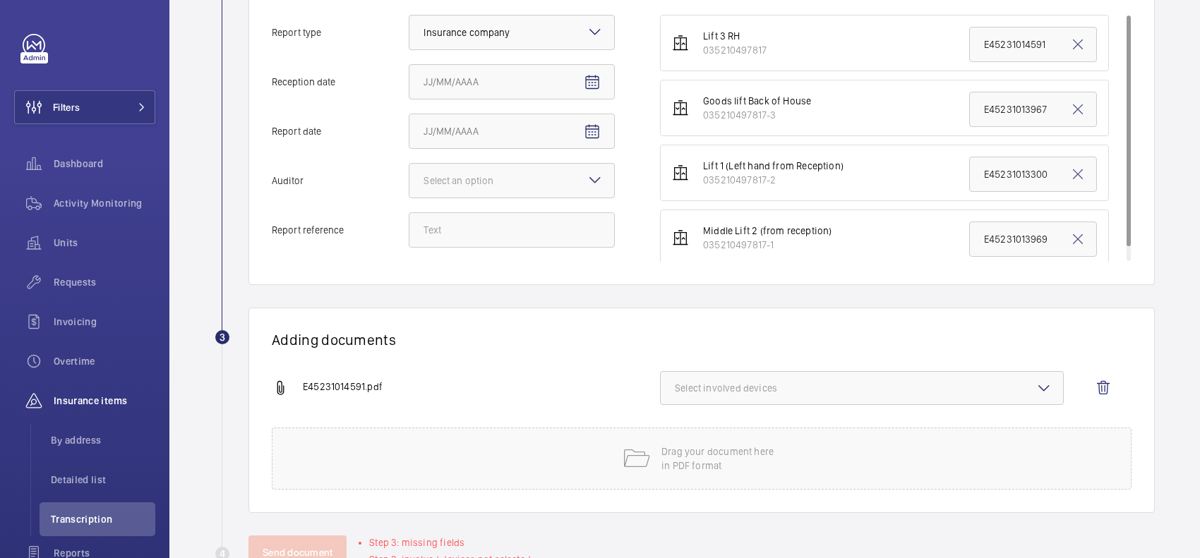
click at [848, 372] on button "Select involved devices" at bounding box center [862, 388] width 404 height 34
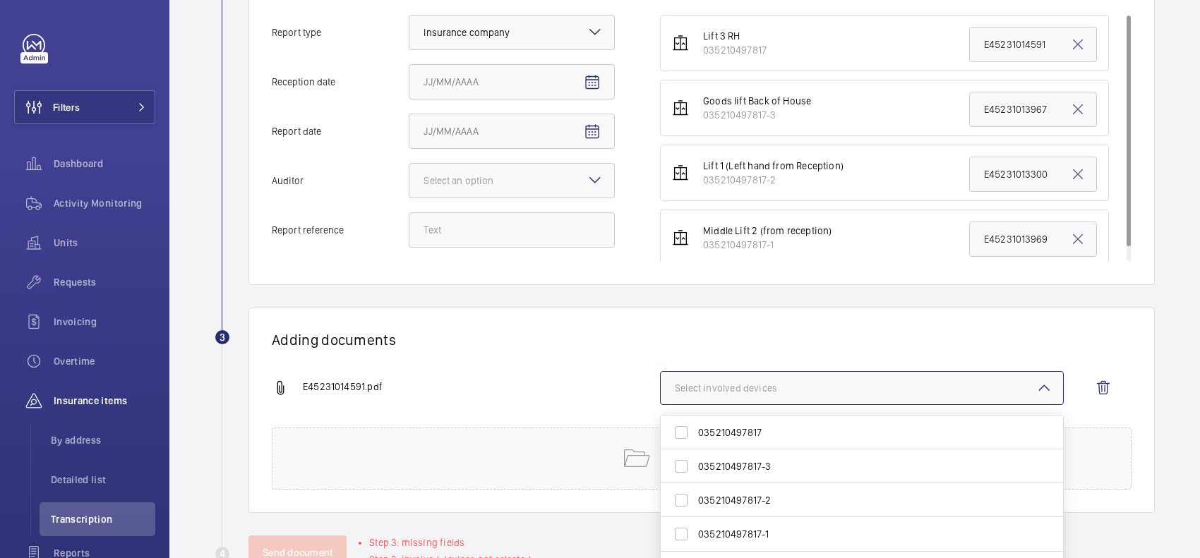
click at [752, 426] on span "035210497817" at bounding box center [863, 433] width 330 height 14
click at [695, 426] on input "035210497817" at bounding box center [681, 432] width 28 height 28
checkbox input "true"
click at [738, 347] on h1 "Adding documents" at bounding box center [702, 340] width 860 height 18
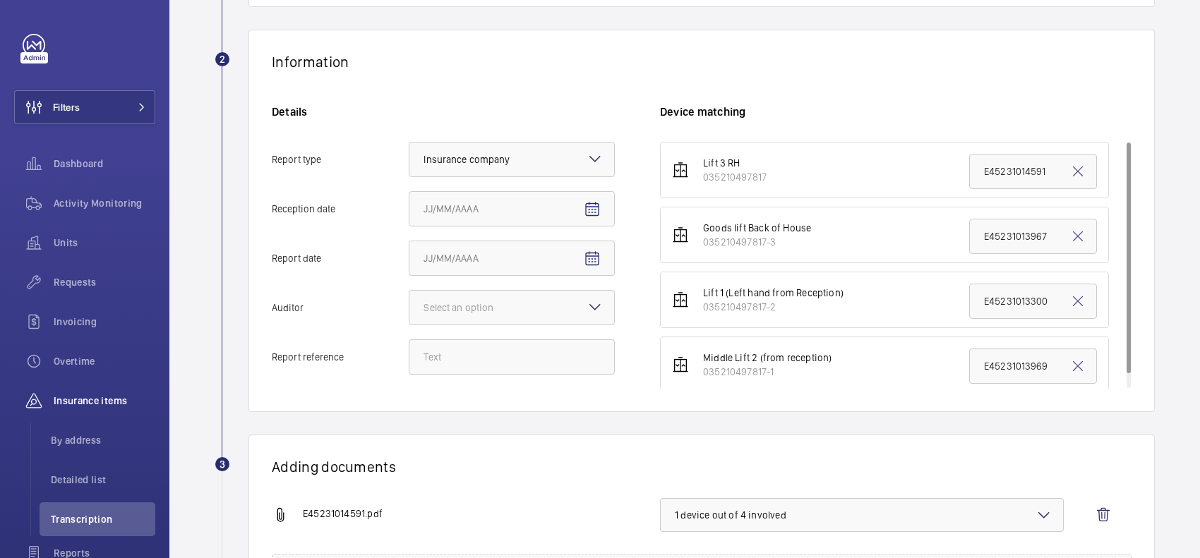
scroll to position [222, 0]
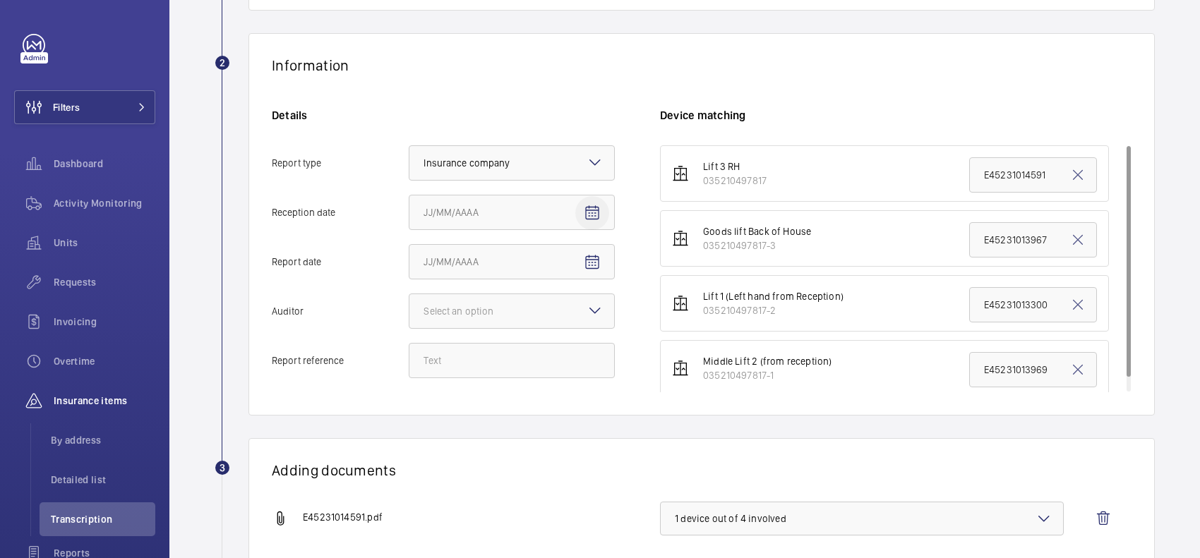
click at [582, 215] on span "Open calendar" at bounding box center [592, 213] width 34 height 34
click at [541, 385] on span "18" at bounding box center [542, 384] width 25 height 25
type input "[DATE]"
click at [588, 263] on mat-icon "Open calendar" at bounding box center [592, 262] width 17 height 17
click at [481, 435] on span "16" at bounding box center [486, 433] width 25 height 25
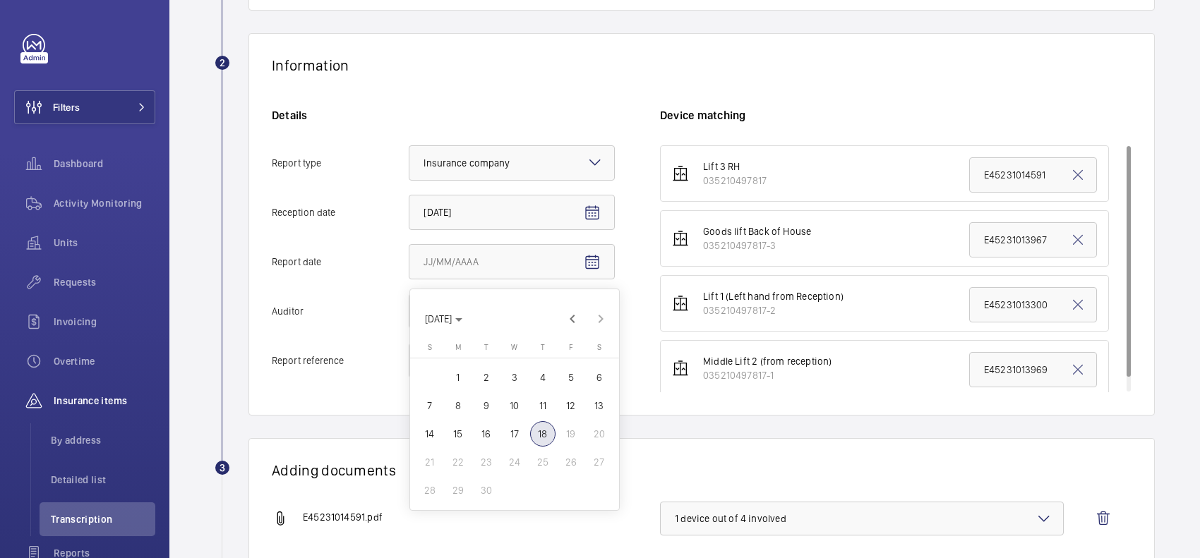
type input "[DATE]"
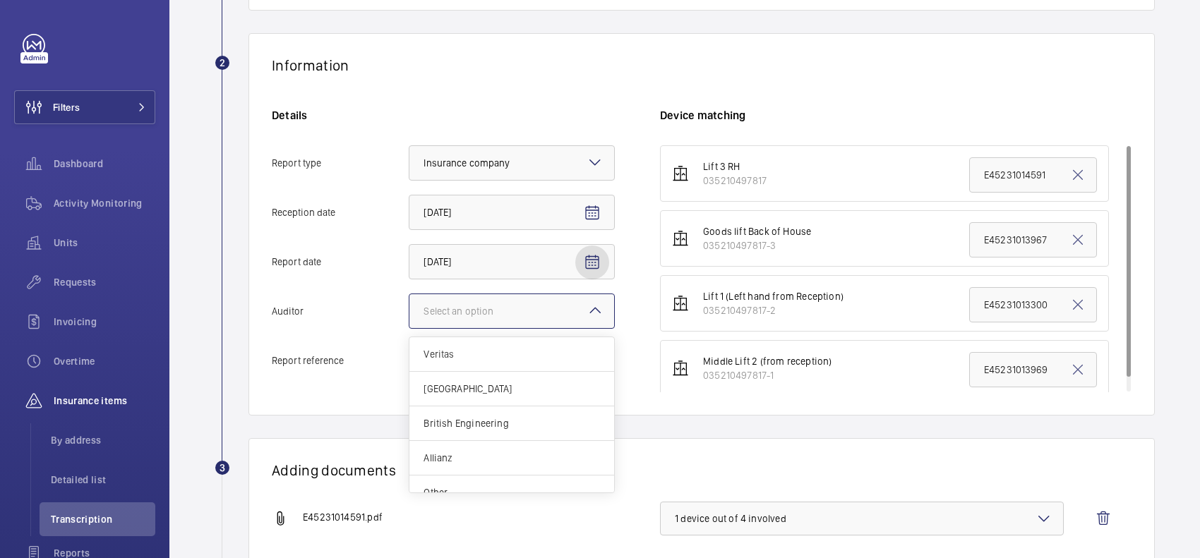
click at [558, 306] on div at bounding box center [511, 311] width 205 height 34
click at [409, 306] on input "Auditor Select an option Veritas Zurich British Engineering Allianz Other" at bounding box center [409, 311] width 0 height 34
click at [459, 464] on span "Allianz" at bounding box center [511, 458] width 176 height 14
click at [409, 328] on input "Auditor Select an option Veritas Zurich British Engineering Allianz Other" at bounding box center [409, 311] width 0 height 34
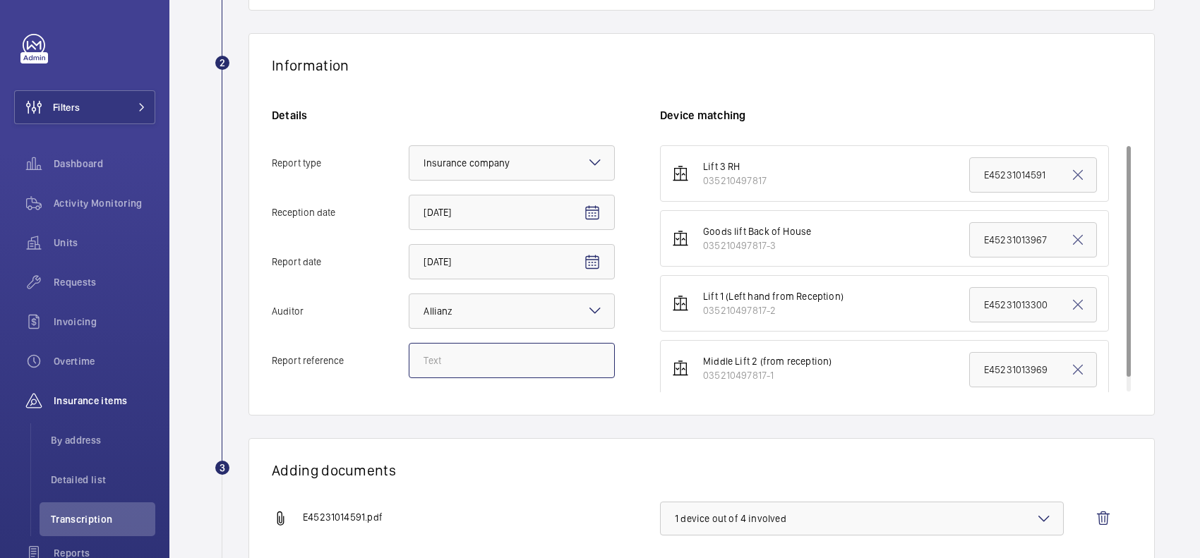
click at [507, 368] on input "Report reference" at bounding box center [512, 360] width 206 height 35
paste input "E45231014591"
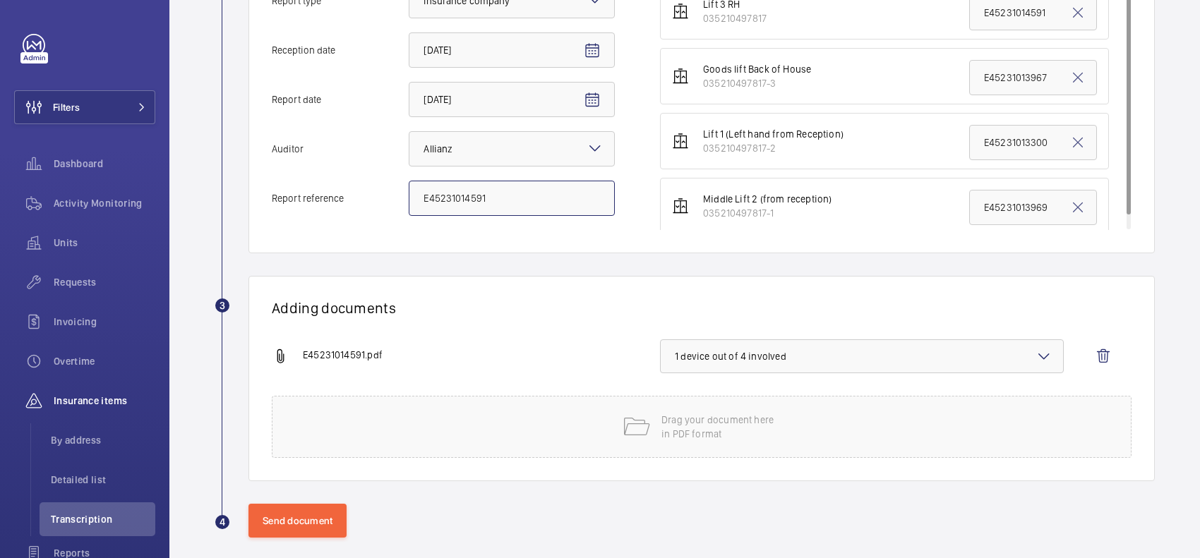
scroll to position [399, 0]
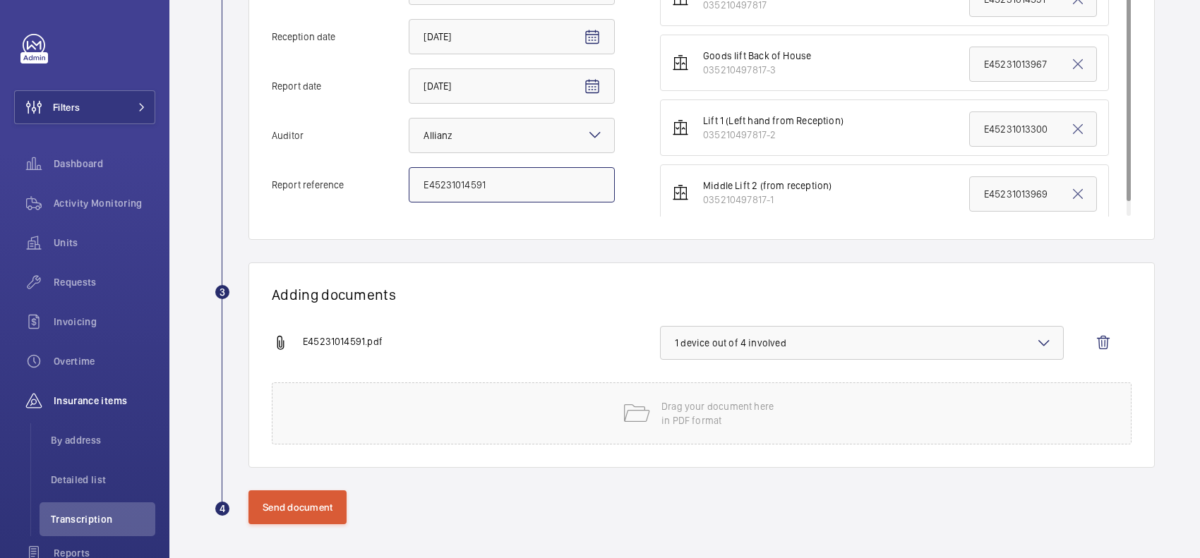
type input "E45231014591"
click at [298, 503] on button "Send document" at bounding box center [297, 507] width 98 height 34
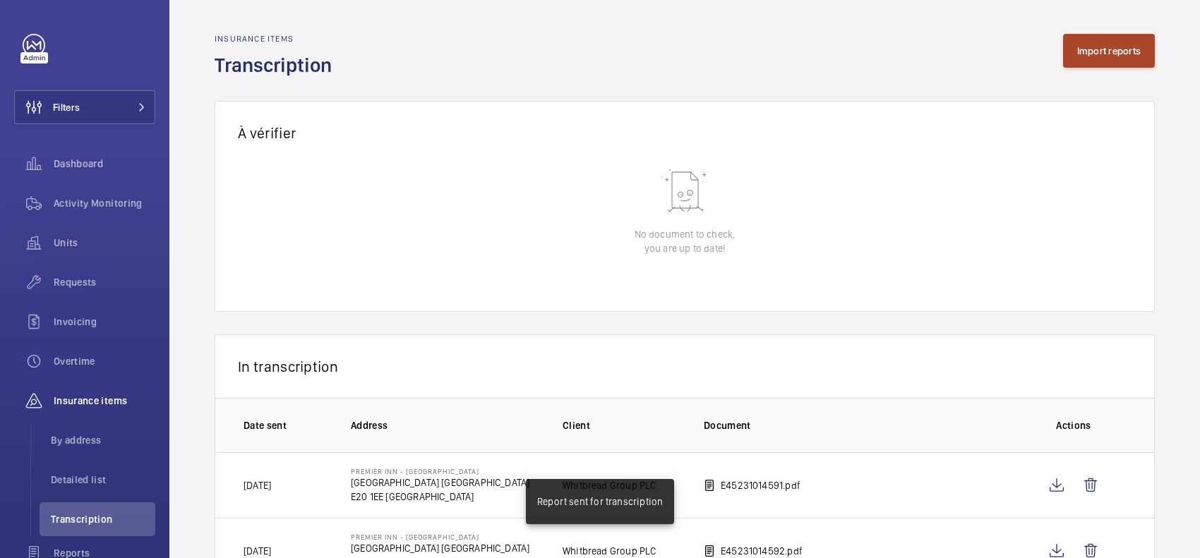
click at [1127, 48] on button "Import reports" at bounding box center [1109, 51] width 92 height 34
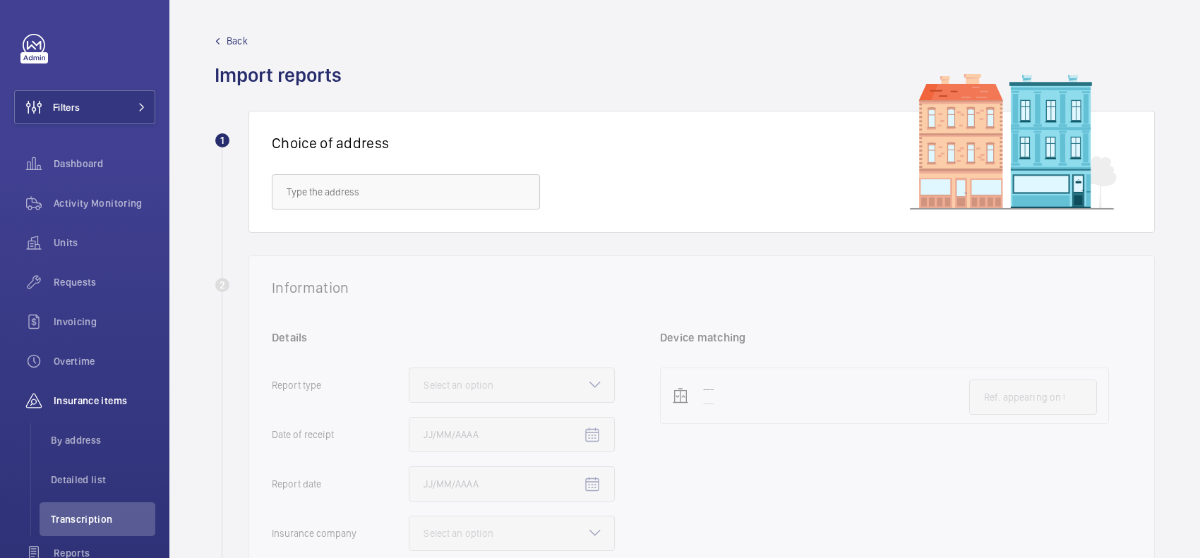
click at [431, 219] on div "Choice of address" at bounding box center [701, 172] width 906 height 122
click at [433, 205] on input "text" at bounding box center [406, 191] width 268 height 35
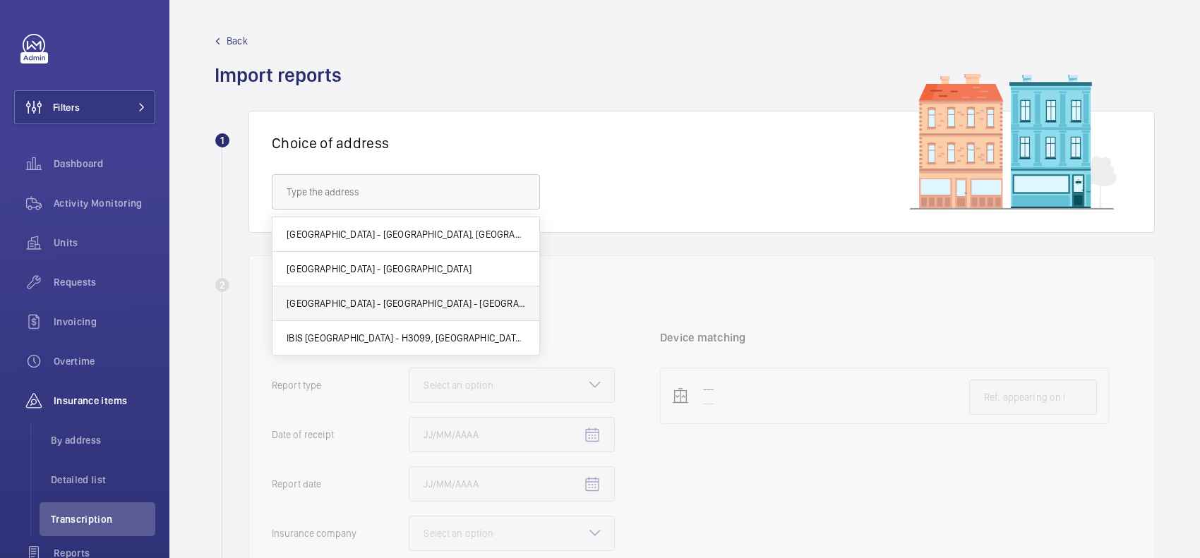
click at [397, 305] on span "Premier Inn - Stratford - Premier Inn London Stratford hotel, LONDON E20 1EE" at bounding box center [406, 303] width 239 height 14
type input "Premier Inn - Stratford - Premier Inn London Stratford hotel, LONDON E20 1EE"
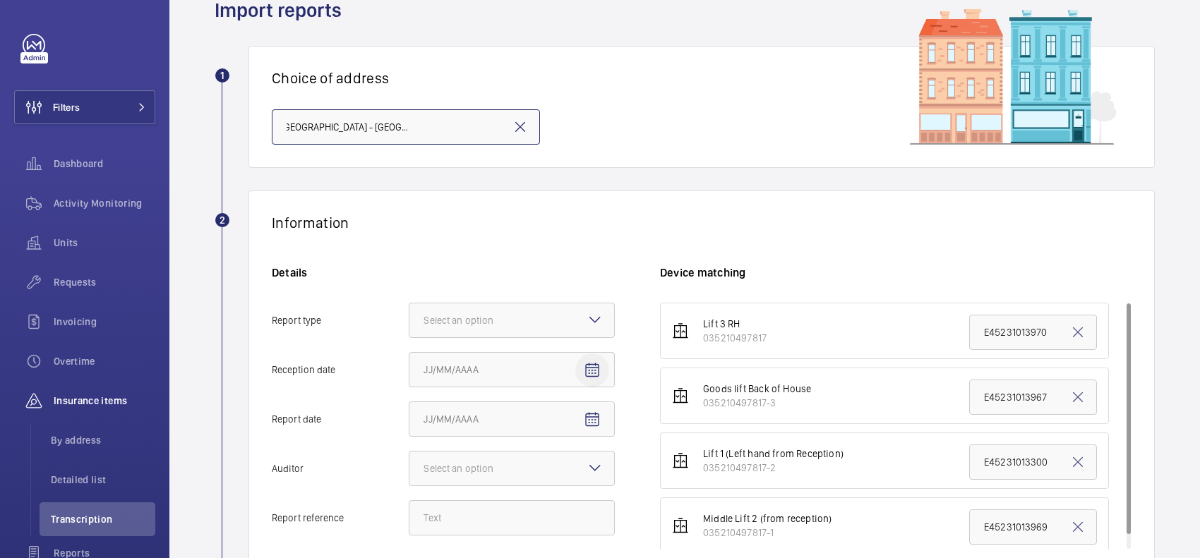
scroll to position [176, 0]
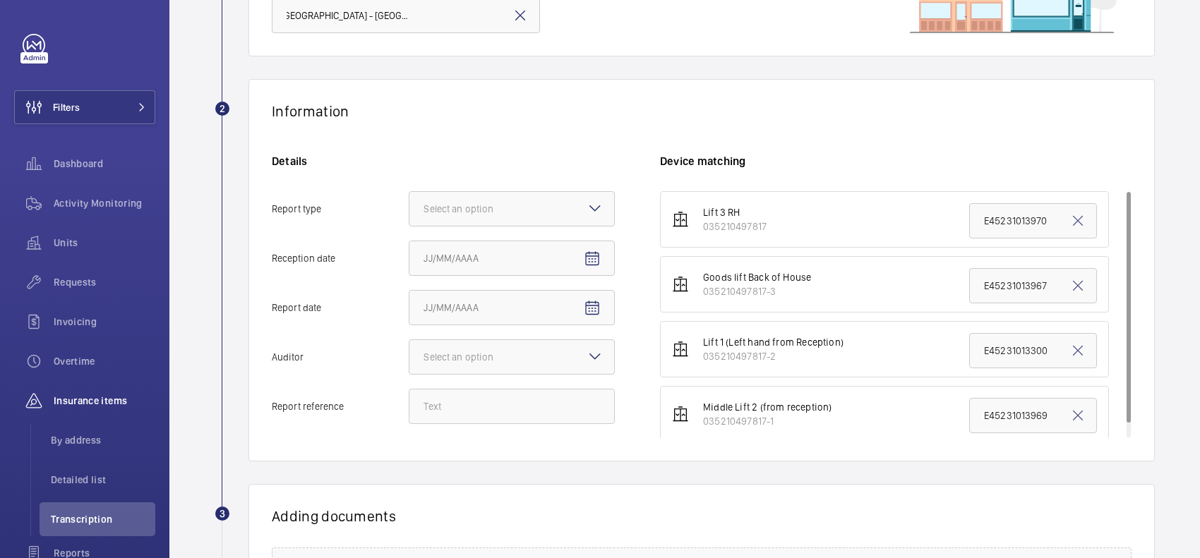
click at [586, 216] on div "Select an option" at bounding box center [512, 208] width 206 height 35
click at [409, 216] on input "Report type Select an option" at bounding box center [409, 209] width 0 height 34
click at [542, 262] on div "Insurance company" at bounding box center [511, 252] width 205 height 35
click at [409, 226] on input "Report type Select an option Insurance company Consultant" at bounding box center [409, 209] width 0 height 34
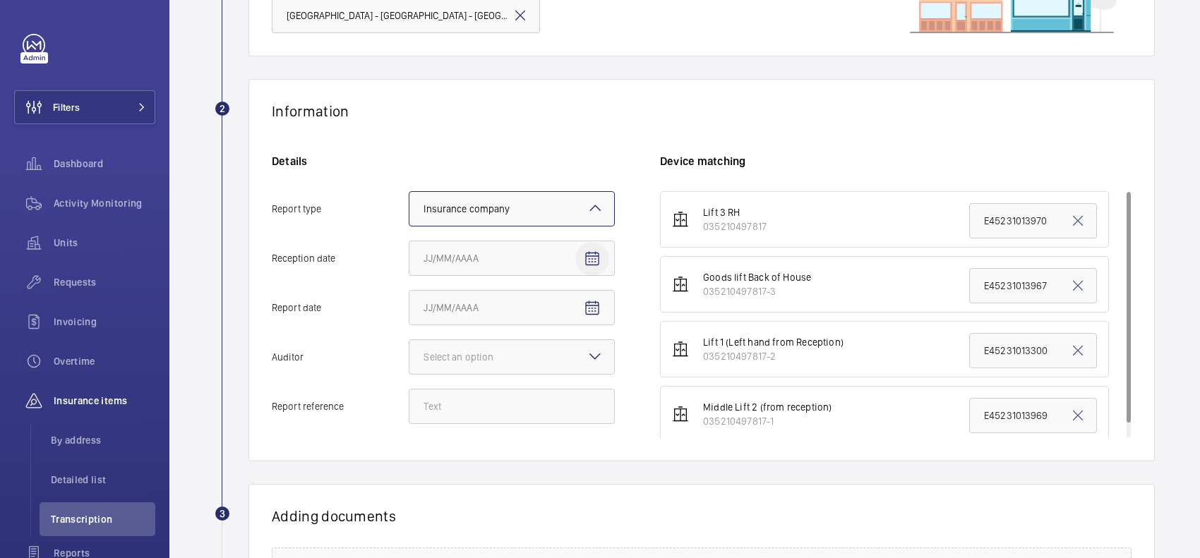
click at [602, 258] on span "Open calendar" at bounding box center [592, 259] width 34 height 34
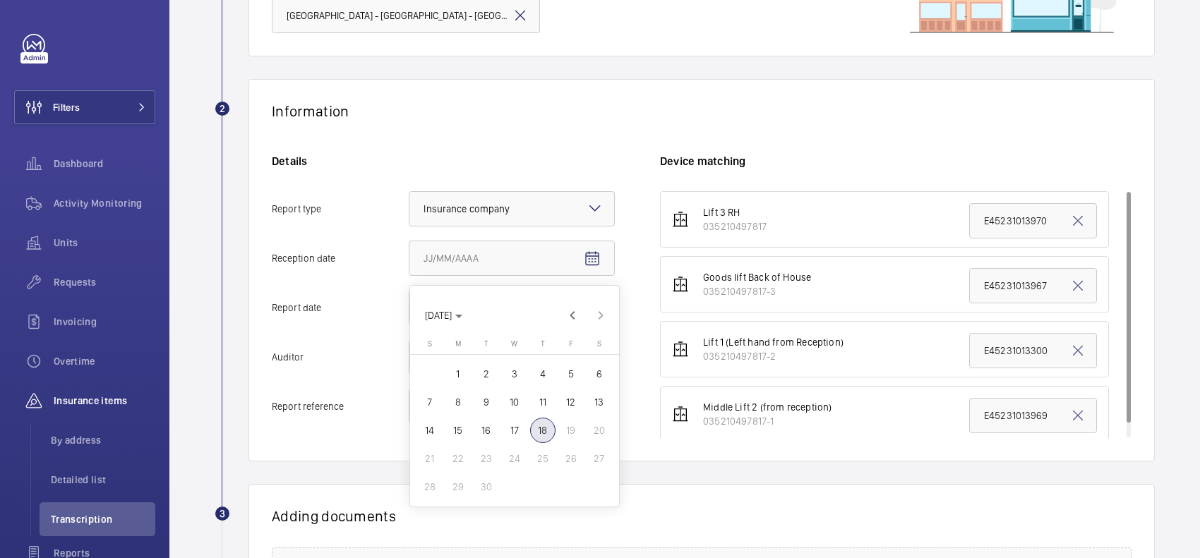
click at [535, 432] on span "18" at bounding box center [542, 430] width 25 height 25
type input "[DATE]"
click at [594, 318] on span "Open calendar" at bounding box center [592, 308] width 34 height 34
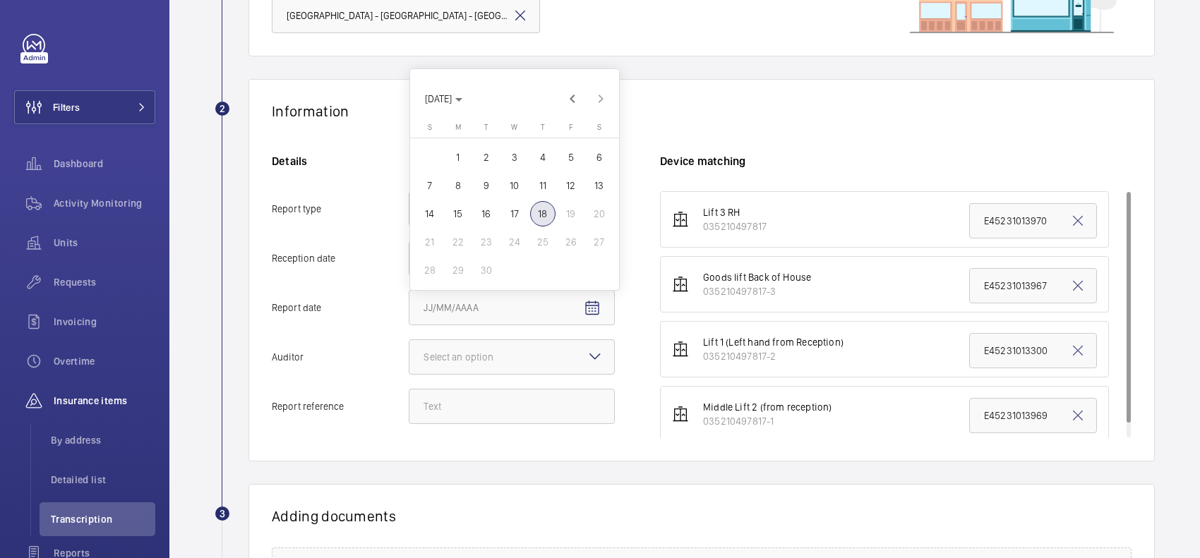
click at [499, 201] on button "16" at bounding box center [486, 214] width 28 height 28
type input "[DATE]"
click at [537, 351] on div at bounding box center [511, 357] width 205 height 34
click at [409, 351] on input "Auditor Select an option" at bounding box center [409, 357] width 0 height 34
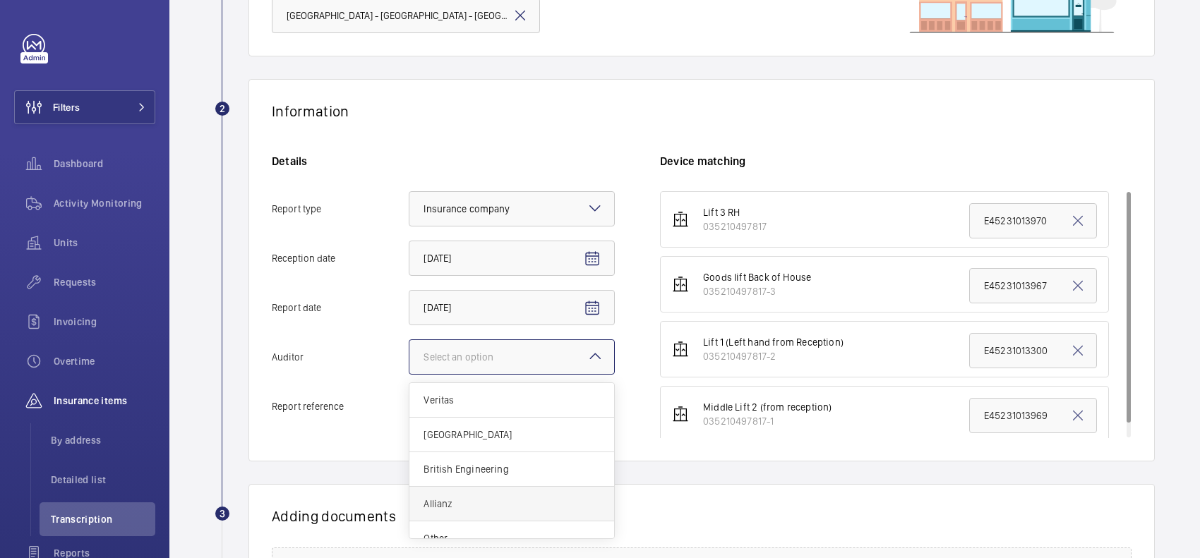
click at [488, 506] on span "Allianz" at bounding box center [511, 504] width 176 height 14
click at [409, 374] on input "Auditor Select an option Veritas Zurich British Engineering Allianz Other" at bounding box center [409, 357] width 0 height 34
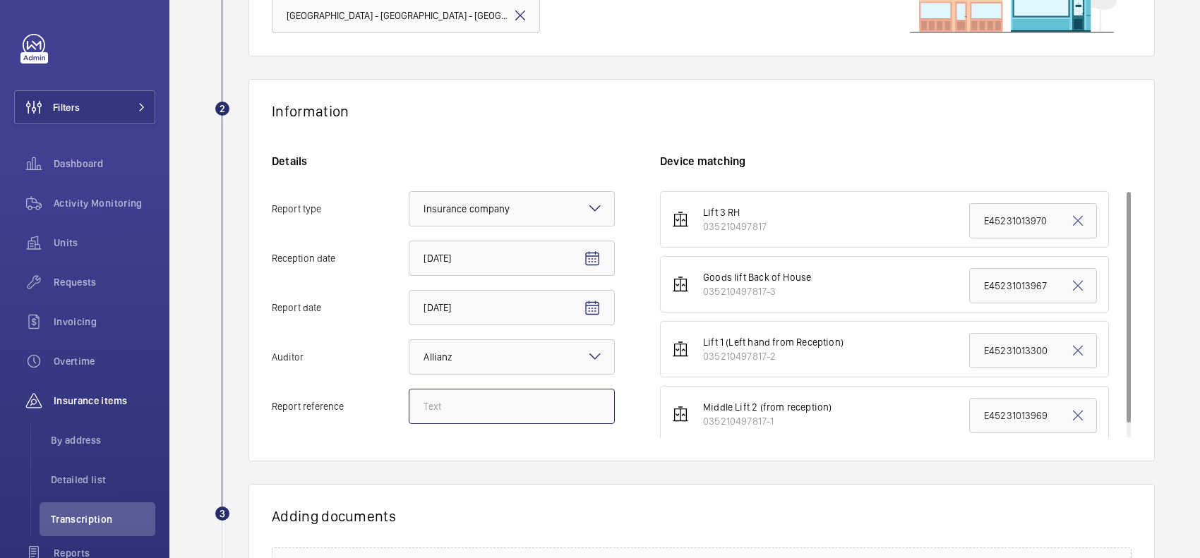
click at [510, 404] on input "Report reference" at bounding box center [512, 406] width 206 height 35
paste input "E45231014589"
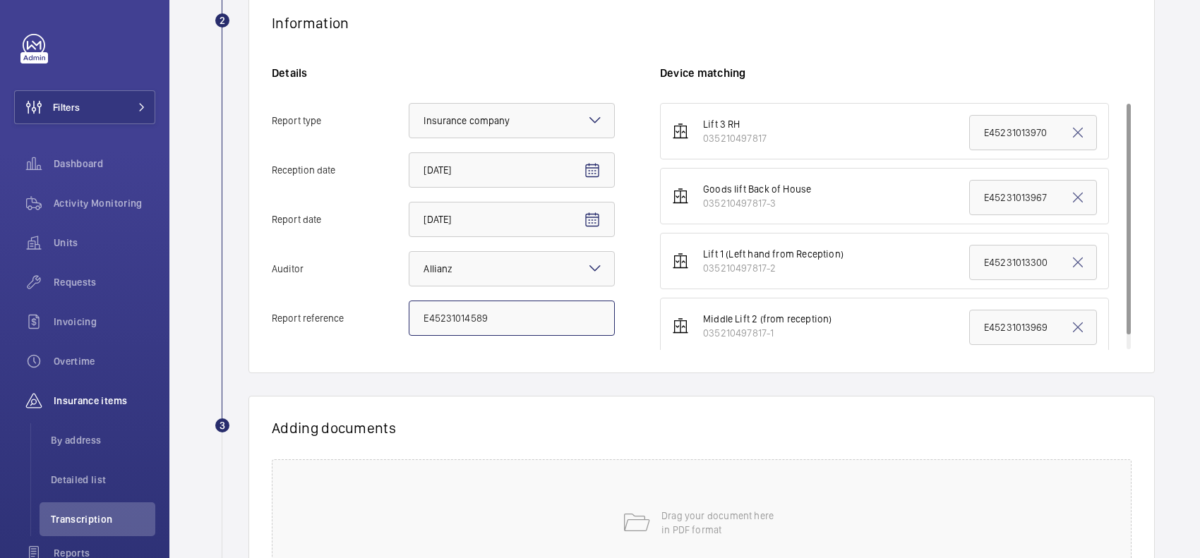
type input "E45231014589"
click at [1015, 196] on input "E45231013967" at bounding box center [1033, 197] width 128 height 35
click at [1015, 198] on input "E45231013967" at bounding box center [1033, 197] width 128 height 35
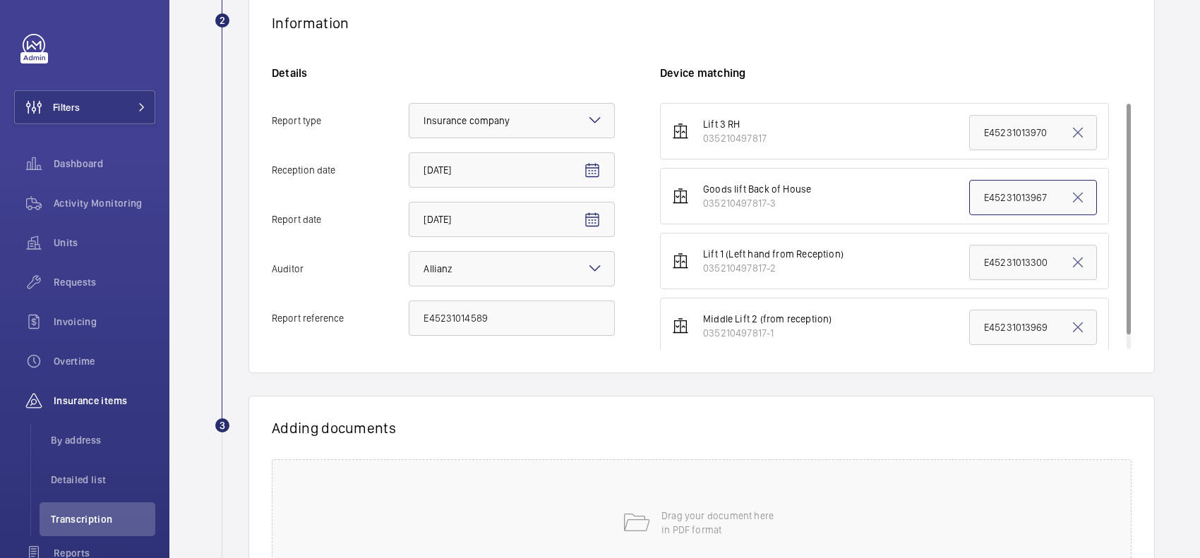
paste input "4589"
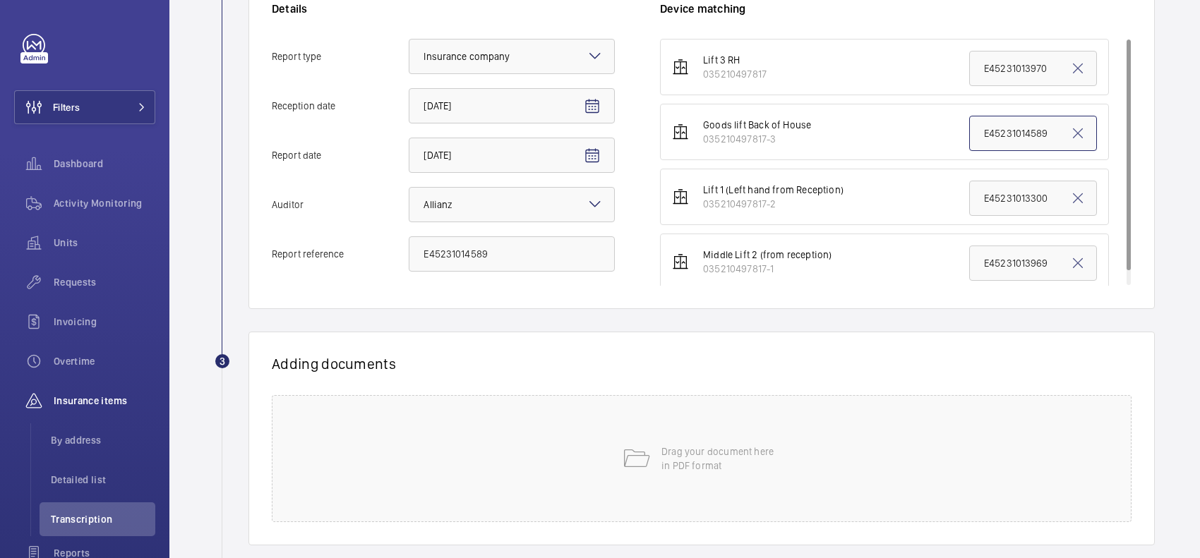
scroll to position [407, 0]
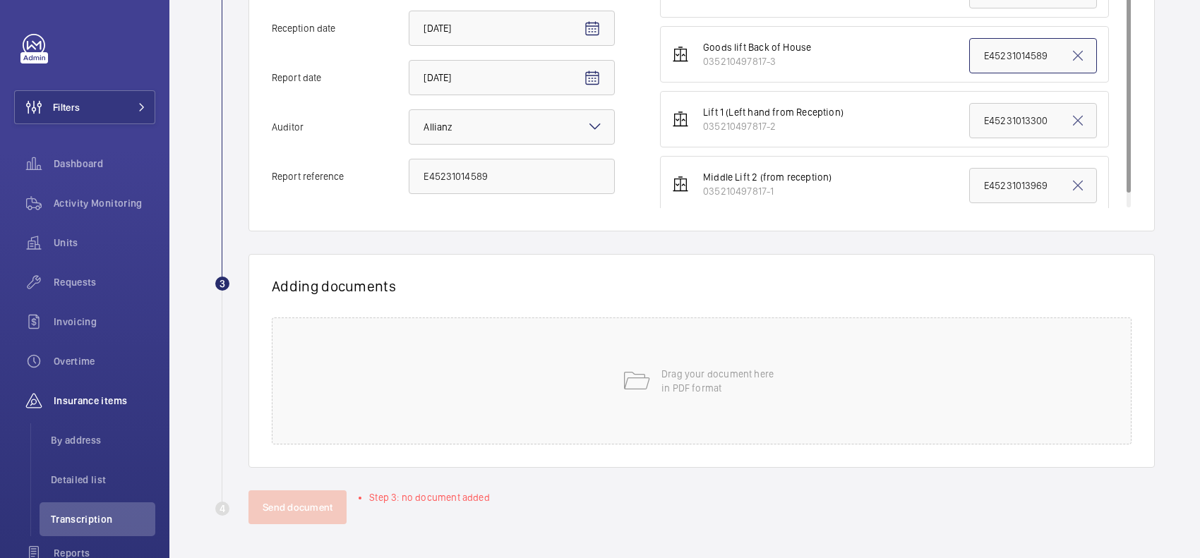
type input "E45231014589"
click at [662, 374] on p "Drag your document here in PDF format" at bounding box center [721, 381] width 120 height 28
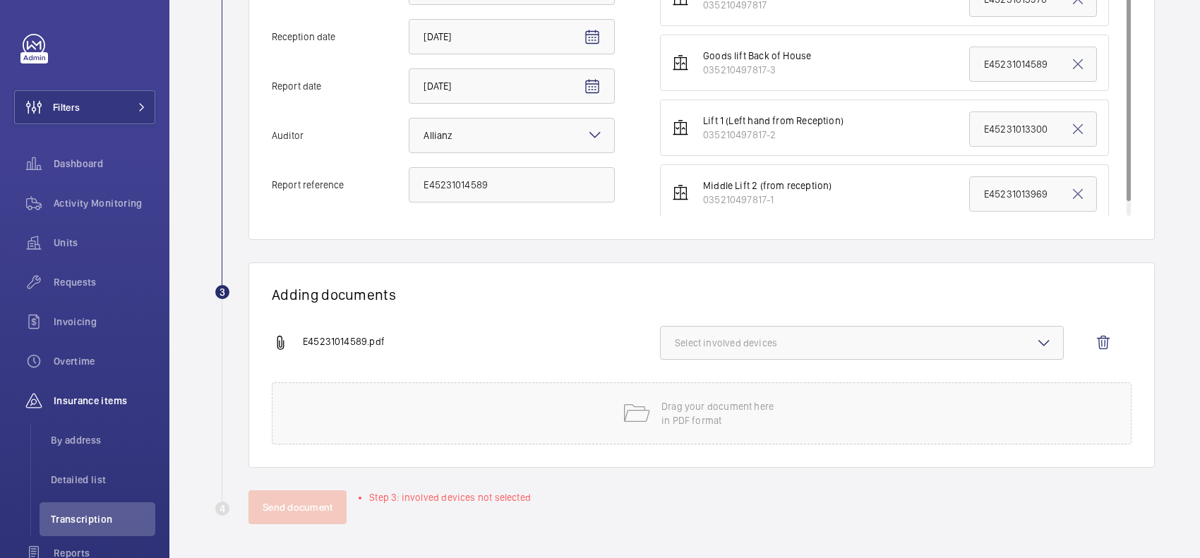
click at [711, 339] on span "Select involved devices" at bounding box center [862, 343] width 374 height 14
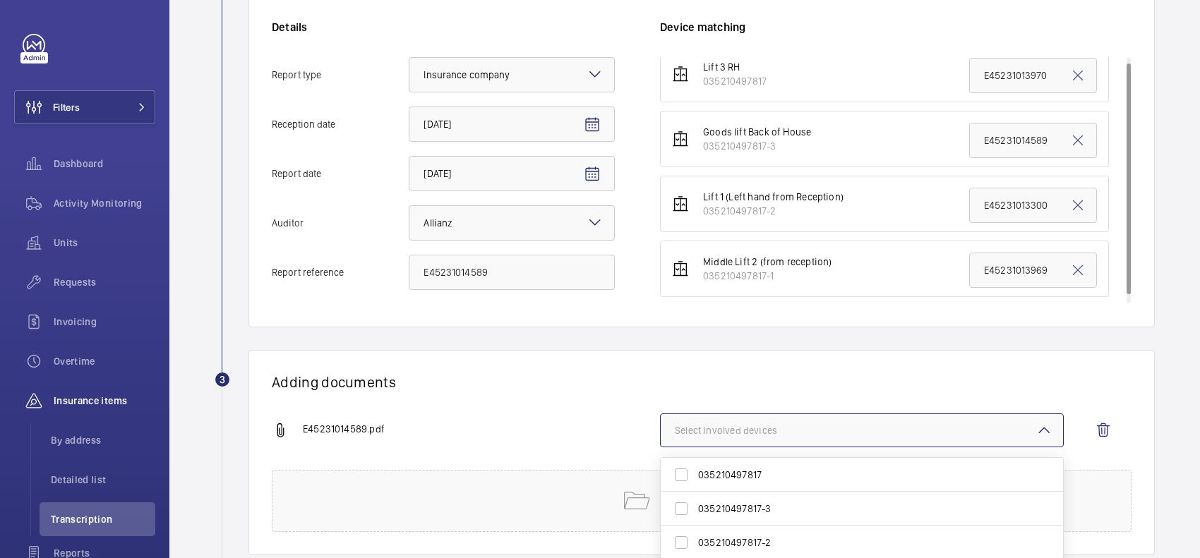
scroll to position [14, 0]
click at [778, 510] on span "035210497817-3" at bounding box center [863, 509] width 330 height 14
click at [695, 510] on input "035210497817-3" at bounding box center [681, 509] width 28 height 28
checkbox input "true"
click at [743, 368] on div "Adding documents E45231014589.pdf 1 device out of 4 involved 035210497817 03521…" at bounding box center [701, 452] width 906 height 205
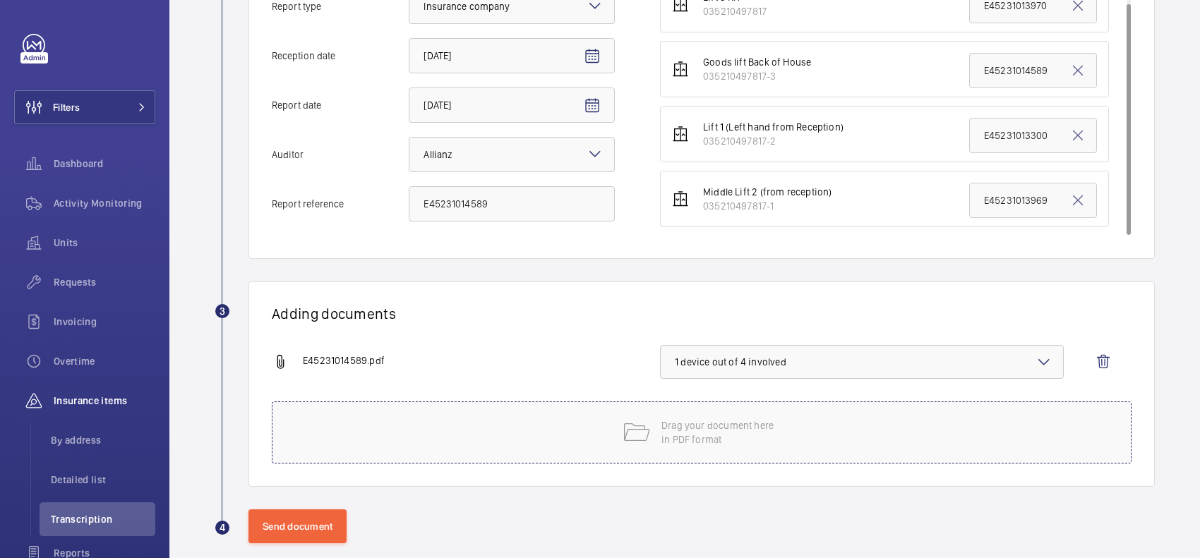
scroll to position [399, 0]
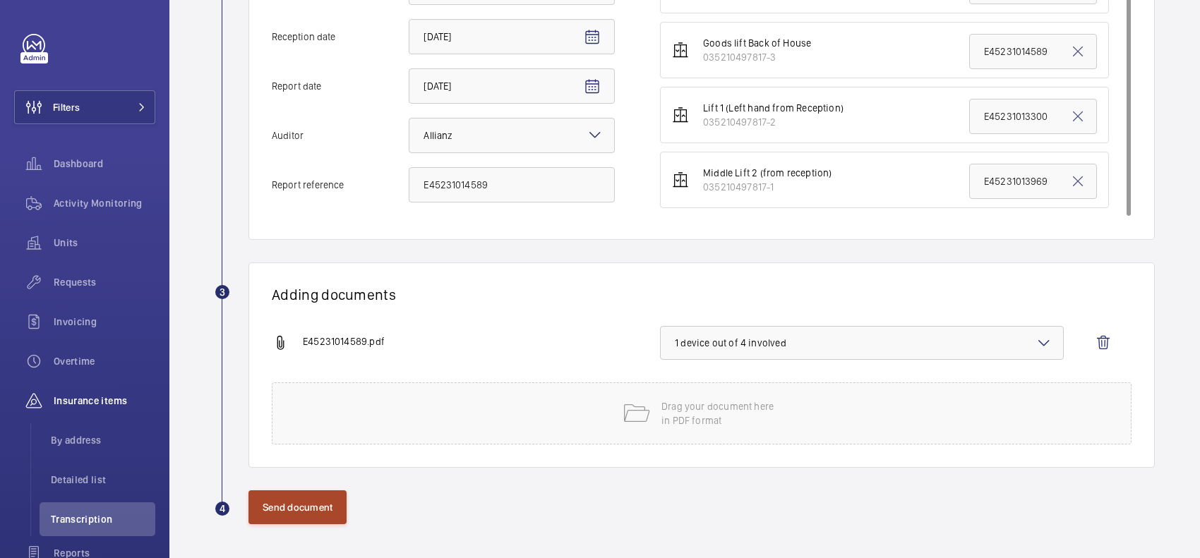
click at [284, 519] on button "Send document" at bounding box center [297, 507] width 98 height 34
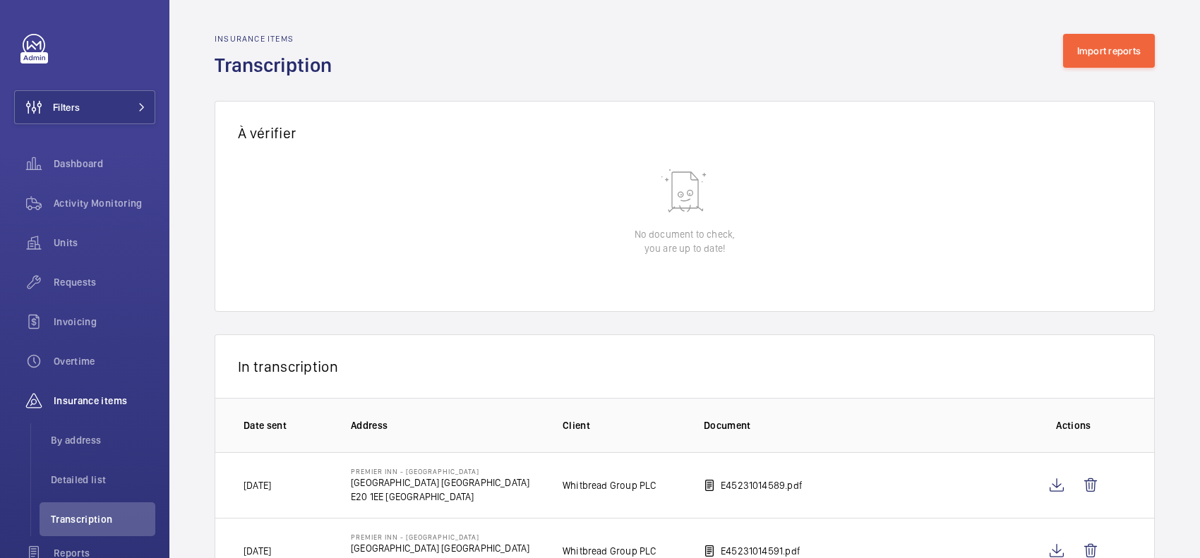
click at [566, 364] on div "In transcription" at bounding box center [685, 367] width 940 height 64
click at [90, 277] on span "Requests" at bounding box center [105, 282] width 102 height 14
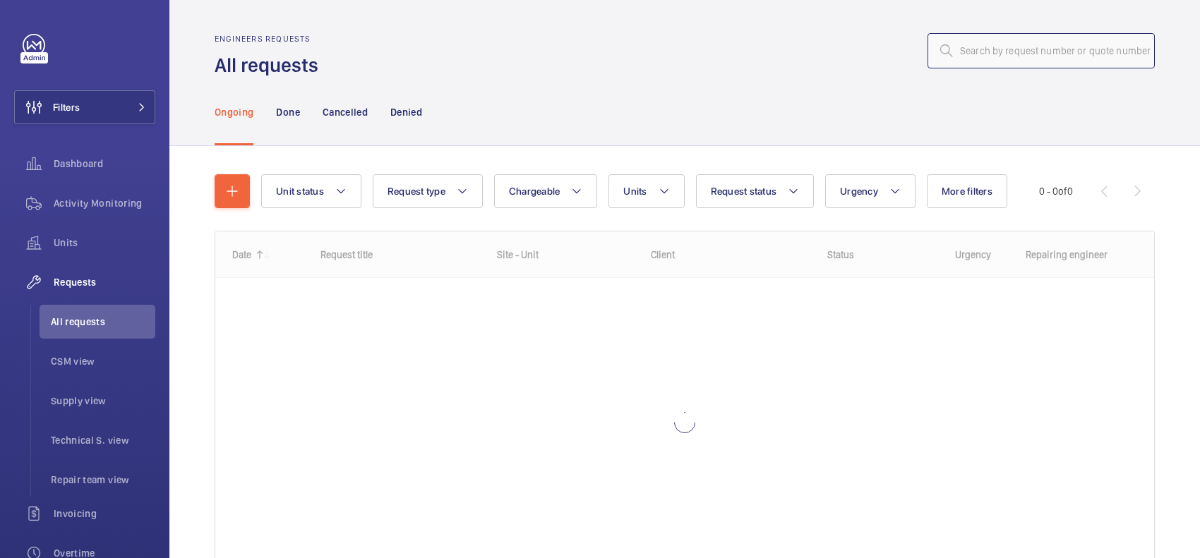
click at [1064, 54] on input "text" at bounding box center [1040, 50] width 227 height 35
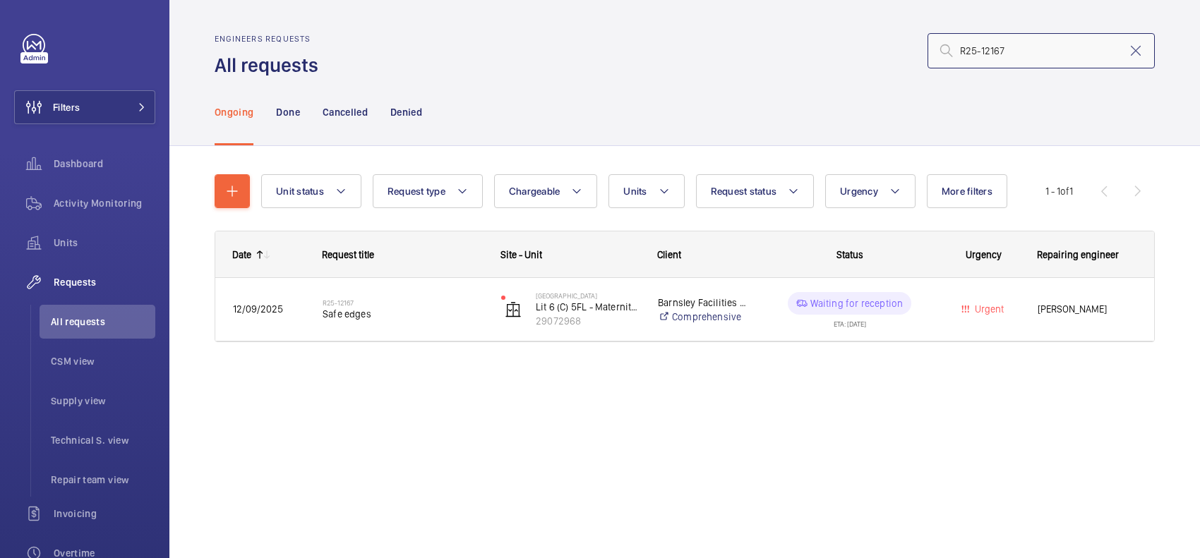
type input "R25-12167"
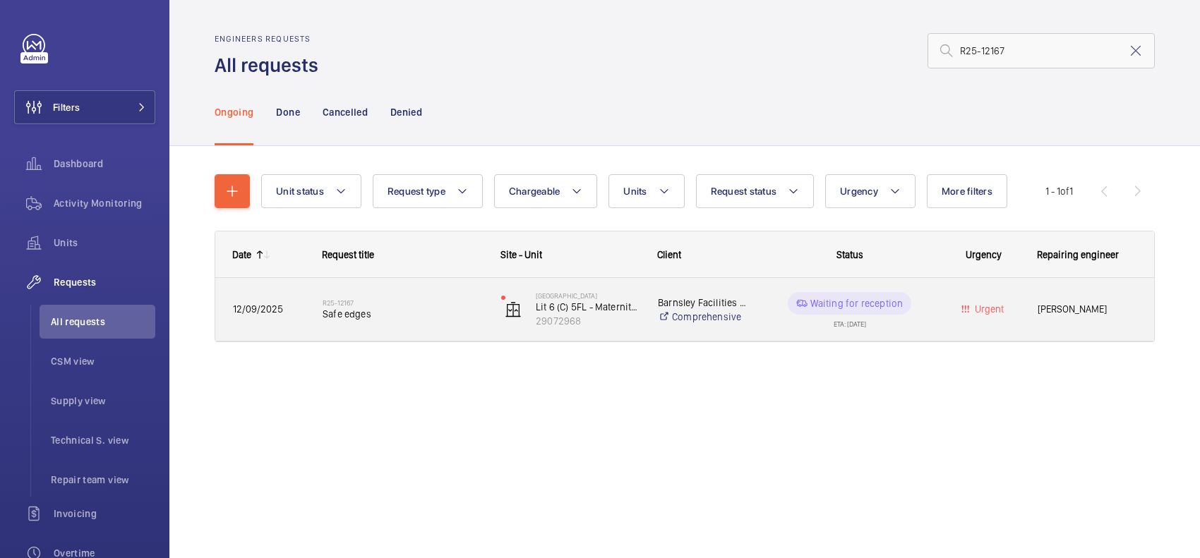
click at [441, 313] on span "Safe edges" at bounding box center [403, 314] width 160 height 14
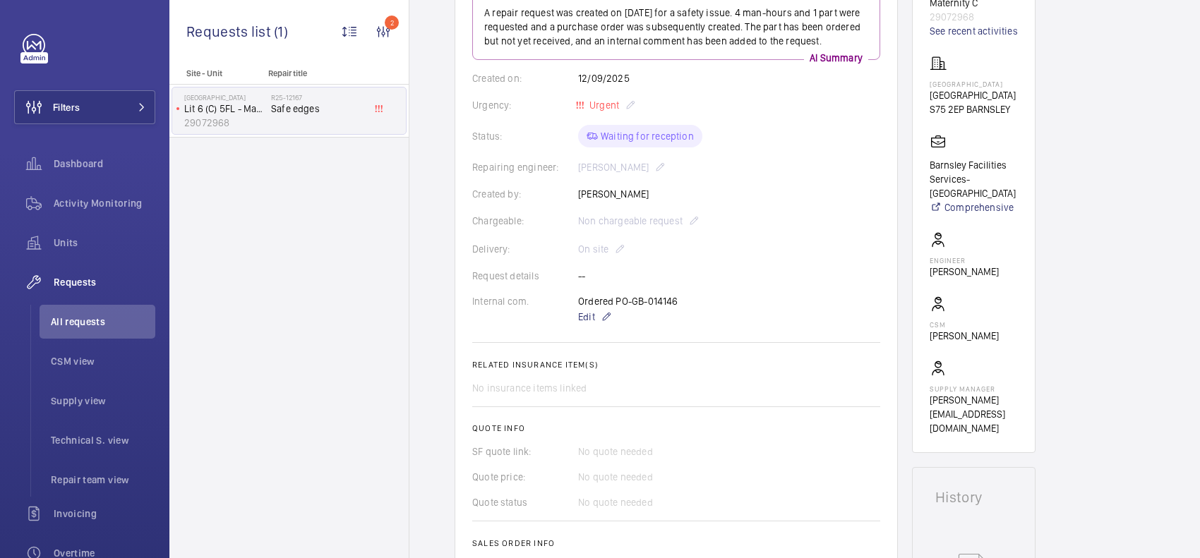
scroll to position [353, 0]
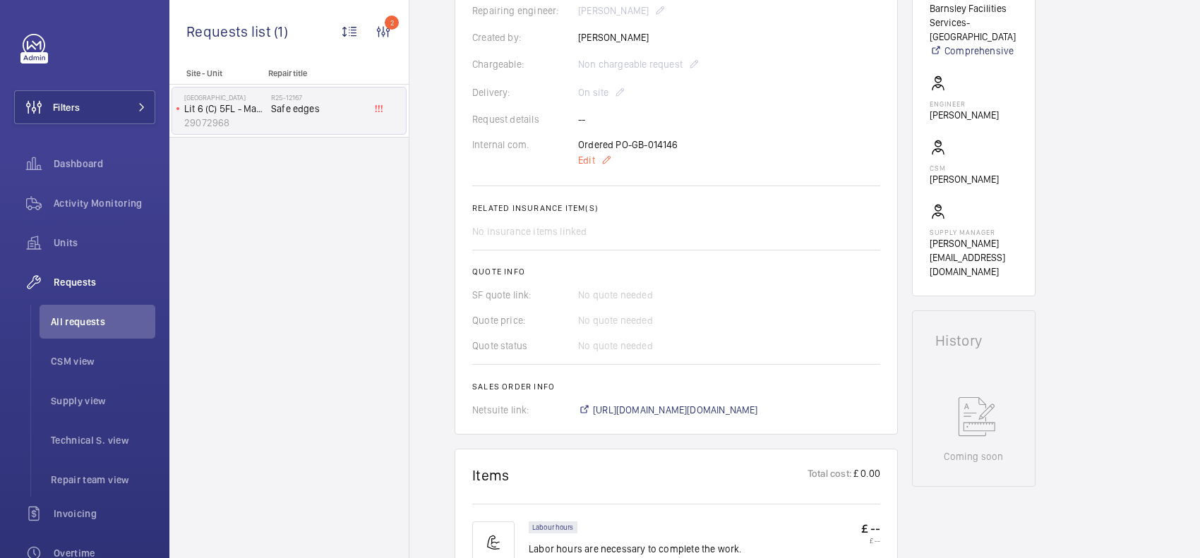
click at [601, 162] on mat-icon at bounding box center [606, 160] width 11 height 17
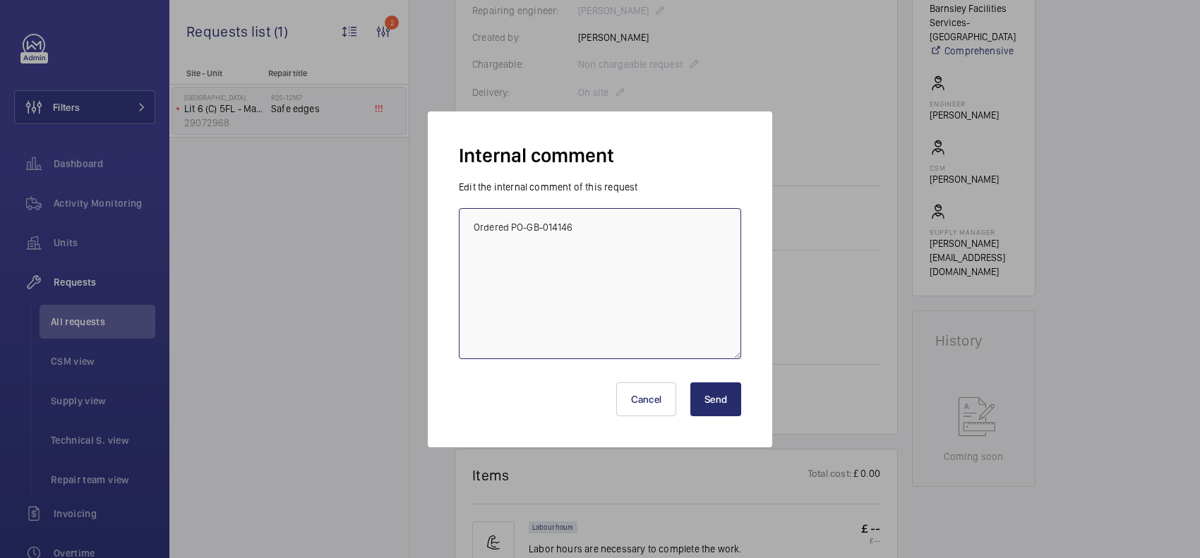
drag, startPoint x: 608, startPoint y: 227, endPoint x: 385, endPoint y: 239, distance: 222.6
click at [385, 239] on div "Internal comment Edit the internal comment of this request Ordered PO-GB-014146…" at bounding box center [600, 279] width 1200 height 558
click at [679, 284] on textarea "Ordered PO-GB-014146" at bounding box center [600, 283] width 282 height 151
click at [731, 402] on button "Send" at bounding box center [715, 399] width 51 height 34
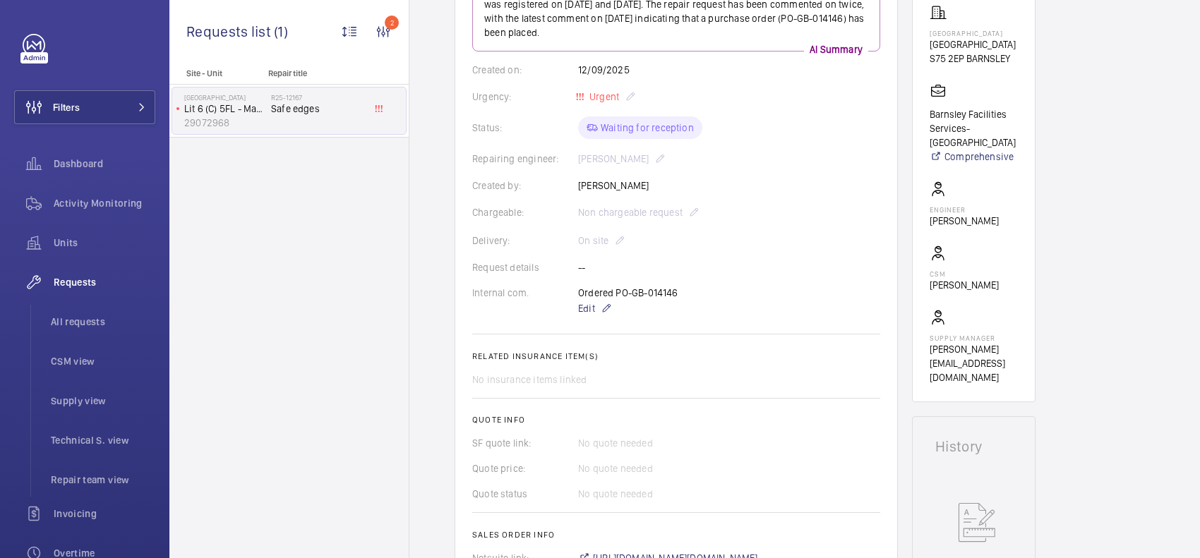
scroll to position [512, 0]
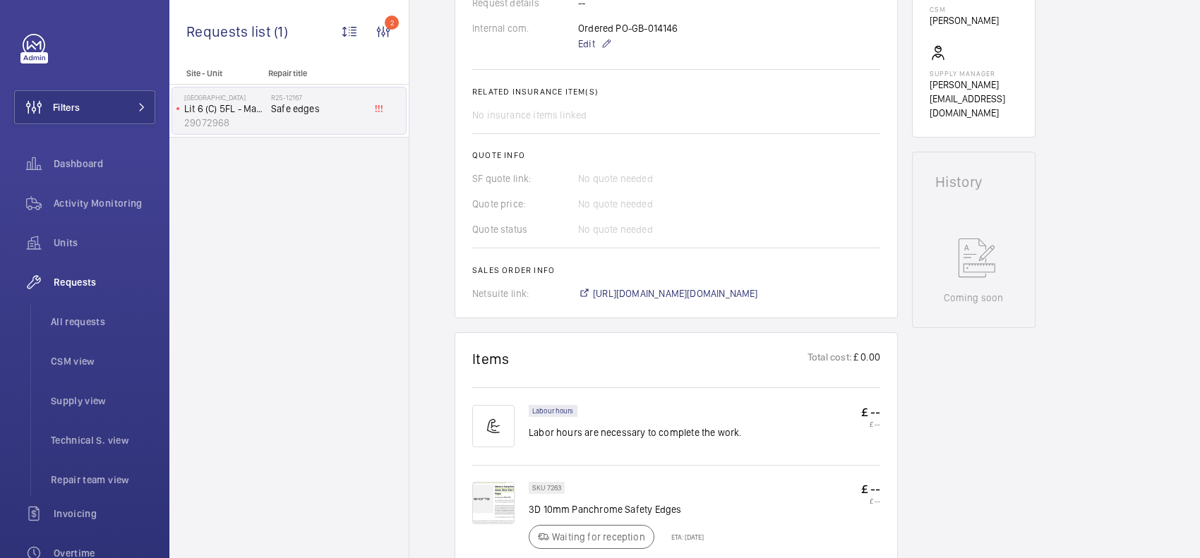
click at [507, 499] on img at bounding box center [493, 503] width 42 height 42
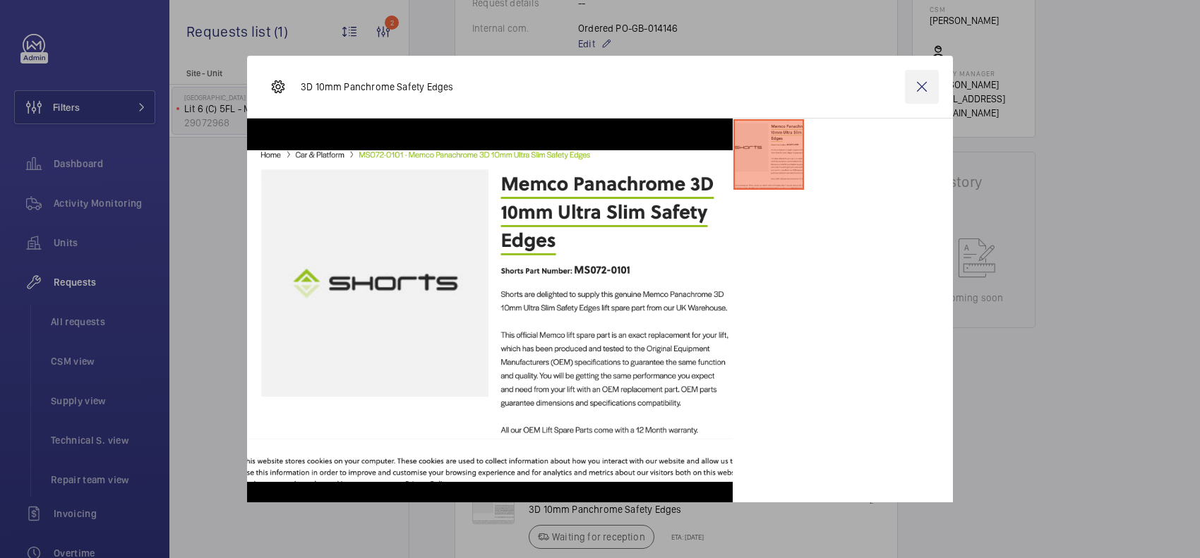
click at [908, 90] on wm-front-icon-button at bounding box center [922, 87] width 34 height 34
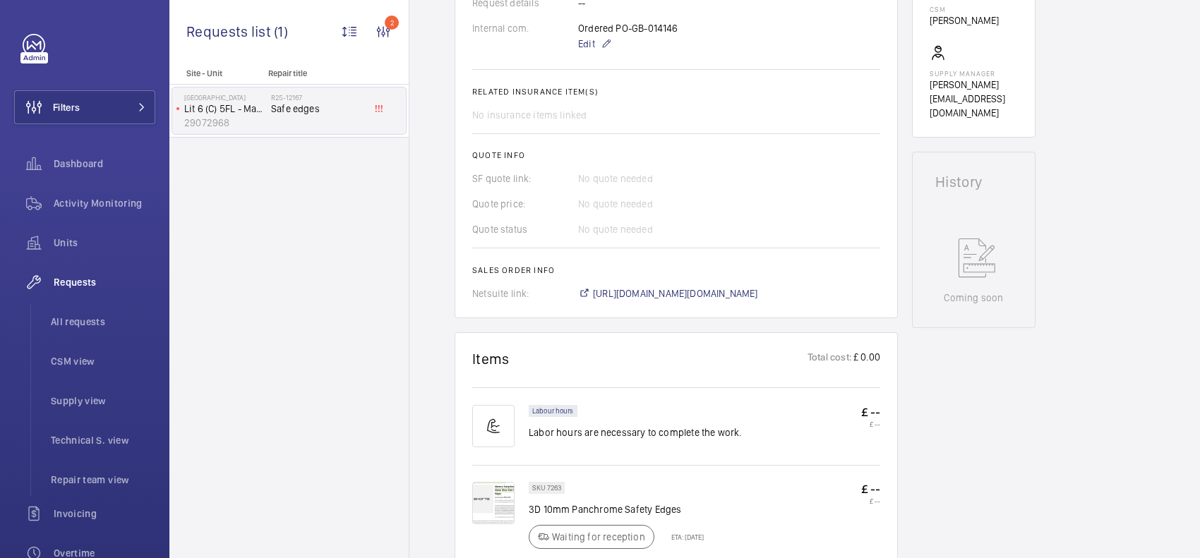
scroll to position [688, 0]
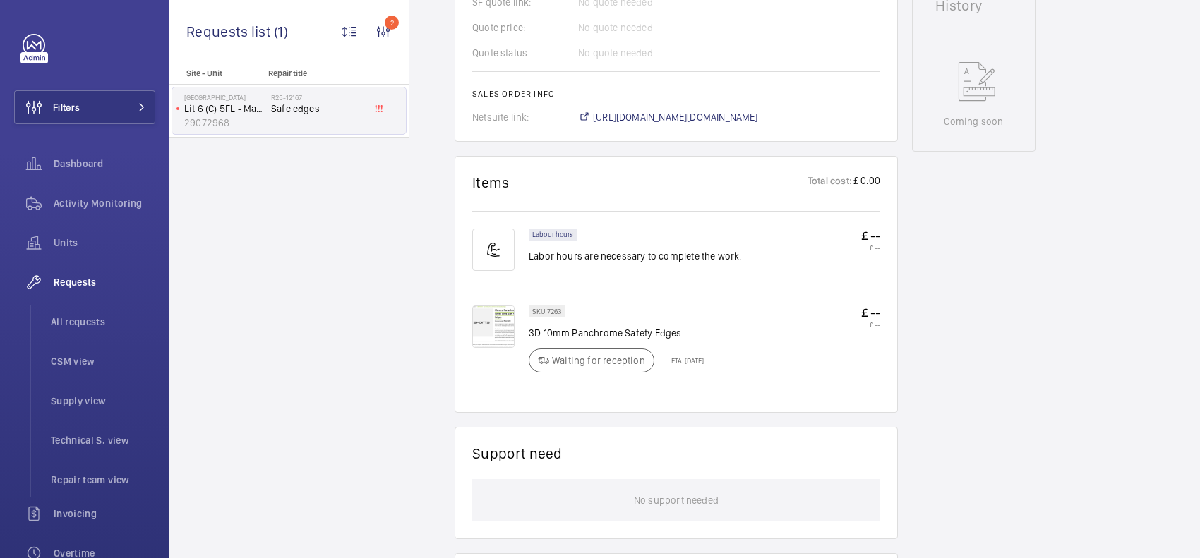
click at [509, 325] on img at bounding box center [493, 327] width 42 height 42
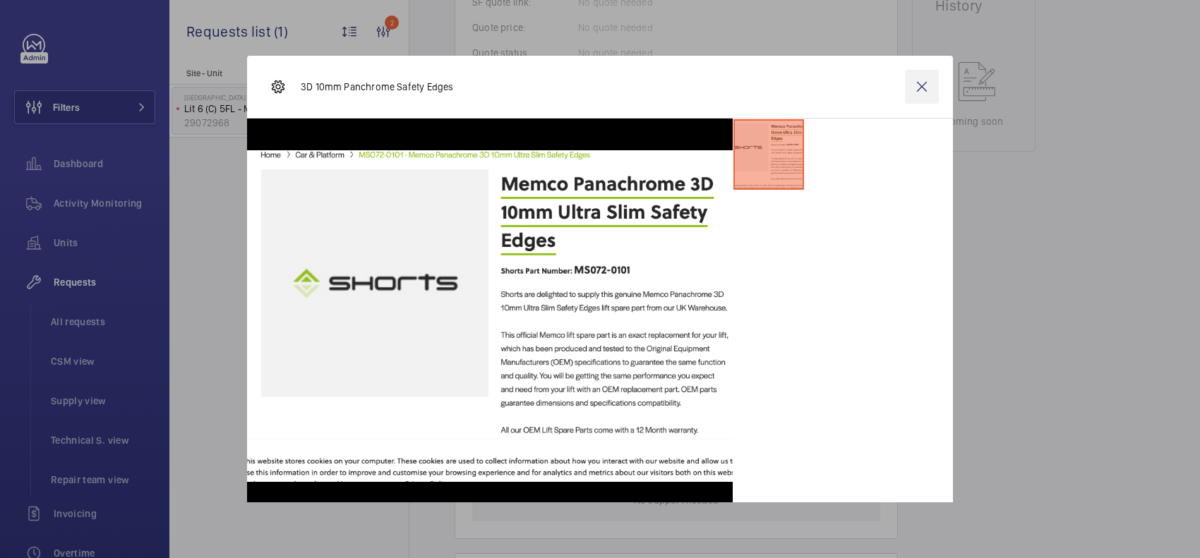
click at [912, 92] on wm-front-icon-button at bounding box center [922, 87] width 34 height 34
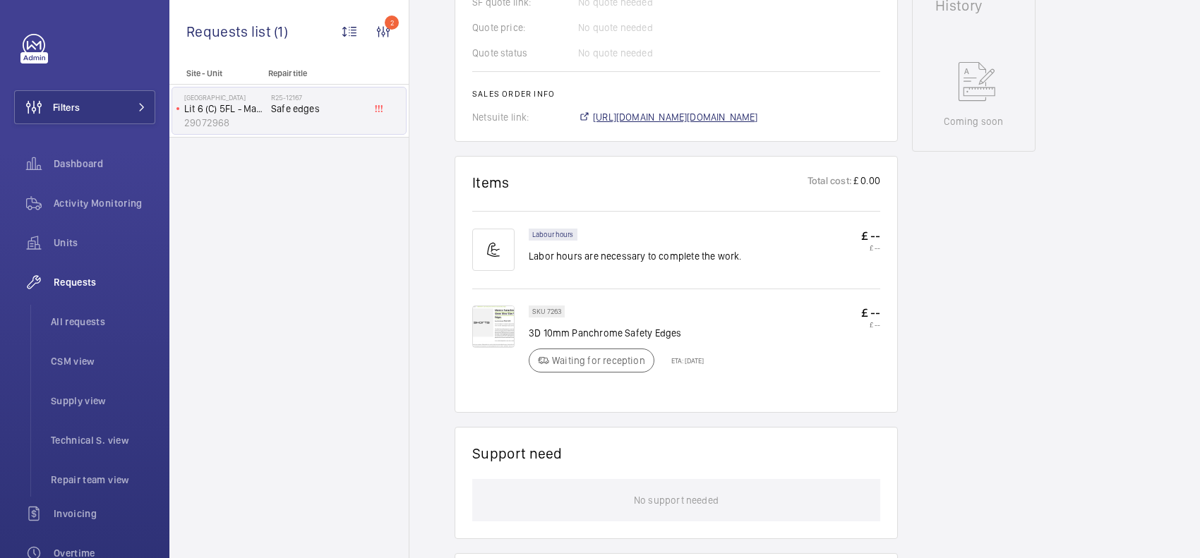
click at [758, 112] on span "https://6461500.app.netsuite.com/app/accounting/transactions/salesord.nl?id=300…" at bounding box center [675, 117] width 165 height 14
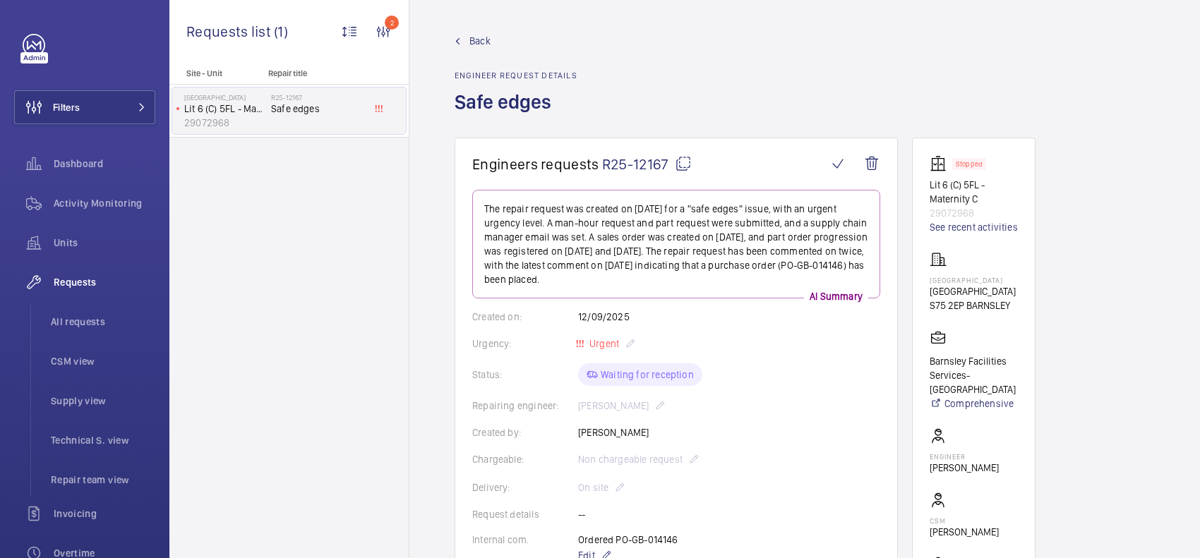
scroll to position [265, 0]
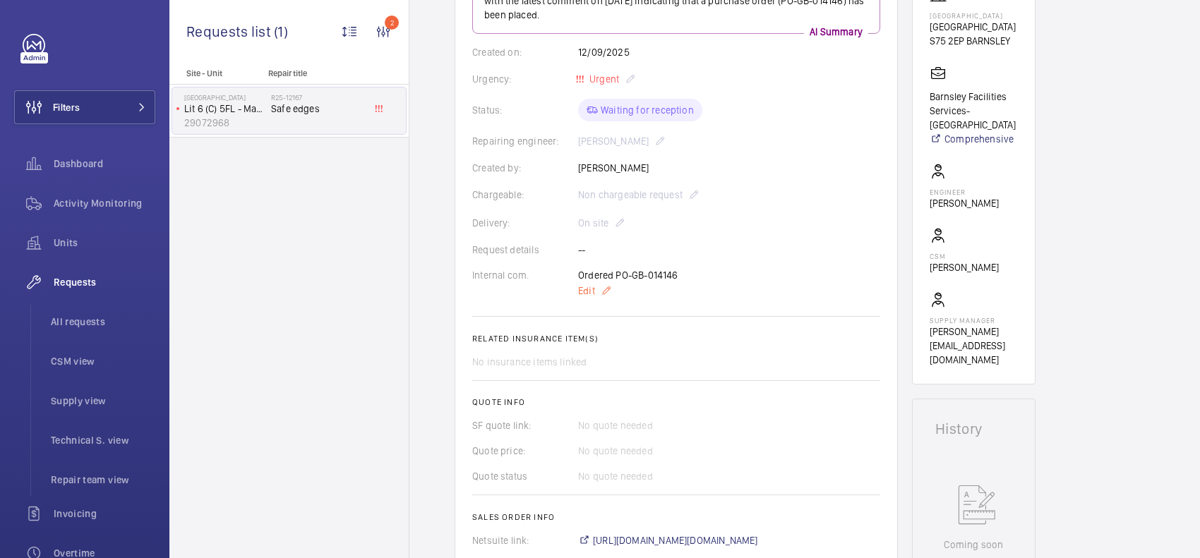
click at [608, 287] on mat-icon at bounding box center [606, 290] width 11 height 17
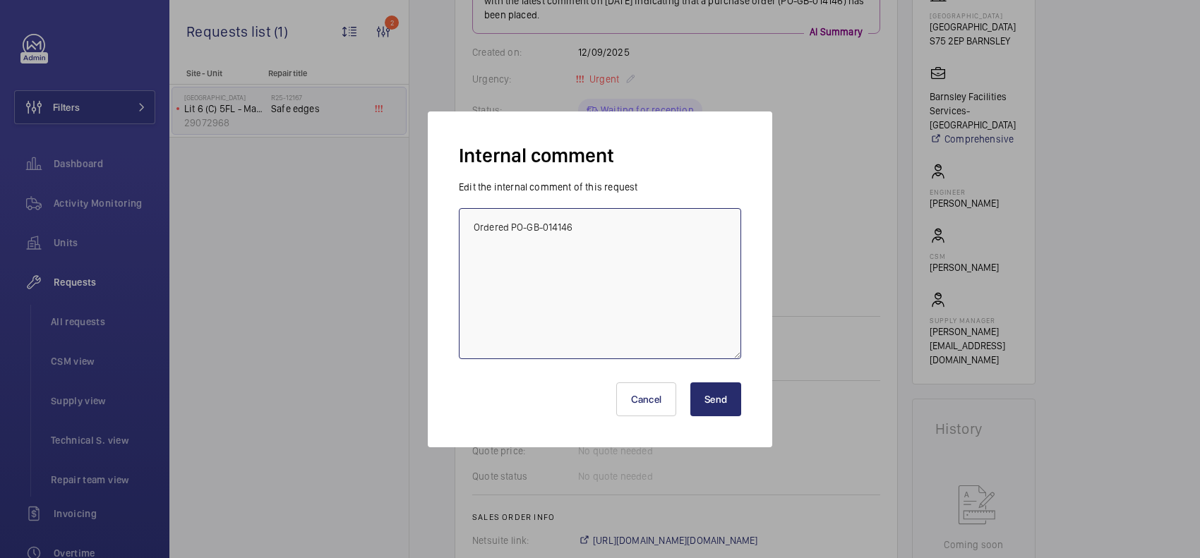
click at [657, 275] on textarea "Ordered PO-GB-014146" at bounding box center [600, 283] width 282 height 151
drag, startPoint x: 609, startPoint y: 224, endPoint x: 434, endPoint y: 227, distance: 175.0
click at [434, 227] on div "Internal comment Edit the internal comment of this request Ordered PO-GB-014146…" at bounding box center [600, 280] width 344 height 336
click at [728, 226] on textarea "Not ordered. shorts have changed part and costs £931 Trying somewhere else" at bounding box center [600, 283] width 282 height 151
type textarea "Not ordered. shorts have changed part and costs £931. Trying somewhere else"
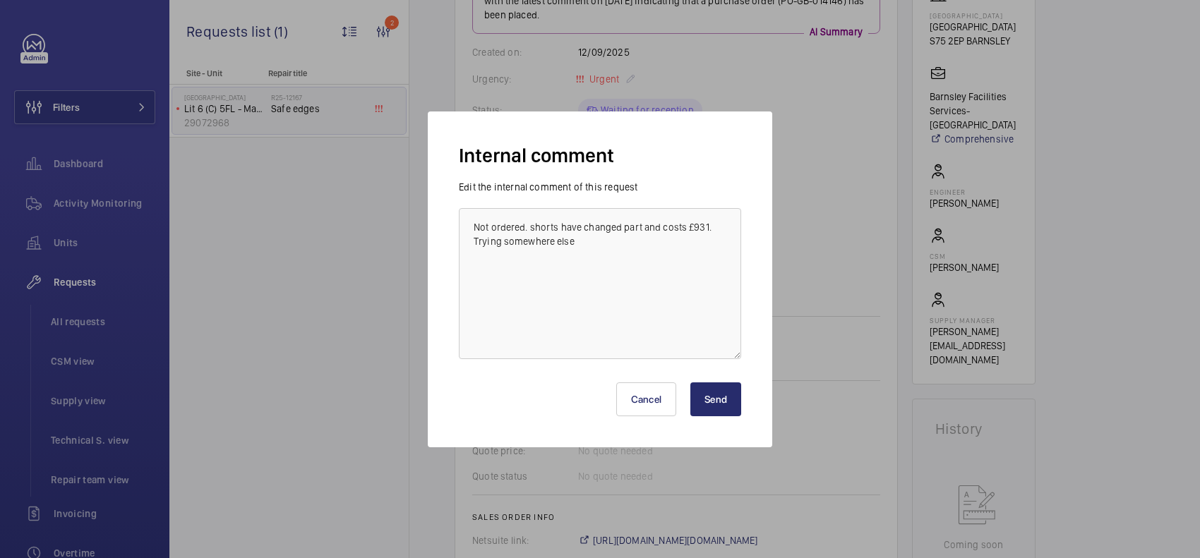
click at [721, 404] on button "Send" at bounding box center [715, 399] width 51 height 34
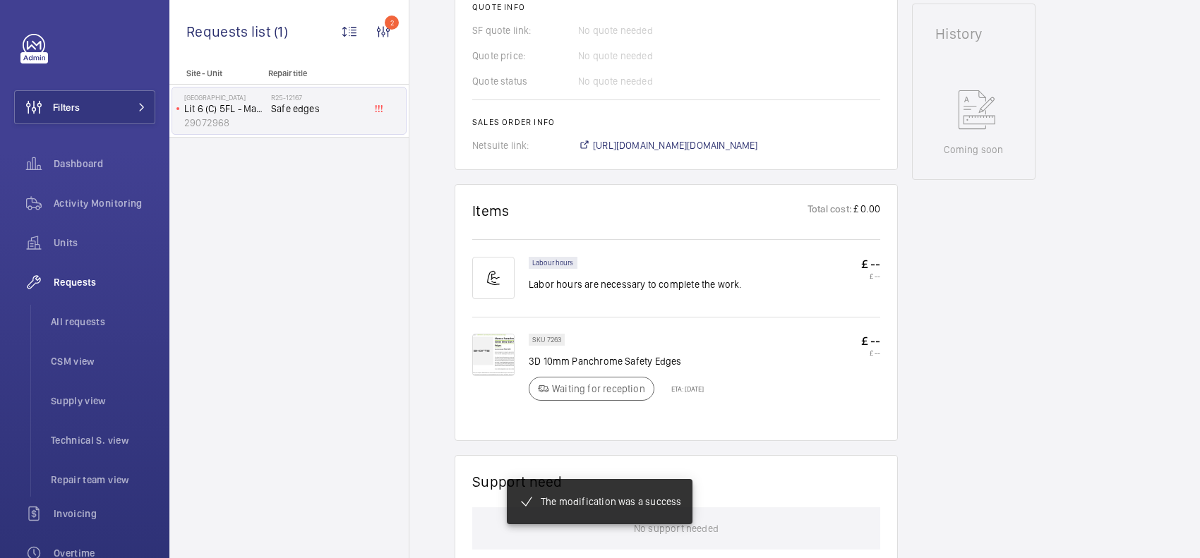
scroll to position [674, 0]
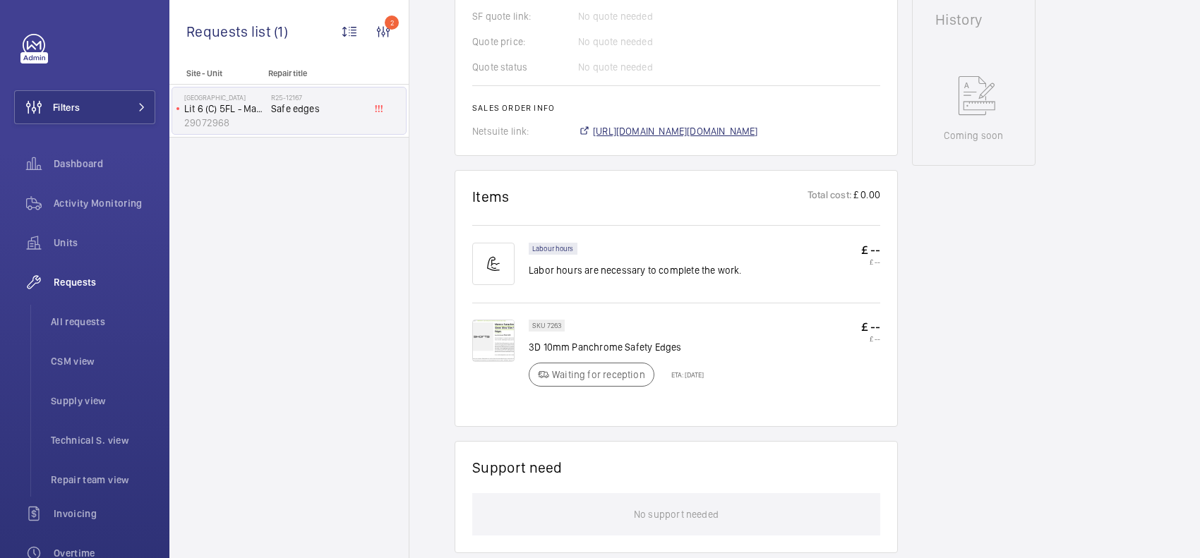
click at [743, 131] on span "https://6461500.app.netsuite.com/app/accounting/transactions/salesord.nl?id=300…" at bounding box center [675, 131] width 165 height 14
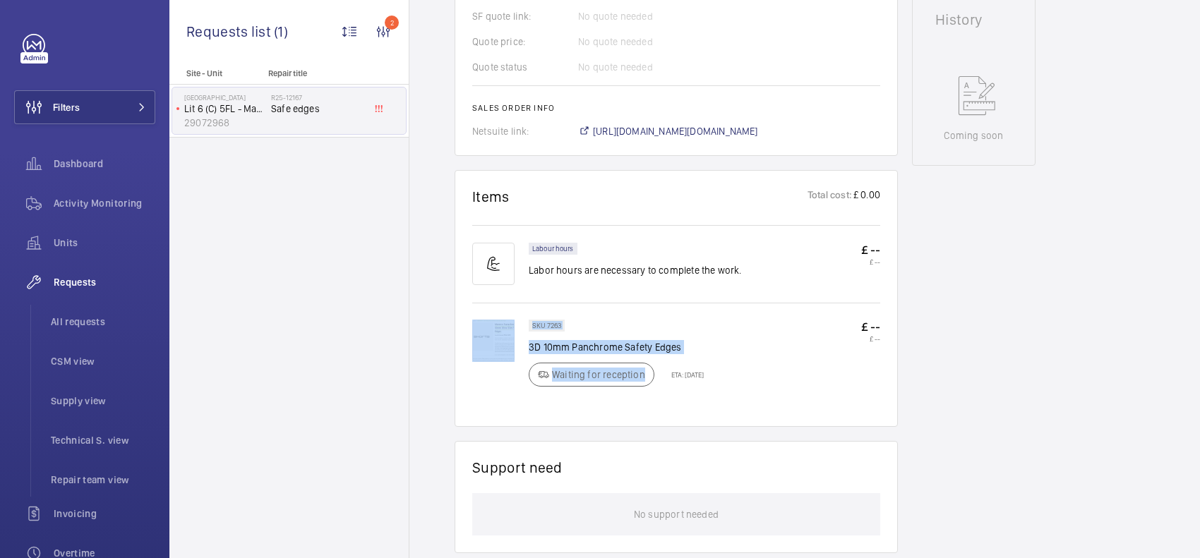
drag, startPoint x: 527, startPoint y: 346, endPoint x: 657, endPoint y: 354, distance: 130.1
click at [657, 354] on div "SKU 7263 3D 10mm Panchrome Safety Edges Waiting for reception ETA: 17 Sept 2025…" at bounding box center [676, 365] width 408 height 90
click at [653, 318] on div "SKU 7263 3D 10mm Panchrome Safety Edges Waiting for reception ETA: 17 Sept 2025…" at bounding box center [676, 356] width 408 height 107
click at [696, 330] on div "SKU 7263 3D 10mm Panchrome Safety Edges Waiting for reception ETA: 17 Sept 2025" at bounding box center [616, 358] width 175 height 76
drag, startPoint x: 680, startPoint y: 351, endPoint x: 670, endPoint y: 357, distance: 10.8
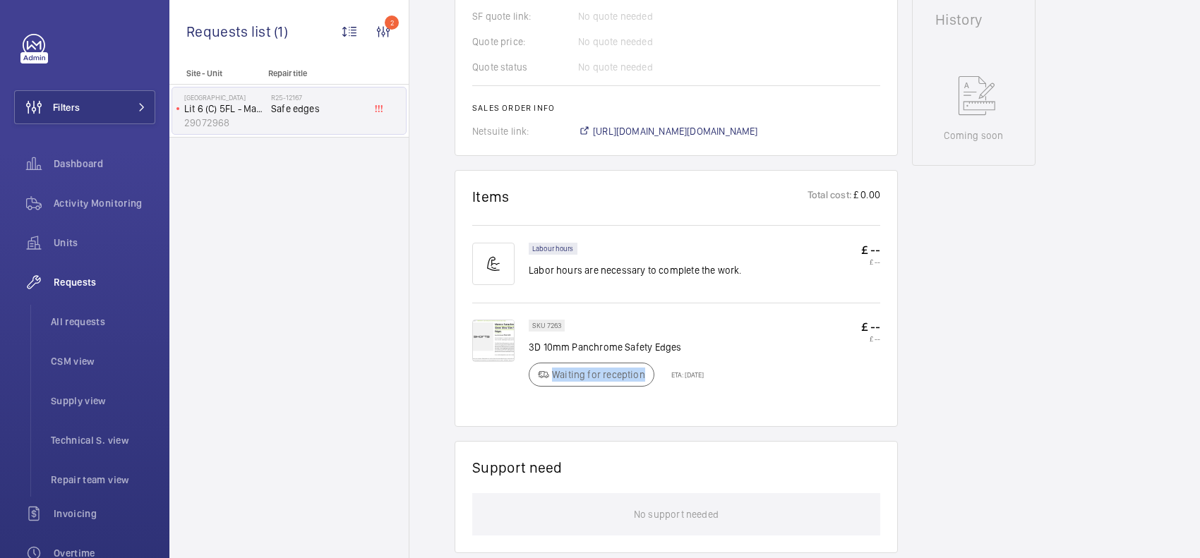
click at [670, 357] on div "SKU 7263 3D 10mm Panchrome Safety Edges Waiting for reception ETA: 17 Sept 2025" at bounding box center [616, 358] width 175 height 76
click at [694, 337] on div "SKU 7263 3D 10mm Panchrome Safety Edges Waiting for reception ETA: 17 Sept 2025" at bounding box center [616, 358] width 175 height 76
drag, startPoint x: 653, startPoint y: 346, endPoint x: 529, endPoint y: 347, distance: 123.5
click at [529, 347] on p "3D 10mm Panchrome Safety Edges" at bounding box center [616, 347] width 175 height 14
copy p "3D 10mm Panchrome Safety Edges"
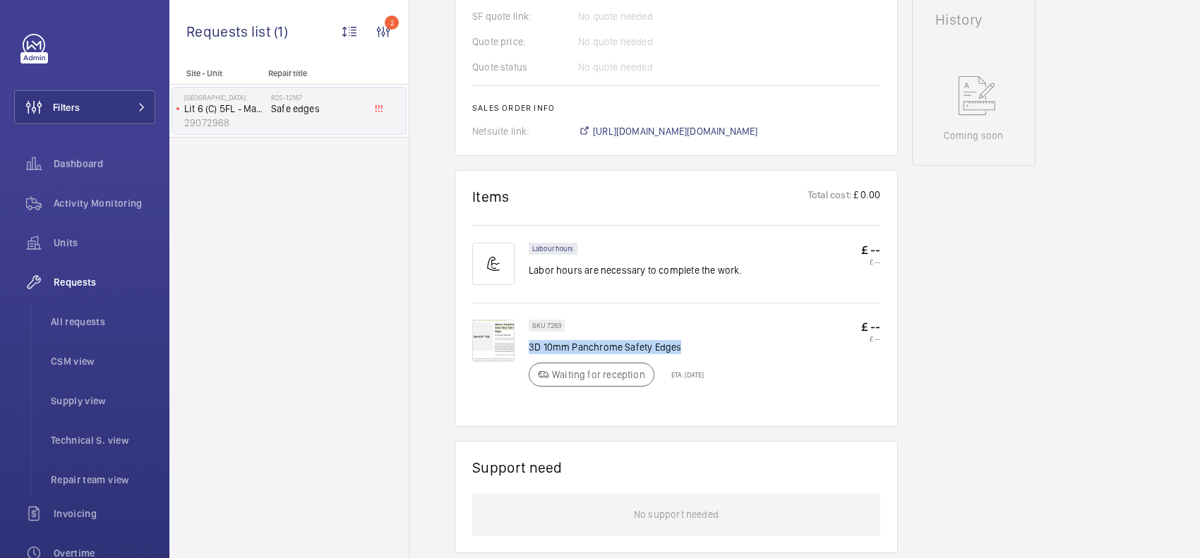
scroll to position [762, 0]
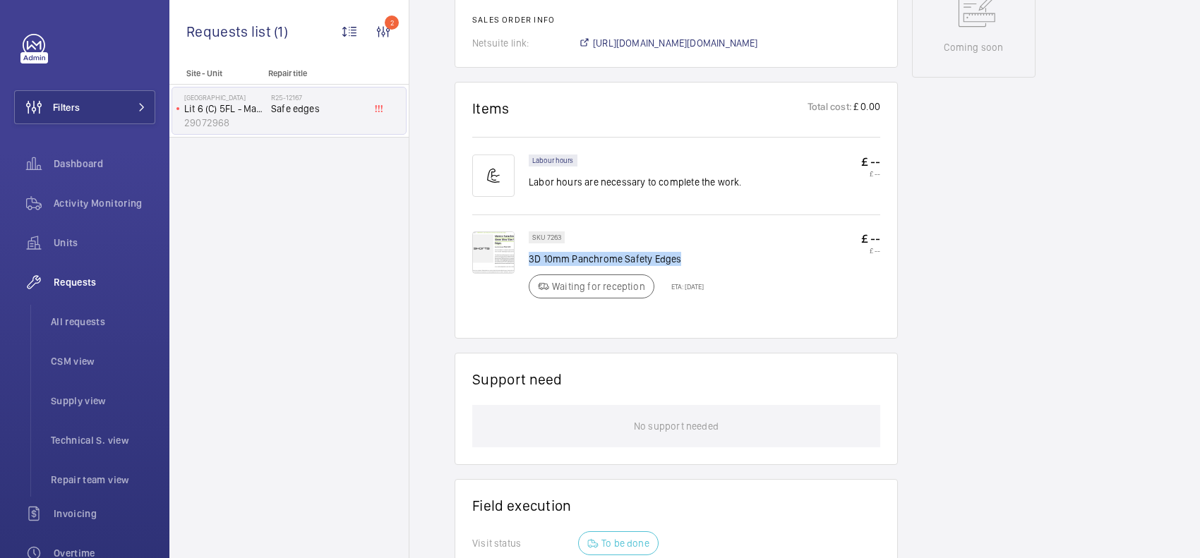
click at [501, 233] on img at bounding box center [493, 252] width 42 height 42
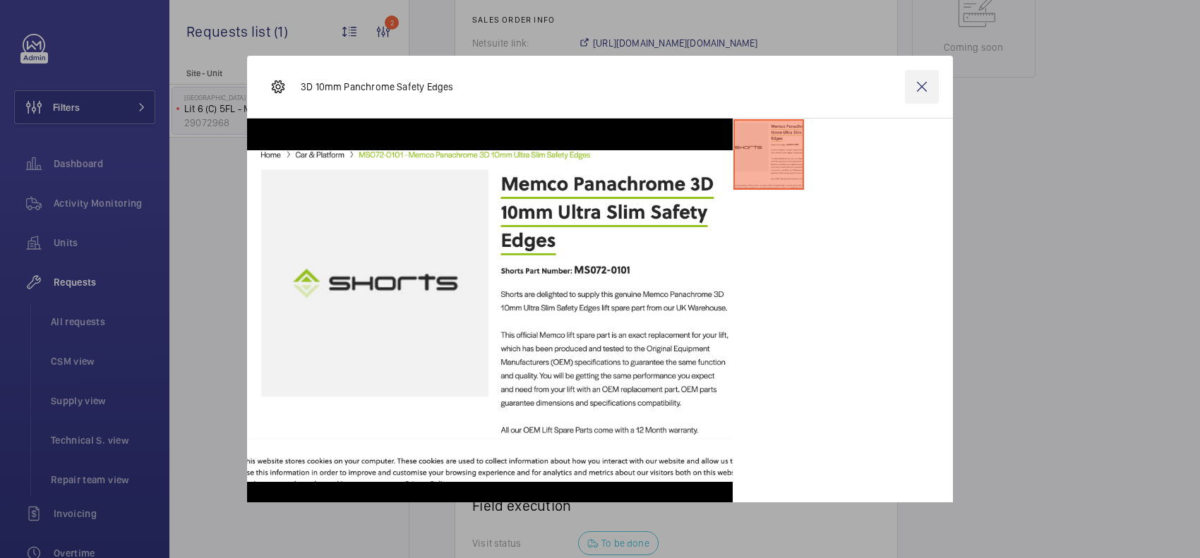
click at [905, 85] on wm-front-icon-button at bounding box center [922, 87] width 34 height 34
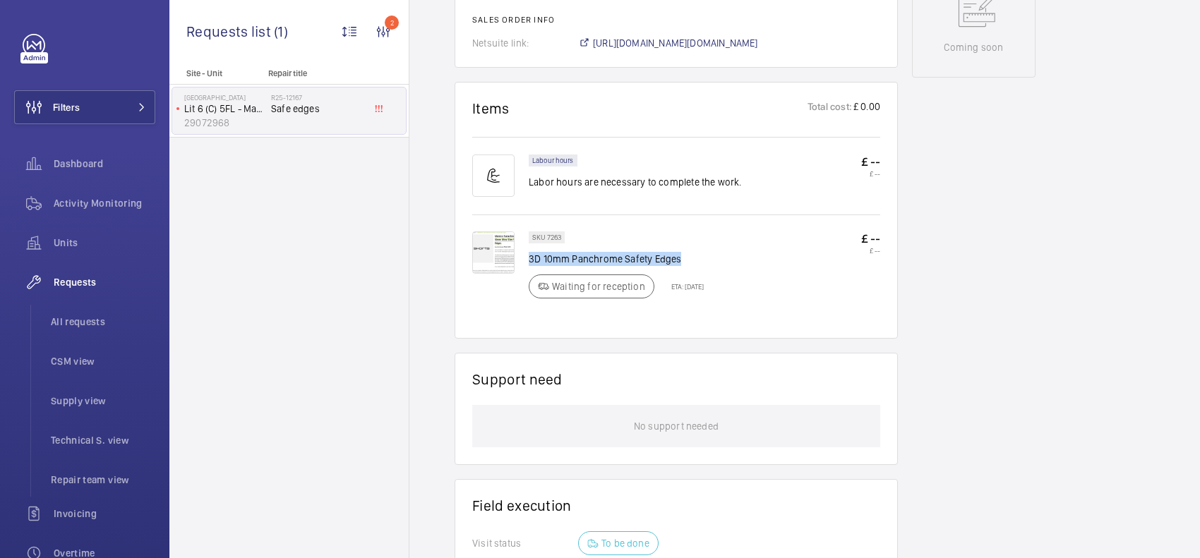
drag, startPoint x: 686, startPoint y: 263, endPoint x: 528, endPoint y: 258, distance: 158.2
click at [529, 258] on p "3D 10mm Panchrome Safety Edges" at bounding box center [616, 259] width 175 height 14
copy p "3D 10mm Panchrome Safety Edges"
drag, startPoint x: 104, startPoint y: 83, endPoint x: 103, endPoint y: 92, distance: 9.2
click at [104, 90] on div "Filters Dashboard Activity Monitoring Units Requests All requests CSM view Supp…" at bounding box center [84, 384] width 141 height 700
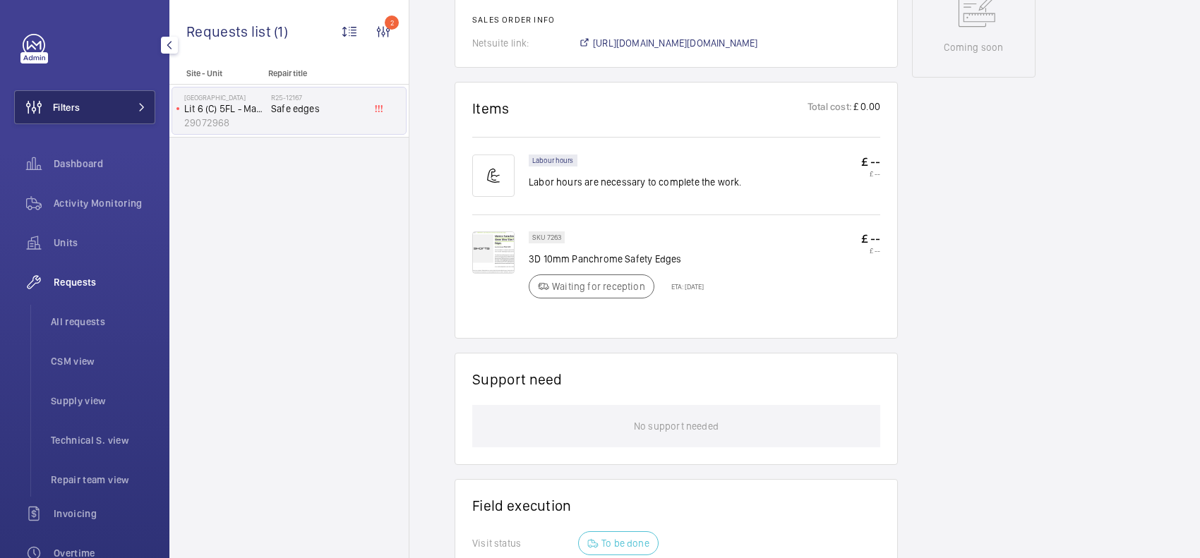
click at [103, 92] on button "Filters" at bounding box center [84, 107] width 141 height 34
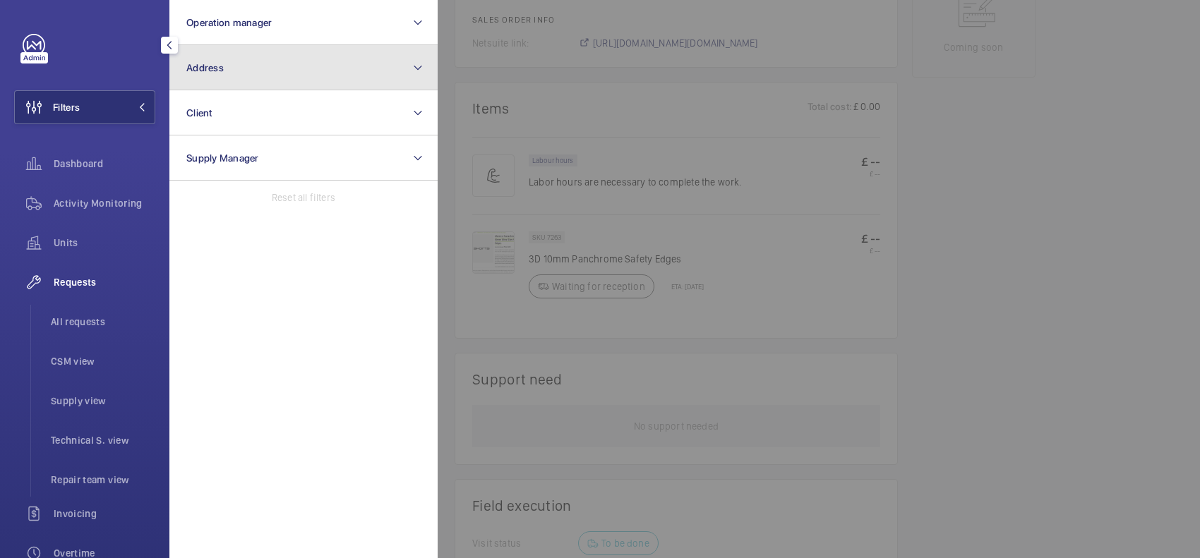
click at [275, 56] on button "Address" at bounding box center [303, 67] width 268 height 45
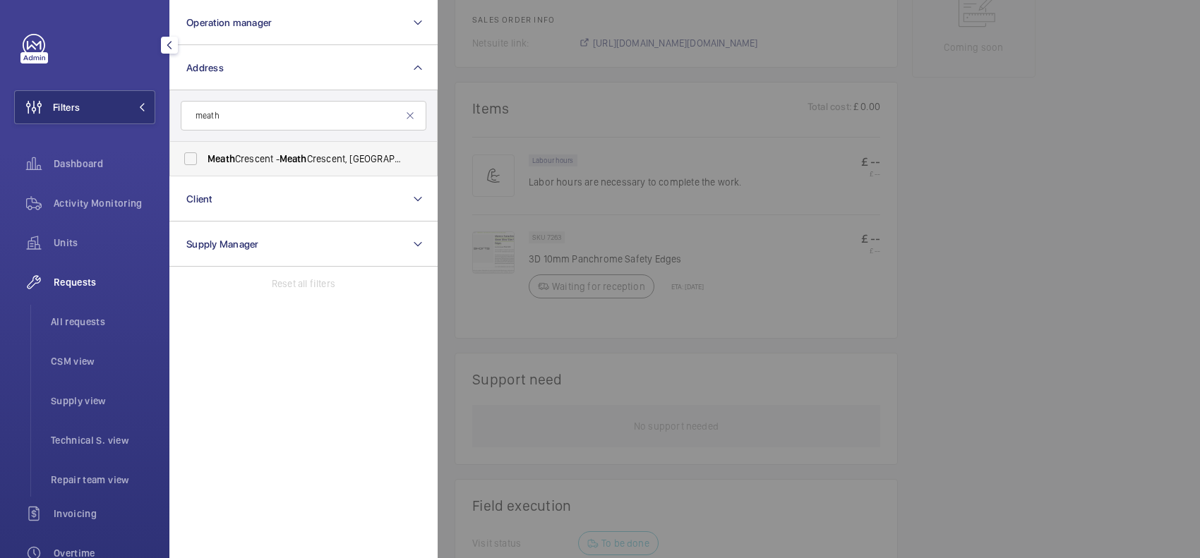
type input "meath"
click at [332, 163] on span "Meath Crescent - Meath Crescent, LONDON E2 0QG" at bounding box center [304, 159] width 194 height 14
click at [205, 163] on input "Meath Crescent - Meath Crescent, LONDON E2 0QG" at bounding box center [190, 159] width 28 height 28
checkbox input "true"
click at [509, 157] on div at bounding box center [1038, 279] width 1200 height 558
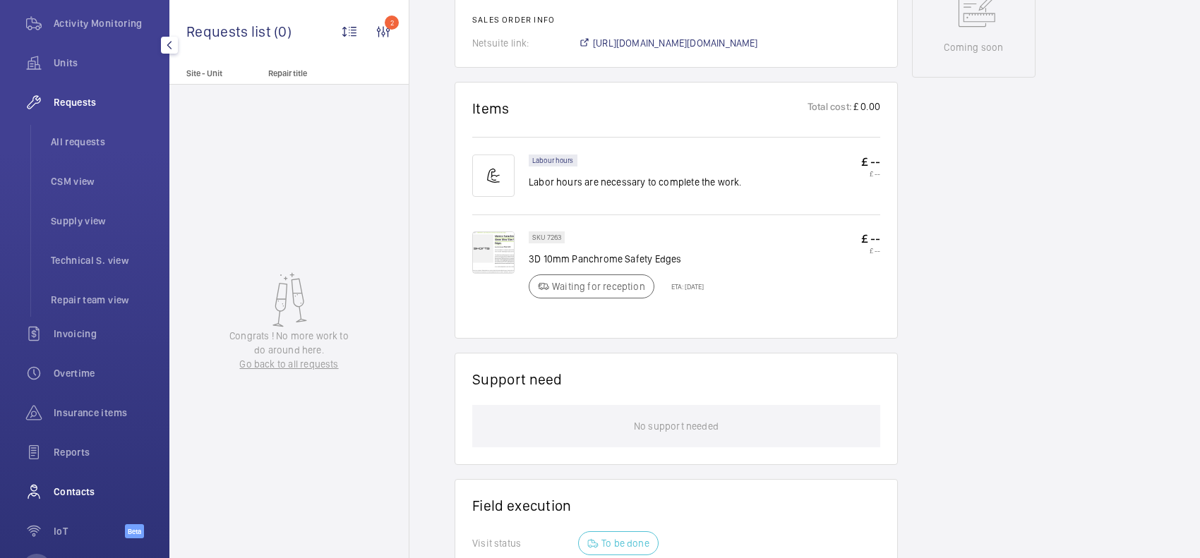
scroll to position [237, 0]
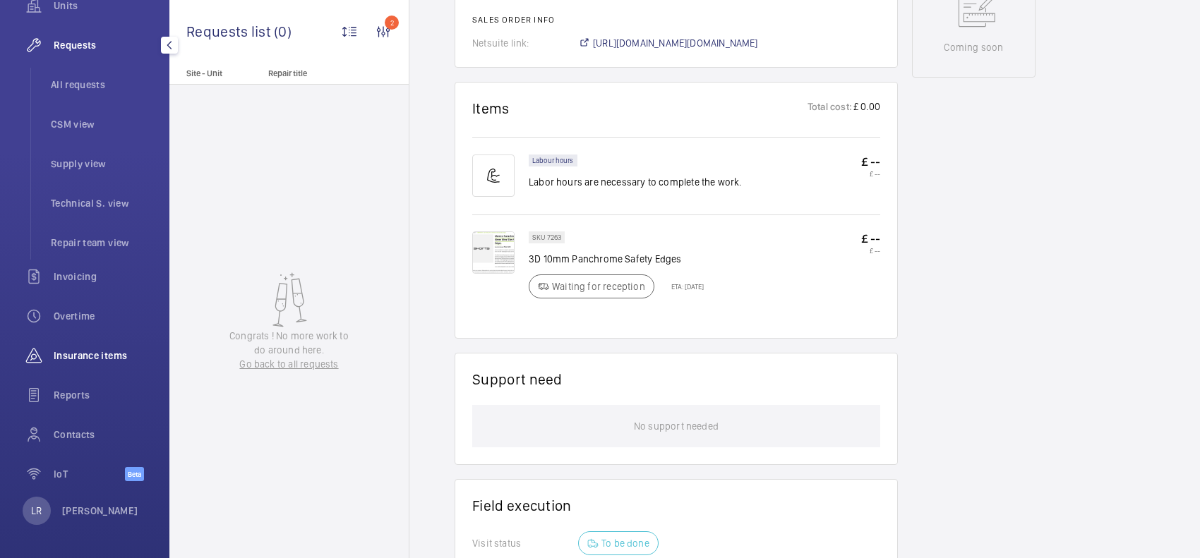
click at [120, 355] on span "Insurance items" at bounding box center [105, 356] width 102 height 14
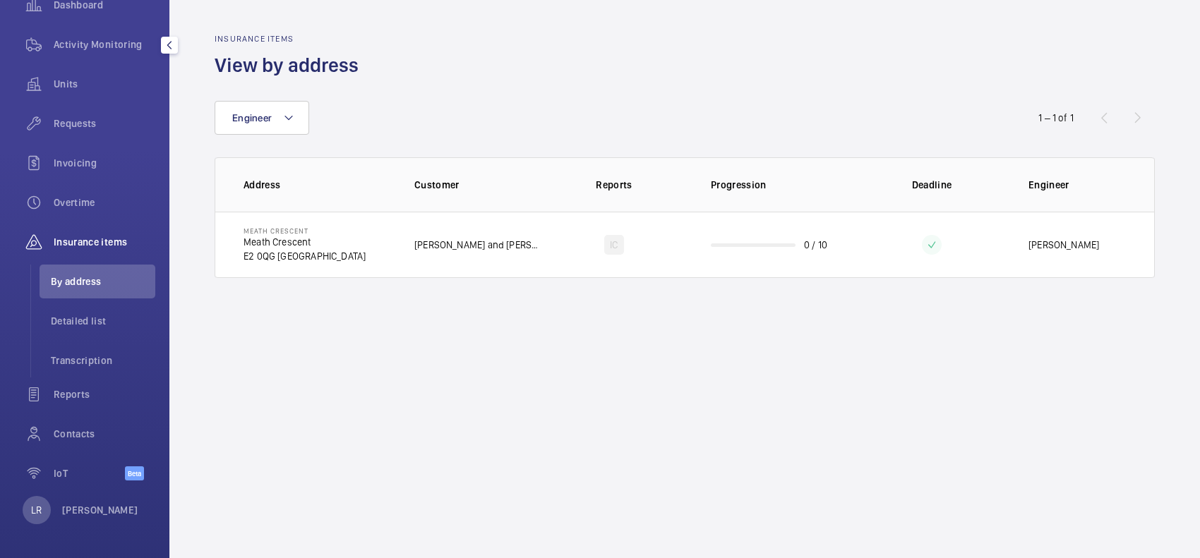
scroll to position [159, 0]
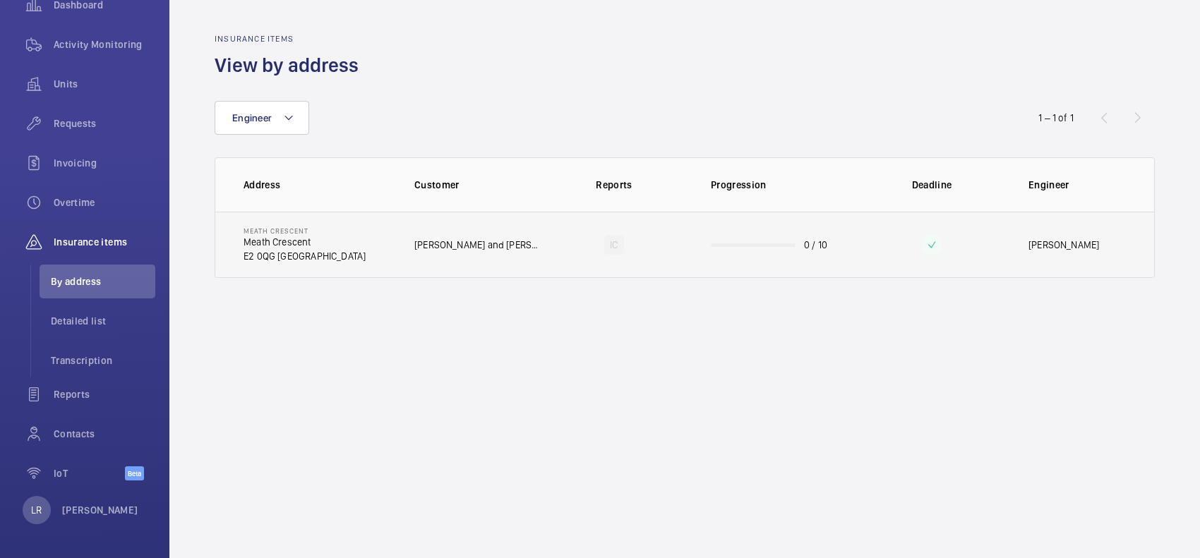
click at [669, 255] on td "IC" at bounding box center [614, 245] width 148 height 66
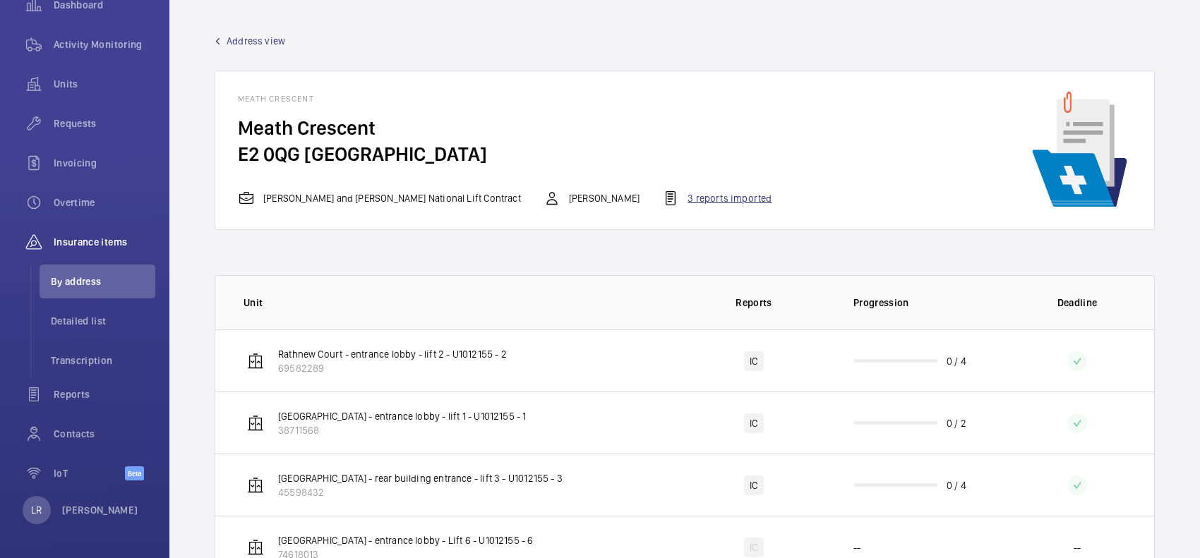
click at [680, 205] on div "3 reports imported" at bounding box center [716, 198] width 109 height 17
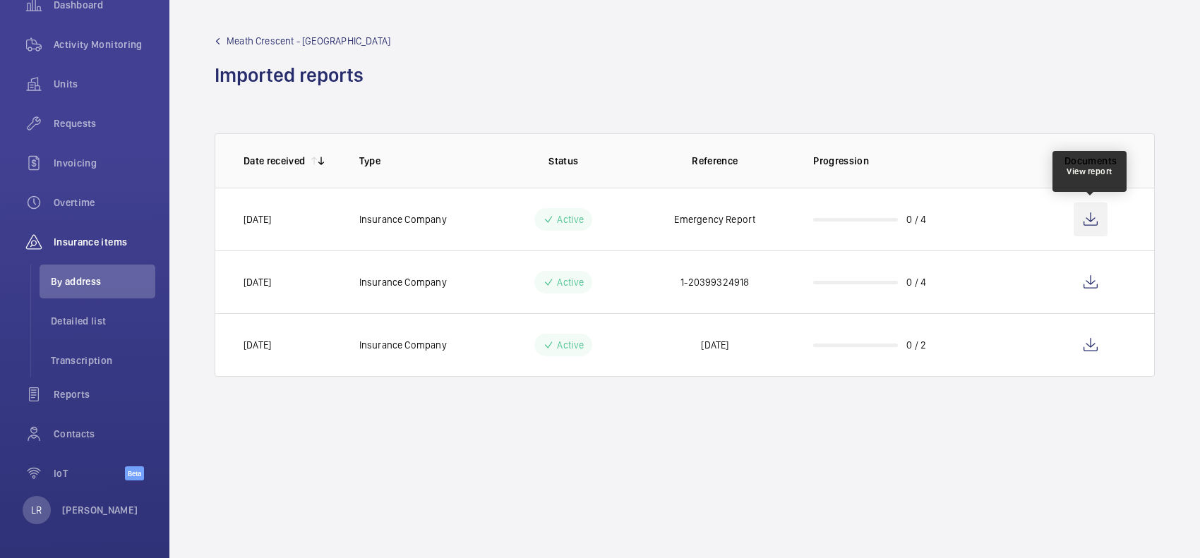
click at [1085, 216] on wm-front-icon-button at bounding box center [1090, 220] width 34 height 34
click at [258, 41] on span "Meath Crescent - Meath Crescent" at bounding box center [309, 41] width 164 height 14
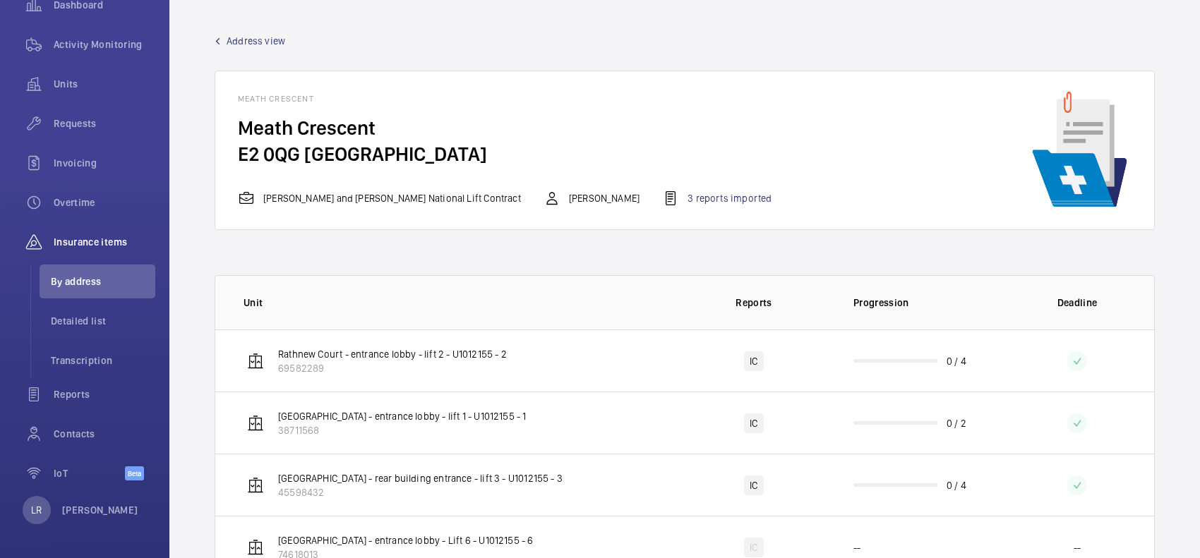
click at [265, 40] on span "Address view" at bounding box center [256, 41] width 59 height 14
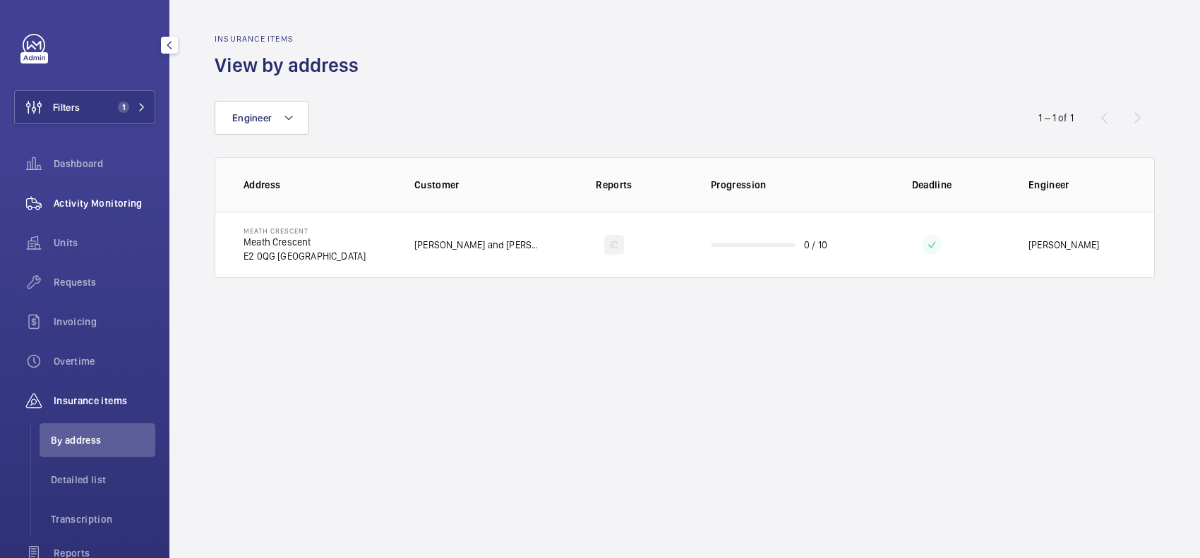
click at [86, 203] on span "Activity Monitoring" at bounding box center [105, 203] width 102 height 14
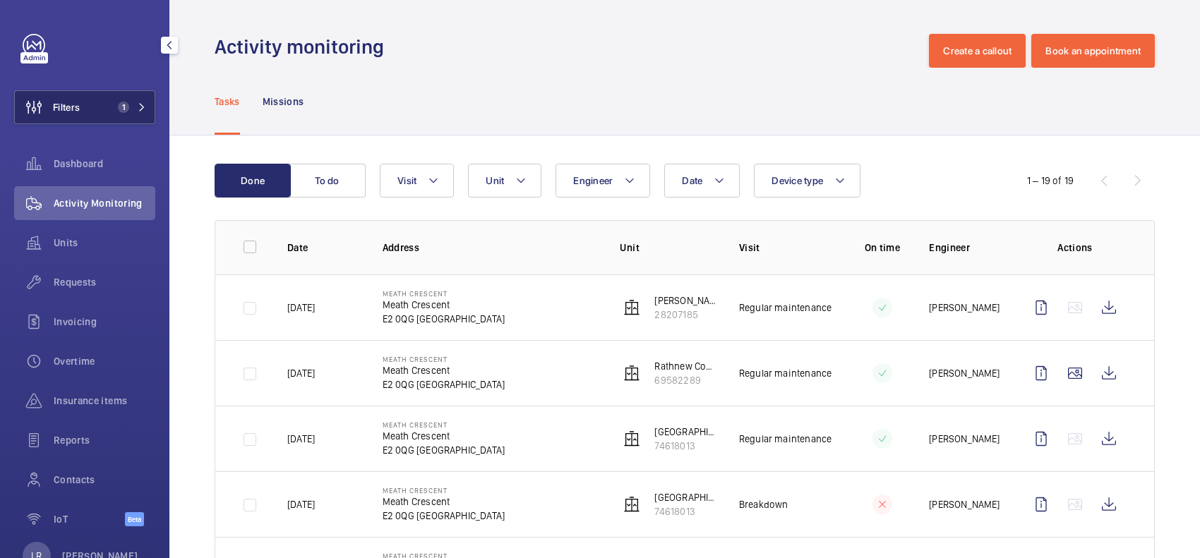
click at [128, 107] on span "1" at bounding box center [129, 107] width 34 height 11
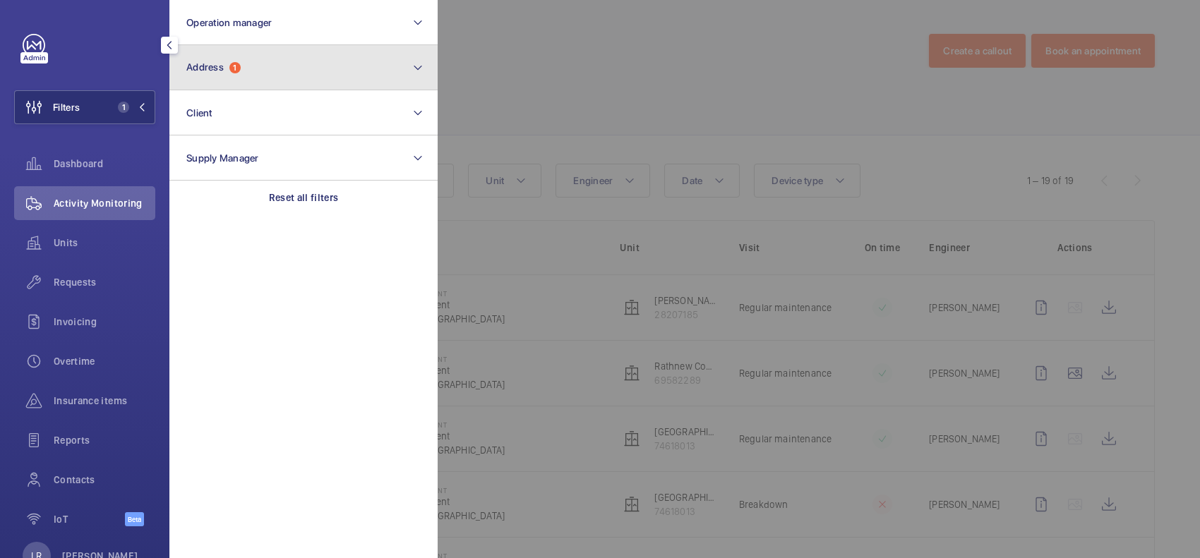
click at [210, 74] on button "Address 1" at bounding box center [303, 67] width 268 height 45
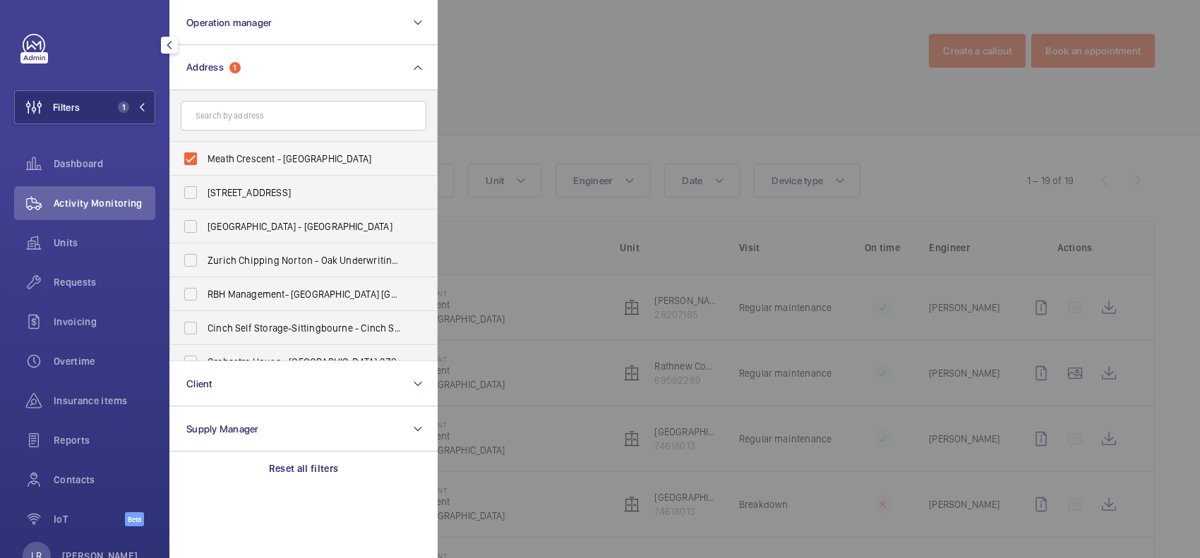
click at [241, 150] on label "Meath Crescent - Meath Crescent, LONDON E2 0QG" at bounding box center [293, 159] width 246 height 34
click at [205, 150] on input "Meath Crescent - Meath Crescent, LONDON E2 0QG" at bounding box center [190, 159] width 28 height 28
checkbox input "false"
click at [603, 100] on div at bounding box center [1038, 279] width 1200 height 558
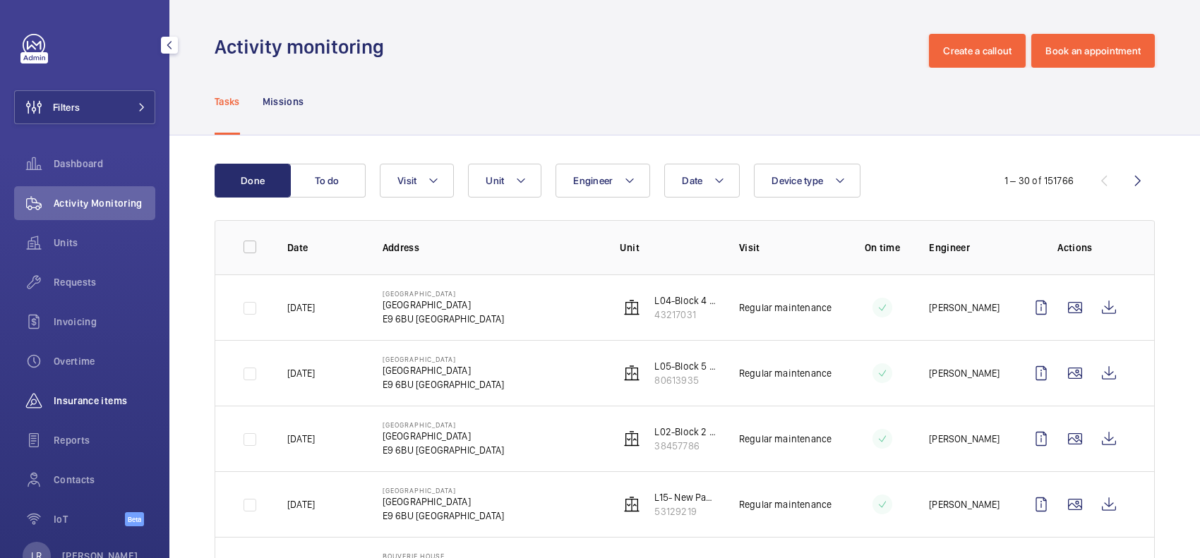
click at [90, 414] on div "Insurance items" at bounding box center [84, 401] width 141 height 34
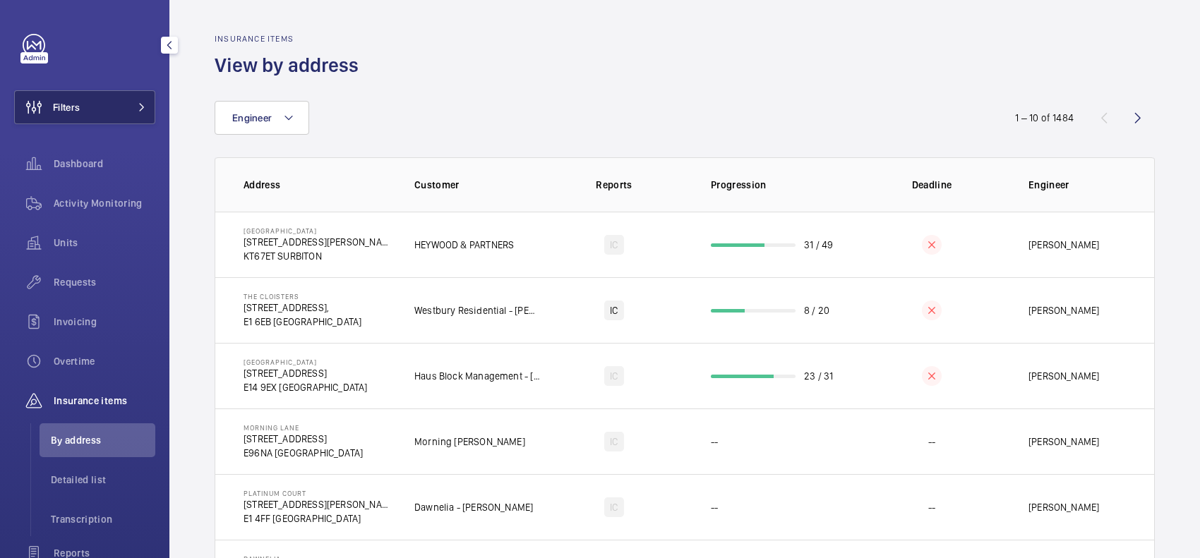
click at [103, 97] on button "Filters" at bounding box center [84, 107] width 141 height 34
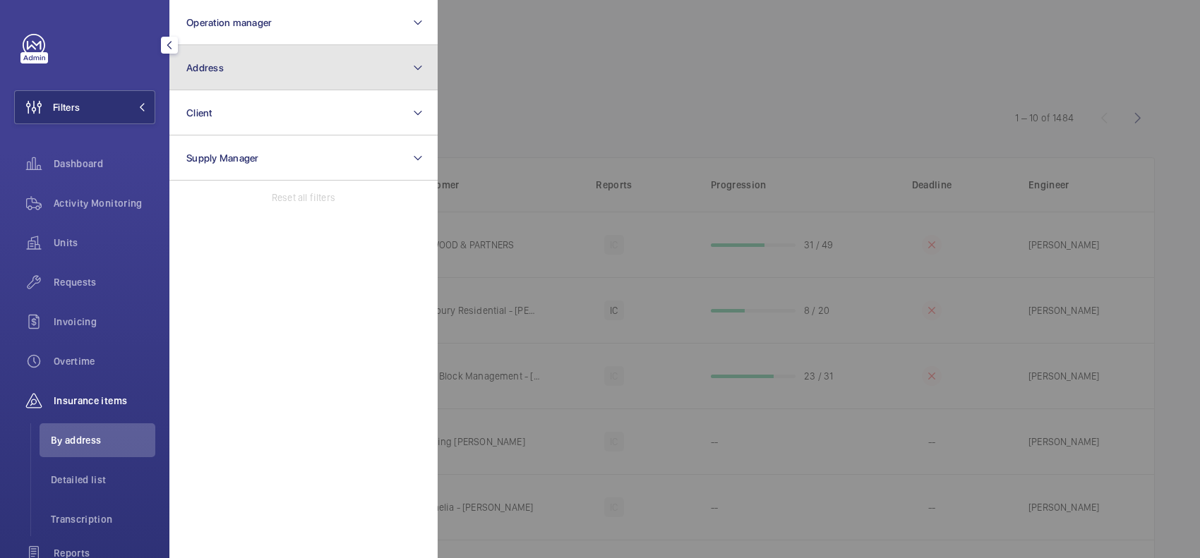
click at [254, 71] on button "Address" at bounding box center [303, 67] width 268 height 45
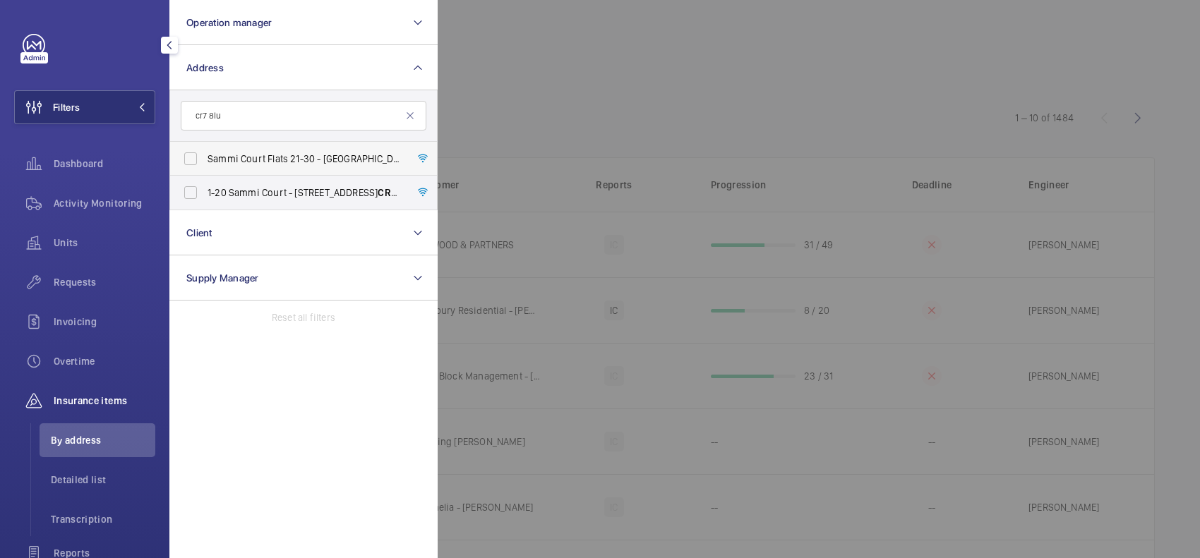
type input "cr7 8lu"
click at [302, 155] on span "Sammi Court Flats 21-30 - Sammi Court Flats 21-30, LONDON CR7 8LU" at bounding box center [304, 159] width 194 height 14
click at [205, 155] on input "Sammi Court Flats 21-30 - Sammi Court Flats 21-30, LONDON CR7 8LU" at bounding box center [190, 159] width 28 height 28
checkbox input "true"
click at [574, 109] on div at bounding box center [1038, 279] width 1200 height 558
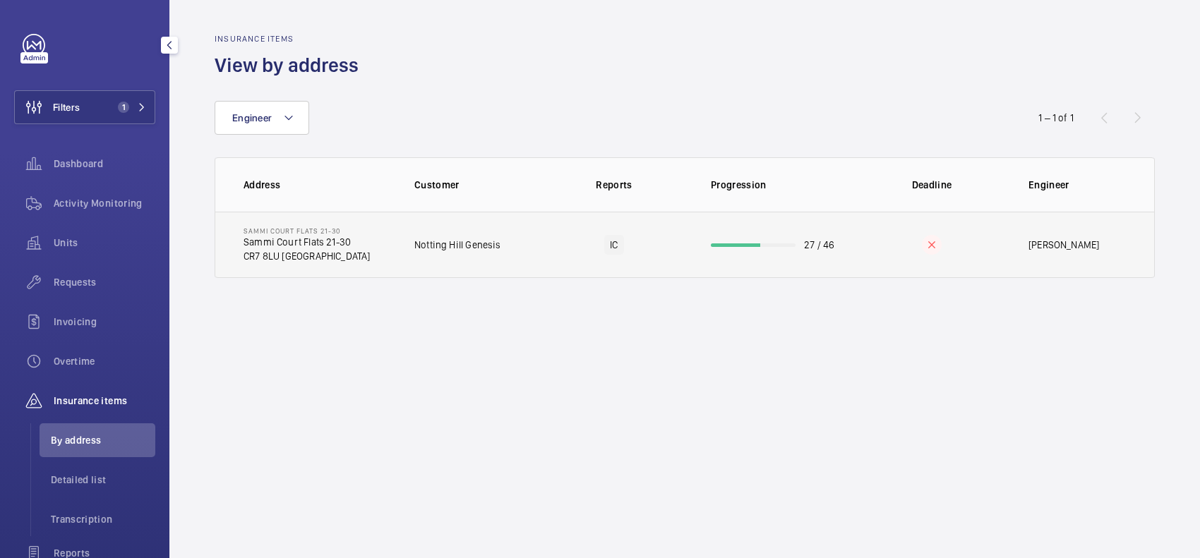
click at [569, 242] on td "IC" at bounding box center [614, 245] width 148 height 66
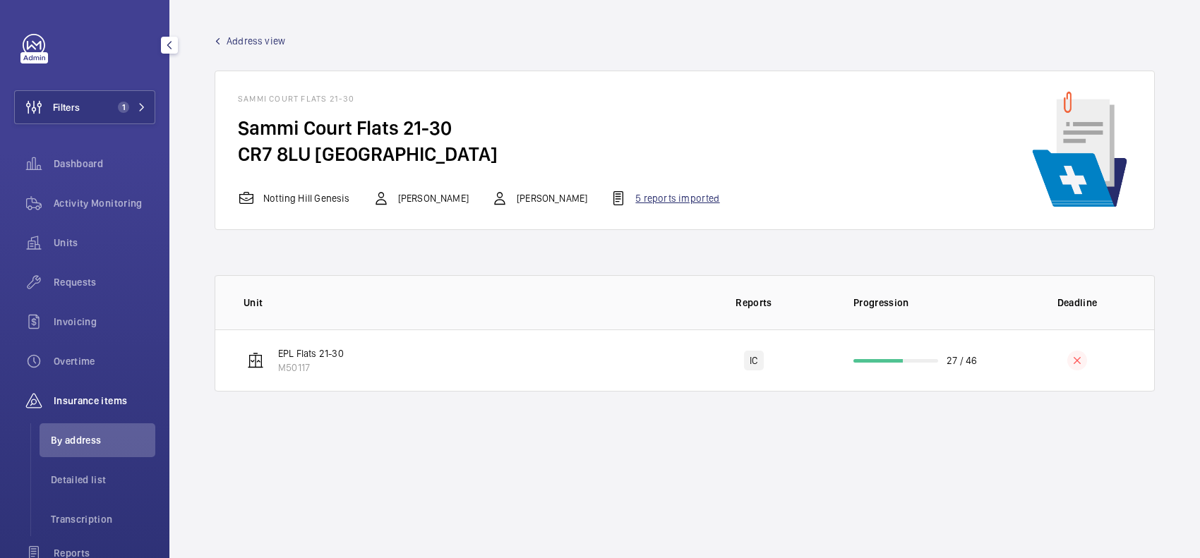
click at [610, 198] on mat-icon at bounding box center [618, 198] width 17 height 17
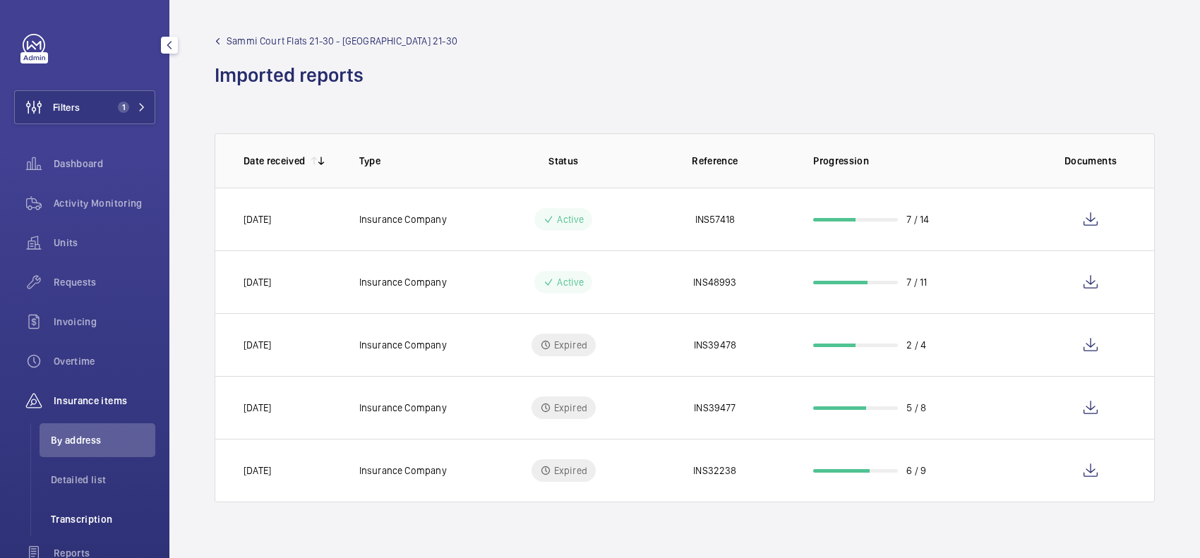
click at [100, 512] on span "Transcription" at bounding box center [103, 519] width 104 height 14
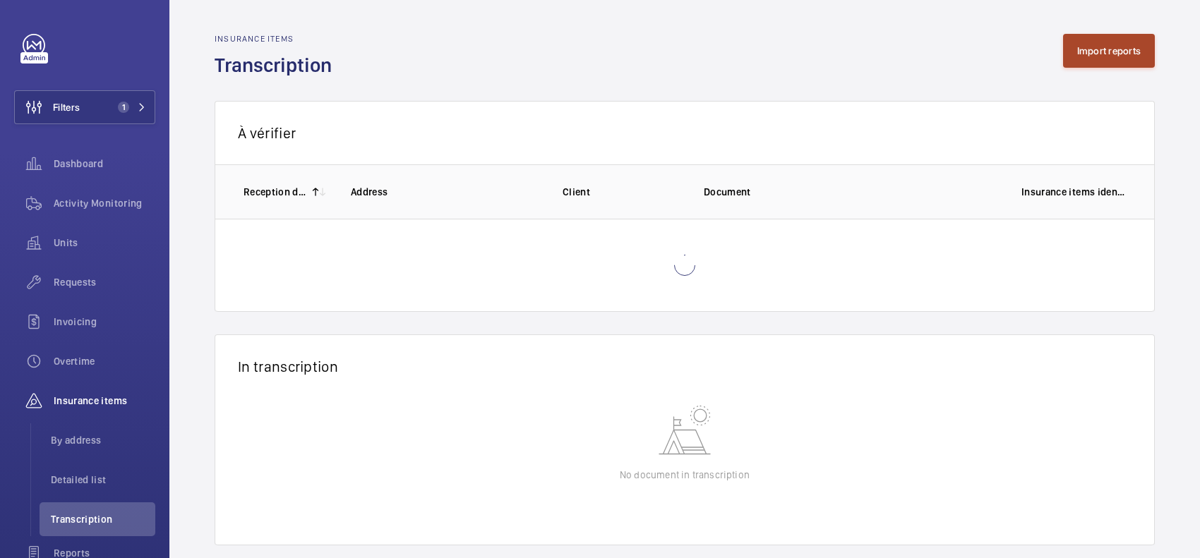
click at [1101, 56] on button "Import reports" at bounding box center [1109, 51] width 92 height 34
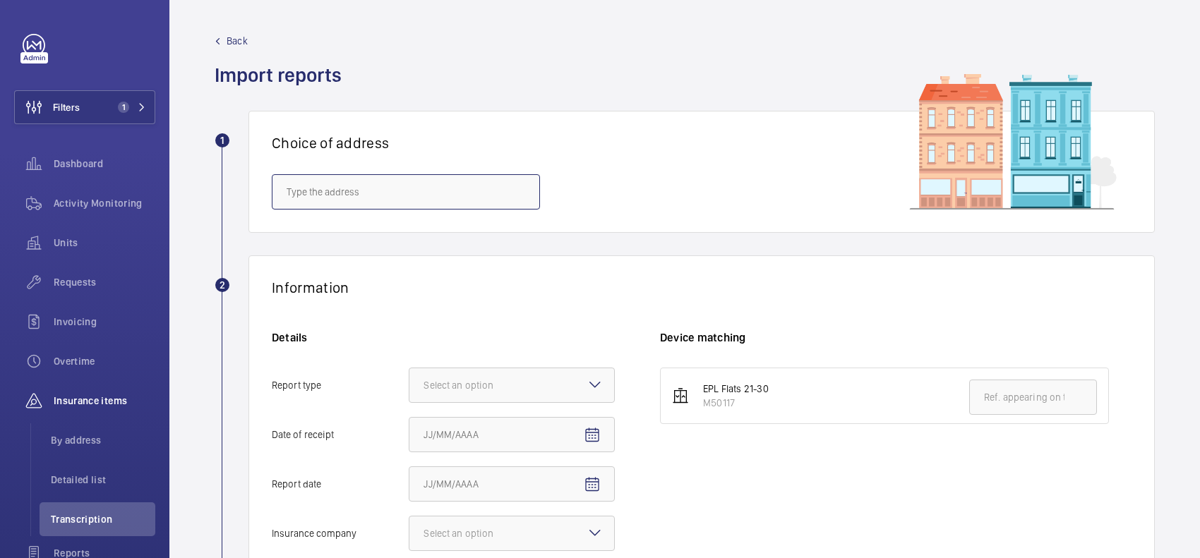
click at [470, 183] on input "text" at bounding box center [406, 191] width 268 height 35
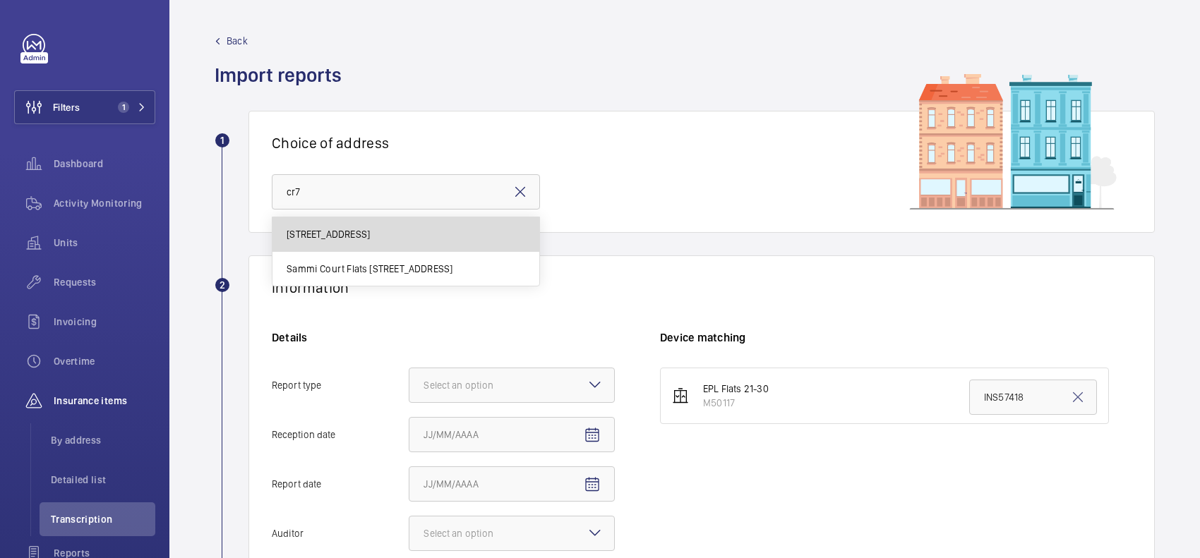
click at [370, 241] on span "1-20 Sammi Court - 1-20 Sammi Court, LONDON CR7 8LU" at bounding box center [328, 234] width 83 height 14
type input "1-20 Sammi Court - 1-20 Sammi Court, LONDON CR7 8LU"
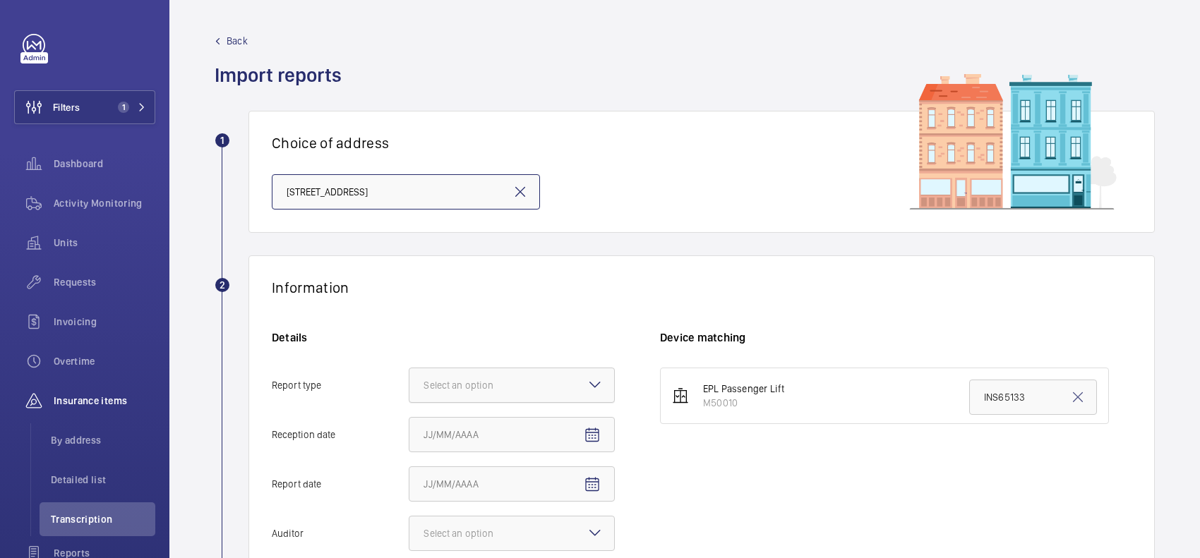
click at [542, 382] on div at bounding box center [511, 385] width 205 height 34
click at [409, 382] on input "Report type Select an option" at bounding box center [409, 385] width 0 height 34
click at [520, 415] on div "Insurance company" at bounding box center [511, 428] width 205 height 35
click at [409, 402] on input "Report type Select an option Insurance company Consultant" at bounding box center [409, 385] width 0 height 34
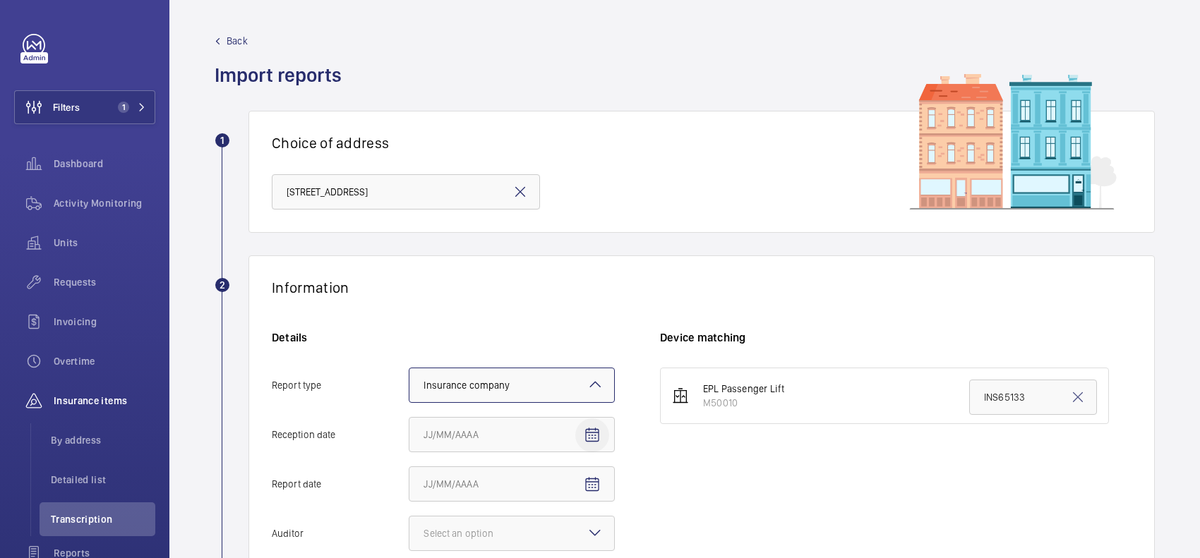
click at [598, 429] on mat-icon "Open calendar" at bounding box center [592, 435] width 17 height 17
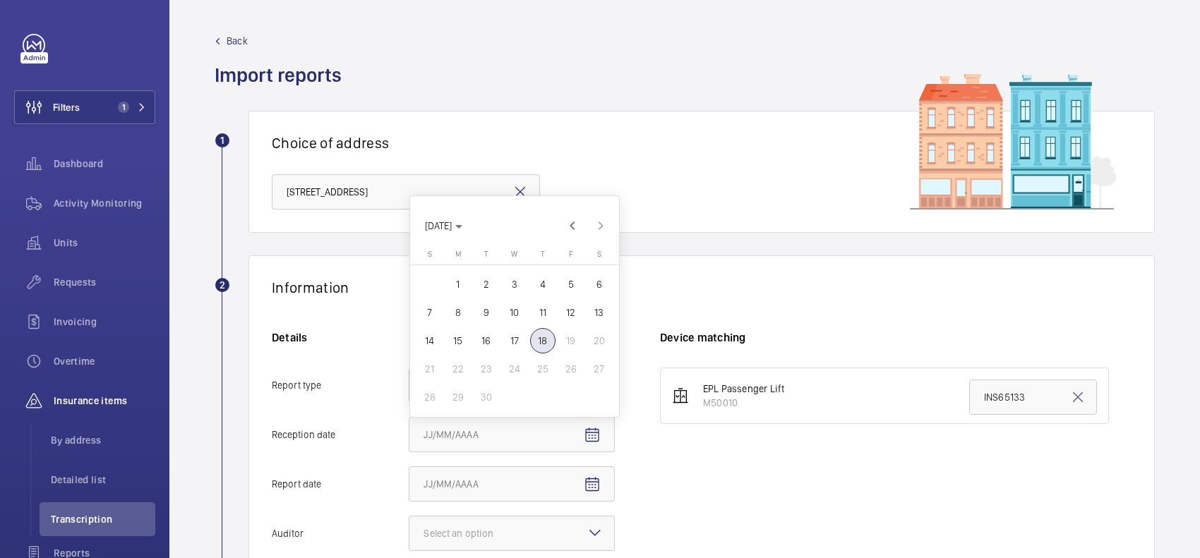
click at [536, 337] on span "18" at bounding box center [542, 340] width 25 height 25
type input "9/18/2025"
click at [600, 488] on mat-icon "Open calendar" at bounding box center [592, 484] width 17 height 17
click at [480, 388] on span "16" at bounding box center [486, 390] width 25 height 25
type input "9/16/2025"
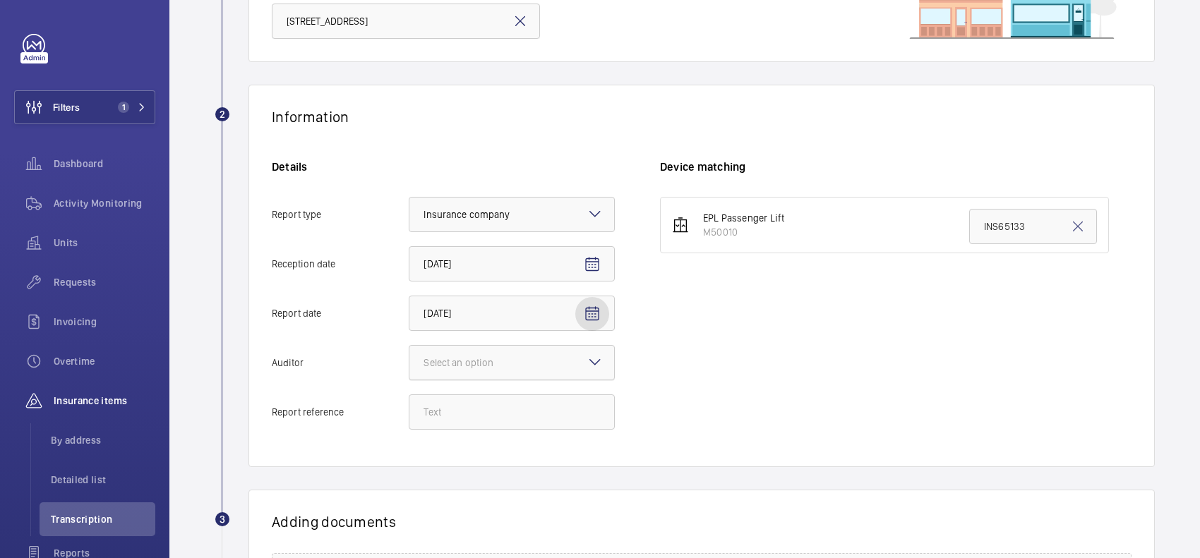
scroll to position [176, 0]
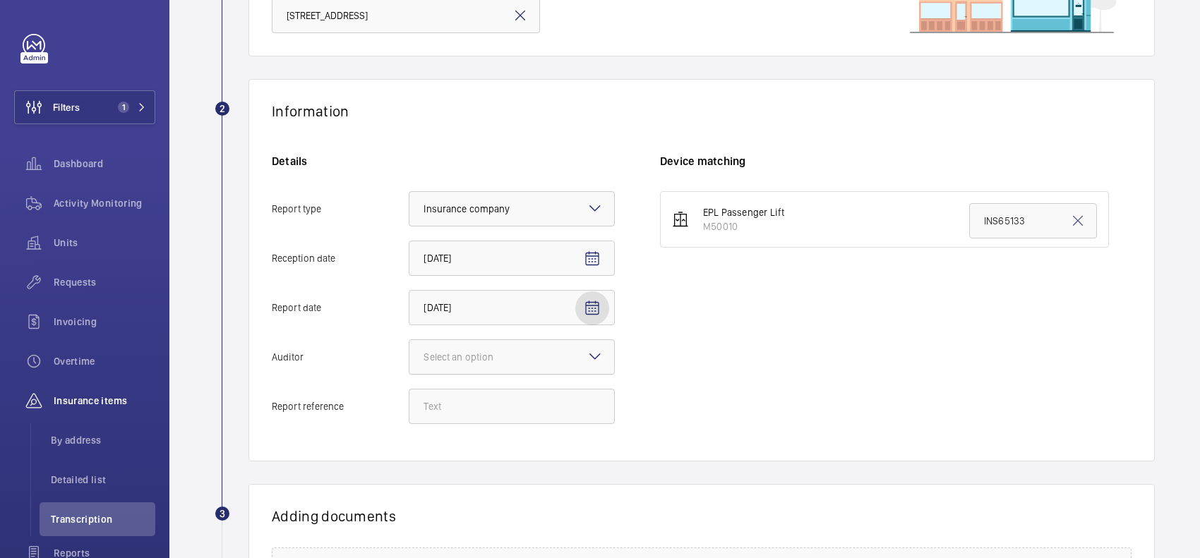
click at [535, 361] on div at bounding box center [511, 357] width 205 height 34
click at [409, 361] on input "Auditor Select an option" at bounding box center [409, 357] width 0 height 34
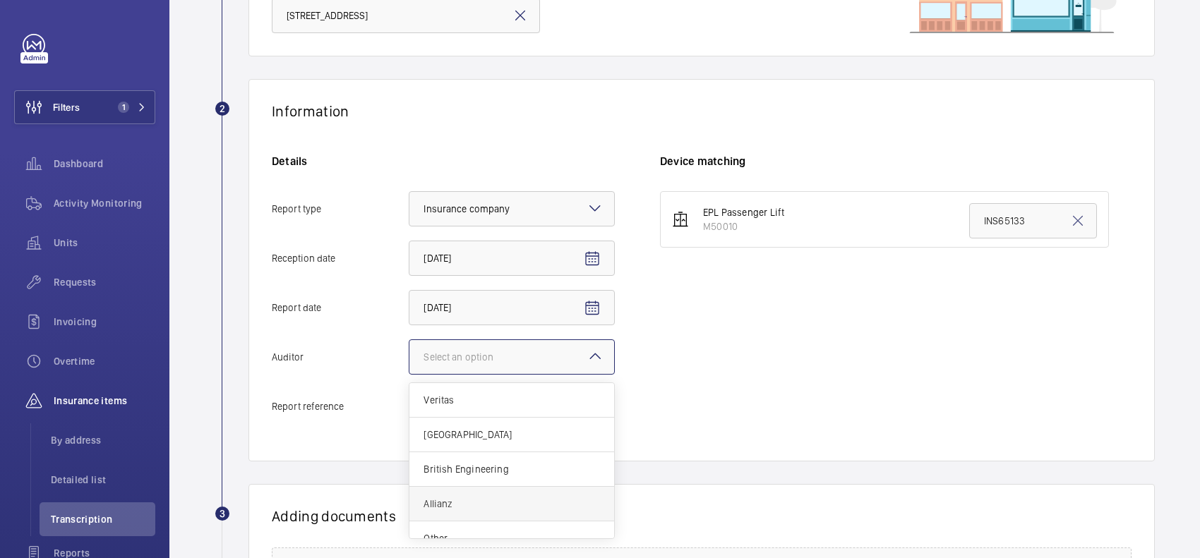
click at [471, 499] on span "Allianz" at bounding box center [511, 504] width 176 height 14
click at [409, 374] on input "Auditor Select an option Veritas Zurich British Engineering Allianz Other" at bounding box center [409, 357] width 0 height 34
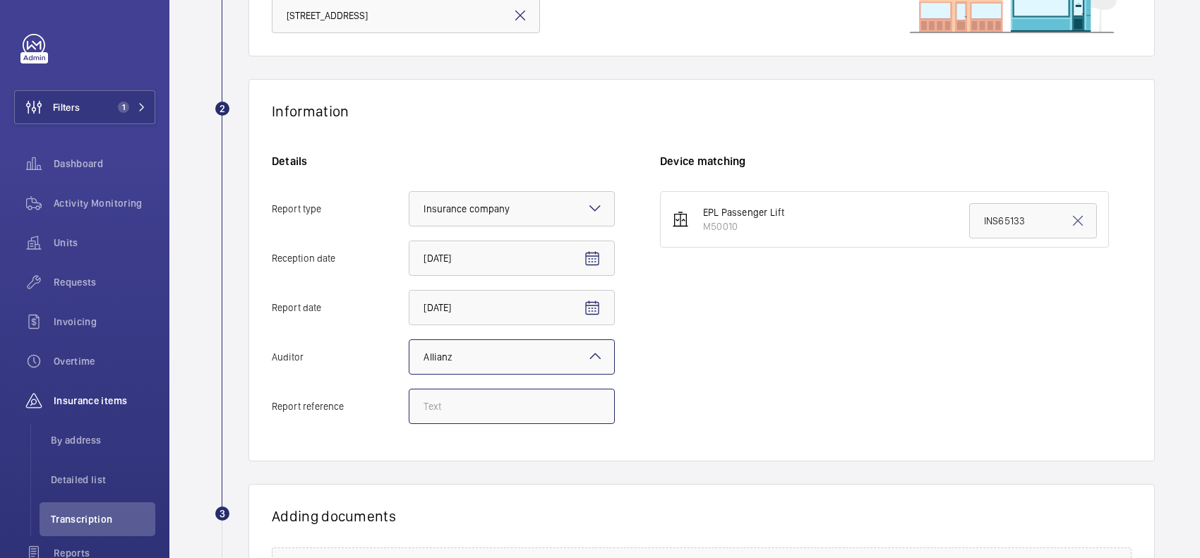
click at [507, 411] on input "Report reference" at bounding box center [512, 406] width 206 height 35
paste input "INS67996"
type input "INS67996"
click at [979, 217] on input "INS65133" at bounding box center [1033, 220] width 128 height 35
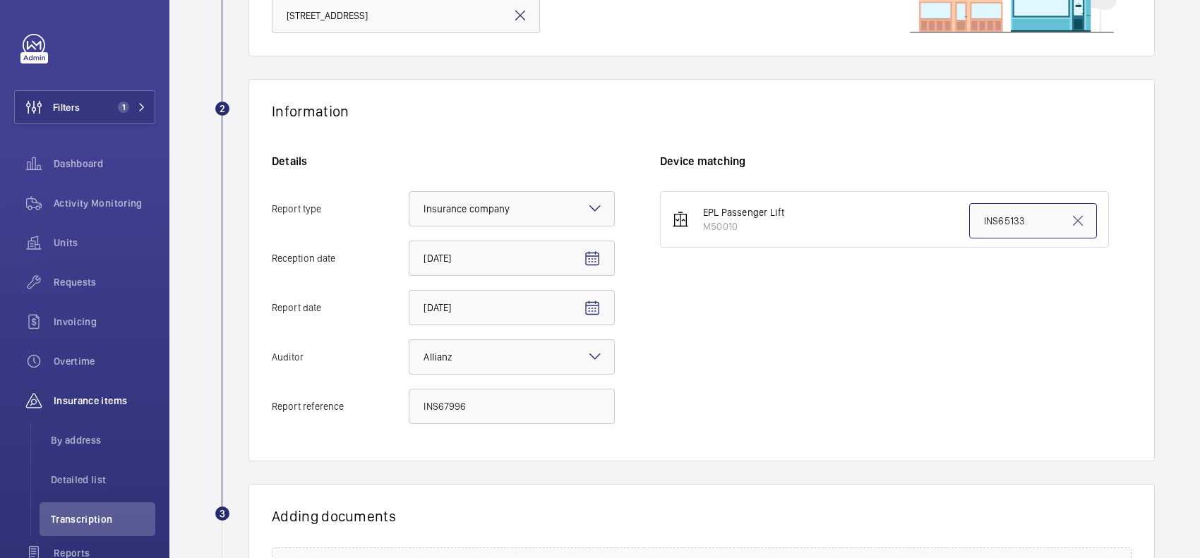
paste input "7996"
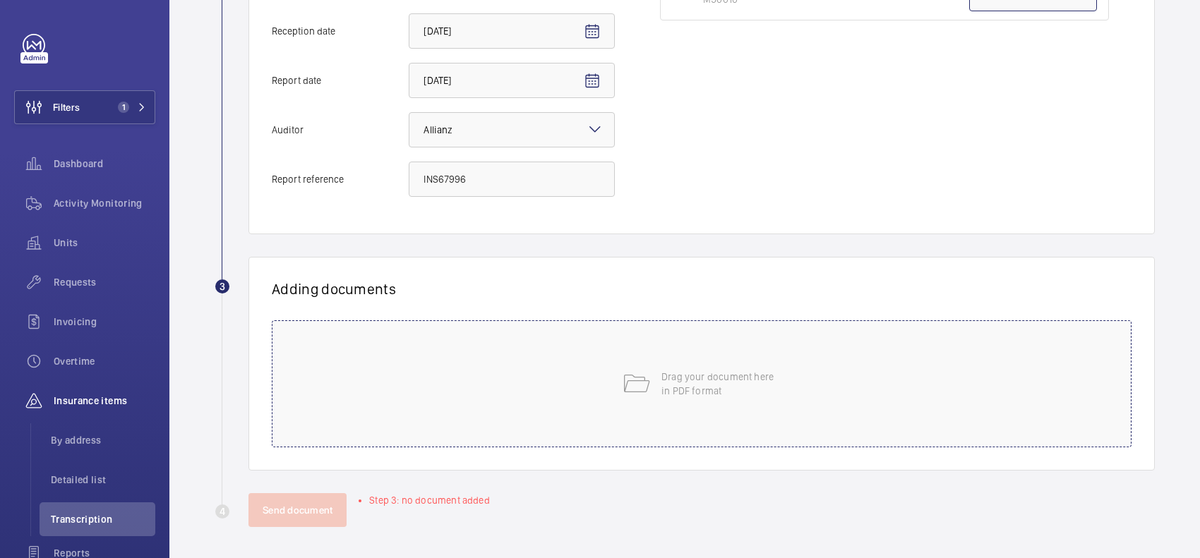
scroll to position [407, 0]
type input "INS67996"
click at [661, 378] on p "Drag your document here in PDF format" at bounding box center [721, 381] width 120 height 28
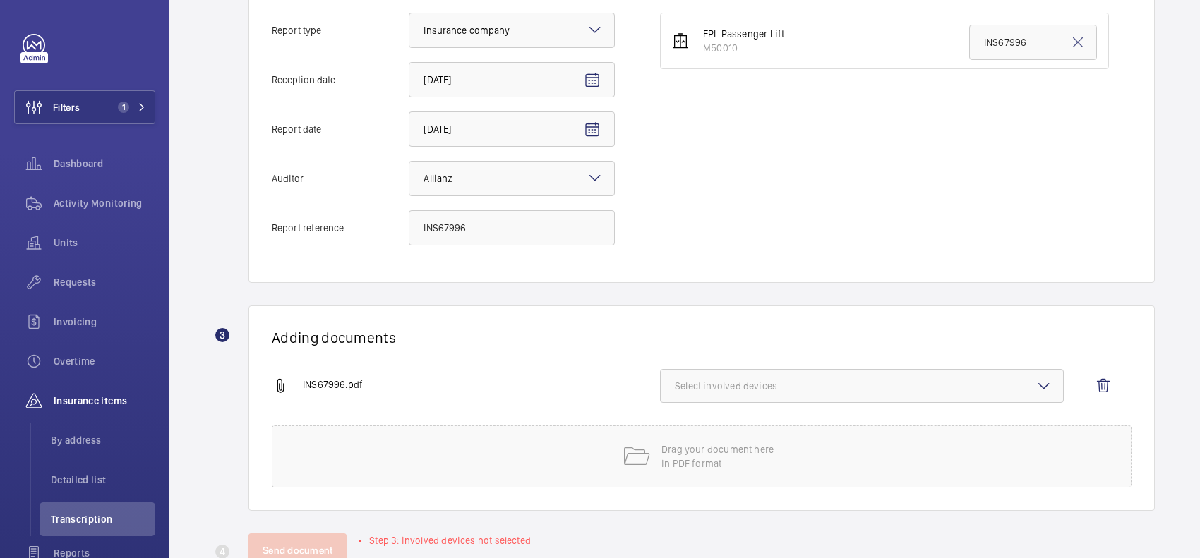
scroll to position [399, 0]
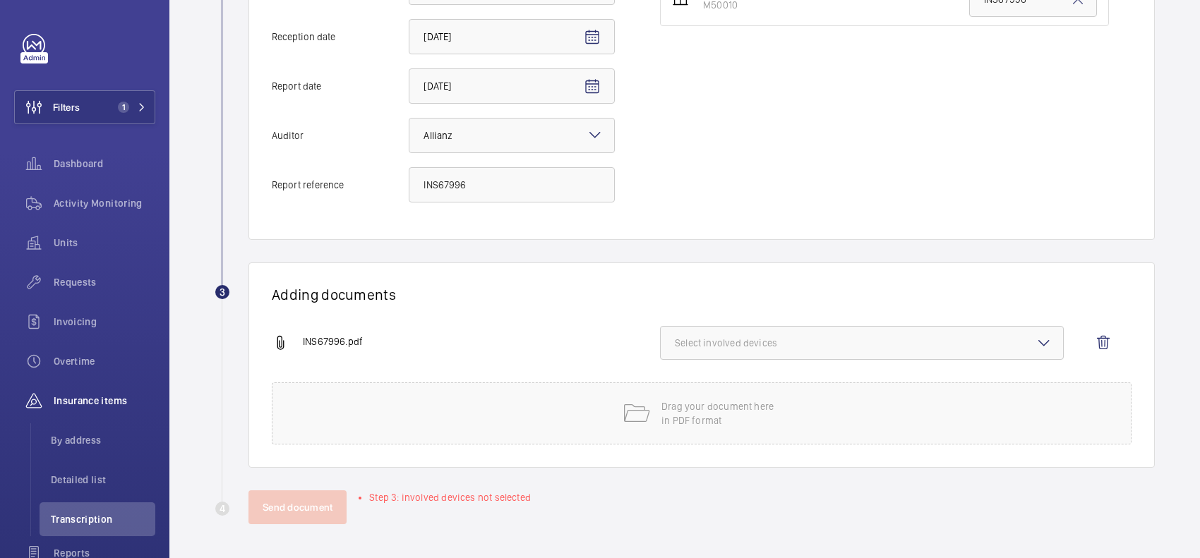
click at [770, 343] on span "Select involved devices" at bounding box center [862, 343] width 374 height 14
click at [762, 388] on span "M50010" at bounding box center [863, 387] width 330 height 14
click at [695, 388] on input "M50010" at bounding box center [681, 387] width 28 height 28
checkbox input "true"
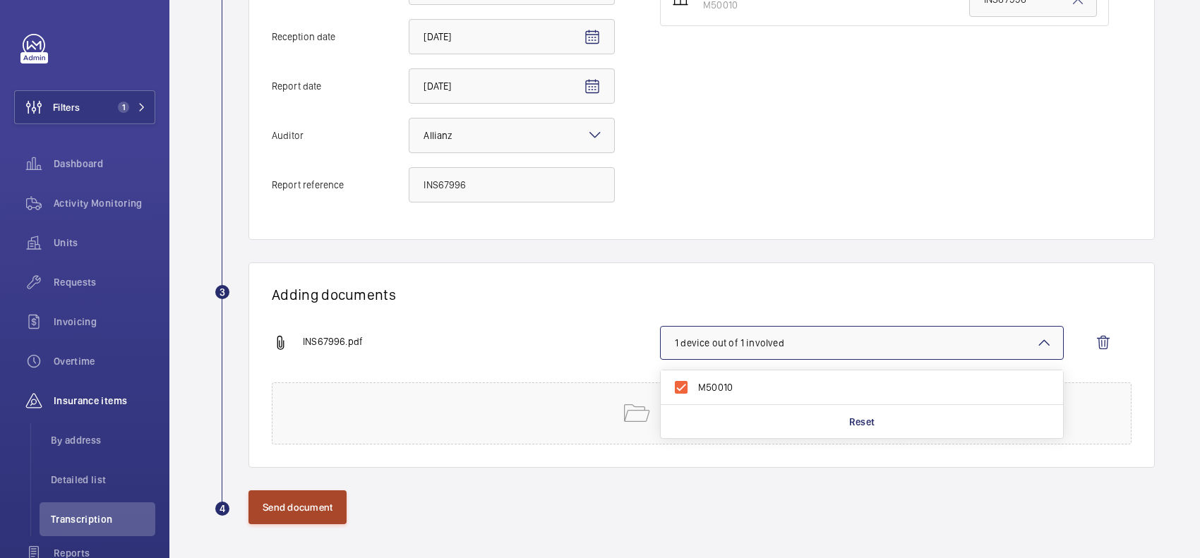
click at [304, 500] on button "Send document" at bounding box center [297, 507] width 98 height 34
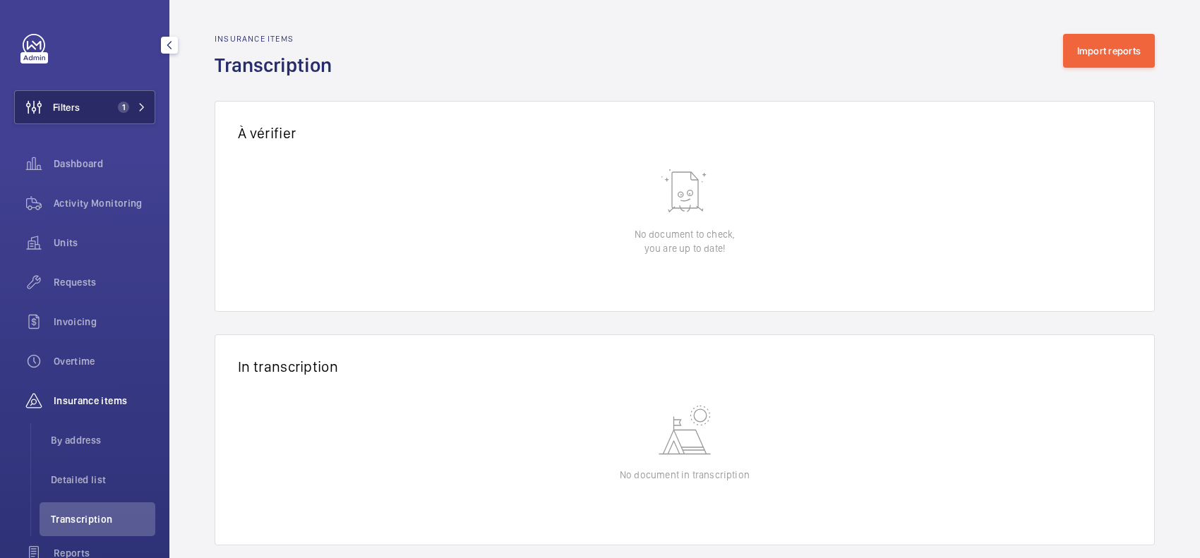
drag, startPoint x: 79, startPoint y: 104, endPoint x: 92, endPoint y: 104, distance: 13.4
click at [83, 104] on button "Filters 1" at bounding box center [84, 107] width 141 height 34
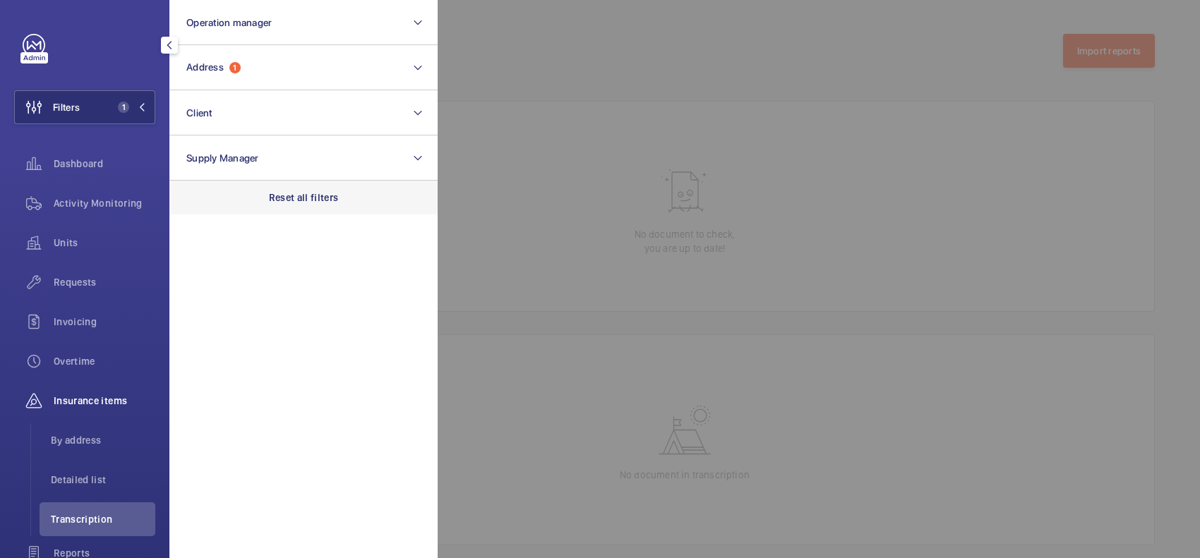
click at [228, 209] on div "Reset all filters" at bounding box center [303, 198] width 268 height 34
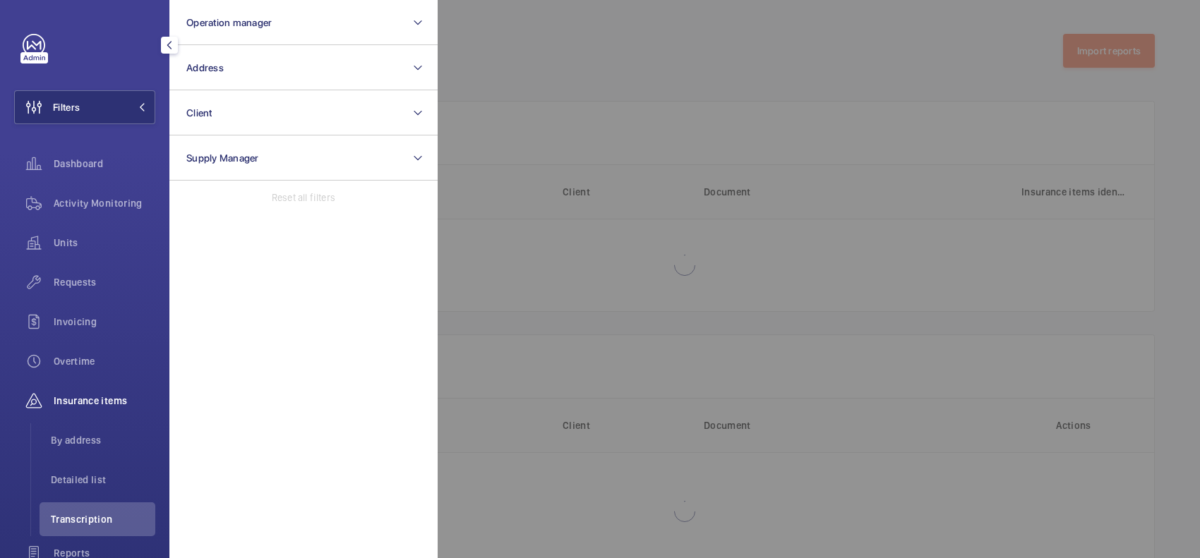
click at [724, 73] on div at bounding box center [1038, 279] width 1200 height 558
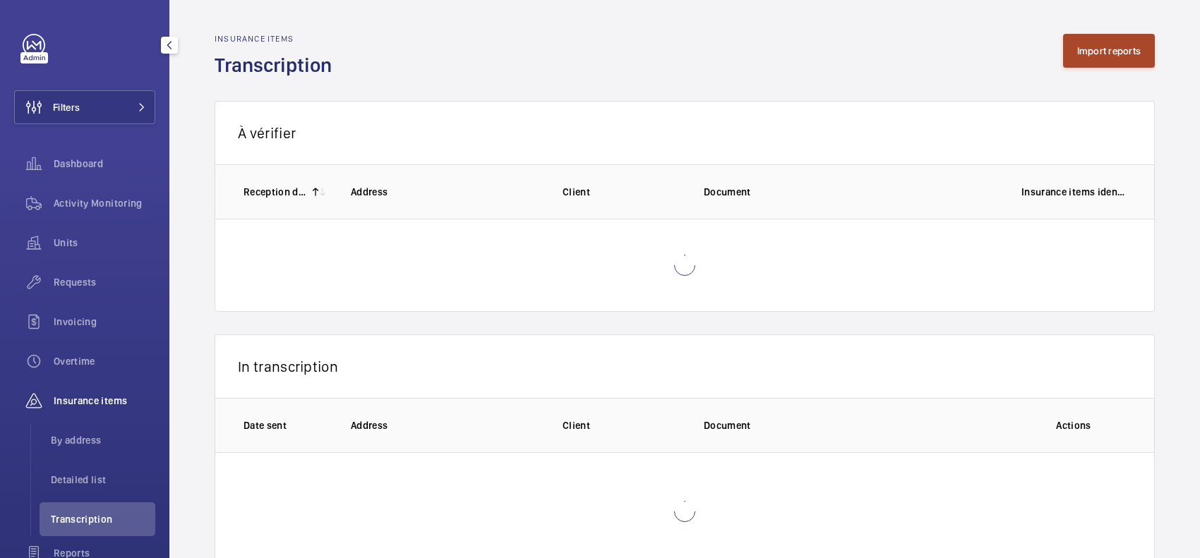
click at [1136, 54] on button "Import reports" at bounding box center [1109, 51] width 92 height 34
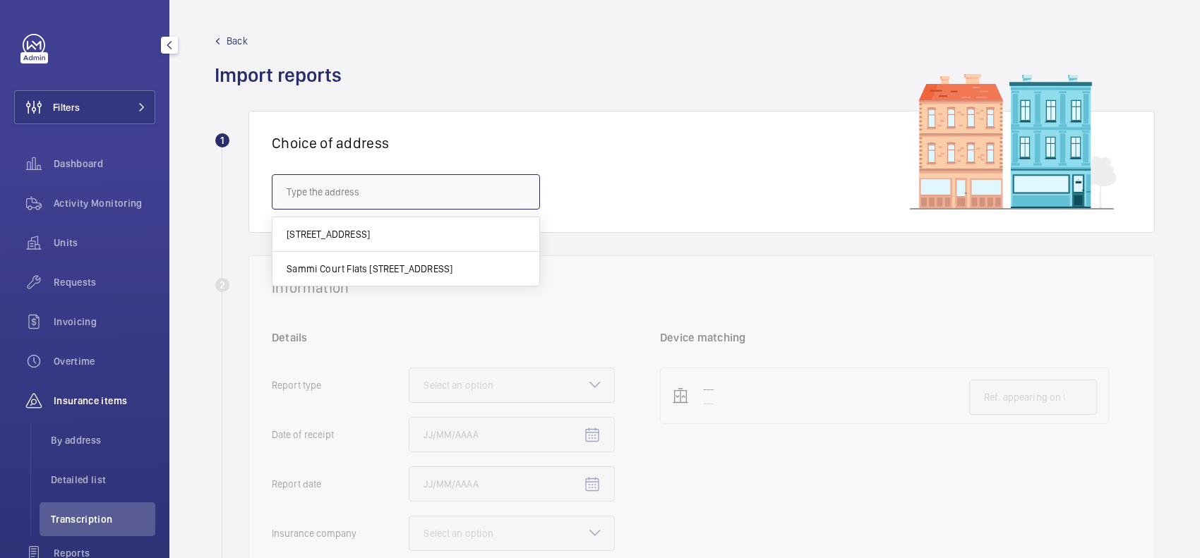
click at [368, 195] on input "text" at bounding box center [406, 191] width 268 height 35
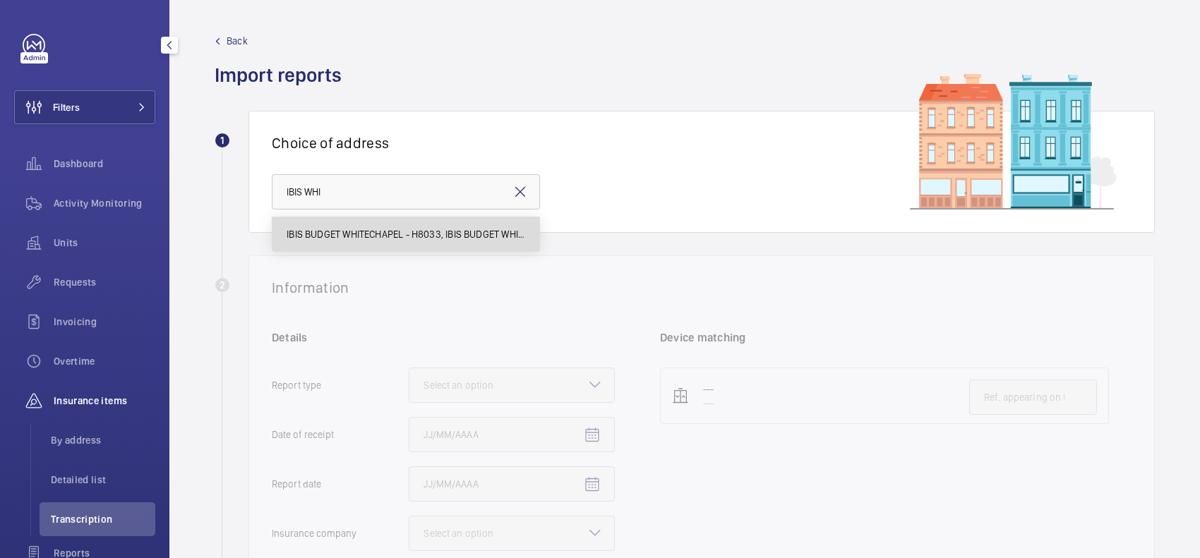
click at [448, 234] on span "IBIS BUDGET WHITECHAPEL - H8033, IBIS BUDGET WHITECHAPEL, 100 Whitechapel Rd, L…" at bounding box center [406, 234] width 239 height 14
type input "IBIS BUDGET WHITECHAPEL - H8033, IBIS BUDGET WHITECHAPEL, 100 Whitechapel Rd, L…"
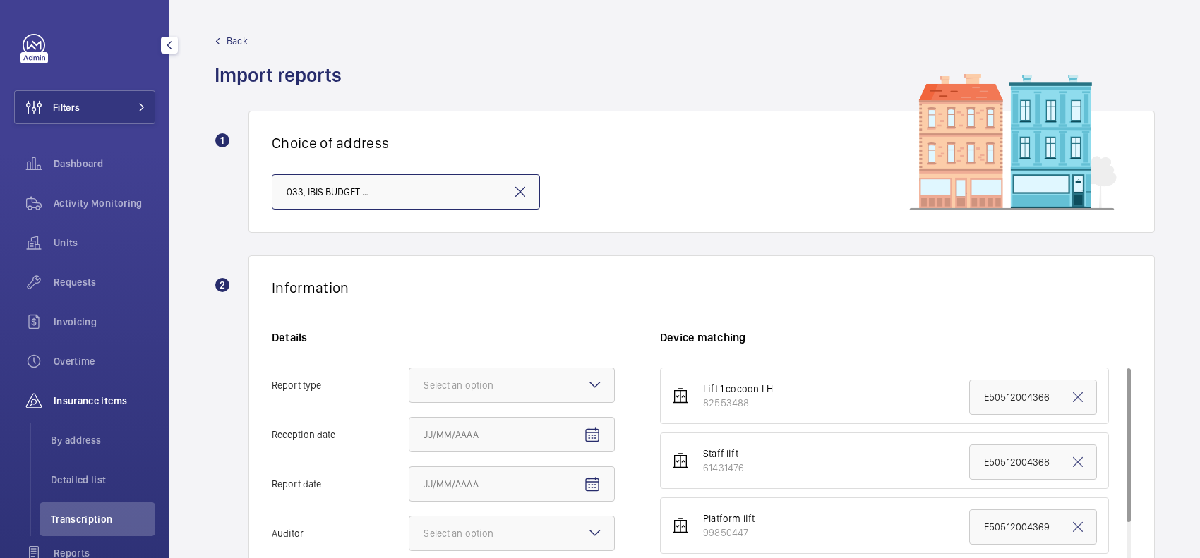
scroll to position [265, 0]
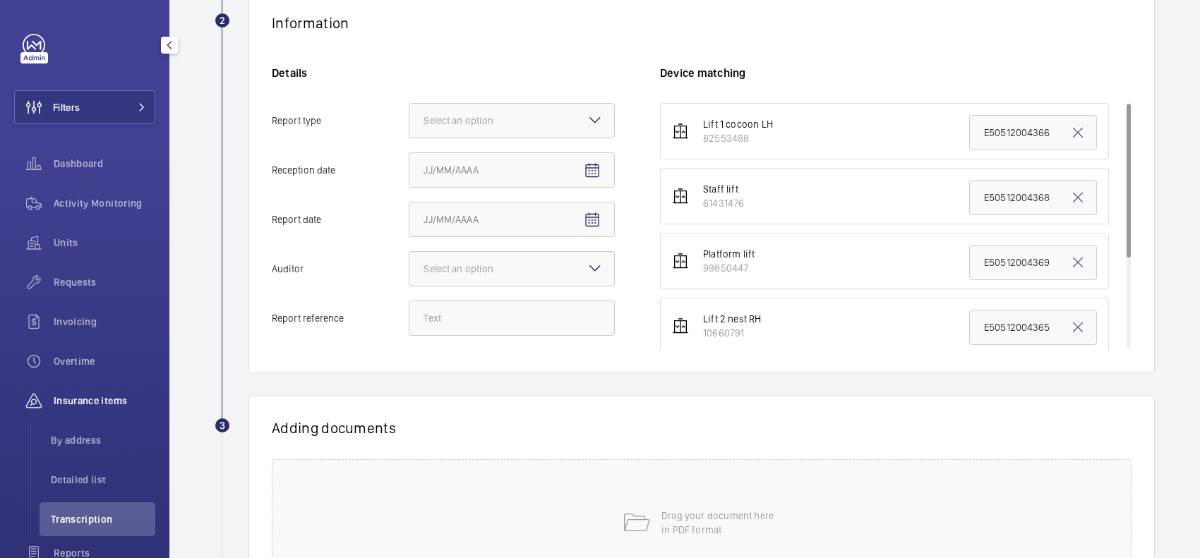
click at [522, 101] on div "Details Report type Select an option Reception date Report date Auditor Select …" at bounding box center [466, 208] width 388 height 284
click at [526, 132] on div at bounding box center [511, 121] width 205 height 34
click at [409, 132] on input "Report type Select an option" at bounding box center [409, 121] width 0 height 34
click at [522, 161] on span "Insurance company" at bounding box center [511, 164] width 176 height 14
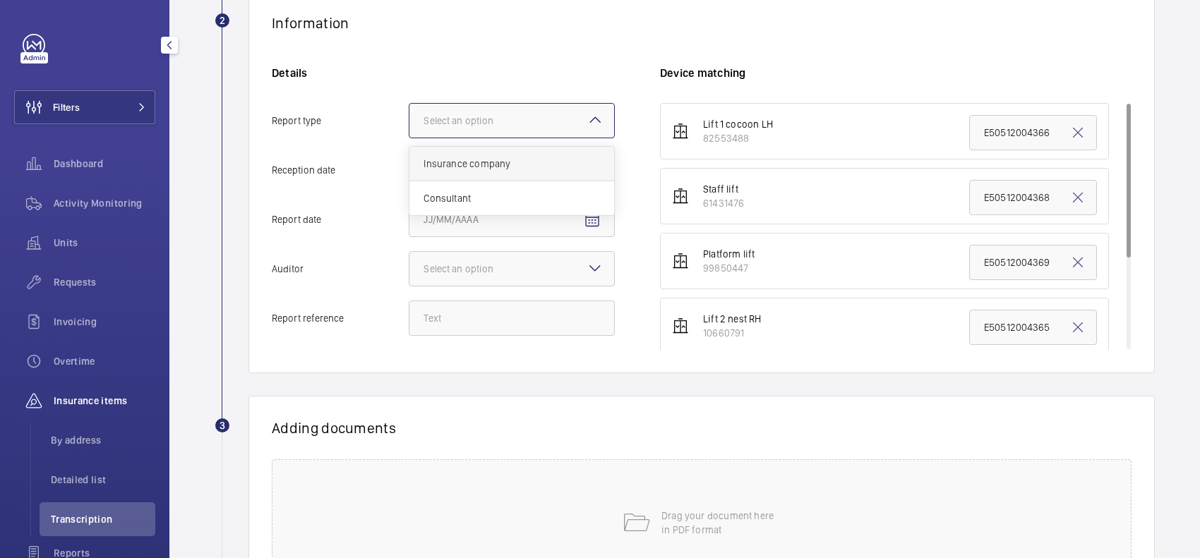
click at [409, 138] on input "Report type Select an option Insurance company Consultant" at bounding box center [409, 121] width 0 height 34
click at [604, 177] on span "Open calendar" at bounding box center [592, 171] width 34 height 34
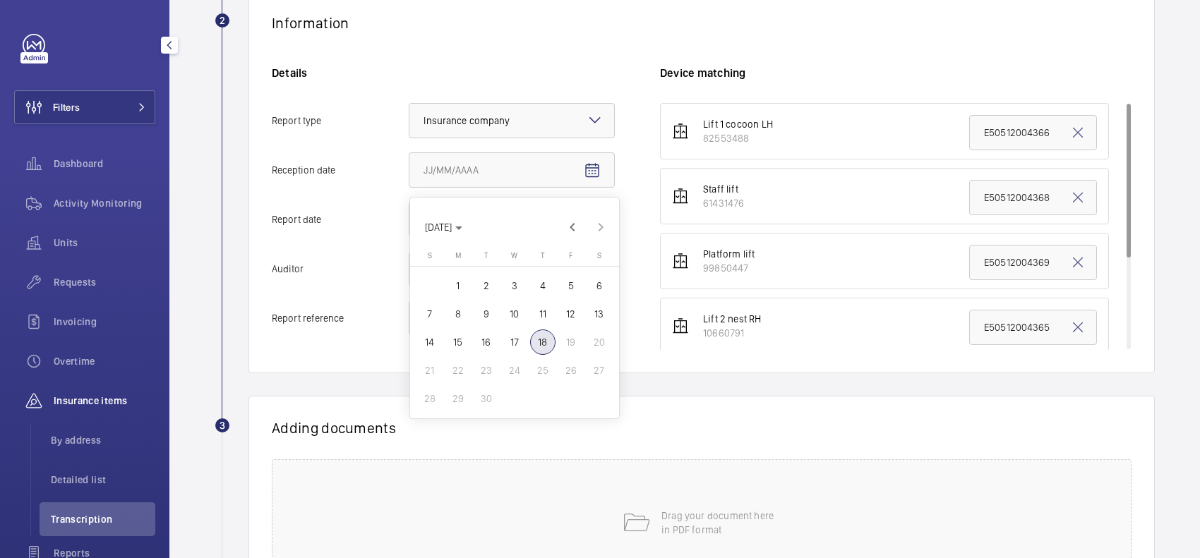
click at [543, 342] on span "18" at bounding box center [542, 342] width 25 height 25
type input "9/18/2025"
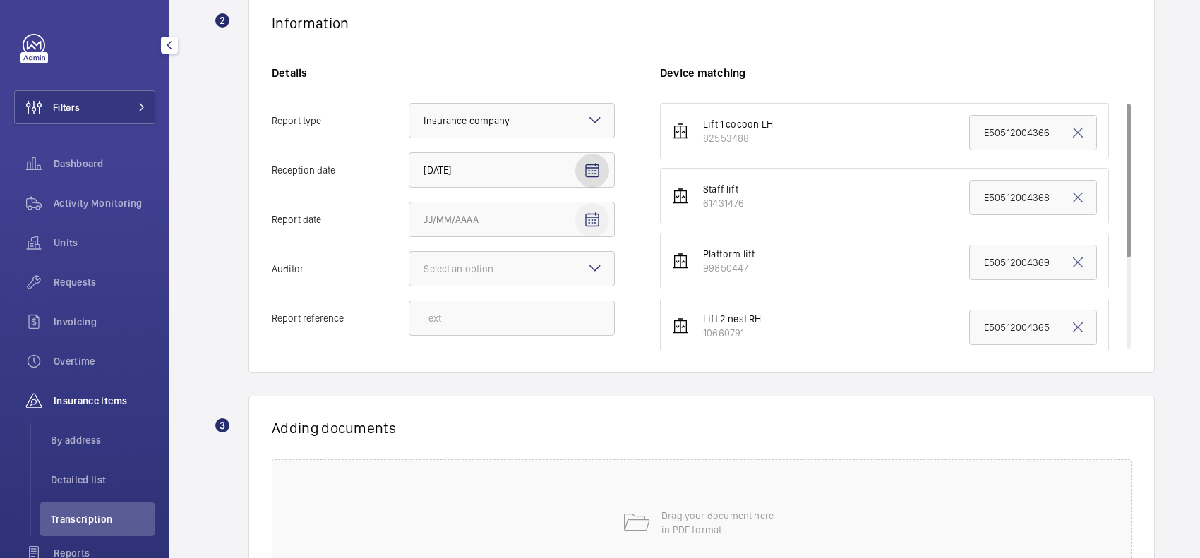
click at [594, 217] on mat-icon "Open calendar" at bounding box center [592, 220] width 17 height 17
click at [517, 390] on span "17" at bounding box center [514, 391] width 25 height 25
type input "9/17/2025"
click at [510, 255] on div at bounding box center [511, 269] width 205 height 34
click at [409, 255] on input "Auditor Select an option" at bounding box center [409, 269] width 0 height 34
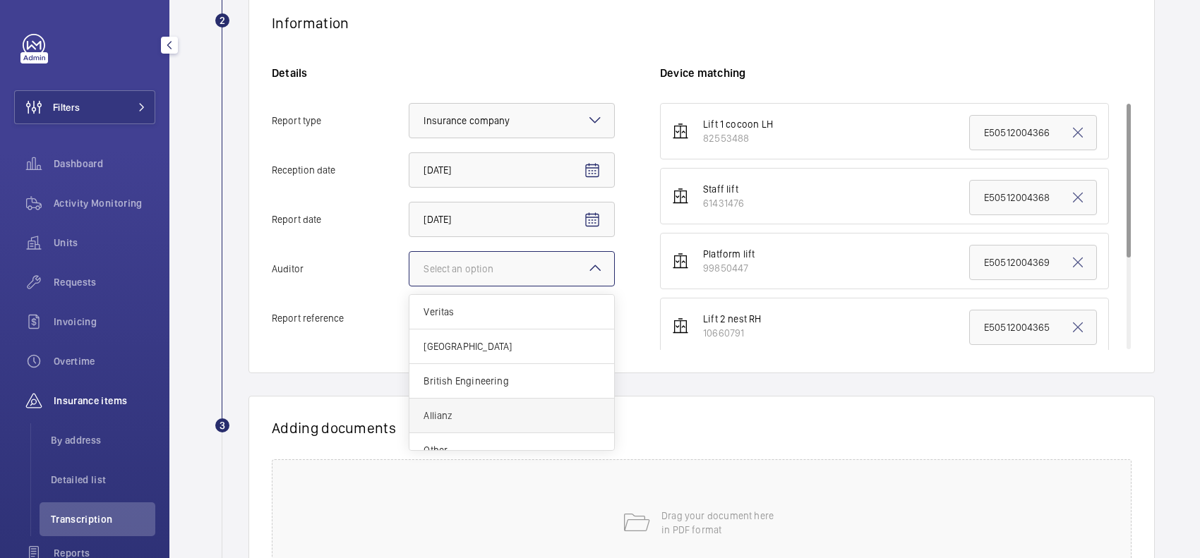
drag, startPoint x: 464, startPoint y: 414, endPoint x: 464, endPoint y: 367, distance: 47.3
click at [464, 414] on span "Allianz" at bounding box center [511, 416] width 176 height 14
click at [409, 286] on input "Auditor Select an option Veritas Zurich British Engineering Allianz Other" at bounding box center [409, 269] width 0 height 34
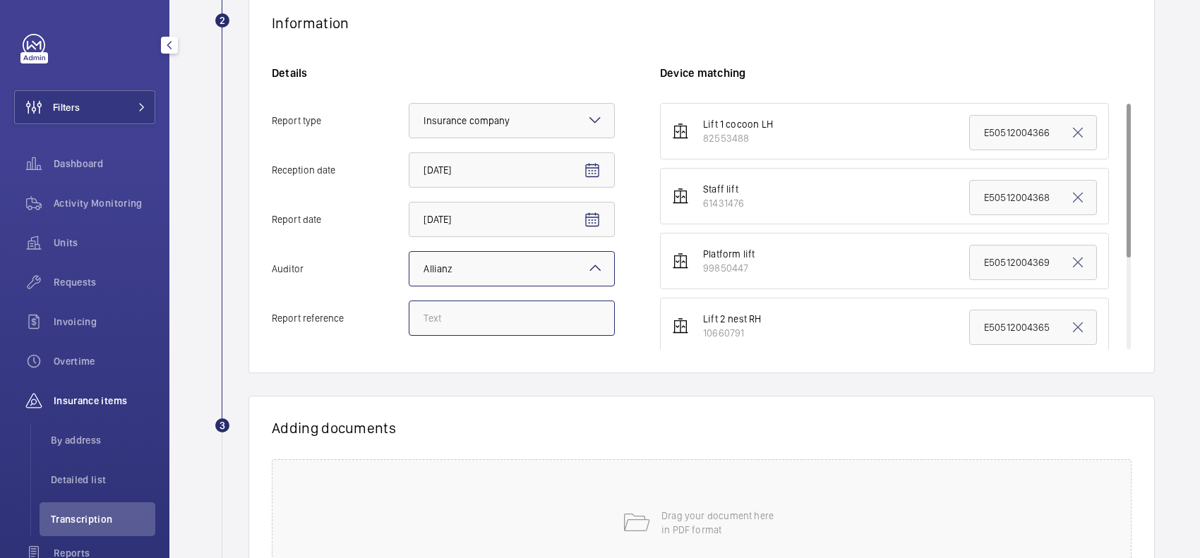
click at [490, 315] on input "Report reference" at bounding box center [512, 318] width 206 height 35
paste input "E50512005146"
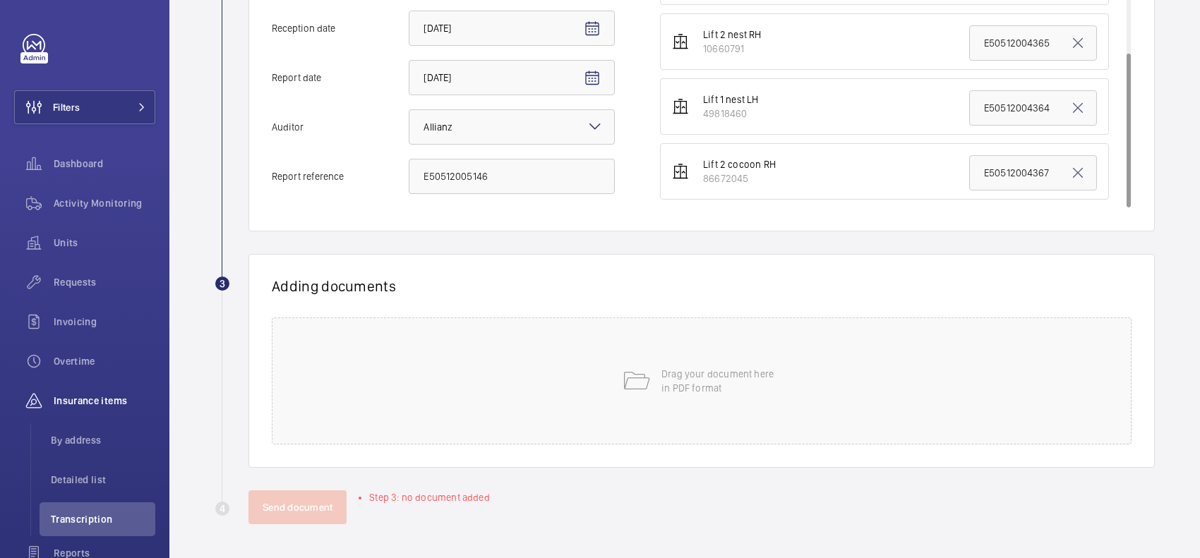
scroll to position [231, 0]
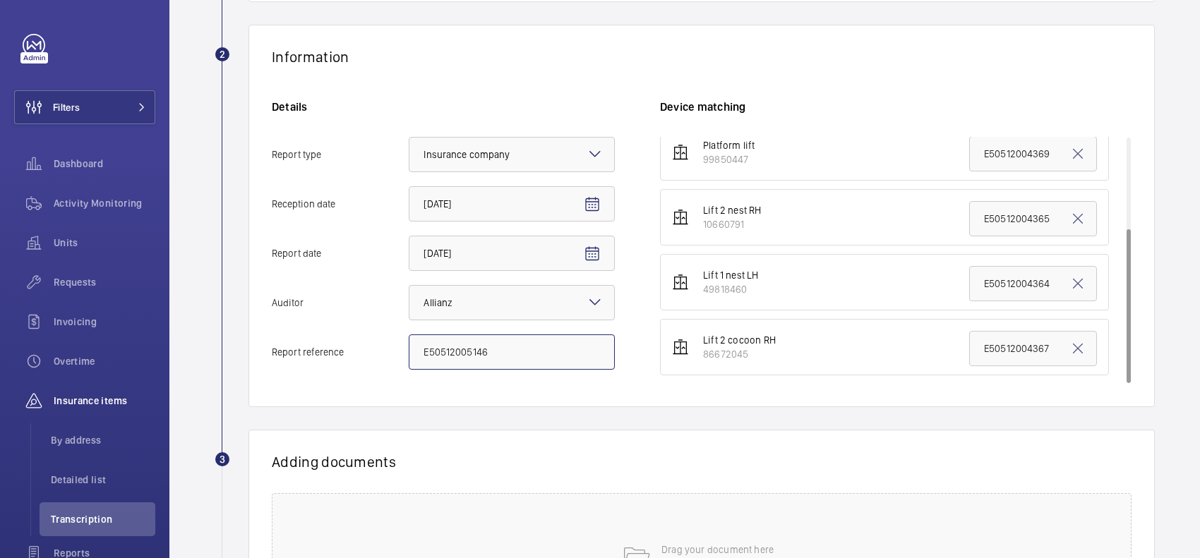
click at [474, 347] on input "E50512005146" at bounding box center [512, 352] width 206 height 35
click at [502, 351] on input "E50512005146" at bounding box center [512, 352] width 206 height 35
paste input "2"
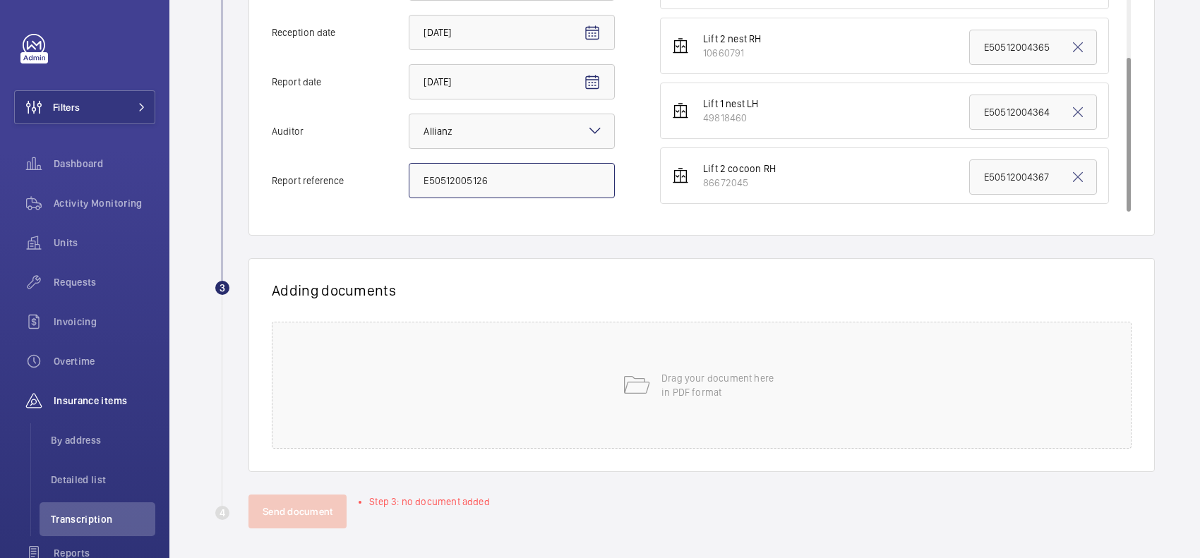
scroll to position [407, 0]
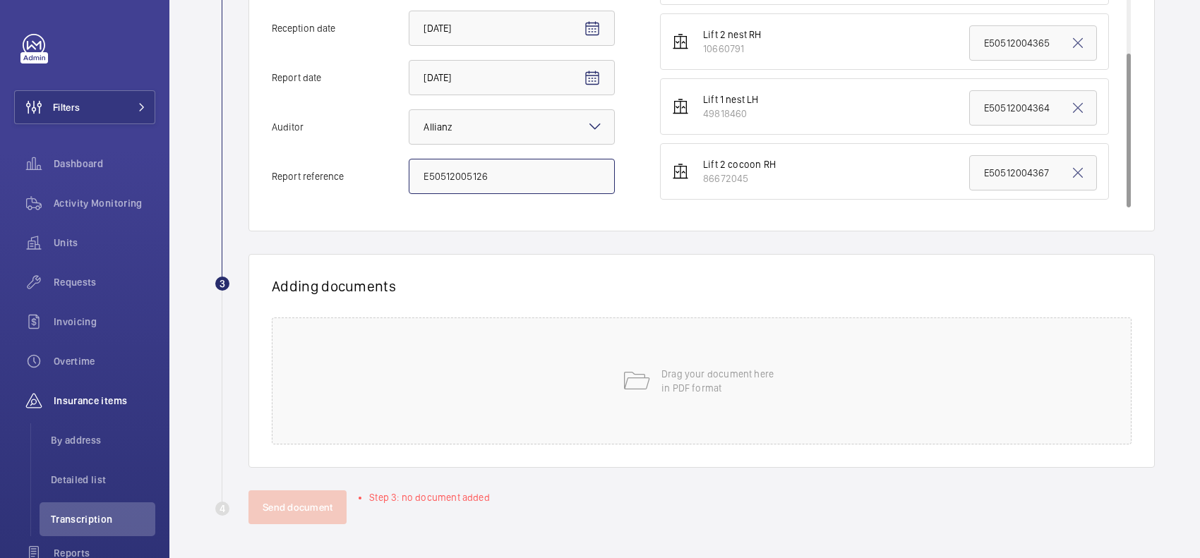
drag, startPoint x: 541, startPoint y: 176, endPoint x: 343, endPoint y: 183, distance: 197.7
click at [343, 183] on label "Report reference E50512005126" at bounding box center [443, 176] width 343 height 35
paste input "31"
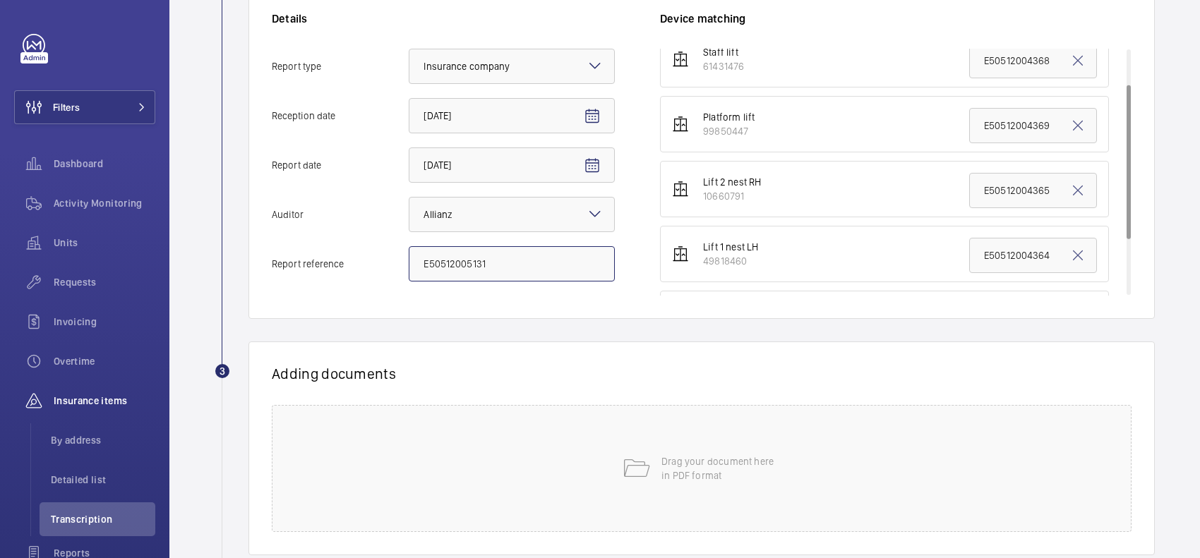
scroll to position [56, 0]
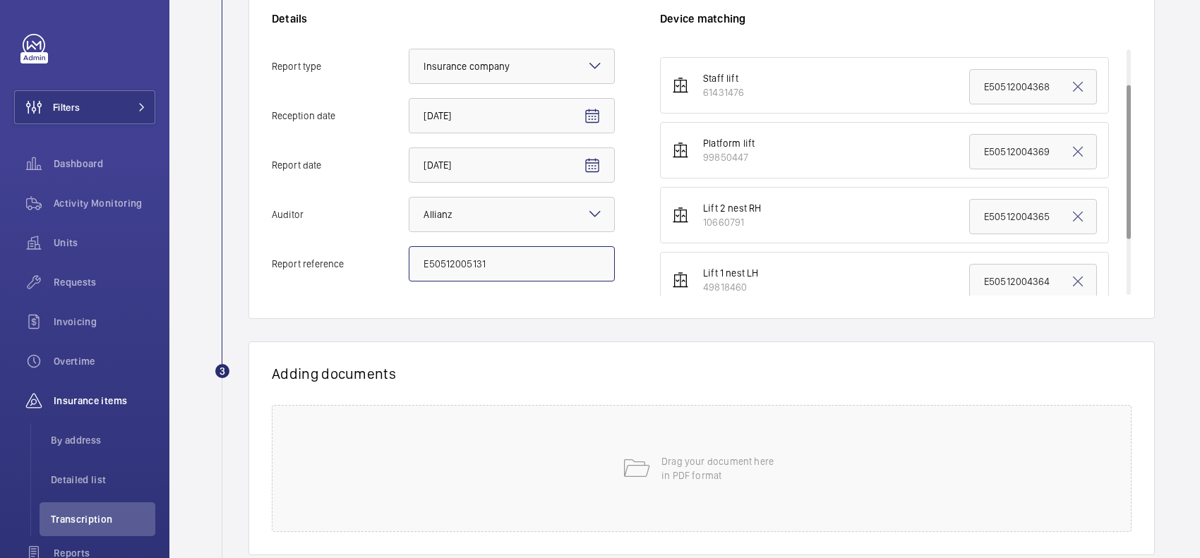
type input "E50512005131"
drag, startPoint x: 1045, startPoint y: 152, endPoint x: 957, endPoint y: 155, distance: 88.3
click at [969, 155] on input "E50512004369" at bounding box center [1033, 151] width 128 height 35
drag, startPoint x: 980, startPoint y: 145, endPoint x: 977, endPoint y: 152, distance: 7.4
paste input "5131"
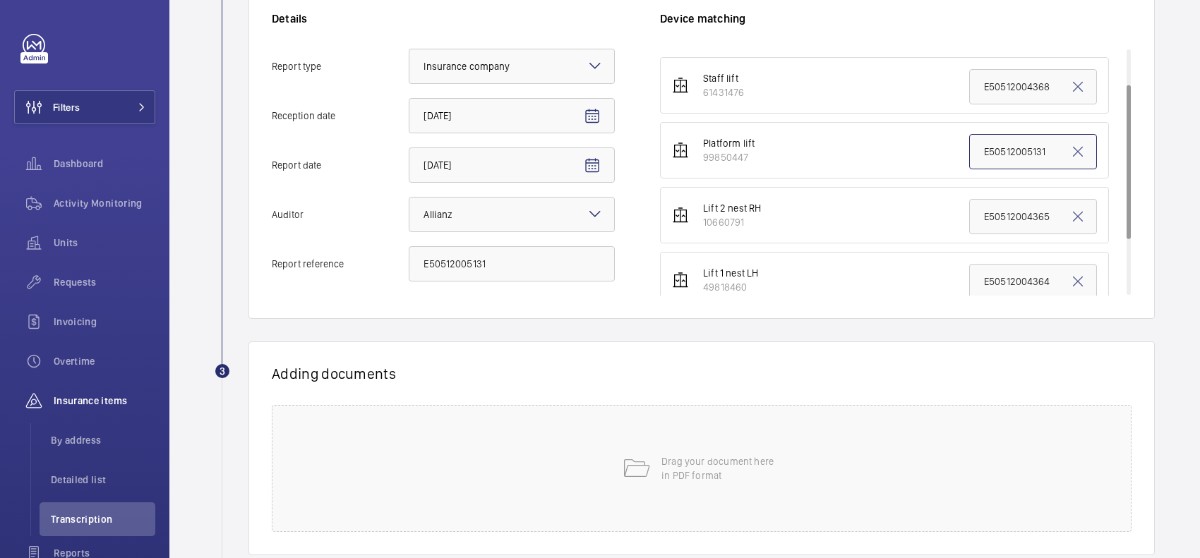
type input "E50512005131"
click at [721, 354] on div "Adding documents Drag your document here in PDF format" at bounding box center [701, 449] width 906 height 214
click at [526, 516] on div "Drag your document here in PDF format" at bounding box center [702, 468] width 860 height 127
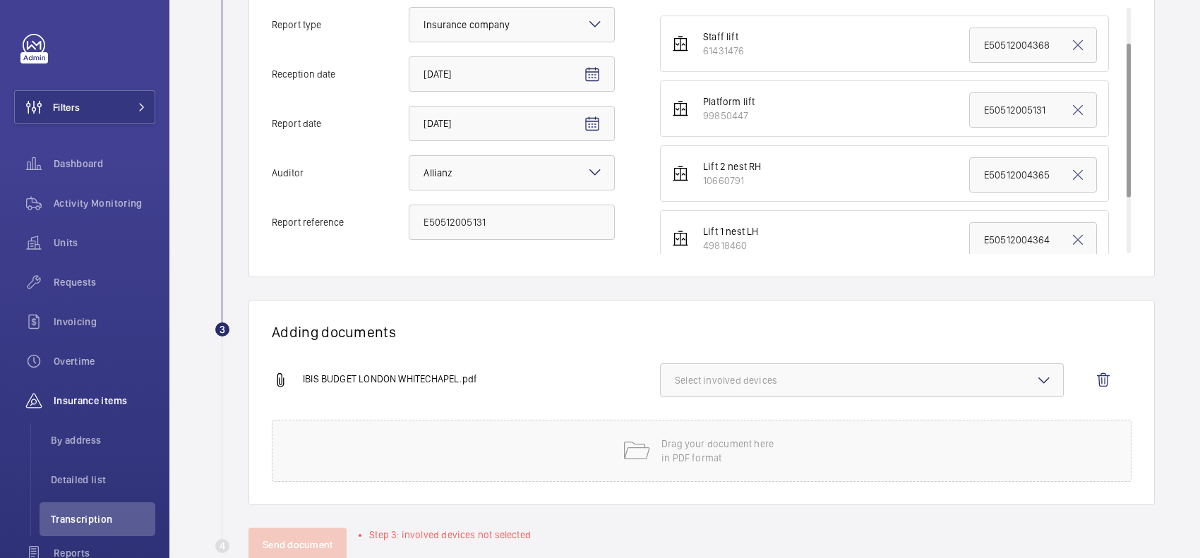
scroll to position [399, 0]
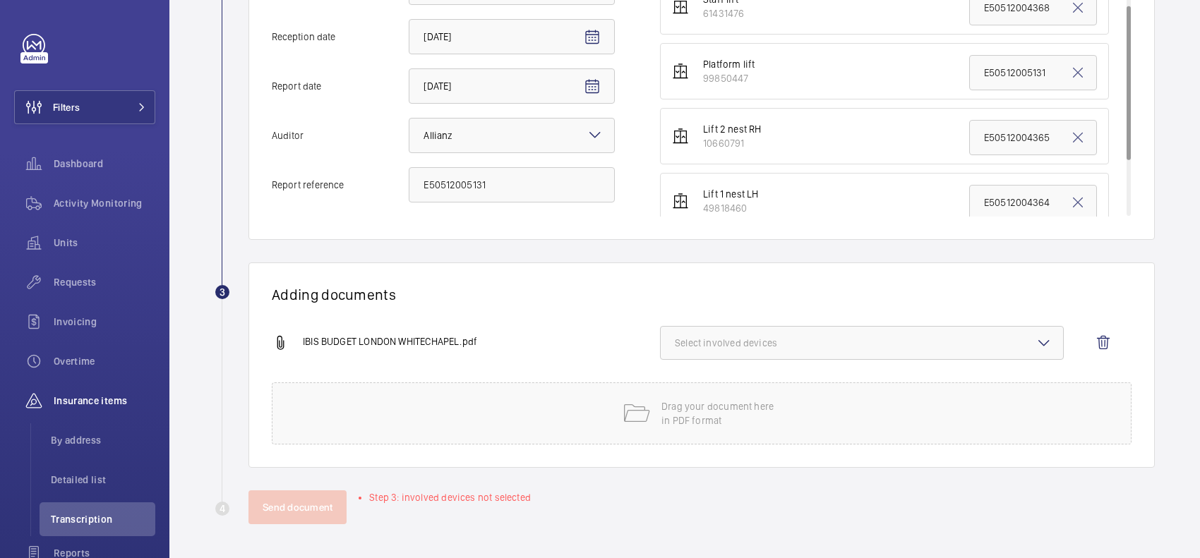
click at [728, 344] on span "Select involved devices" at bounding box center [862, 343] width 374 height 14
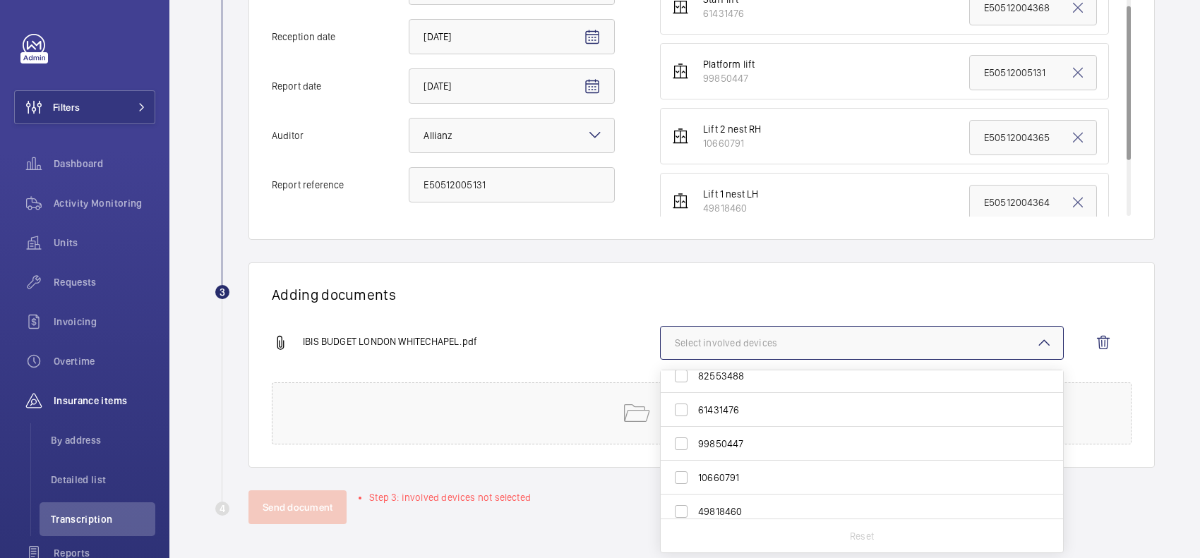
scroll to position [0, 0]
click at [753, 443] on label "99850447" at bounding box center [851, 455] width 381 height 34
click at [695, 443] on input "99850447" at bounding box center [681, 455] width 28 height 28
checkbox input "true"
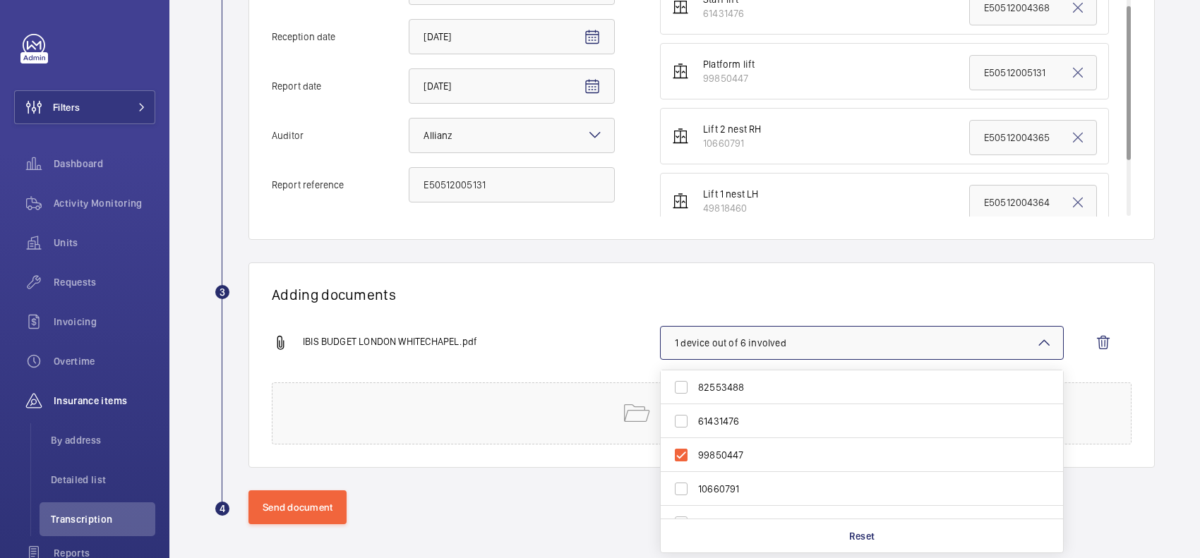
drag, startPoint x: 767, startPoint y: 272, endPoint x: 757, endPoint y: 274, distance: 10.1
click at [768, 270] on div "Adding documents IBIS BUDGET LONDON WHITECHAPEL.pdf 1 device out of 6 involved …" at bounding box center [701, 365] width 906 height 205
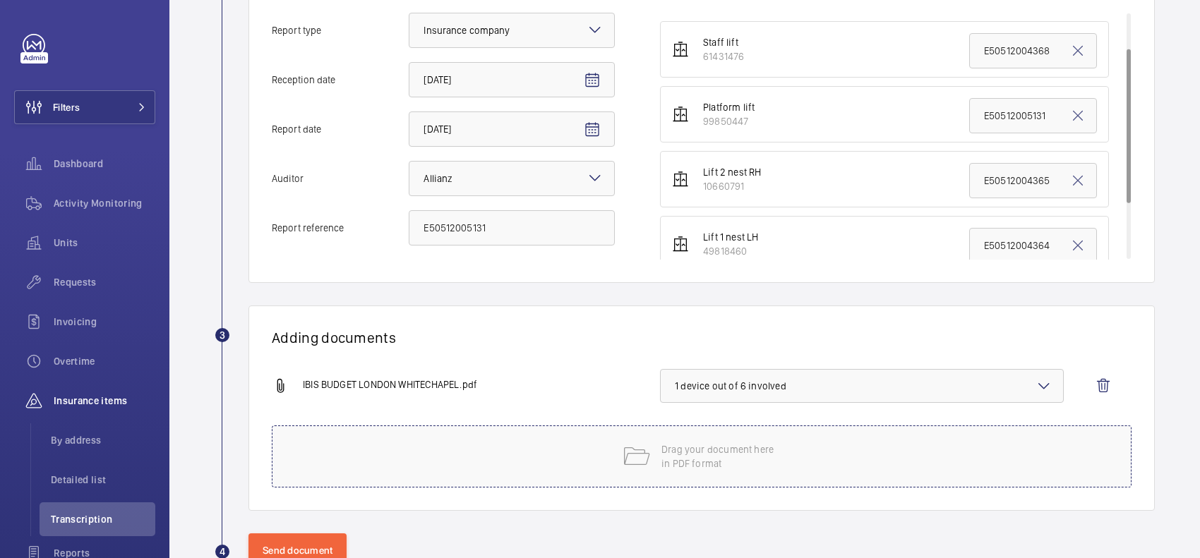
scroll to position [399, 0]
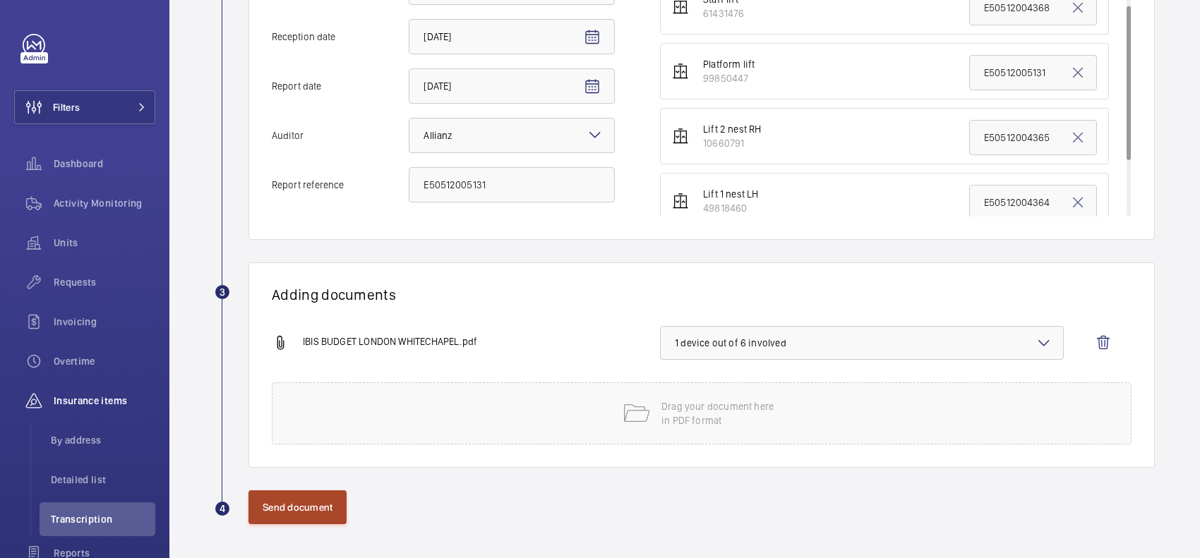
click at [281, 501] on button "Send document" at bounding box center [297, 507] width 98 height 34
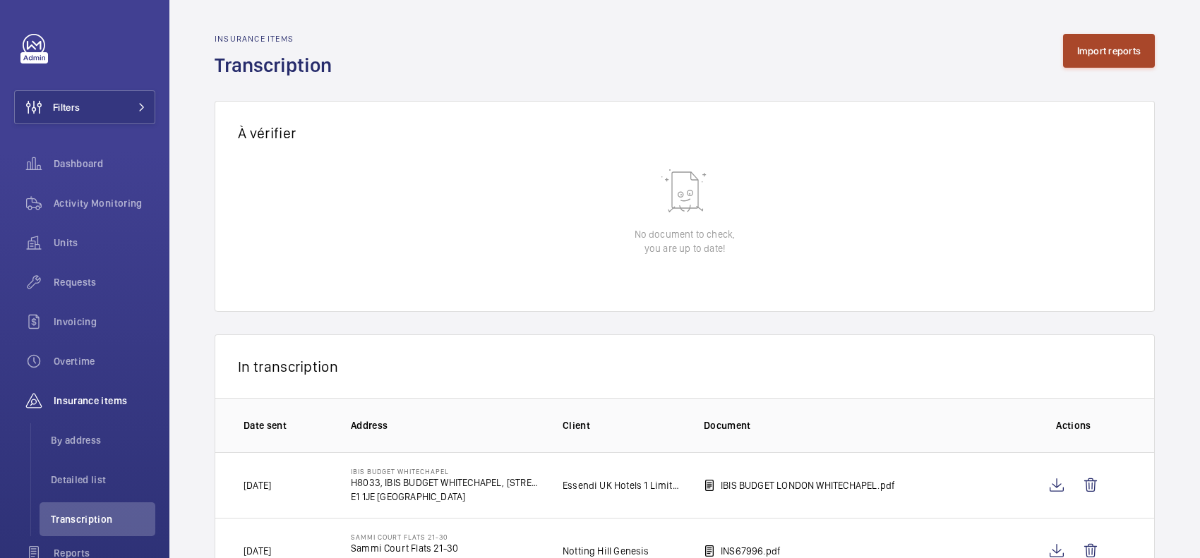
click at [1124, 60] on button "Import reports" at bounding box center [1109, 51] width 92 height 34
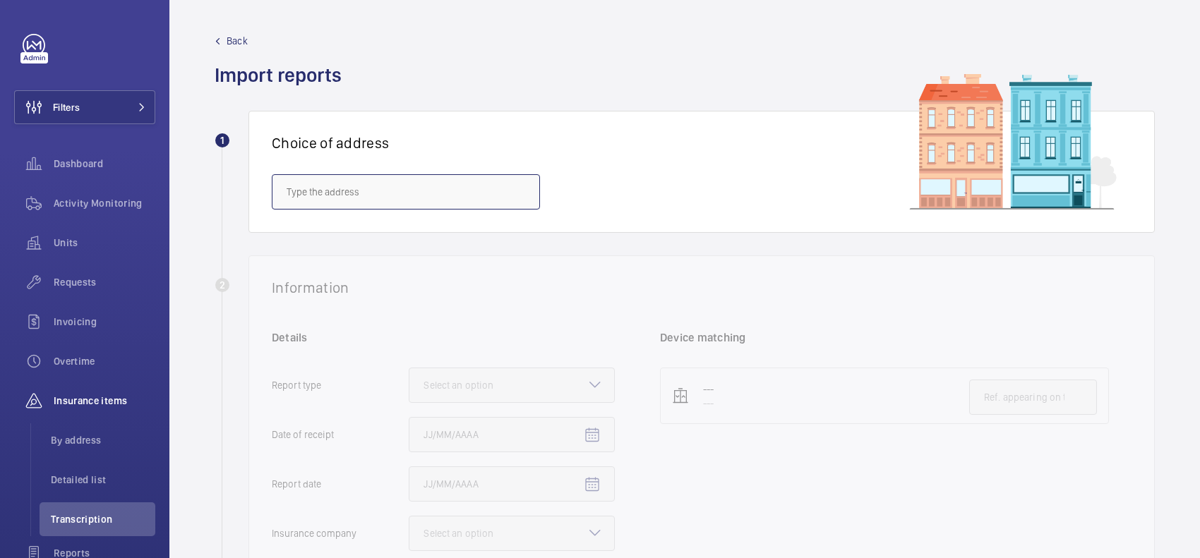
click at [329, 198] on input "text" at bounding box center [406, 191] width 268 height 35
click at [350, 236] on span "IBIS BUDGET WHITECHAPEL - H8033, IBIS BUDGET WHITECHAPEL, 100 Whitechapel Rd, L…" at bounding box center [406, 234] width 239 height 14
type input "IBIS BUDGET WHITECHAPEL - H8033, IBIS BUDGET WHITECHAPEL, 100 Whitechapel Rd, L…"
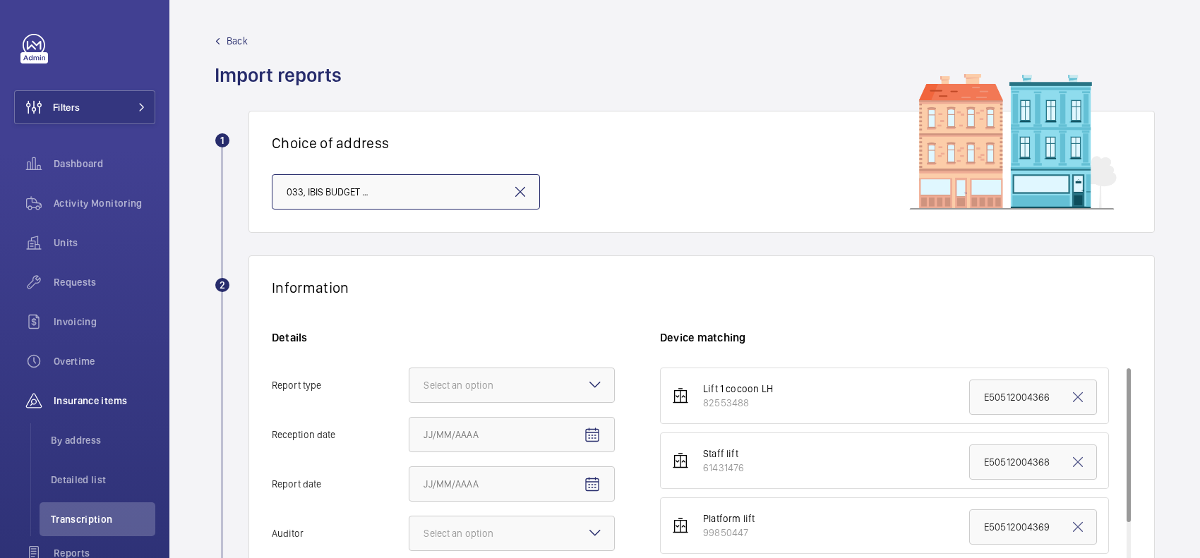
scroll to position [176, 0]
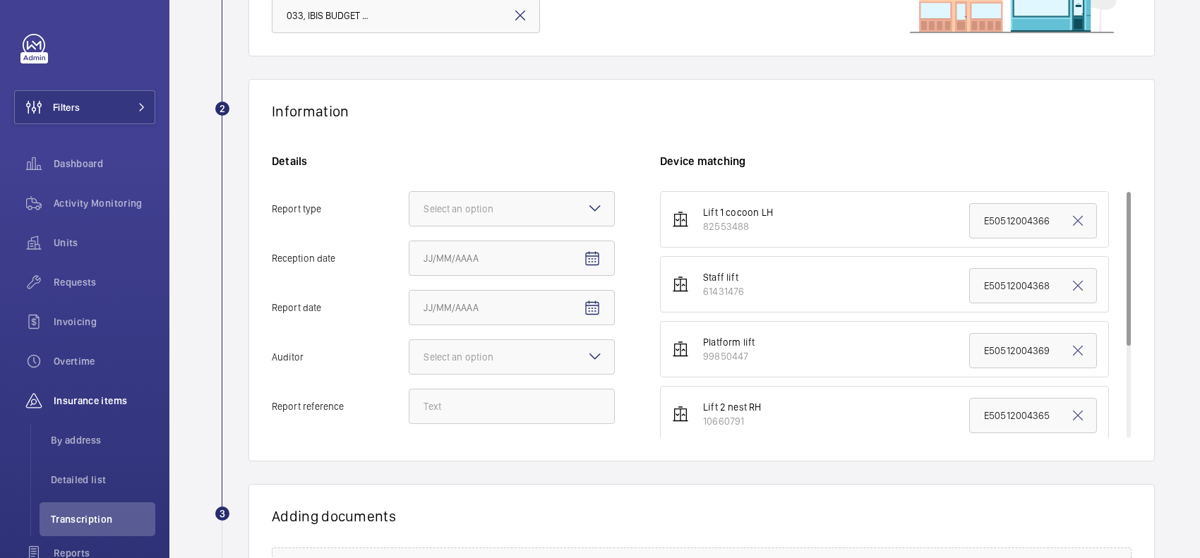
click at [595, 201] on mat-icon at bounding box center [594, 208] width 17 height 17
click at [409, 201] on input "Report type Select an option" at bounding box center [409, 209] width 0 height 34
click at [551, 256] on span "Insurance company" at bounding box center [511, 252] width 176 height 14
click at [409, 226] on input "Report type Select an option Insurance company Consultant" at bounding box center [409, 209] width 0 height 34
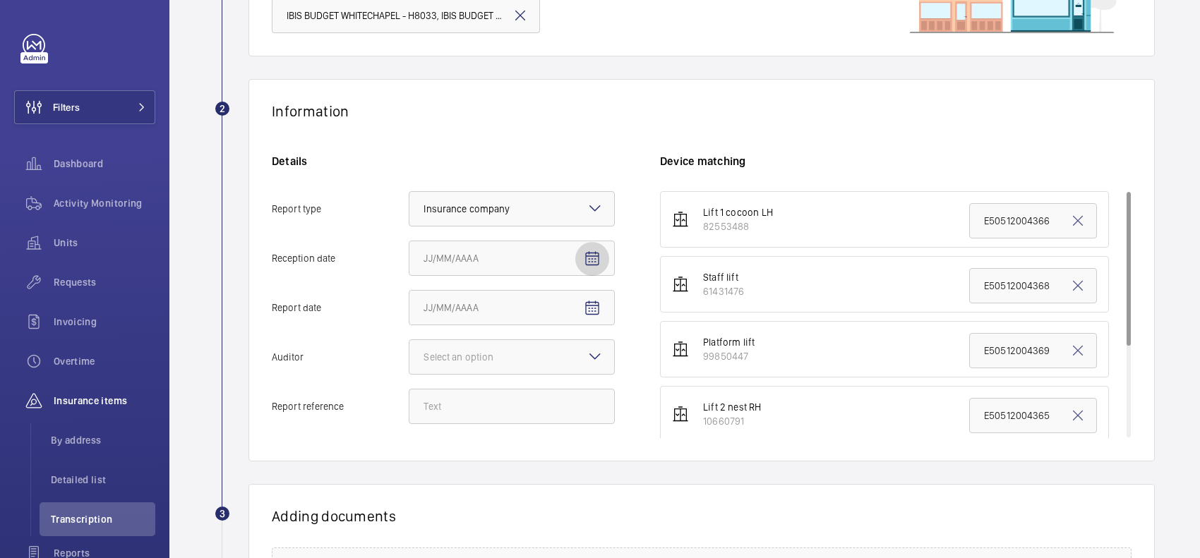
click at [602, 255] on span "Open calendar" at bounding box center [592, 259] width 34 height 34
click at [538, 432] on span "18" at bounding box center [542, 430] width 25 height 25
type input "9/18/2025"
click at [594, 312] on mat-icon "Open calendar" at bounding box center [592, 308] width 17 height 17
click at [516, 210] on span "17" at bounding box center [514, 213] width 25 height 25
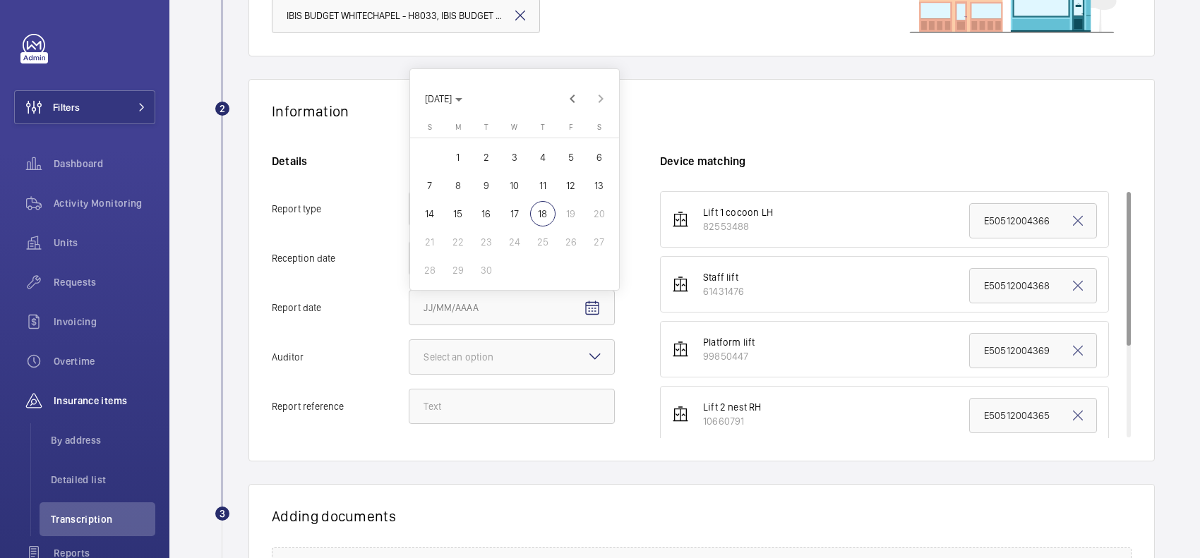
type input "9/17/2025"
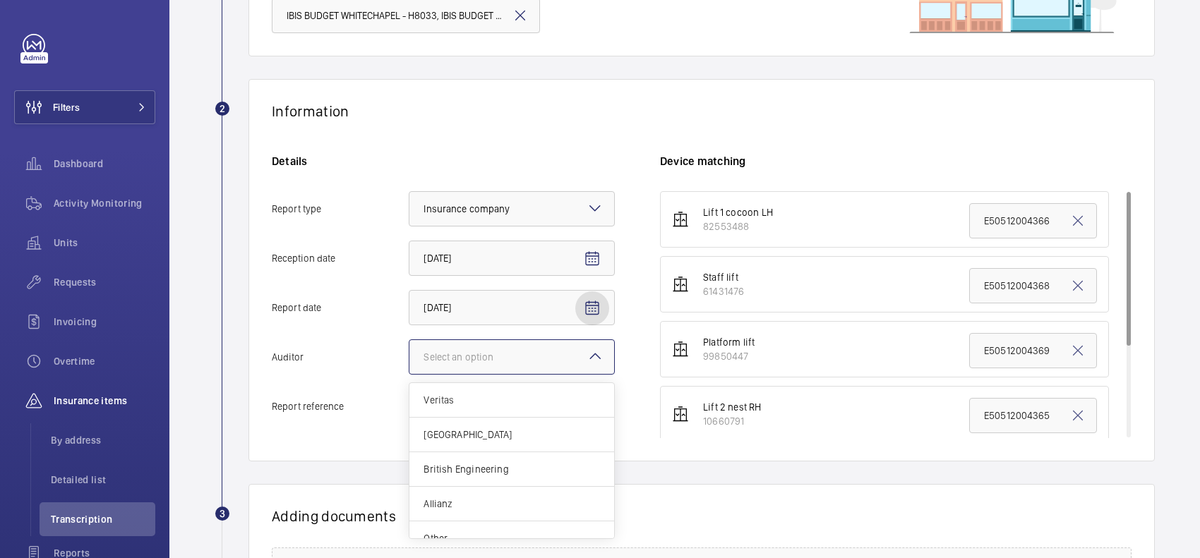
click at [554, 349] on div at bounding box center [511, 357] width 205 height 34
click at [409, 349] on input "Auditor Select an option Veritas Zurich British Engineering Allianz Other" at bounding box center [409, 357] width 0 height 34
click at [488, 510] on span "Allianz" at bounding box center [511, 504] width 176 height 14
click at [409, 374] on input "Auditor Select an option Veritas Zurich British Engineering Allianz Other" at bounding box center [409, 357] width 0 height 34
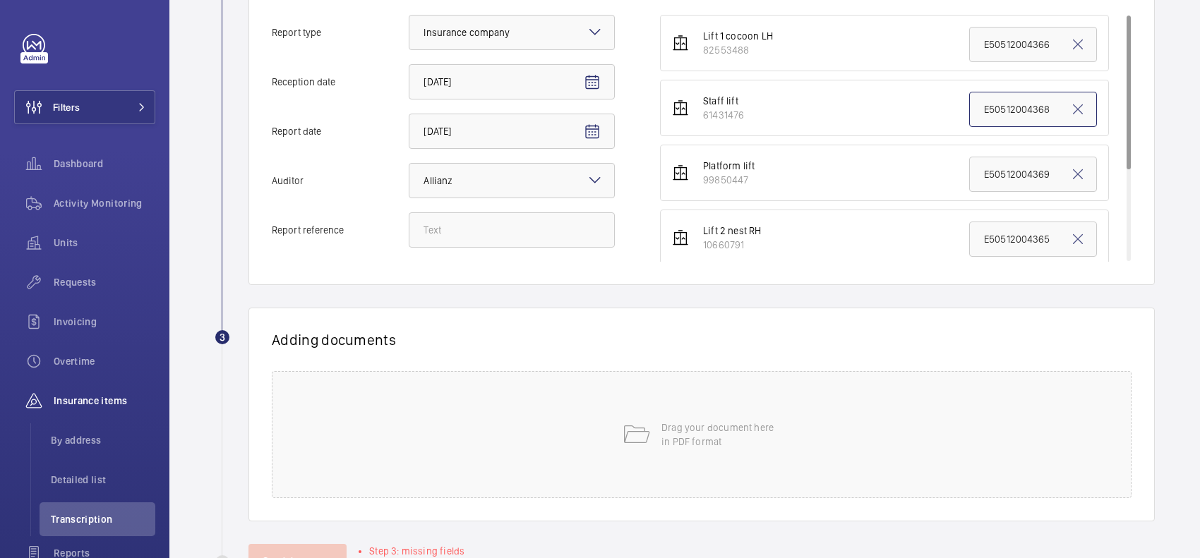
drag, startPoint x: 1038, startPoint y: 109, endPoint x: 949, endPoint y: 113, distance: 89.0
click at [950, 112] on li "Staff lift 61431476 E50512004368" at bounding box center [884, 108] width 449 height 56
paste input "5130"
type input "E50512005130"
click at [509, 238] on input "Report reference" at bounding box center [512, 229] width 206 height 35
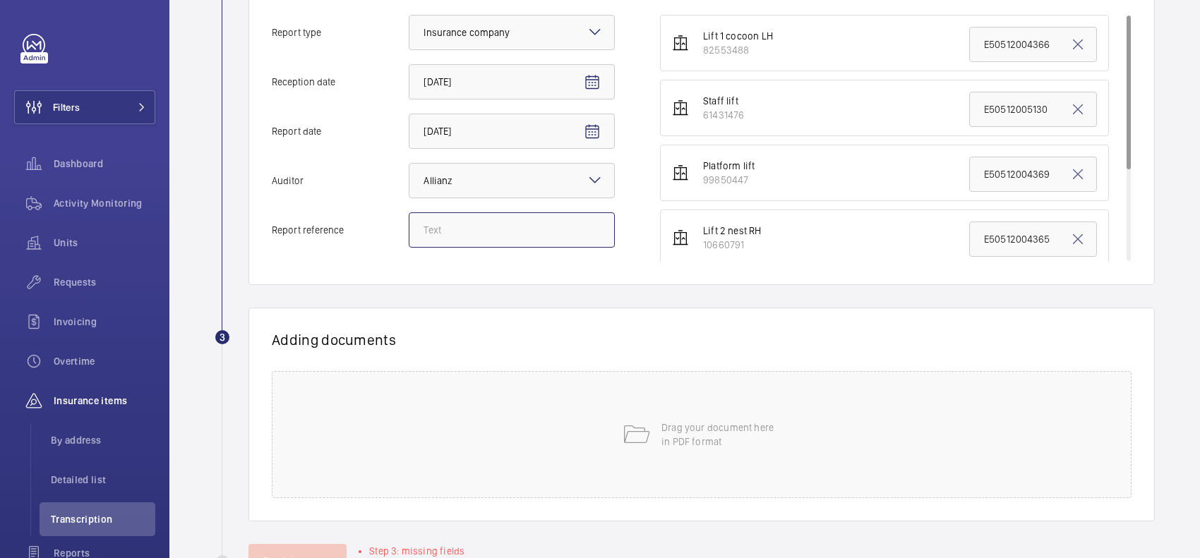
paste input "E50512005130"
type input "E50512005130"
click at [738, 555] on div "Send document Step 3: no document added" at bounding box center [701, 561] width 906 height 34
click at [703, 449] on p "Drag your document here in PDF format" at bounding box center [721, 435] width 120 height 28
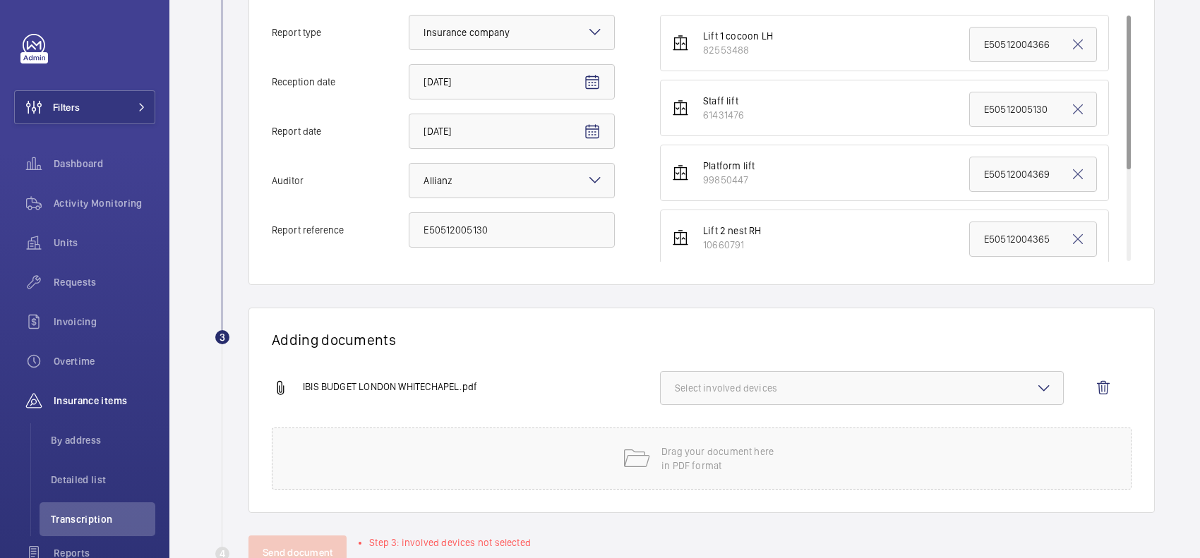
click at [724, 379] on button "Select involved devices" at bounding box center [862, 388] width 404 height 34
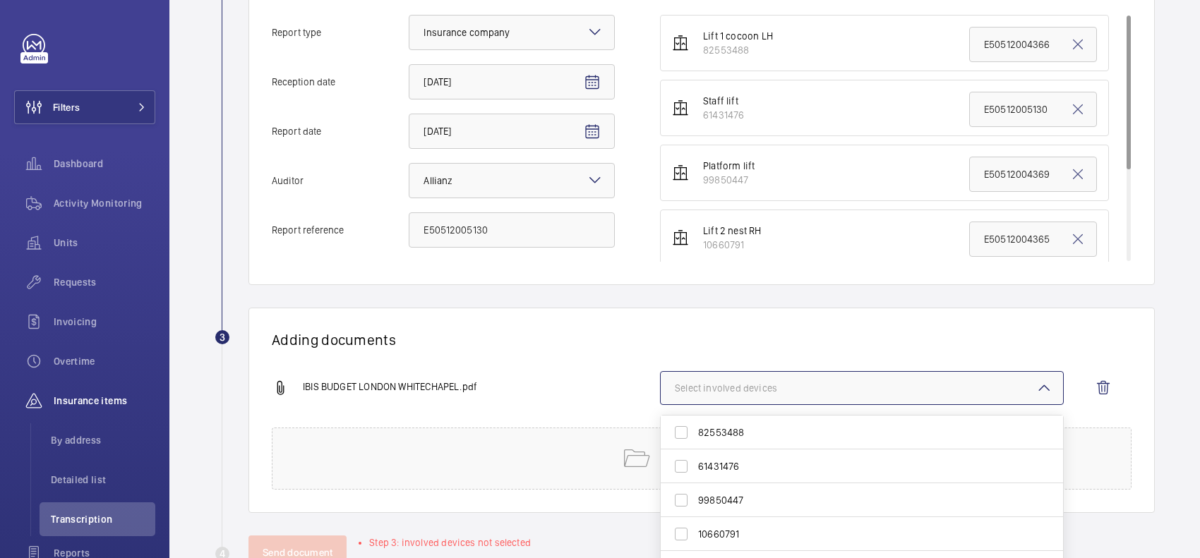
click at [742, 468] on span "61431476" at bounding box center [863, 466] width 330 height 14
click at [695, 468] on input "61431476" at bounding box center [681, 466] width 28 height 28
checkbox input "true"
click at [721, 349] on h1 "Adding documents" at bounding box center [702, 340] width 860 height 18
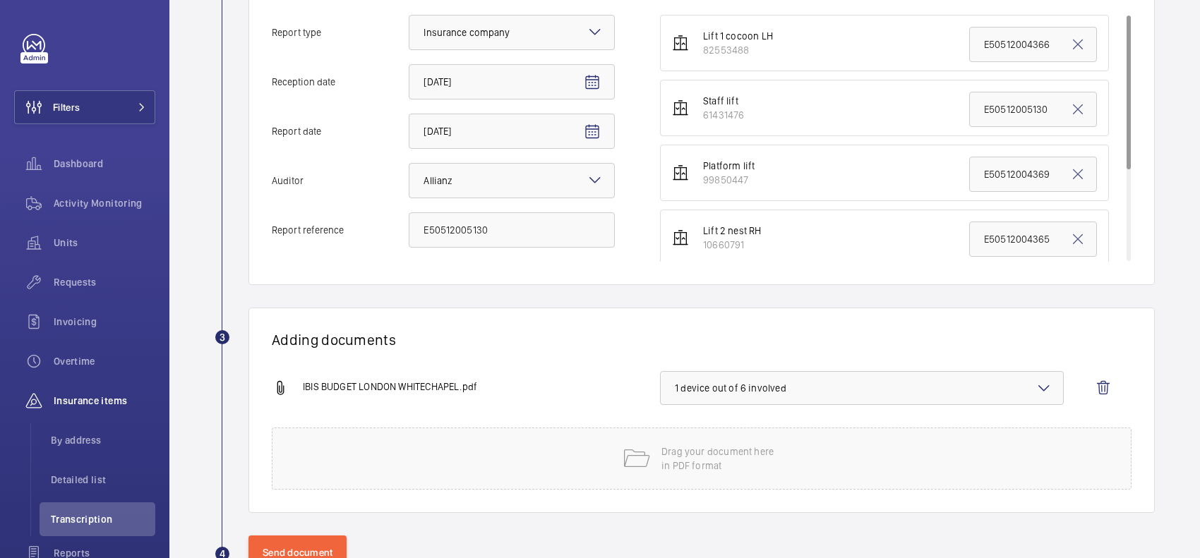
scroll to position [399, 0]
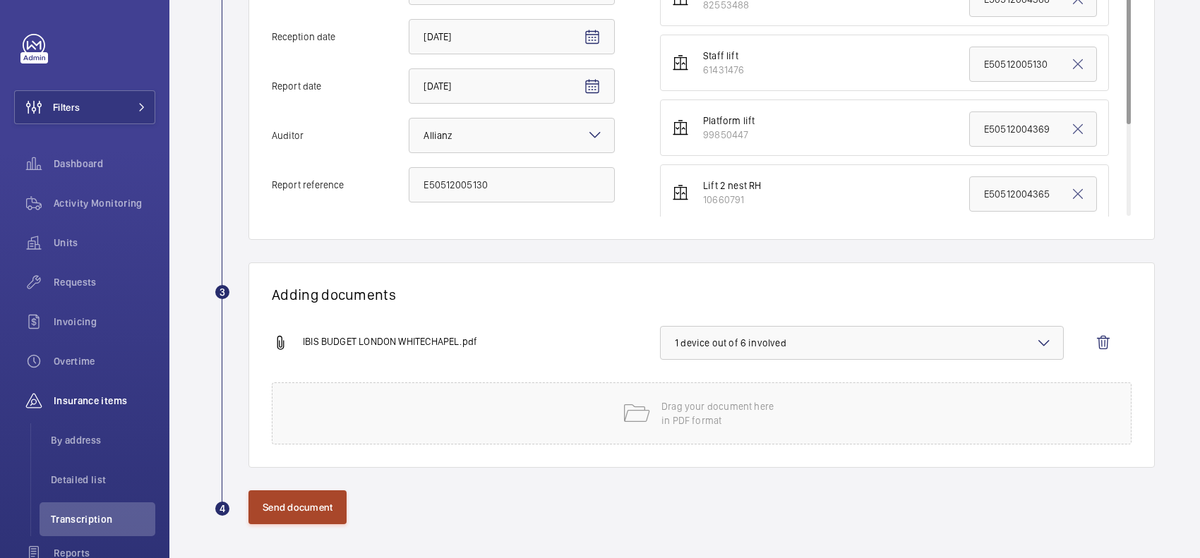
click at [330, 500] on button "Send document" at bounding box center [297, 507] width 98 height 34
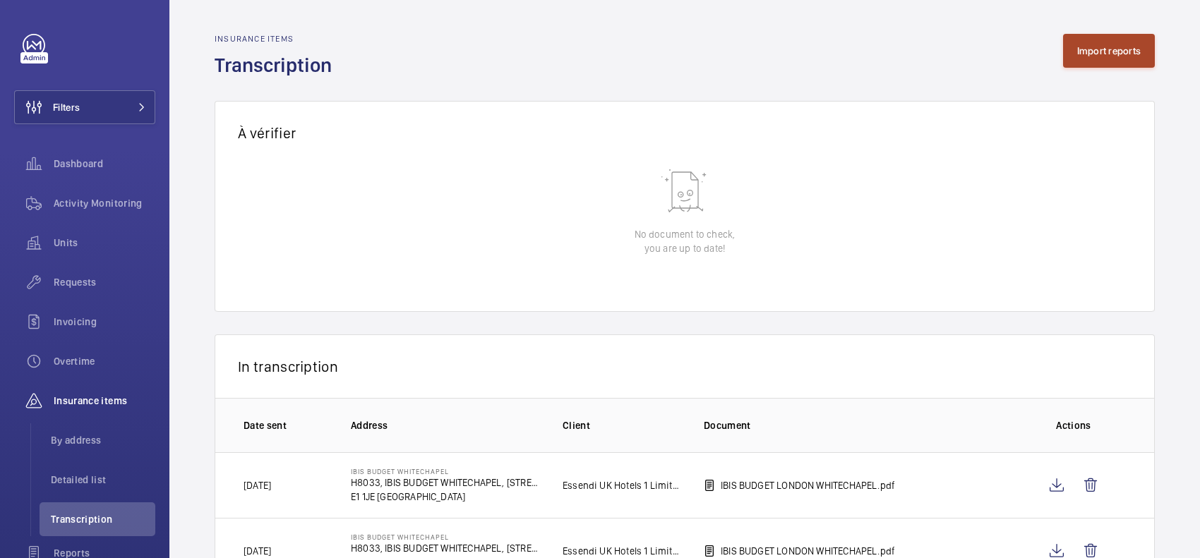
click at [1109, 44] on button "Import reports" at bounding box center [1109, 51] width 92 height 34
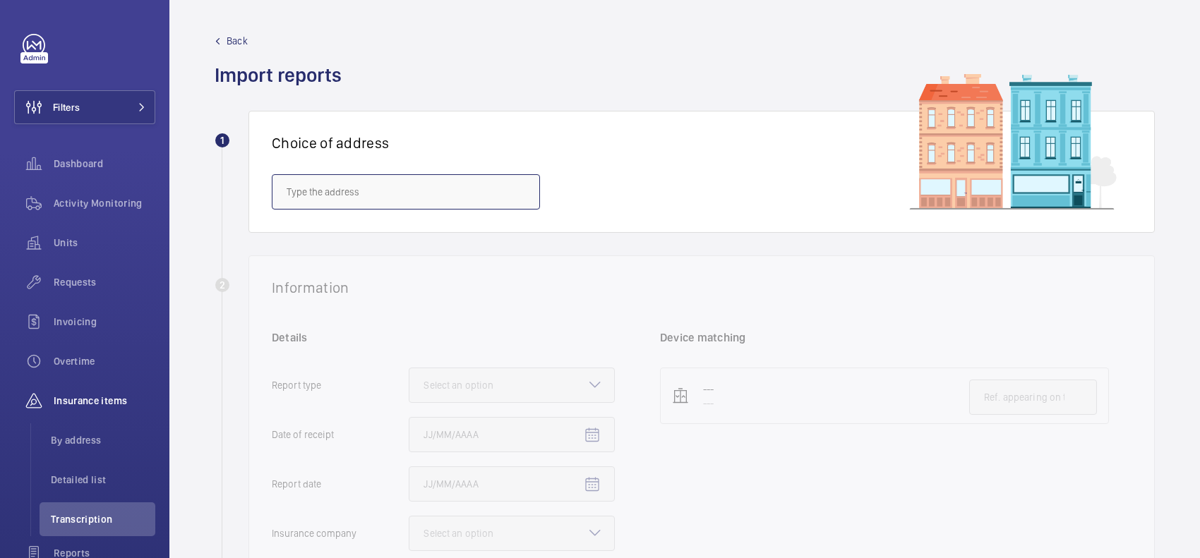
click at [337, 185] on input "text" at bounding box center [406, 191] width 268 height 35
click at [332, 240] on span "IBIS BUDGET WHITECHAPEL - H8033, IBIS BUDGET WHITECHAPEL, 100 Whitechapel Rd, L…" at bounding box center [406, 234] width 239 height 14
type input "IBIS BUDGET WHITECHAPEL - H8033, IBIS BUDGET WHITECHAPEL, 100 Whitechapel Rd, L…"
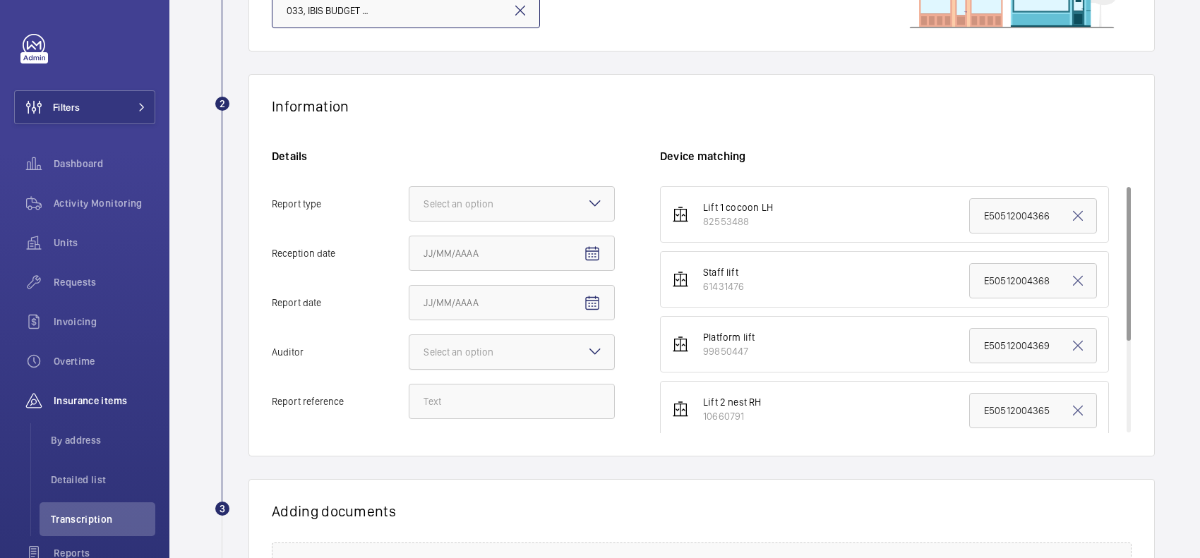
scroll to position [265, 0]
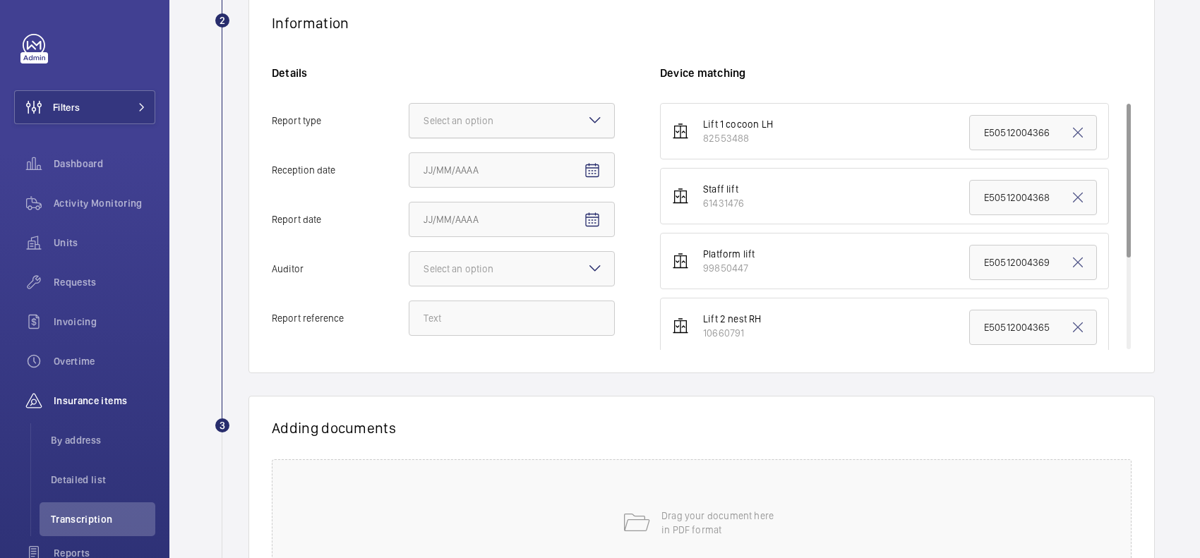
click at [538, 108] on div at bounding box center [511, 121] width 205 height 34
click at [409, 108] on input "Report type Select an option" at bounding box center [409, 121] width 0 height 34
click at [510, 167] on span "Insurance company" at bounding box center [511, 164] width 176 height 14
click at [409, 138] on input "Report type Select an option Insurance company Consultant" at bounding box center [409, 121] width 0 height 34
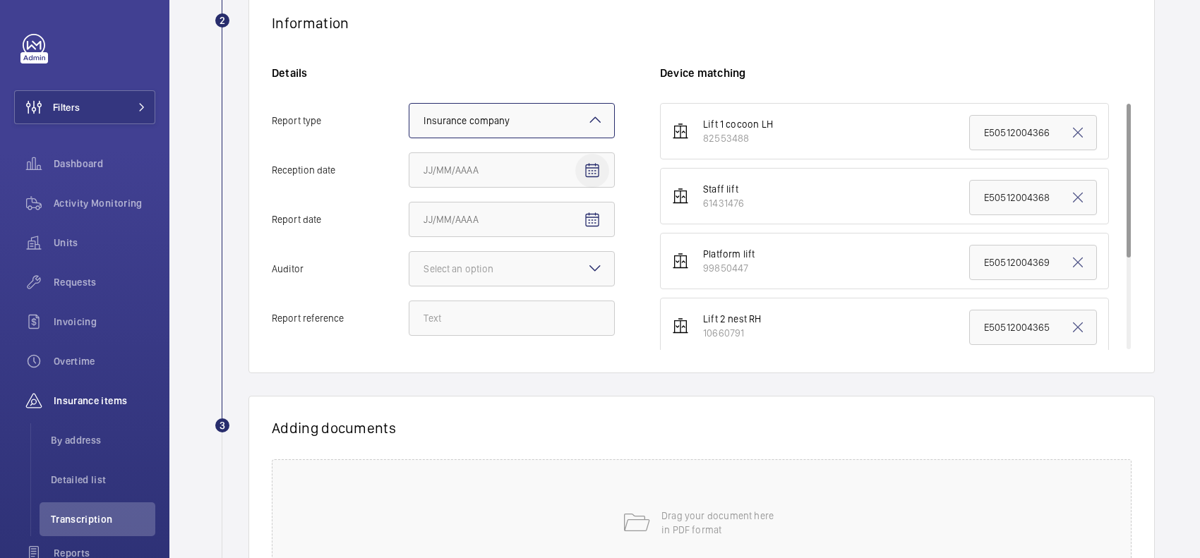
click at [589, 175] on mat-icon "Open calendar" at bounding box center [592, 170] width 17 height 17
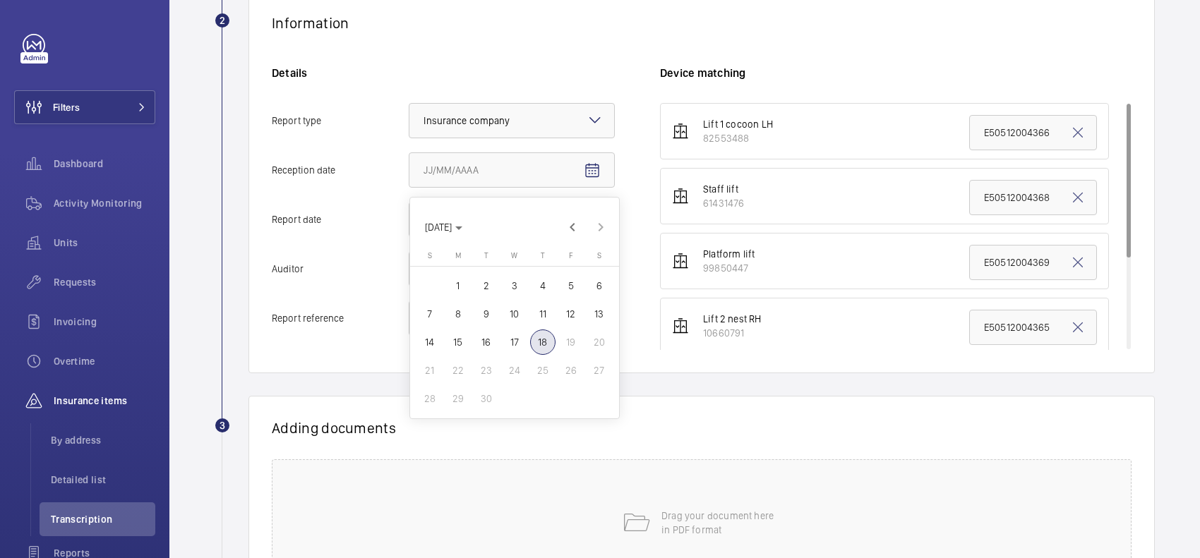
click at [538, 340] on span "18" at bounding box center [542, 342] width 25 height 25
type input "9/18/2025"
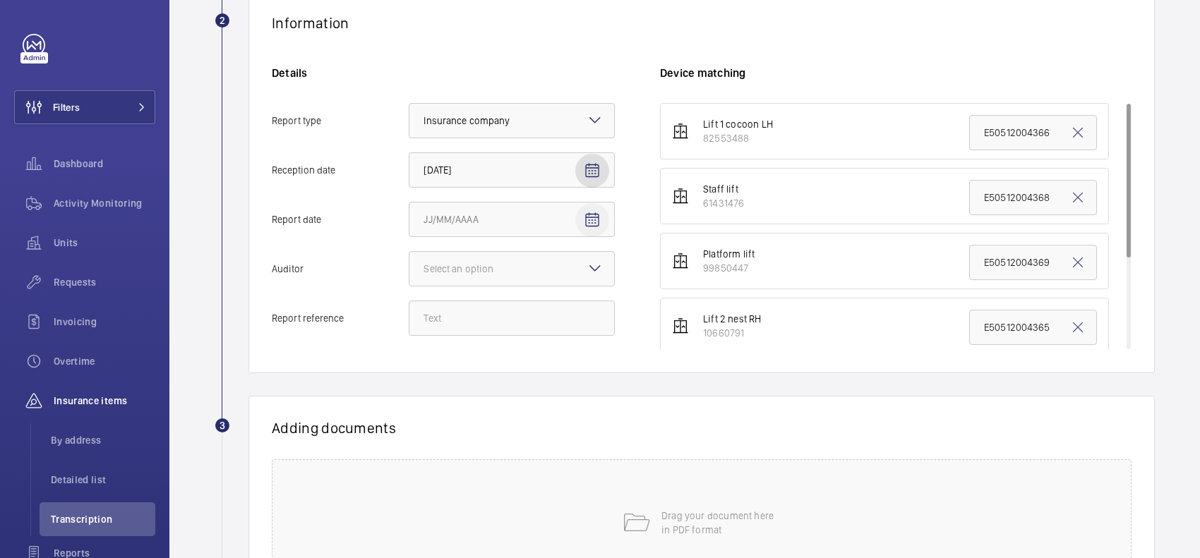
click at [597, 205] on span "Open calendar" at bounding box center [592, 220] width 34 height 34
click at [512, 388] on span "17" at bounding box center [514, 391] width 25 height 25
type input "9/17/2025"
click at [540, 277] on div at bounding box center [511, 269] width 205 height 34
click at [409, 277] on input "Auditor Select an option" at bounding box center [409, 269] width 0 height 34
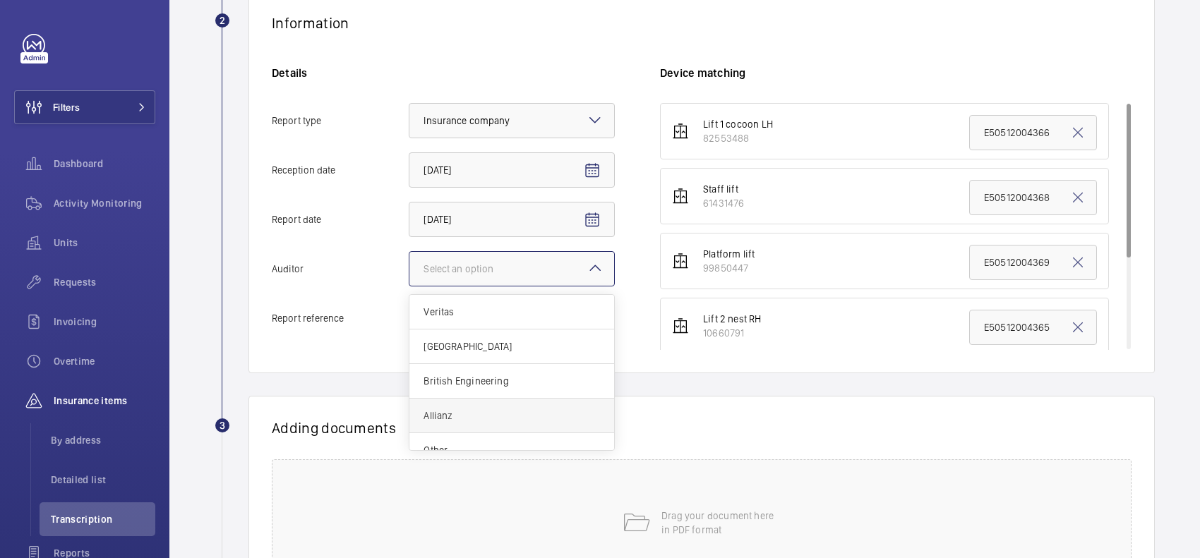
click at [490, 407] on div "Allianz" at bounding box center [511, 416] width 205 height 35
click at [409, 286] on input "Auditor Select an option Veritas Zurich British Engineering Allianz Other" at bounding box center [409, 269] width 0 height 34
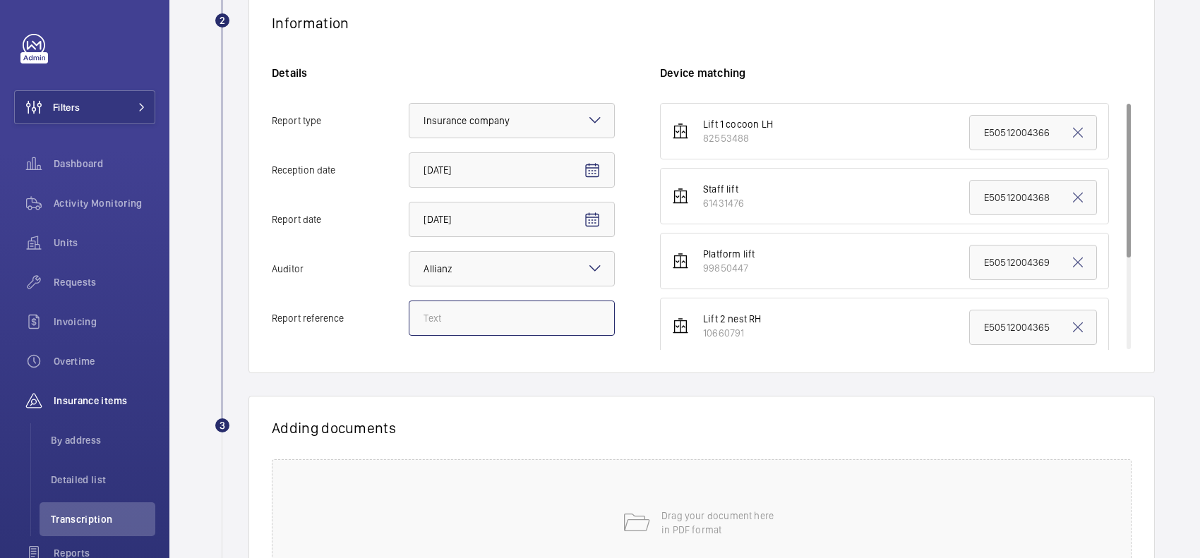
click at [474, 315] on input "Report reference" at bounding box center [512, 318] width 206 height 35
paste input "E50512005126"
type input "E50512005126"
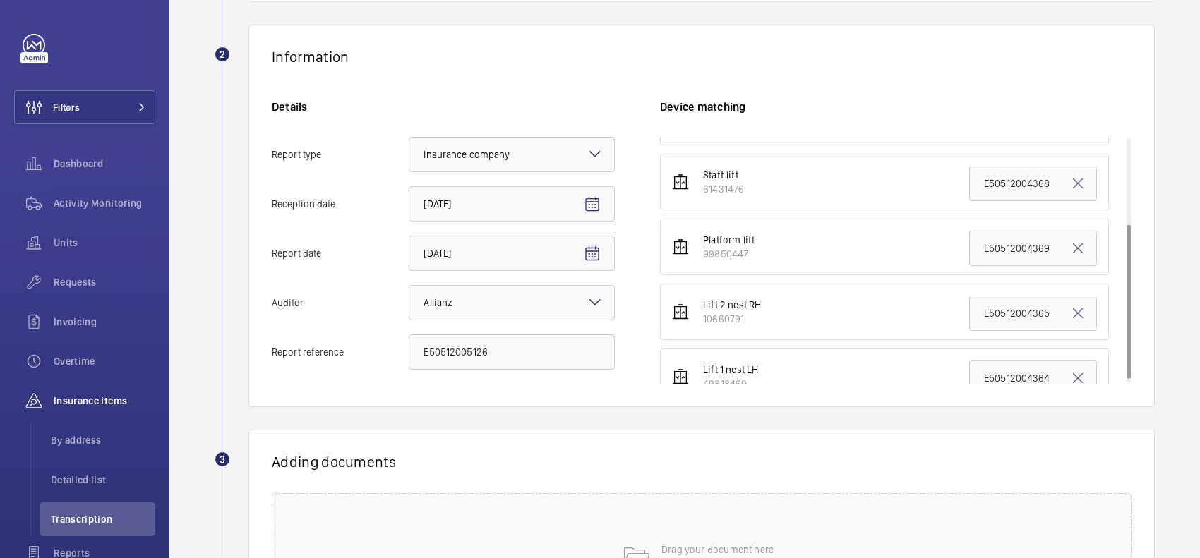
scroll to position [145, 0]
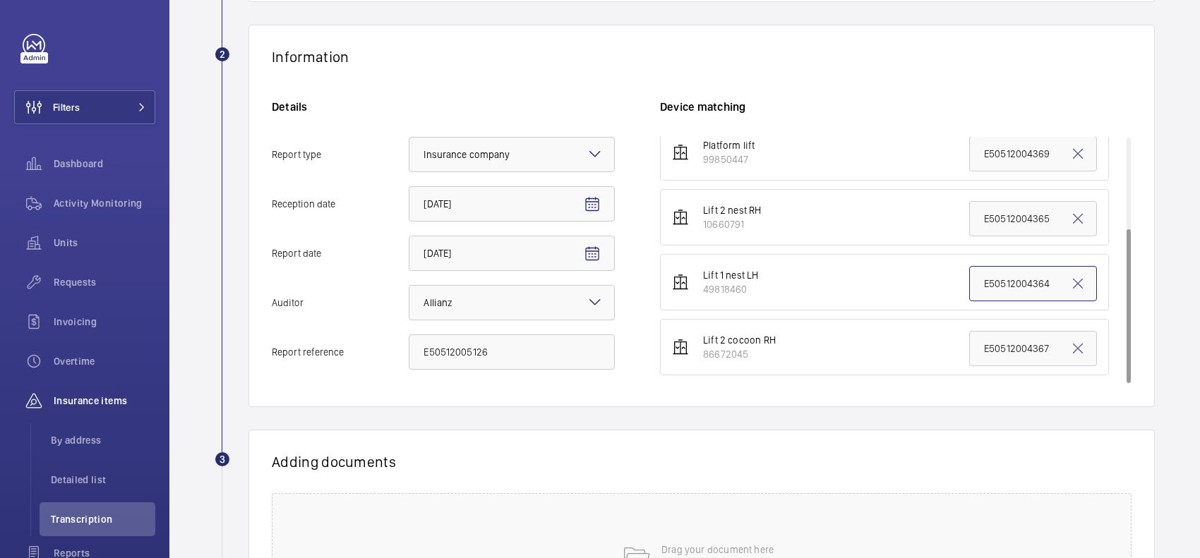
click at [1023, 281] on input "E50512004364" at bounding box center [1033, 283] width 128 height 35
paste input "5126"
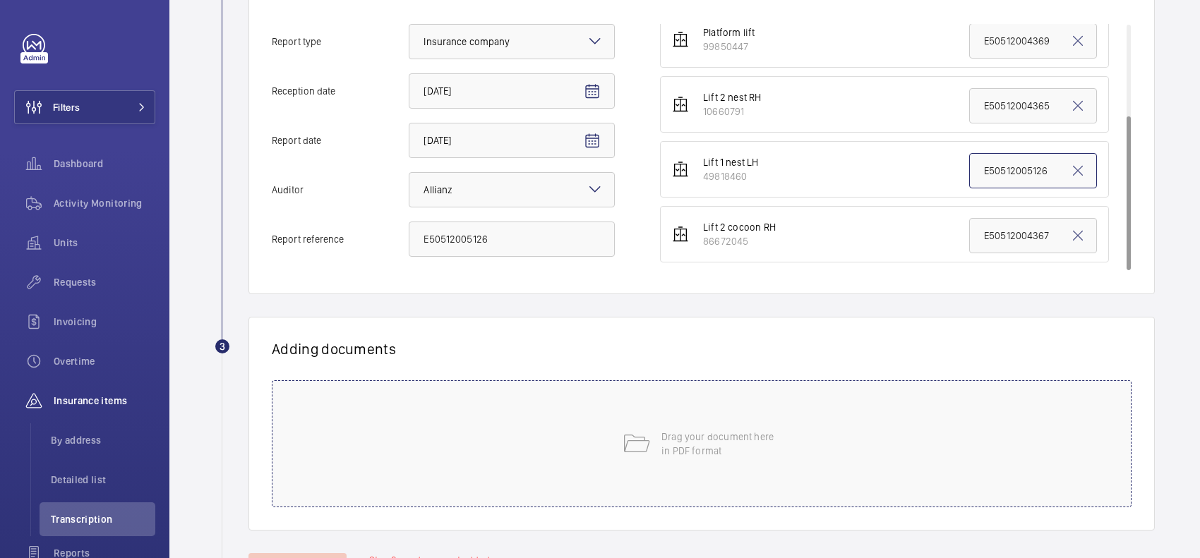
scroll to position [407, 0]
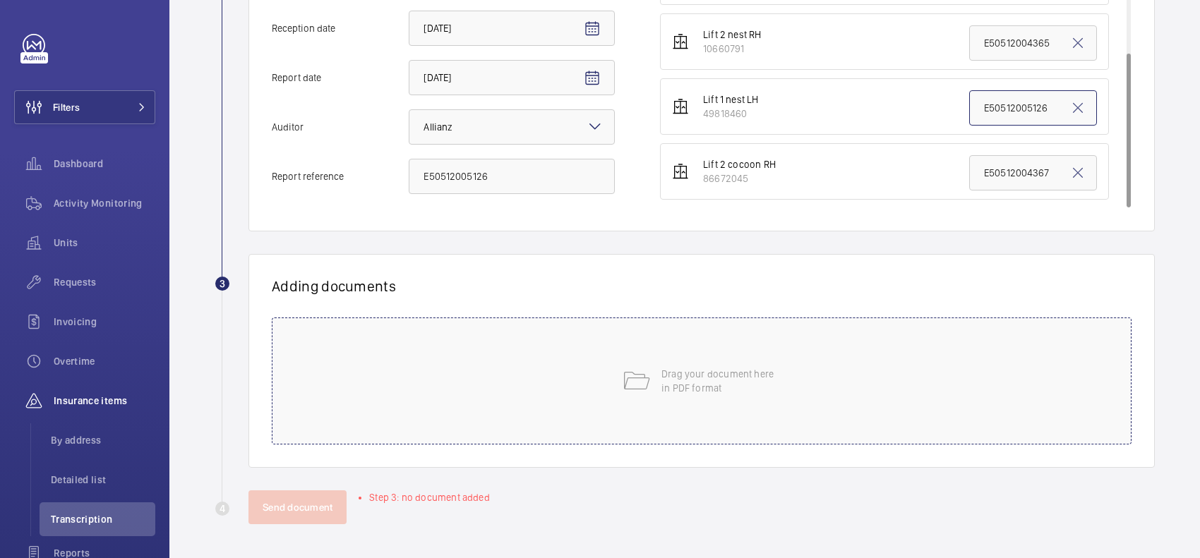
type input "E50512005126"
click at [584, 365] on div "Drag your document here in PDF format" at bounding box center [702, 381] width 860 height 127
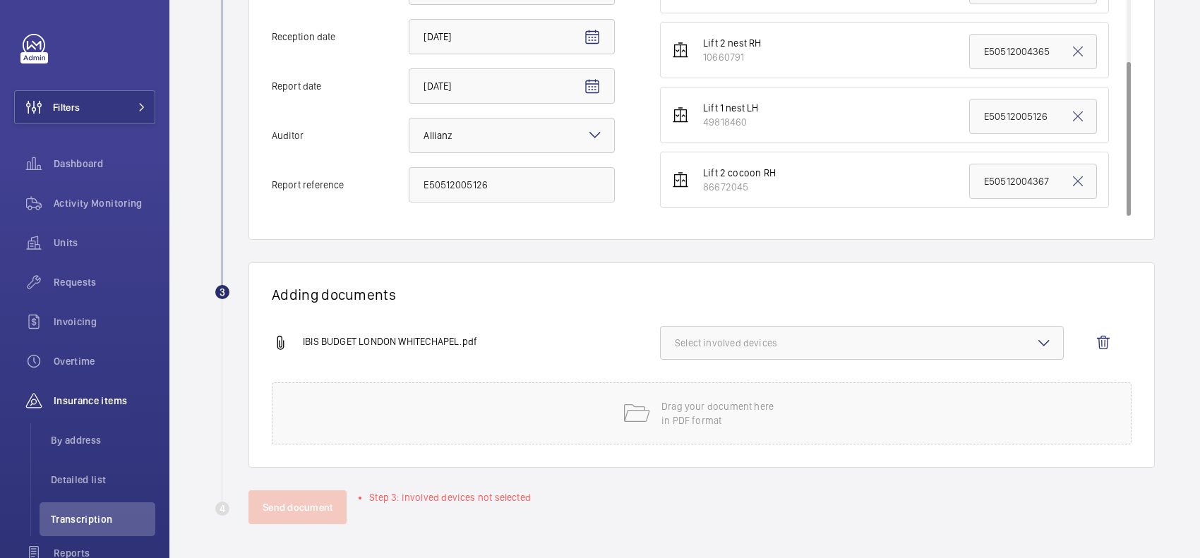
scroll to position [399, 0]
click at [747, 344] on span "Select involved devices" at bounding box center [862, 343] width 374 height 14
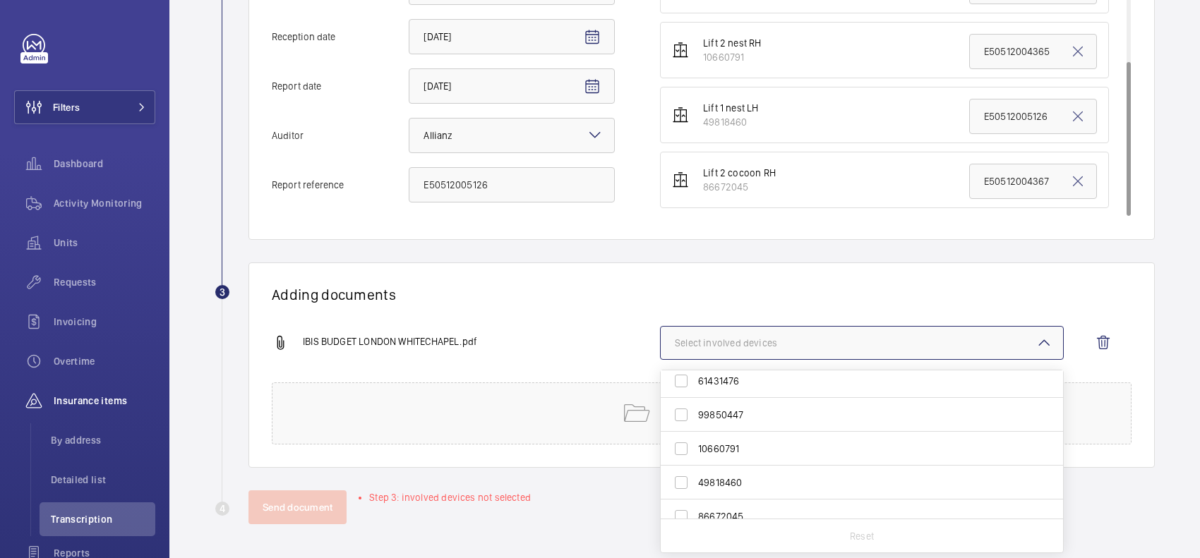
scroll to position [54, 0]
click at [737, 462] on span "49818460" at bounding box center [863, 469] width 330 height 14
click at [695, 462] on input "49818460" at bounding box center [681, 468] width 28 height 28
checkbox input "true"
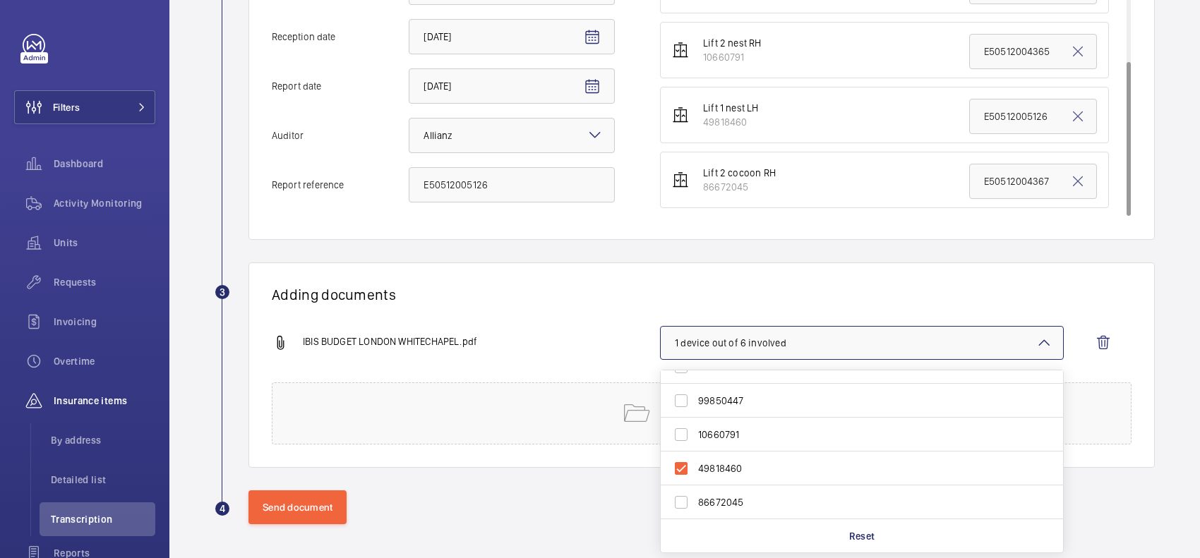
click at [706, 286] on h1 "Adding documents" at bounding box center [702, 295] width 860 height 18
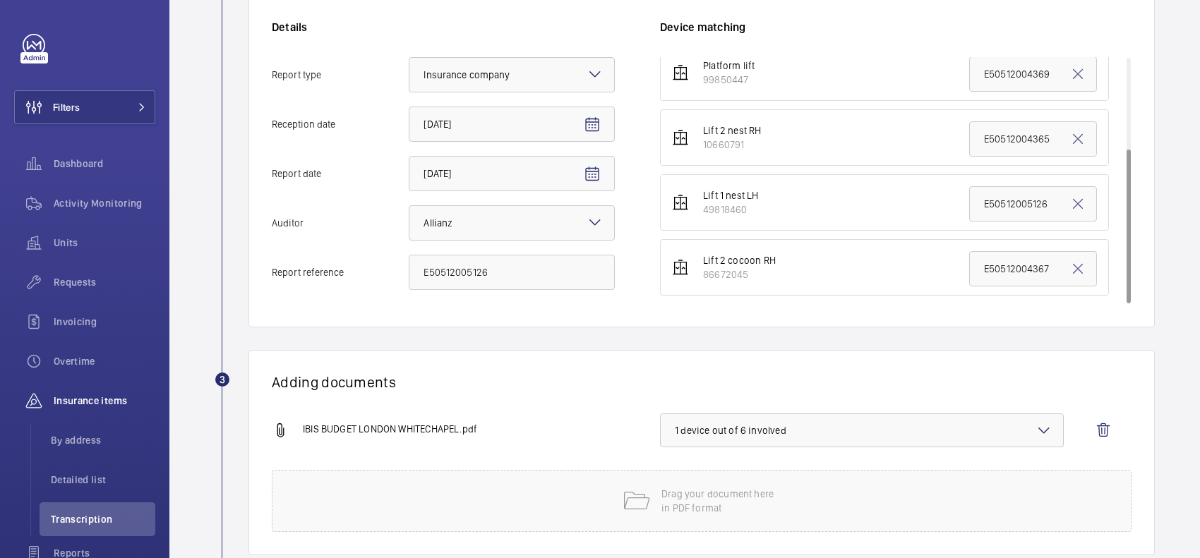
scroll to position [399, 0]
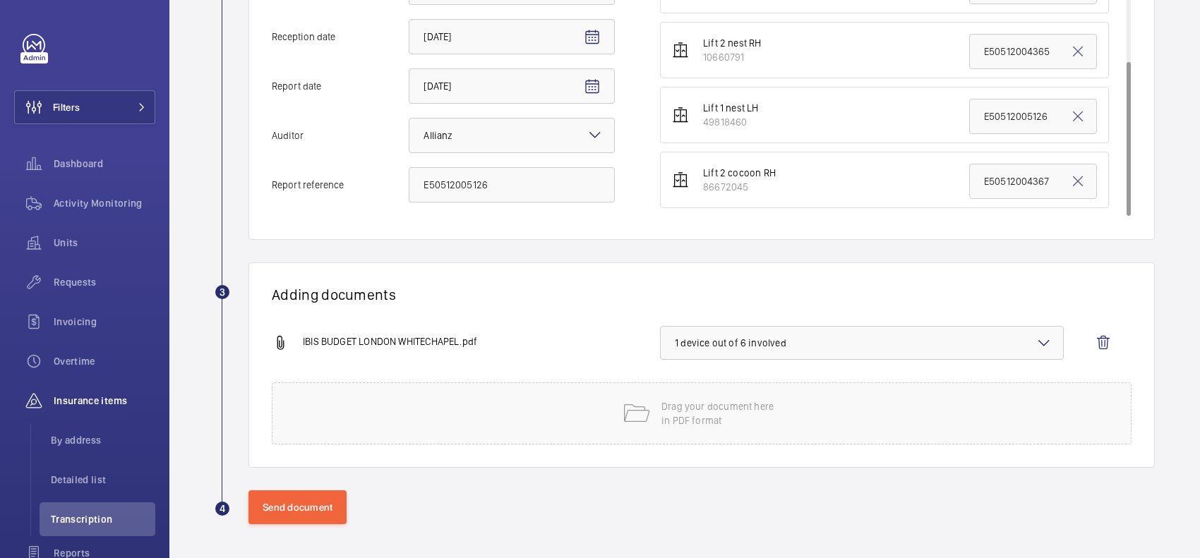
click at [708, 347] on span "1 device out of 6 involved" at bounding box center [862, 343] width 374 height 14
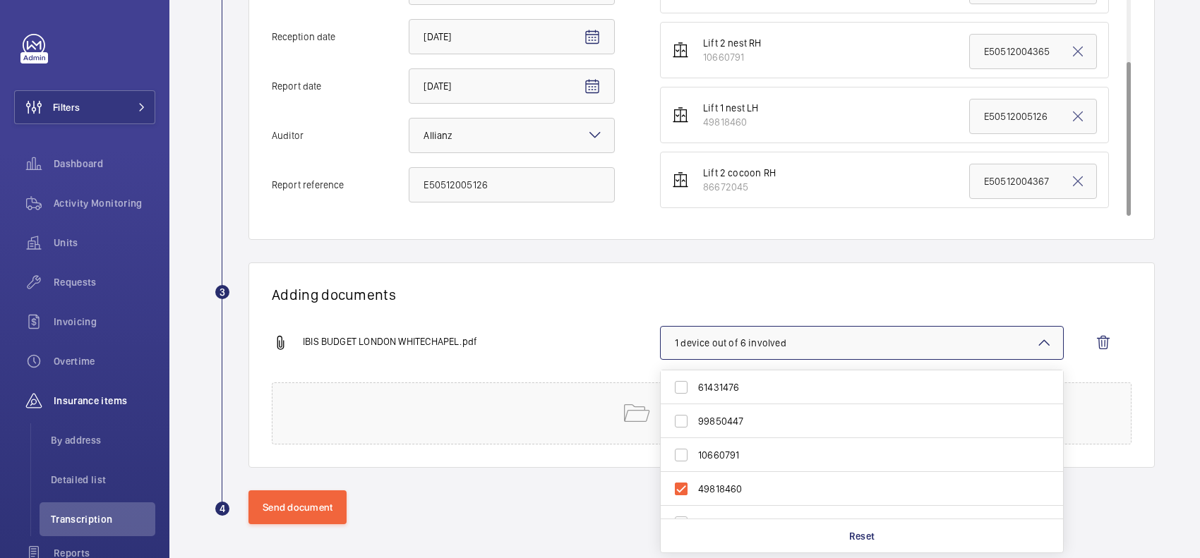
scroll to position [54, 0]
click at [791, 256] on wm-front-report-upload-form "2 Information Details Report type Select an option × Insurance company × Recept…" at bounding box center [685, 190] width 940 height 667
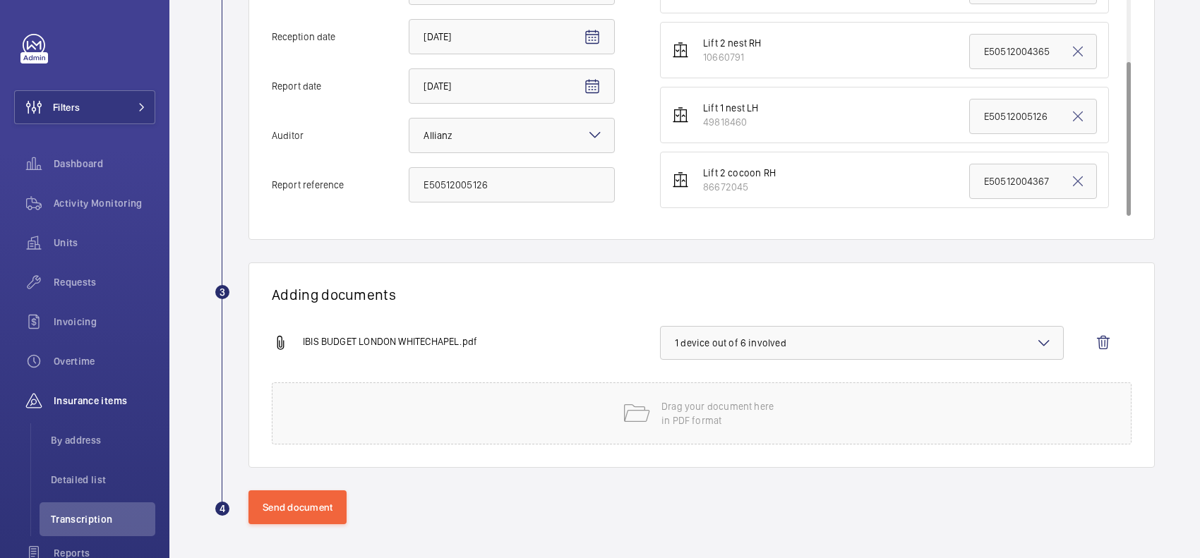
click at [761, 332] on button "1 device out of 6 involved" at bounding box center [862, 343] width 404 height 34
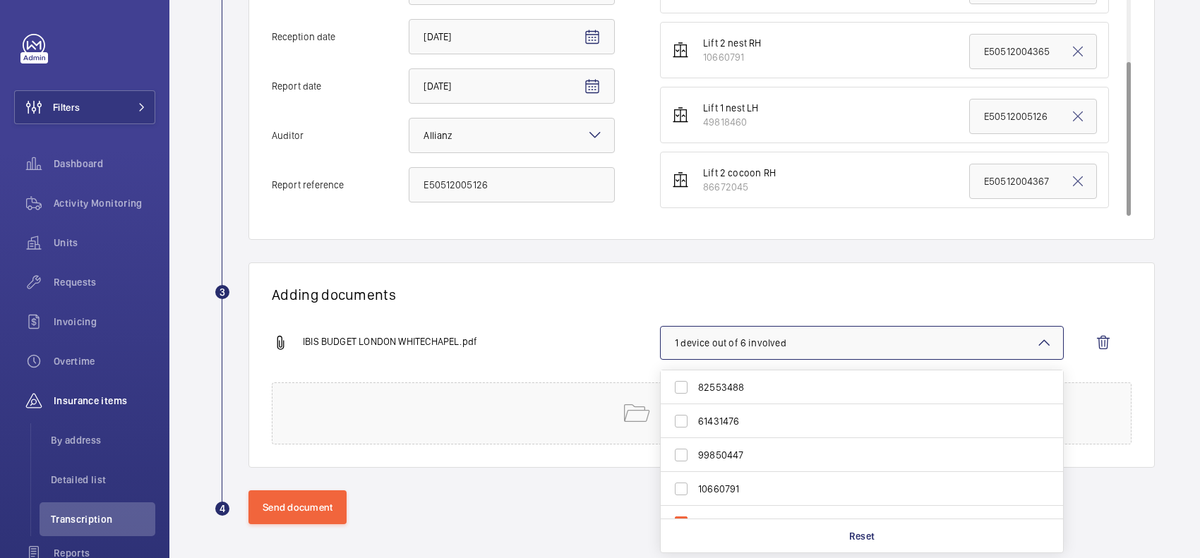
click at [793, 301] on h1 "Adding documents" at bounding box center [702, 295] width 860 height 18
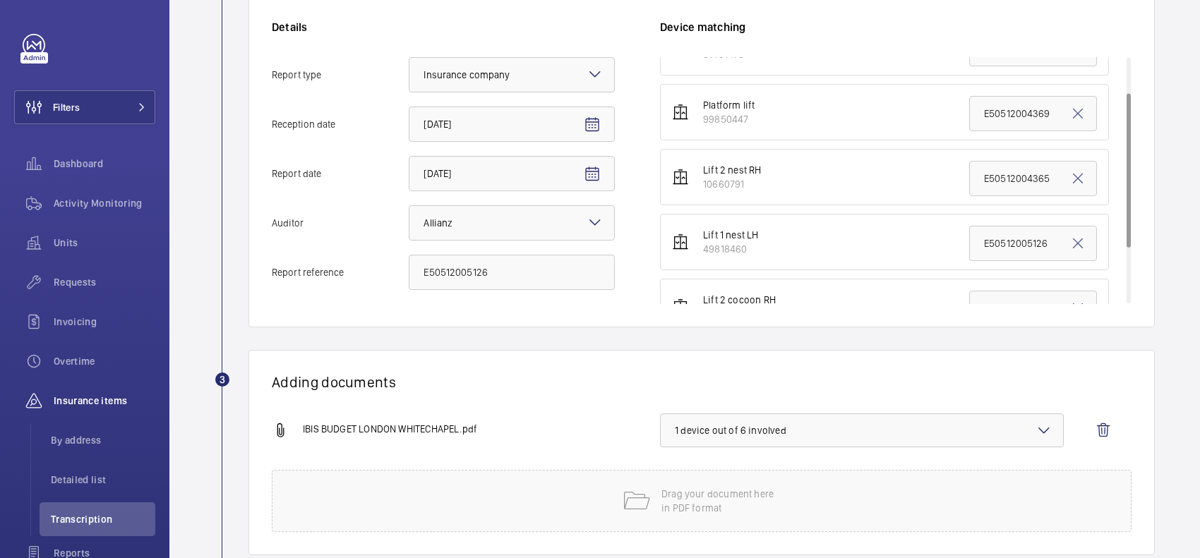
scroll to position [145, 0]
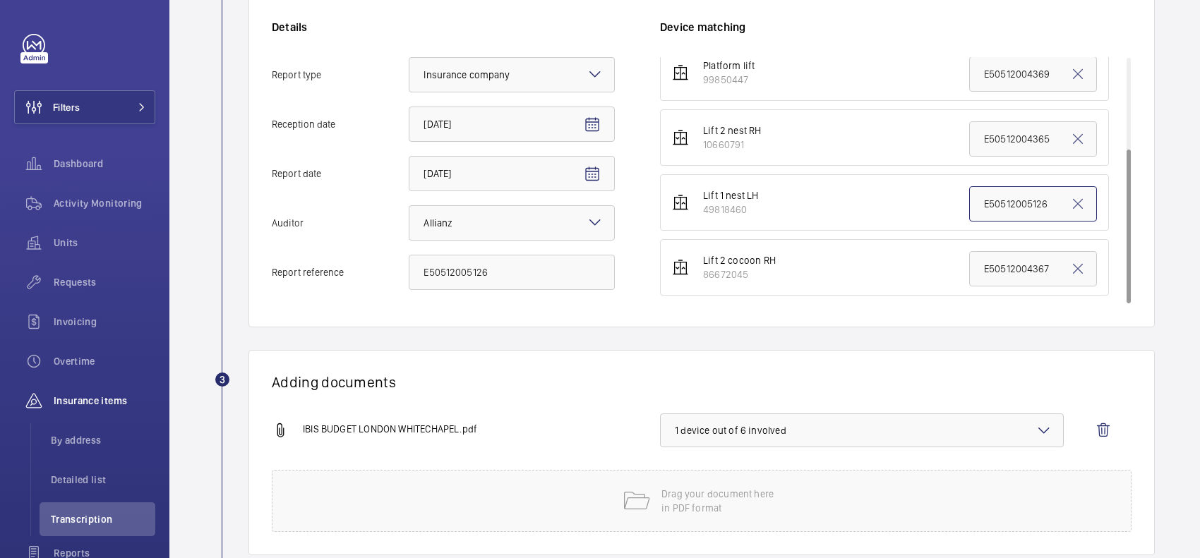
click at [969, 195] on input "E50512005126" at bounding box center [1033, 203] width 128 height 35
type input "Rest LH - E50512005126"
click at [933, 343] on wm-front-report-upload-form "2 Information Details Report type Select an option × Insurance company × Recept…" at bounding box center [685, 278] width 940 height 667
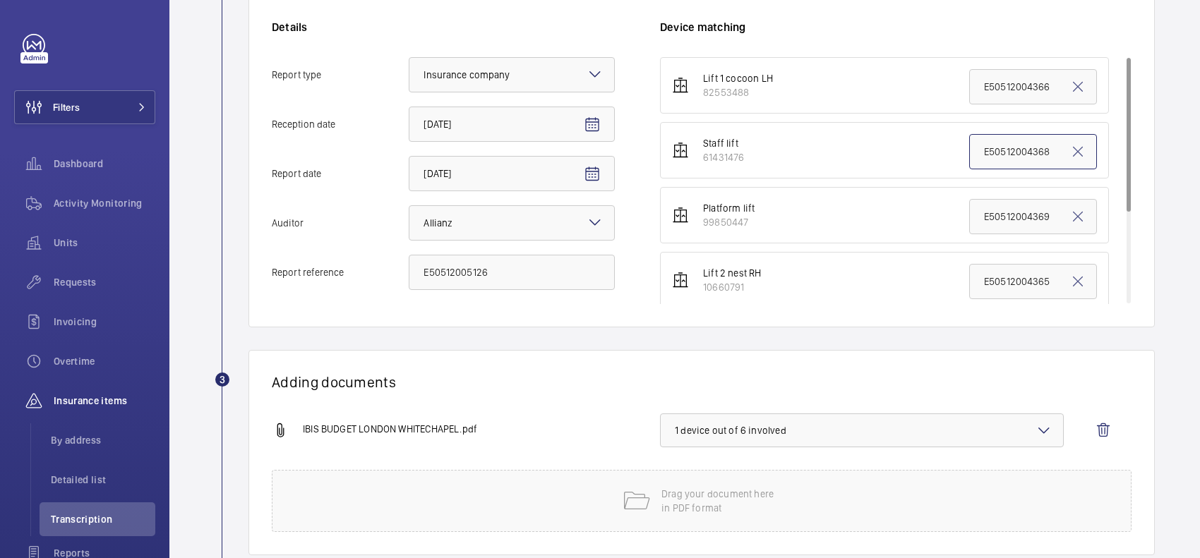
click at [969, 157] on input "E50512004368" at bounding box center [1033, 151] width 128 height 35
click at [969, 212] on input "E50512004369" at bounding box center [1033, 216] width 128 height 35
drag, startPoint x: 999, startPoint y: 150, endPoint x: 954, endPoint y: 156, distance: 44.8
click at [969, 156] on input "Goods - E50512004368" at bounding box center [1033, 151] width 128 height 35
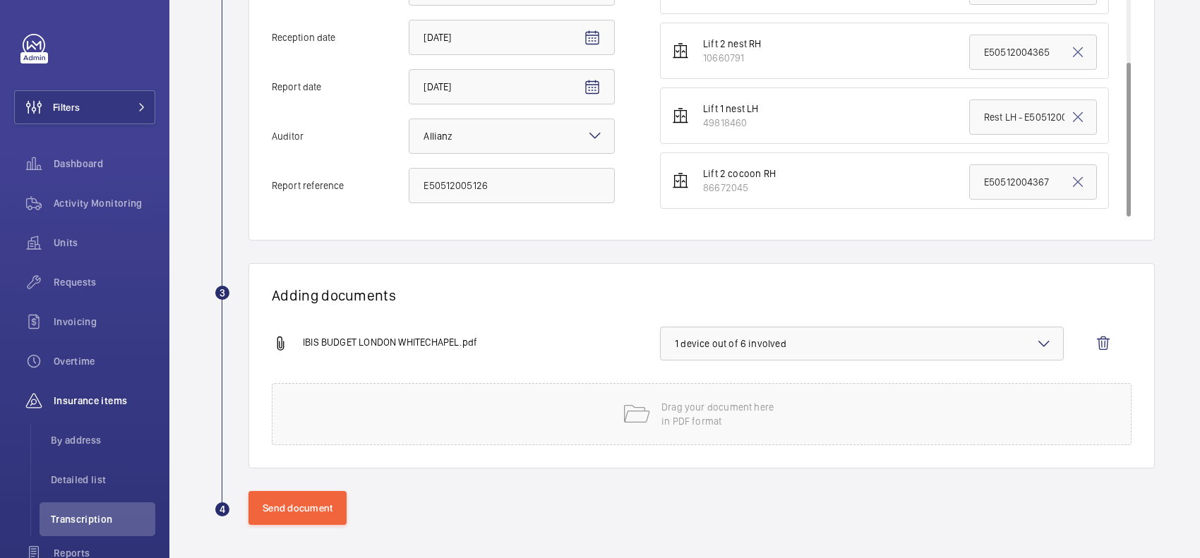
scroll to position [399, 0]
type input "E50512004368"
click at [276, 505] on button "Send document" at bounding box center [297, 507] width 98 height 34
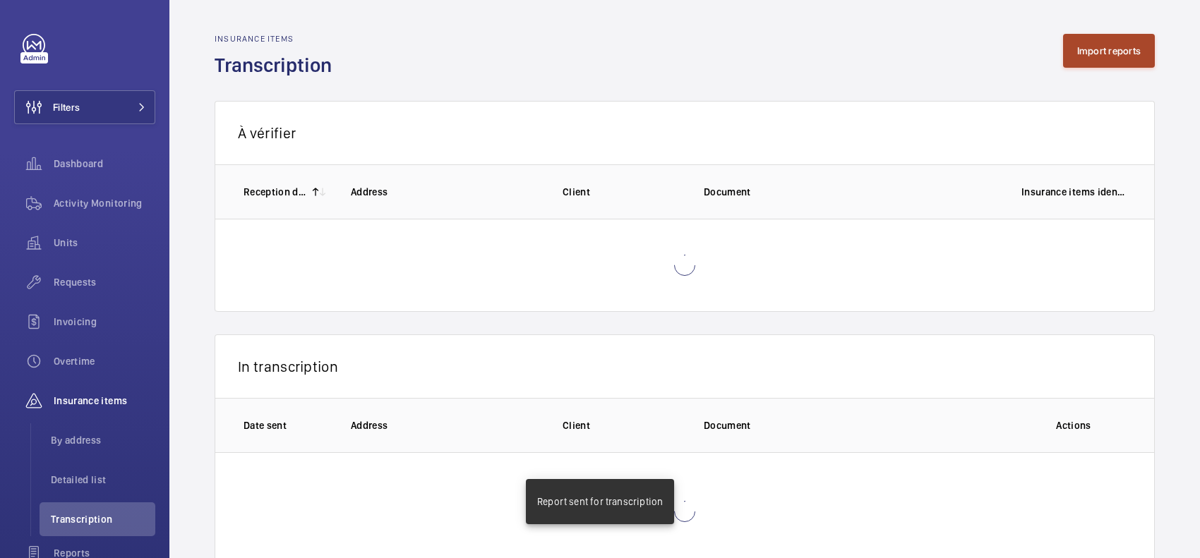
click at [1071, 54] on button "Import reports" at bounding box center [1109, 51] width 92 height 34
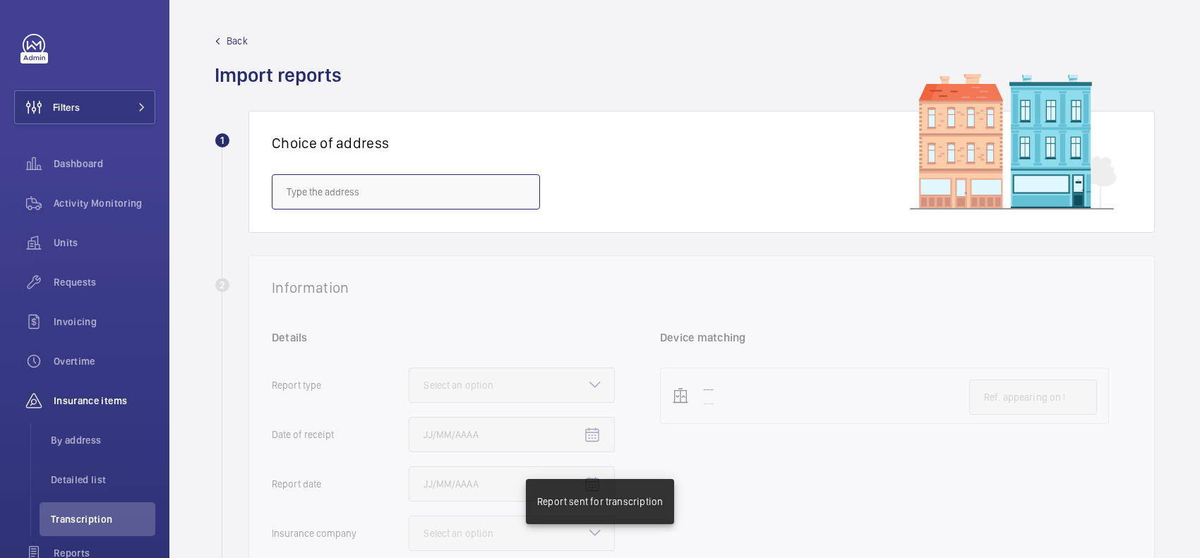
click at [498, 198] on input "text" at bounding box center [406, 191] width 268 height 35
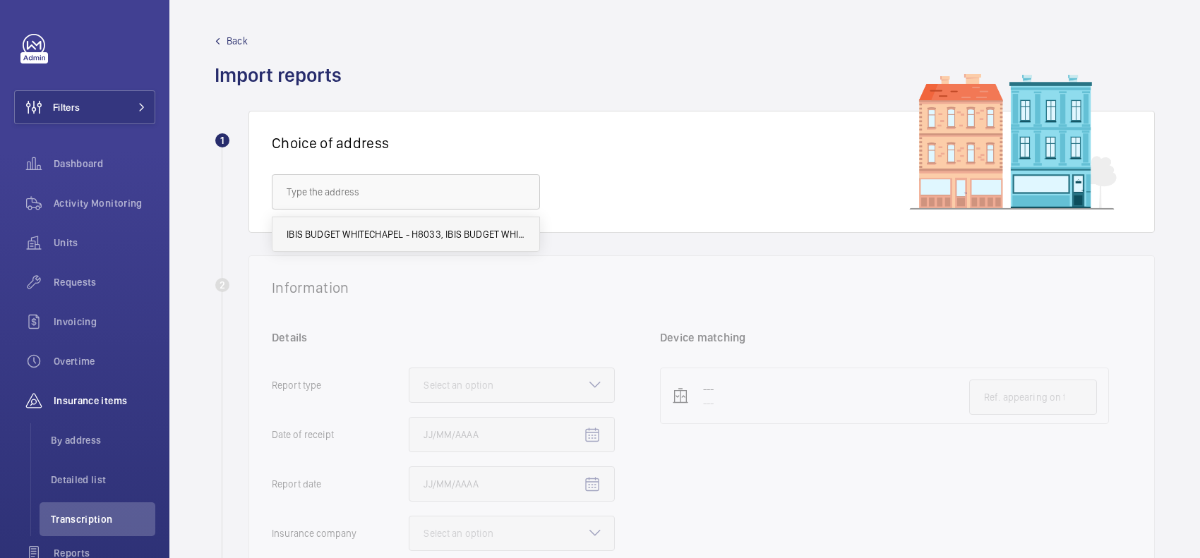
click at [414, 240] on span "IBIS BUDGET WHITECHAPEL - H8033, IBIS BUDGET WHITECHAPEL, 100 Whitechapel Rd, L…" at bounding box center [406, 234] width 239 height 14
type input "IBIS BUDGET WHITECHAPEL - H8033, IBIS BUDGET WHITECHAPEL, 100 Whitechapel Rd, L…"
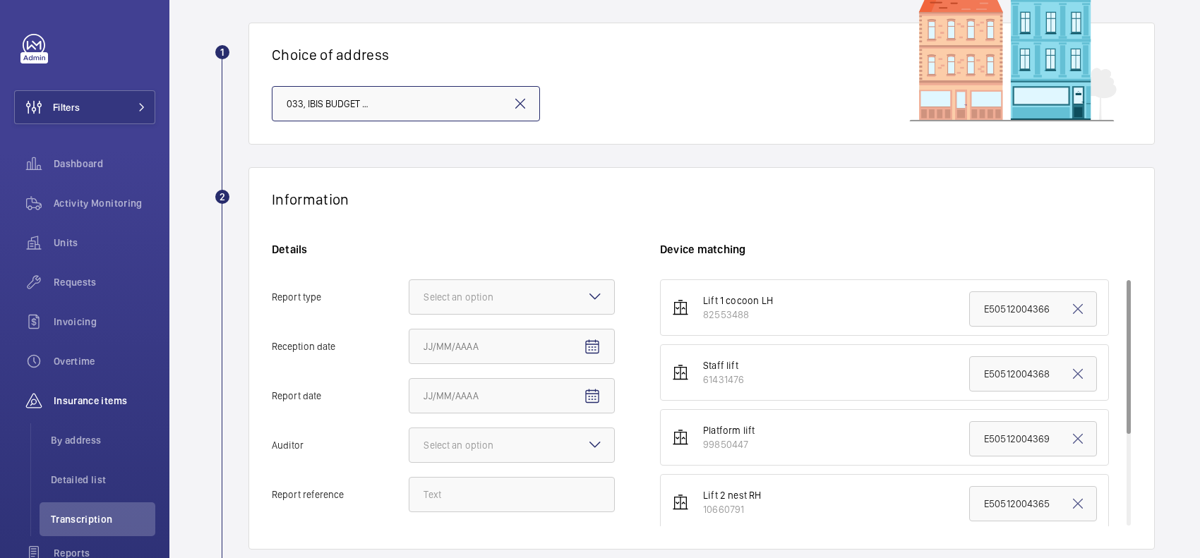
scroll to position [176, 0]
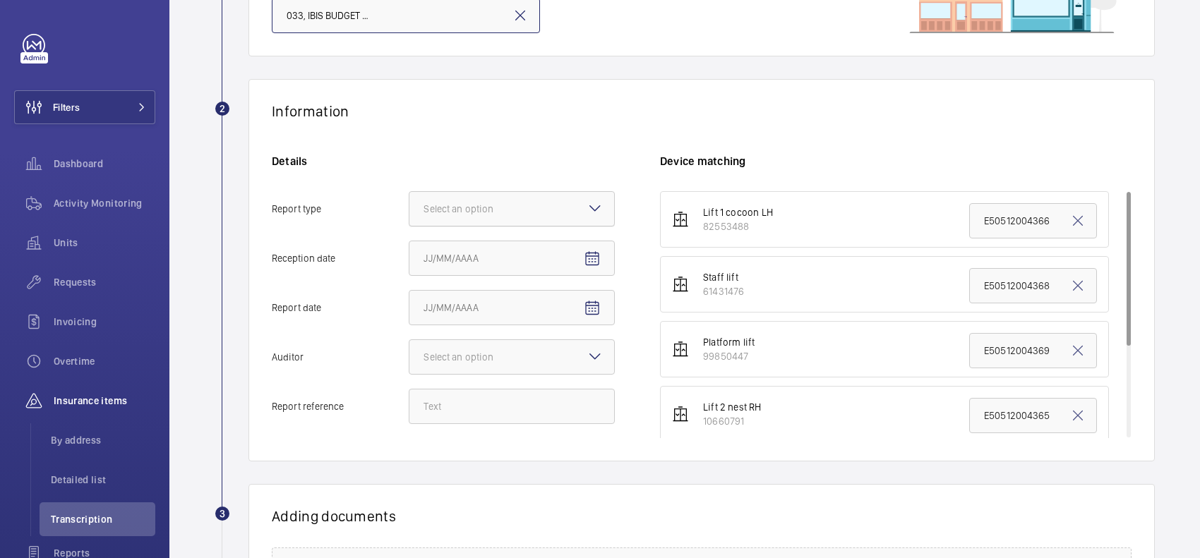
click at [580, 209] on div at bounding box center [511, 209] width 205 height 34
click at [409, 209] on input "Report type Select an option" at bounding box center [409, 209] width 0 height 34
click at [547, 247] on span "Insurance company" at bounding box center [511, 252] width 176 height 14
click at [409, 226] on input "Report type Select an option Insurance company Consultant" at bounding box center [409, 209] width 0 height 34
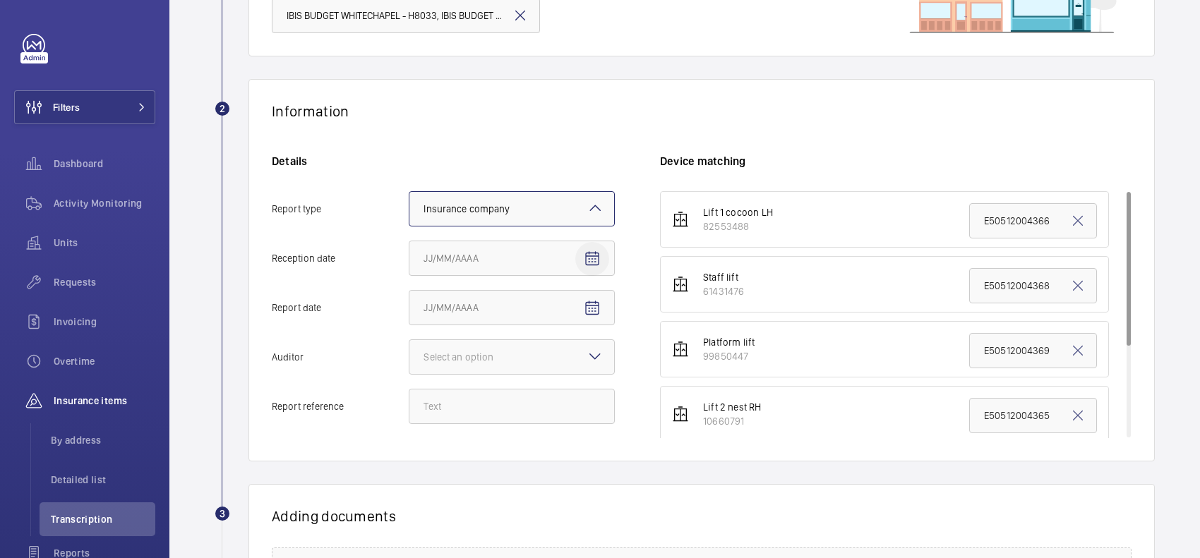
click at [588, 255] on mat-icon "Open calendar" at bounding box center [592, 259] width 17 height 17
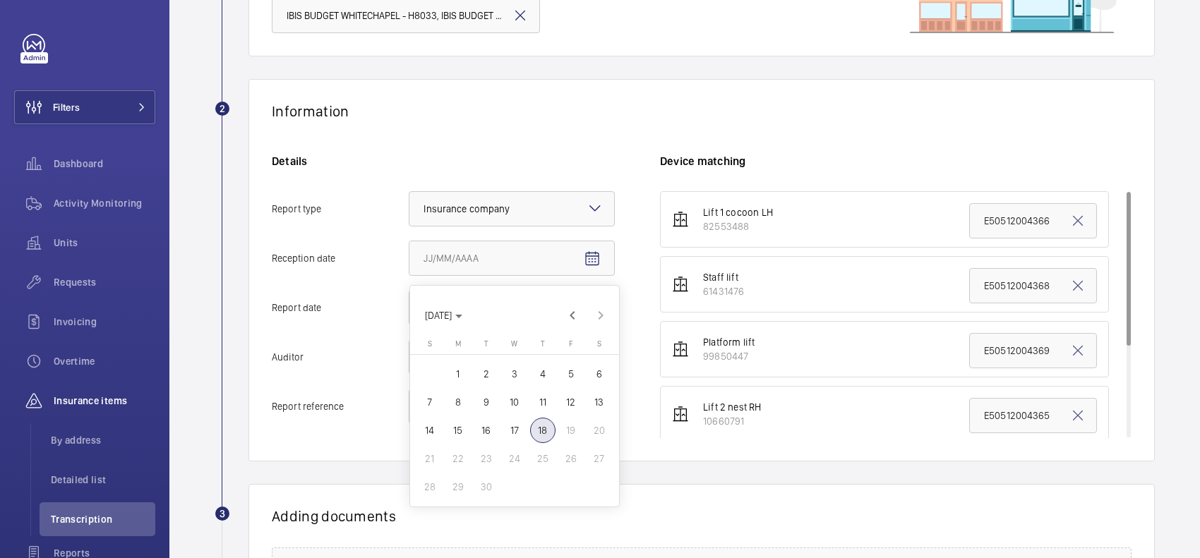
click at [540, 434] on span "18" at bounding box center [542, 430] width 25 height 25
type input "9/18/2025"
click at [581, 308] on span "Open calendar" at bounding box center [592, 308] width 34 height 34
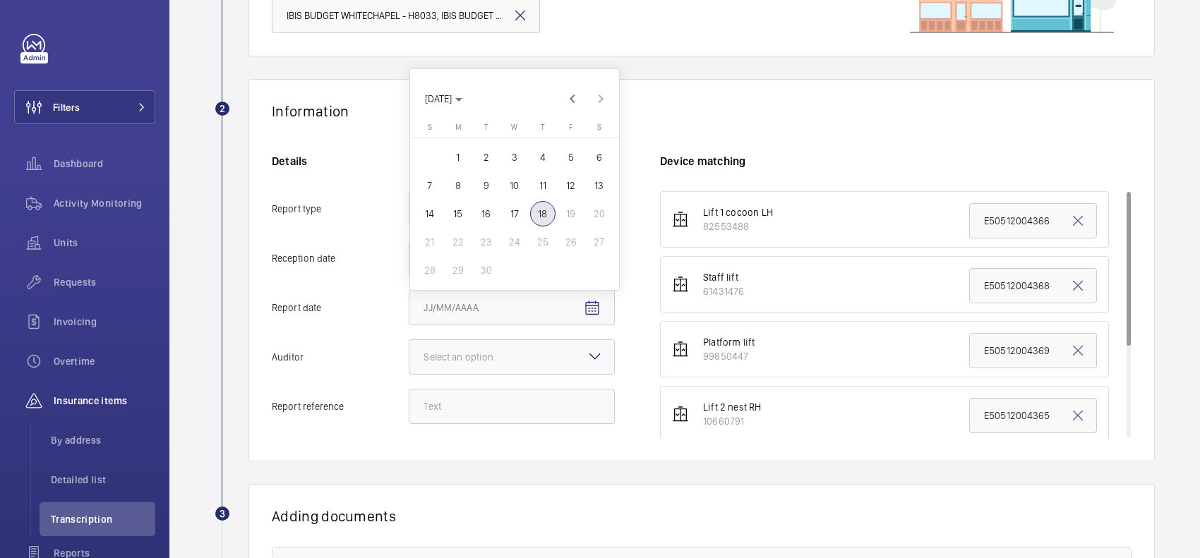
click at [507, 215] on span "17" at bounding box center [514, 213] width 25 height 25
type input "9/17/2025"
click at [521, 360] on div "Select an option" at bounding box center [475, 357] width 105 height 14
click at [409, 360] on input "Auditor Select an option" at bounding box center [409, 357] width 0 height 34
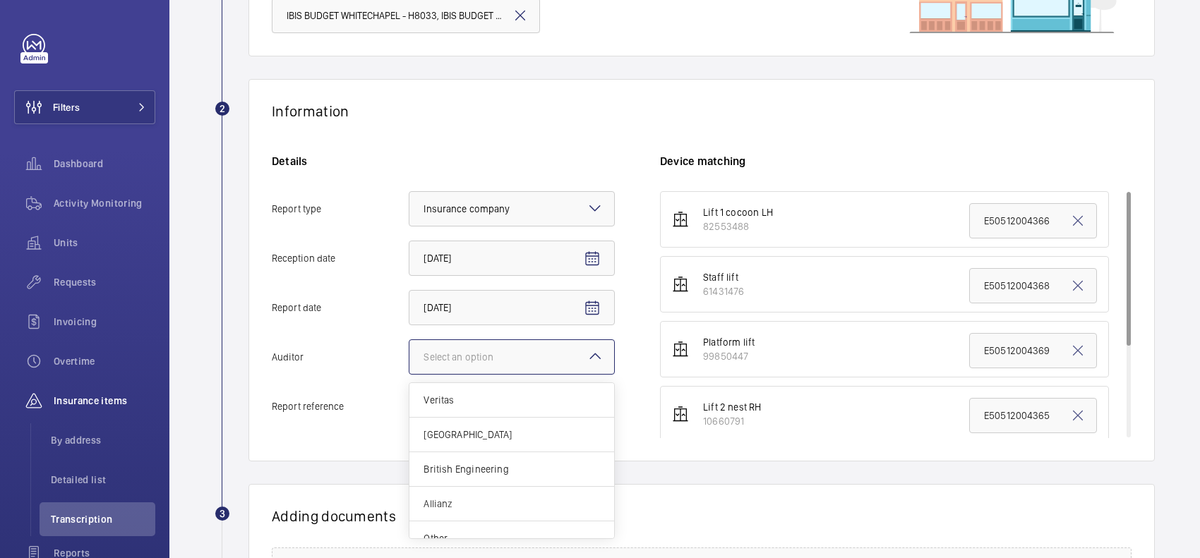
click at [450, 498] on div "Allianz" at bounding box center [511, 504] width 205 height 35
click at [409, 374] on input "Auditor Select an option Veritas Zurich British Engineering Allianz Other" at bounding box center [409, 357] width 0 height 34
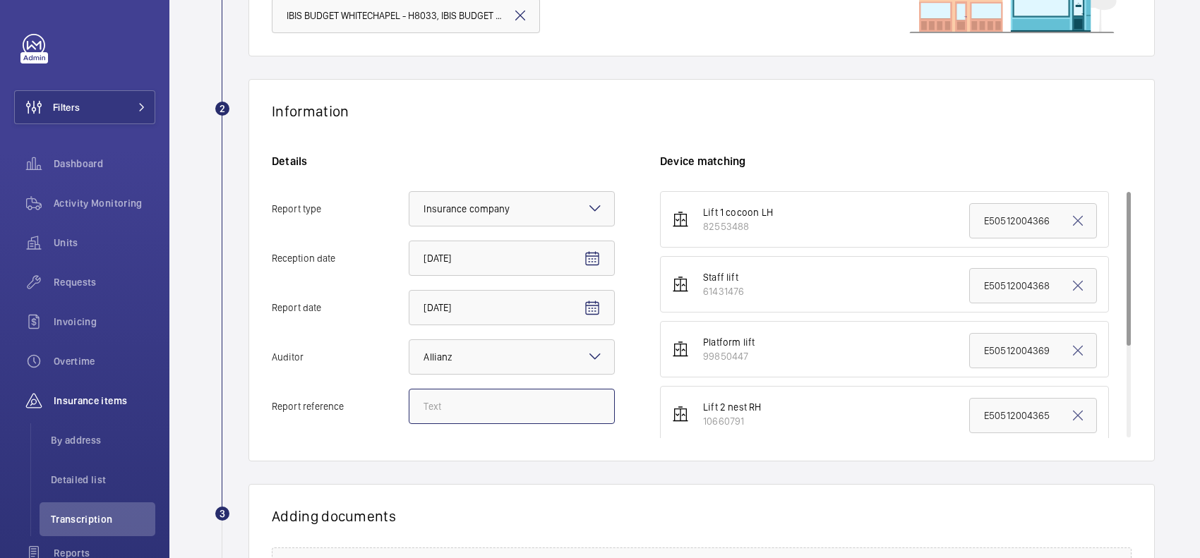
click at [423, 401] on input "Report reference" at bounding box center [512, 406] width 206 height 35
paste input "E50512005127"
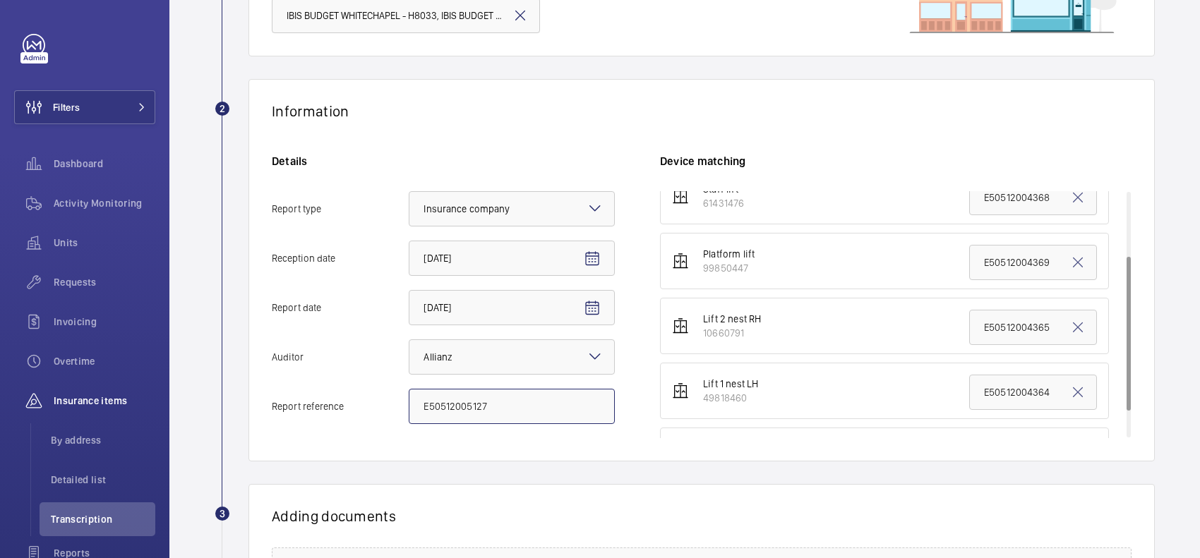
scroll to position [145, 0]
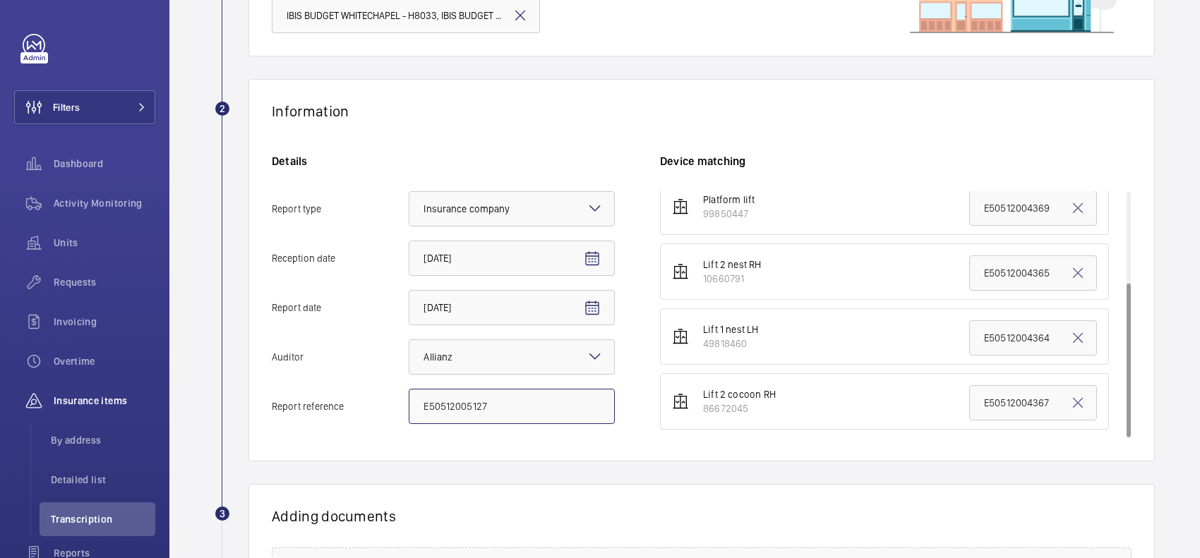
type input "E50512005127"
drag, startPoint x: 1039, startPoint y: 270, endPoint x: 972, endPoint y: 269, distance: 67.0
click at [972, 269] on input "E50512004365" at bounding box center [1033, 272] width 128 height 35
paste input "5127"
click at [969, 272] on input "E50512005127" at bounding box center [1033, 272] width 128 height 35
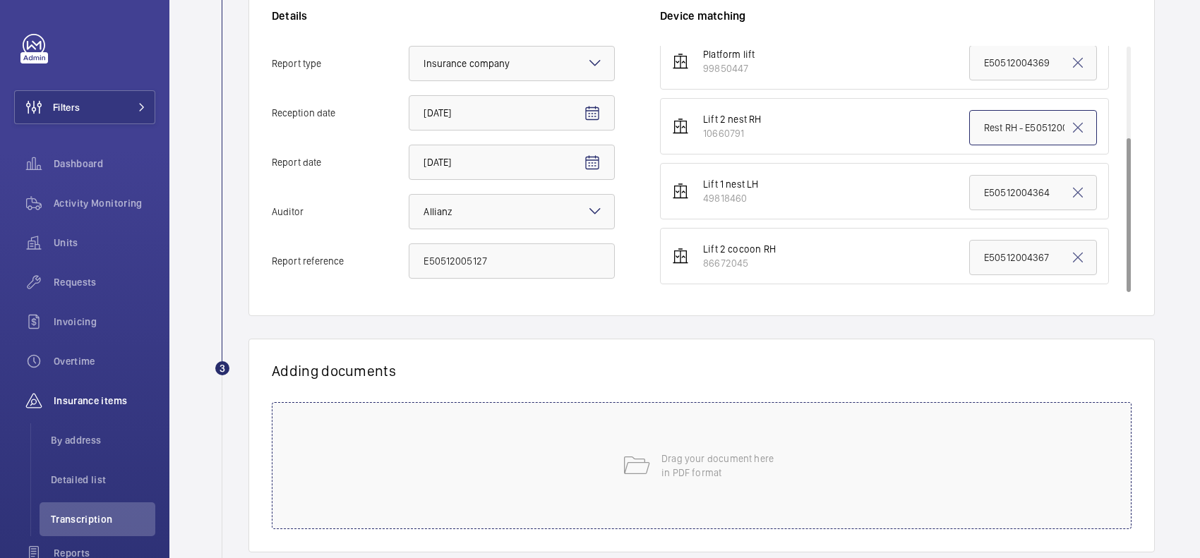
scroll to position [353, 0]
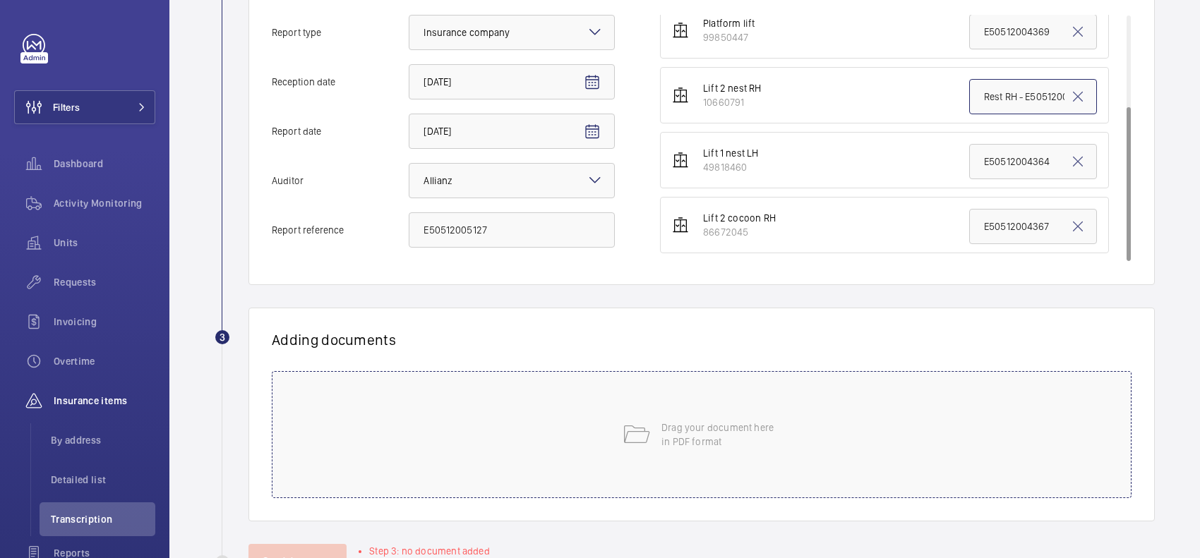
type input "Rest RH - E50512005127"
click at [693, 462] on div "Drag your document here in PDF format" at bounding box center [702, 434] width 860 height 127
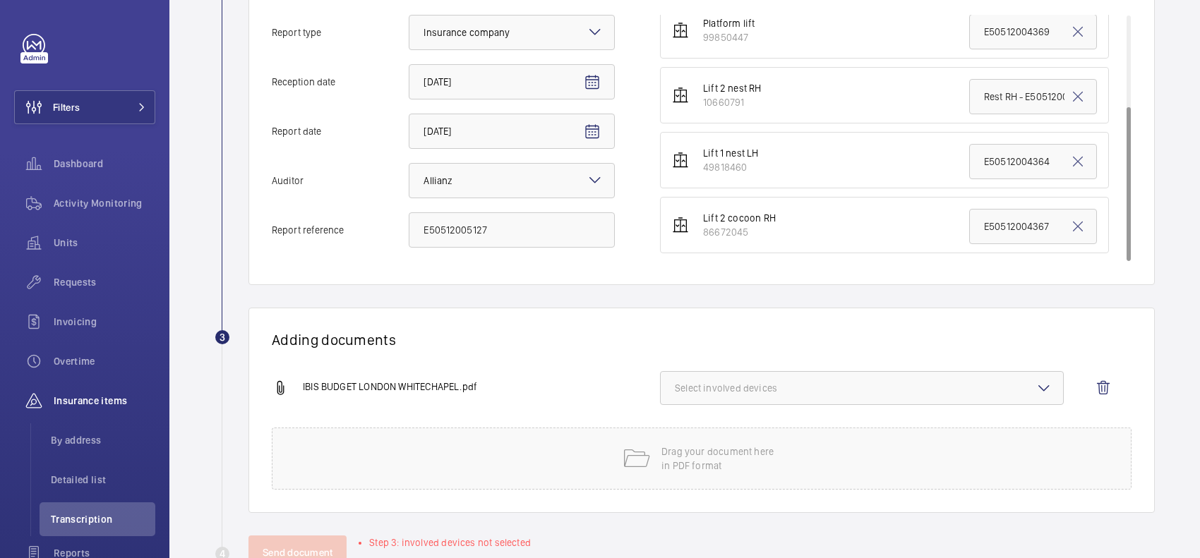
click at [689, 380] on button "Select involved devices" at bounding box center [862, 388] width 404 height 34
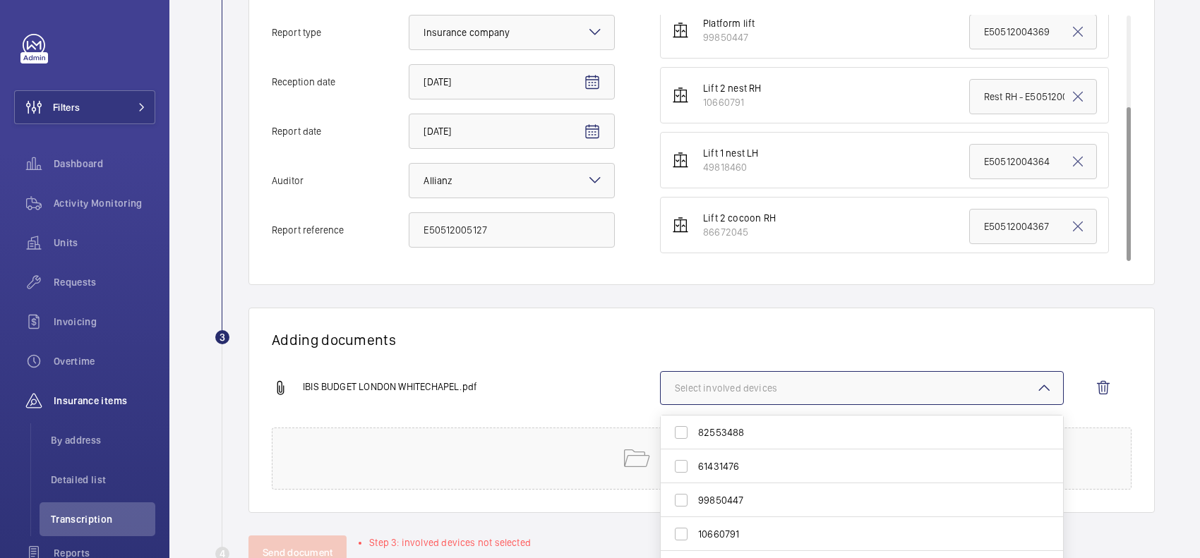
drag, startPoint x: 399, startPoint y: 558, endPoint x: 387, endPoint y: 376, distance: 181.8
click at [387, 376] on div "IBIS BUDGET LONDON WHITECHAPEL.pdf Select involved devices 82553488 61431476 99…" at bounding box center [696, 399] width 848 height 56
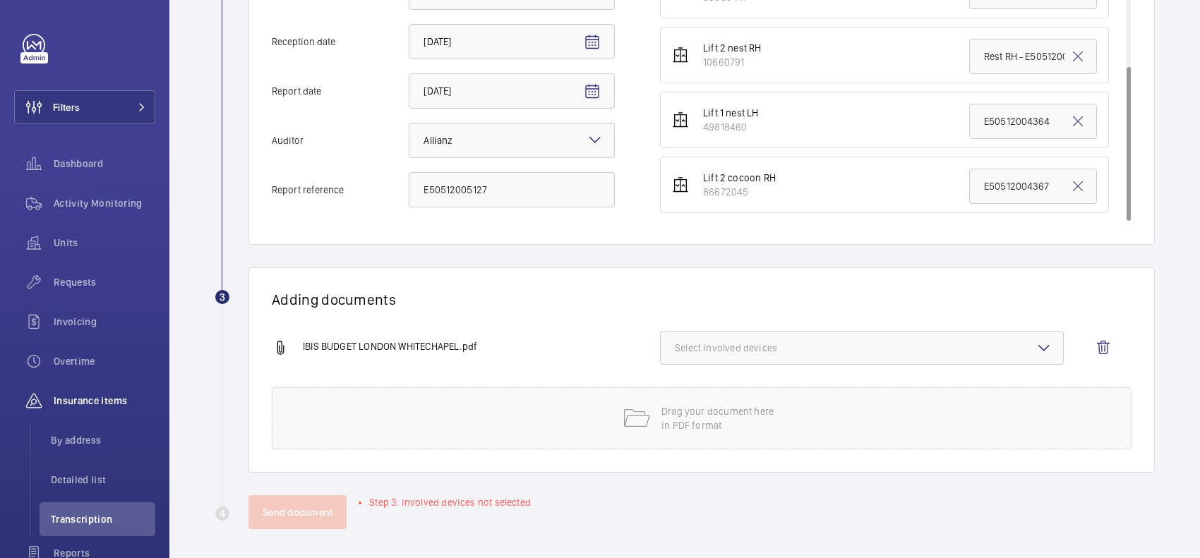
scroll to position [399, 0]
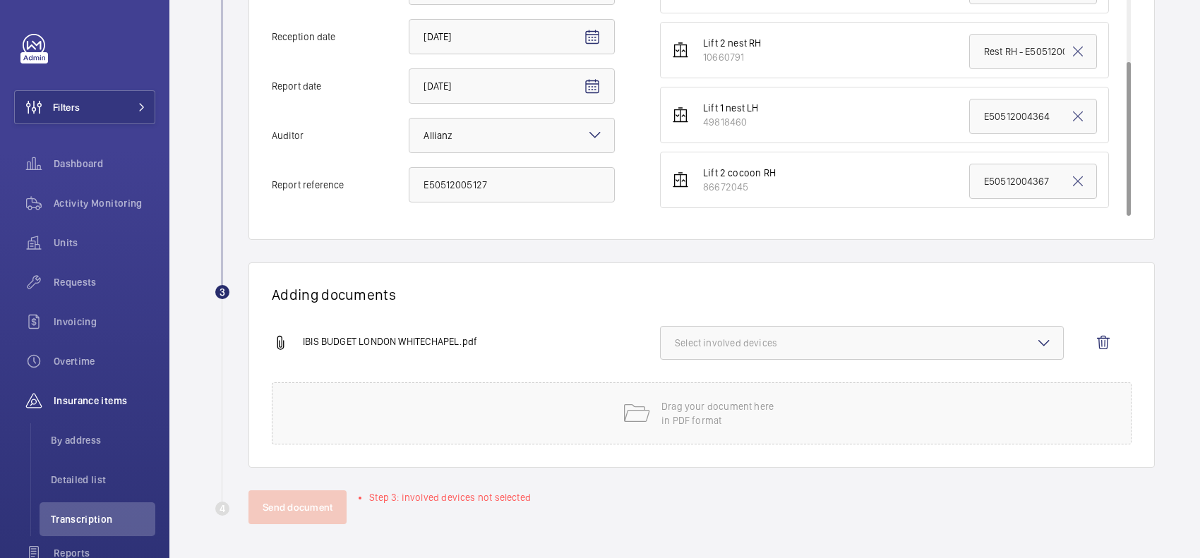
click at [822, 351] on button "Select involved devices" at bounding box center [862, 343] width 404 height 34
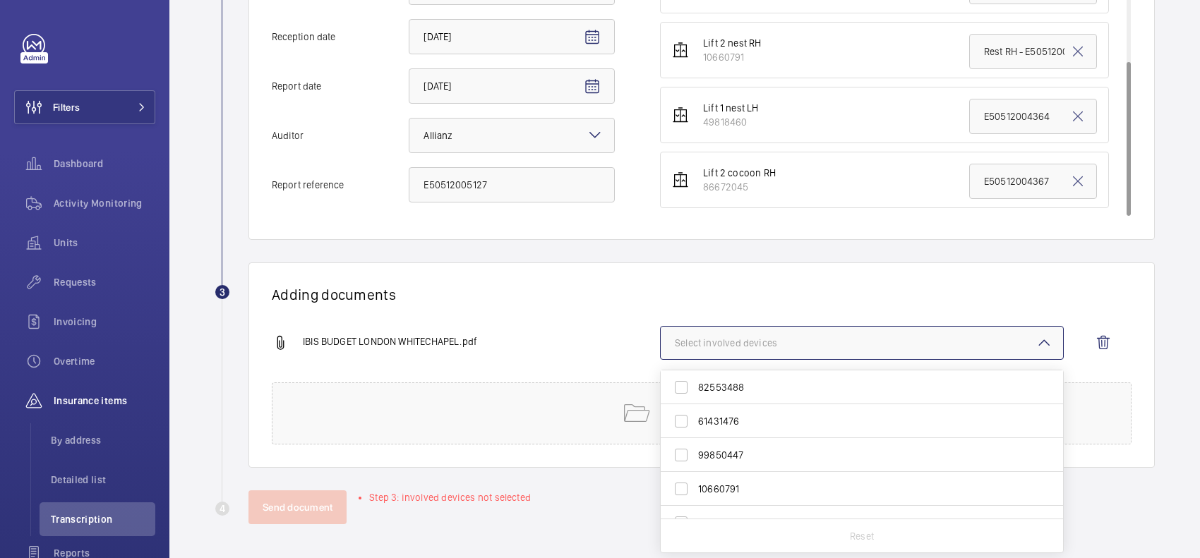
click at [737, 478] on label "10660791" at bounding box center [851, 489] width 381 height 34
click at [695, 478] on input "10660791" at bounding box center [681, 489] width 28 height 28
checkbox input "true"
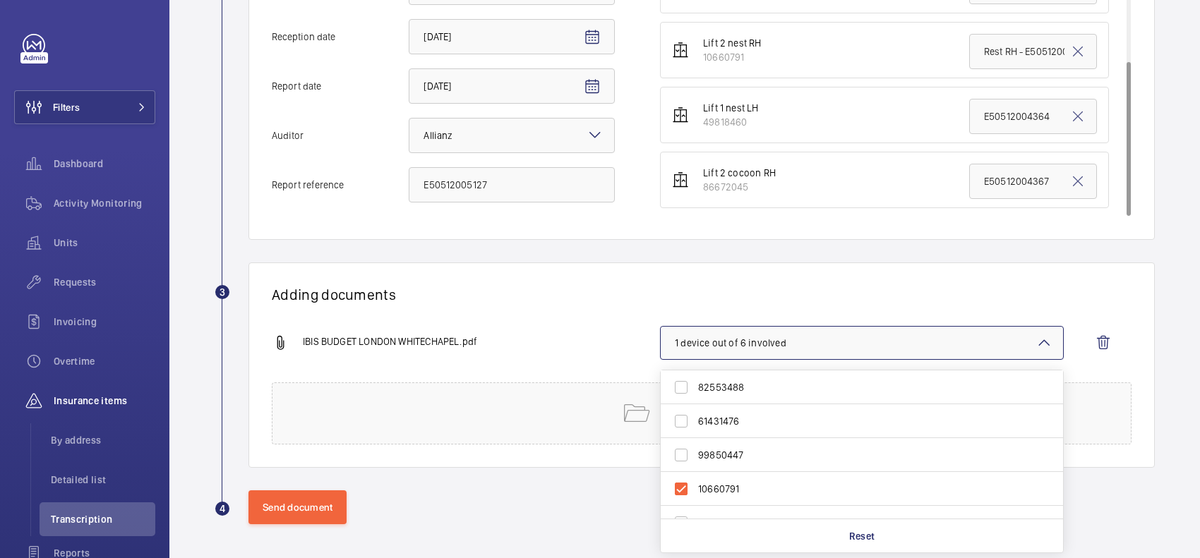
click at [788, 198] on li "Lift 2 cocoon RH 86672045 E50512004367" at bounding box center [884, 180] width 449 height 56
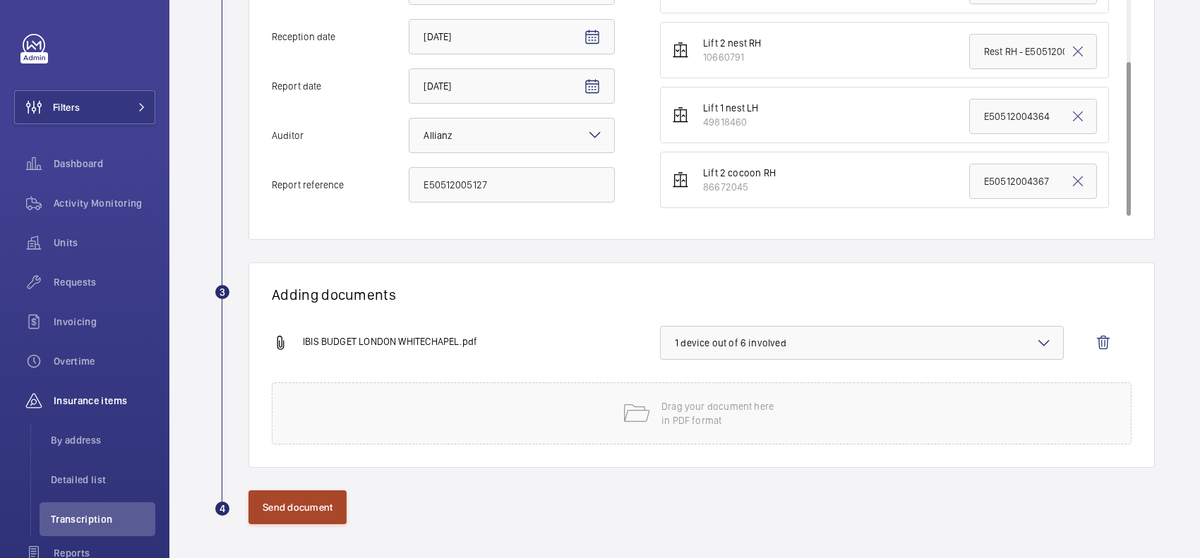
click at [330, 503] on button "Send document" at bounding box center [297, 507] width 98 height 34
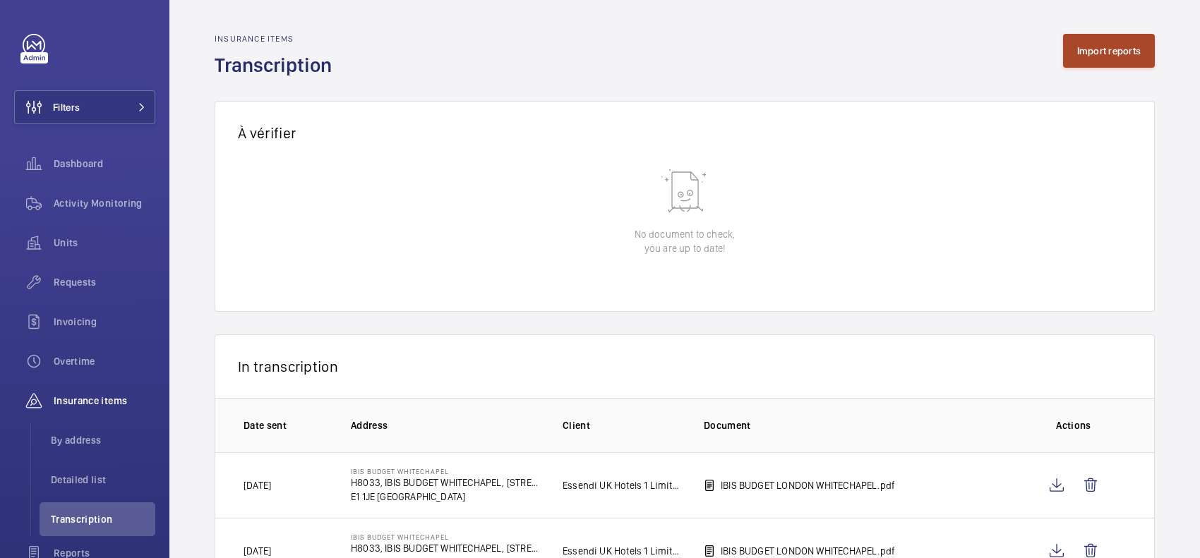
click at [1063, 44] on button "Import reports" at bounding box center [1109, 51] width 92 height 34
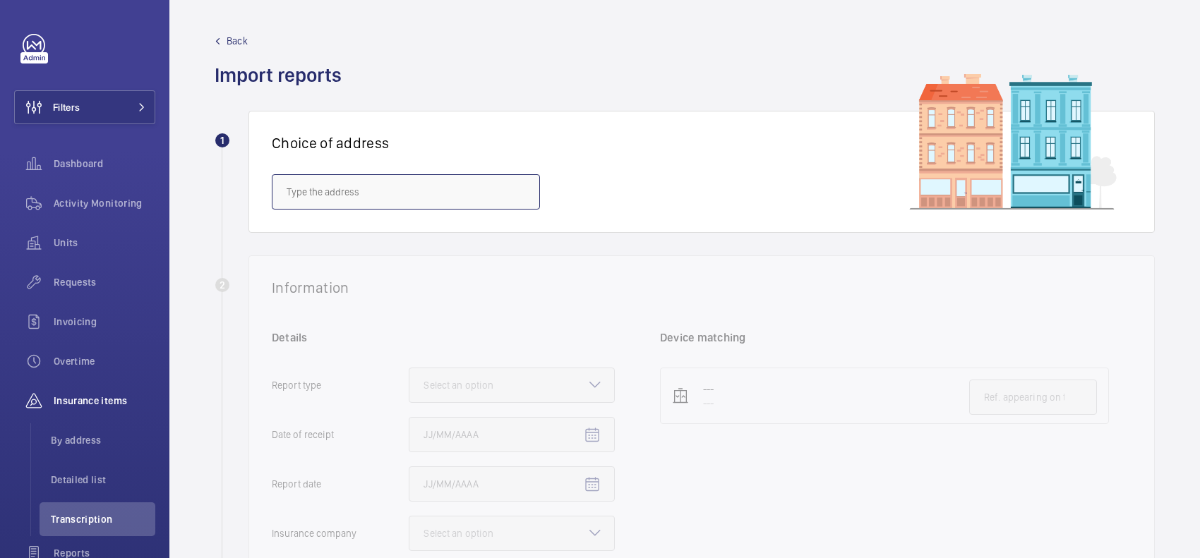
click at [445, 203] on input "text" at bounding box center [406, 191] width 268 height 35
click at [426, 241] on mat-option "IBIS BUDGET WHITECHAPEL - H8033, IBIS BUDGET WHITECHAPEL, 100 Whitechapel Rd, L…" at bounding box center [405, 234] width 267 height 34
type input "IBIS BUDGET WHITECHAPEL - H8033, IBIS BUDGET WHITECHAPEL, 100 Whitechapel Rd, L…"
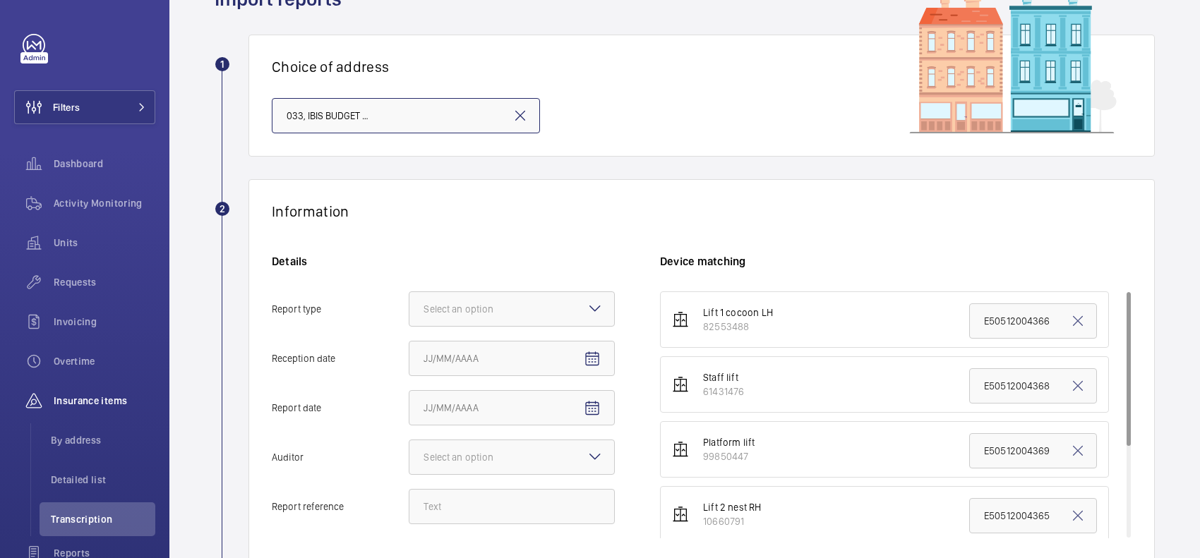
scroll to position [176, 0]
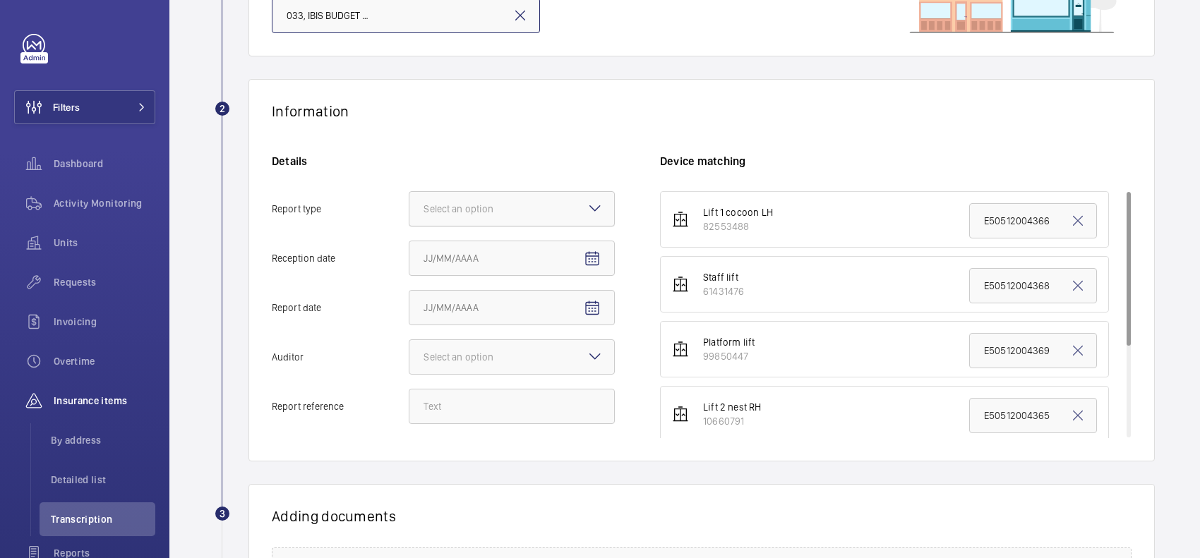
click at [586, 208] on div "Select an option" at bounding box center [512, 208] width 206 height 35
click at [409, 208] on input "Report type Select an option" at bounding box center [409, 209] width 0 height 34
click at [541, 254] on span "Insurance company" at bounding box center [511, 252] width 176 height 14
click at [409, 226] on input "Report type Select an option Insurance company Consultant" at bounding box center [409, 209] width 0 height 34
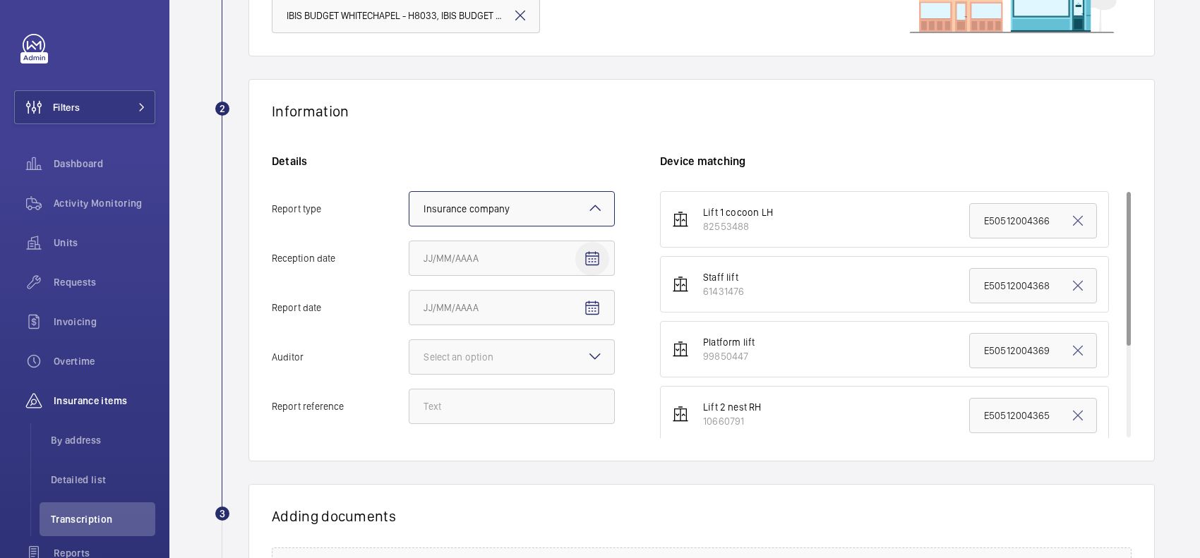
click at [586, 251] on button "Reception date" at bounding box center [592, 259] width 34 height 34
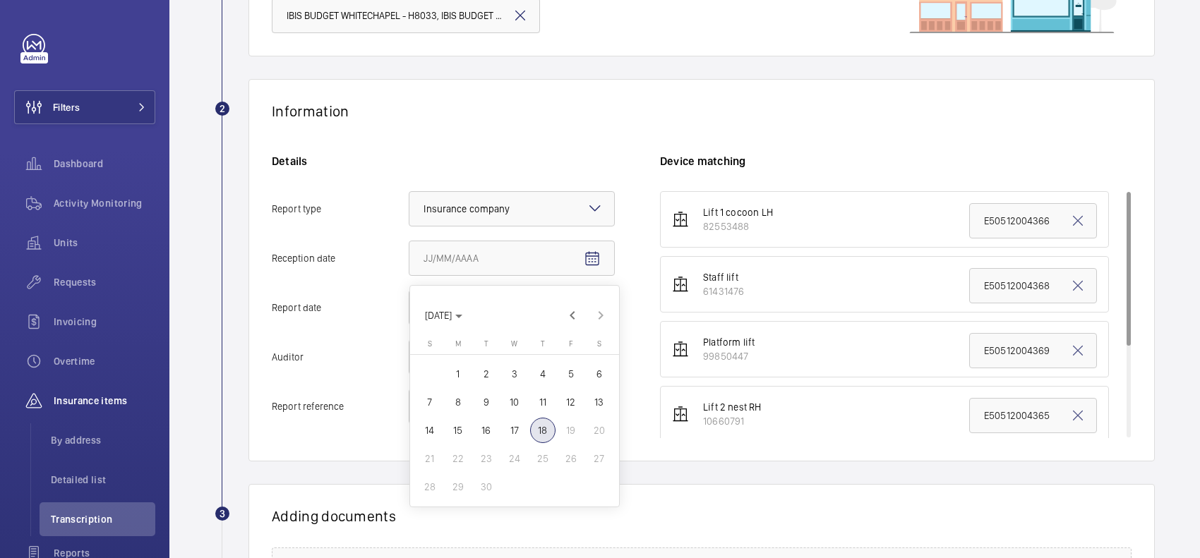
click at [538, 436] on span "18" at bounding box center [542, 430] width 25 height 25
type input "9/18/2025"
click at [596, 325] on span "Open calendar" at bounding box center [592, 308] width 34 height 34
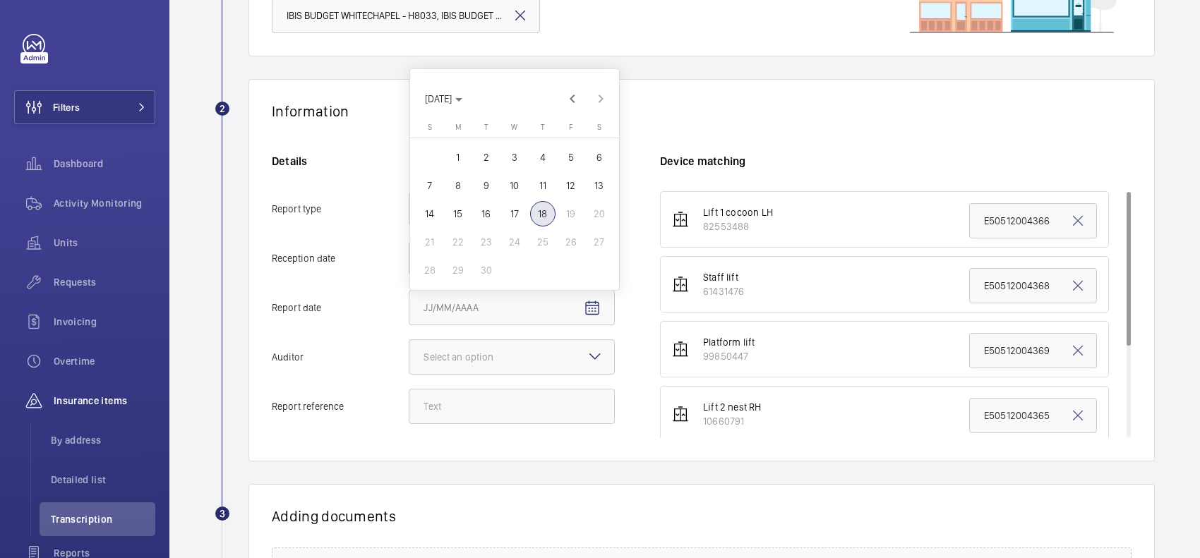
click at [507, 209] on span "17" at bounding box center [514, 213] width 25 height 25
type input "9/17/2025"
click at [598, 350] on mat-icon at bounding box center [594, 356] width 17 height 17
click at [409, 350] on input "Auditor Select an option" at bounding box center [409, 357] width 0 height 34
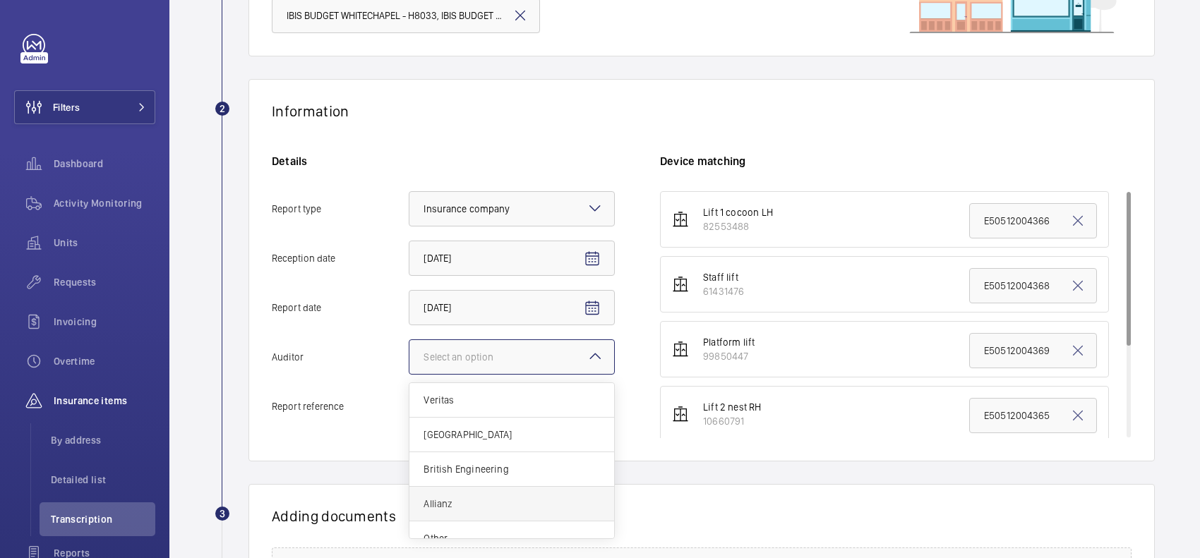
click at [457, 515] on div "Allianz" at bounding box center [511, 504] width 205 height 35
click at [409, 374] on input "Auditor Select an option Veritas Zurich British Engineering Allianz Other" at bounding box center [409, 357] width 0 height 34
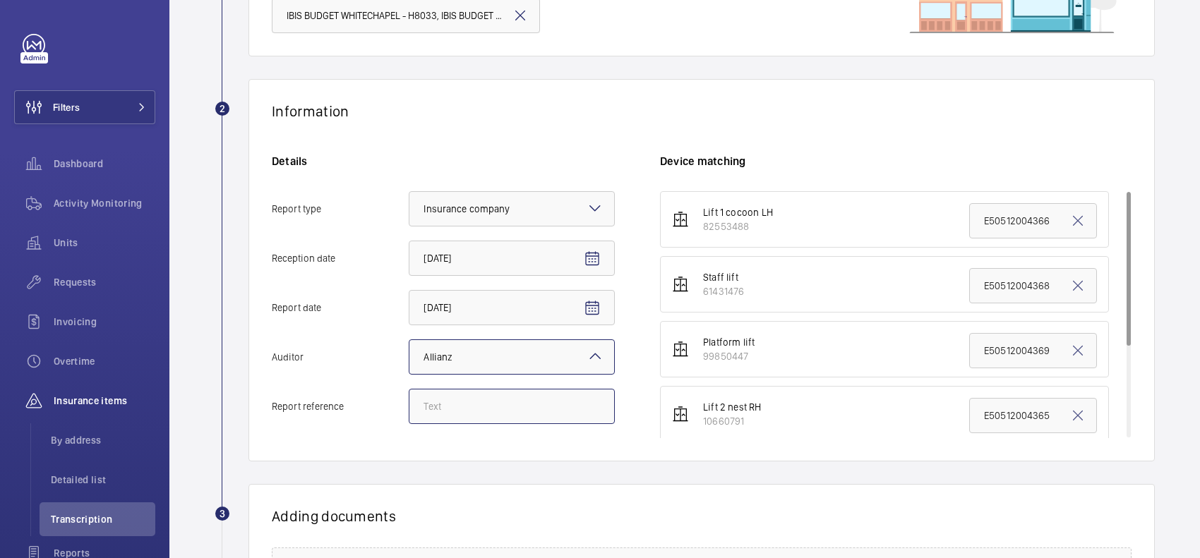
click at [520, 415] on input "Report reference" at bounding box center [512, 406] width 206 height 35
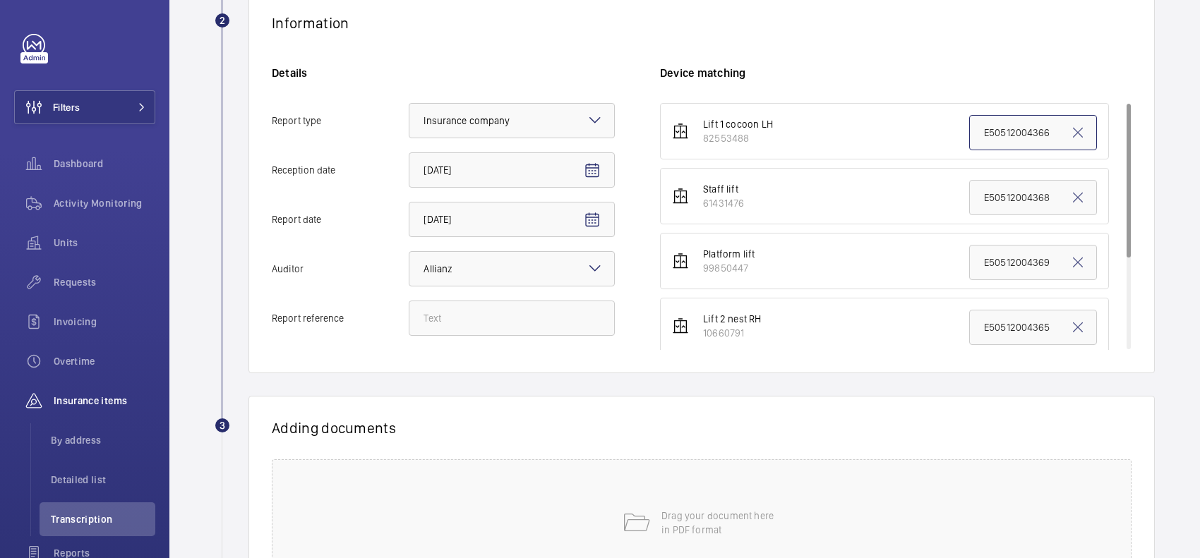
click at [969, 124] on input "E50512004366" at bounding box center [1033, 132] width 128 height 35
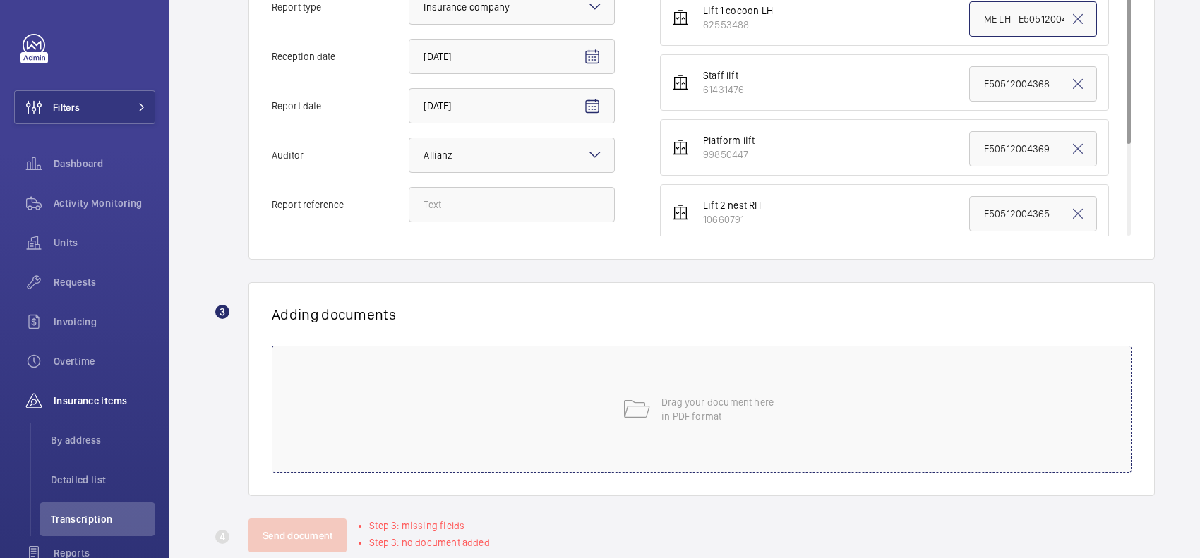
scroll to position [407, 0]
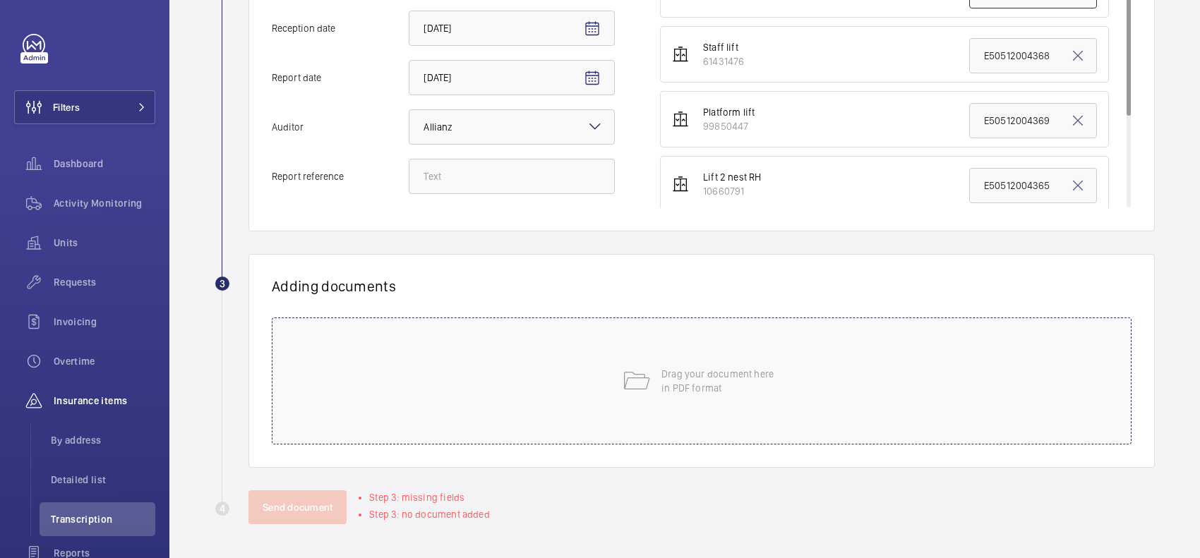
type input "ME LH - E50512004366"
click at [668, 348] on div "Drag your document here in PDF format" at bounding box center [702, 381] width 860 height 127
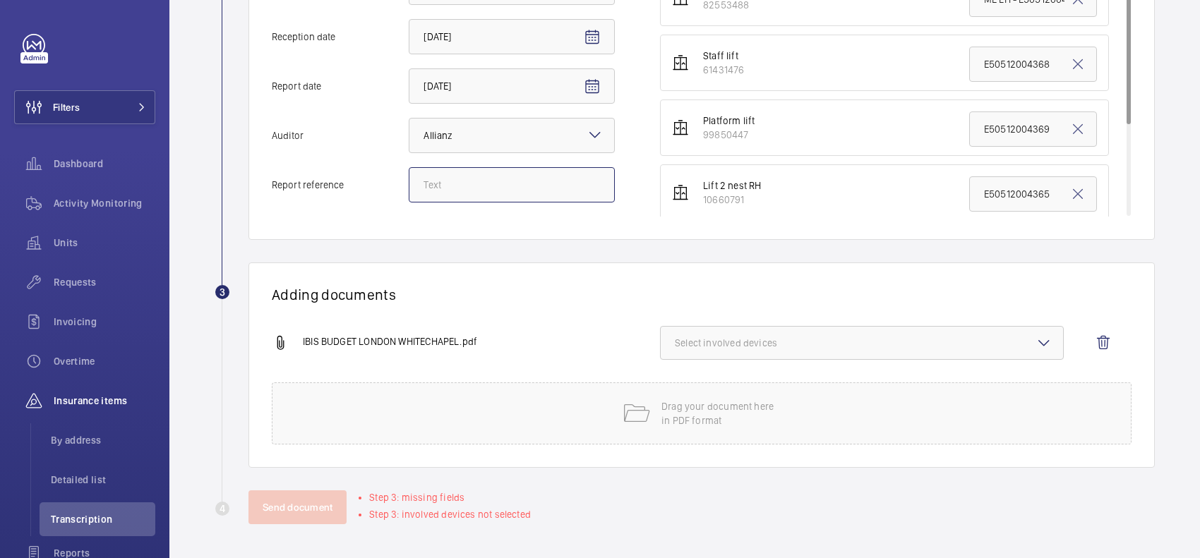
click at [506, 180] on input "Report reference" at bounding box center [512, 184] width 206 height 35
paste input "E50512005128"
type input "E50512005128"
click at [761, 340] on span "Select involved devices" at bounding box center [862, 343] width 374 height 14
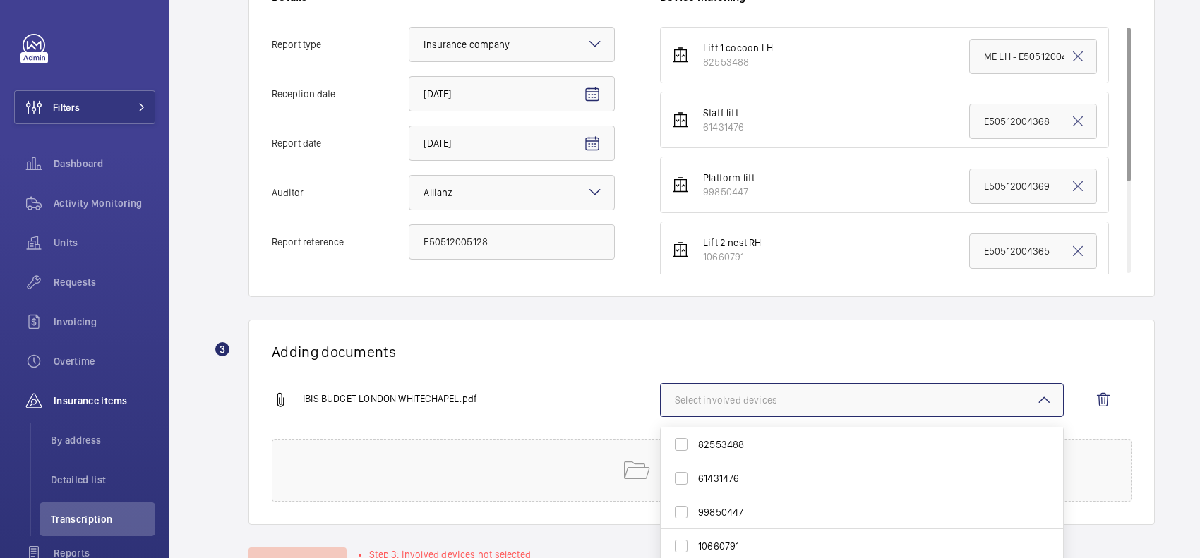
scroll to position [311, 0]
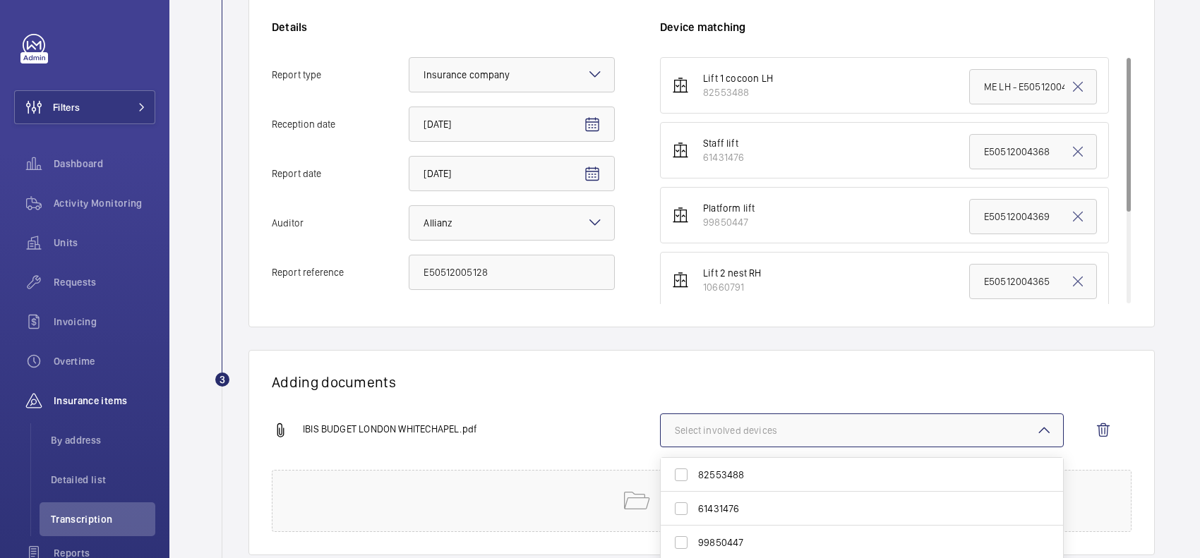
click at [733, 478] on span "82553488" at bounding box center [863, 475] width 330 height 14
click at [695, 478] on input "82553488" at bounding box center [681, 475] width 28 height 28
checkbox input "true"
click at [760, 332] on wm-front-report-upload-form "2 Information Details Report type Select an option × Insurance company × Recept…" at bounding box center [685, 278] width 940 height 667
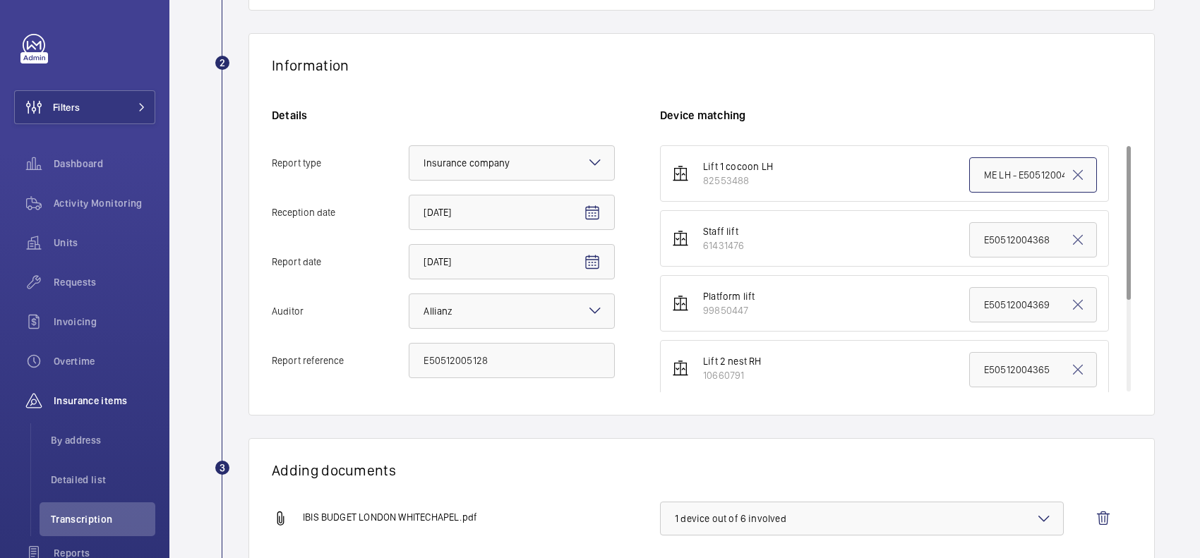
scroll to position [0, 19]
drag, startPoint x: 1004, startPoint y: 174, endPoint x: 1158, endPoint y: 184, distance: 154.2
click at [1158, 184] on wm-front-admin-audit-upload "Back Import reports 1 Choice of address IBIS BUDGET WHITECHAPEL - H8033, IBIS B…" at bounding box center [684, 256] width 1030 height 956
paste input "5128"
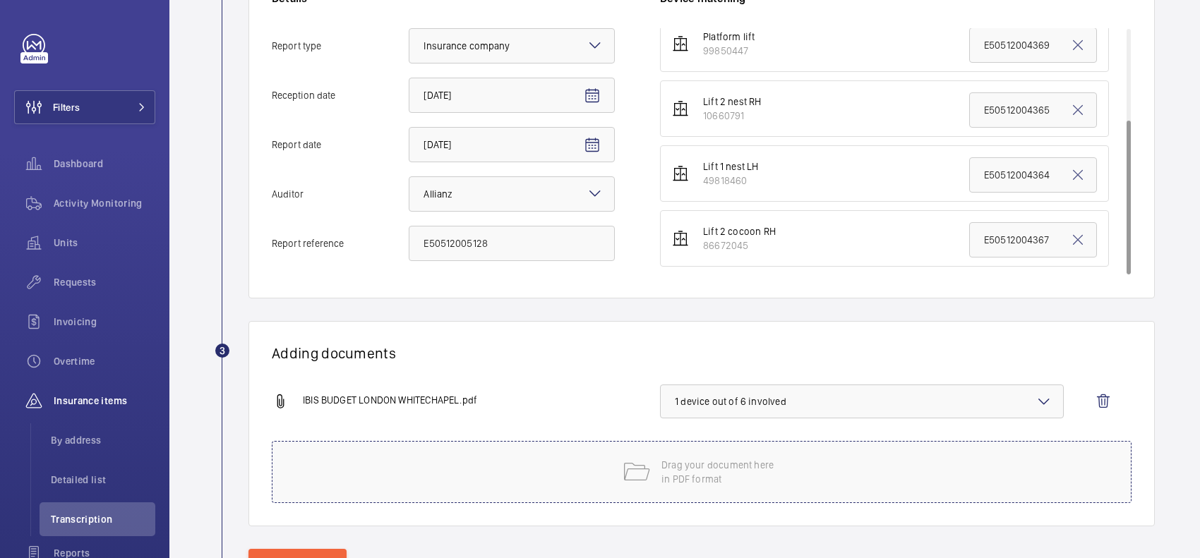
scroll to position [399, 0]
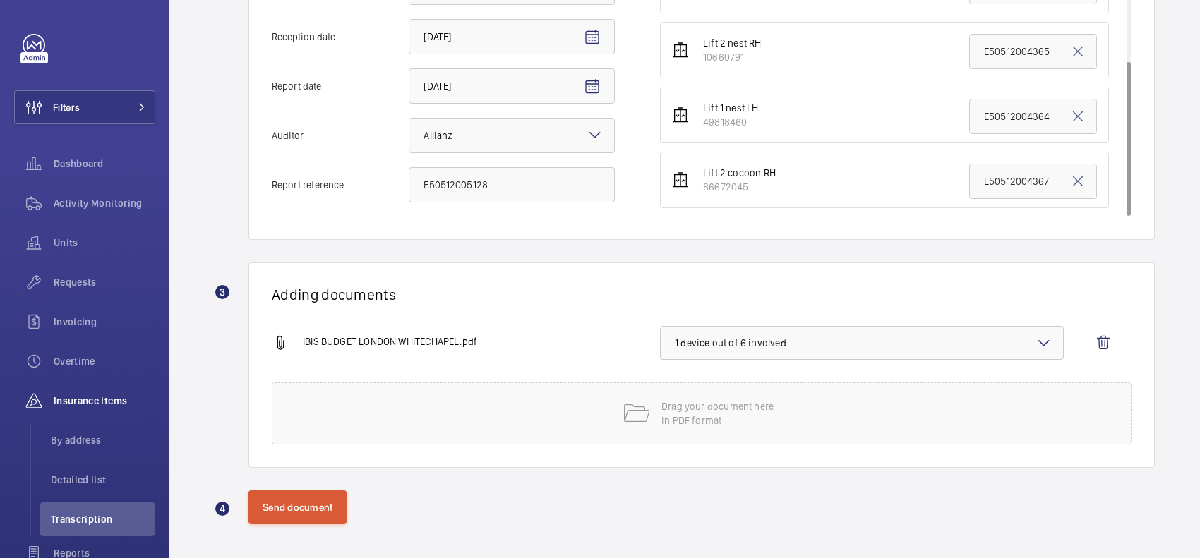
type input "ME LH - E50512005128"
click at [314, 502] on button "Send document" at bounding box center [297, 507] width 98 height 34
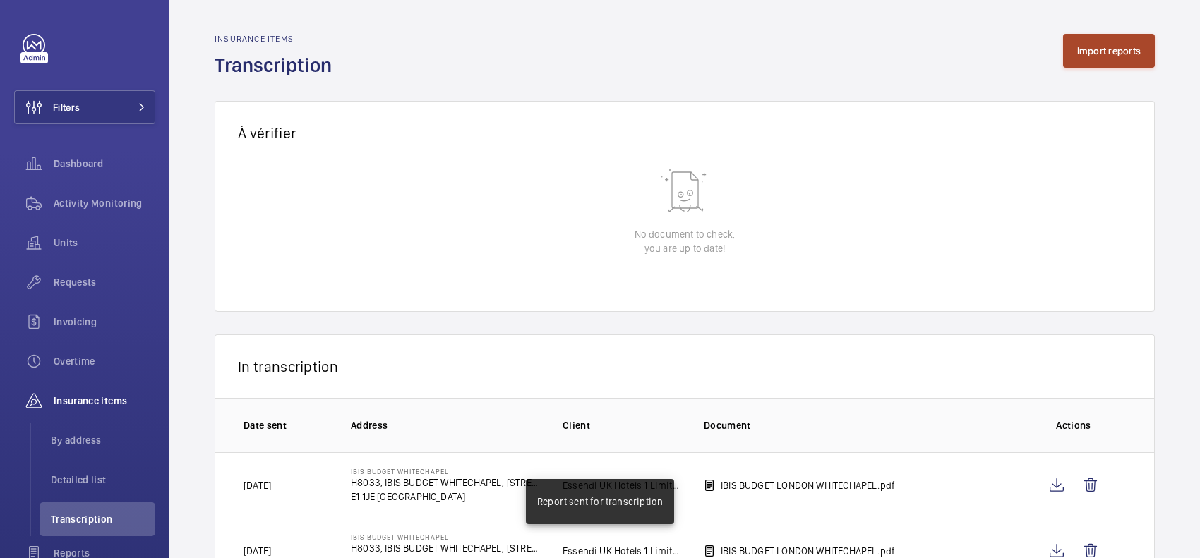
click at [1080, 47] on button "Import reports" at bounding box center [1109, 51] width 92 height 34
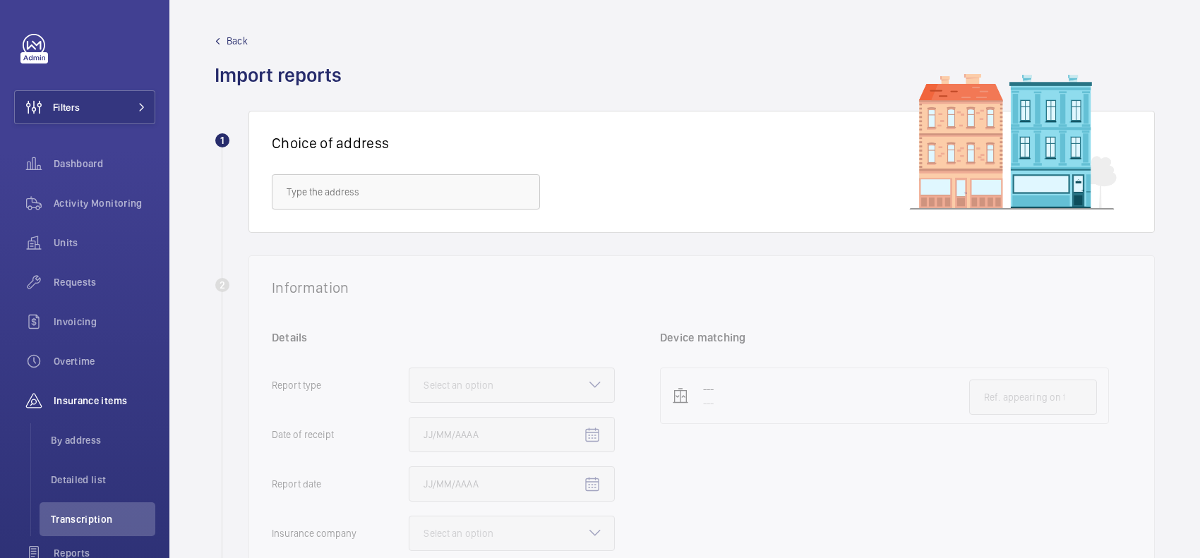
click at [427, 219] on div "Choice of address" at bounding box center [701, 172] width 906 height 122
click at [443, 196] on input "text" at bounding box center [406, 191] width 268 height 35
click at [422, 240] on span "IBIS BUDGET WHITECHAPEL - H8033, IBIS BUDGET WHITECHAPEL, 100 Whitechapel Rd, L…" at bounding box center [406, 234] width 239 height 14
type input "IBIS BUDGET WHITECHAPEL - H8033, IBIS BUDGET WHITECHAPEL, 100 Whitechapel Rd, L…"
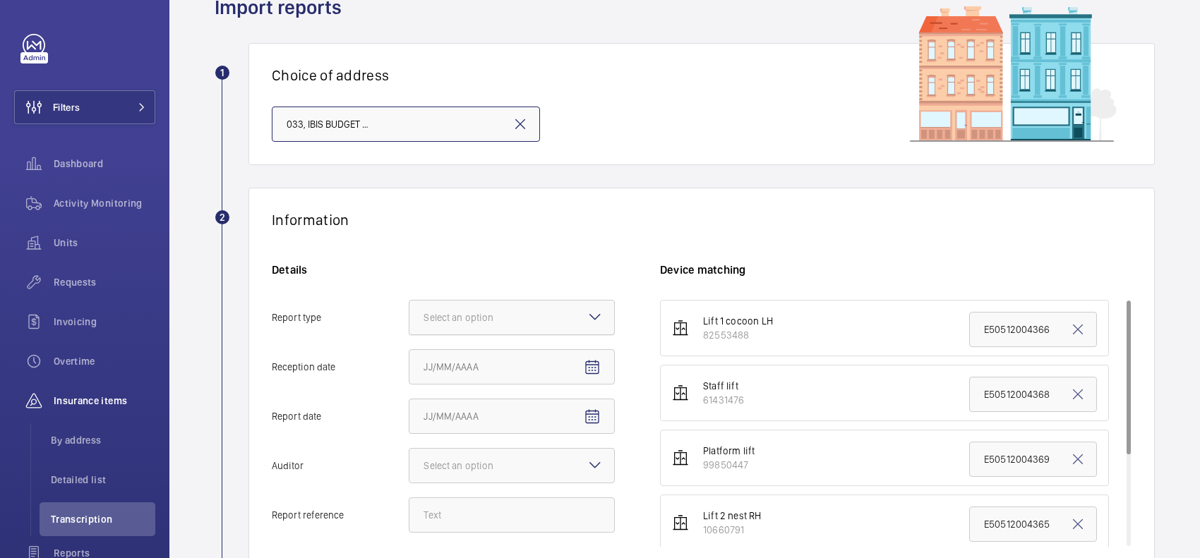
scroll to position [88, 0]
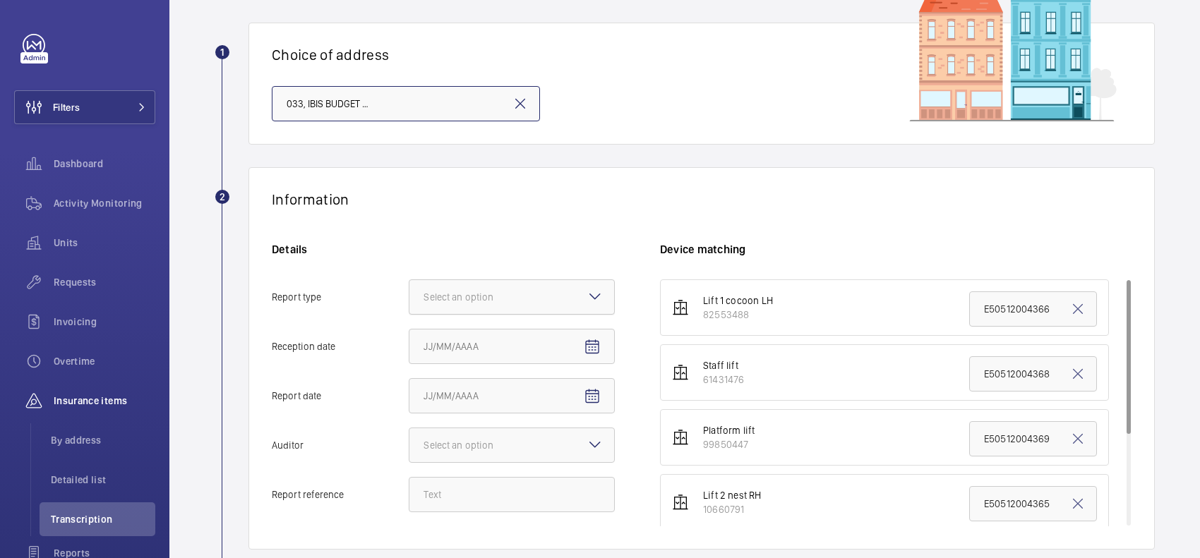
click at [517, 291] on div "Select an option" at bounding box center [475, 297] width 105 height 14
click at [409, 291] on input "Report type Select an option" at bounding box center [409, 297] width 0 height 34
click at [538, 333] on span "Insurance company" at bounding box center [511, 340] width 176 height 14
click at [409, 314] on input "Report type Select an option Insurance company Consultant" at bounding box center [409, 297] width 0 height 34
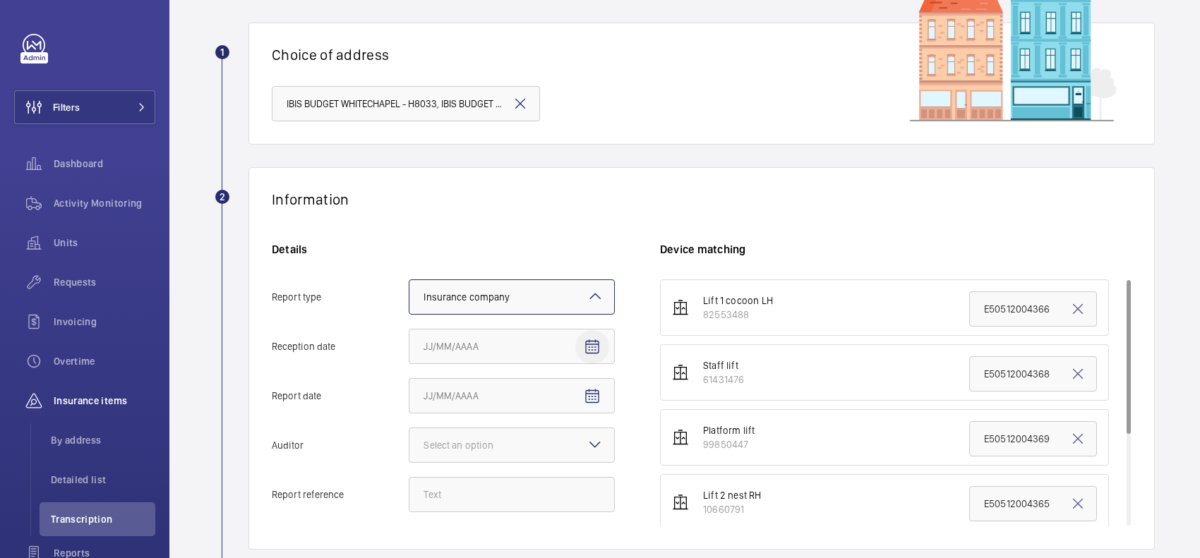
click at [601, 339] on span "Open calendar" at bounding box center [592, 347] width 34 height 34
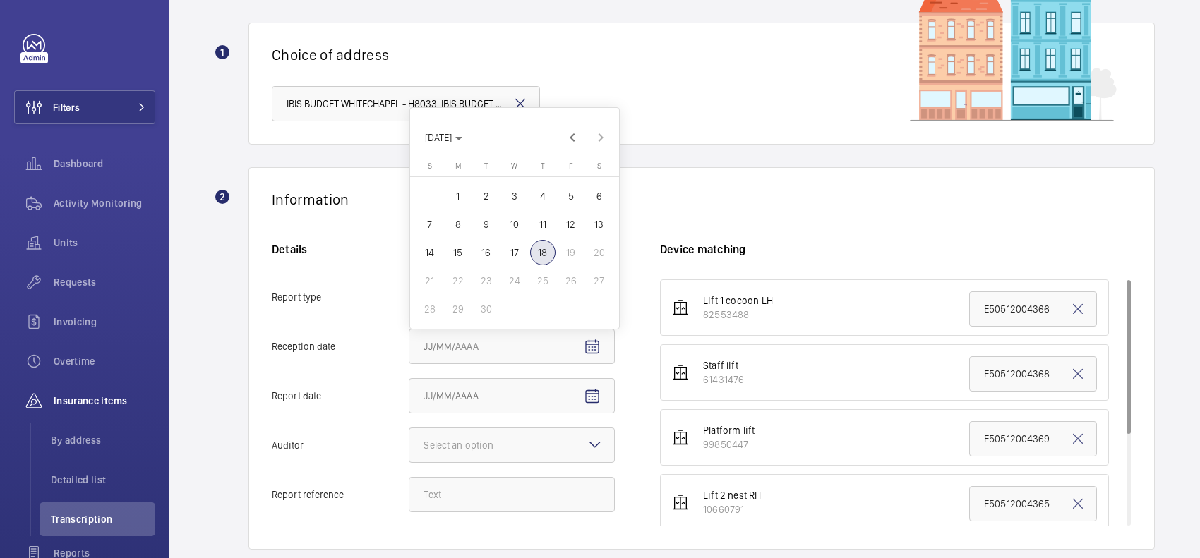
click at [546, 253] on span "18" at bounding box center [542, 252] width 25 height 25
type input "9/18/2025"
click at [597, 393] on mat-icon "Open calendar" at bounding box center [592, 396] width 17 height 17
click at [513, 300] on span "17" at bounding box center [514, 301] width 25 height 25
type input "9/17/2025"
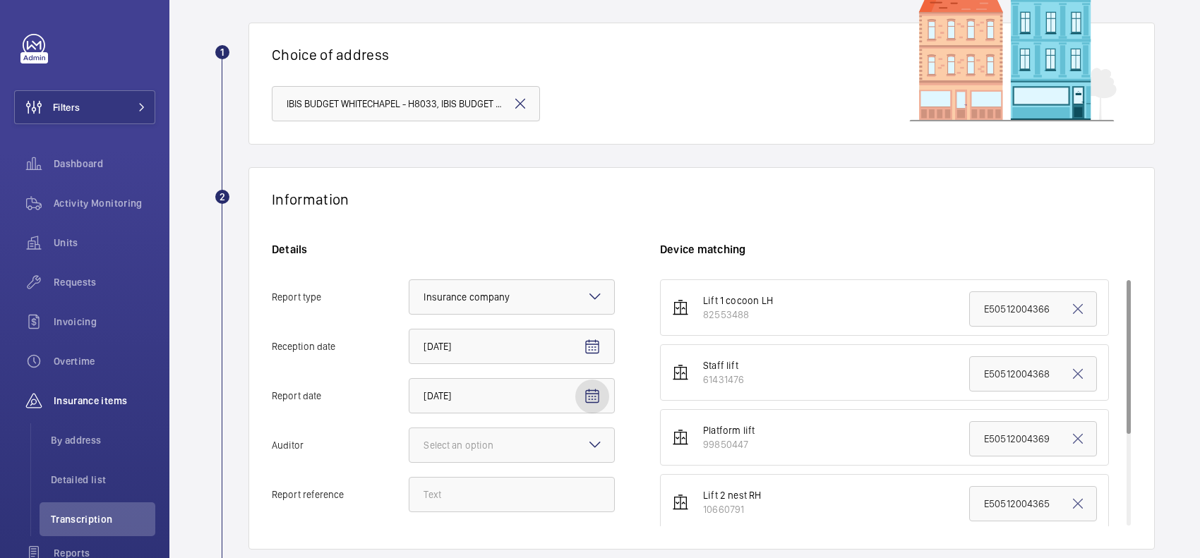
scroll to position [176, 0]
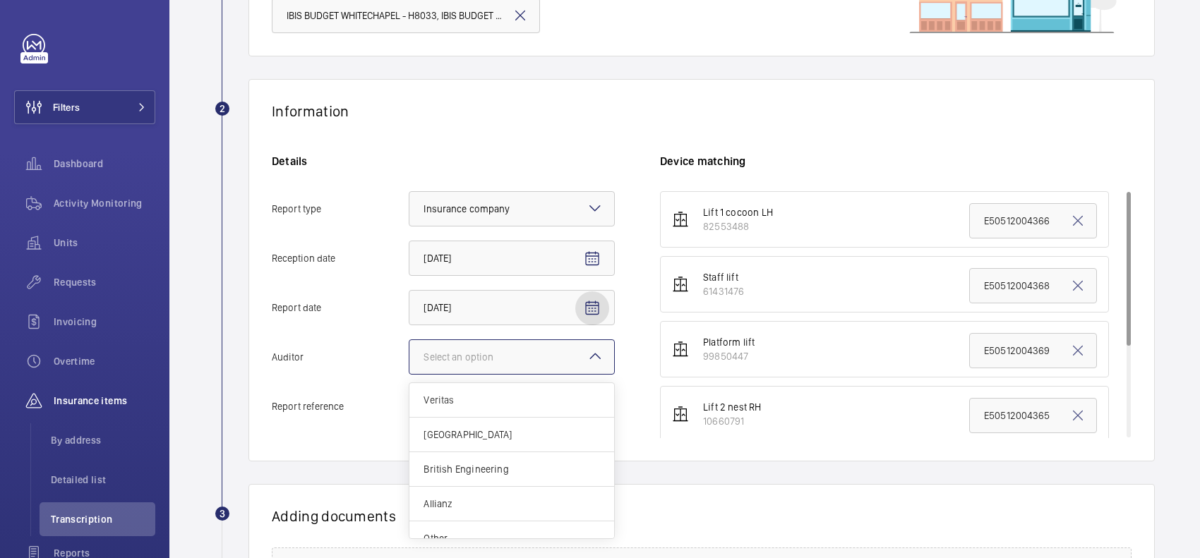
click at [540, 351] on div at bounding box center [511, 357] width 205 height 34
click at [409, 351] on input "Auditor Select an option Veritas Zurich British Engineering Allianz Other" at bounding box center [409, 357] width 0 height 34
click at [500, 493] on div "Allianz" at bounding box center [511, 504] width 205 height 35
click at [409, 374] on input "Auditor Select an option Veritas Zurich British Engineering Allianz Other" at bounding box center [409, 357] width 0 height 34
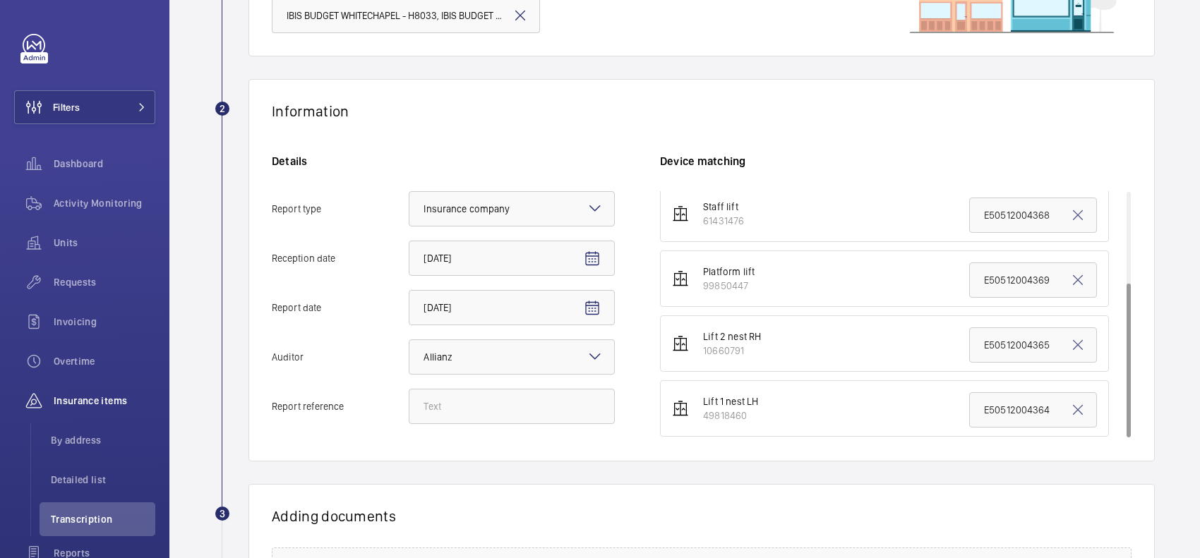
scroll to position [145, 0]
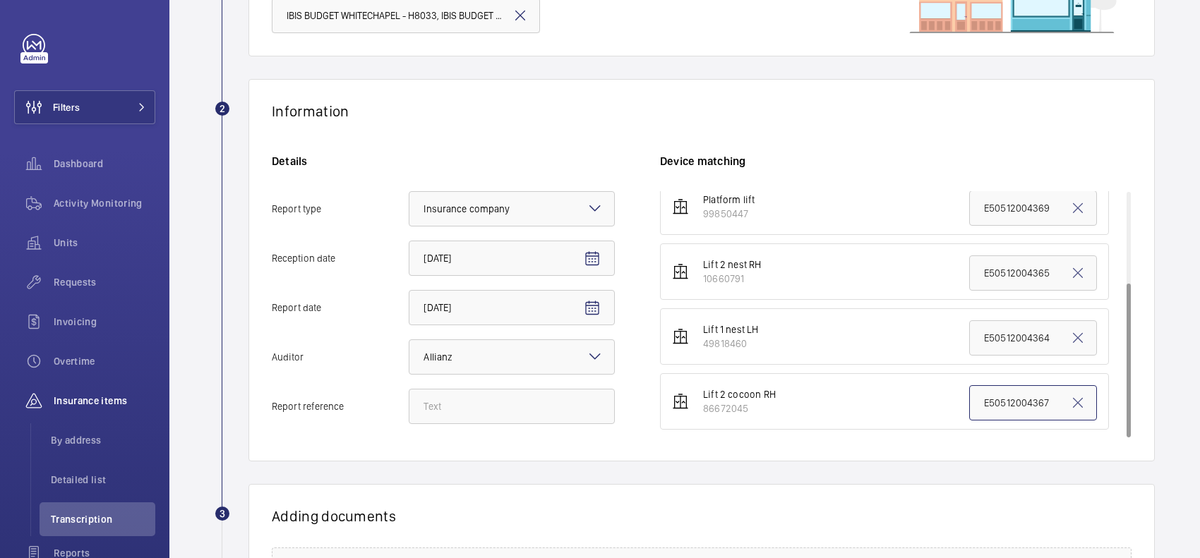
drag, startPoint x: 968, startPoint y: 397, endPoint x: 974, endPoint y: 407, distance: 11.4
click at [969, 397] on input "E50512004367" at bounding box center [1033, 402] width 128 height 35
drag, startPoint x: 1016, startPoint y: 403, endPoint x: 1161, endPoint y: 404, distance: 144.7
click at [1161, 404] on wm-front-admin-audit-upload "Back Import reports 1 Choice of address IBIS BUDGET WHITECHAPEL - H8033, IBIS B…" at bounding box center [684, 306] width 1030 height 965
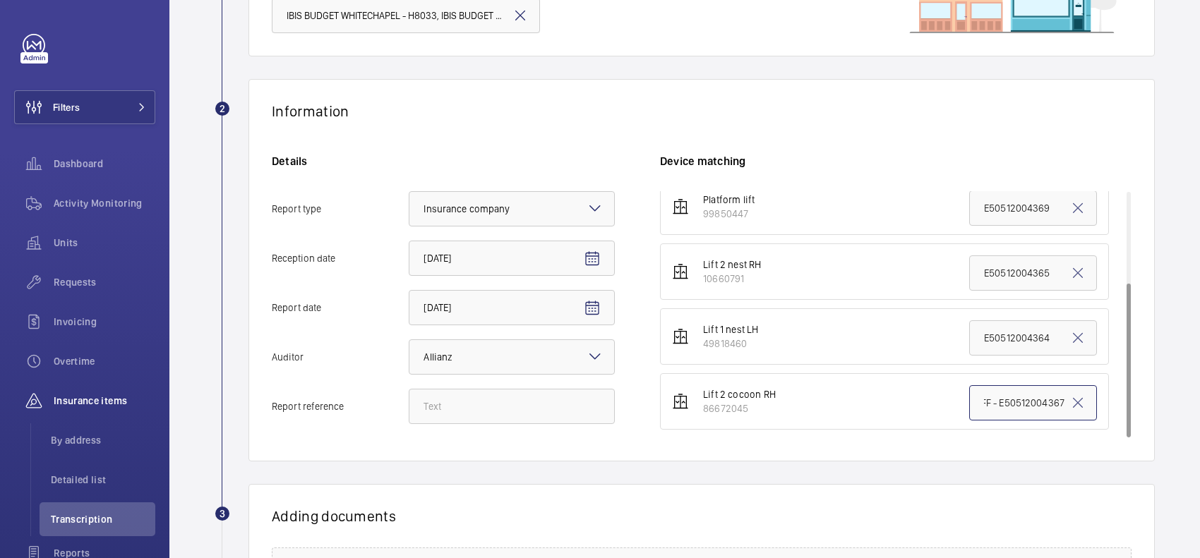
paste input "E50512005129"
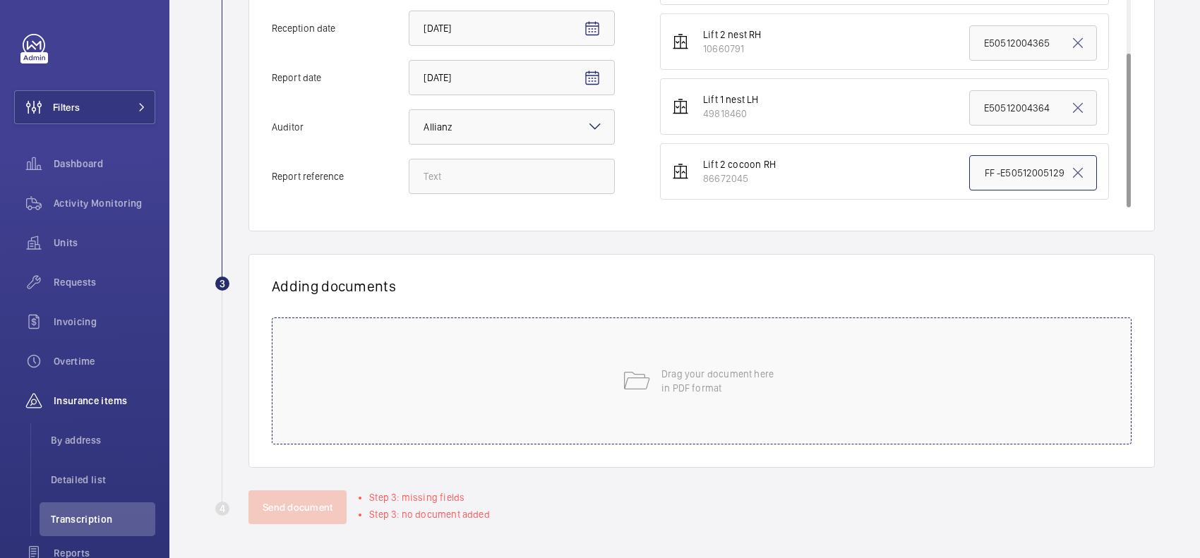
type input "ME RH FF -E50512005129"
click at [622, 375] on mat-icon at bounding box center [636, 381] width 28 height 28
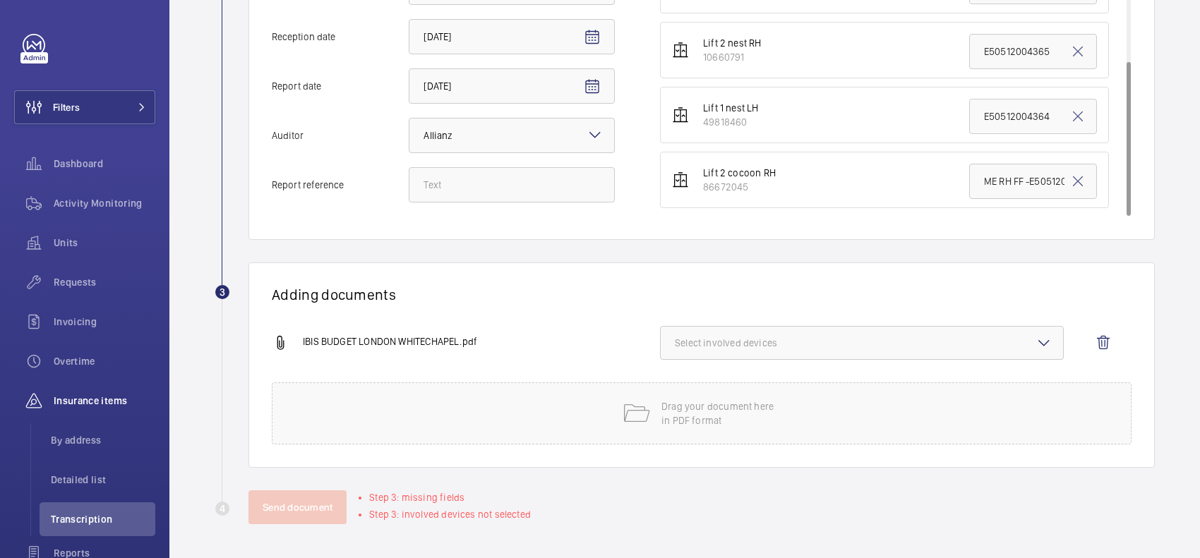
click at [739, 347] on span "Select involved devices" at bounding box center [862, 343] width 374 height 14
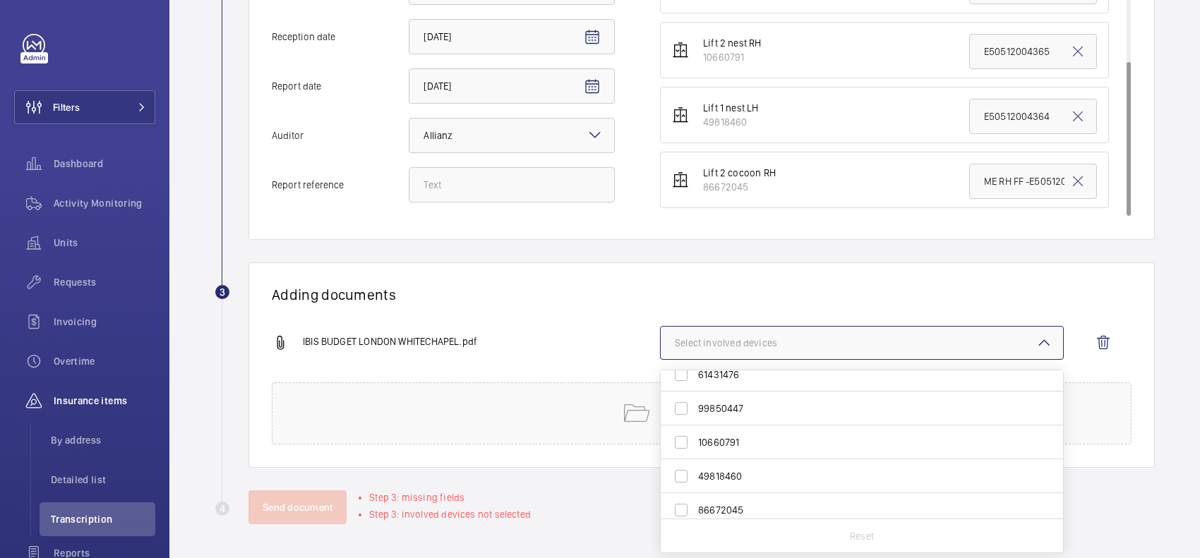
scroll to position [54, 0]
click at [713, 503] on span "86672045" at bounding box center [863, 502] width 330 height 14
click at [695, 503] on input "86672045" at bounding box center [681, 502] width 28 height 28
checkbox input "true"
click at [702, 301] on h1 "Adding documents" at bounding box center [702, 295] width 860 height 18
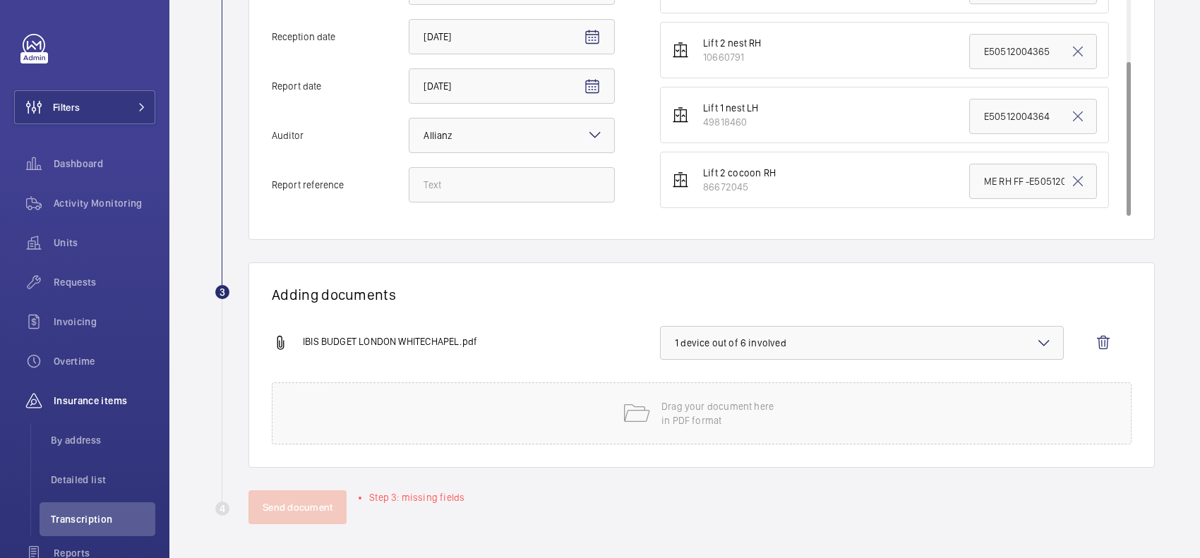
scroll to position [311, 0]
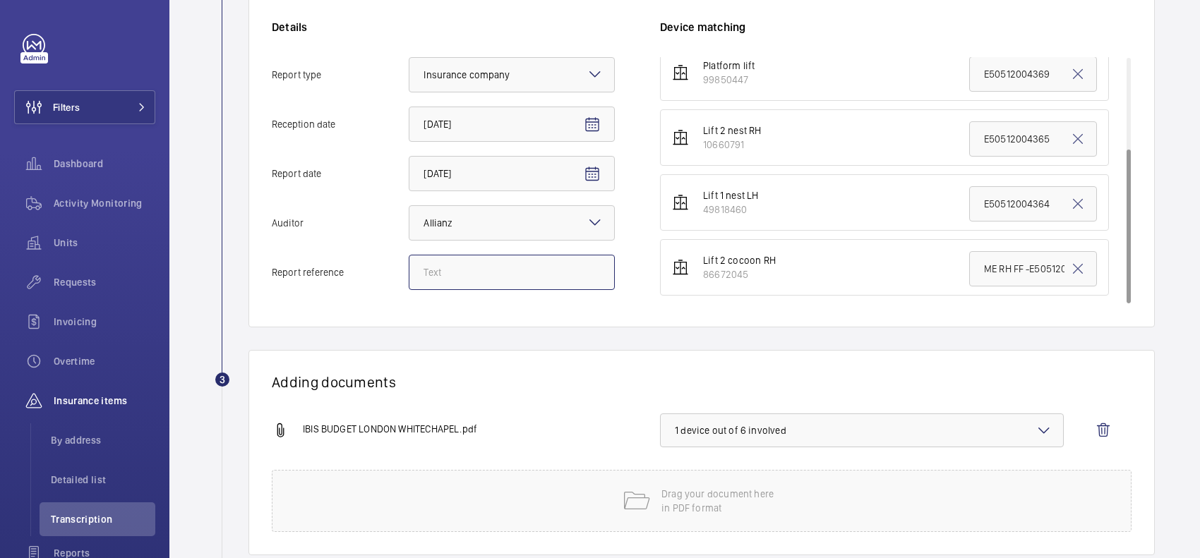
click at [562, 273] on input "Report reference" at bounding box center [512, 272] width 206 height 35
paste input "E50512005129"
type input "E50512005129"
click at [558, 340] on wm-front-report-upload-form "2 Information Details Report type Select an option × Insurance company × Recept…" at bounding box center [685, 278] width 940 height 667
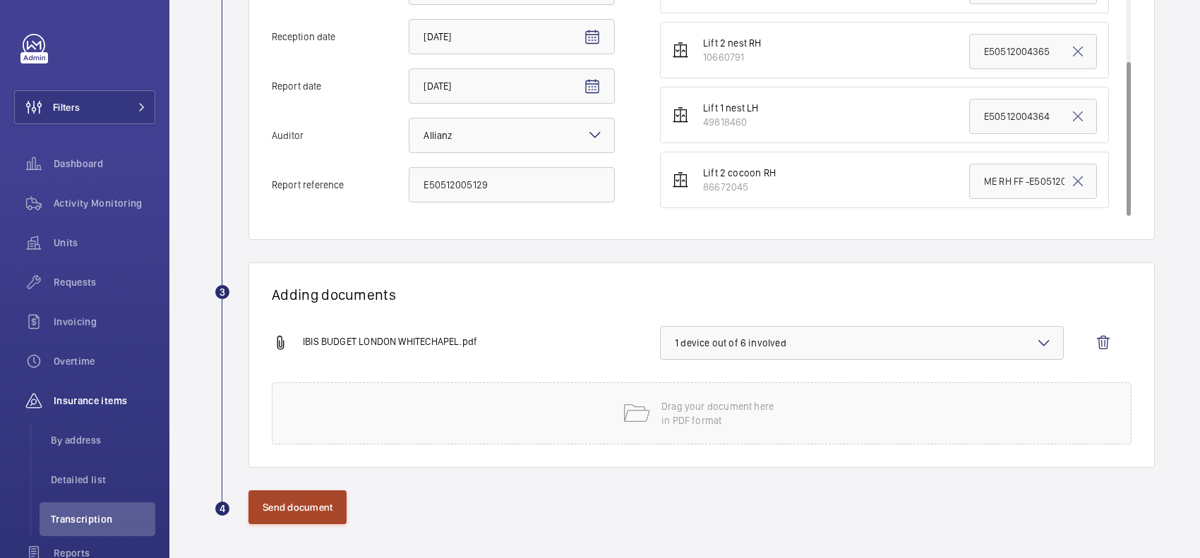
drag, startPoint x: 318, startPoint y: 524, endPoint x: 327, endPoint y: 517, distance: 11.6
click at [323, 524] on button "Send document" at bounding box center [297, 507] width 98 height 34
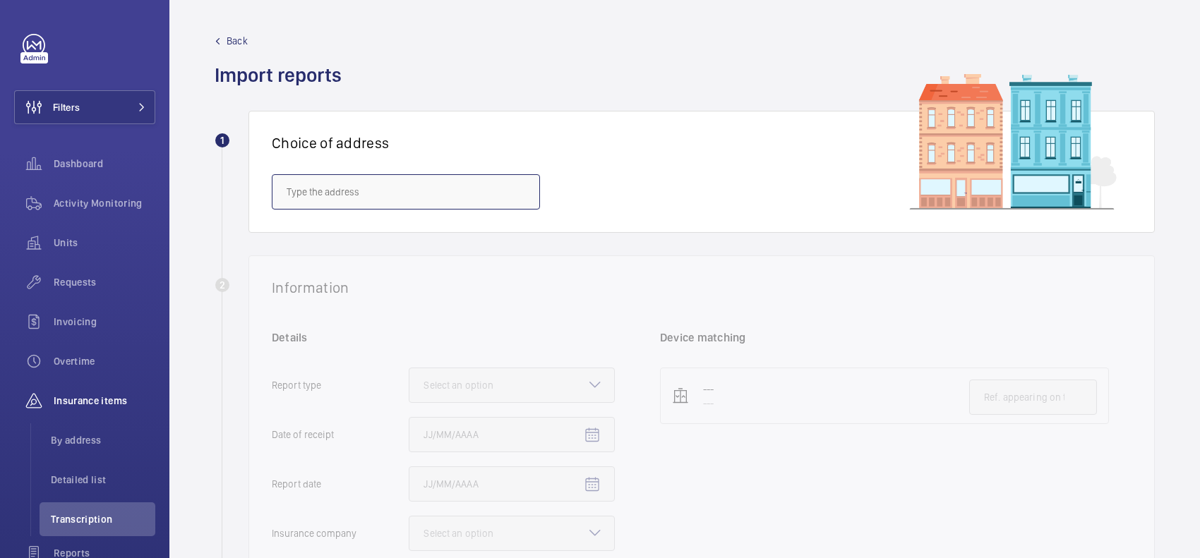
click at [403, 201] on input "text" at bounding box center [406, 191] width 268 height 35
click at [425, 205] on input "text" at bounding box center [406, 191] width 268 height 35
paste input "IBIS BUDGET LONDON HOUNSLOW"
click at [442, 239] on span "IBIS BUDGET LONDON HOUNSLOW - H6465, IBIS BUDGET LONDON HOUNSLOW, [STREET_ADDRE…" at bounding box center [406, 234] width 239 height 14
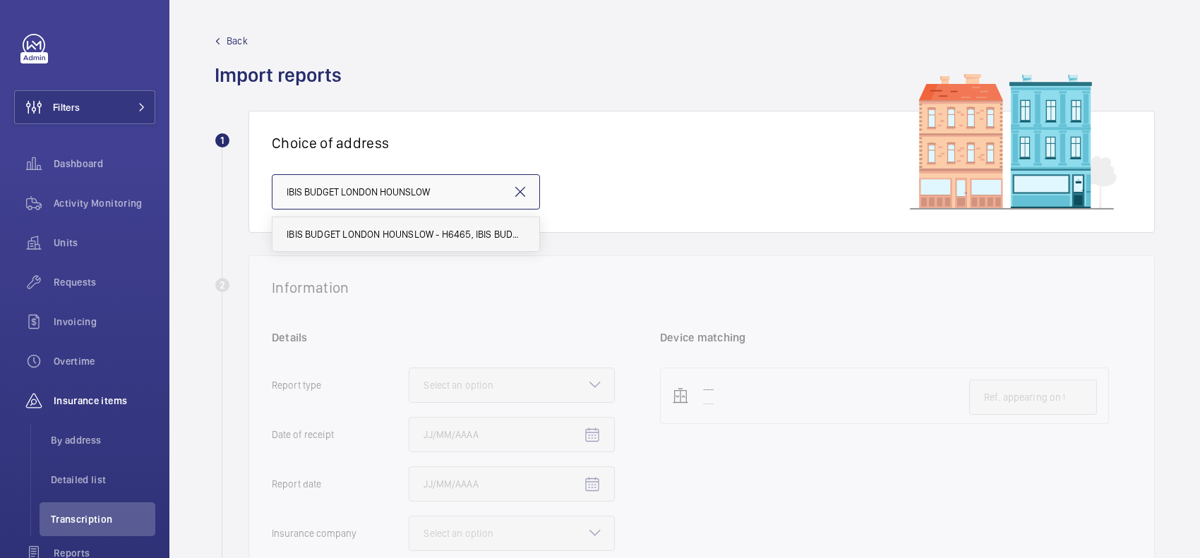
type input "IBIS BUDGET LONDON HOUNSLOW - H6465, IBIS BUDGET LONDON HOUNSLOW, [STREET_ADDRE…"
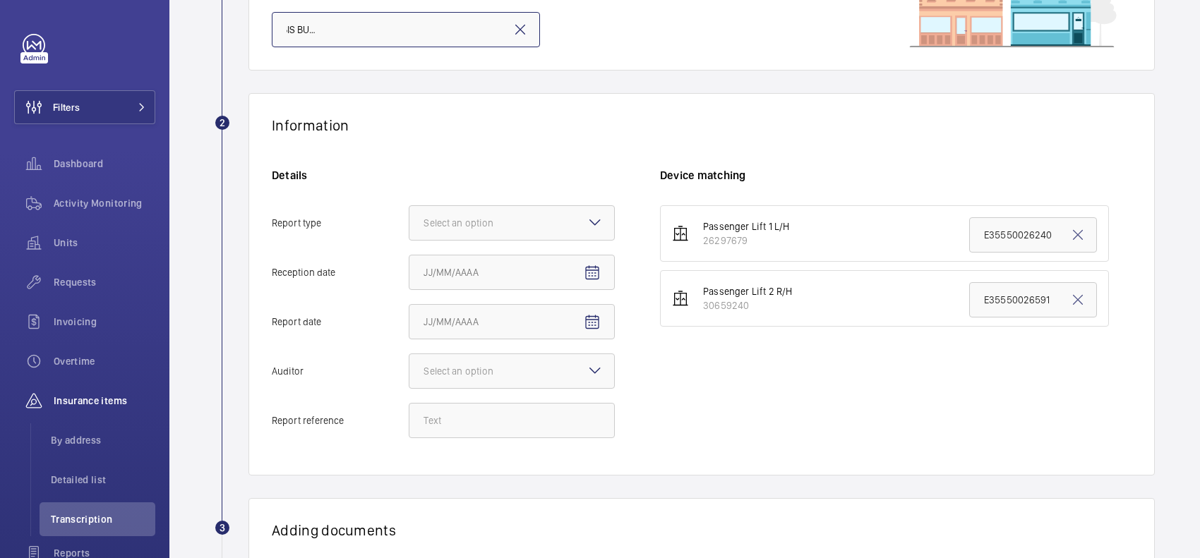
scroll to position [176, 0]
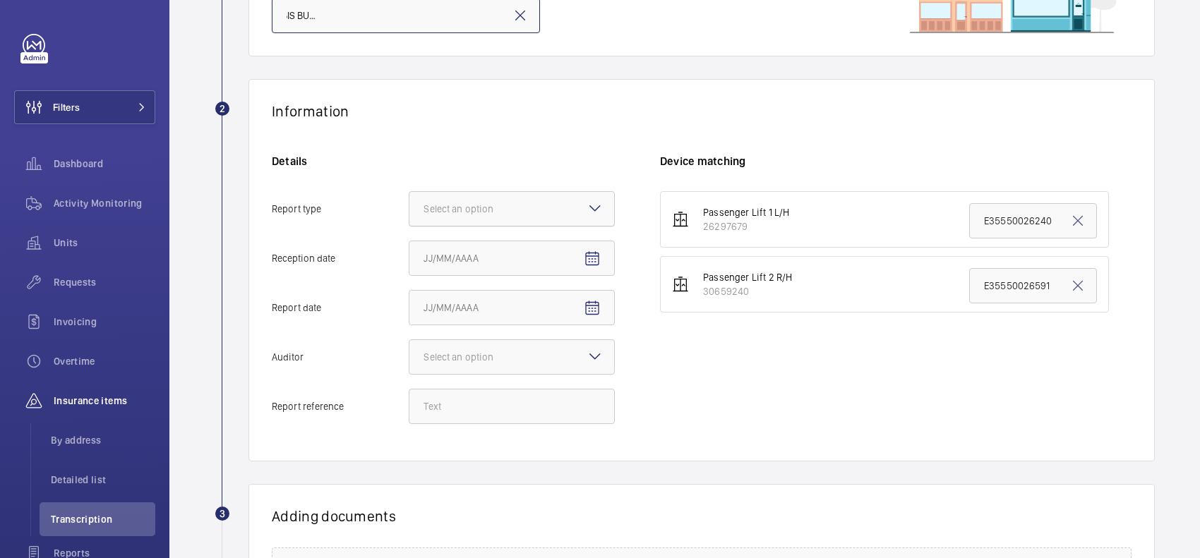
click at [520, 214] on div "Select an option" at bounding box center [475, 209] width 105 height 14
click at [409, 214] on input "Report type Select an option" at bounding box center [409, 209] width 0 height 34
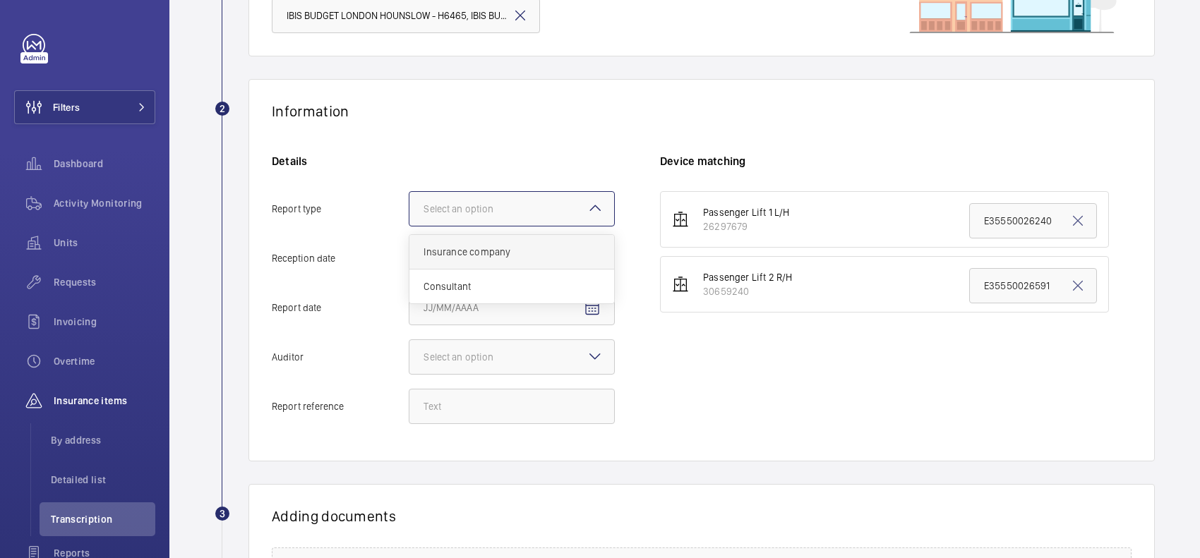
click at [510, 258] on span "Insurance company" at bounding box center [511, 252] width 176 height 14
click at [409, 226] on input "Report type Select an option Insurance company Consultant" at bounding box center [409, 209] width 0 height 34
click at [542, 263] on input "Reception date" at bounding box center [512, 258] width 206 height 35
click at [597, 260] on mat-icon "Open calendar" at bounding box center [592, 259] width 17 height 17
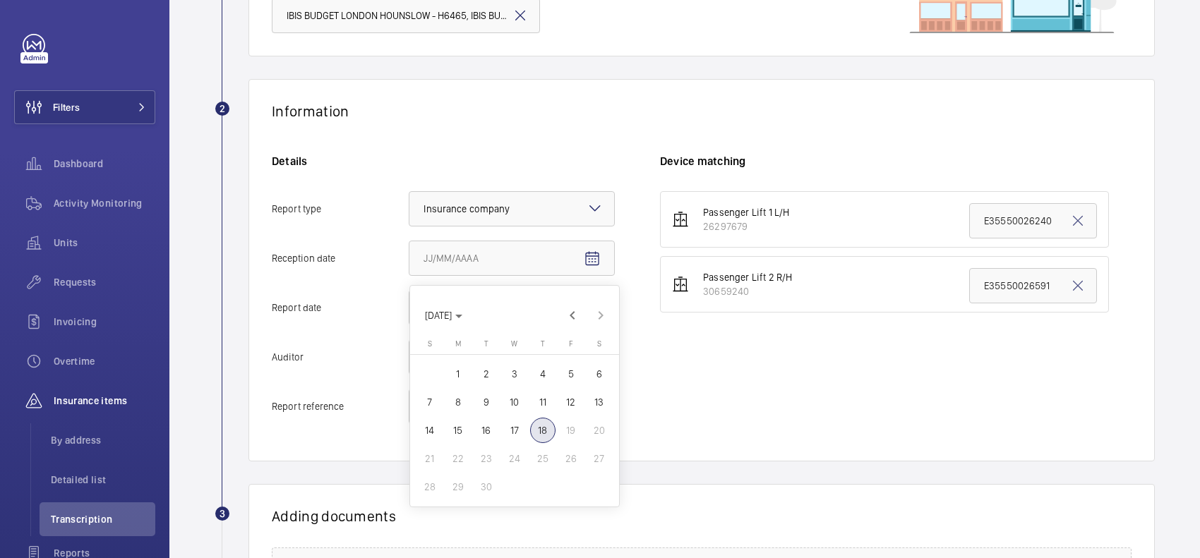
click at [546, 432] on span "18" at bounding box center [542, 430] width 25 height 25
type input "[DATE]"
click at [601, 311] on button "Report date" at bounding box center [592, 308] width 34 height 34
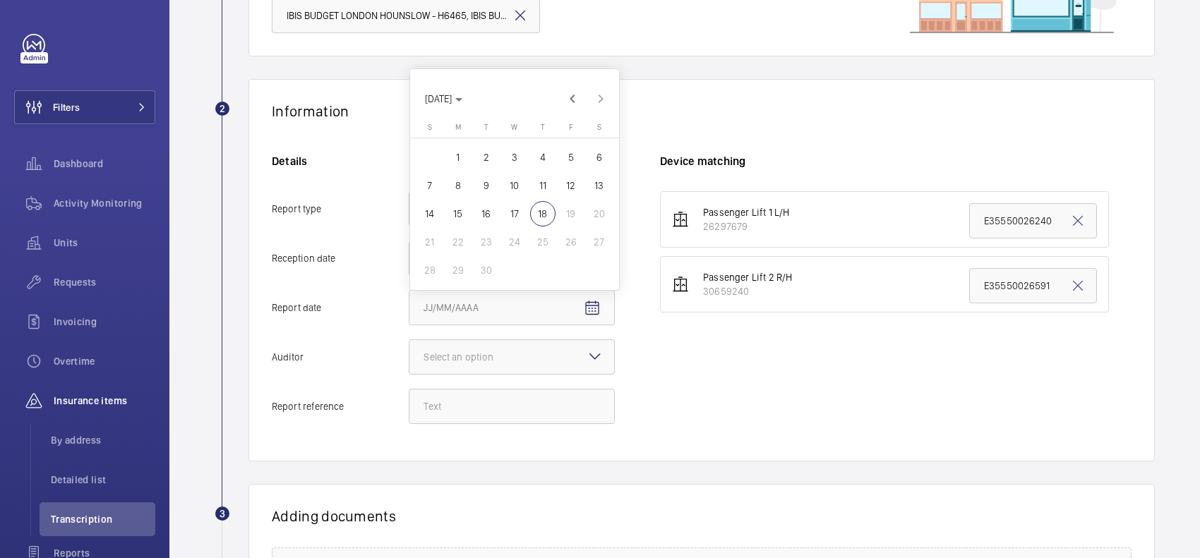
click at [517, 208] on span "17" at bounding box center [514, 213] width 25 height 25
type input "[DATE]"
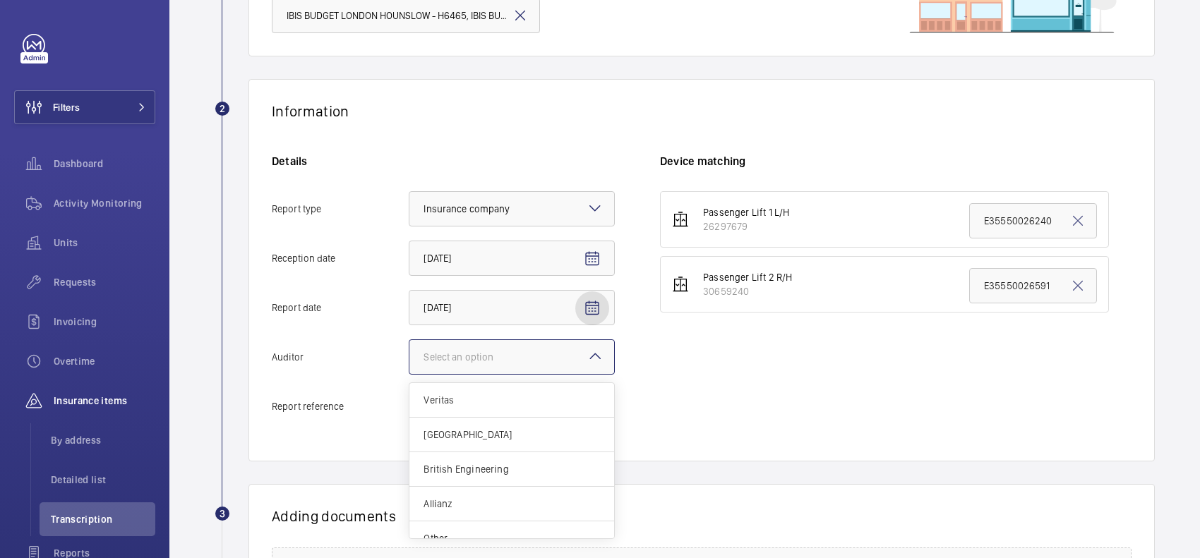
click at [498, 353] on div "Select an option" at bounding box center [475, 357] width 105 height 14
click at [409, 353] on input "Auditor Select an option Veritas Zurich British Engineering Allianz Other" at bounding box center [409, 357] width 0 height 34
click at [466, 495] on div "Allianz" at bounding box center [511, 504] width 205 height 35
click at [409, 374] on input "Auditor Select an option Veritas Zurich British Engineering Allianz Other" at bounding box center [409, 357] width 0 height 34
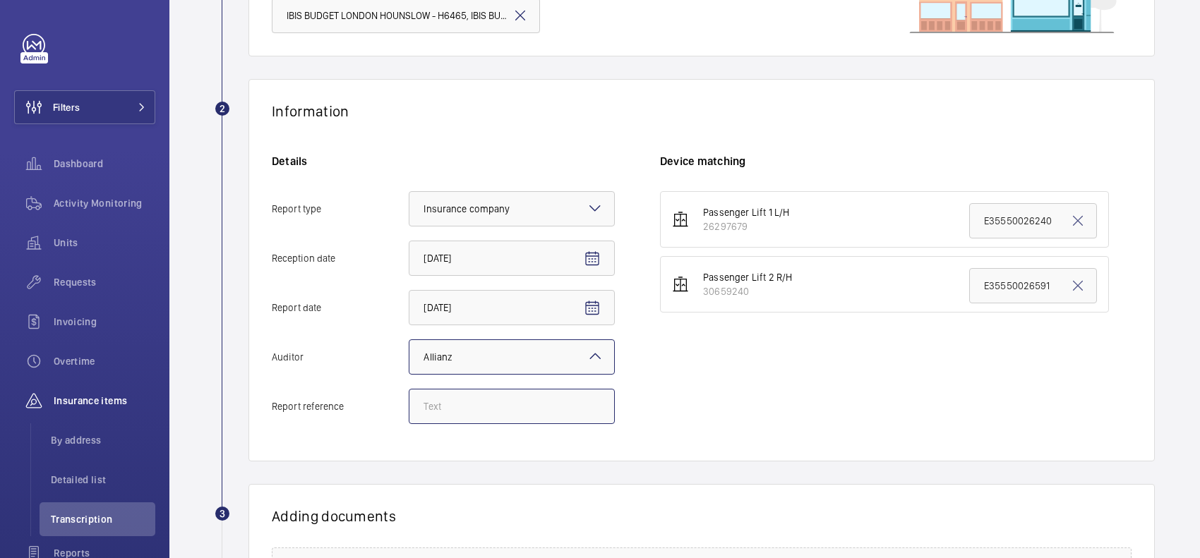
click at [477, 413] on input "Report reference" at bounding box center [512, 406] width 206 height 35
click at [460, 413] on input "Report reference" at bounding box center [512, 406] width 206 height 35
paste input "E35550026997"
type input "E35550026997"
click at [930, 400] on div "Passenger Lift 1 L/H 26297679 E35550026240 Passenger Lift 2 R/H 30659240 E35550…" at bounding box center [895, 314] width 471 height 247
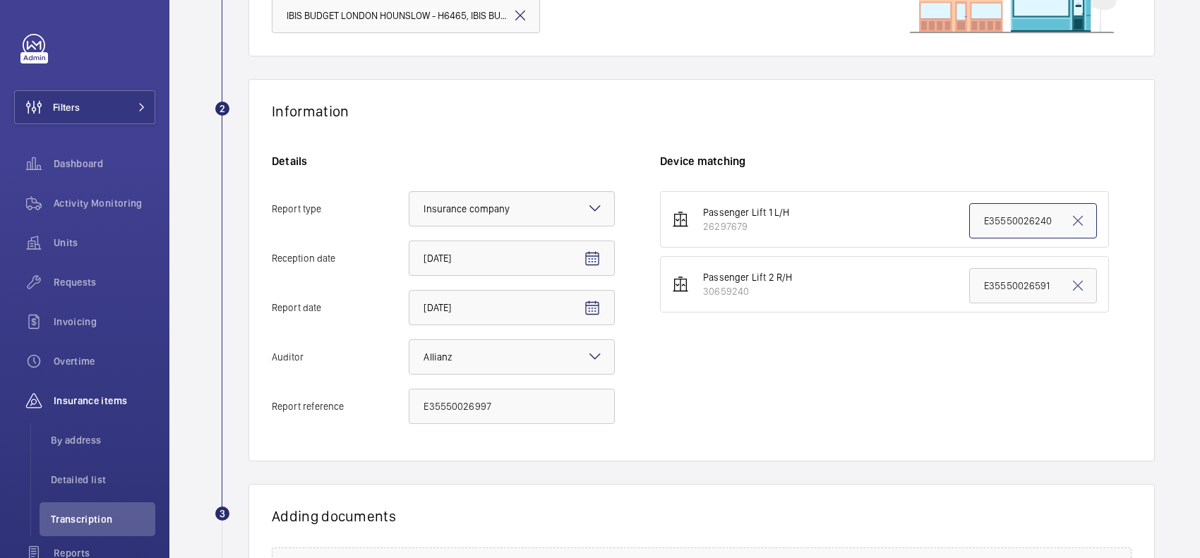
click at [1018, 224] on input "E35550026240" at bounding box center [1033, 220] width 128 height 35
click at [1021, 224] on input "E35550026240" at bounding box center [1033, 220] width 128 height 35
paste input "997"
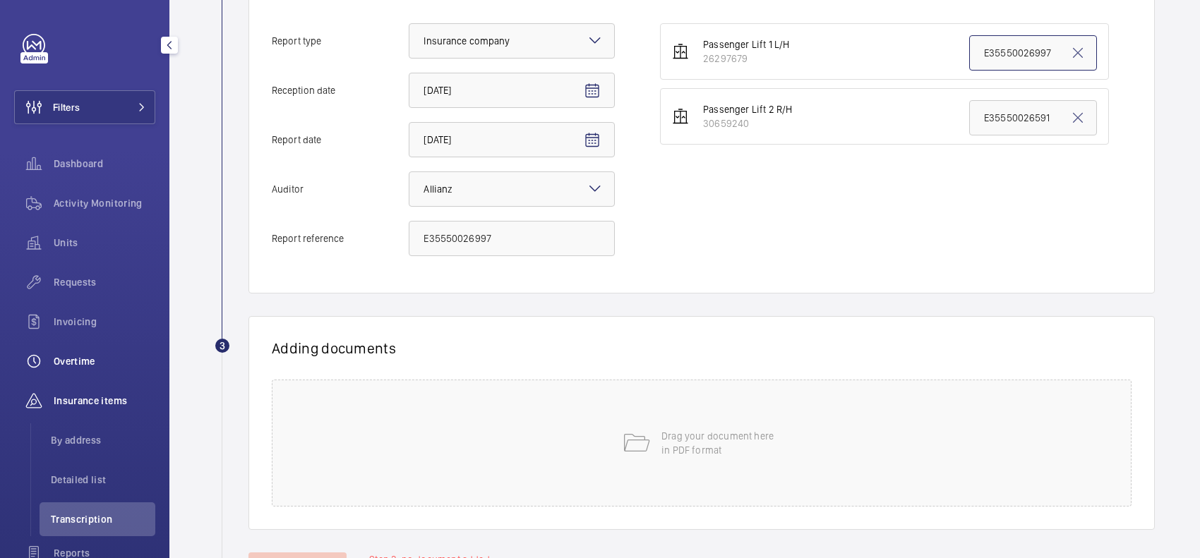
scroll to position [353, 0]
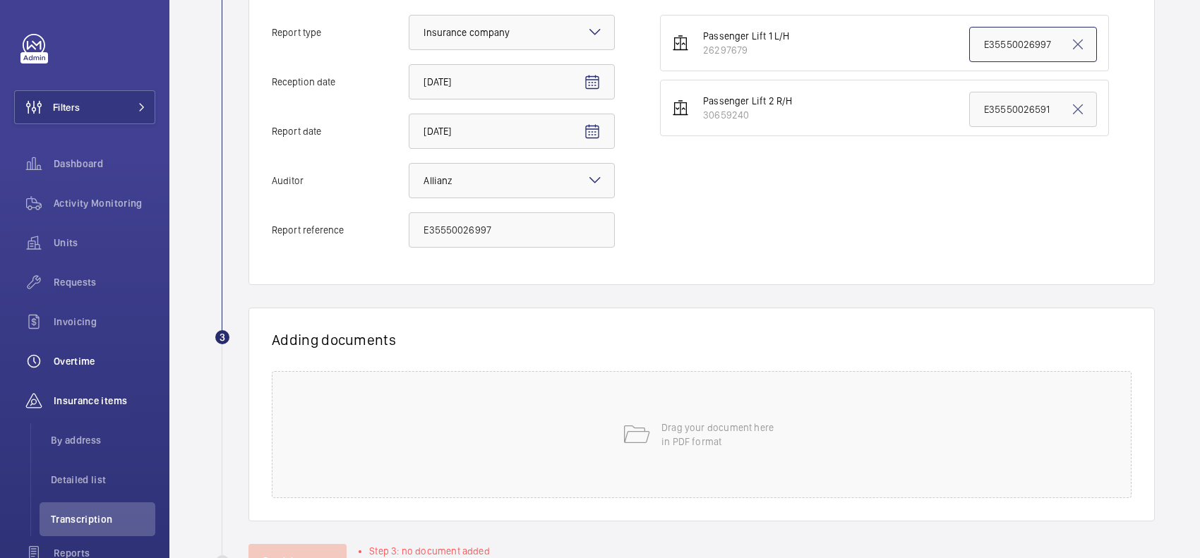
type input "E35550026997"
click at [752, 438] on p "Drag your document here in PDF format" at bounding box center [721, 435] width 120 height 28
click at [682, 418] on div "Drag your document here in PDF format" at bounding box center [702, 434] width 860 height 127
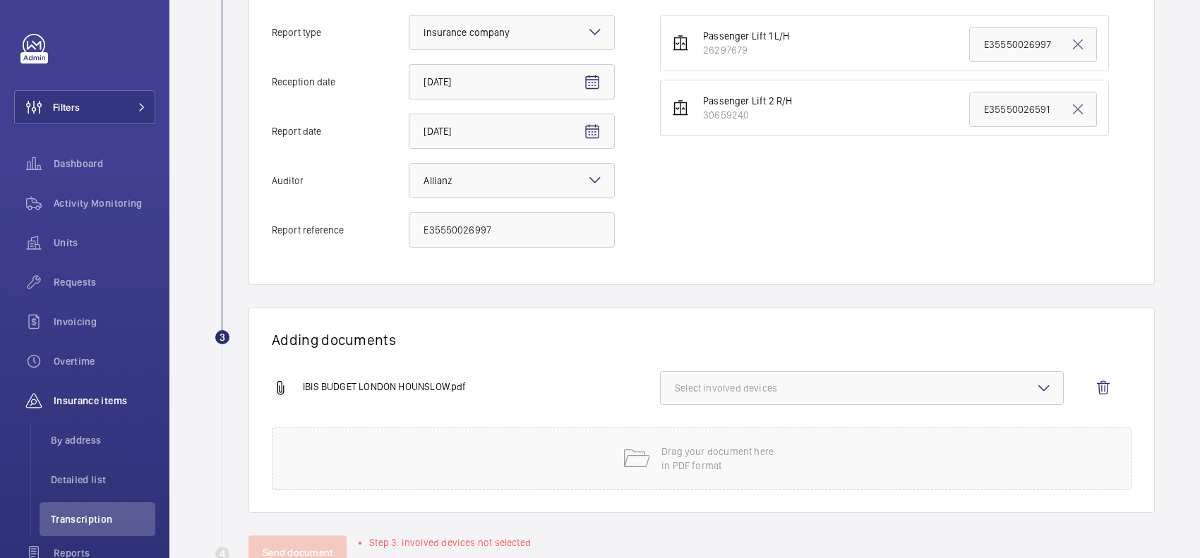
click at [802, 403] on button "Select involved devices" at bounding box center [862, 388] width 404 height 34
click at [805, 442] on label "26297679" at bounding box center [851, 433] width 381 height 34
click at [695, 442] on input "26297679" at bounding box center [681, 432] width 28 height 28
checkbox input "true"
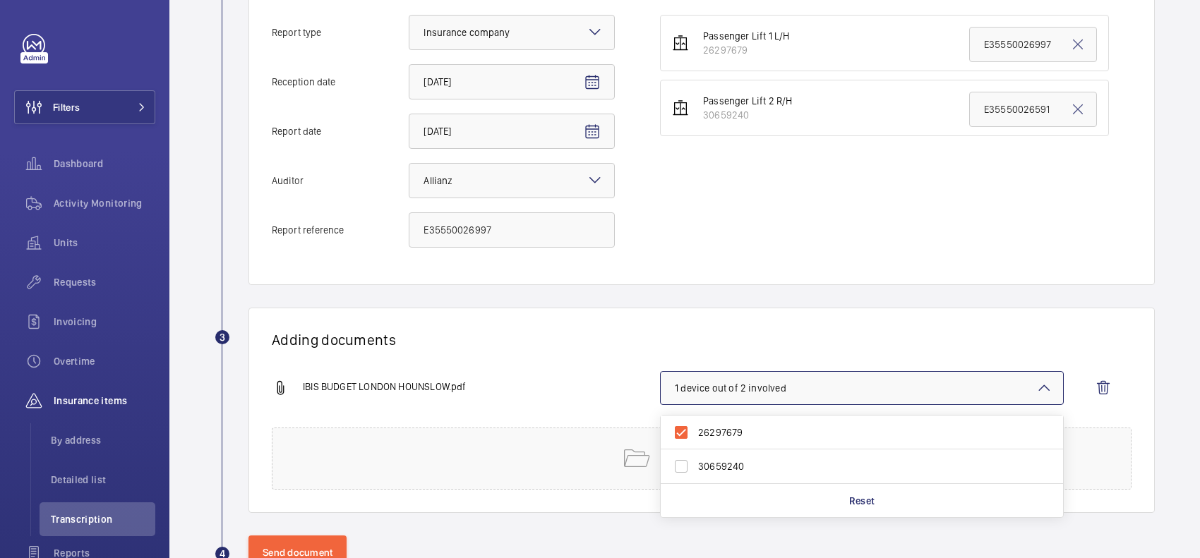
click at [799, 347] on h1 "Adding documents" at bounding box center [702, 340] width 860 height 18
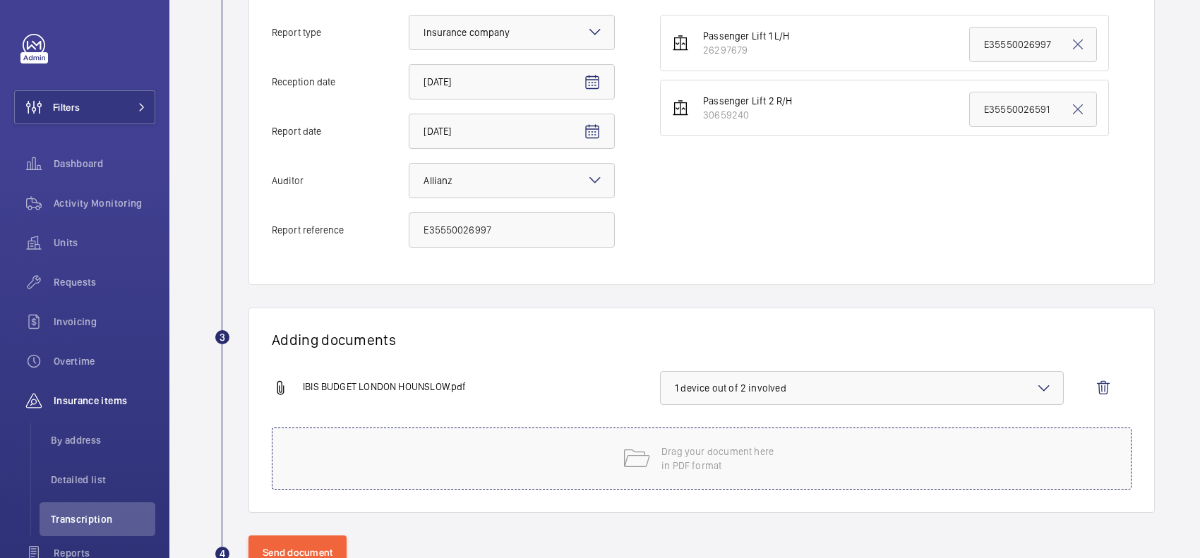
scroll to position [399, 0]
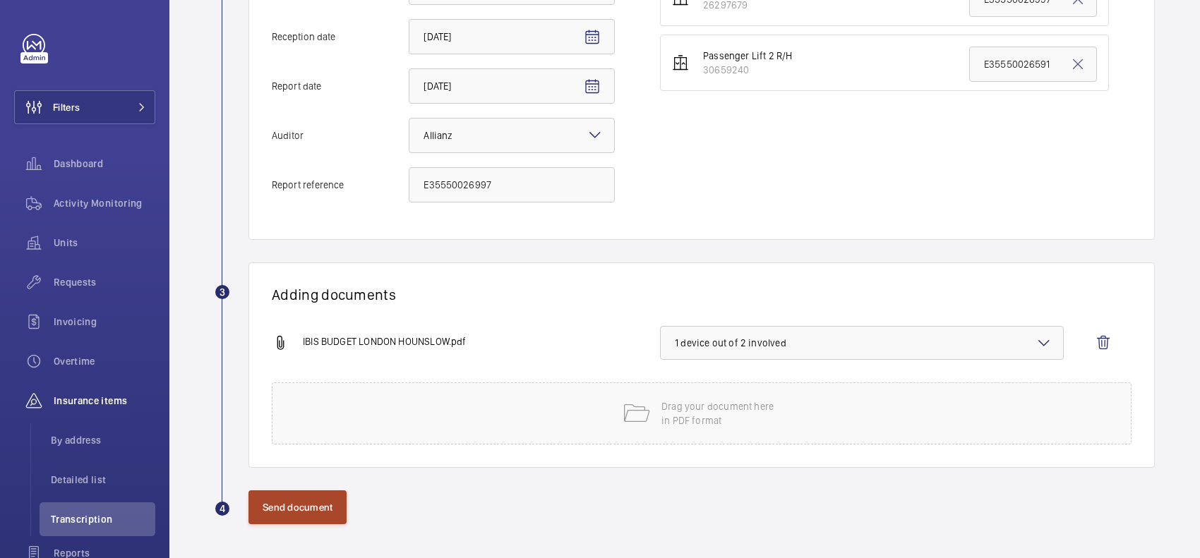
click at [314, 500] on button "Send document" at bounding box center [297, 507] width 98 height 34
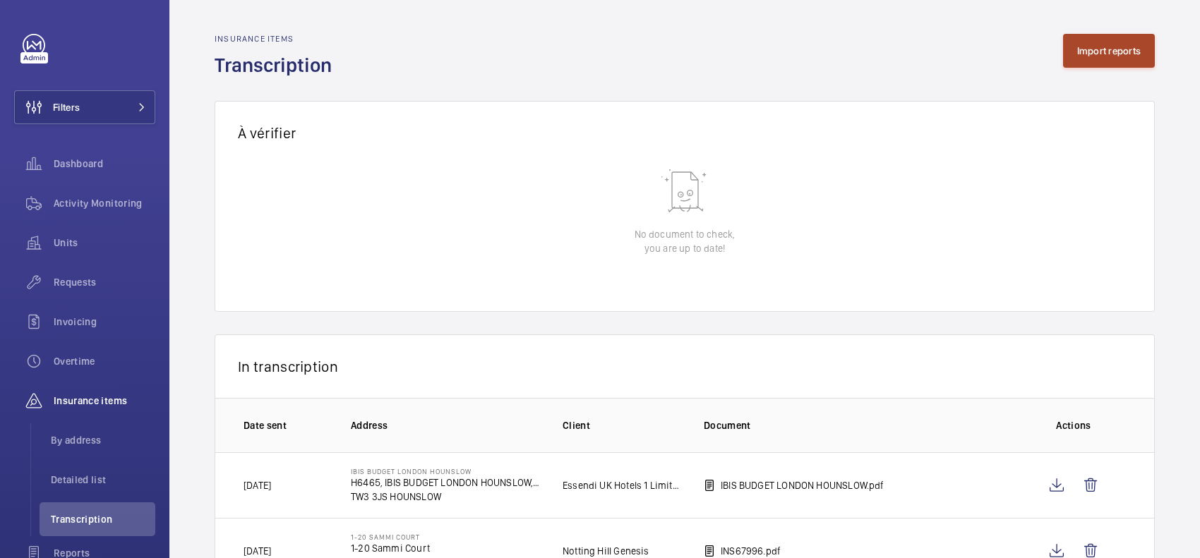
click at [1109, 59] on button "Import reports" at bounding box center [1109, 51] width 92 height 34
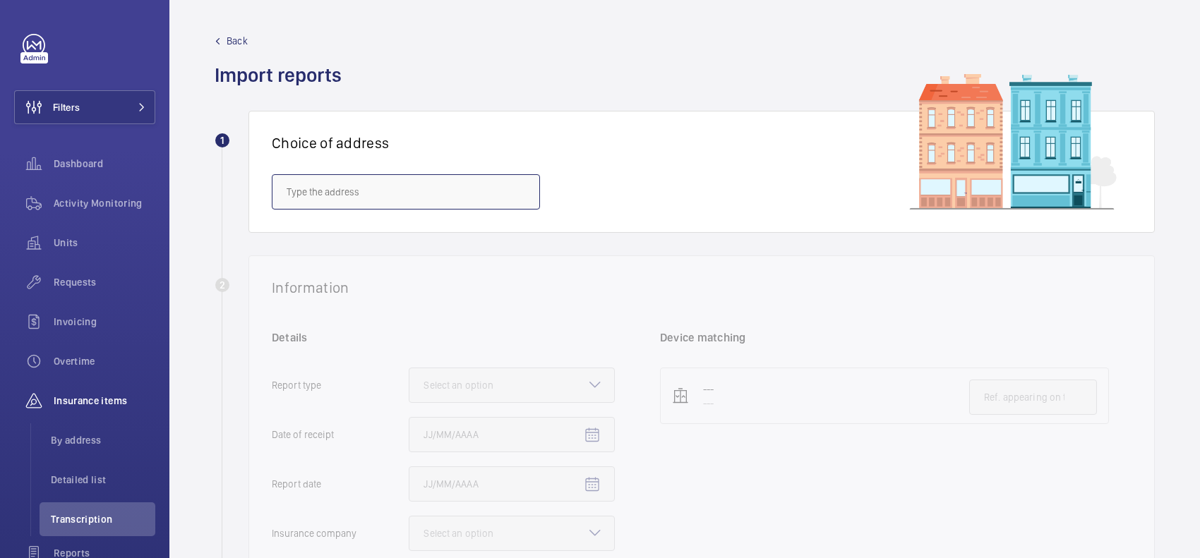
click at [361, 203] on input "text" at bounding box center [406, 191] width 268 height 35
click at [363, 241] on span "IBIS BUDGET LONDON HOUNSLOW - H6465, IBIS BUDGET LONDON HOUNSLOW, 20-28 Staines…" at bounding box center [406, 234] width 239 height 14
type input "IBIS BUDGET LONDON HOUNSLOW - H6465, IBIS BUDGET LONDON HOUNSLOW, 20-28 Staines…"
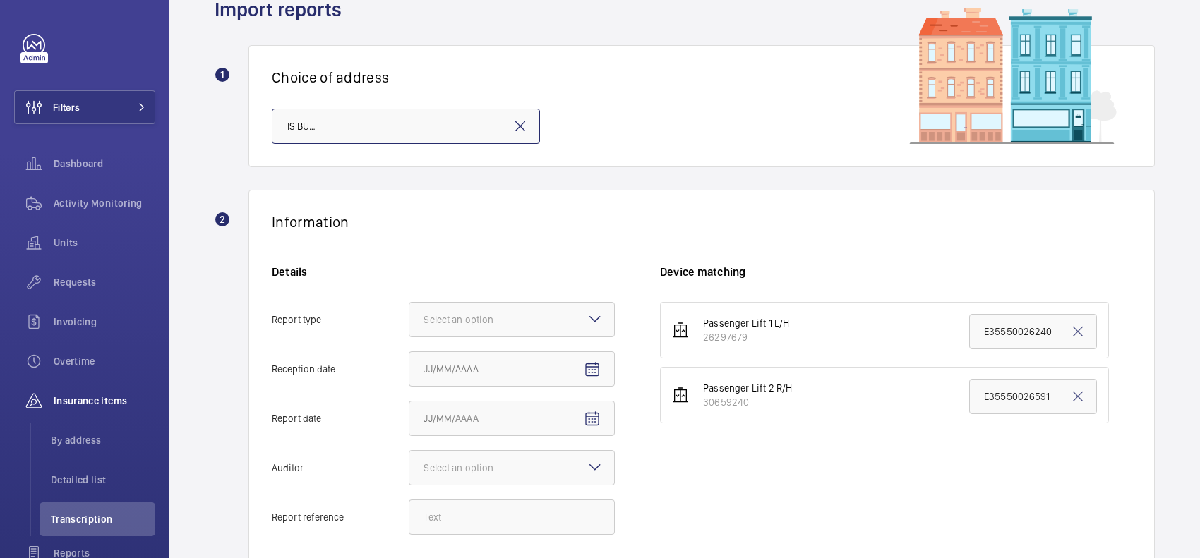
scroll to position [265, 0]
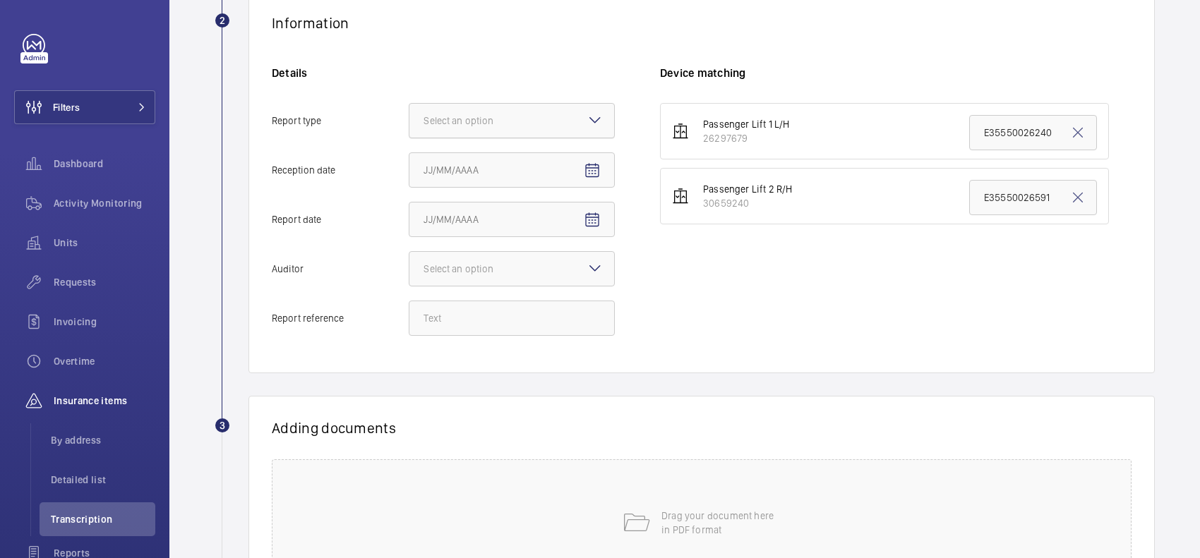
click at [533, 121] on div at bounding box center [511, 121] width 205 height 34
click at [409, 121] on input "Report type Select an option" at bounding box center [409, 121] width 0 height 34
click at [529, 174] on div "Insurance company" at bounding box center [511, 164] width 205 height 35
click at [409, 138] on input "Report type Select an option Insurance company Consultant" at bounding box center [409, 121] width 0 height 34
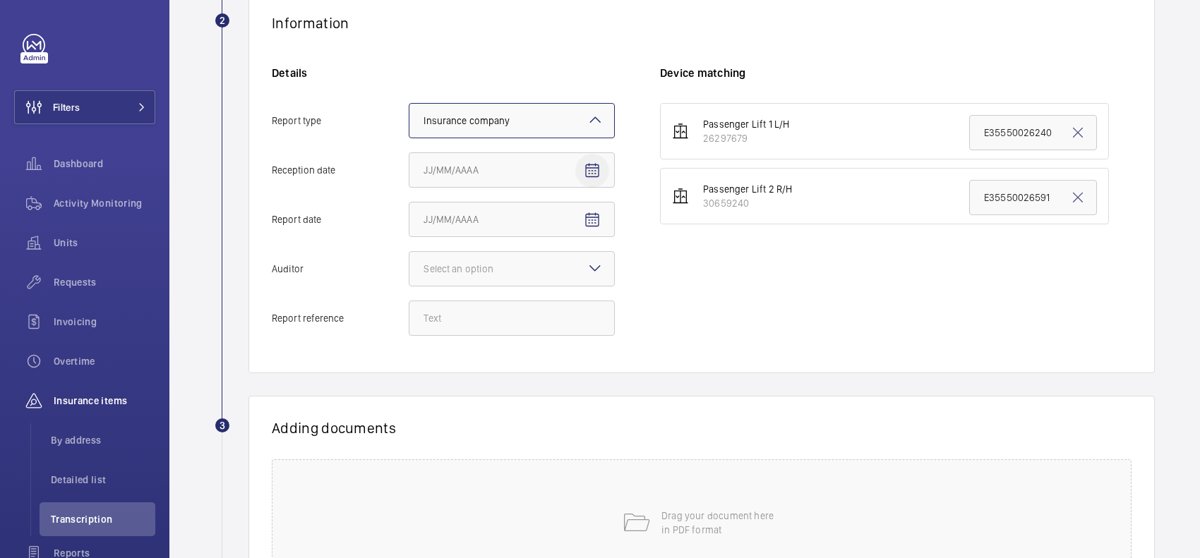
click at [579, 178] on span "Open calendar" at bounding box center [592, 171] width 34 height 34
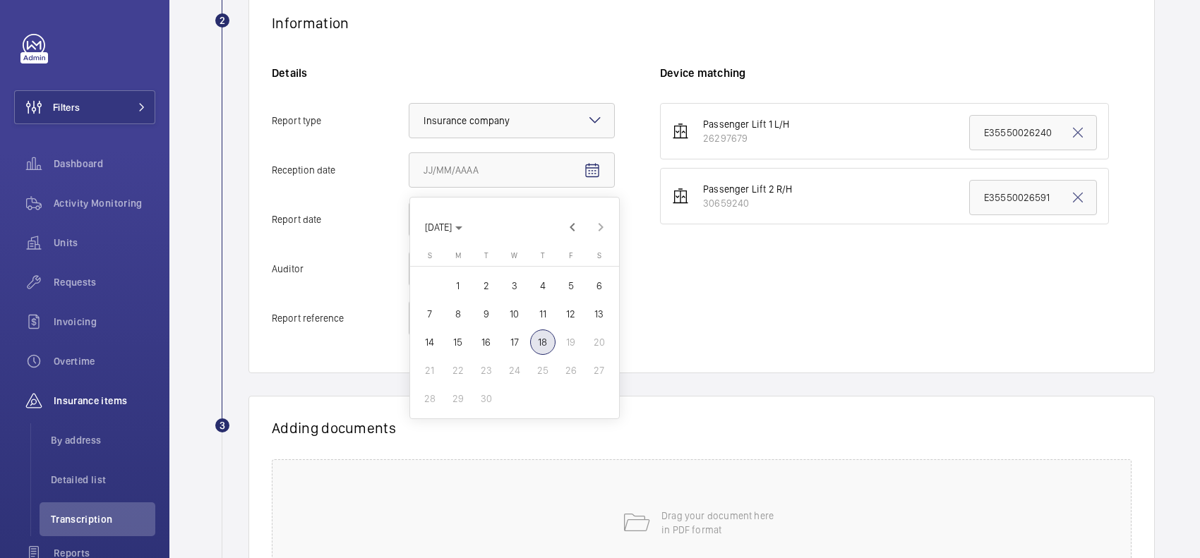
click at [541, 336] on span "18" at bounding box center [542, 342] width 25 height 25
type input "9/18/2025"
click at [596, 224] on mat-icon "Open calendar" at bounding box center [592, 220] width 17 height 17
click at [515, 382] on span "17" at bounding box center [514, 391] width 25 height 25
type input "9/17/2025"
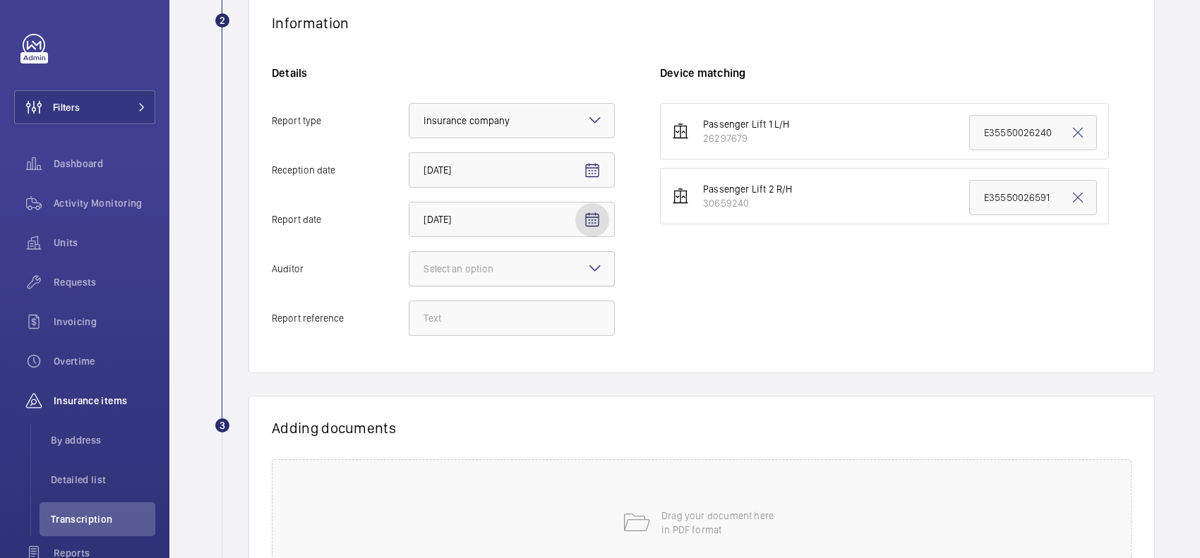
click at [549, 266] on div at bounding box center [511, 269] width 205 height 34
click at [409, 266] on input "Auditor Select an option" at bounding box center [409, 269] width 0 height 34
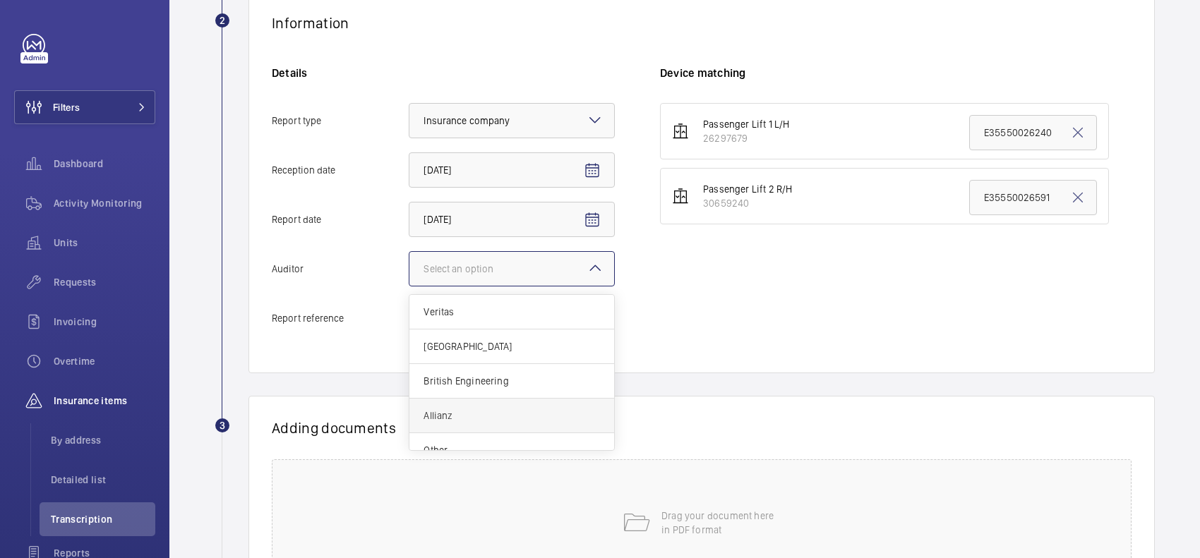
click at [524, 418] on span "Allianz" at bounding box center [511, 416] width 176 height 14
click at [409, 286] on input "Auditor Select an option Veritas Zurich British Engineering Allianz Other" at bounding box center [409, 269] width 0 height 34
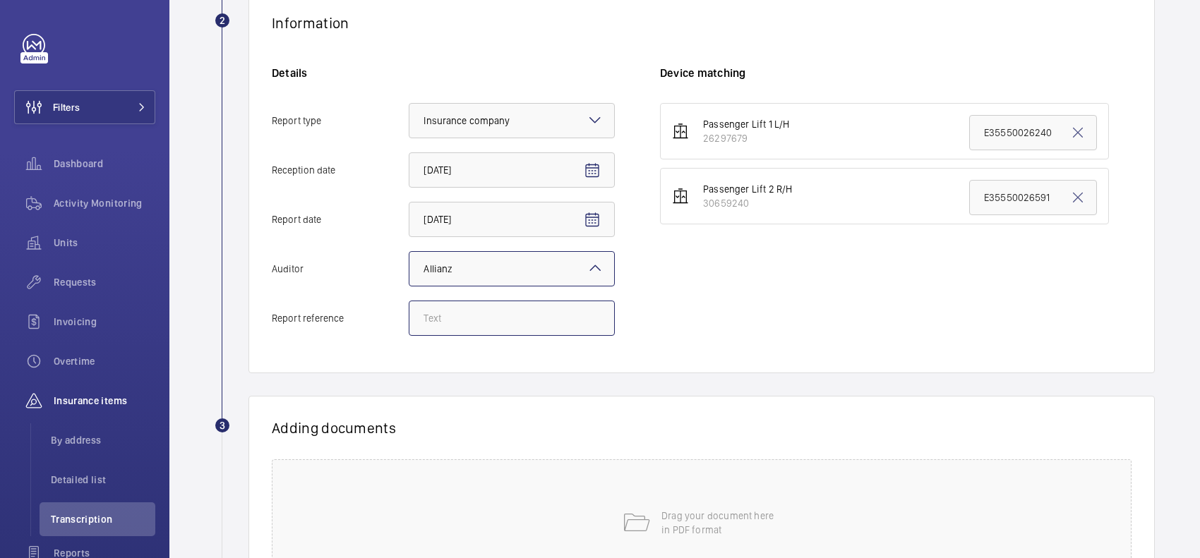
click at [528, 323] on input "Report reference" at bounding box center [512, 318] width 206 height 35
paste input "E35550026998"
type input "E35550026998"
click at [971, 198] on input "E35550026591" at bounding box center [1033, 197] width 128 height 35
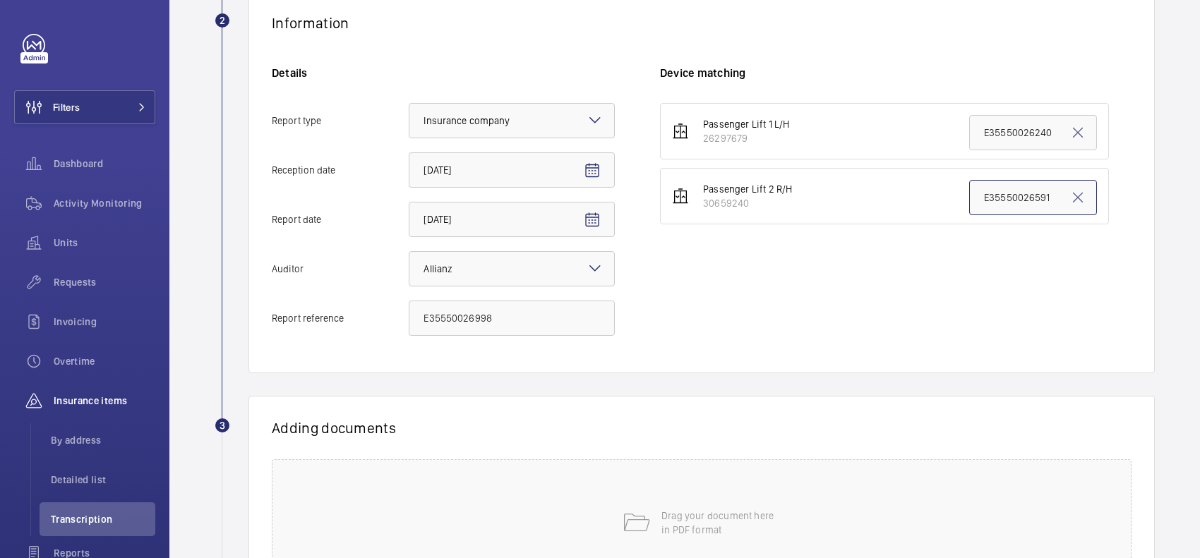
paste input "998"
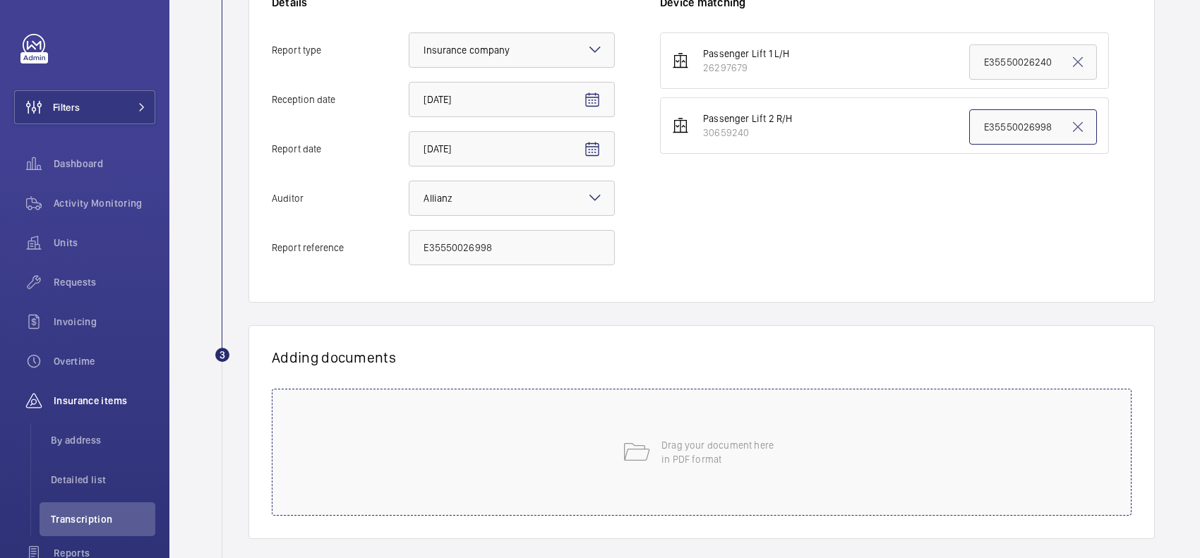
scroll to position [407, 0]
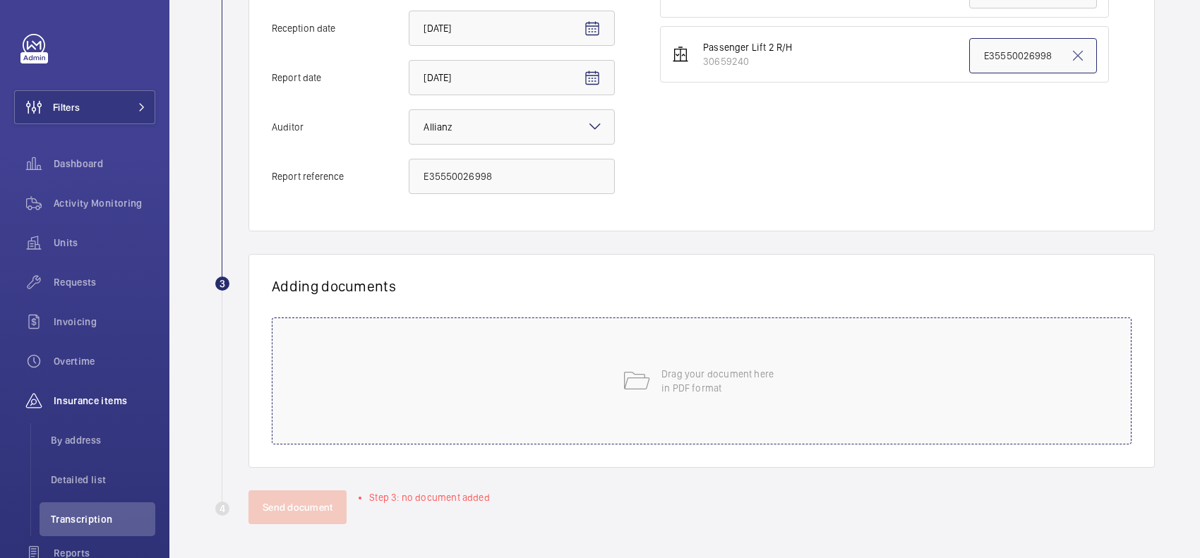
type input "E35550026998"
click at [692, 388] on p "Drag your document here in PDF format" at bounding box center [721, 381] width 120 height 28
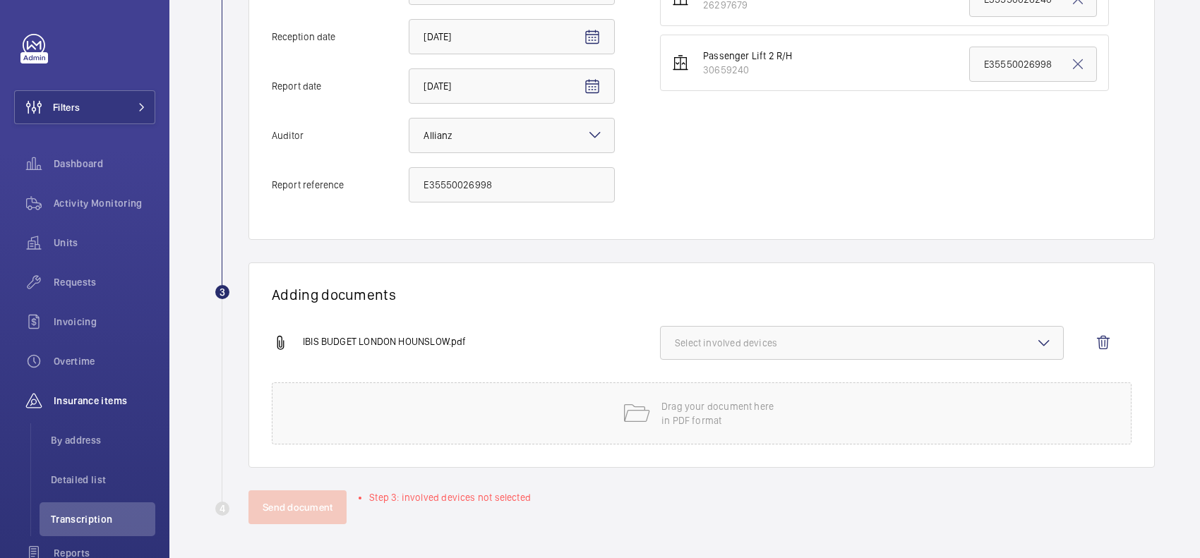
click at [729, 339] on span "Select involved devices" at bounding box center [862, 343] width 374 height 14
click at [729, 408] on label "30659240" at bounding box center [851, 421] width 381 height 34
click at [695, 408] on input "30659240" at bounding box center [681, 421] width 28 height 28
checkbox input "true"
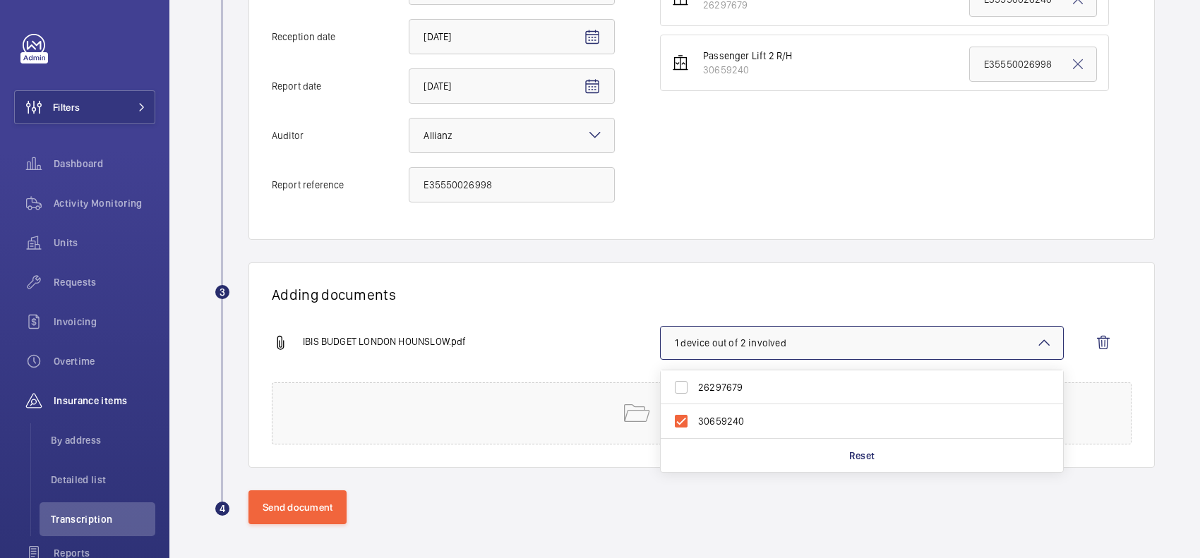
click at [728, 270] on div "Adding documents IBIS BUDGET LONDON HOUNSLOW.pdf 1 device out of 2 involved 262…" at bounding box center [701, 365] width 906 height 205
click at [284, 512] on button "Send document" at bounding box center [297, 507] width 98 height 34
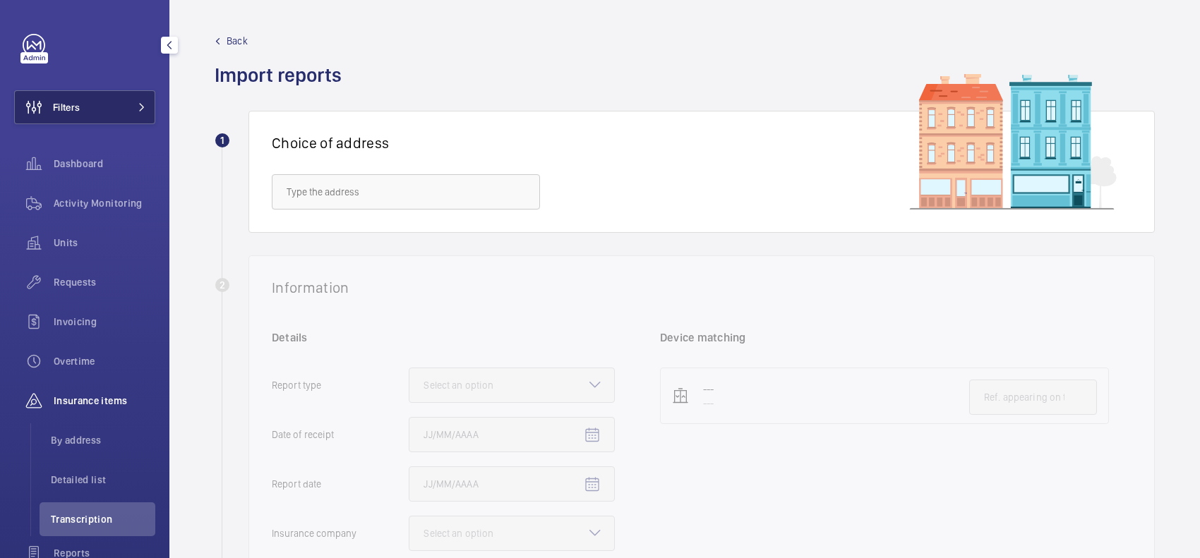
click at [128, 96] on button "Filters" at bounding box center [84, 107] width 141 height 34
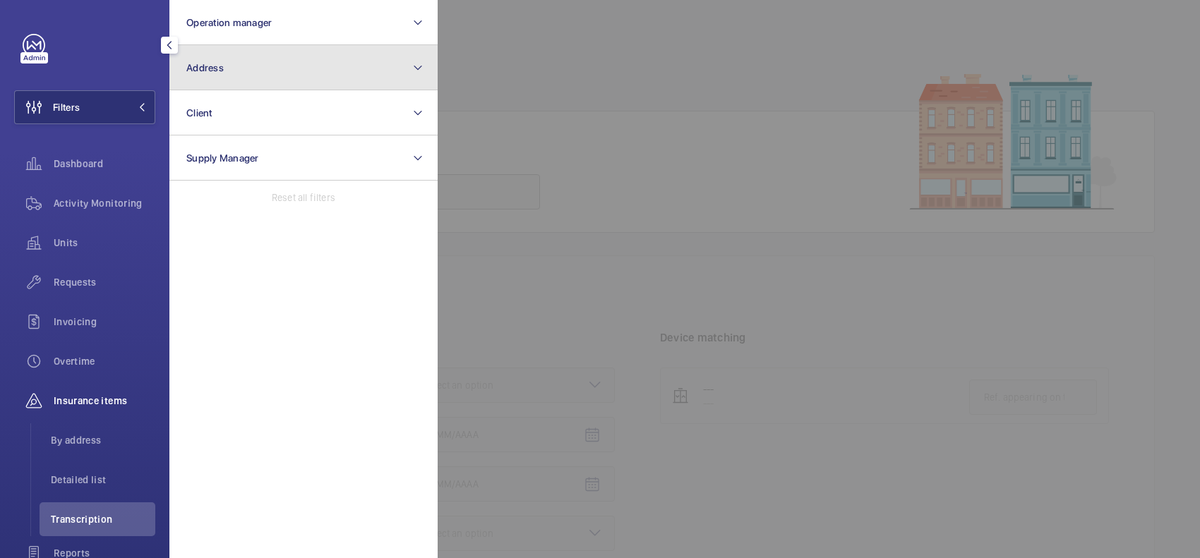
click at [224, 59] on button "Address" at bounding box center [303, 67] width 268 height 45
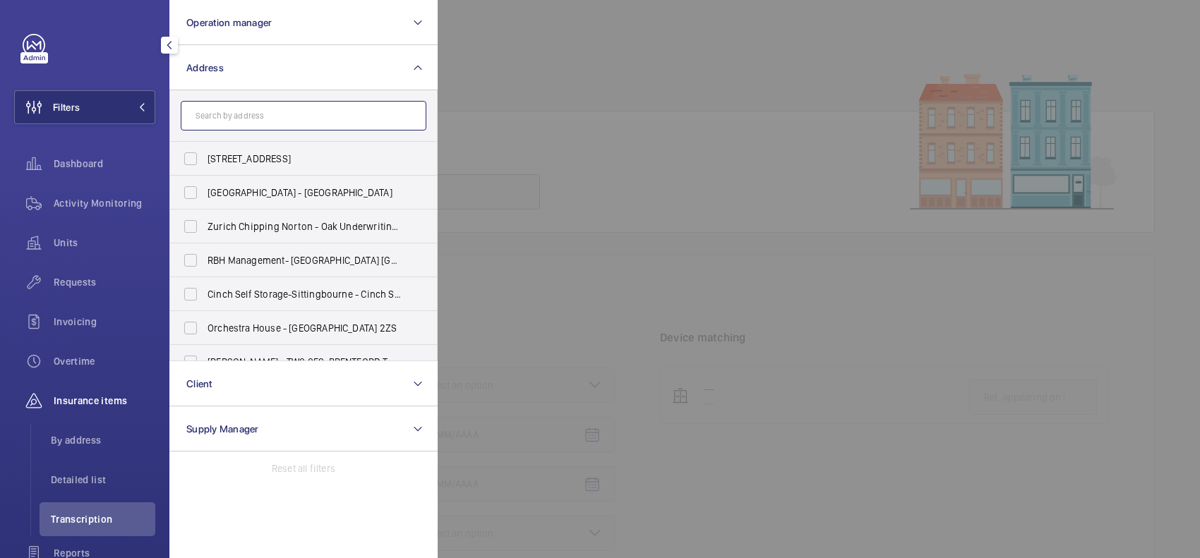
click at [216, 121] on input "text" at bounding box center [304, 116] width 246 height 30
paste input "BUDGET LONDON WHIT"
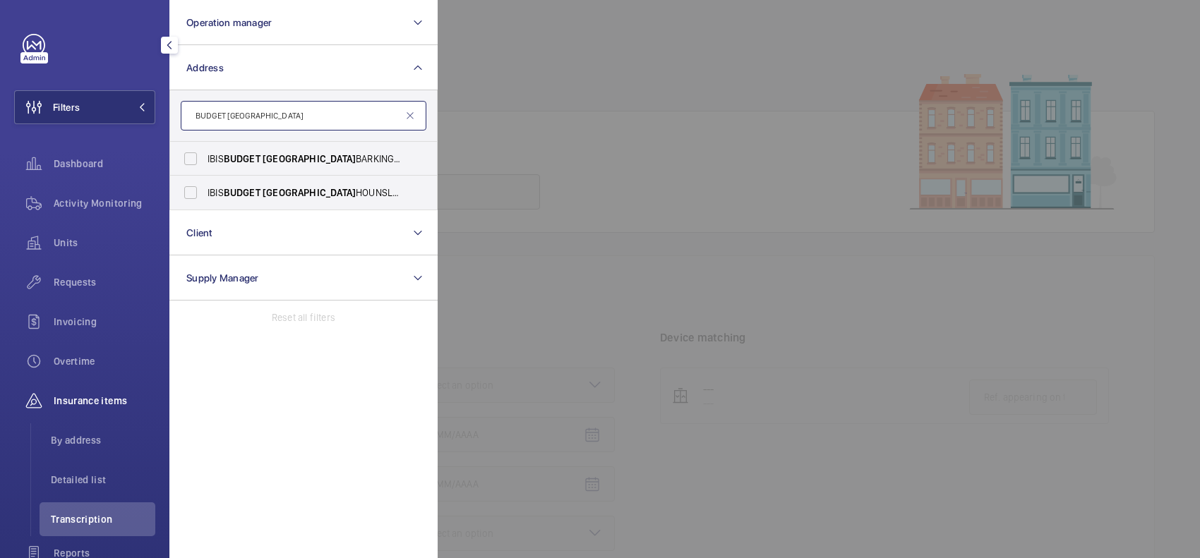
click at [195, 104] on input "BUDGET LONDON" at bounding box center [304, 116] width 246 height 30
drag, startPoint x: 343, startPoint y: 111, endPoint x: 210, endPoint y: 131, distance: 134.9
click at [210, 131] on form "IBIS BUDGET LONDON" at bounding box center [303, 116] width 267 height 52
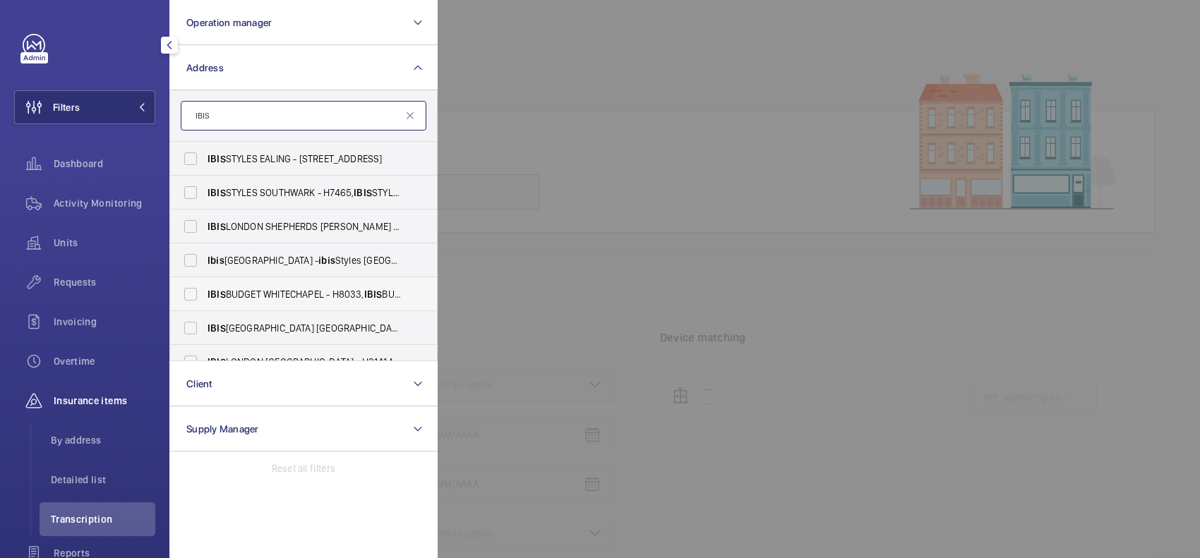
type input "IBIS"
drag, startPoint x: 308, startPoint y: 284, endPoint x: 308, endPoint y: 275, distance: 9.2
click at [308, 277] on label "IBIS BUDGET WHITECHAPEL - H8033, IBIS BUDGET WHITECHAPEL, 100 Whitechapel Rd, L…" at bounding box center [293, 294] width 246 height 34
click at [205, 280] on input "IBIS BUDGET WHITECHAPEL - H8033, IBIS BUDGET WHITECHAPEL, 100 Whitechapel Rd, L…" at bounding box center [190, 294] width 28 height 28
checkbox input "true"
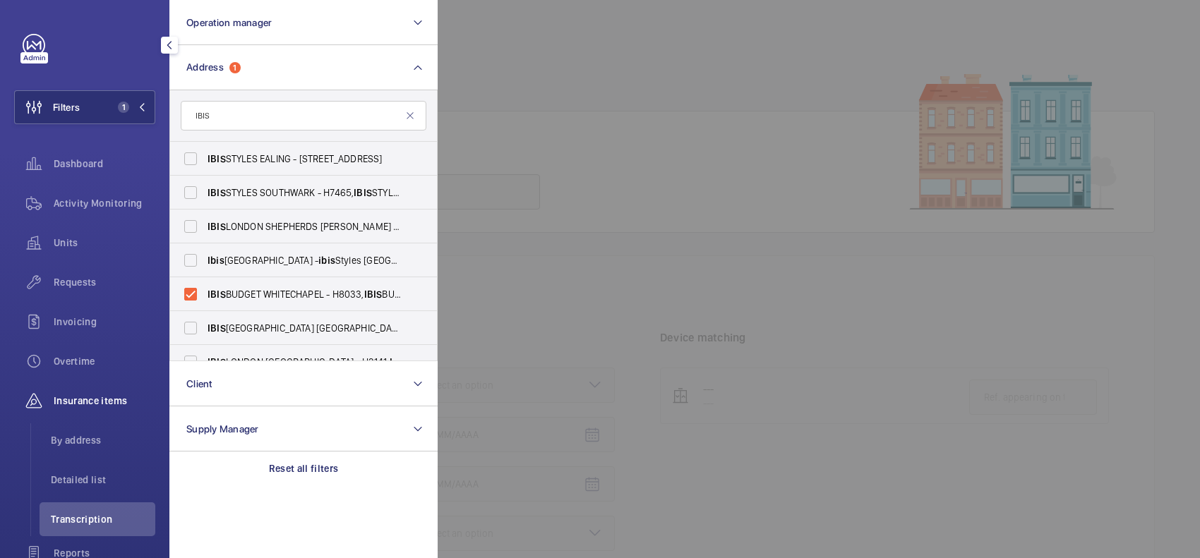
click at [555, 298] on div at bounding box center [1038, 279] width 1200 height 558
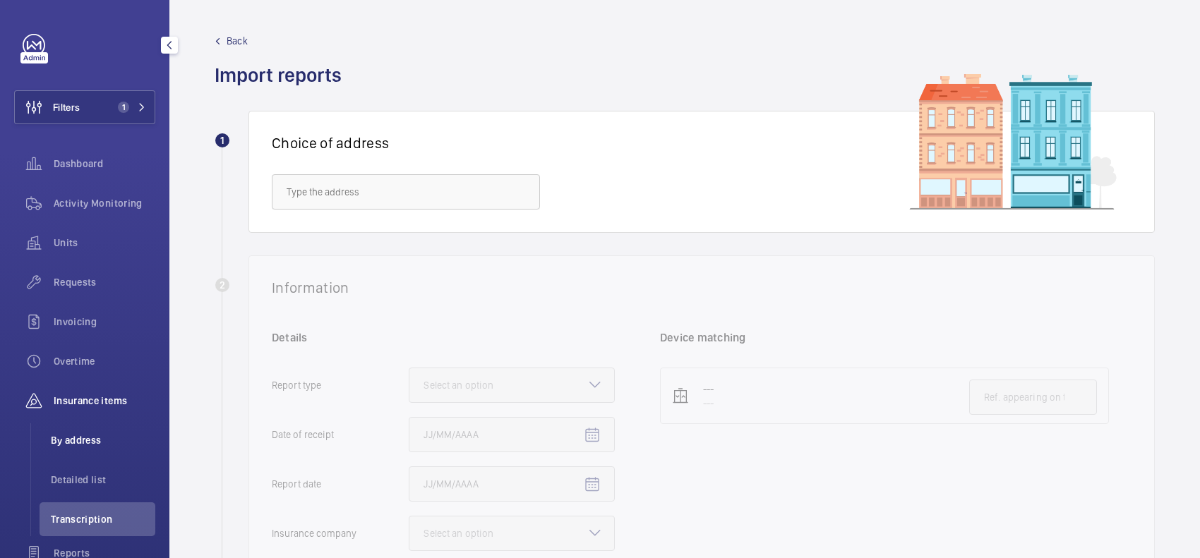
click at [79, 435] on span "By address" at bounding box center [103, 440] width 104 height 14
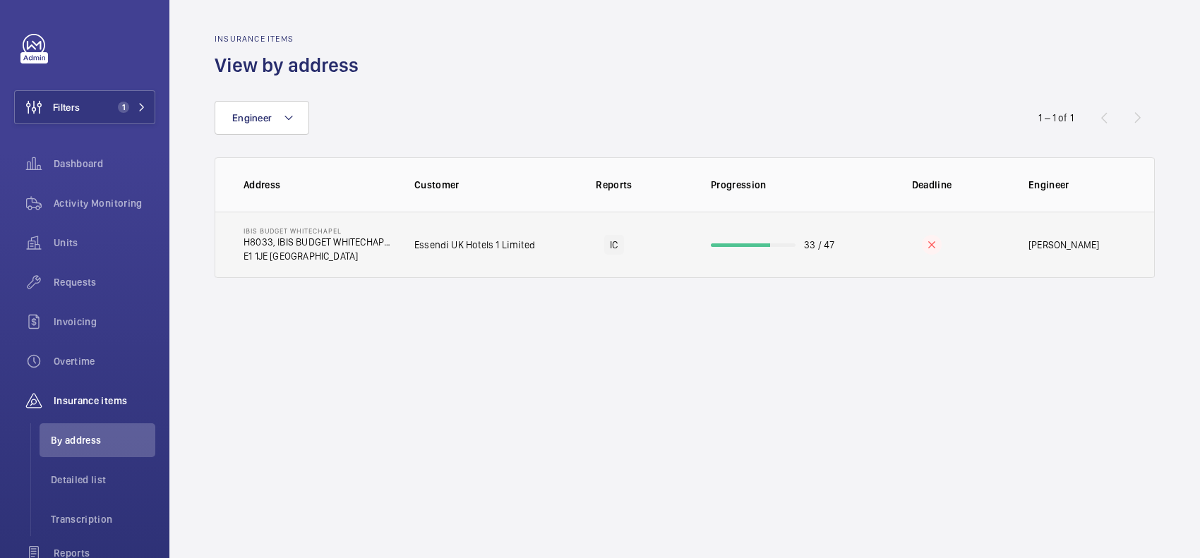
click at [757, 244] on div at bounding box center [740, 245] width 59 height 4
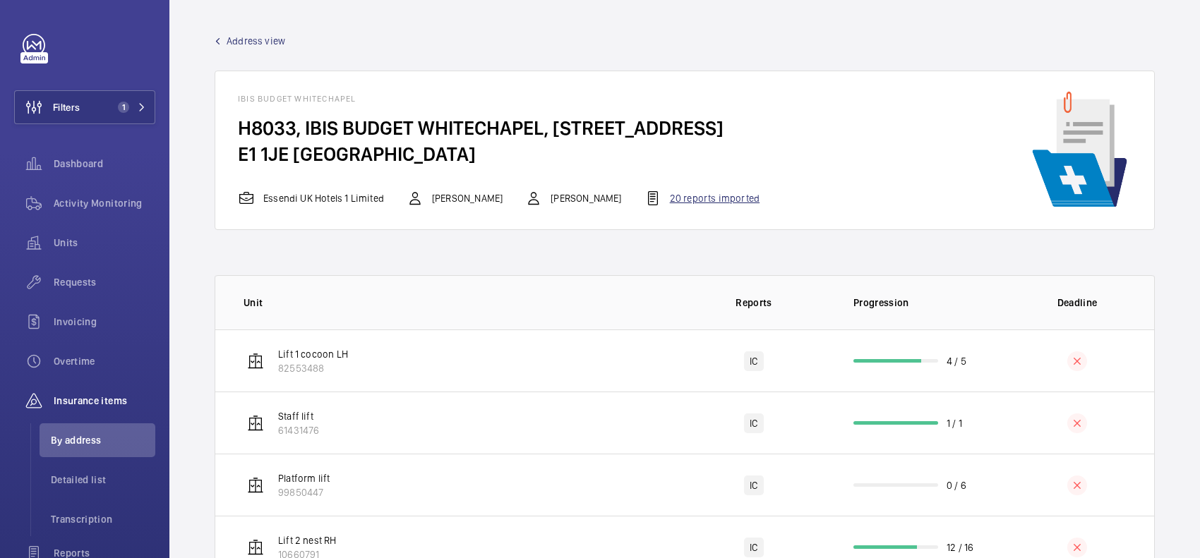
click at [704, 203] on div "20 reports imported" at bounding box center [701, 198] width 115 height 17
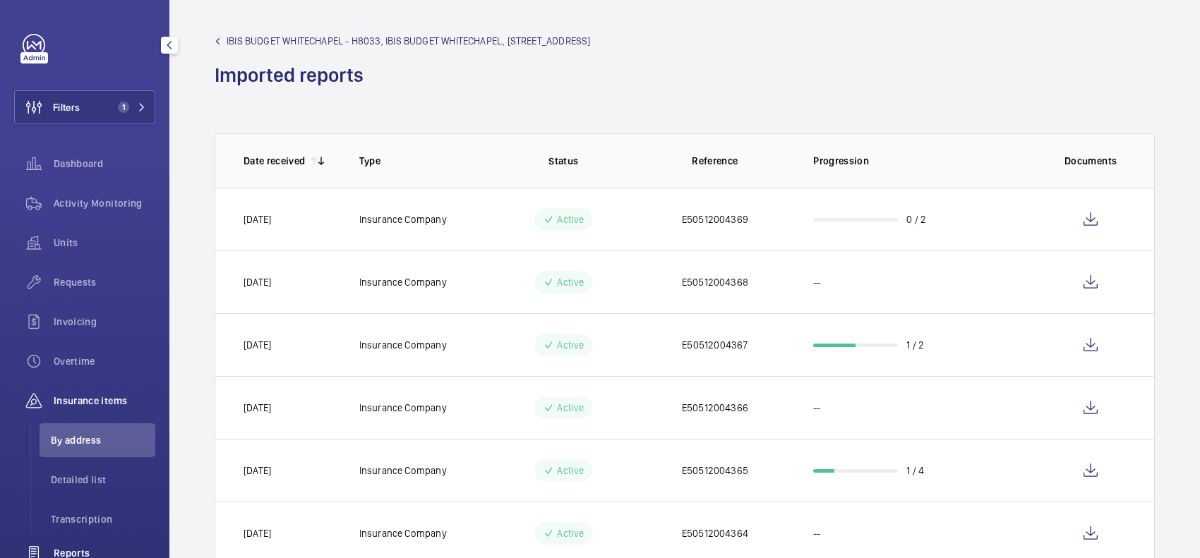
click at [104, 551] on span "Reports" at bounding box center [105, 553] width 102 height 14
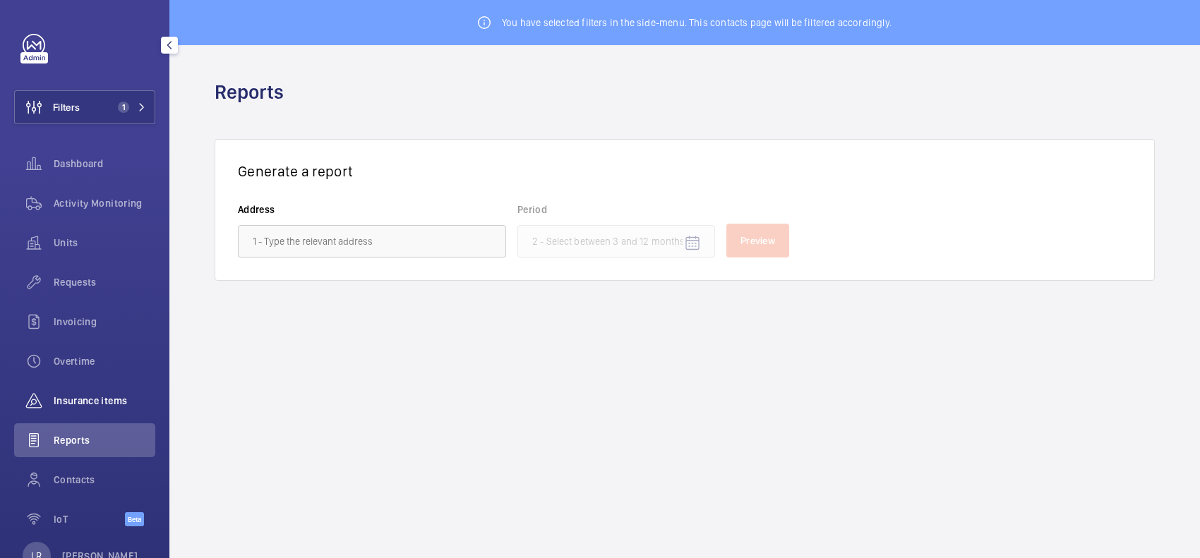
click at [121, 385] on div "Insurance items" at bounding box center [84, 401] width 141 height 34
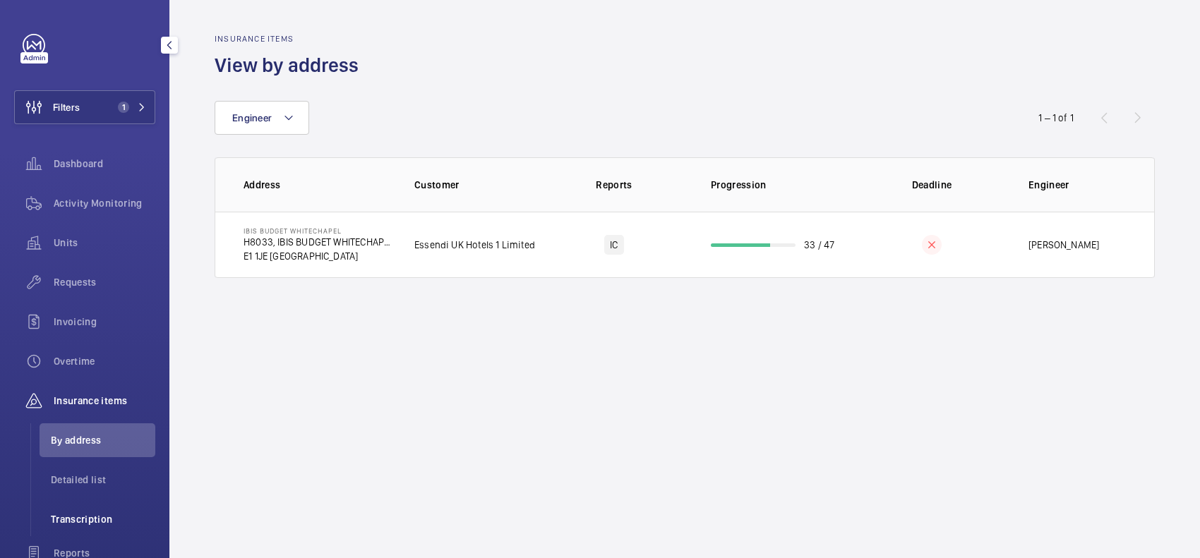
click at [111, 515] on span "Transcription" at bounding box center [103, 519] width 104 height 14
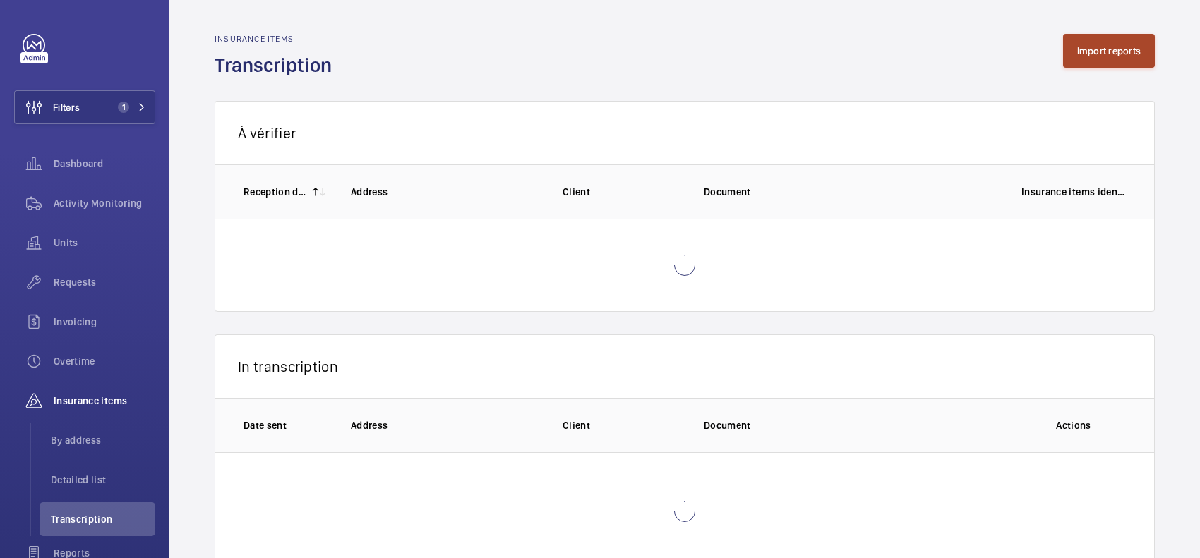
click at [1110, 49] on button "Import reports" at bounding box center [1109, 51] width 92 height 34
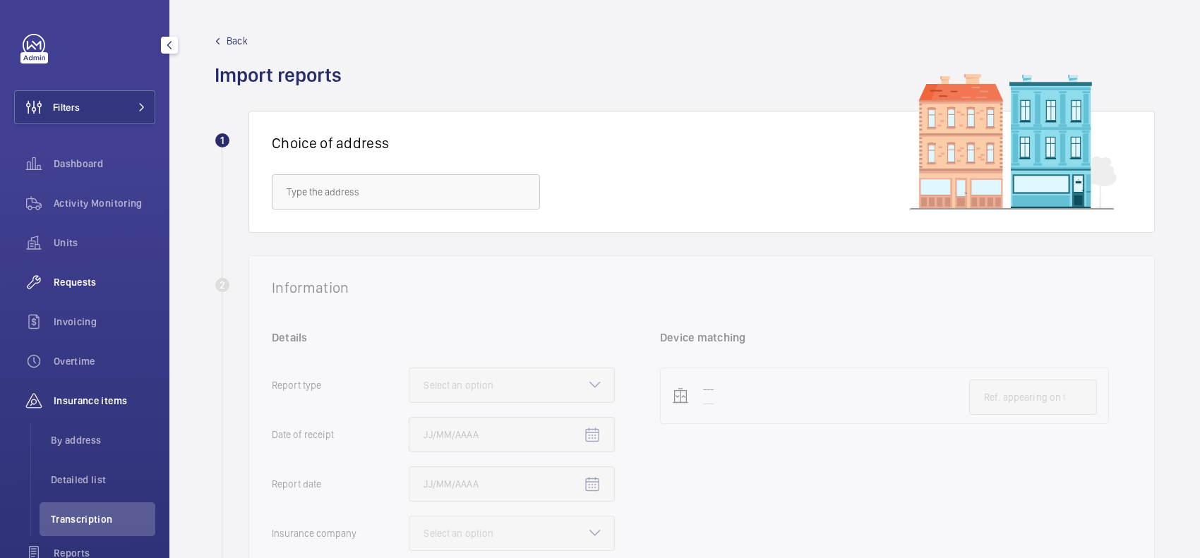
click at [92, 287] on span "Requests" at bounding box center [105, 282] width 102 height 14
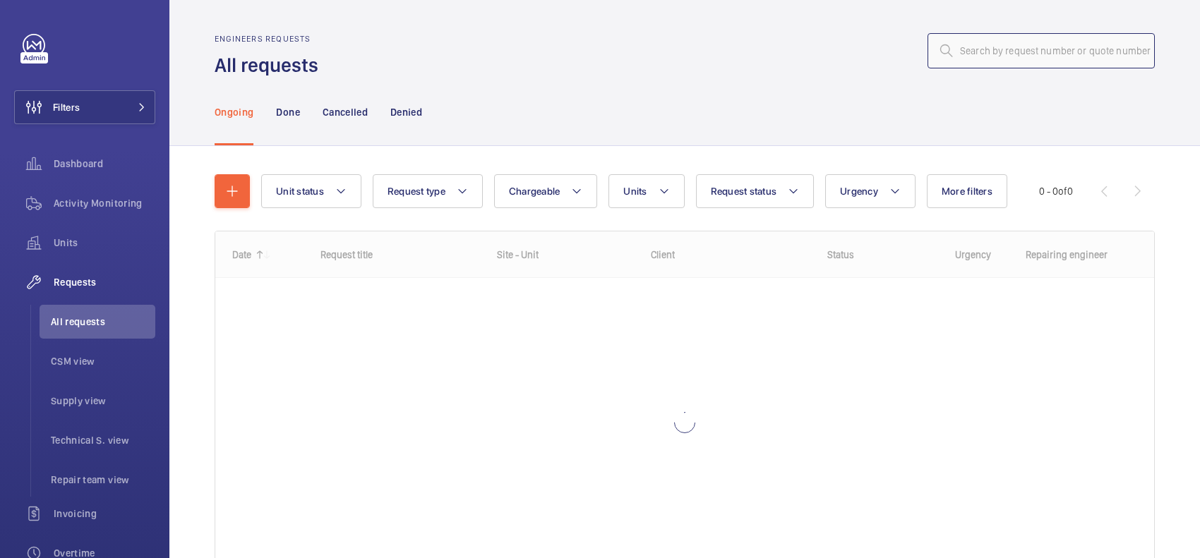
click at [1029, 44] on input "text" at bounding box center [1040, 50] width 227 height 35
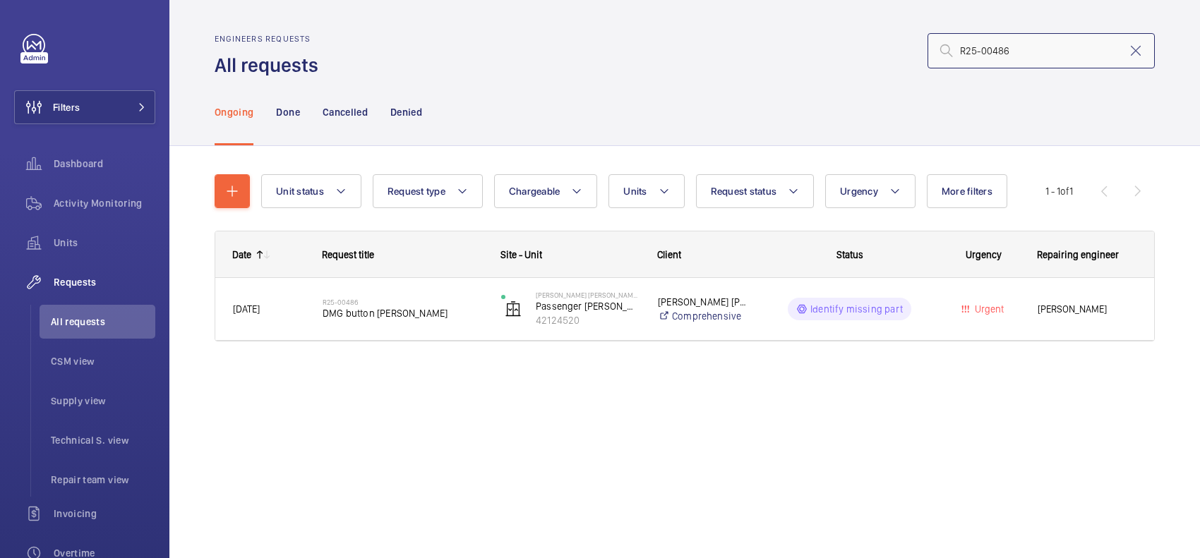
type input "R25-00486"
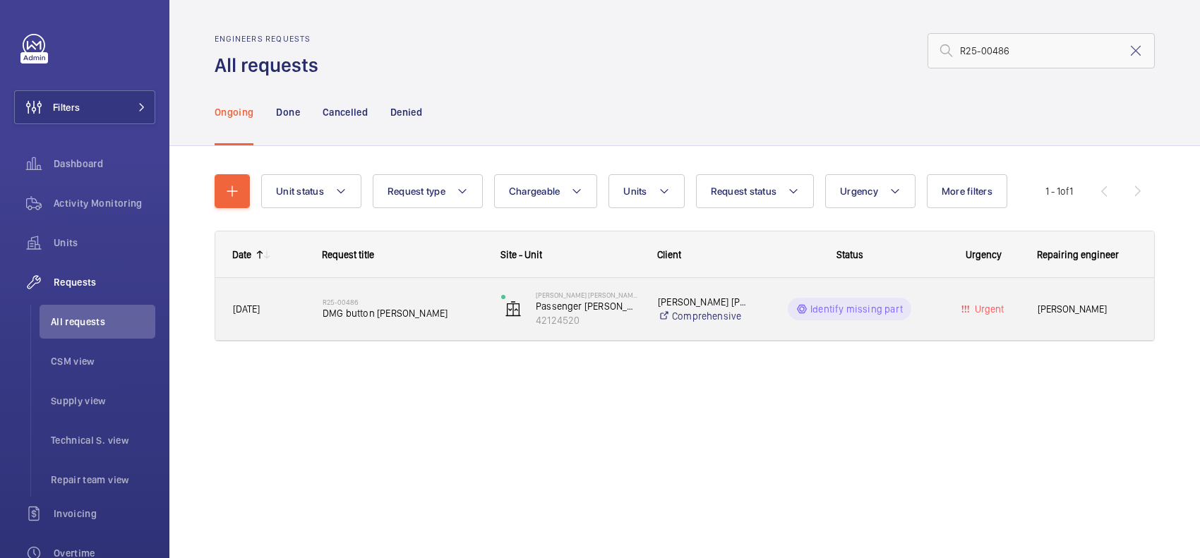
click at [392, 301] on h2 "R25-00486" at bounding box center [403, 302] width 160 height 8
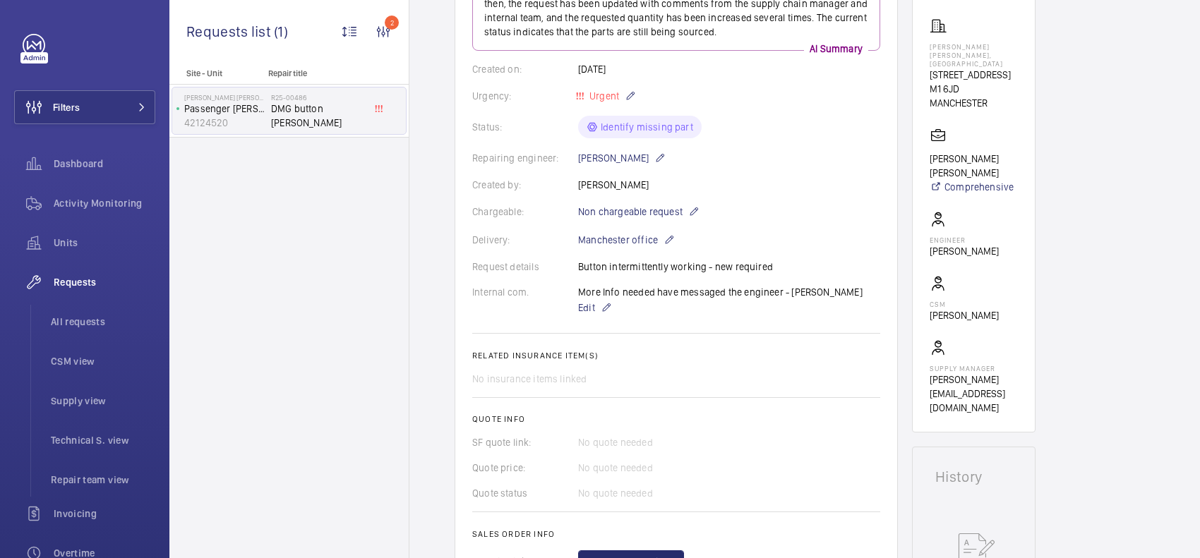
scroll to position [265, 0]
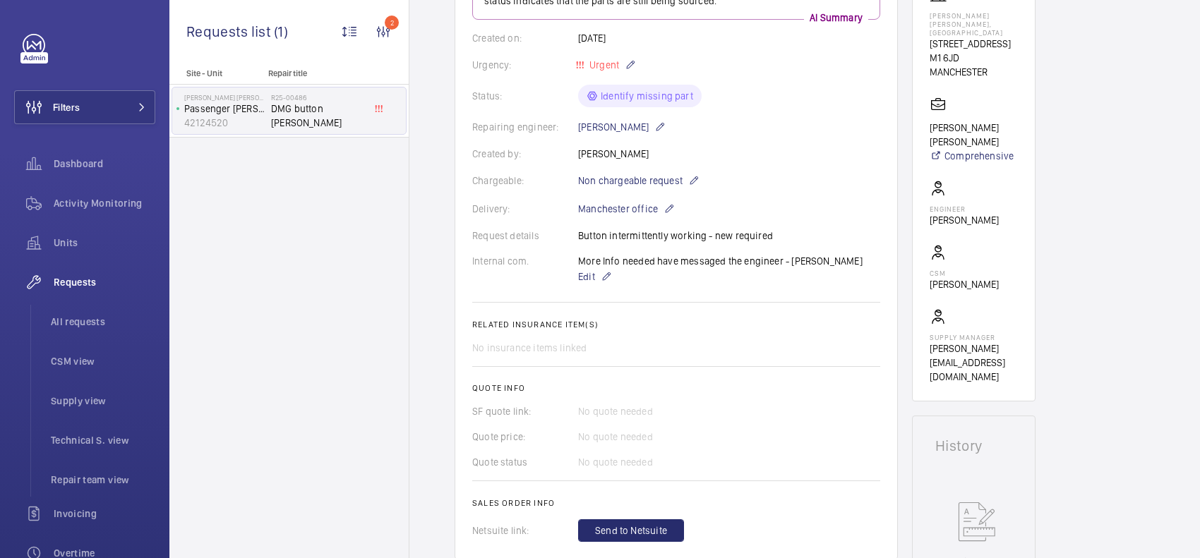
click at [836, 112] on wm-front-card-body "A repair request was created on [DATE] for a faulty DMG button on an [PERSON_NA…" at bounding box center [676, 233] width 408 height 617
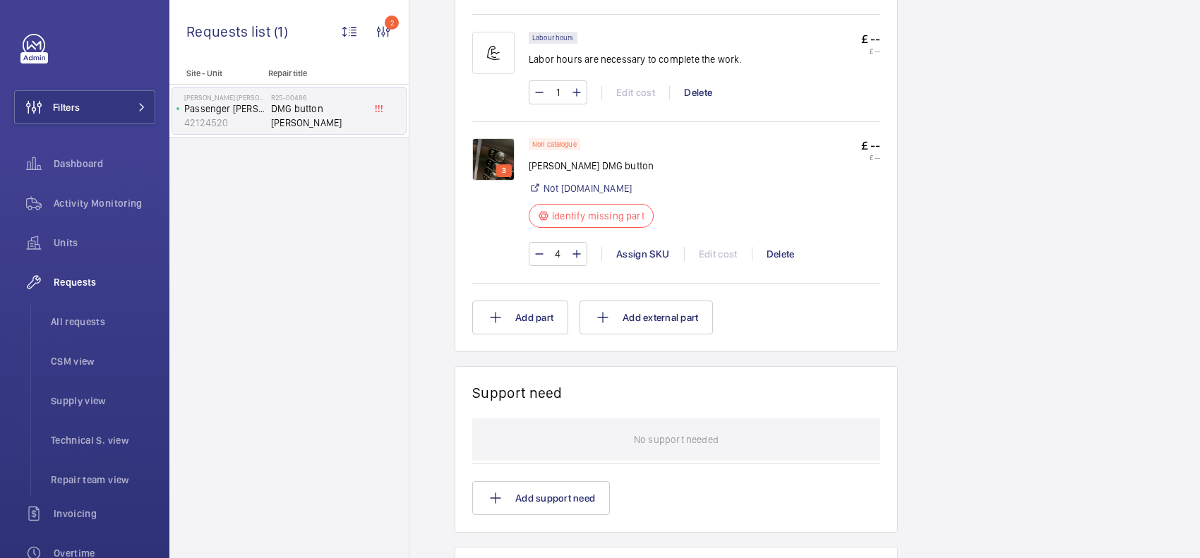
scroll to position [882, 0]
drag, startPoint x: 615, startPoint y: 156, endPoint x: 531, endPoint y: 161, distance: 84.1
click at [531, 161] on p "[PERSON_NAME] DMG button" at bounding box center [595, 163] width 133 height 14
copy p "[PERSON_NAME] DMG button"
click at [488, 157] on img at bounding box center [493, 156] width 42 height 42
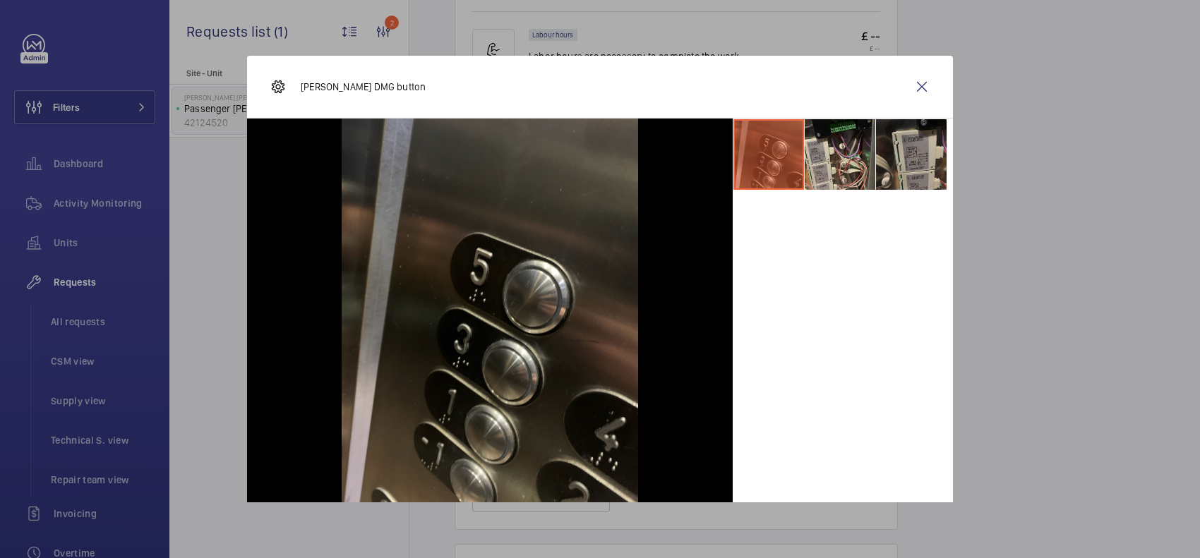
click at [908, 166] on li at bounding box center [911, 154] width 71 height 71
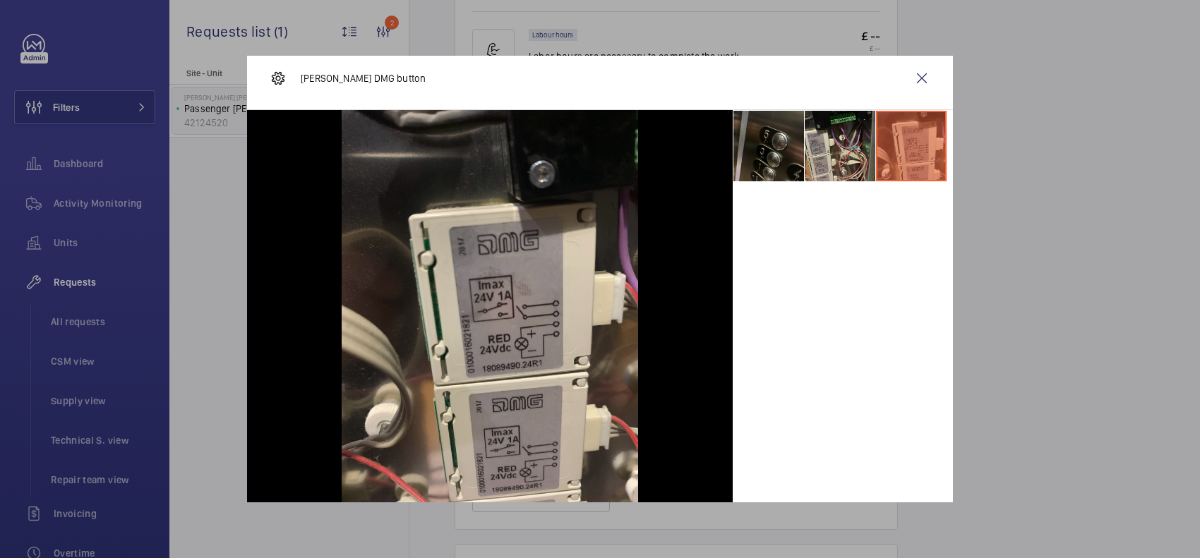
scroll to position [11, 0]
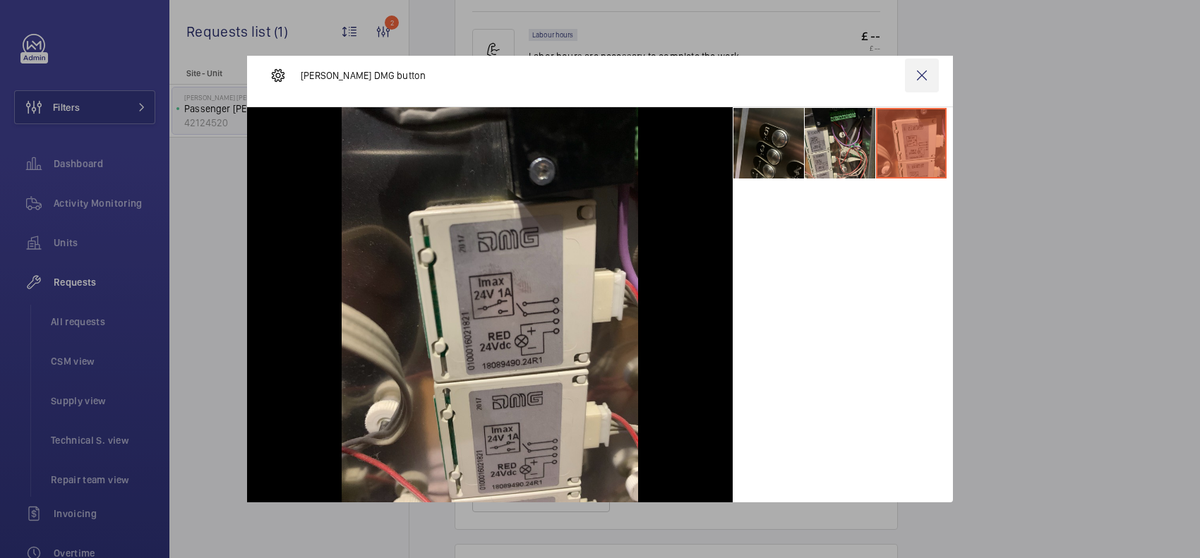
click at [917, 76] on wm-front-icon-button at bounding box center [922, 76] width 34 height 34
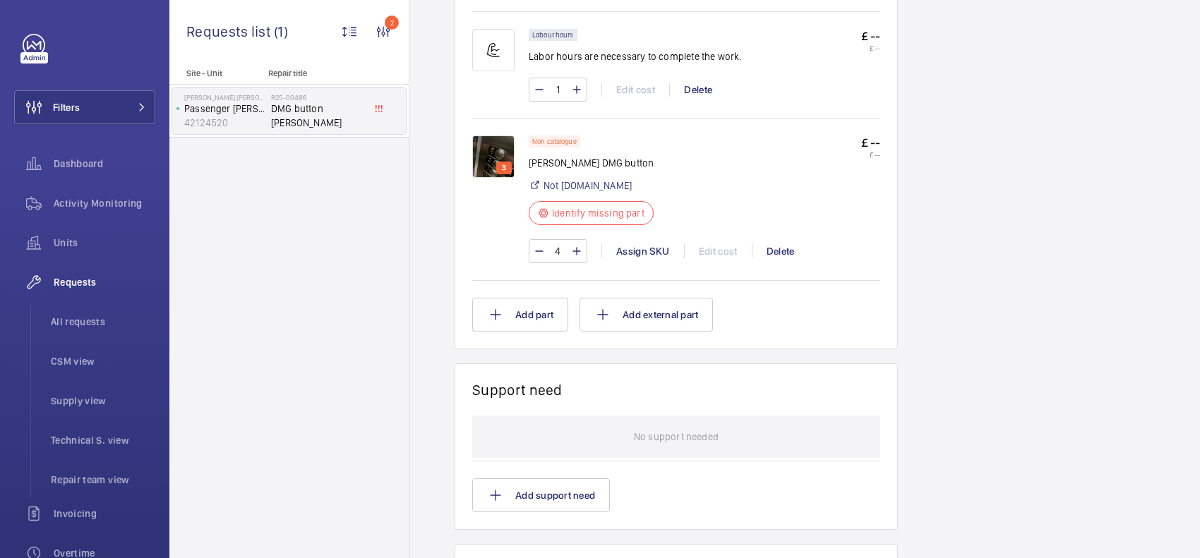
drag, startPoint x: 668, startPoint y: 244, endPoint x: 680, endPoint y: 265, distance: 24.3
click at [685, 270] on div "Non catalogue [PERSON_NAME] DMG button Not [DOMAIN_NAME] Identify missing part …" at bounding box center [704, 206] width 351 height 142
click at [665, 251] on div "Assign SKU" at bounding box center [642, 251] width 83 height 14
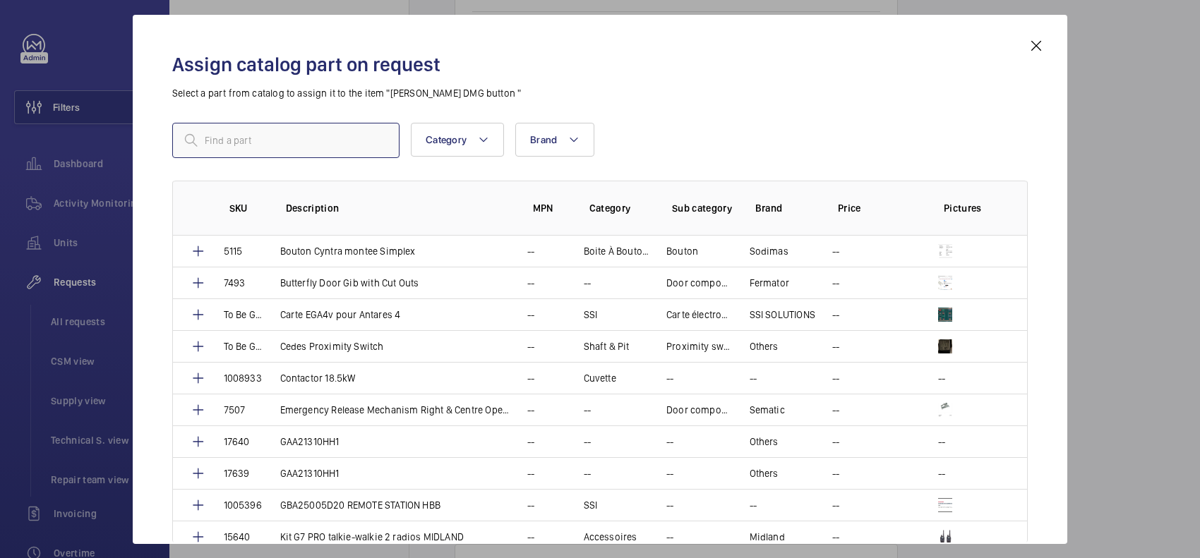
paste input "1010305"
click at [299, 131] on input "1010305" at bounding box center [285, 140] width 227 height 35
type input "1010305"
click at [381, 143] on mat-icon at bounding box center [380, 140] width 17 height 17
paste input "1010305"
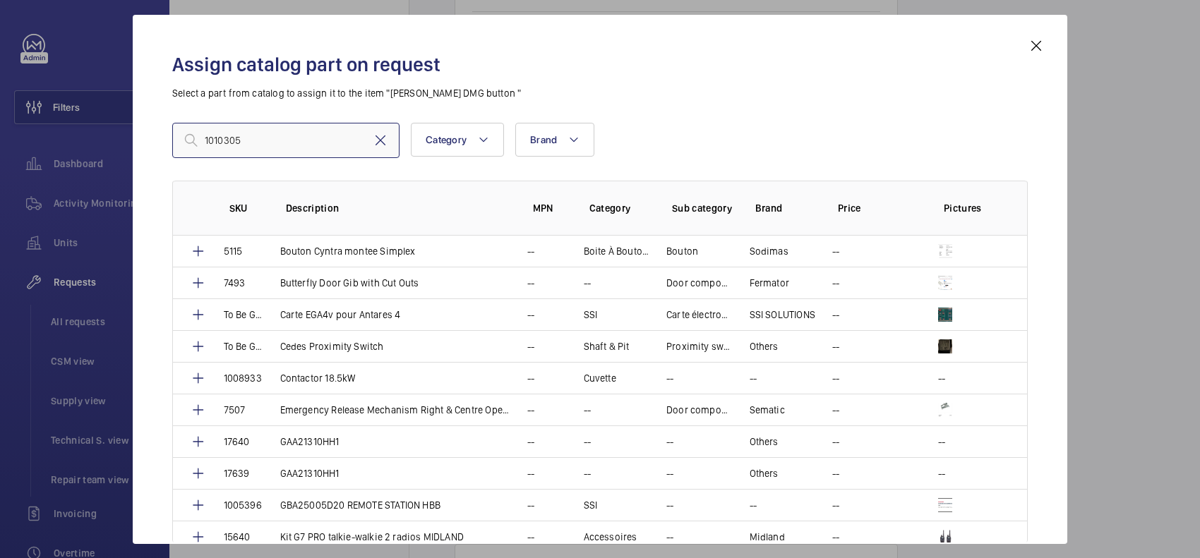
type input "1010305"
click at [379, 145] on mat-icon at bounding box center [380, 140] width 17 height 17
click at [1041, 43] on mat-icon at bounding box center [1036, 45] width 17 height 17
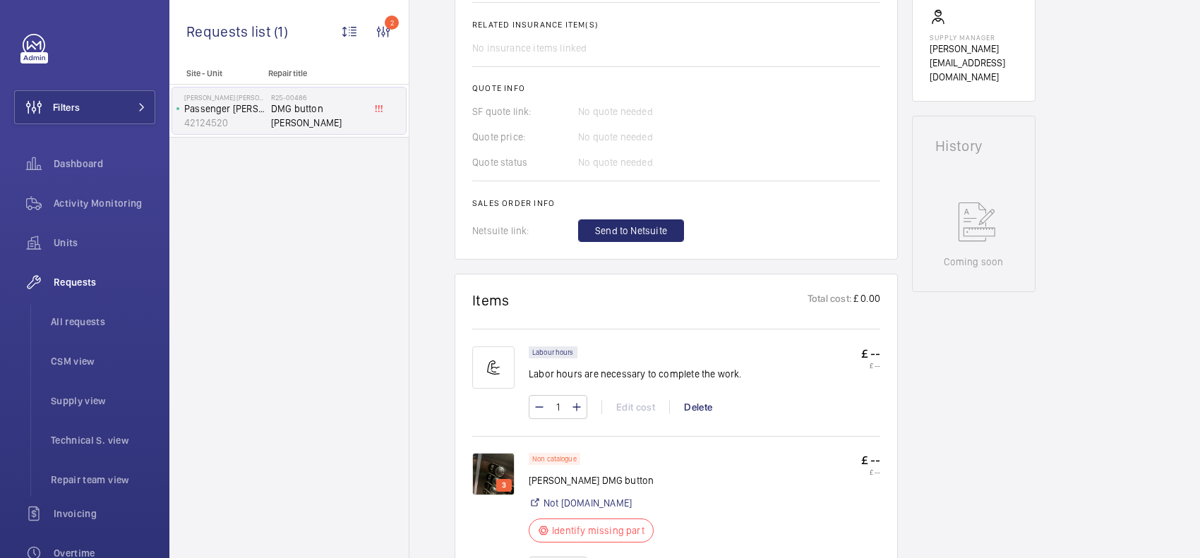
scroll to position [618, 0]
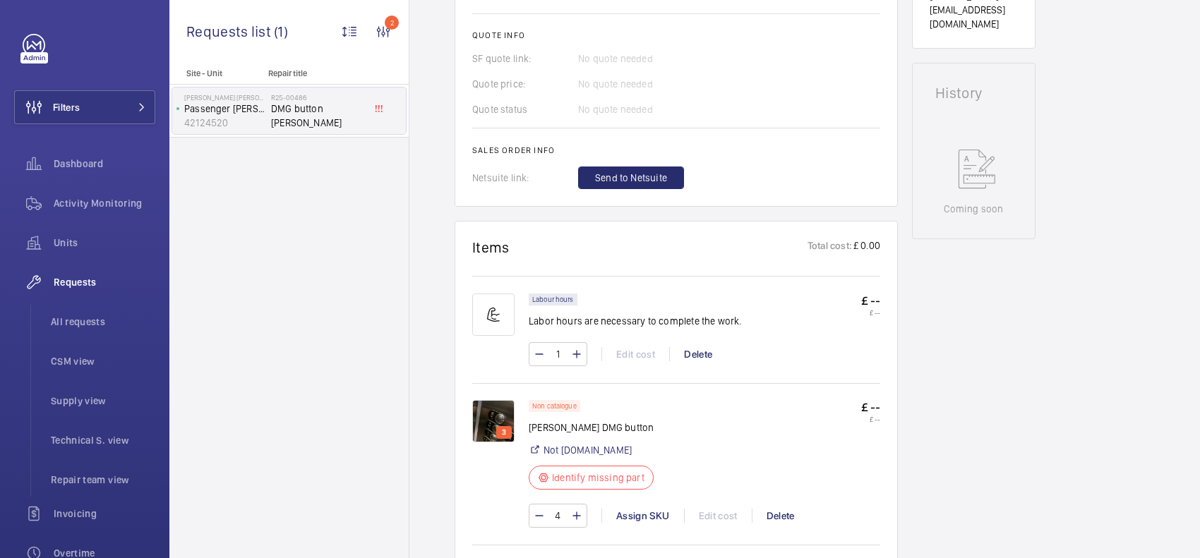
drag, startPoint x: 612, startPoint y: 517, endPoint x: 616, endPoint y: 524, distance: 7.6
click at [616, 526] on div "4 Assign SKU Edit cost Delete" at bounding box center [704, 516] width 351 height 24
click at [643, 523] on div "Assign SKU" at bounding box center [642, 516] width 83 height 14
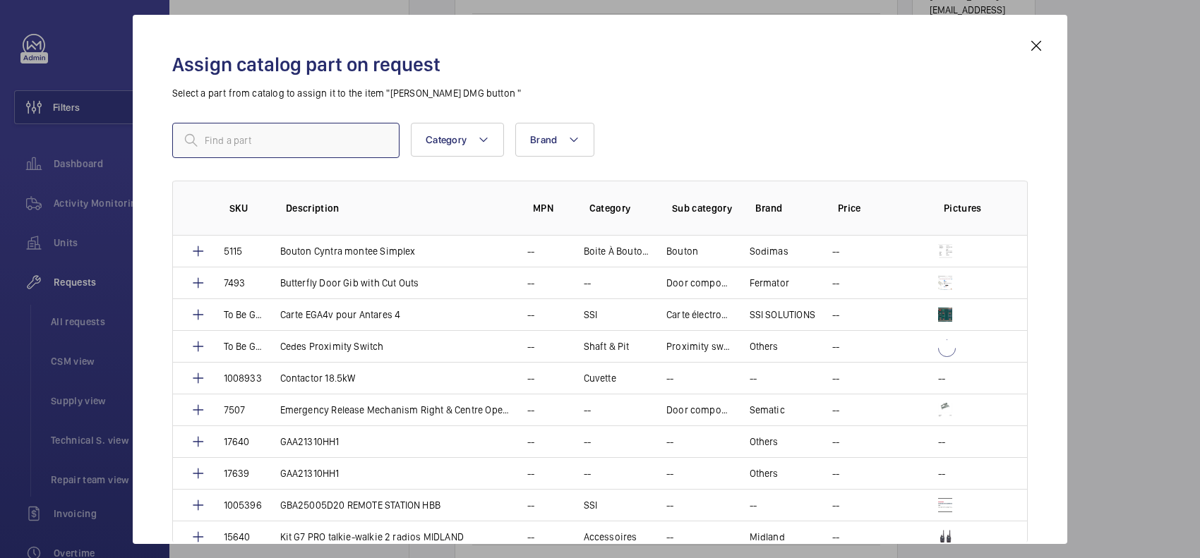
click at [365, 141] on input "text" at bounding box center [285, 140] width 227 height 35
paste input "1010305"
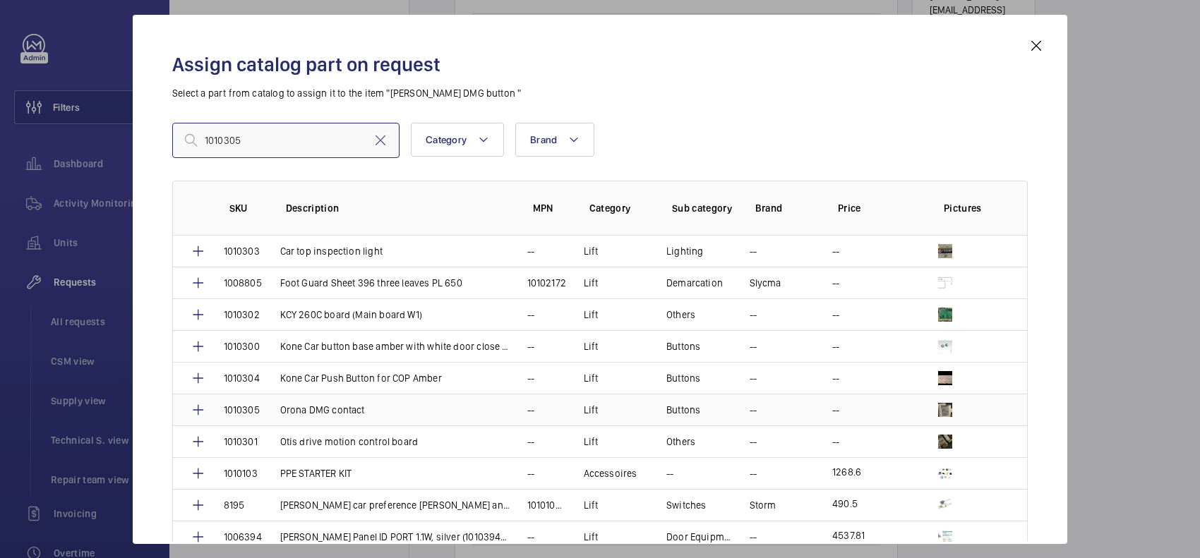
type input "1010305"
click at [498, 397] on td "Orona DMG contact" at bounding box center [386, 410] width 247 height 32
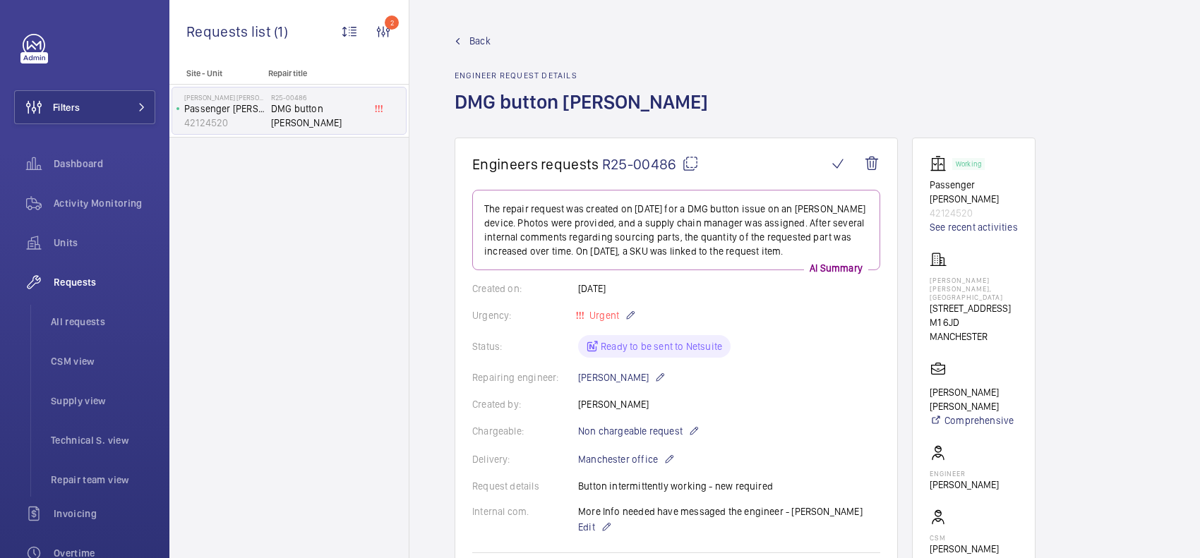
click at [456, 44] on link "Back" at bounding box center [585, 41] width 262 height 14
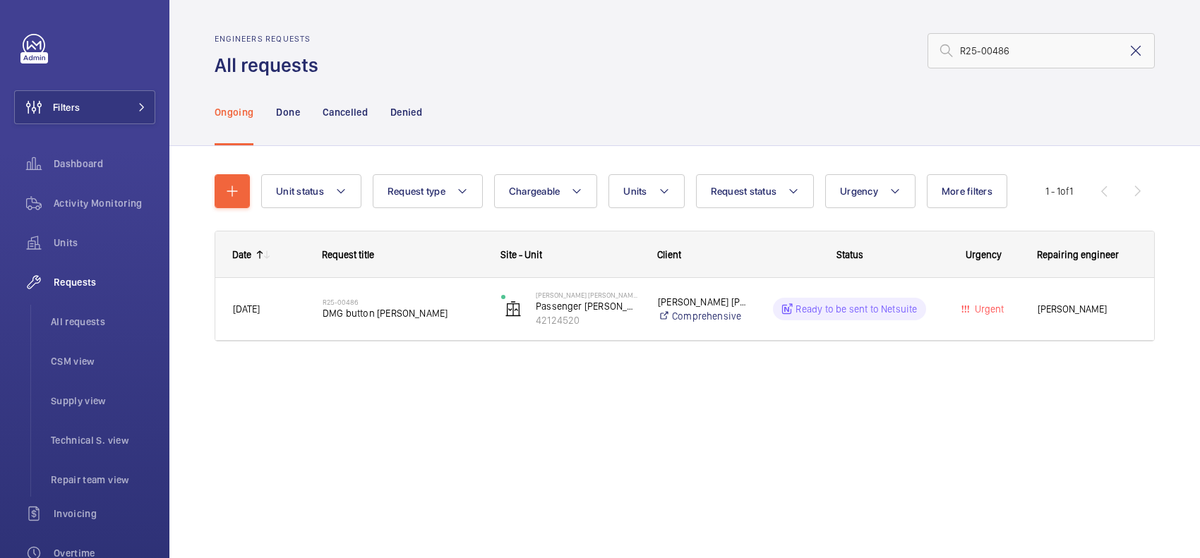
click at [1140, 47] on mat-icon at bounding box center [1135, 50] width 17 height 17
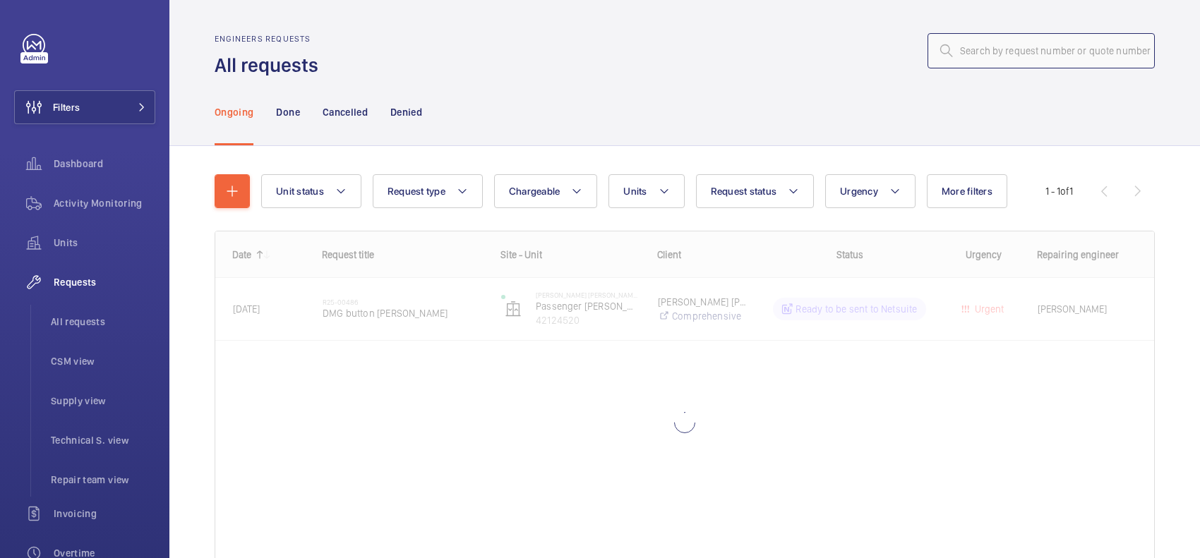
click at [1032, 61] on input "text" at bounding box center [1040, 50] width 227 height 35
click at [1028, 49] on input "text" at bounding box center [1040, 50] width 227 height 35
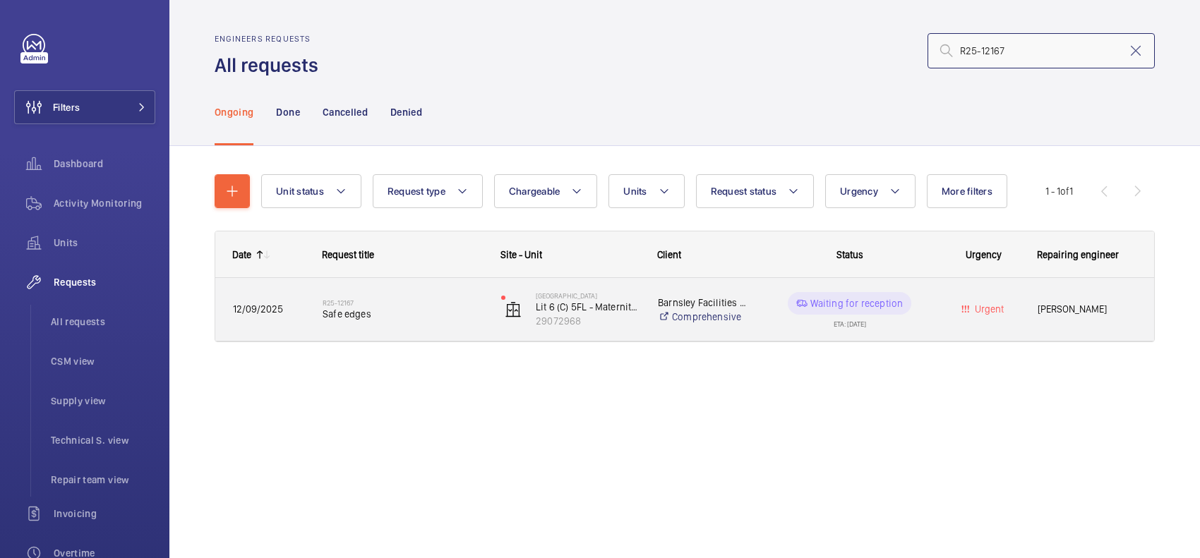
type input "R25-12167"
click at [367, 314] on span "Safe edges" at bounding box center [403, 314] width 160 height 14
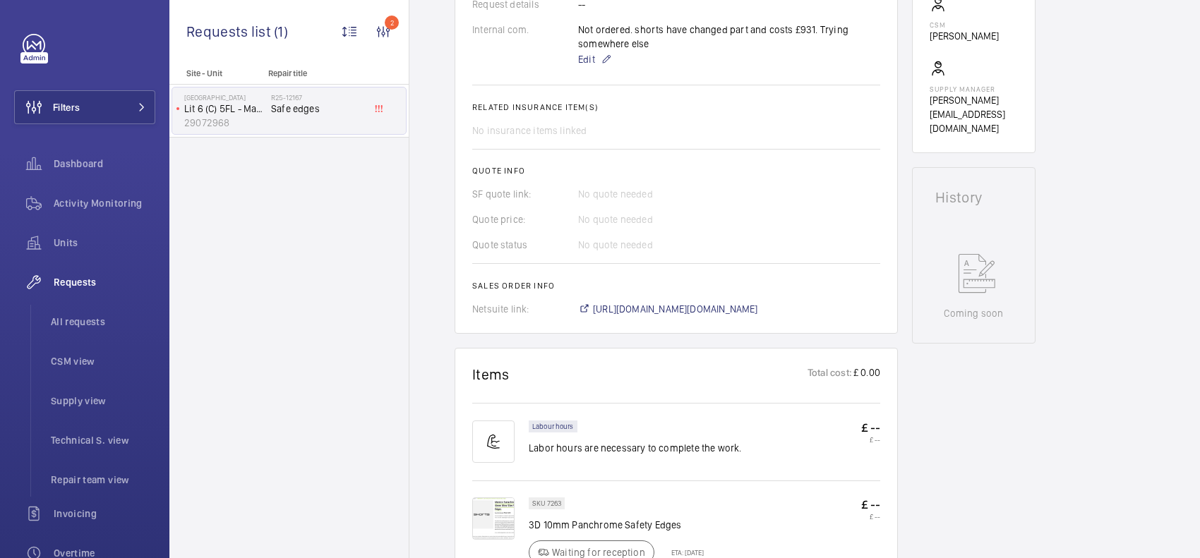
scroll to position [706, 0]
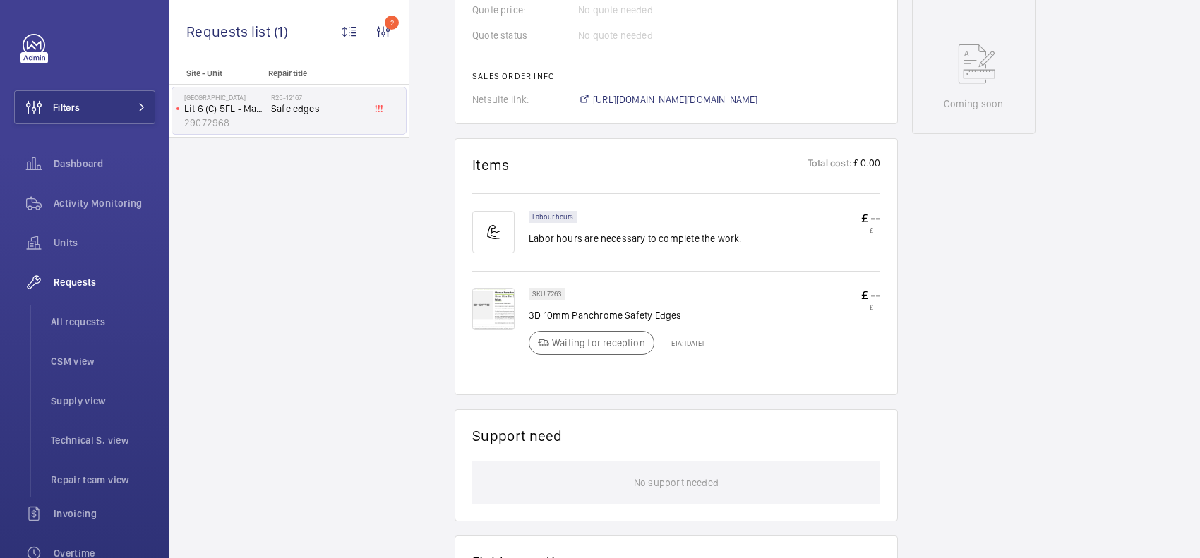
click at [636, 311] on p "3D 10mm Panchrome Safety Edges" at bounding box center [616, 315] width 175 height 14
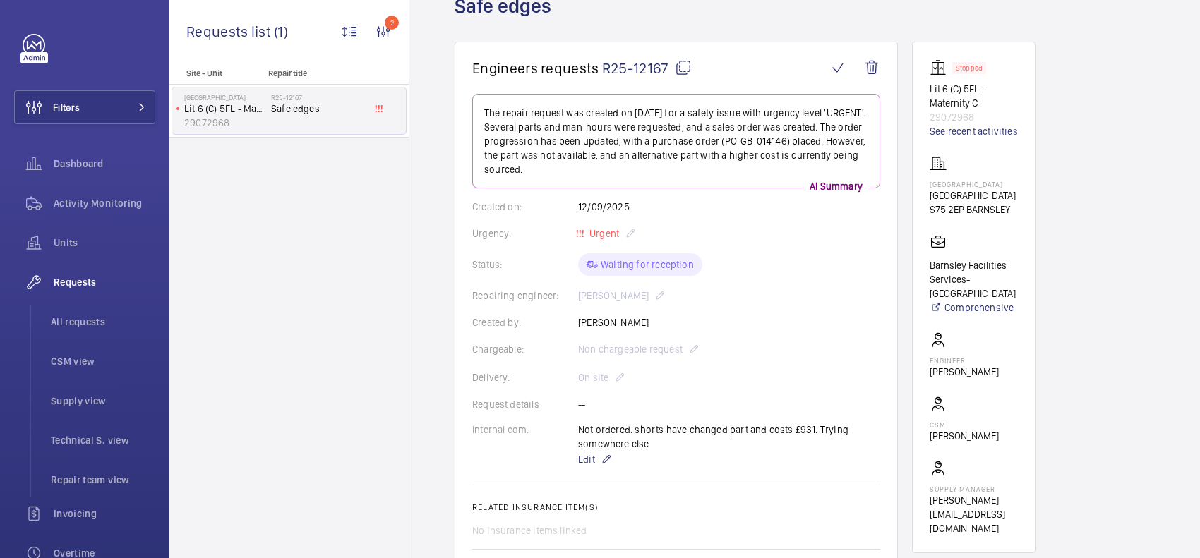
scroll to position [0, 0]
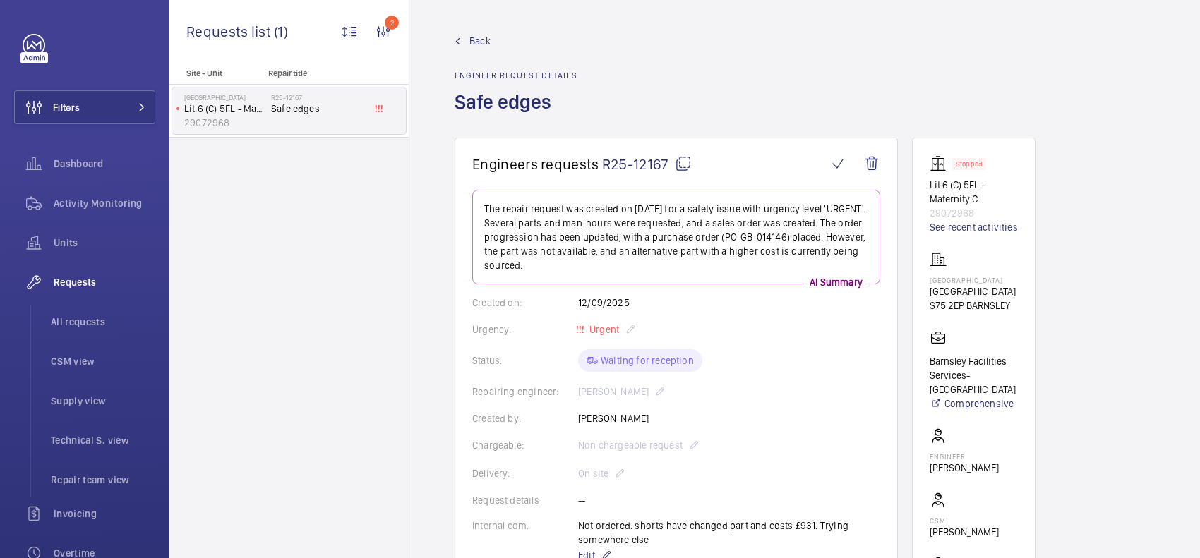
click at [474, 40] on span "Back" at bounding box center [479, 41] width 21 height 14
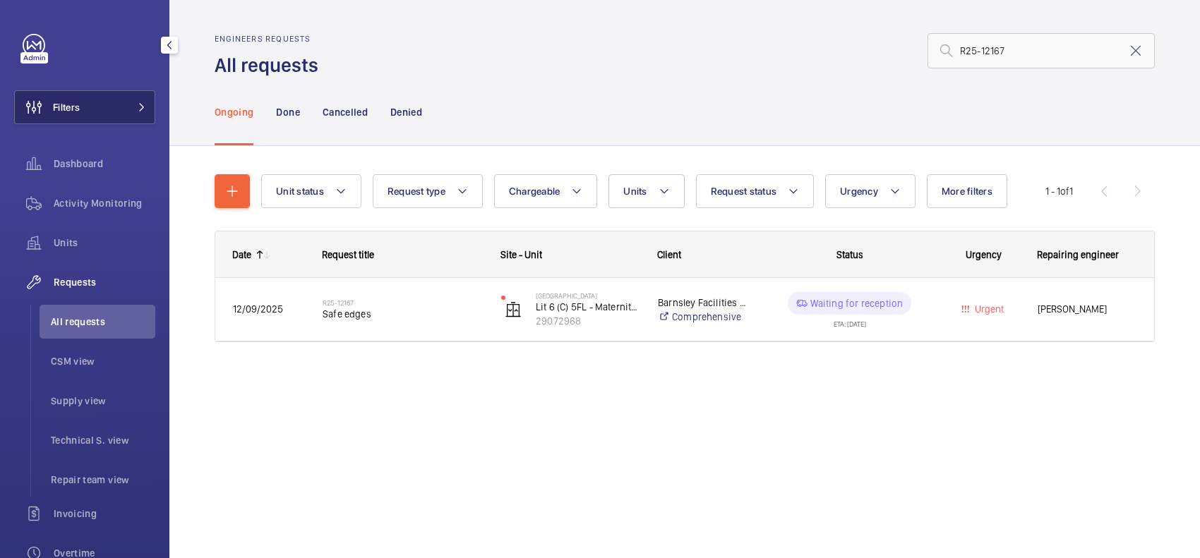
click at [89, 92] on button "Filters" at bounding box center [84, 107] width 141 height 34
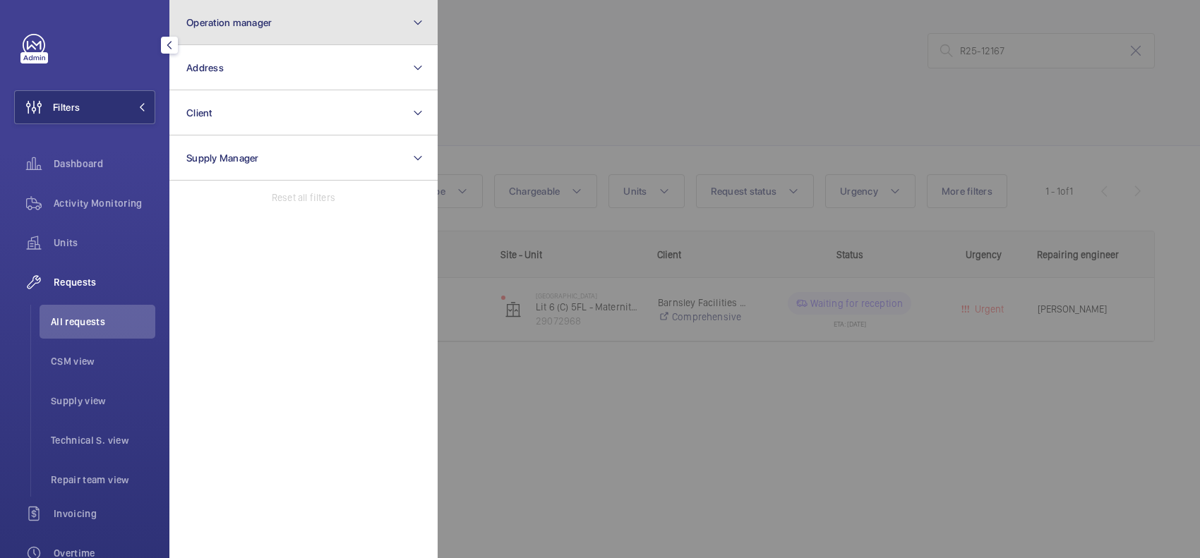
click at [248, 39] on button "Operation manager" at bounding box center [303, 22] width 268 height 45
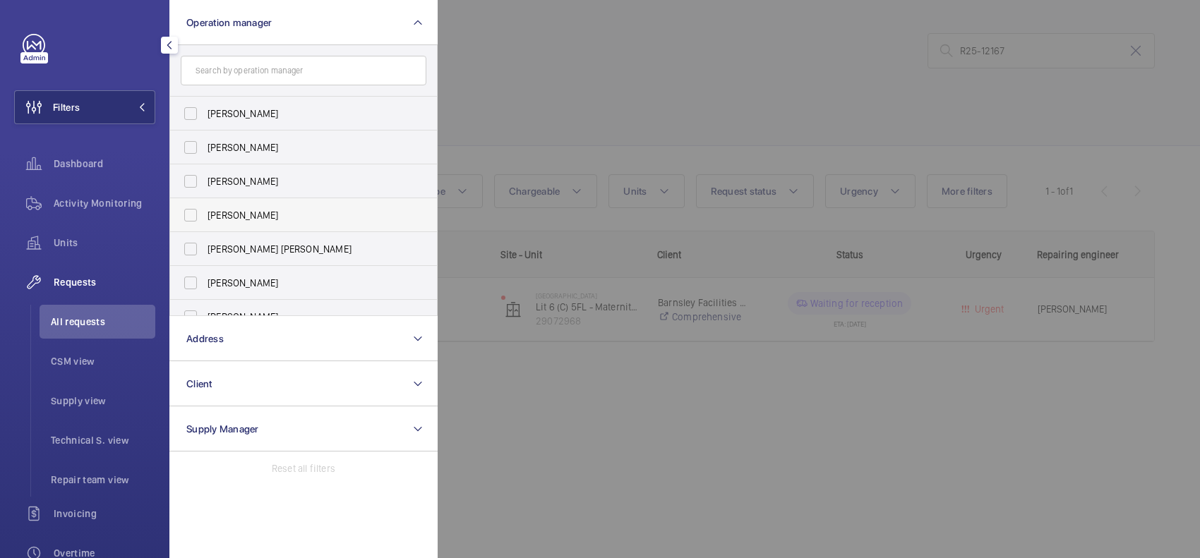
click at [262, 224] on label "[PERSON_NAME]" at bounding box center [293, 215] width 246 height 34
click at [205, 224] on input "[PERSON_NAME]" at bounding box center [190, 215] width 28 height 28
checkbox input "true"
click at [582, 66] on div at bounding box center [1038, 279] width 1200 height 558
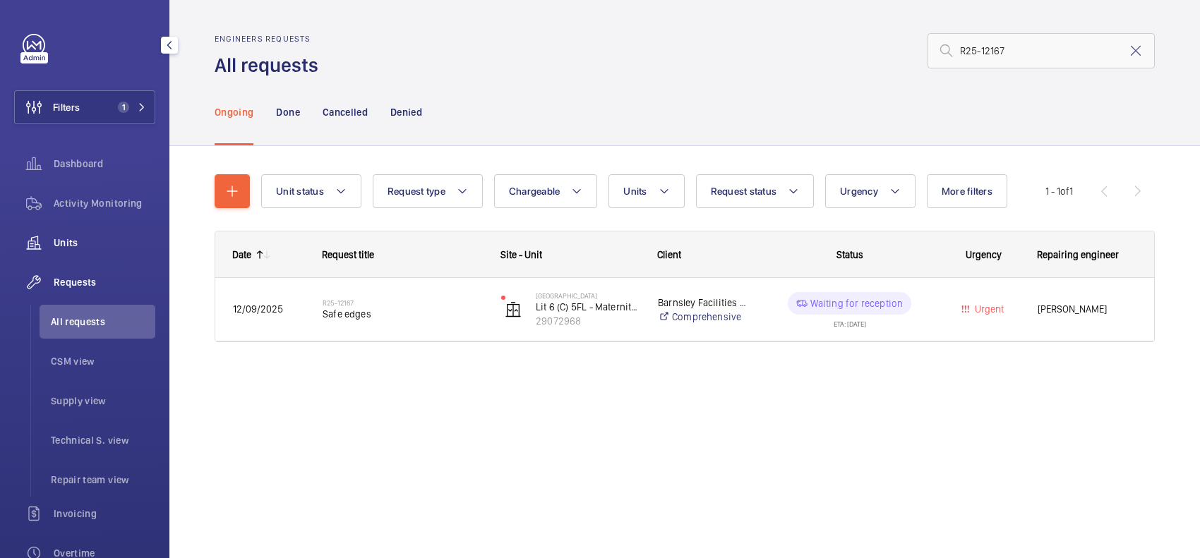
click at [121, 230] on div "Units" at bounding box center [84, 243] width 141 height 34
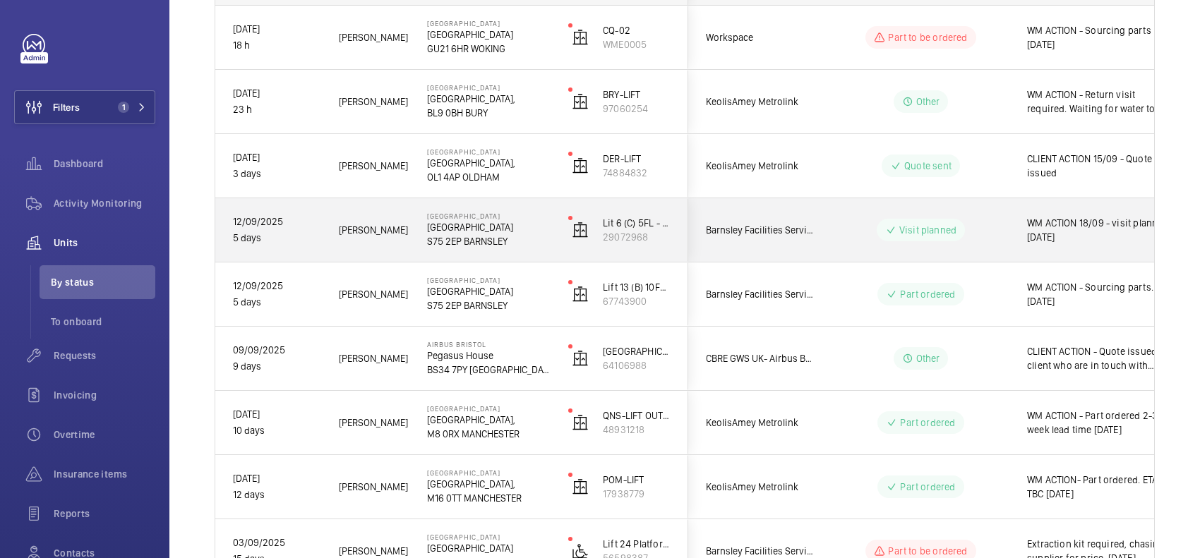
scroll to position [265, 0]
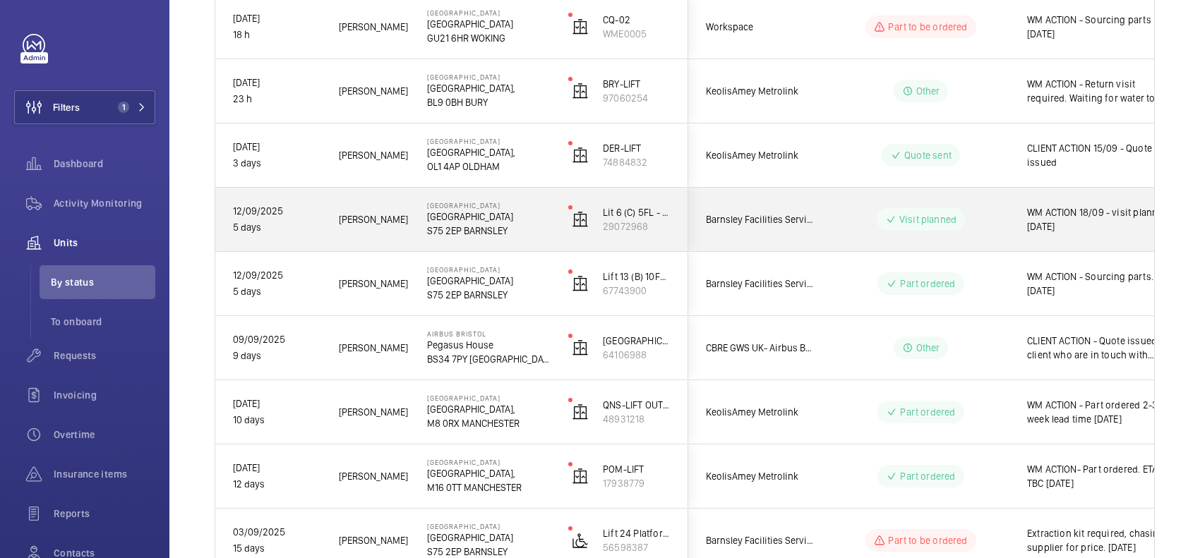
click at [538, 224] on p "S75 2EP BARNSLEY" at bounding box center [488, 231] width 123 height 14
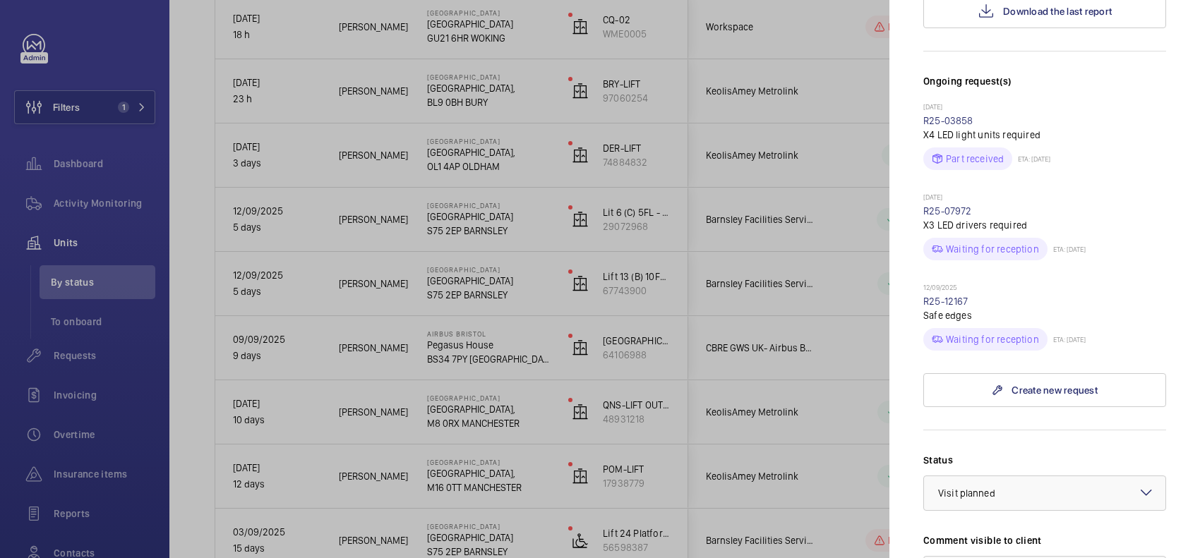
scroll to position [441, 0]
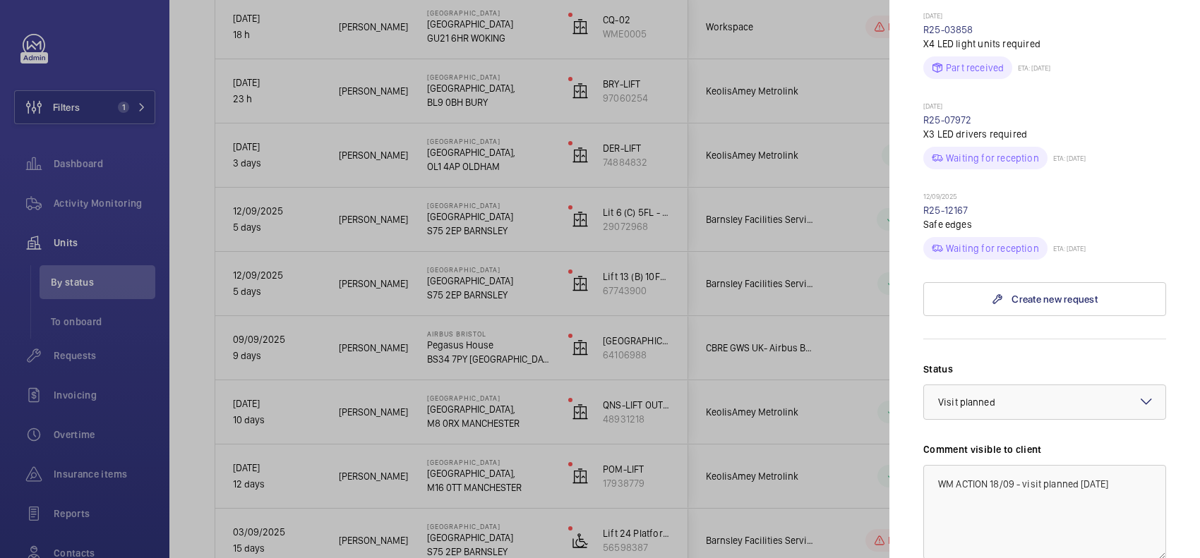
drag, startPoint x: 980, startPoint y: 205, endPoint x: 894, endPoint y: 212, distance: 85.7
click at [894, 212] on mat-sidenav "Stopped unit Barnsley Hospital Barnsley Hospital S75 2EP BARNSLEY Barnsley Faci…" at bounding box center [1044, 279] width 311 height 558
click at [887, 312] on div at bounding box center [600, 279] width 1200 height 558
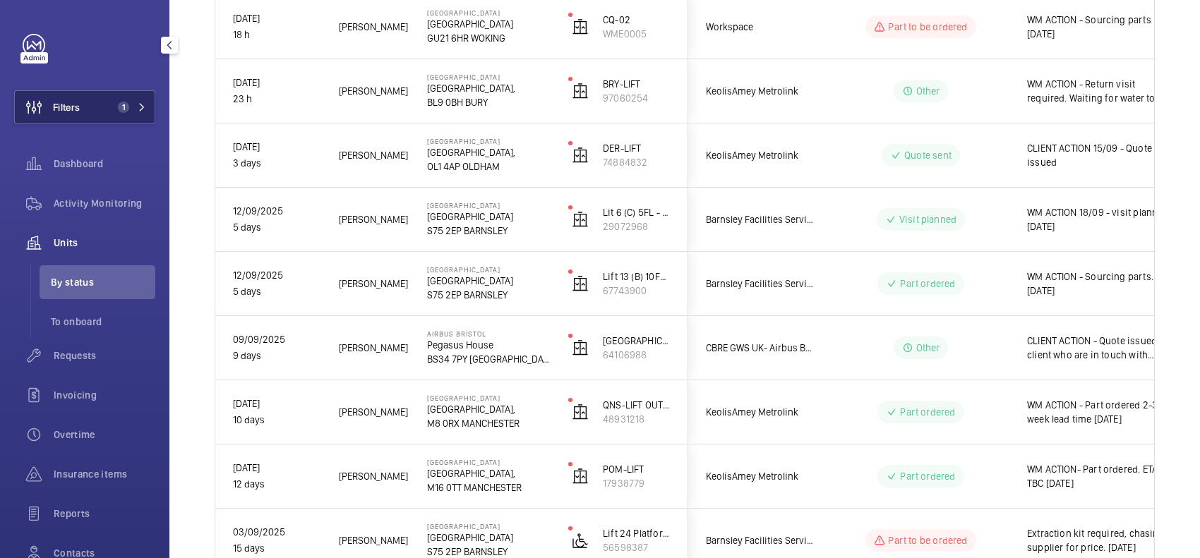
click at [69, 112] on span "Filters" at bounding box center [66, 107] width 27 height 14
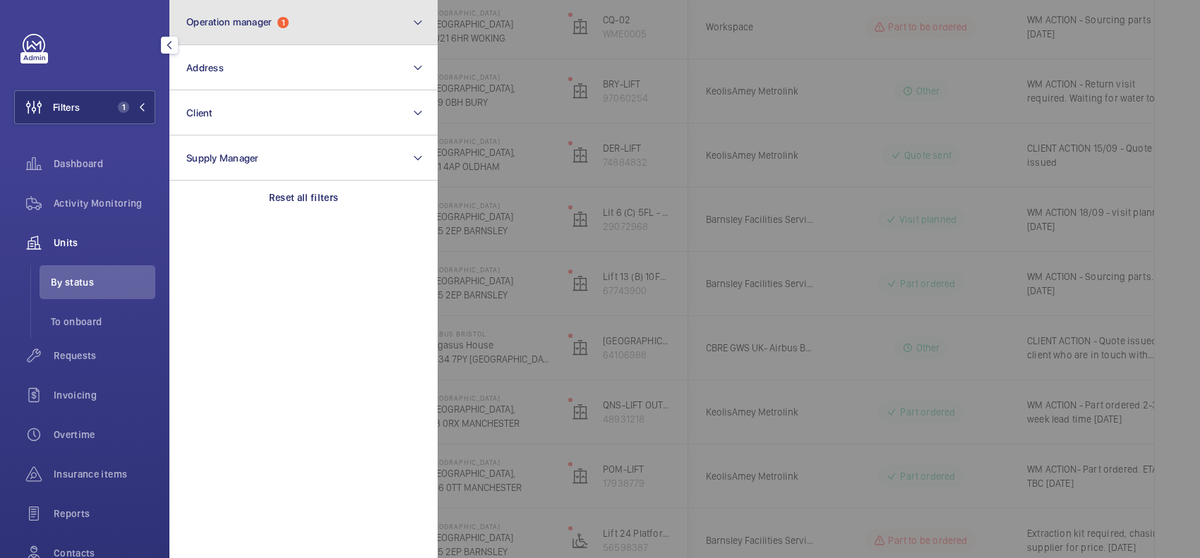
click at [214, 25] on span "Operation manager" at bounding box center [228, 21] width 85 height 11
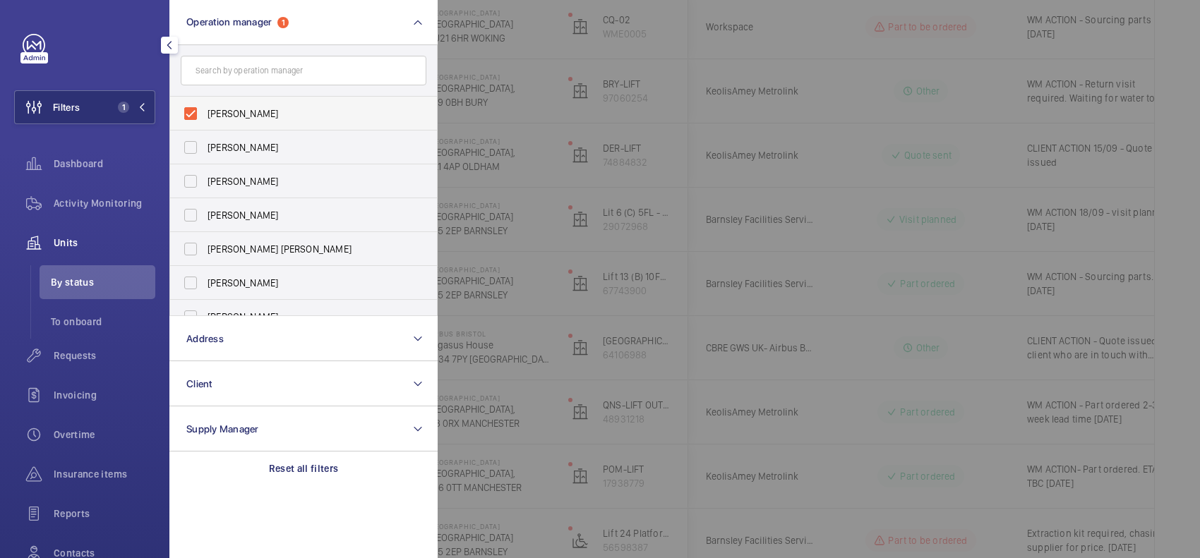
click at [256, 114] on span "[PERSON_NAME]" at bounding box center [304, 114] width 194 height 14
click at [205, 114] on input "[PERSON_NAME]" at bounding box center [190, 114] width 28 height 28
checkbox input "false"
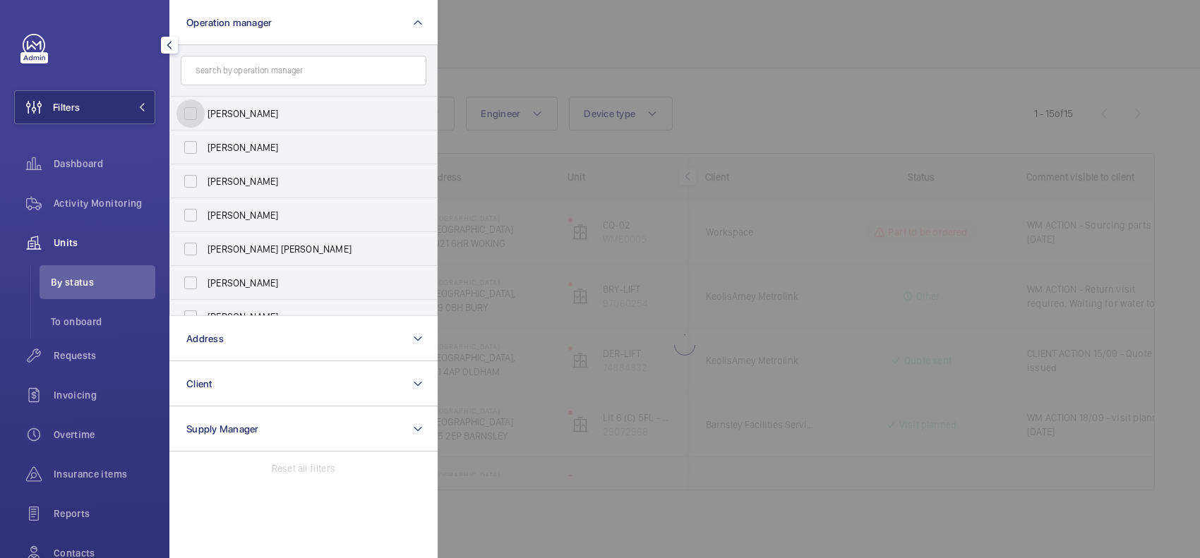
scroll to position [59, 0]
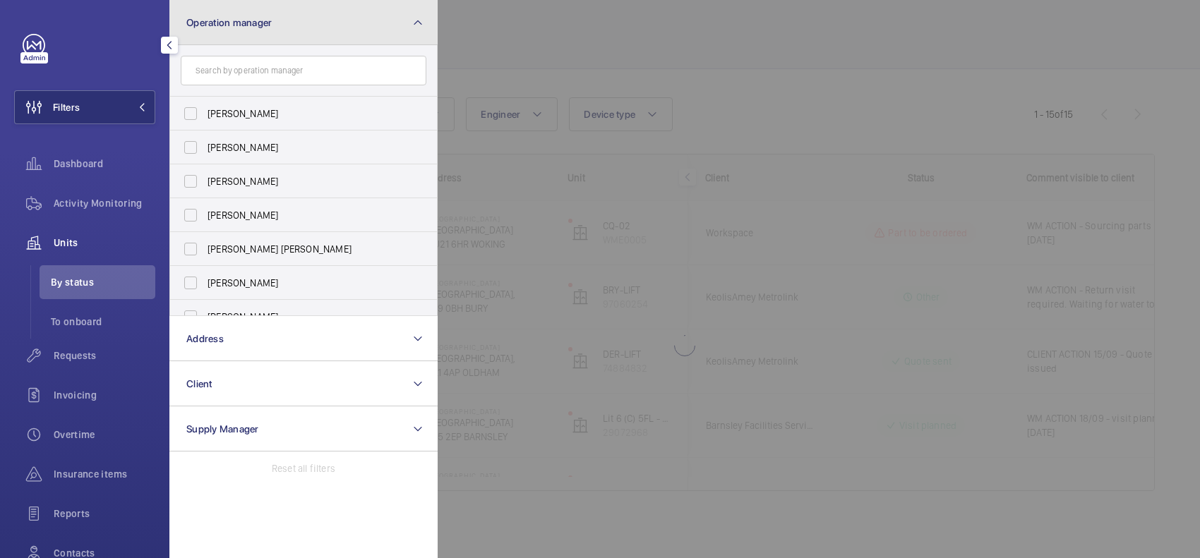
click at [284, 29] on button "Operation manager" at bounding box center [303, 22] width 268 height 45
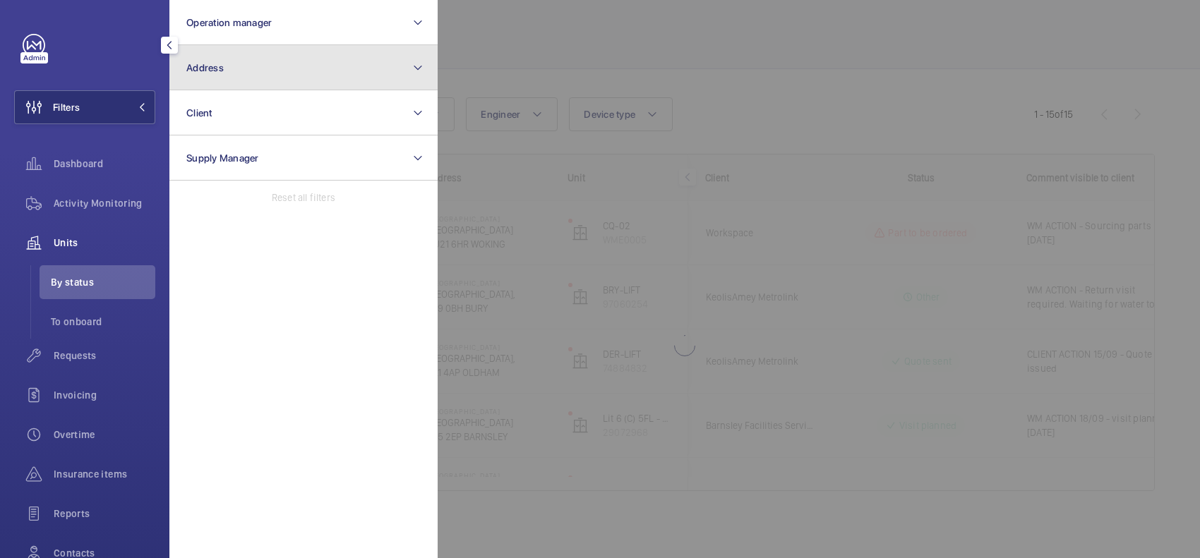
click at [265, 76] on button "Address" at bounding box center [303, 67] width 268 height 45
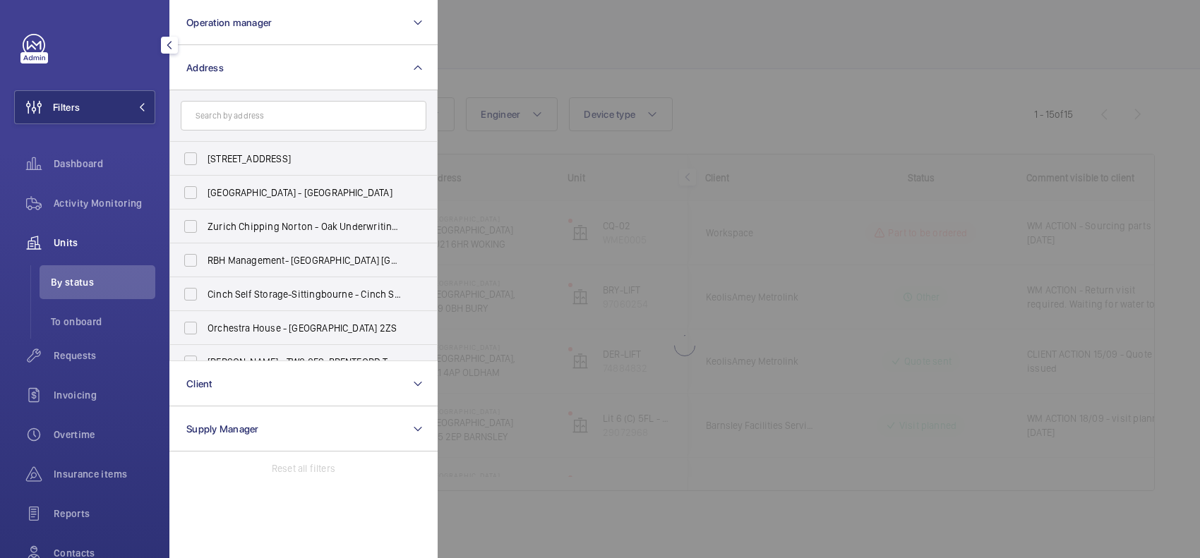
click at [246, 124] on input "text" at bounding box center [304, 116] width 246 height 30
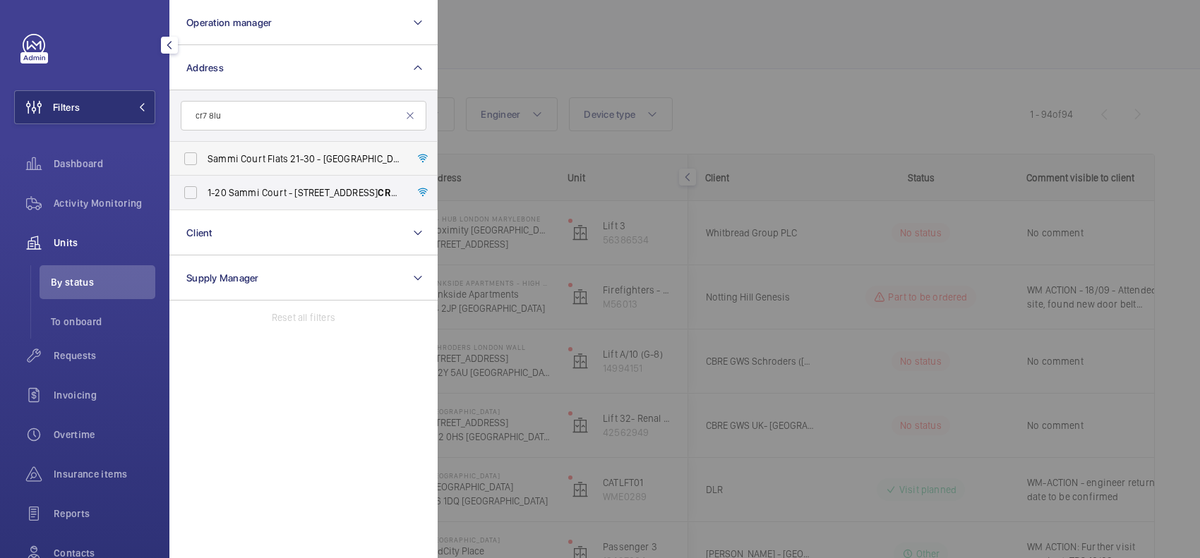
type input "cr7 8lu"
click at [260, 152] on span "Sammi Court Flats 21-30 - Sammi Court Flats 21-30, LONDON CR7 8LU" at bounding box center [304, 159] width 194 height 14
click at [205, 152] on input "Sammi Court Flats 21-30 - Sammi Court Flats 21-30, LONDON CR7 8LU" at bounding box center [190, 159] width 28 height 28
checkbox input "true"
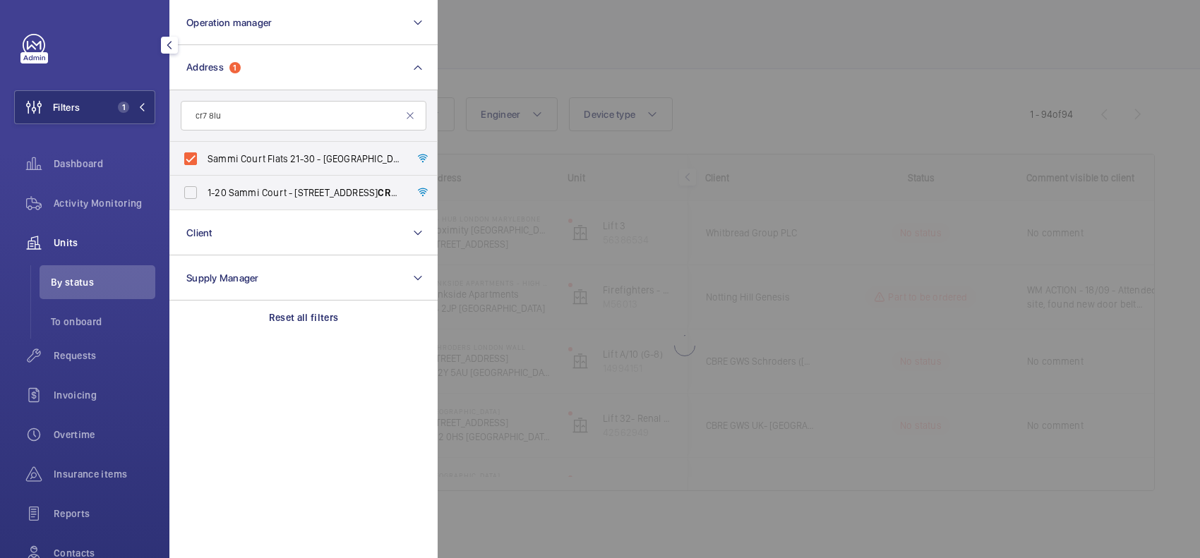
click at [593, 85] on div at bounding box center [1038, 279] width 1200 height 558
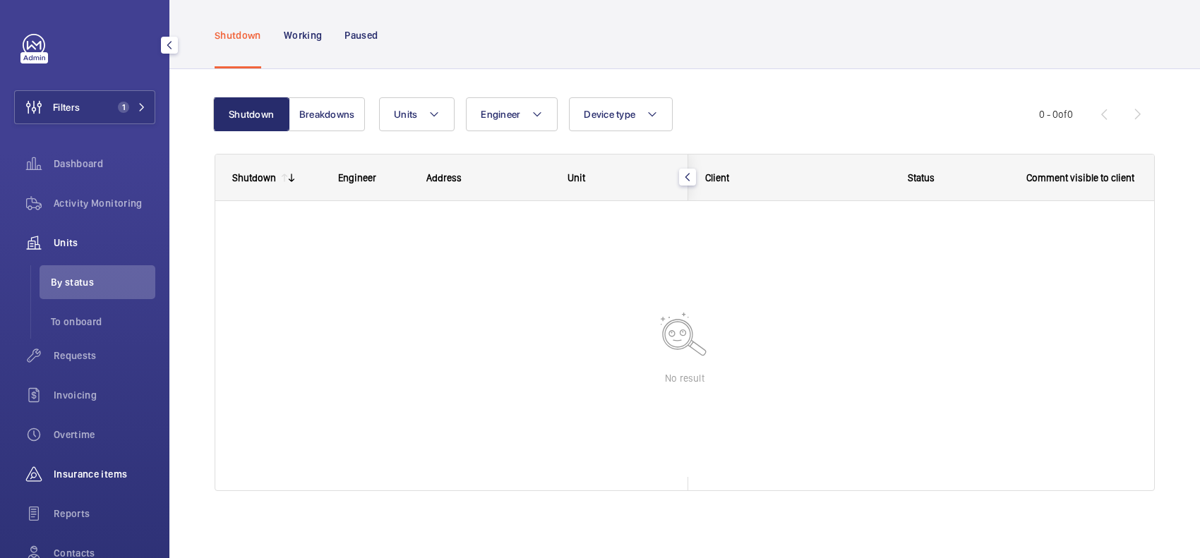
click at [111, 478] on span "Insurance items" at bounding box center [105, 474] width 102 height 14
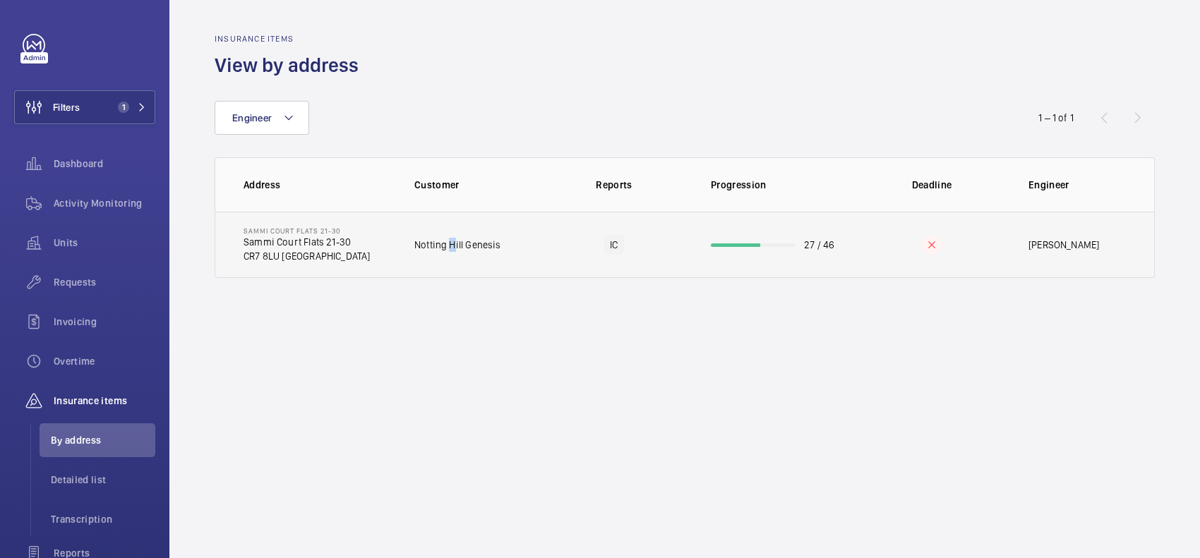
click at [455, 241] on p "Notting Hill Genesis" at bounding box center [457, 245] width 87 height 14
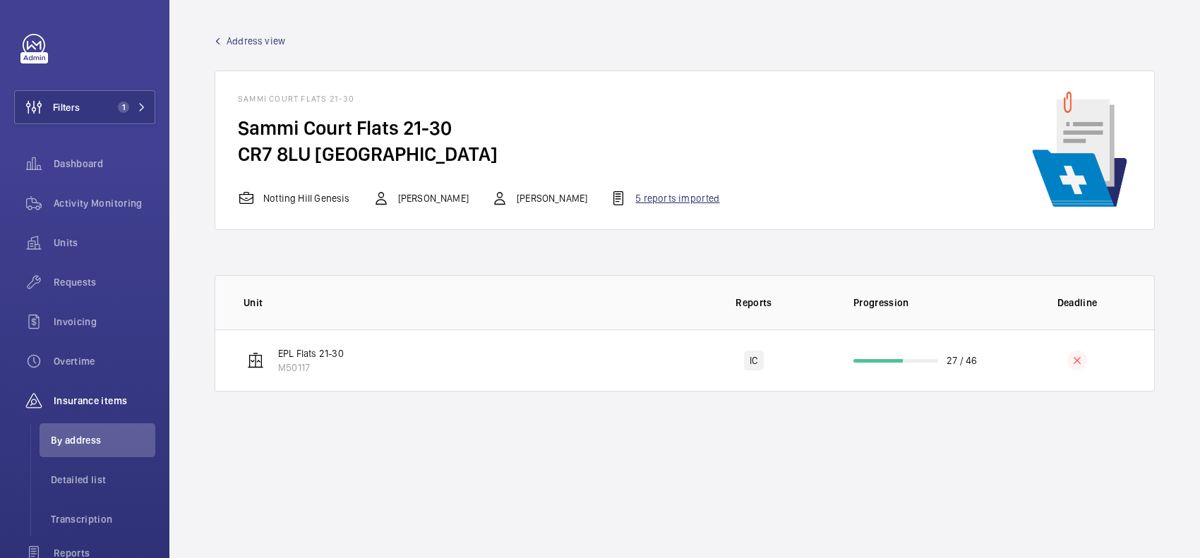
click at [621, 196] on div "5 reports imported" at bounding box center [664, 198] width 109 height 17
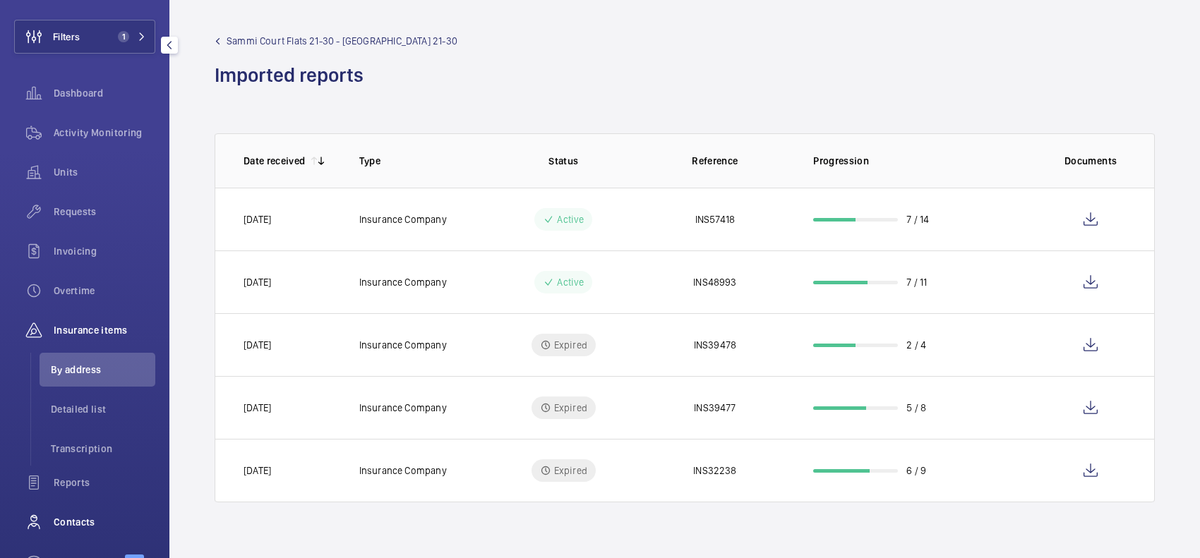
scroll to position [88, 0]
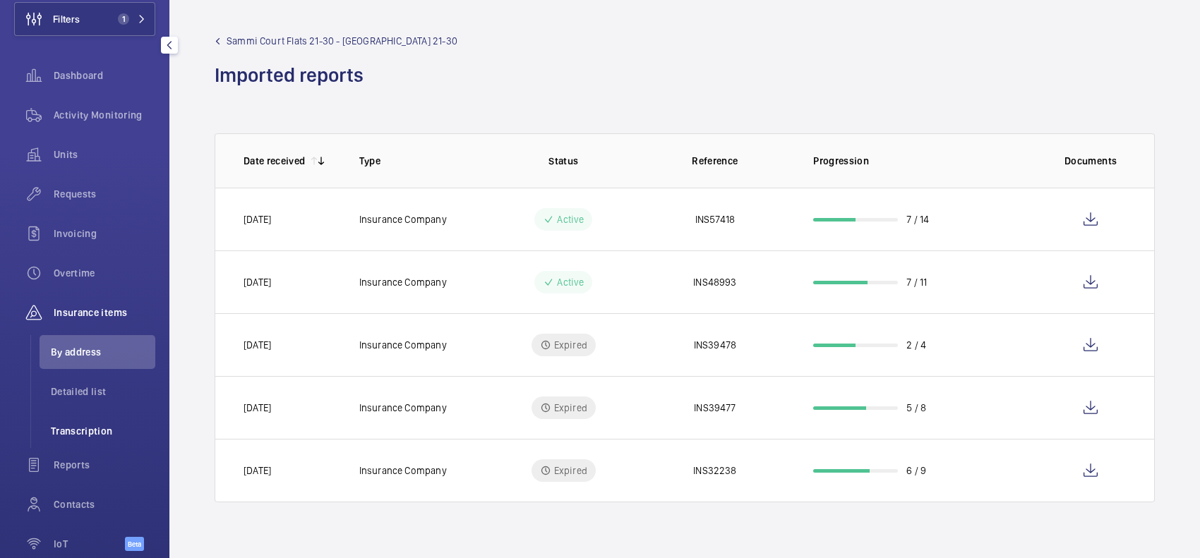
click at [131, 431] on span "Transcription" at bounding box center [103, 431] width 104 height 14
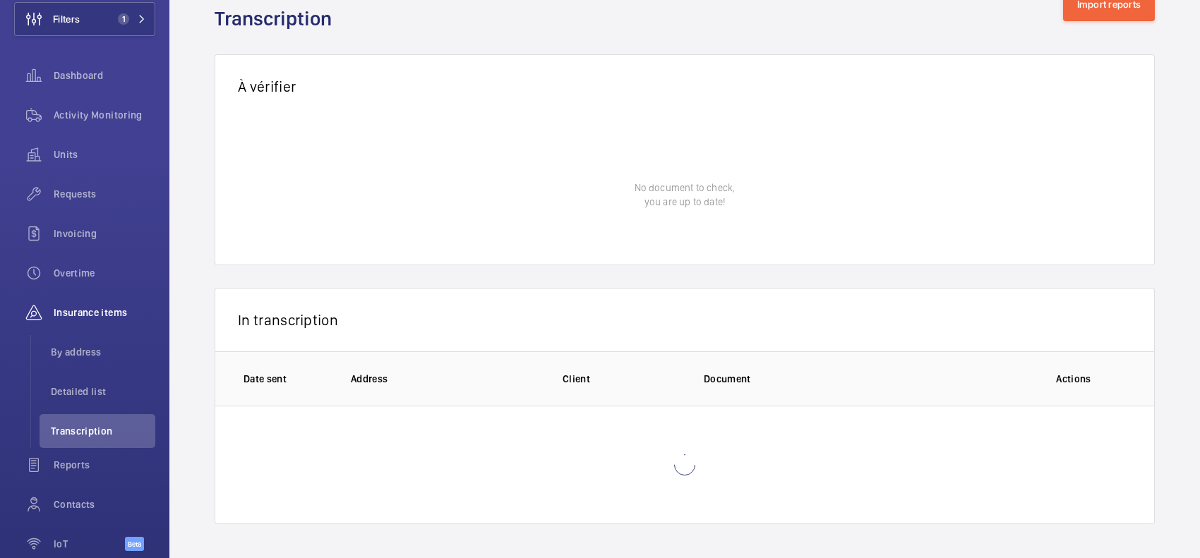
scroll to position [21, 0]
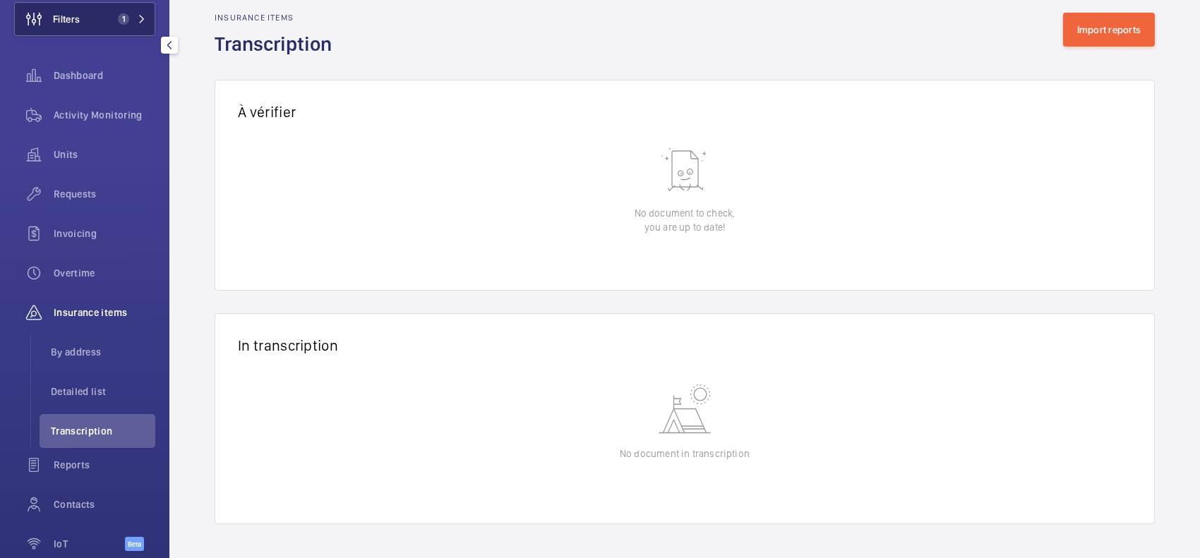
click at [128, 13] on span "1" at bounding box center [129, 18] width 34 height 11
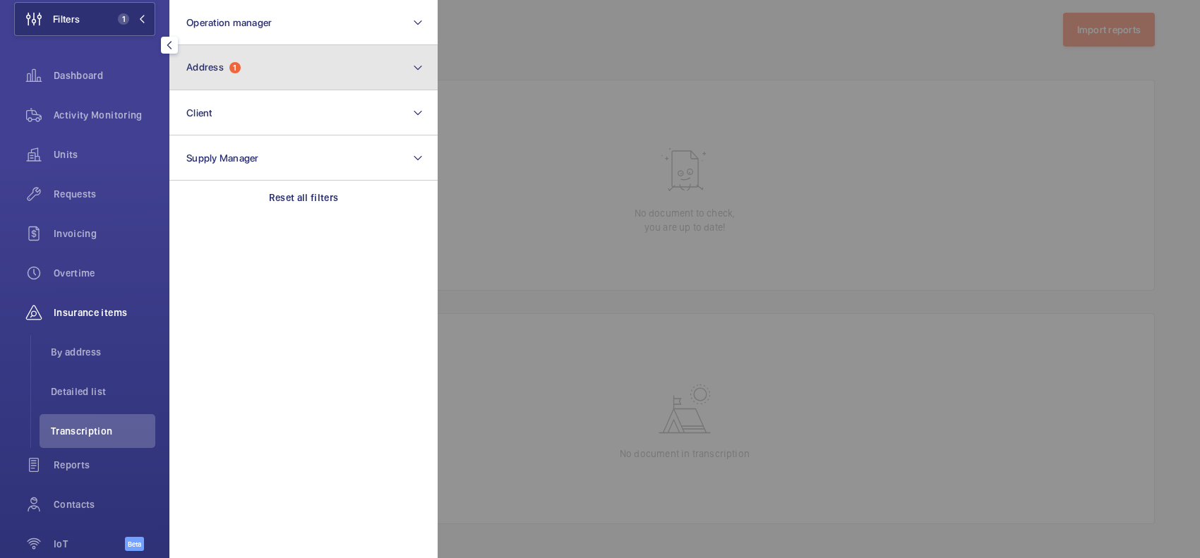
click at [227, 65] on span "Address 1" at bounding box center [213, 67] width 54 height 12
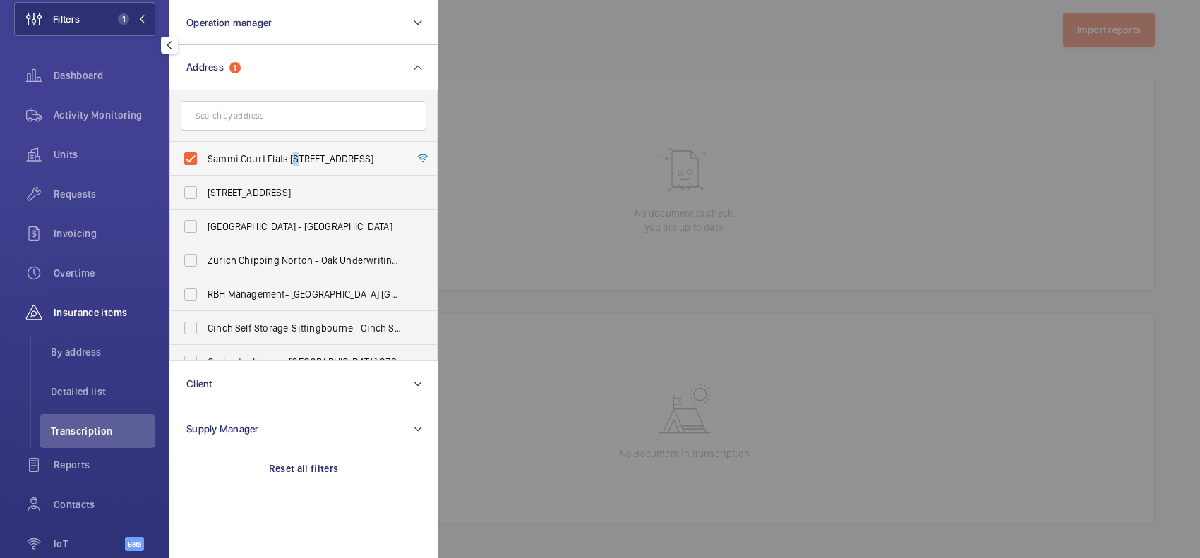
click at [297, 163] on span "Sammi Court Flats 21-30 - Sammi Court Flats 21-30, LONDON CR7 8LU" at bounding box center [304, 159] width 194 height 14
click at [381, 152] on span "Sammi Court Flats 21-30 - Sammi Court Flats 21-30, LONDON CR7 8LU" at bounding box center [304, 159] width 194 height 14
click at [205, 152] on input "Sammi Court Flats 21-30 - Sammi Court Flats 21-30, LONDON CR7 8LU" at bounding box center [190, 159] width 28 height 28
checkbox input "false"
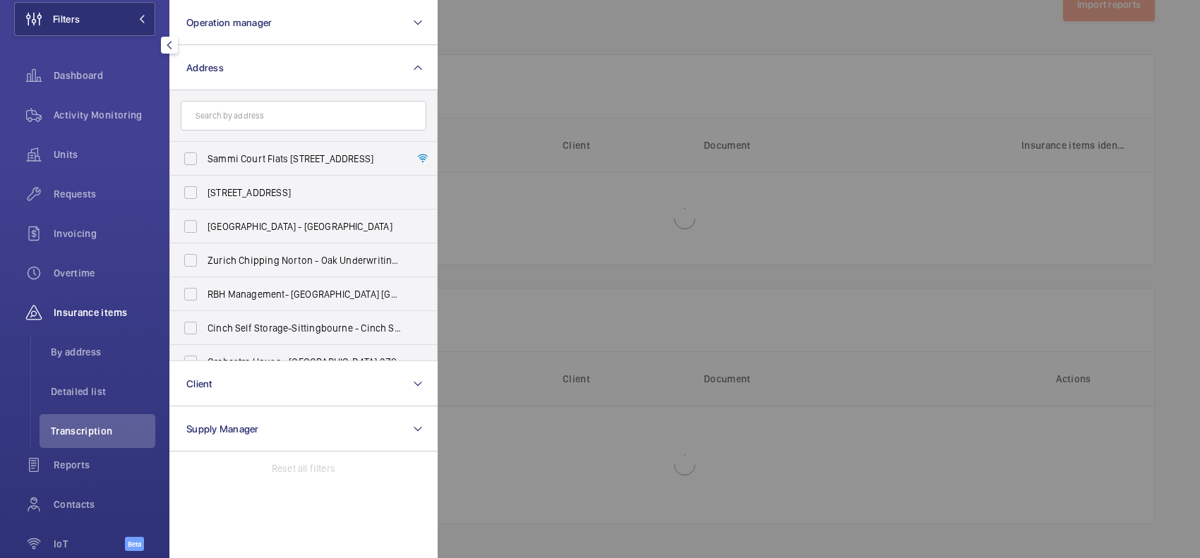
click at [512, 40] on div at bounding box center [1038, 279] width 1200 height 558
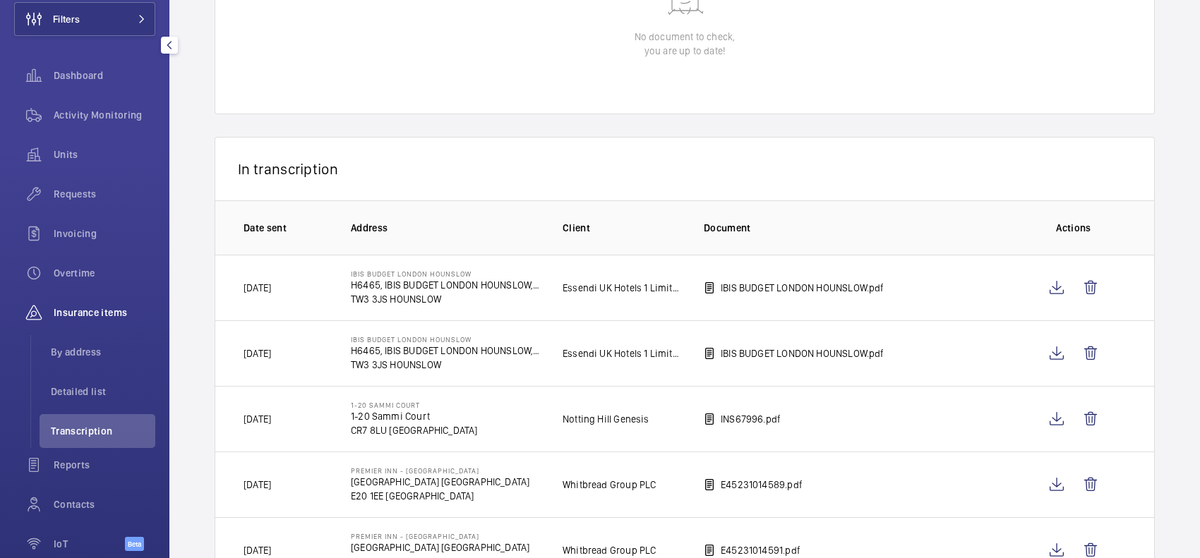
scroll to position [304, 0]
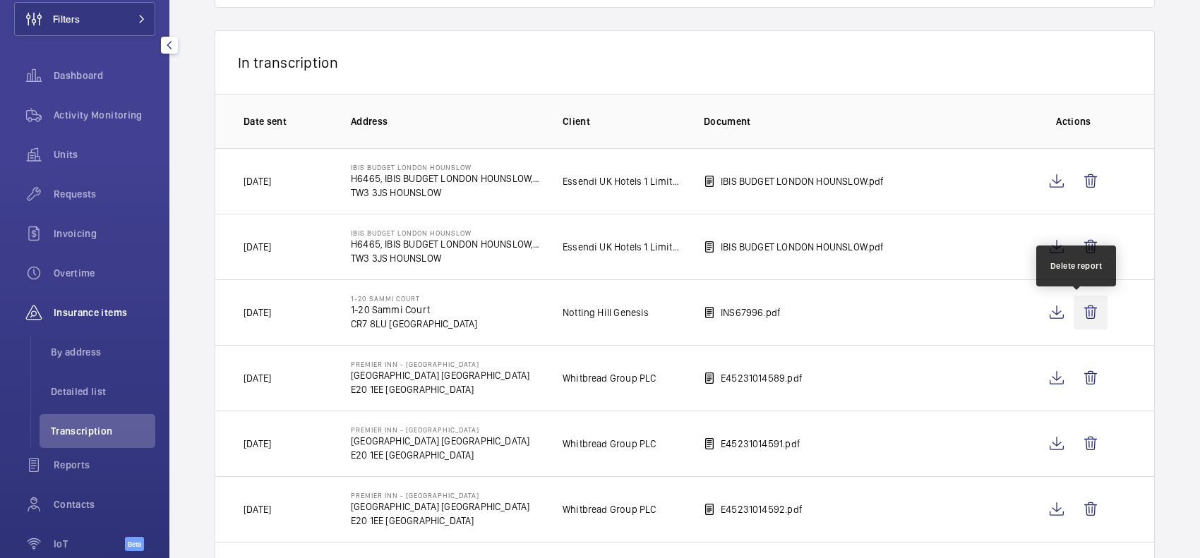
click at [1076, 318] on wm-front-icon-button at bounding box center [1090, 313] width 34 height 34
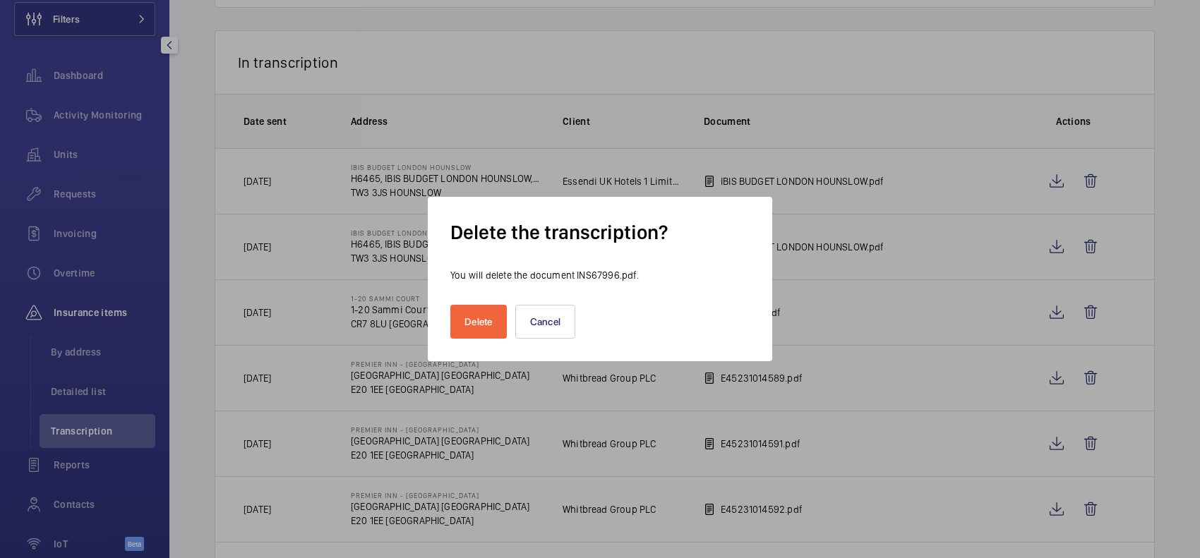
click at [455, 298] on div "Delete Cancel" at bounding box center [599, 310] width 299 height 56
click at [466, 323] on button "Delete" at bounding box center [478, 322] width 56 height 34
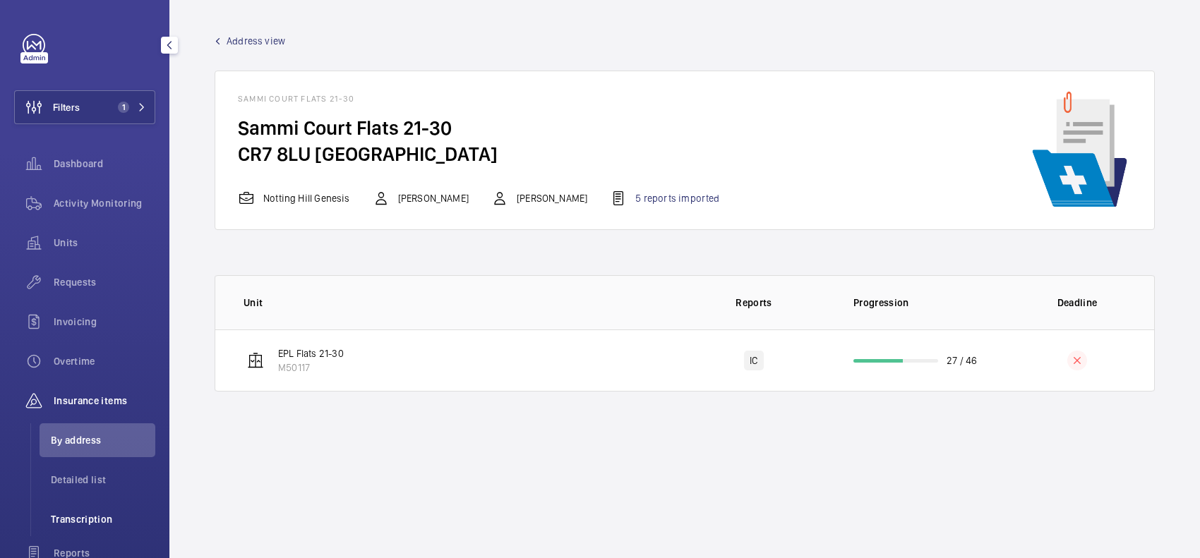
click at [103, 516] on span "Transcription" at bounding box center [103, 519] width 104 height 14
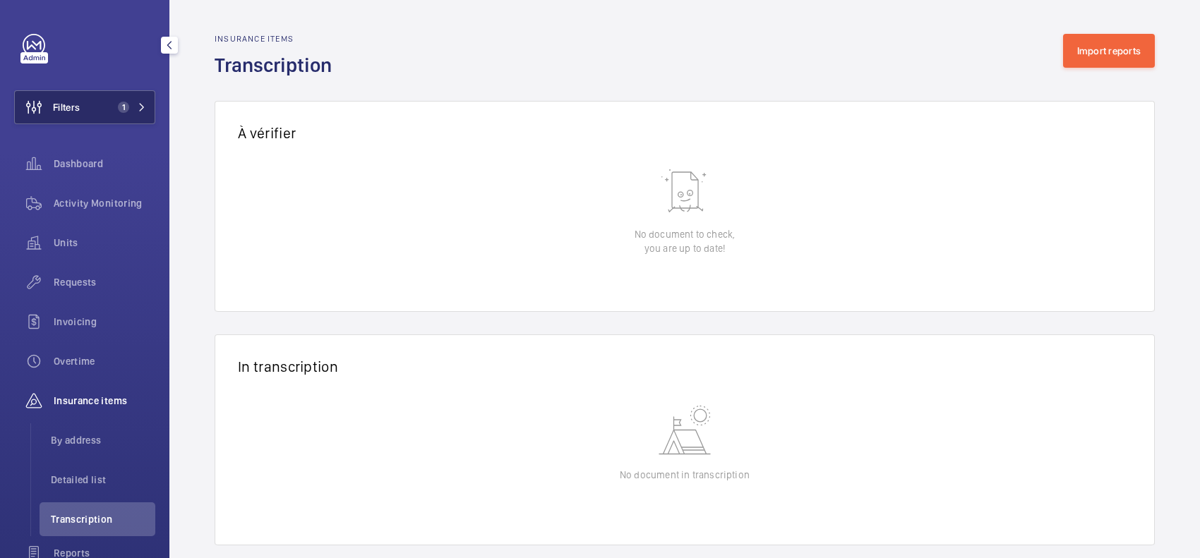
click at [143, 116] on button "Filters 1" at bounding box center [84, 107] width 141 height 34
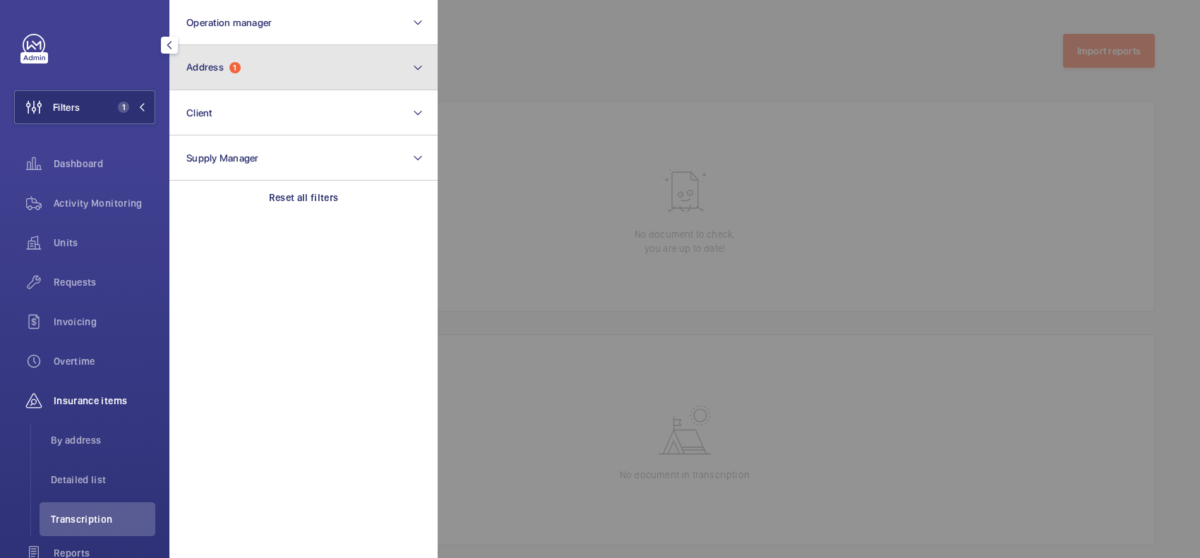
click at [212, 68] on span "Address" at bounding box center [204, 66] width 37 height 11
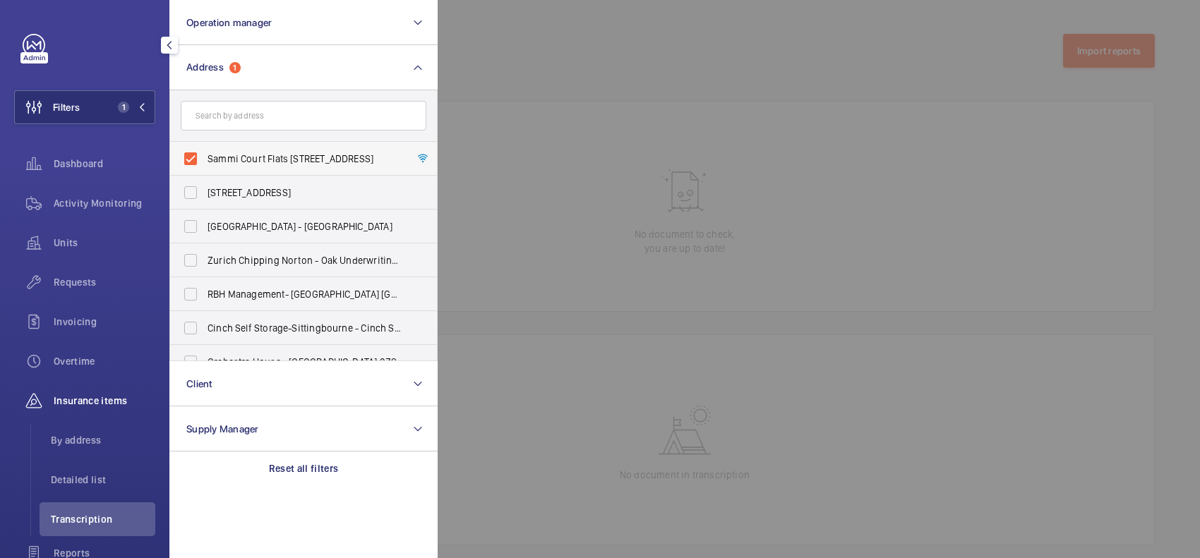
click at [246, 160] on span "Sammi Court Flats [STREET_ADDRESS]" at bounding box center [304, 159] width 194 height 14
click at [205, 160] on input "Sammi Court Flats [STREET_ADDRESS]" at bounding box center [190, 159] width 28 height 28
checkbox input "false"
click at [493, 118] on div at bounding box center [1038, 279] width 1200 height 558
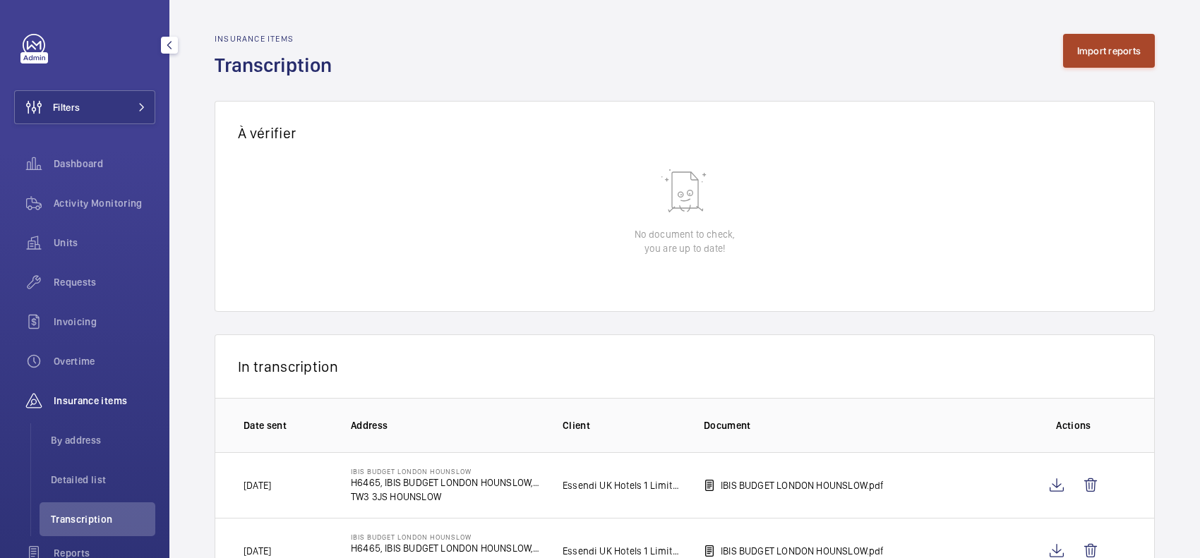
click at [1076, 56] on button "Import reports" at bounding box center [1109, 51] width 92 height 34
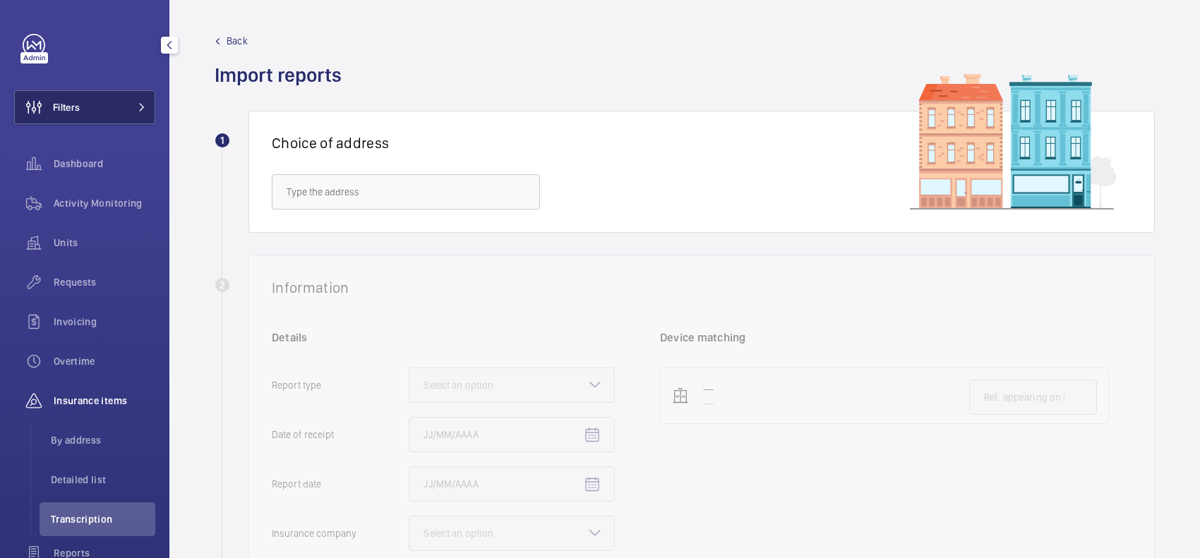
click at [107, 119] on button "Filters" at bounding box center [84, 107] width 141 height 34
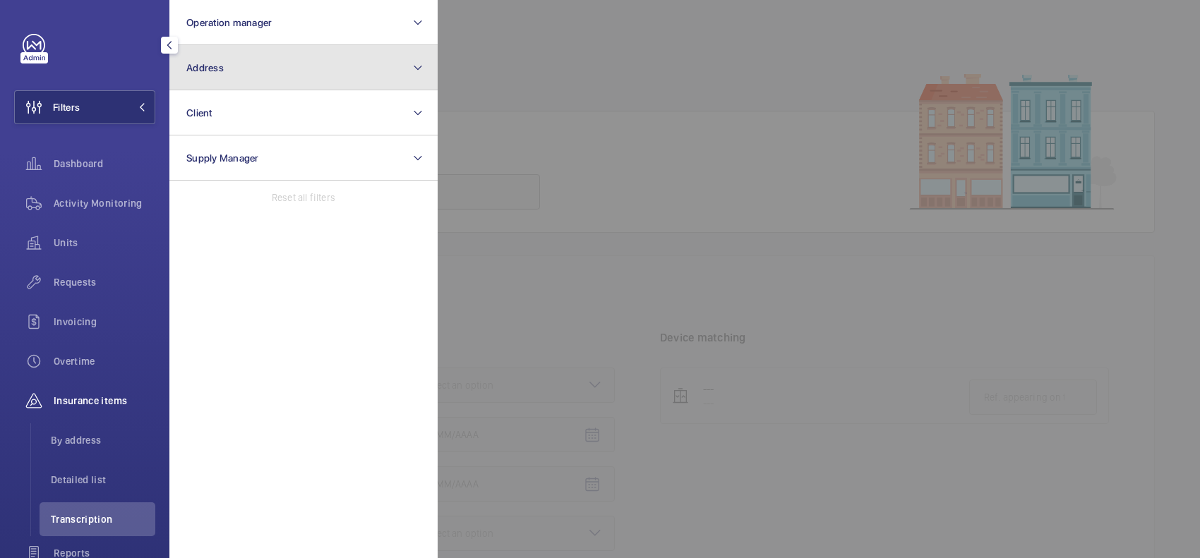
click at [236, 54] on button "Address" at bounding box center [303, 67] width 268 height 45
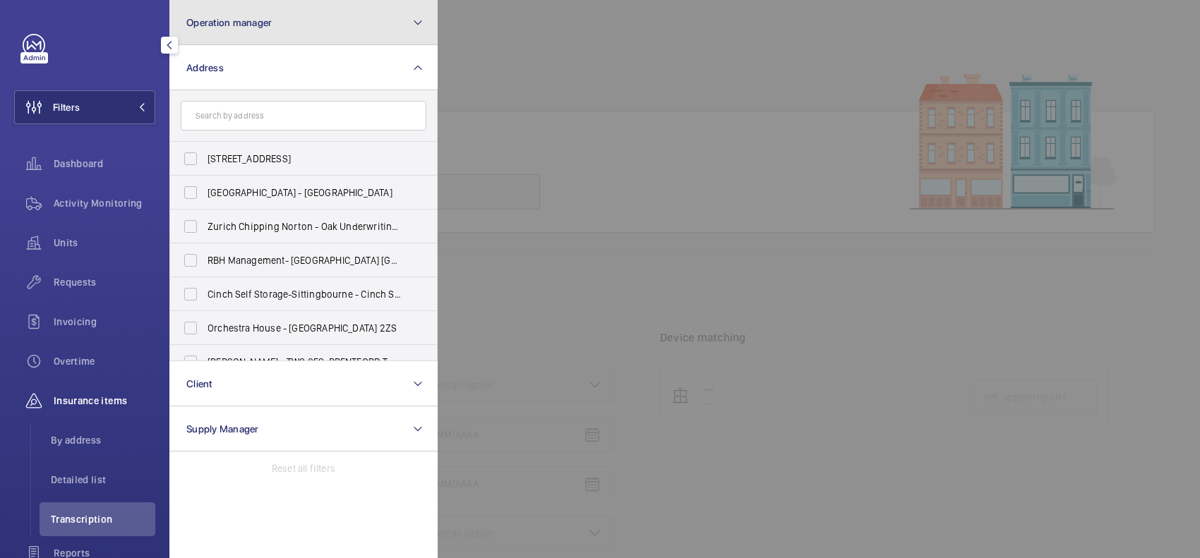
click at [295, 16] on button "Operation manager" at bounding box center [303, 22] width 268 height 45
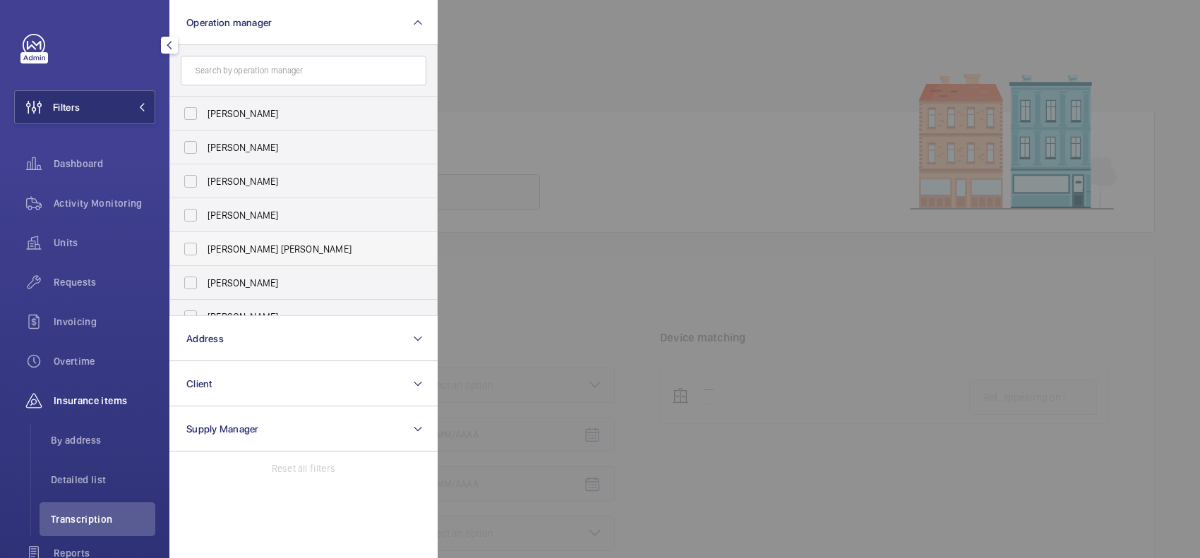
click at [291, 248] on span "[PERSON_NAME] [PERSON_NAME]" at bounding box center [304, 249] width 194 height 14
click at [205, 248] on input "[PERSON_NAME] [PERSON_NAME]" at bounding box center [190, 249] width 28 height 28
checkbox input "true"
click at [339, 217] on span "[PERSON_NAME]" at bounding box center [304, 215] width 194 height 14
click at [205, 217] on input "[PERSON_NAME]" at bounding box center [190, 215] width 28 height 28
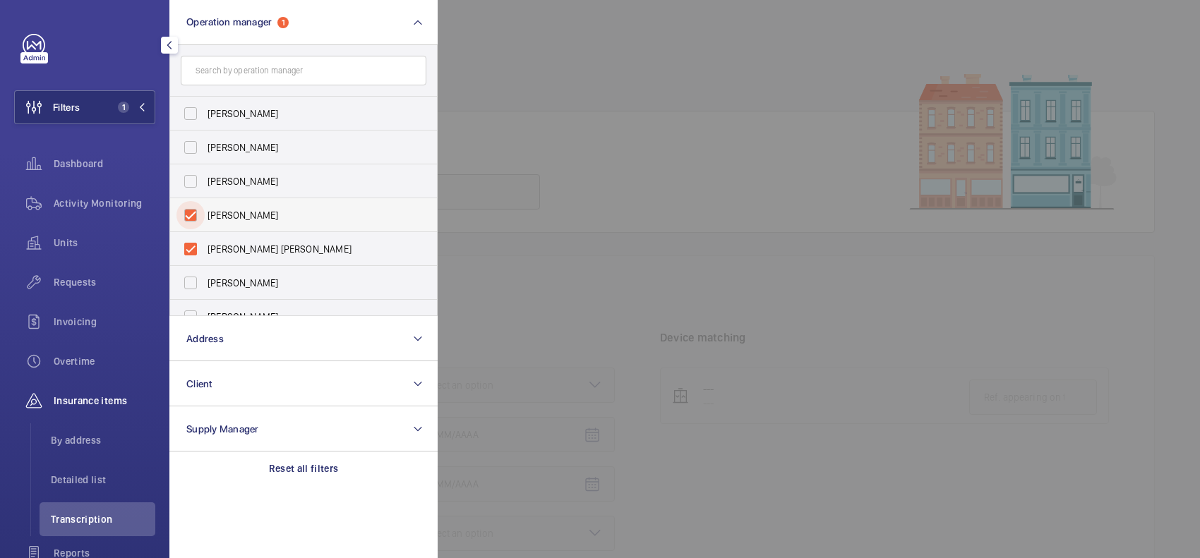
checkbox input "true"
click at [325, 246] on span "[PERSON_NAME] [PERSON_NAME]" at bounding box center [304, 249] width 194 height 14
click at [205, 246] on input "[PERSON_NAME] [PERSON_NAME]" at bounding box center [190, 249] width 28 height 28
checkbox input "false"
click at [464, 85] on div at bounding box center [1038, 279] width 1200 height 558
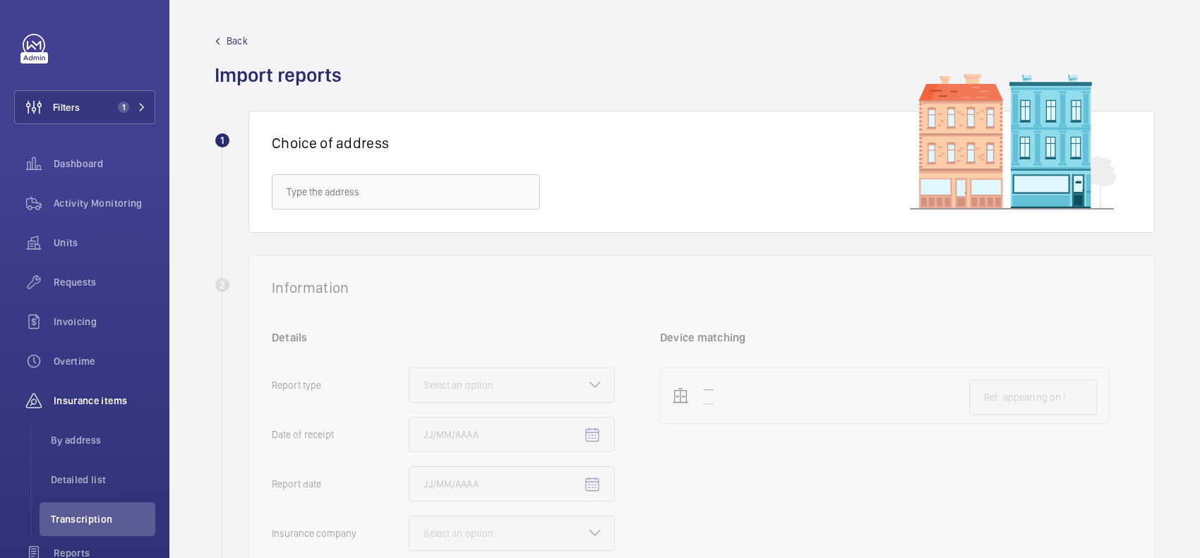
click at [234, 37] on span "Back" at bounding box center [237, 41] width 21 height 14
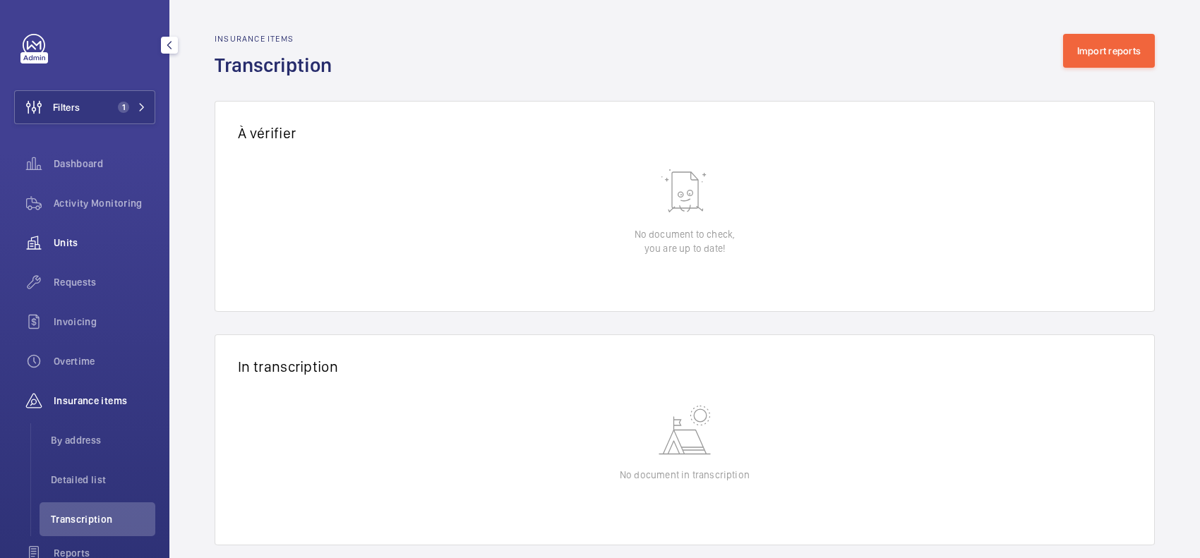
click at [107, 236] on span "Units" at bounding box center [105, 243] width 102 height 14
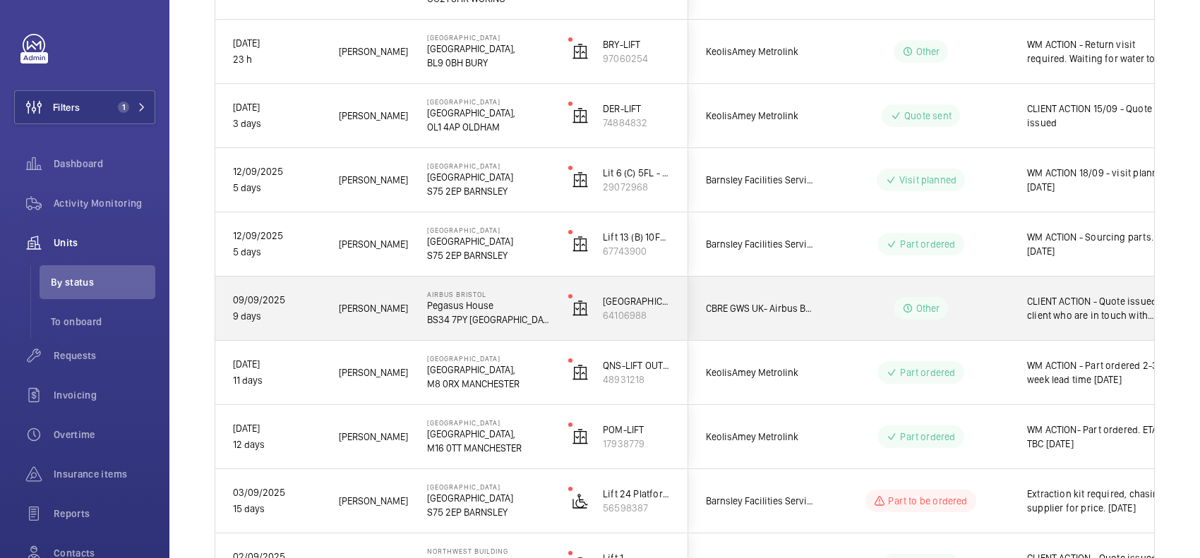
scroll to position [265, 0]
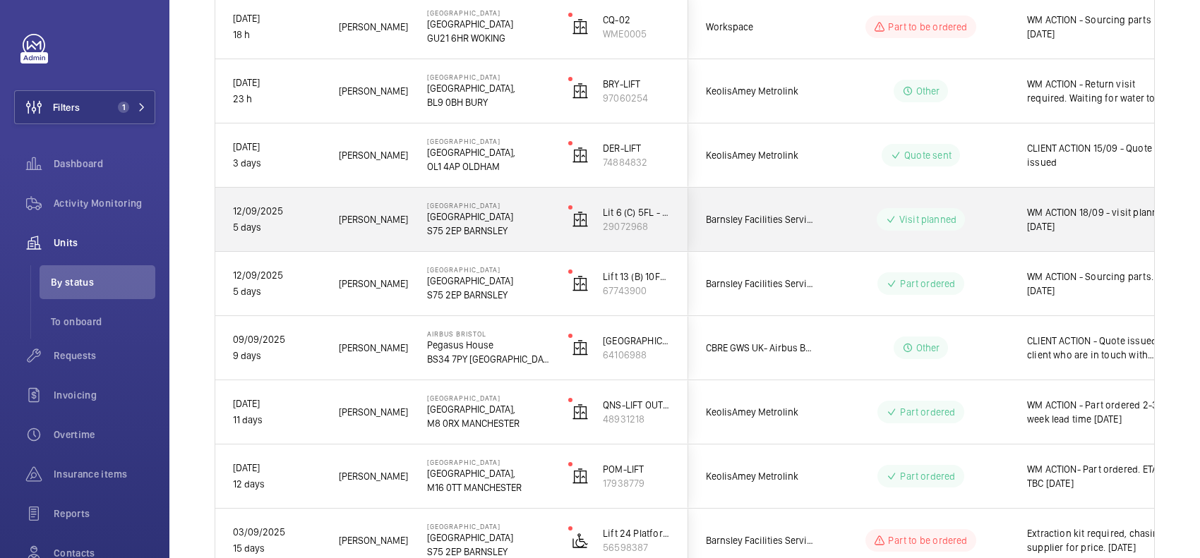
click at [795, 195] on div "Barnsley Facilities Services- [GEOGRAPHIC_DATA]" at bounding box center [751, 220] width 127 height 64
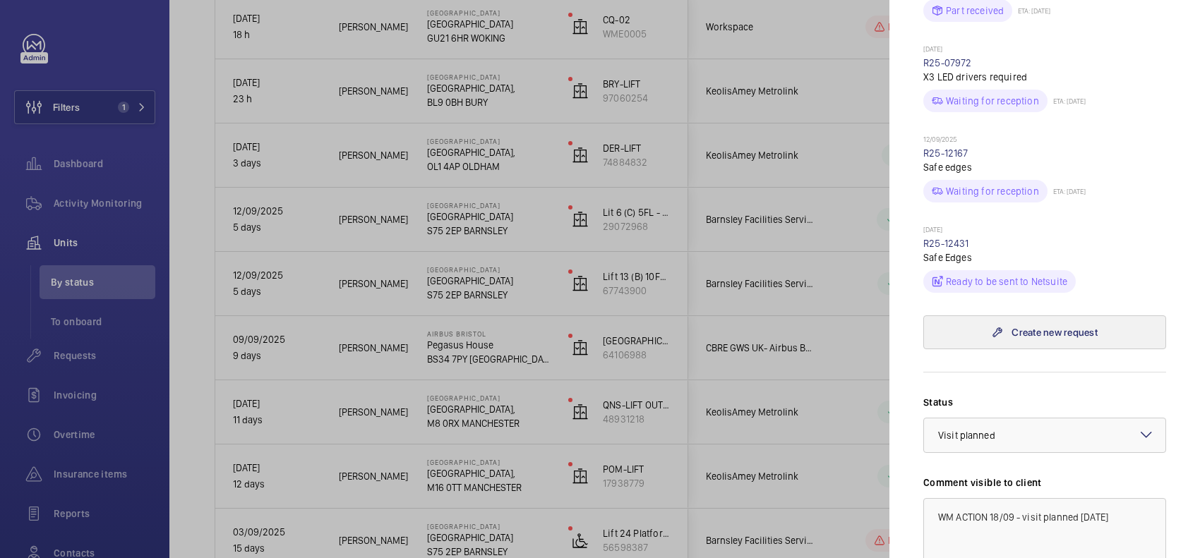
scroll to position [529, 0]
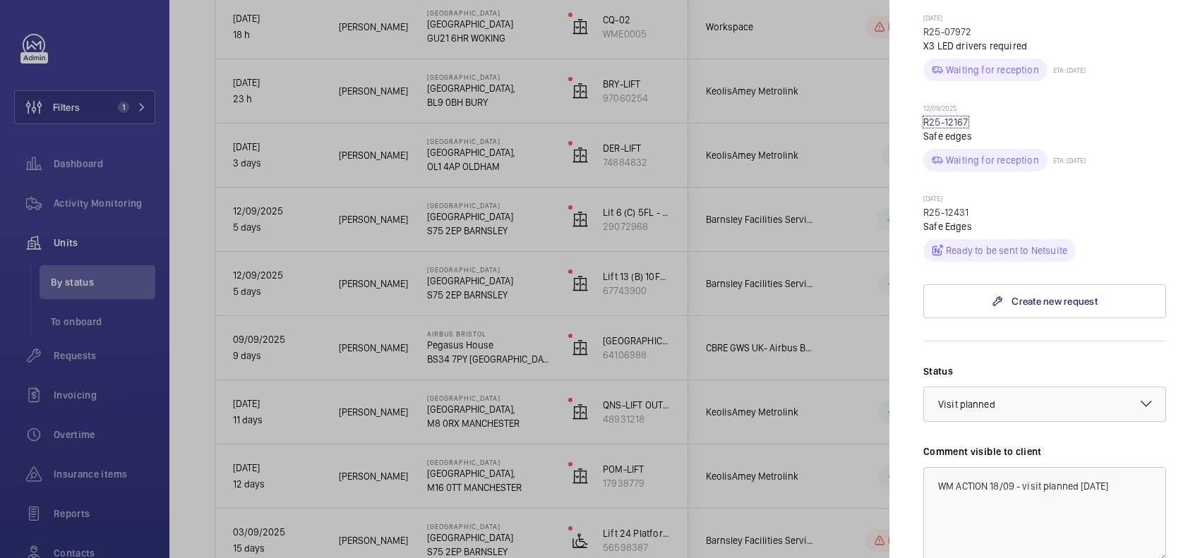
drag, startPoint x: 955, startPoint y: 119, endPoint x: 951, endPoint y: 128, distance: 10.7
click at [956, 120] on link "R25-12167" at bounding box center [945, 121] width 45 height 11
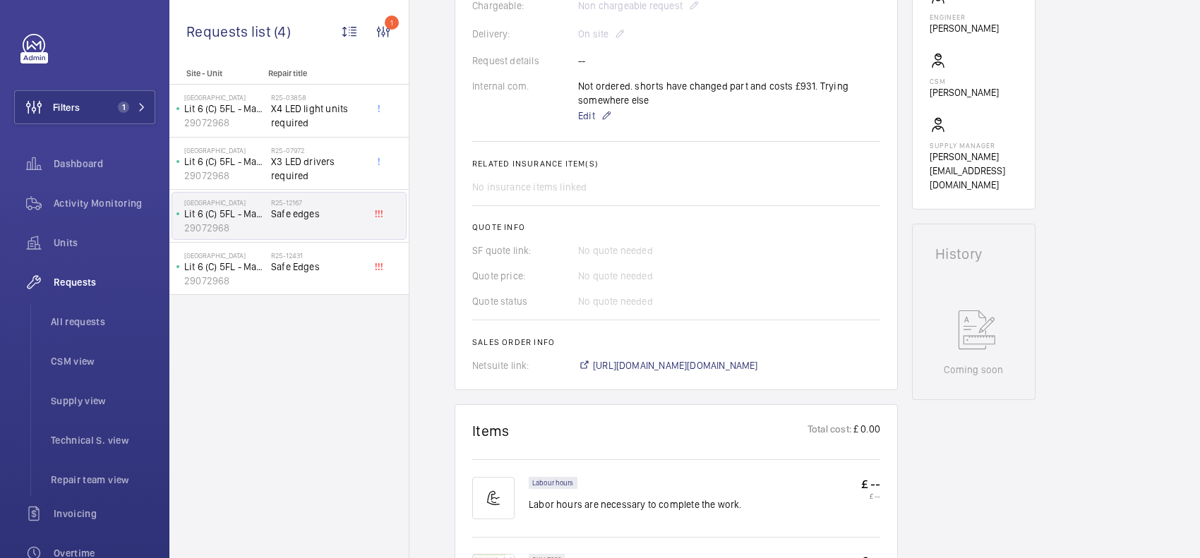
scroll to position [441, 0]
click at [678, 359] on span "[URL][DOMAIN_NAME][DOMAIN_NAME]" at bounding box center [675, 364] width 165 height 14
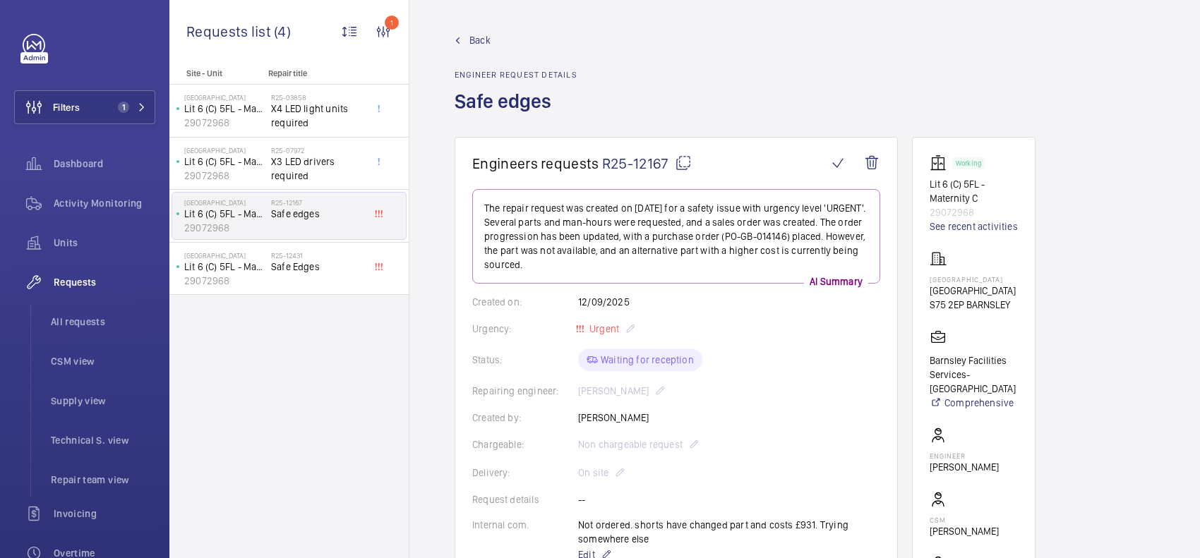
scroll to position [0, 0]
click at [474, 46] on span "Back" at bounding box center [479, 41] width 21 height 14
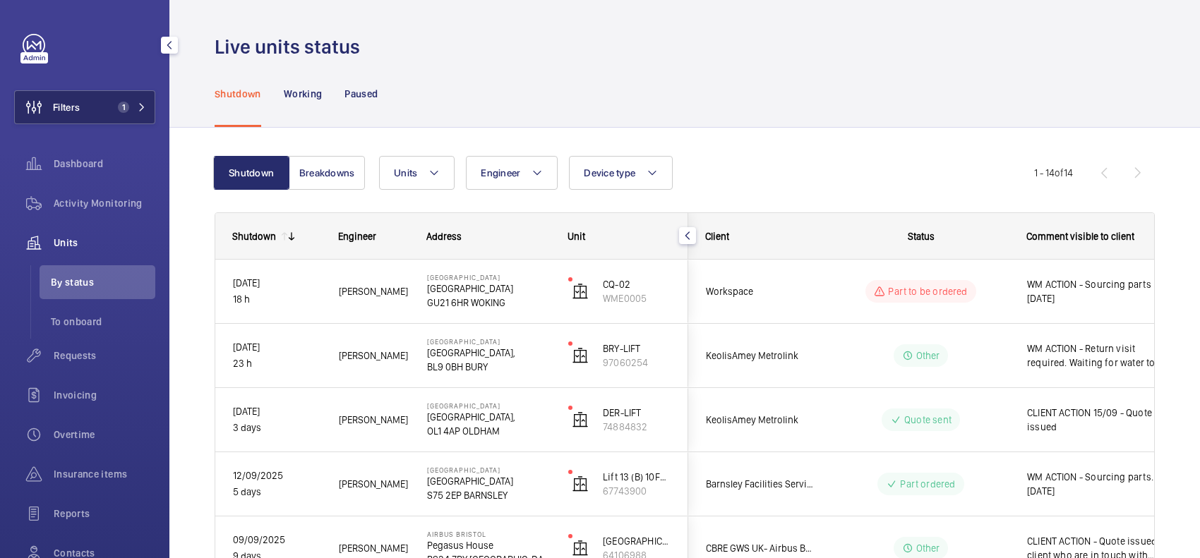
click at [129, 97] on button "Filters 1" at bounding box center [84, 107] width 141 height 34
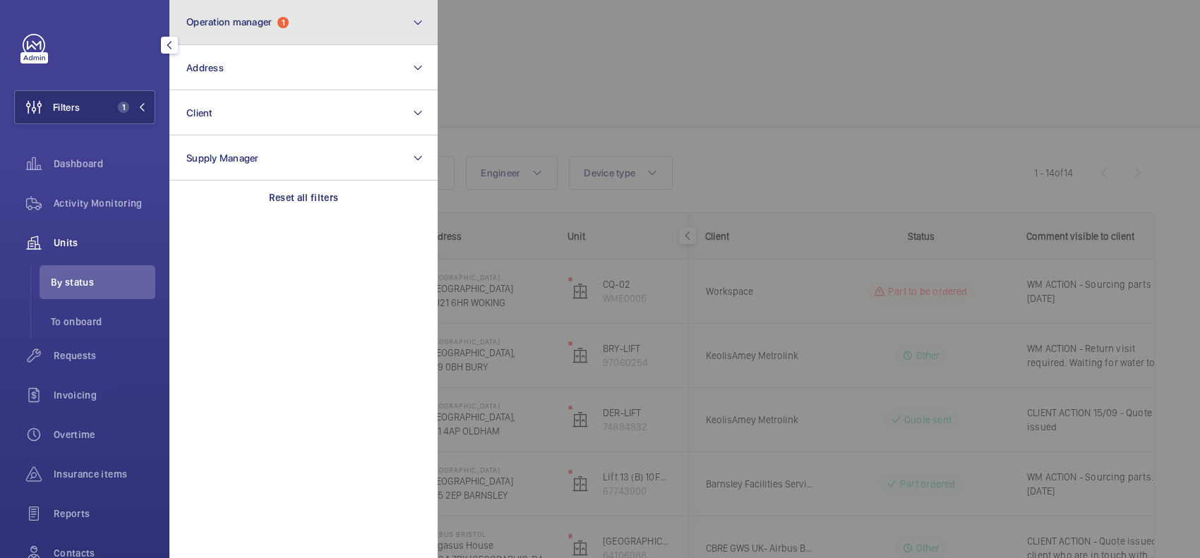
click at [247, 37] on button "Operation manager 1" at bounding box center [303, 22] width 268 height 45
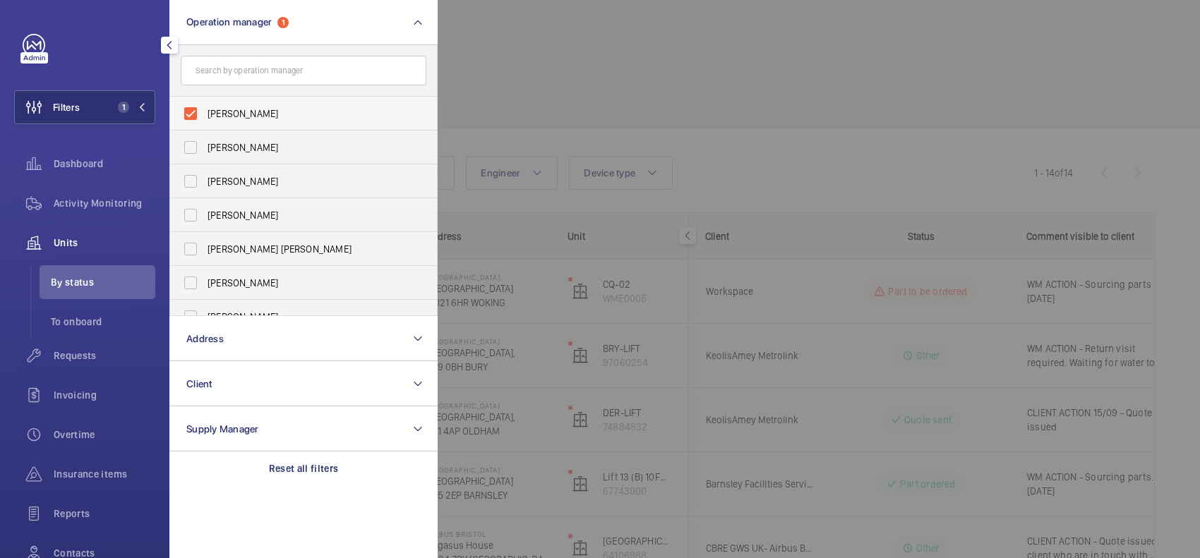
click at [263, 117] on span "[PERSON_NAME]" at bounding box center [304, 114] width 194 height 14
click at [205, 117] on input "[PERSON_NAME]" at bounding box center [190, 114] width 28 height 28
checkbox input "false"
click at [92, 486] on div "Insurance items" at bounding box center [84, 474] width 141 height 34
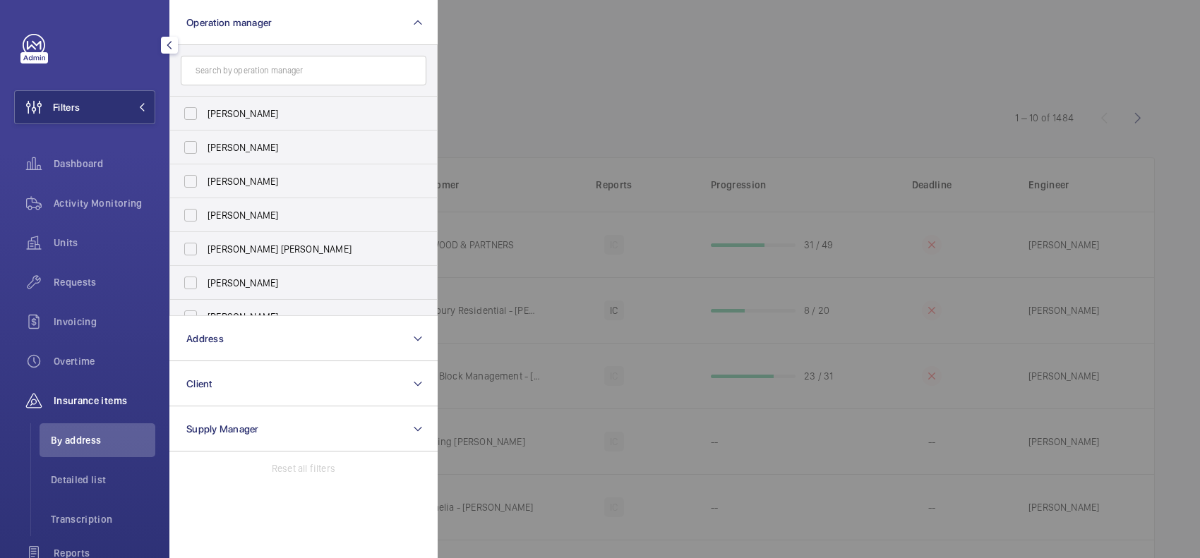
click at [538, 118] on div at bounding box center [1038, 279] width 1200 height 558
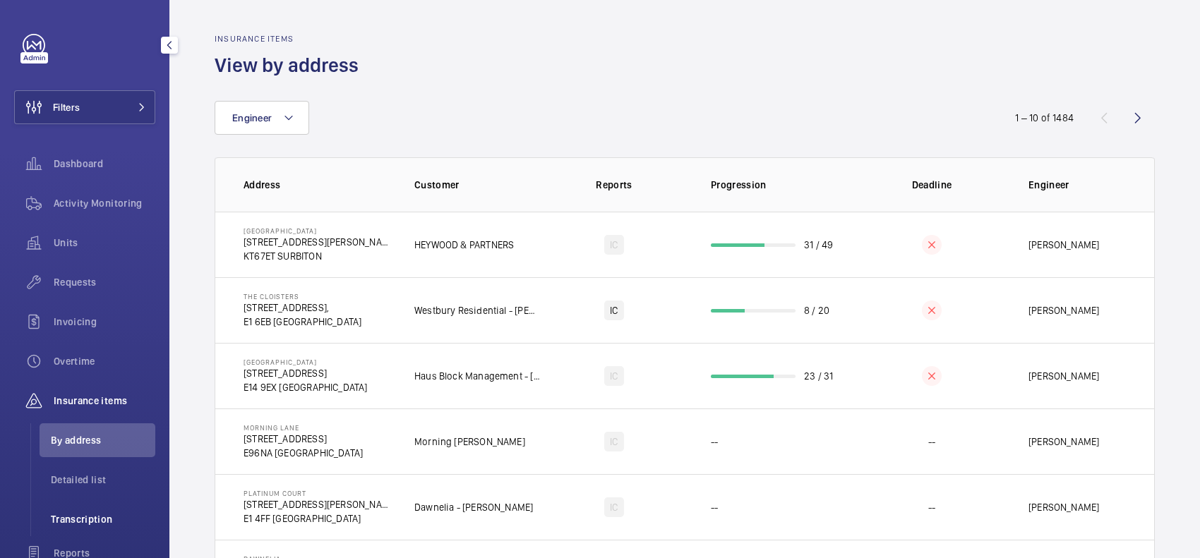
click at [92, 513] on span "Transcription" at bounding box center [103, 519] width 104 height 14
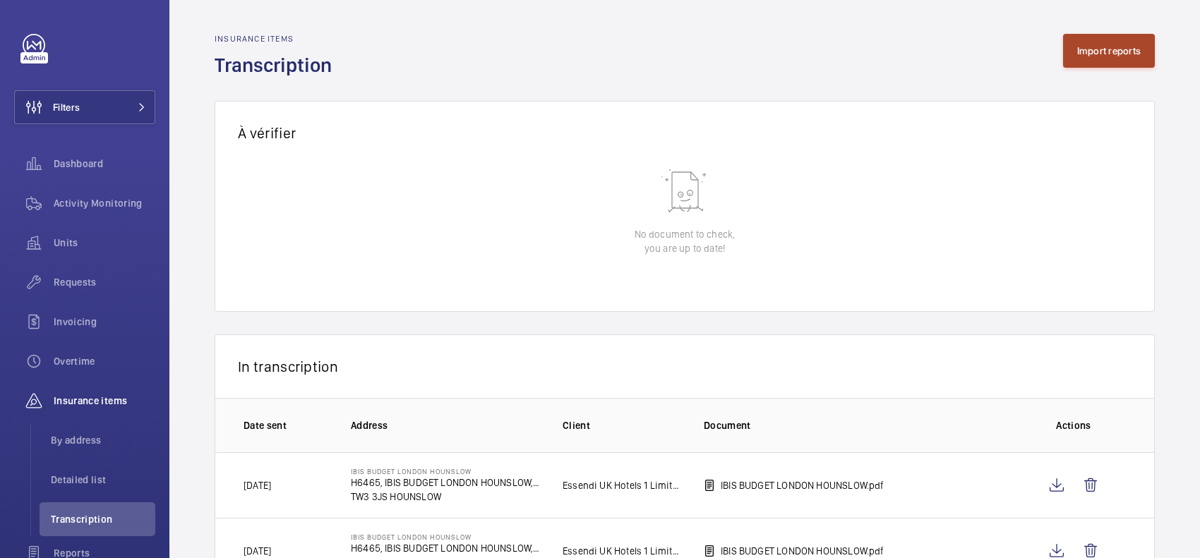
click at [1066, 56] on button "Import reports" at bounding box center [1109, 51] width 92 height 34
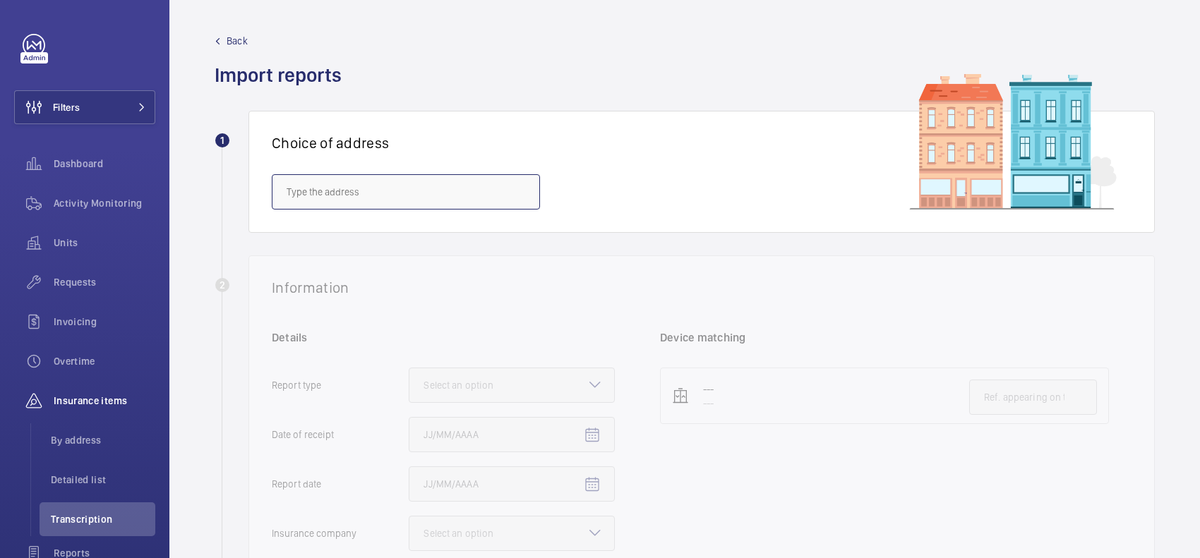
click at [421, 184] on input "text" at bounding box center [406, 191] width 268 height 35
click at [421, 196] on input "c" at bounding box center [406, 191] width 268 height 35
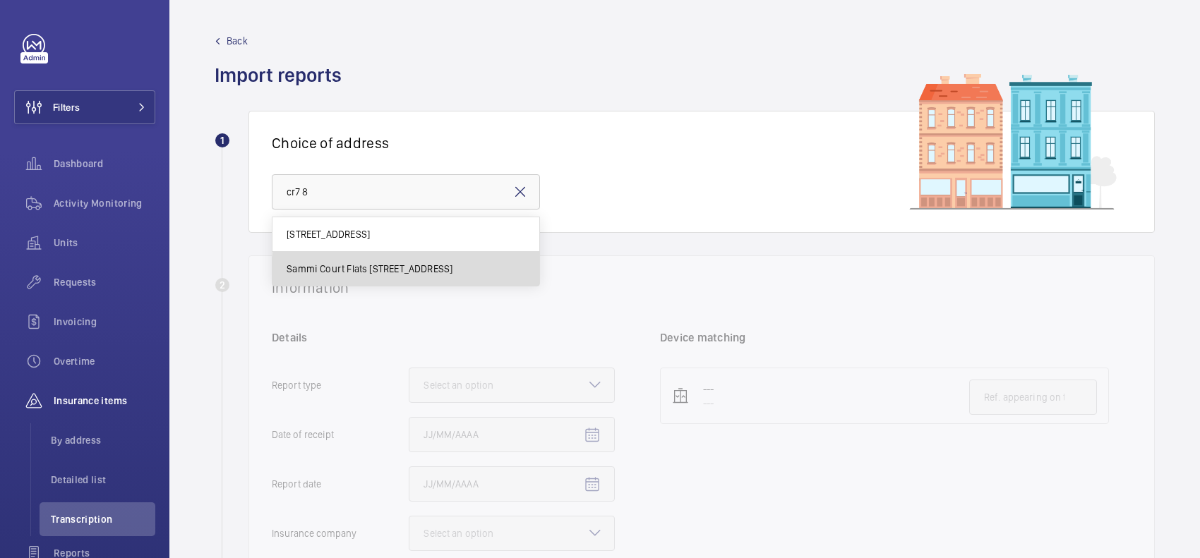
click at [452, 276] on span "Sammi Court Flats [STREET_ADDRESS]" at bounding box center [370, 269] width 166 height 14
type input "Sammi Court Flats [STREET_ADDRESS]"
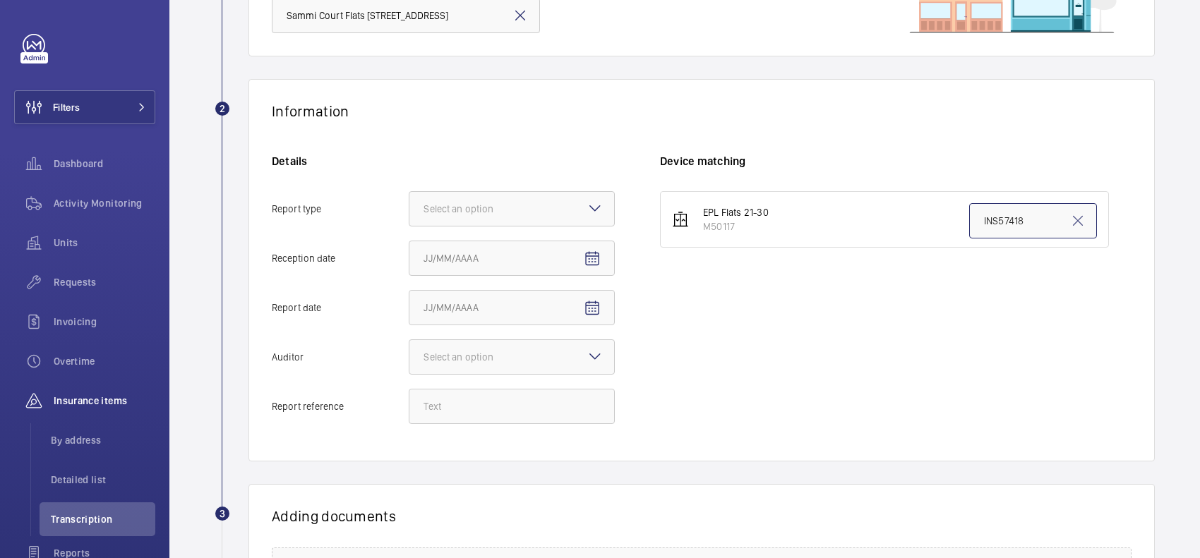
click at [1039, 219] on input "INS57418" at bounding box center [1033, 220] width 128 height 35
click at [1036, 219] on input "INS57418" at bounding box center [1033, 220] width 128 height 35
click at [1032, 219] on input "INS57418" at bounding box center [1033, 220] width 128 height 35
paste input "67996"
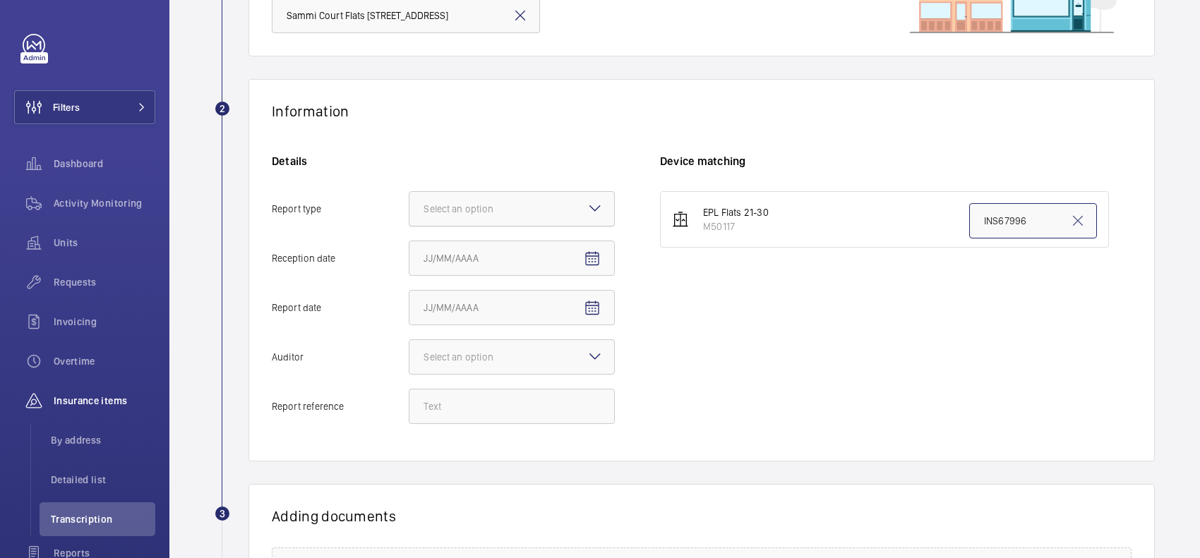
click at [509, 209] on div "Select an option" at bounding box center [475, 209] width 105 height 14
type input "INS67996"
click at [409, 209] on input "Report type Select an option" at bounding box center [409, 209] width 0 height 34
click at [512, 258] on span "Insurance company" at bounding box center [511, 252] width 176 height 14
click at [409, 226] on input "Report type Select an option Insurance company Consultant" at bounding box center [409, 209] width 0 height 34
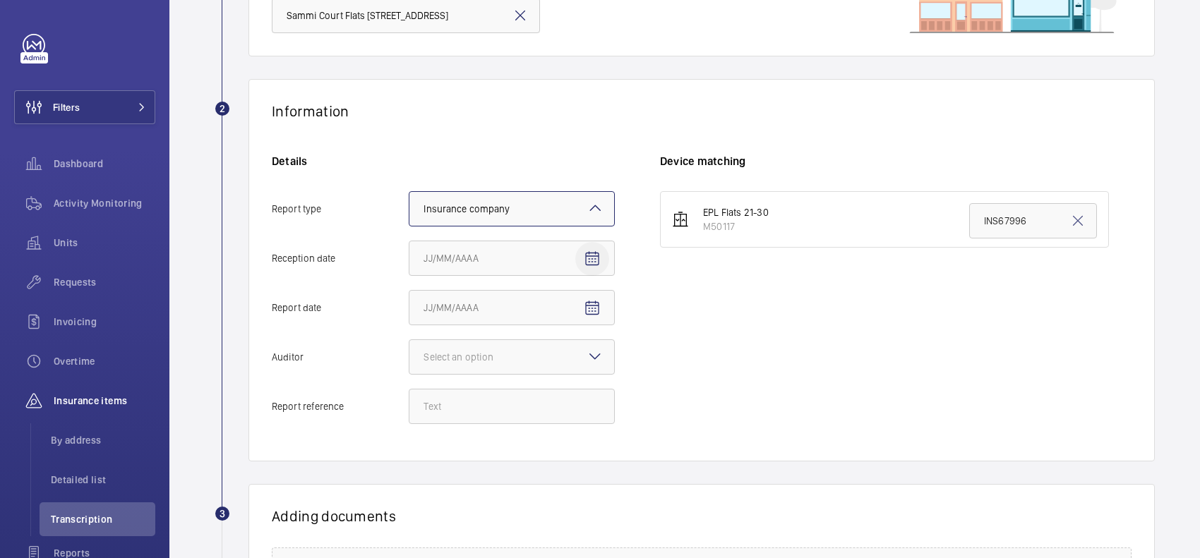
click at [580, 255] on span "Open calendar" at bounding box center [592, 259] width 34 height 34
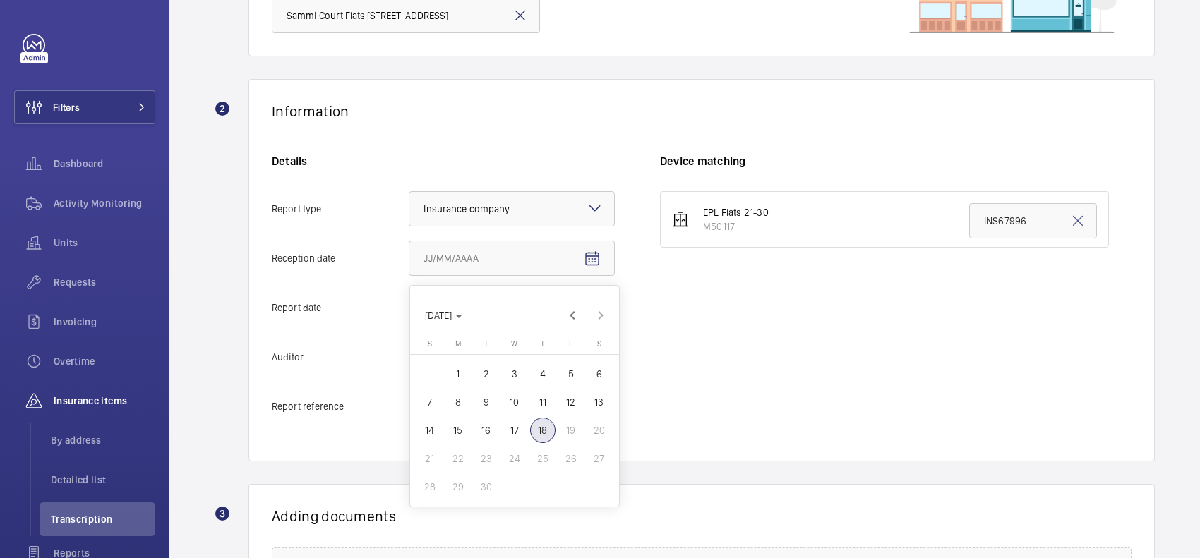
click at [554, 421] on button "18" at bounding box center [543, 430] width 28 height 28
type input "[DATE]"
click at [583, 299] on span "Open calendar" at bounding box center [592, 308] width 34 height 34
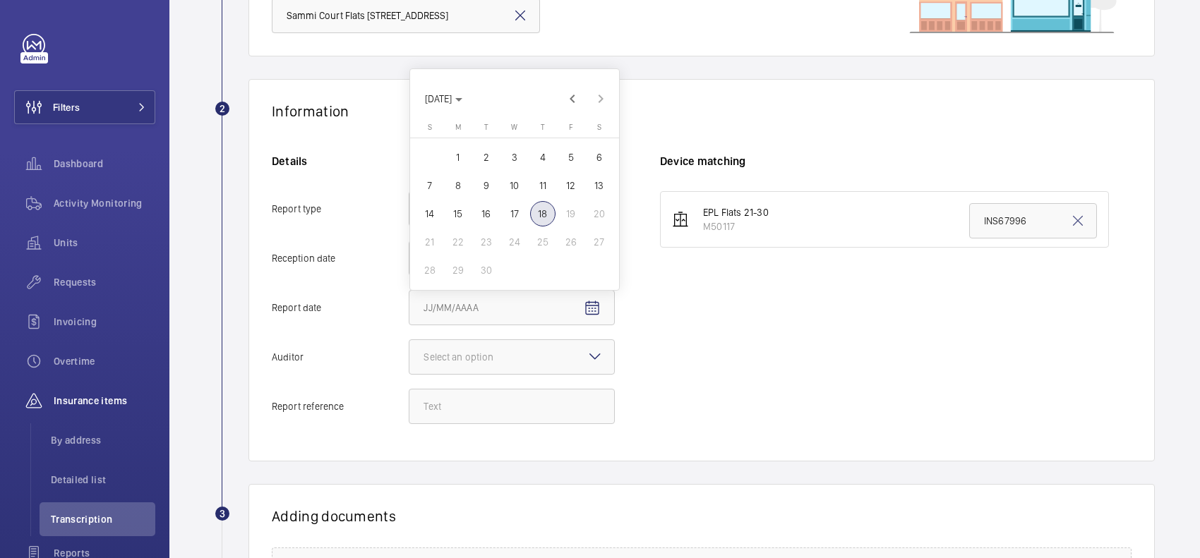
click at [475, 212] on span "16" at bounding box center [486, 213] width 25 height 25
type input "[DATE]"
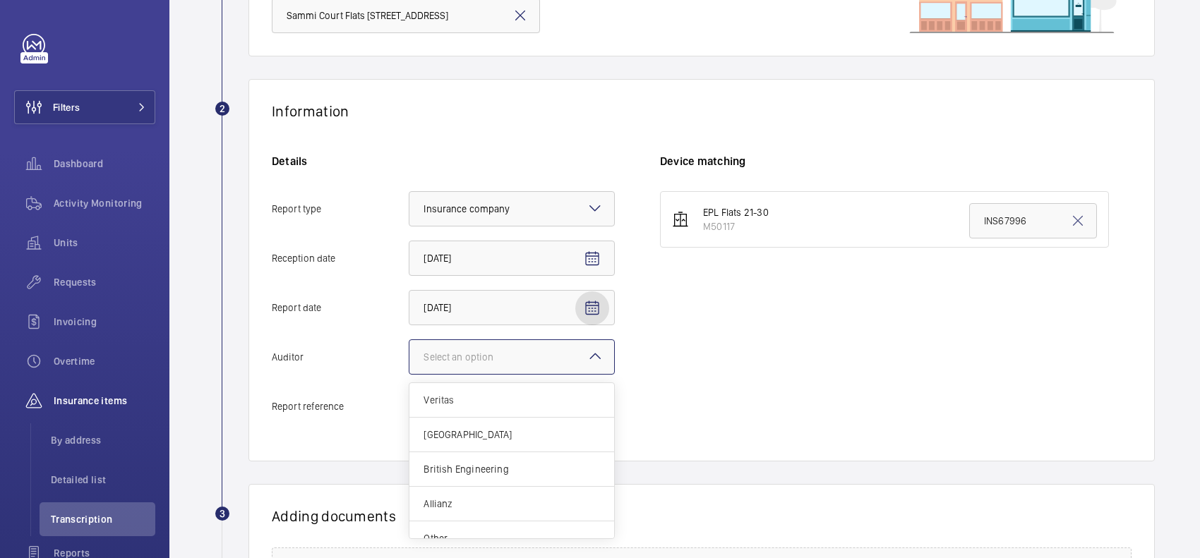
click at [471, 360] on div "Select an option" at bounding box center [475, 357] width 105 height 14
click at [409, 360] on input "Auditor Select an option Veritas Zurich British Engineering Allianz Other" at bounding box center [409, 357] width 0 height 34
click at [455, 512] on div "Other" at bounding box center [511, 522] width 205 height 34
click at [409, 374] on input "Auditor Select an option Veritas Zurich British Engineering Allianz Other" at bounding box center [409, 357] width 0 height 34
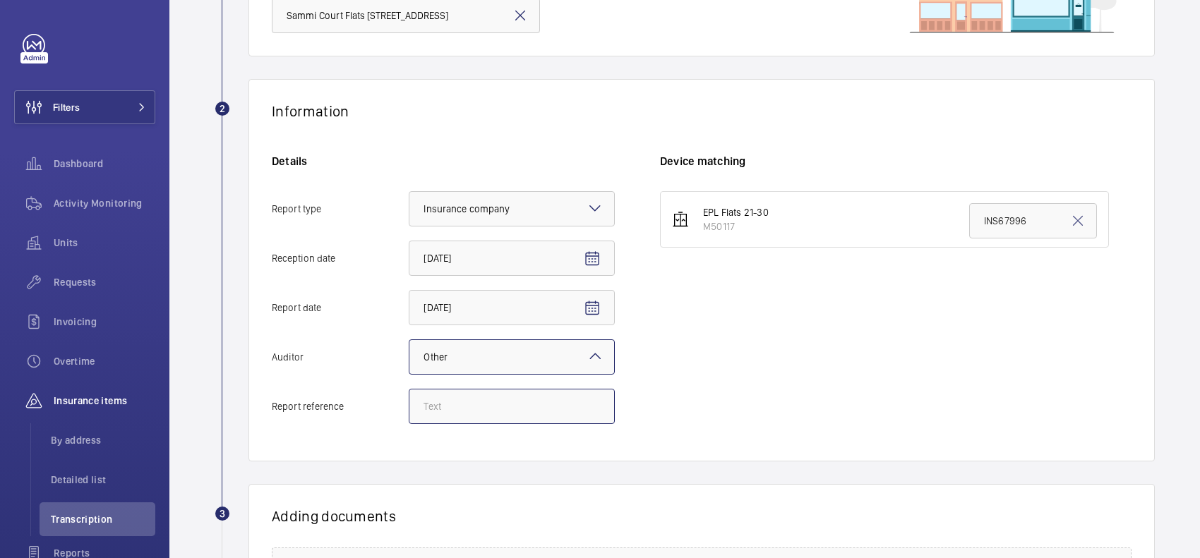
click at [509, 409] on input "Report reference" at bounding box center [512, 406] width 206 height 35
paste input "INS67996"
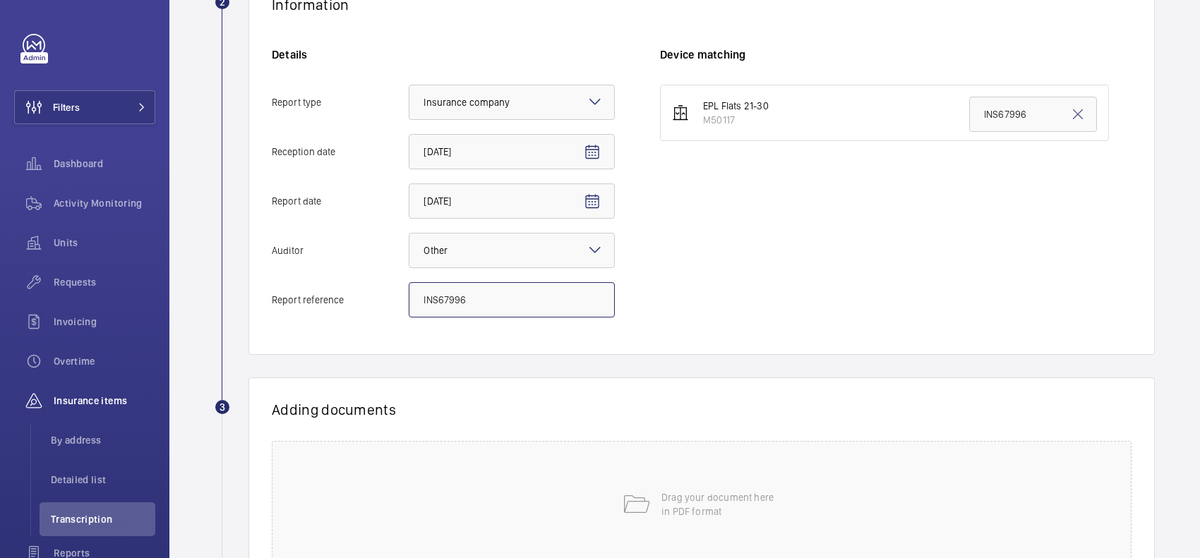
scroll to position [407, 0]
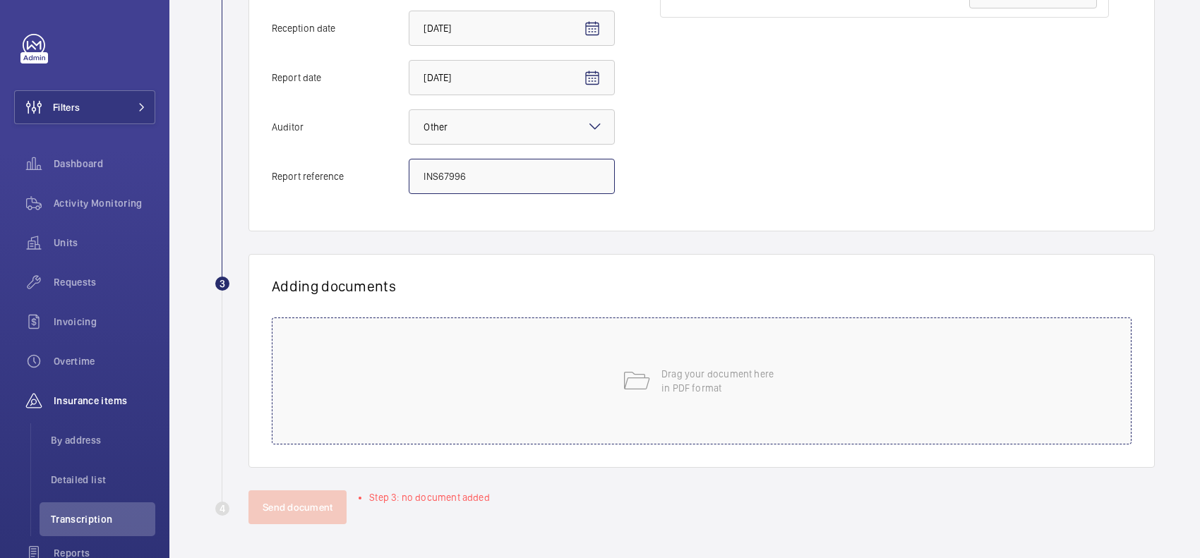
type input "INS67996"
click at [699, 363] on div "Drag your document here in PDF format" at bounding box center [702, 381] width 860 height 127
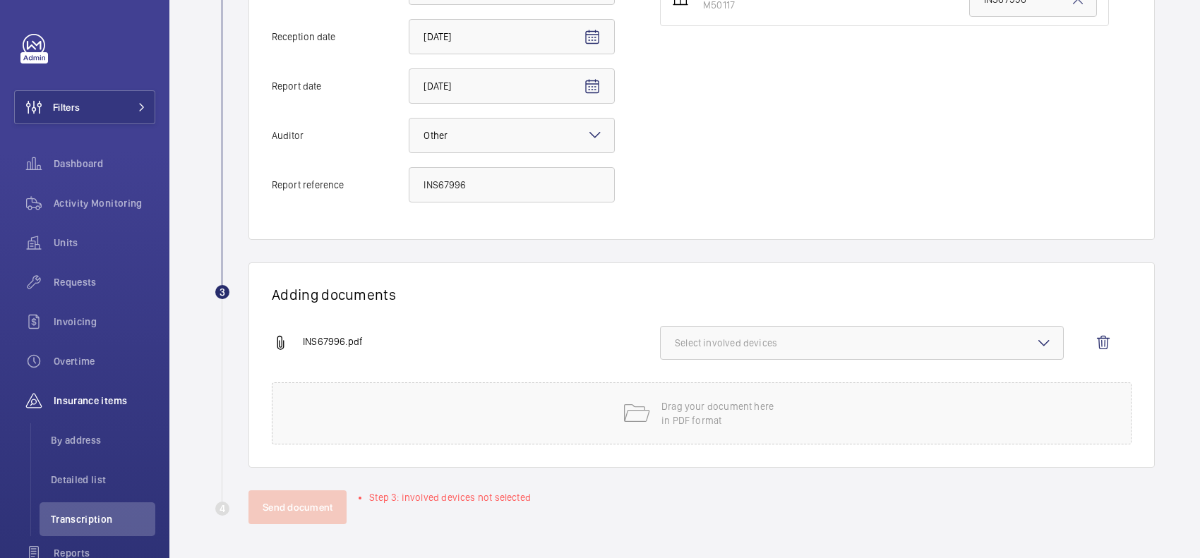
scroll to position [399, 0]
click at [862, 330] on button "Select involved devices" at bounding box center [862, 343] width 404 height 34
click at [816, 390] on span "M50117" at bounding box center [863, 387] width 330 height 14
click at [695, 390] on input "M50117" at bounding box center [681, 387] width 28 height 28
checkbox input "true"
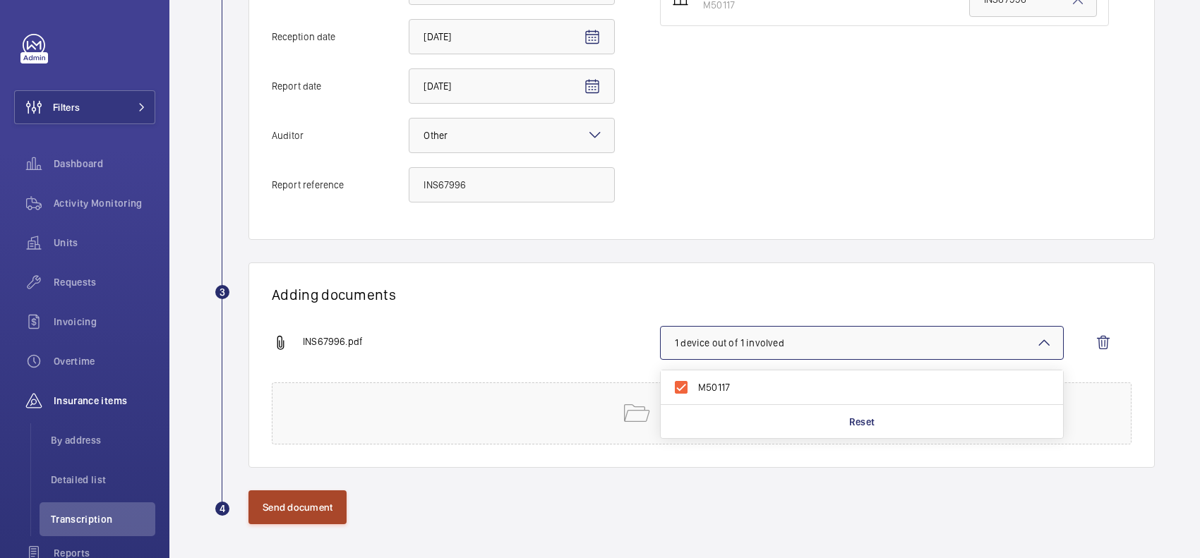
click at [314, 495] on button "Send document" at bounding box center [297, 507] width 98 height 34
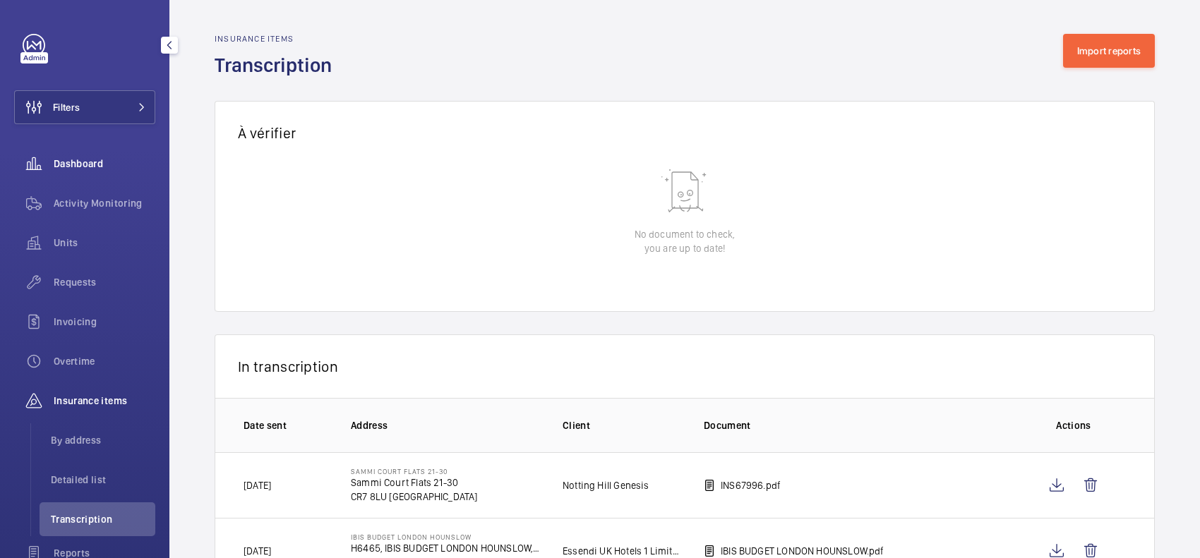
click at [112, 167] on span "Dashboard" at bounding box center [105, 164] width 102 height 14
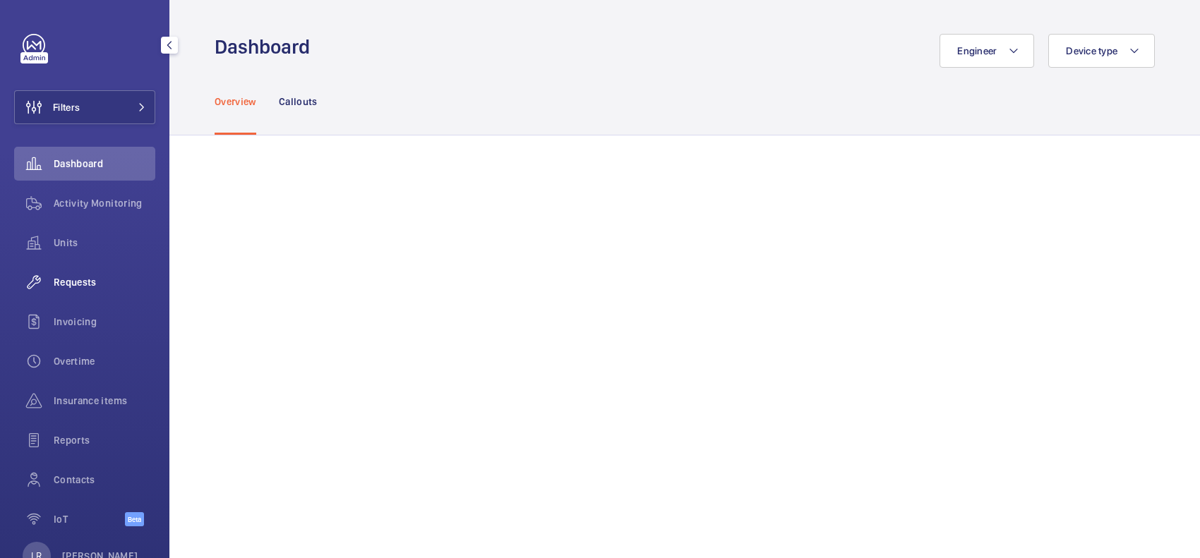
click at [71, 294] on div "Requests" at bounding box center [84, 282] width 141 height 34
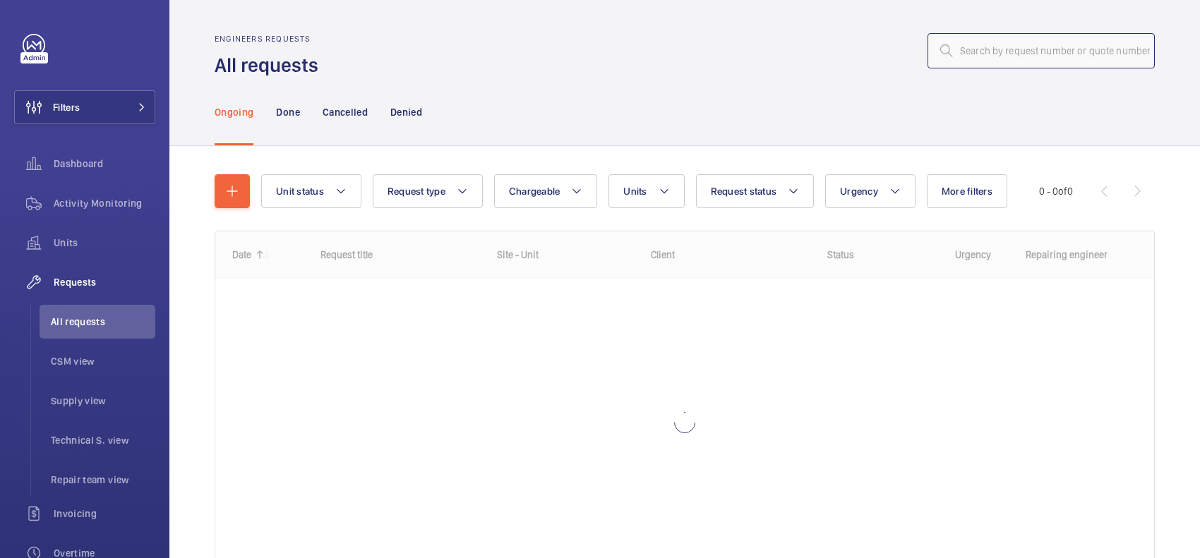
click at [967, 59] on input "text" at bounding box center [1040, 50] width 227 height 35
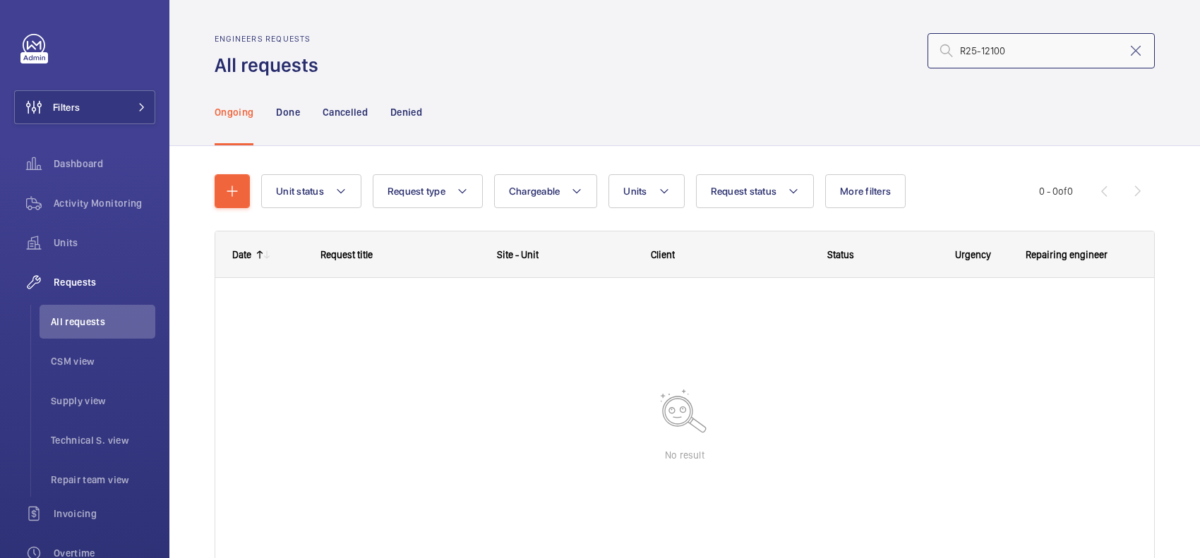
click at [948, 47] on input "R25-12100" at bounding box center [1040, 50] width 227 height 35
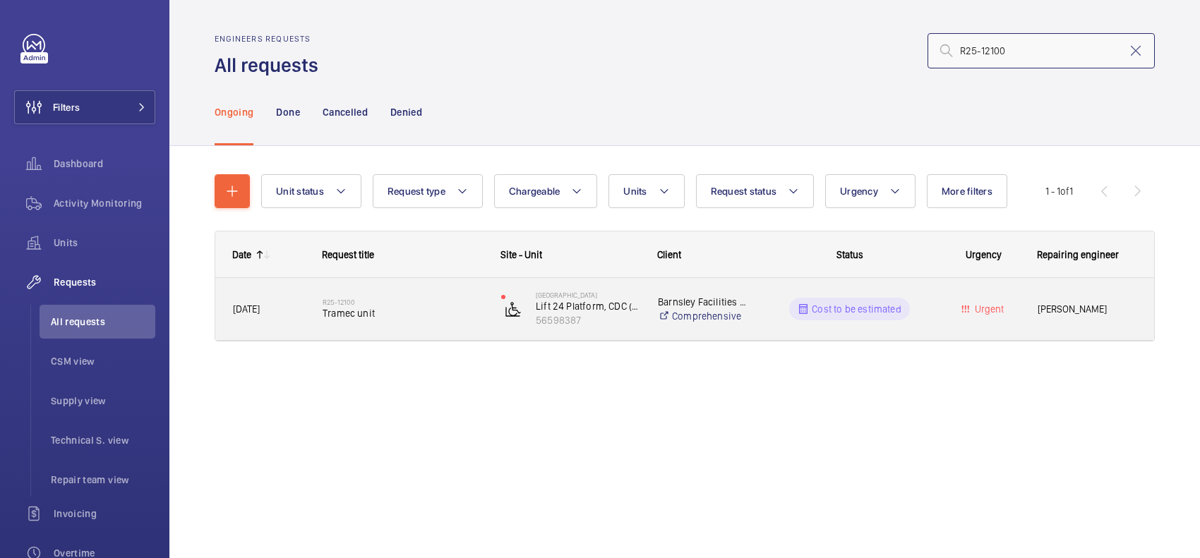
type input "R25-12100"
click at [438, 325] on div "R25-12100 Tramec unit" at bounding box center [403, 309] width 160 height 41
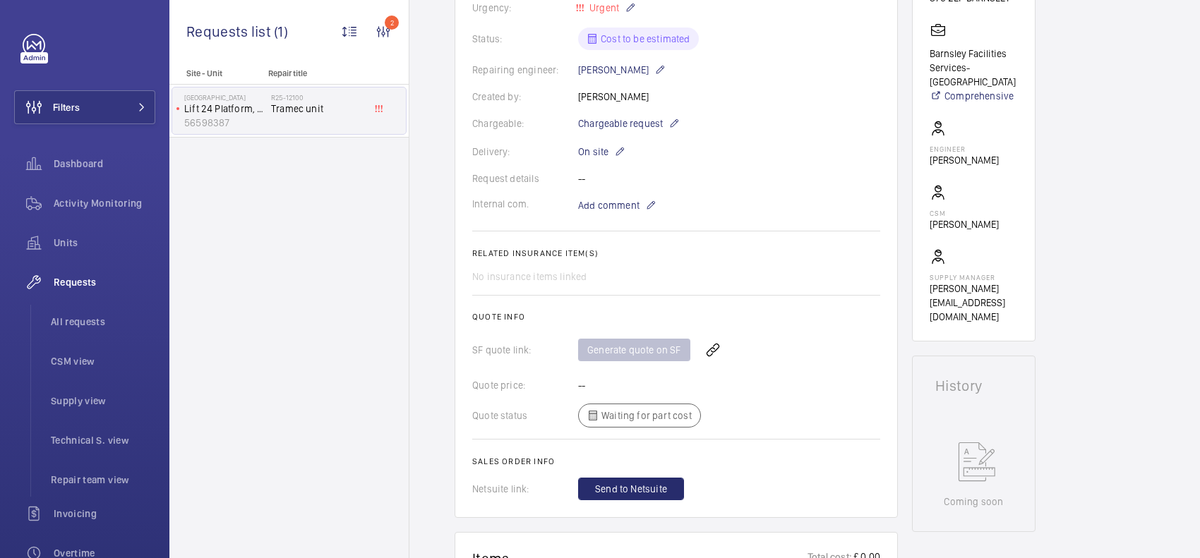
scroll to position [265, 0]
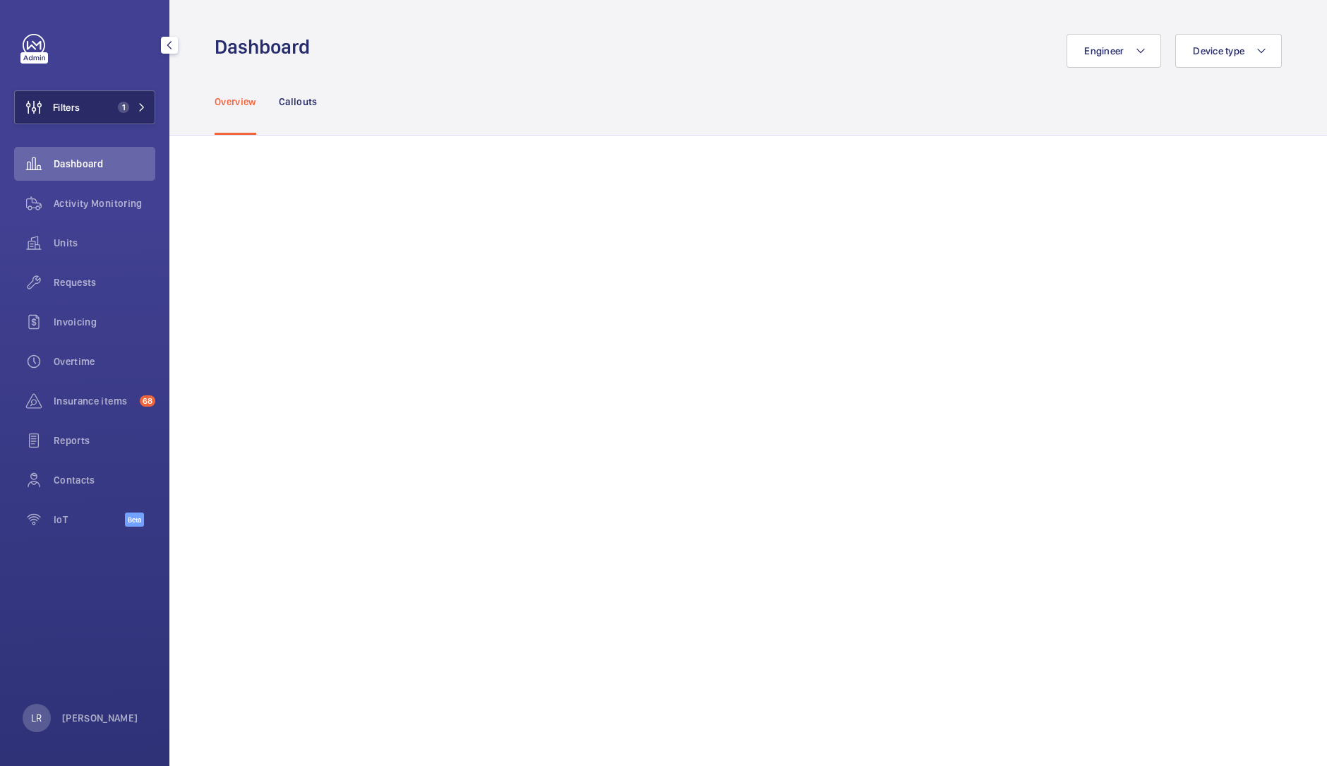
click at [99, 97] on button "Filters 1" at bounding box center [84, 107] width 141 height 34
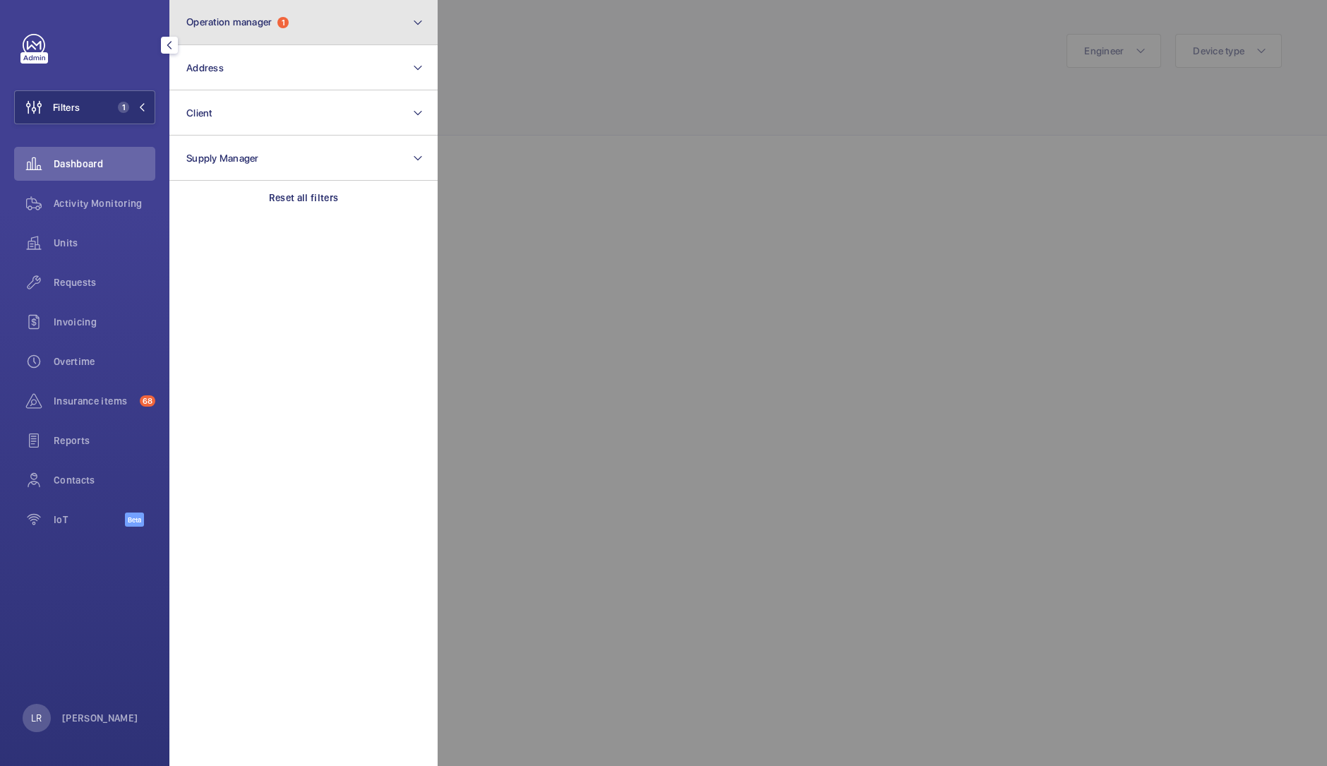
click at [242, 36] on button "Operation manager 1" at bounding box center [303, 22] width 268 height 45
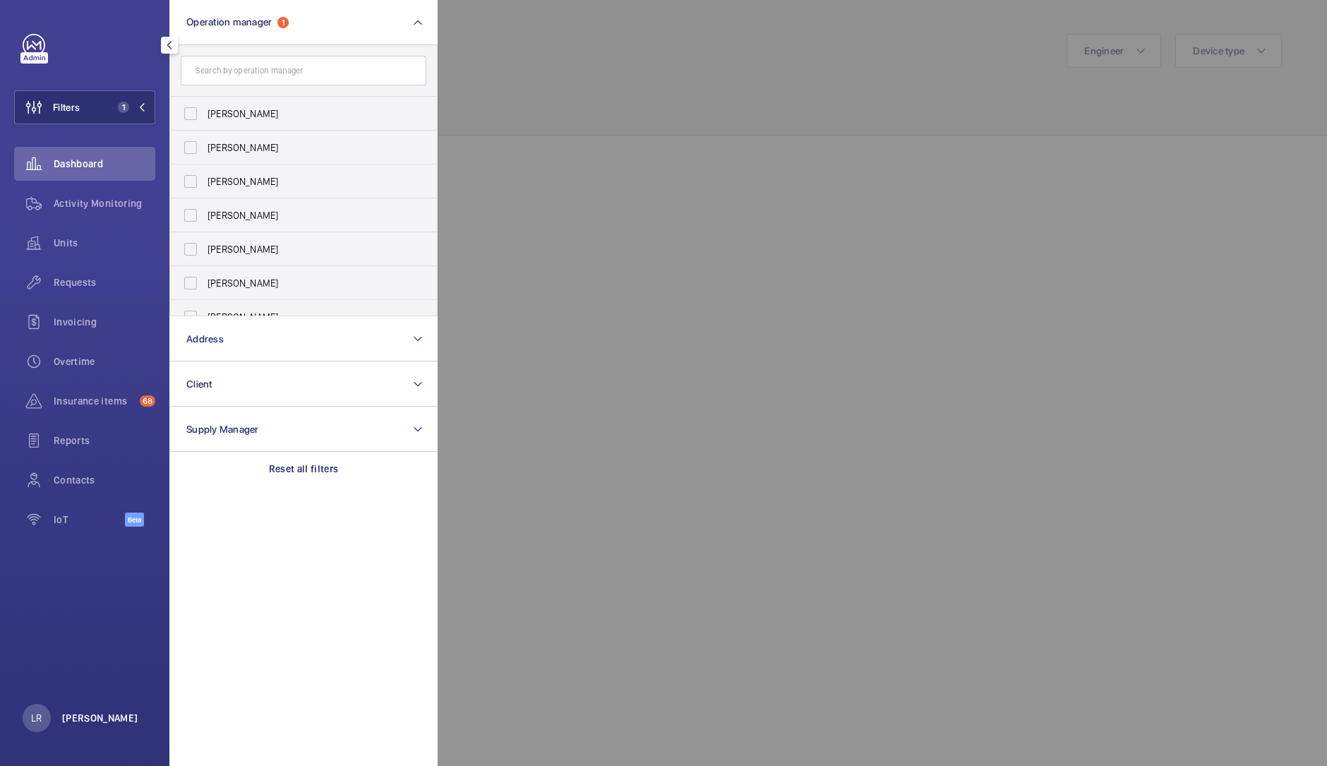
click at [99, 722] on p "[PERSON_NAME]" at bounding box center [100, 718] width 76 height 14
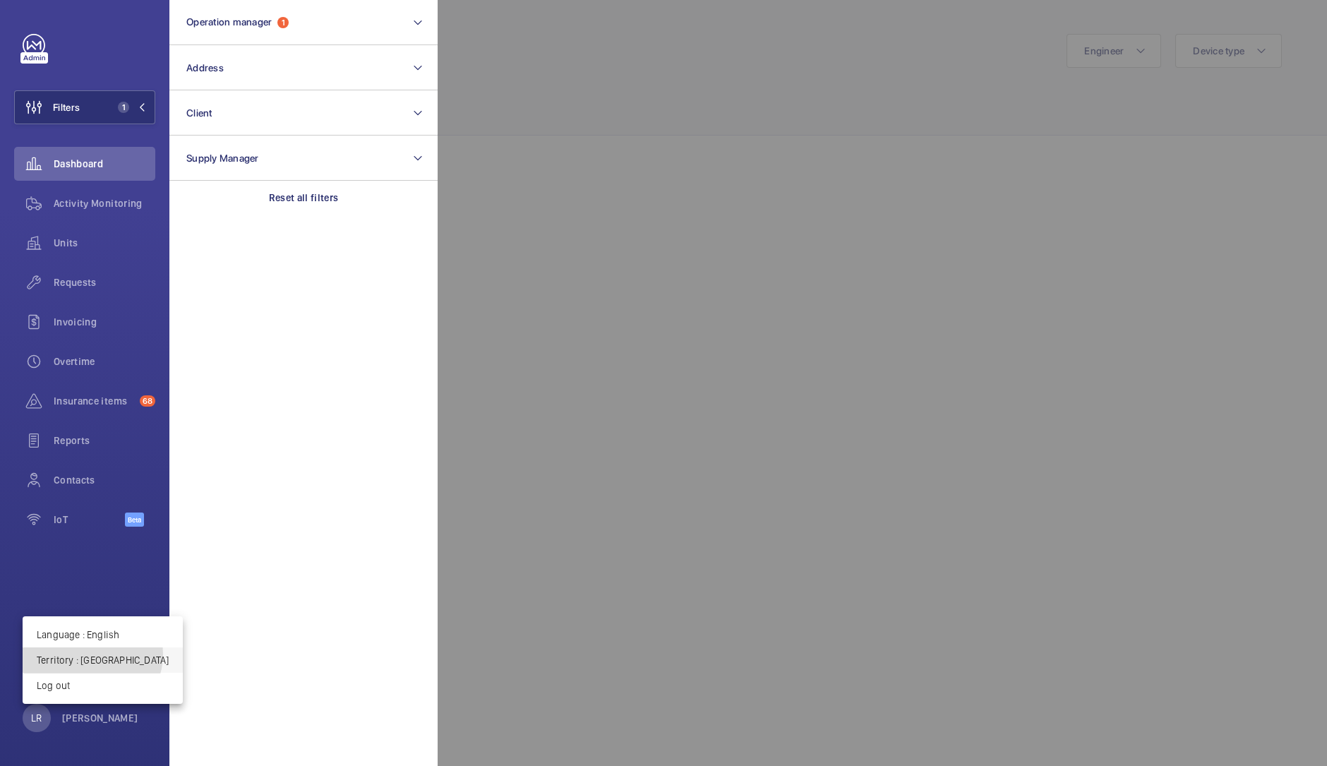
click at [92, 654] on p "Territory : [GEOGRAPHIC_DATA]" at bounding box center [103, 660] width 132 height 14
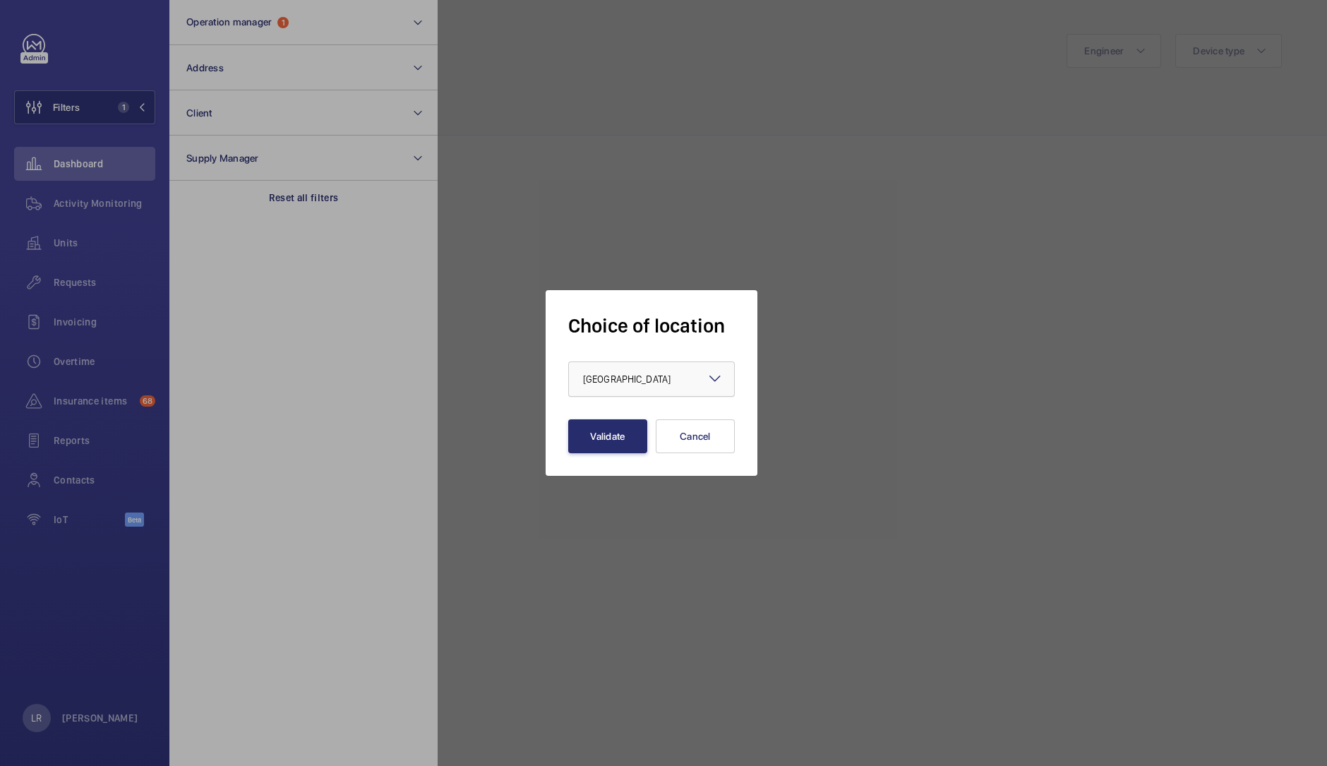
drag, startPoint x: 644, startPoint y: 374, endPoint x: 656, endPoint y: 375, distance: 12.0
click at [657, 375] on div "× [GEOGRAPHIC_DATA]" at bounding box center [651, 379] width 165 height 14
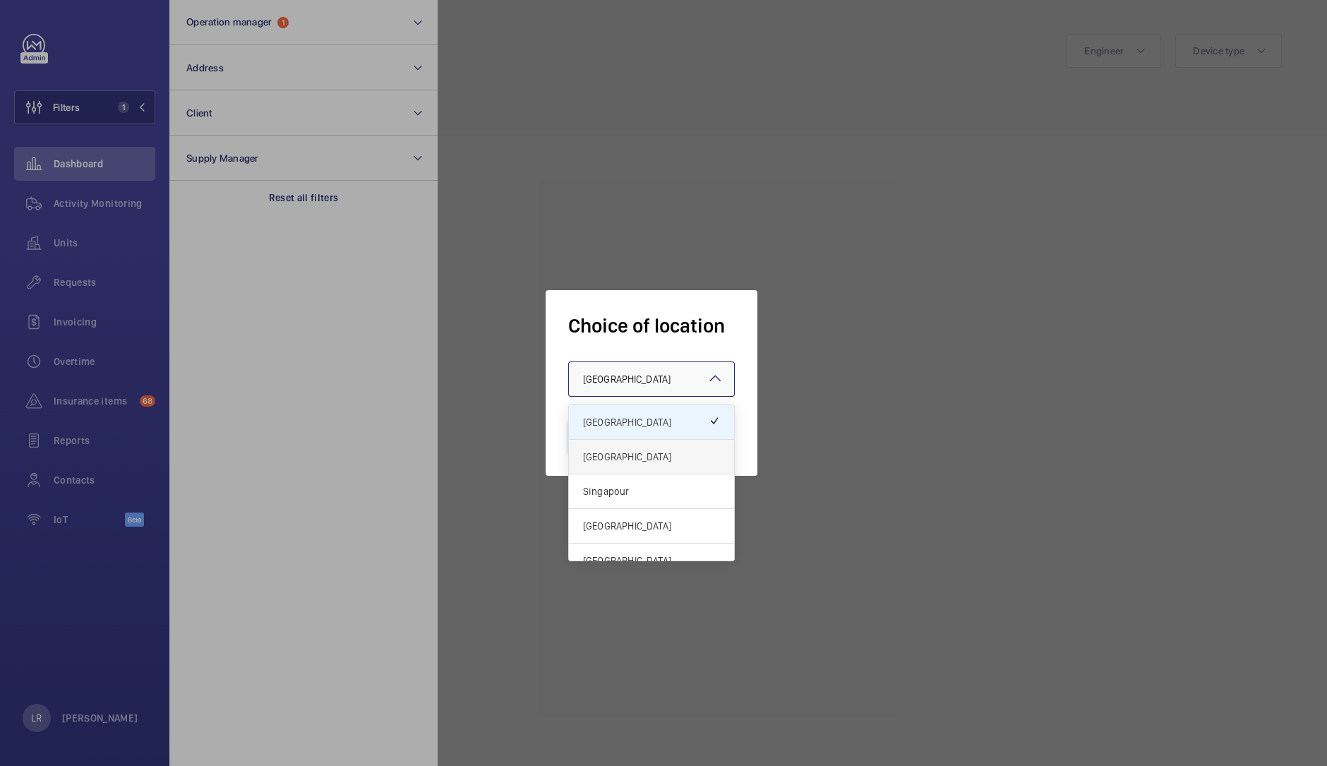
click at [662, 447] on div "[GEOGRAPHIC_DATA]" at bounding box center [651, 457] width 165 height 35
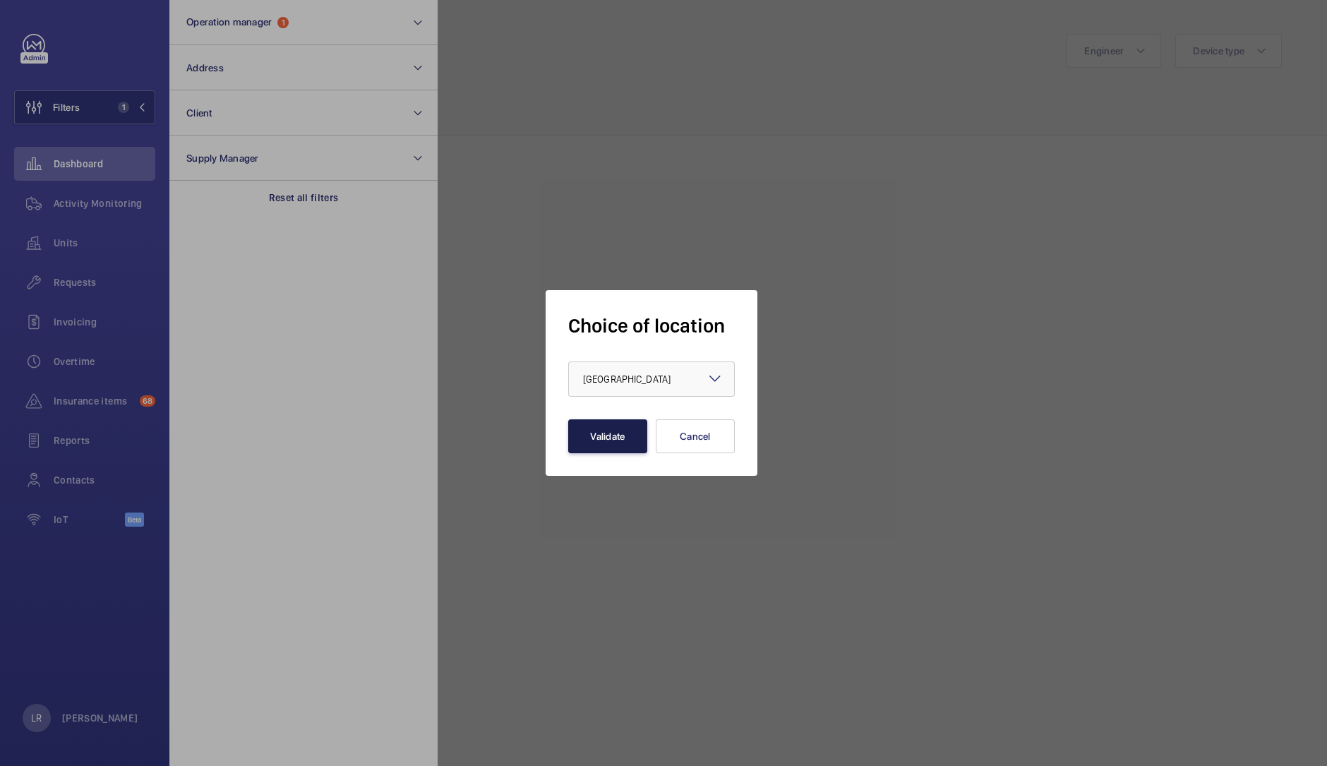
click at [591, 428] on button "Validate" at bounding box center [607, 436] width 79 height 34
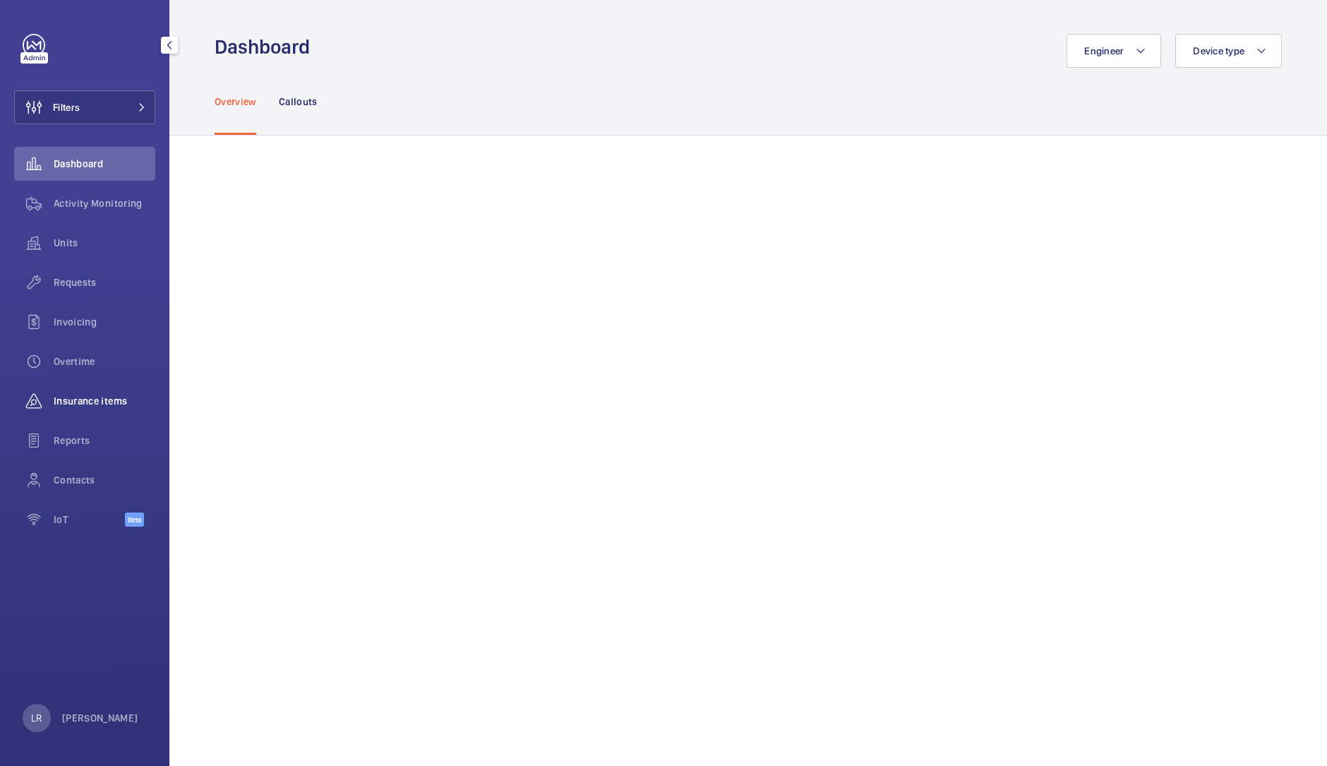
click at [99, 414] on div "Insurance items" at bounding box center [84, 401] width 141 height 34
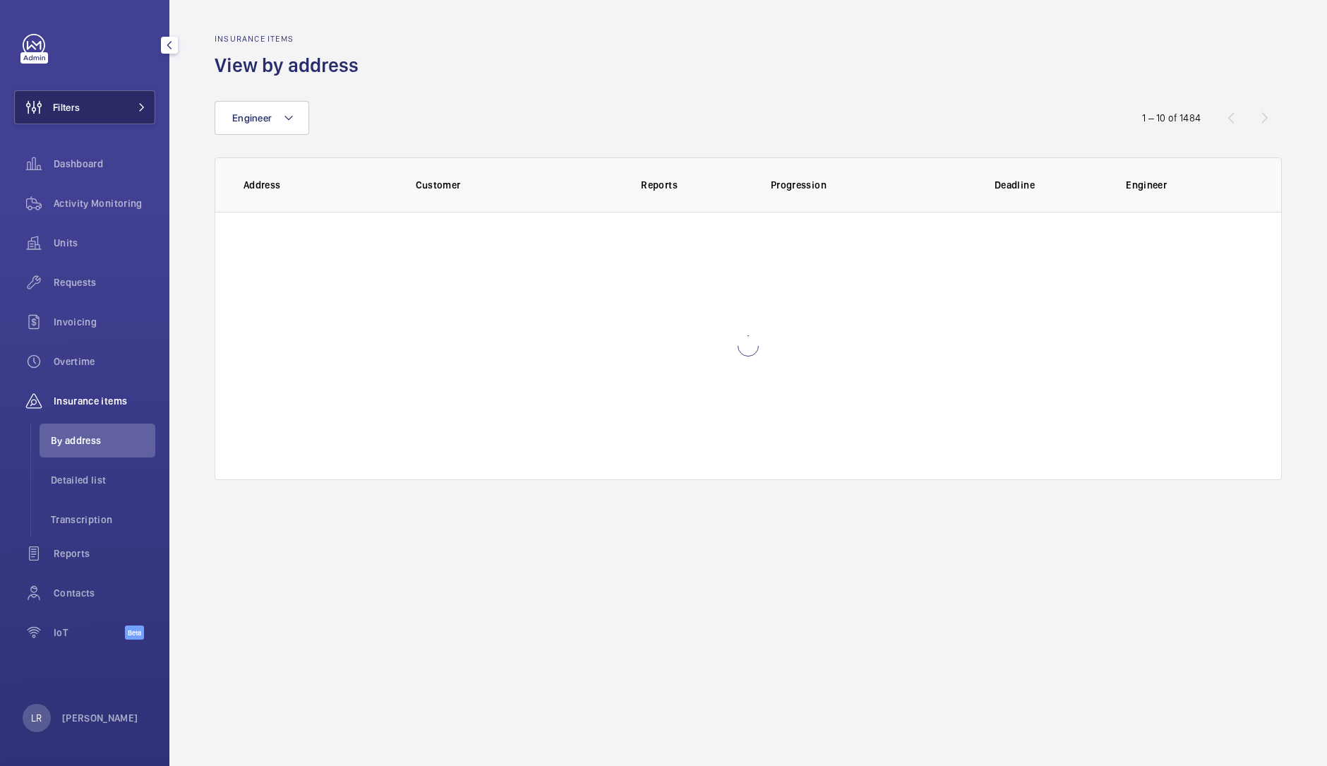
click at [135, 112] on button "Filters" at bounding box center [84, 107] width 141 height 34
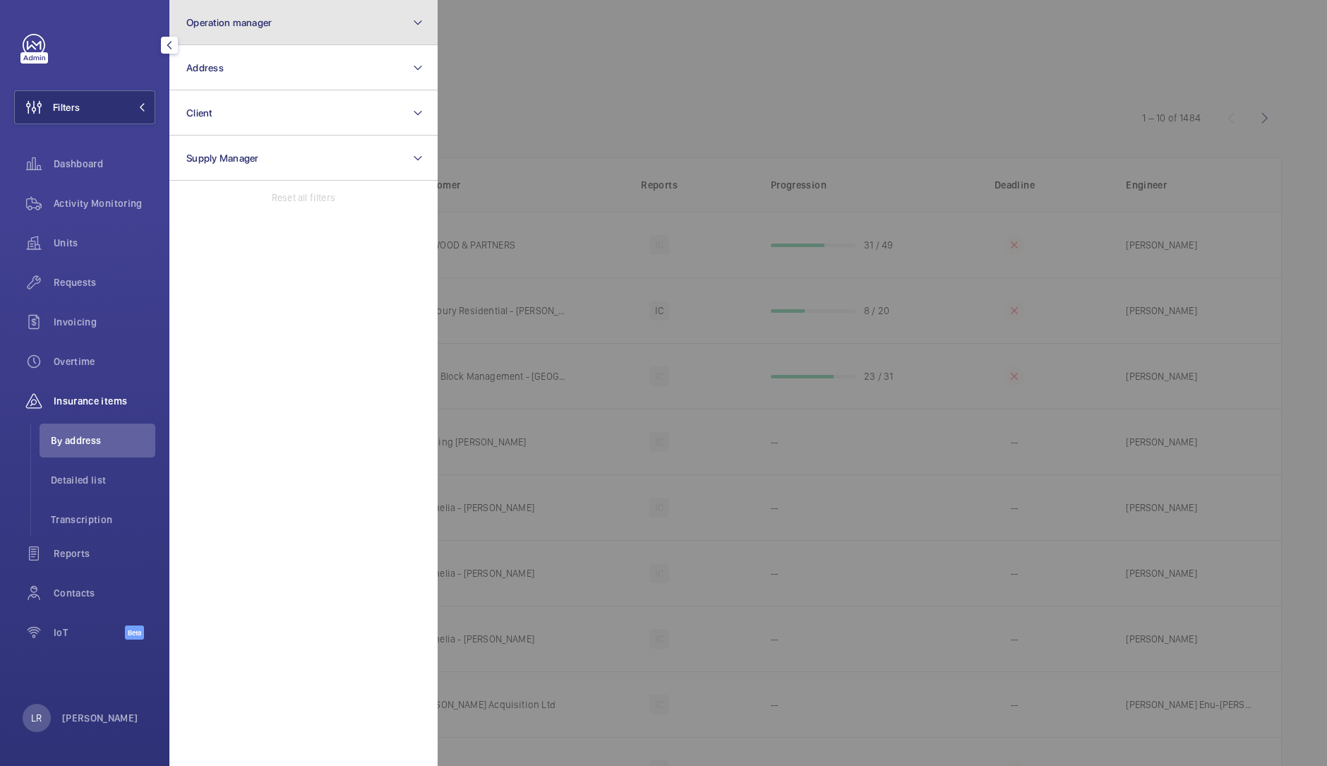
click at [216, 12] on button "Operation manager" at bounding box center [303, 22] width 268 height 45
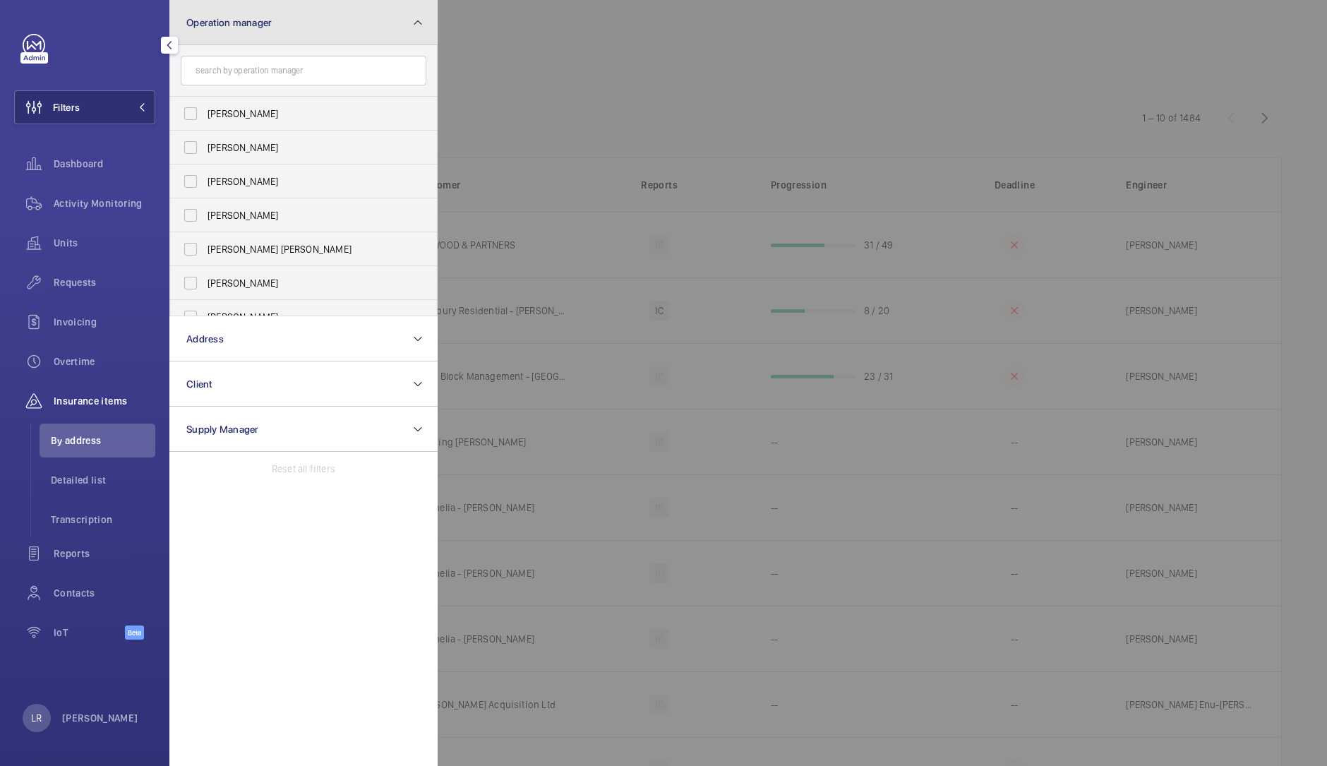
click at [226, 6] on button "Operation manager" at bounding box center [303, 22] width 268 height 45
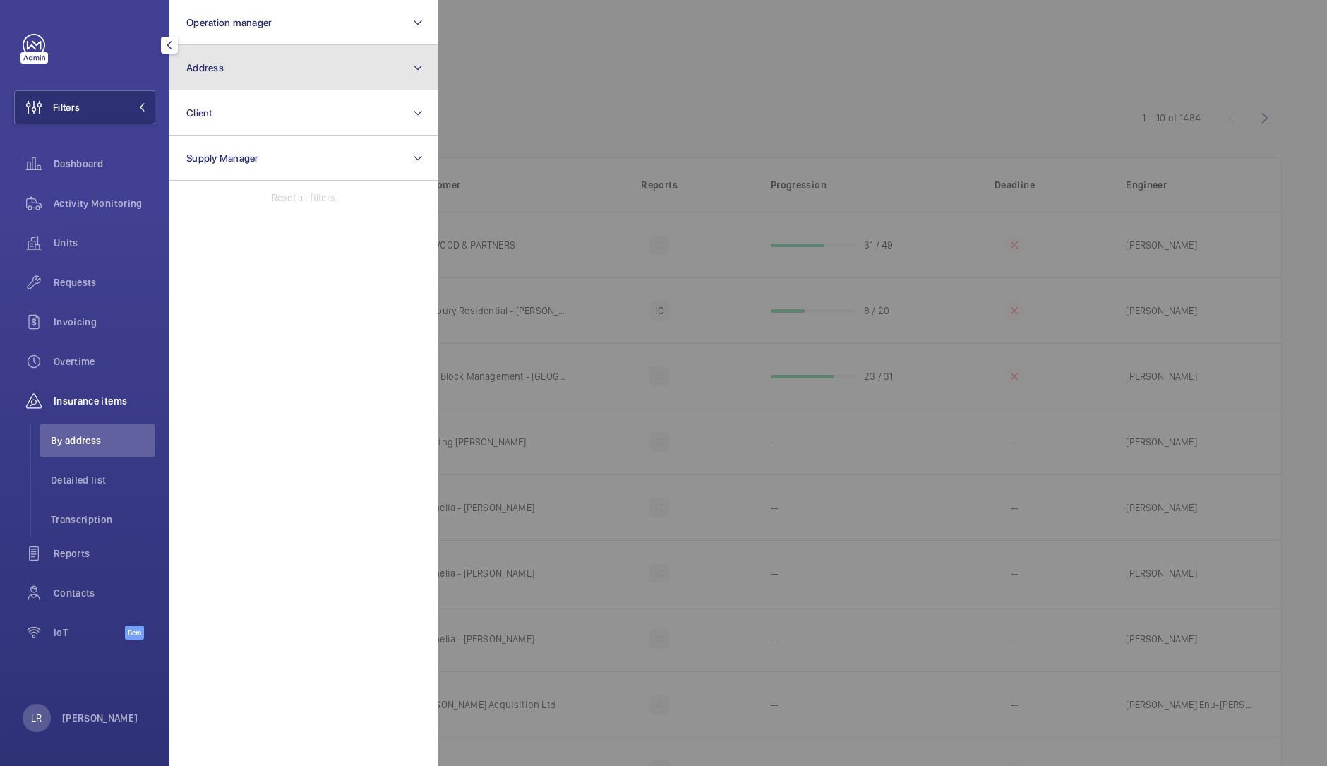
click at [215, 49] on button "Address" at bounding box center [303, 67] width 268 height 45
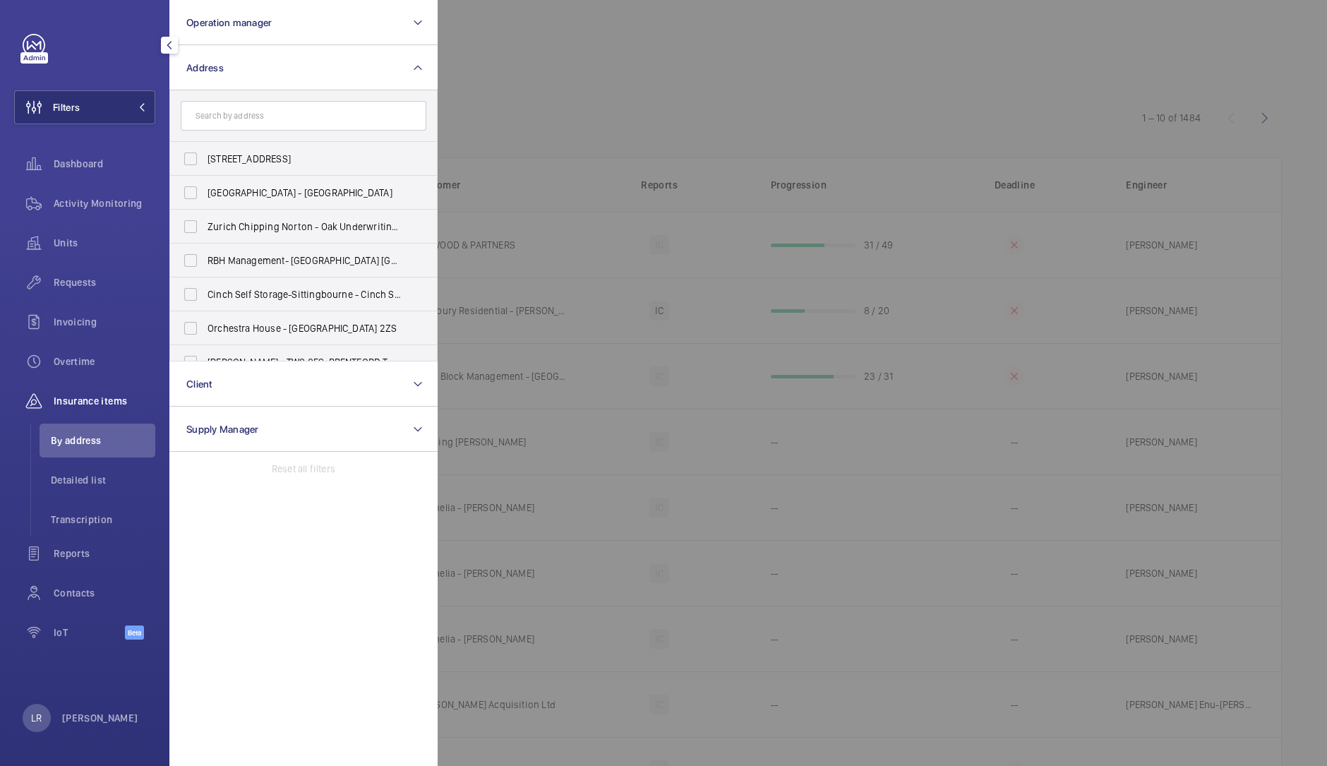
click at [248, 108] on input "text" at bounding box center [304, 116] width 246 height 30
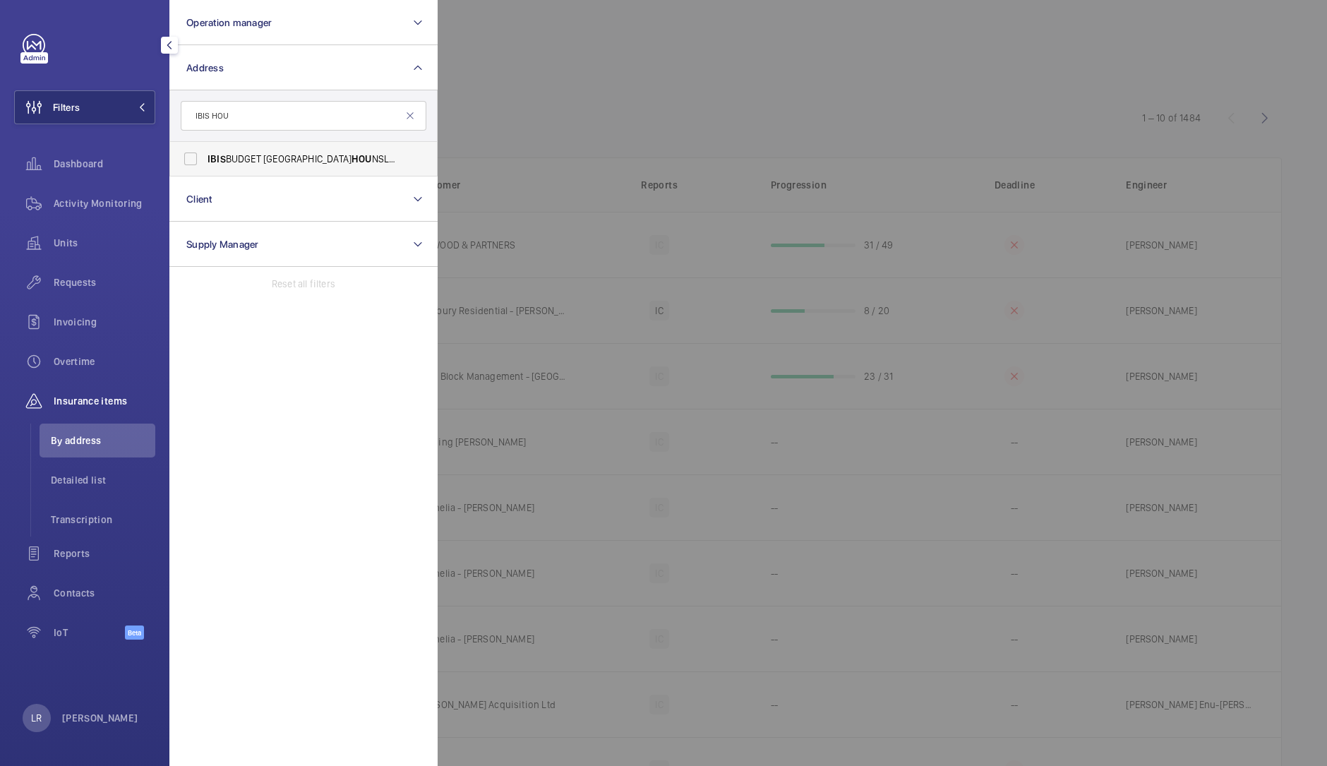
type input "IBIS HOU"
click at [232, 157] on span "IBIS BUDGET LONDON HOU NSLOW - H6465, IBIS BUDGET [GEOGRAPHIC_DATA], [STREET_AD…" at bounding box center [304, 159] width 194 height 14
click at [205, 157] on input "IBIS BUDGET LONDON HOU NSLOW - H6465, IBIS BUDGET [GEOGRAPHIC_DATA], [STREET_AD…" at bounding box center [190, 159] width 28 height 28
checkbox input "true"
click at [121, 529] on li "Transcription" at bounding box center [98, 519] width 116 height 34
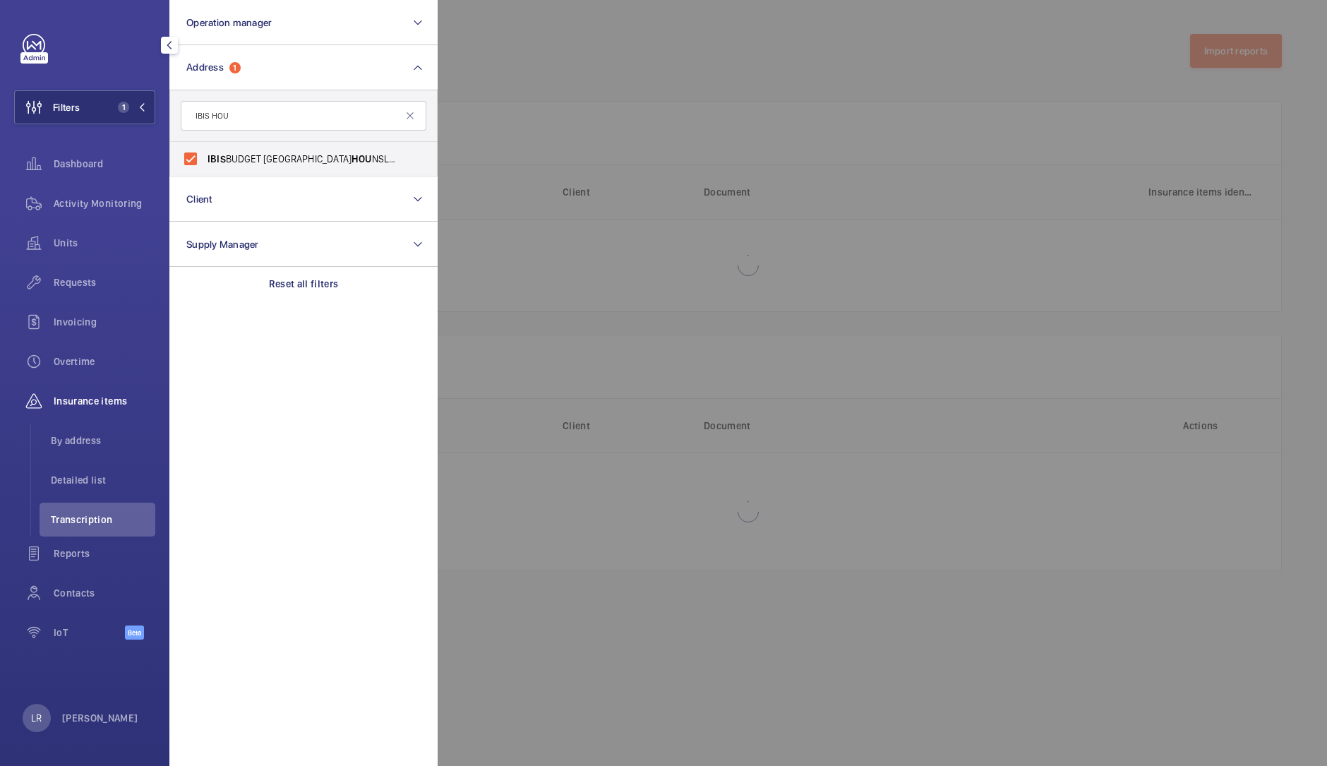
click at [478, 182] on div at bounding box center [1101, 383] width 1327 height 766
